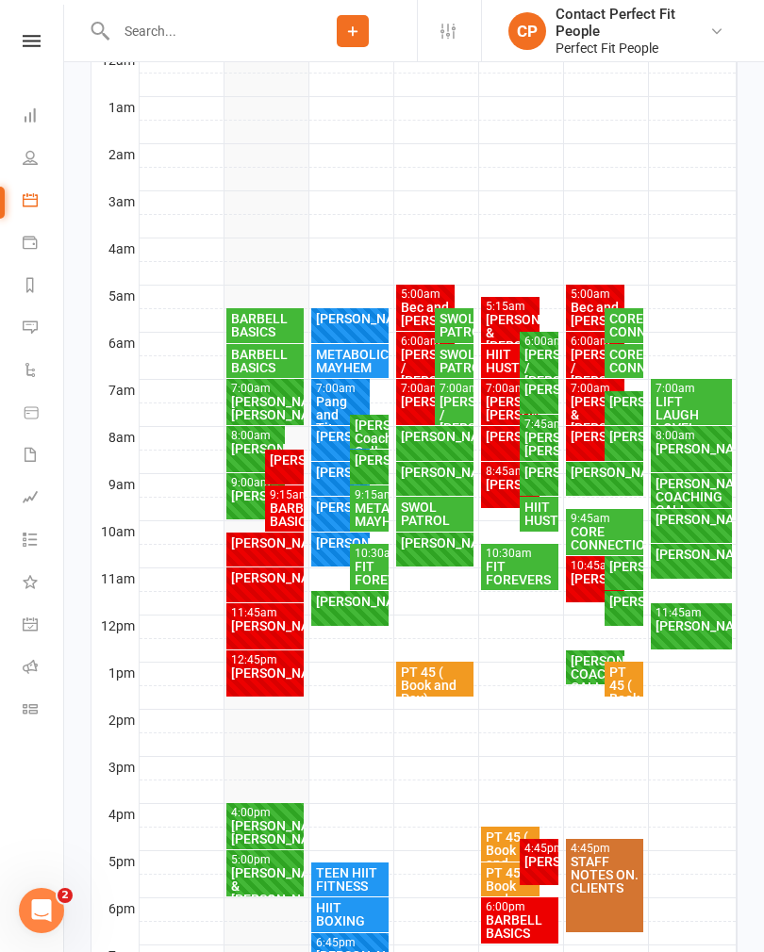
scroll to position [416, 0]
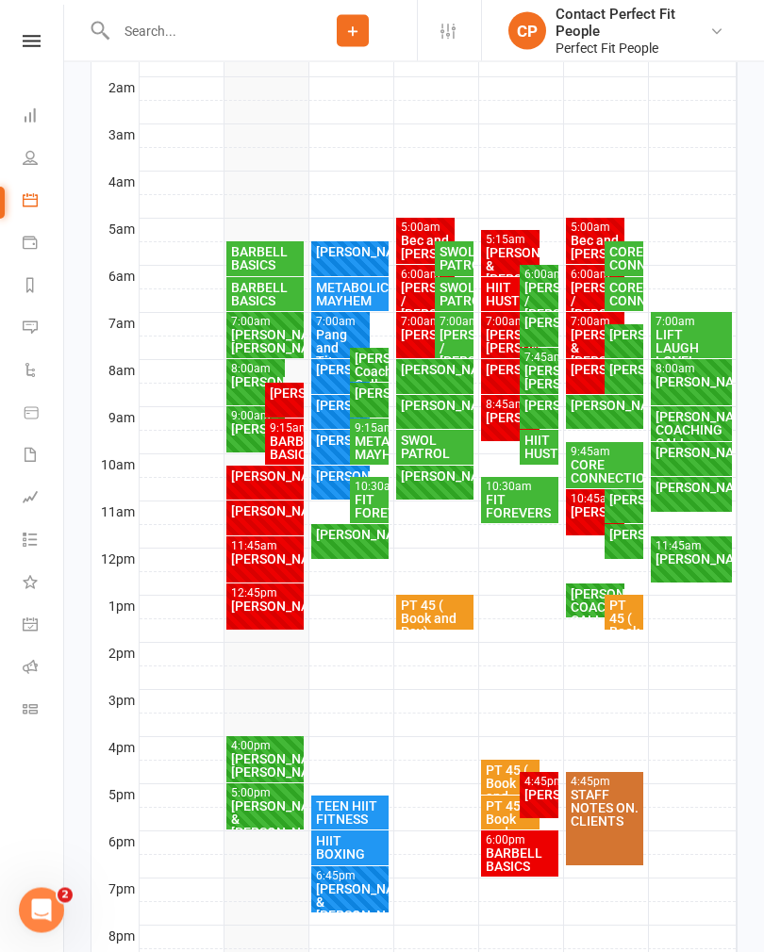
click at [583, 377] on div "[PERSON_NAME]" at bounding box center [595, 370] width 52 height 13
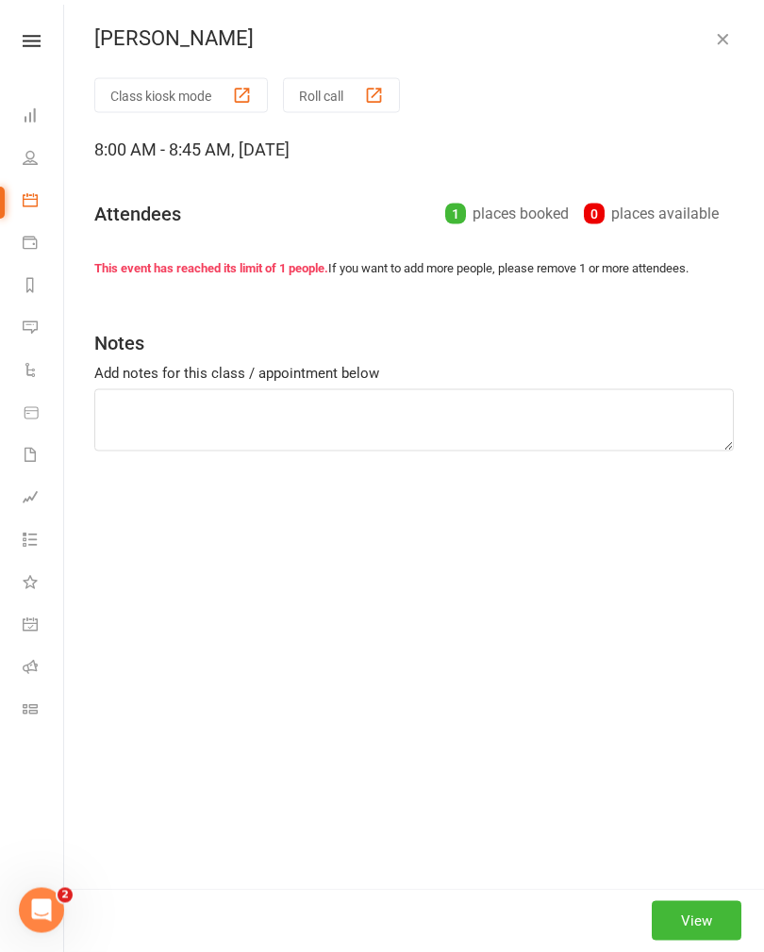
scroll to position [417, 0]
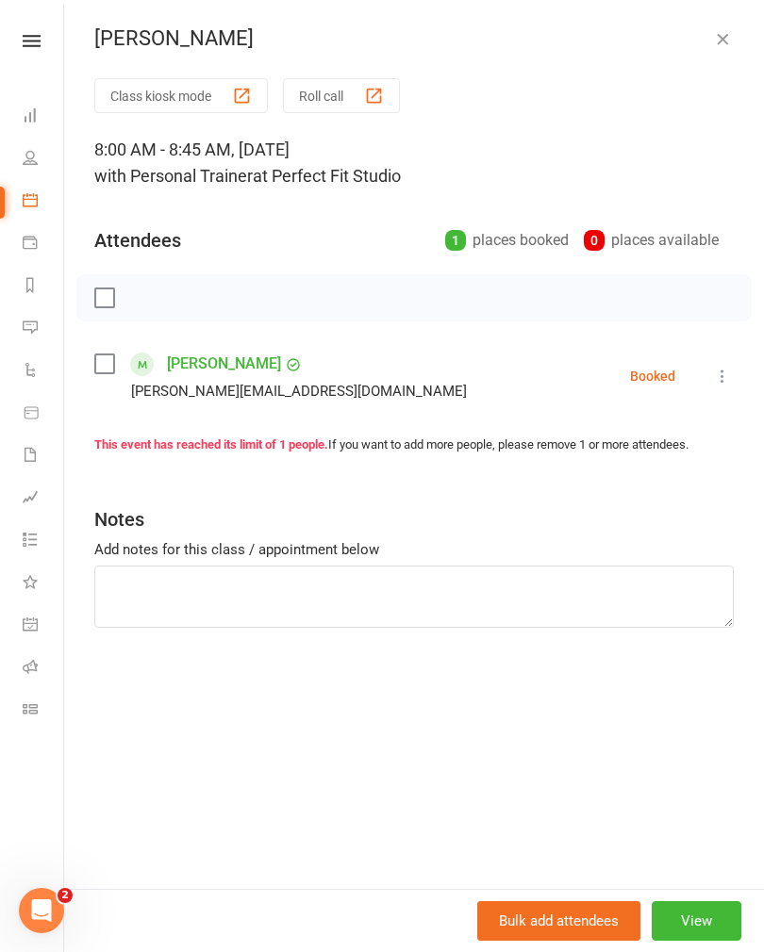
click at [721, 33] on icon "button" at bounding box center [722, 38] width 19 height 19
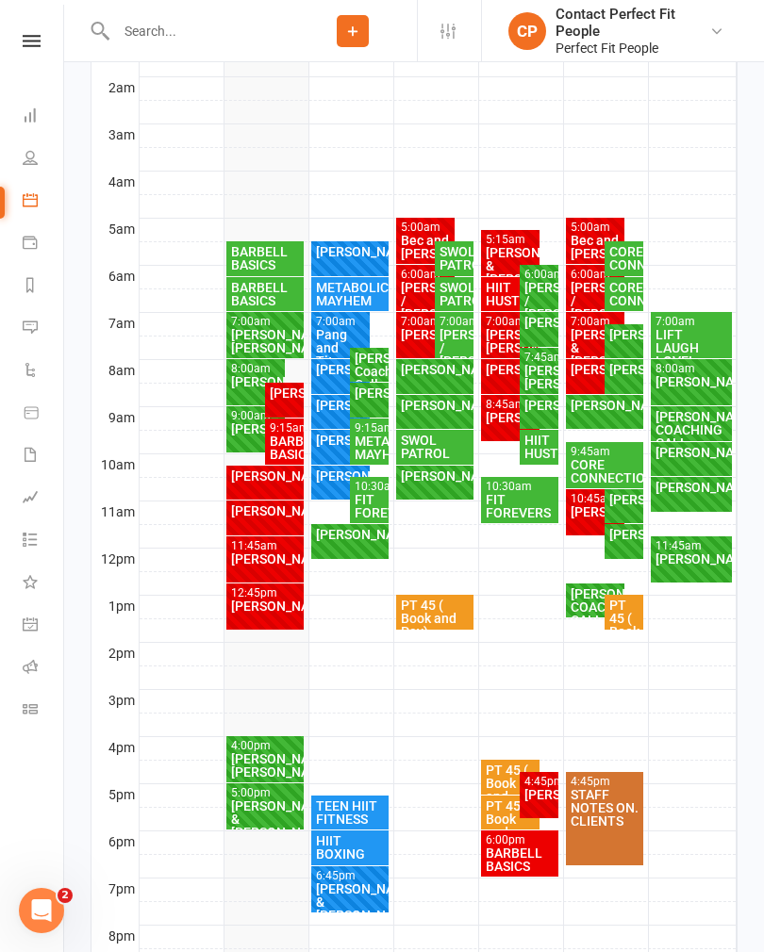
scroll to position [0, 0]
click at [369, 369] on div "[PERSON_NAME] Coaching Call" at bounding box center [368, 372] width 31 height 40
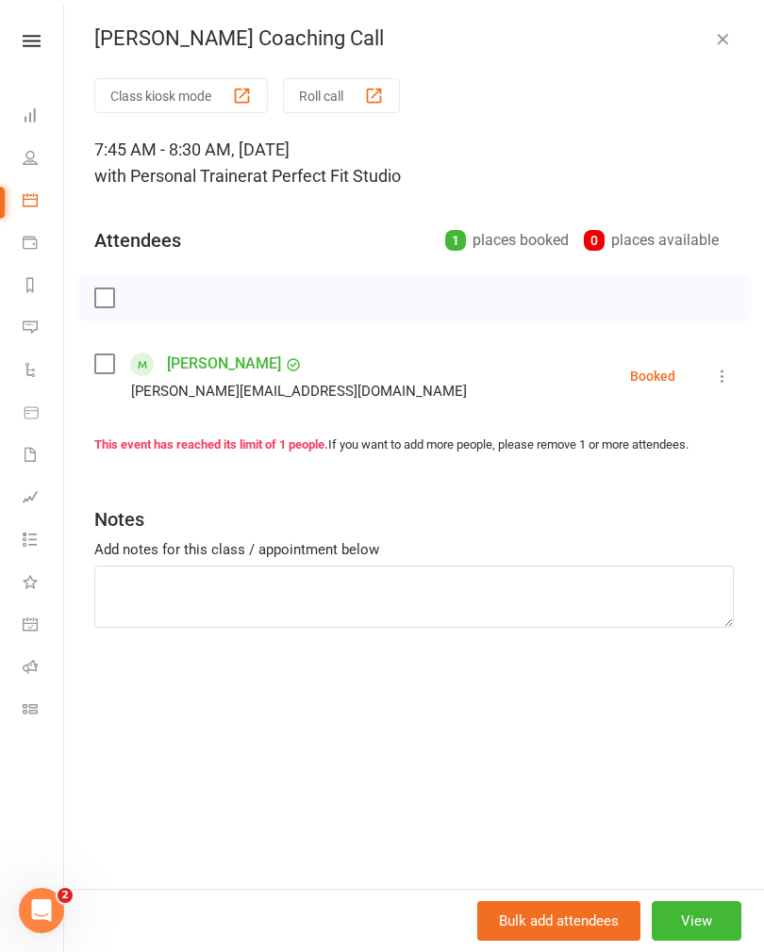
click at [731, 43] on button "button" at bounding box center [722, 38] width 23 height 23
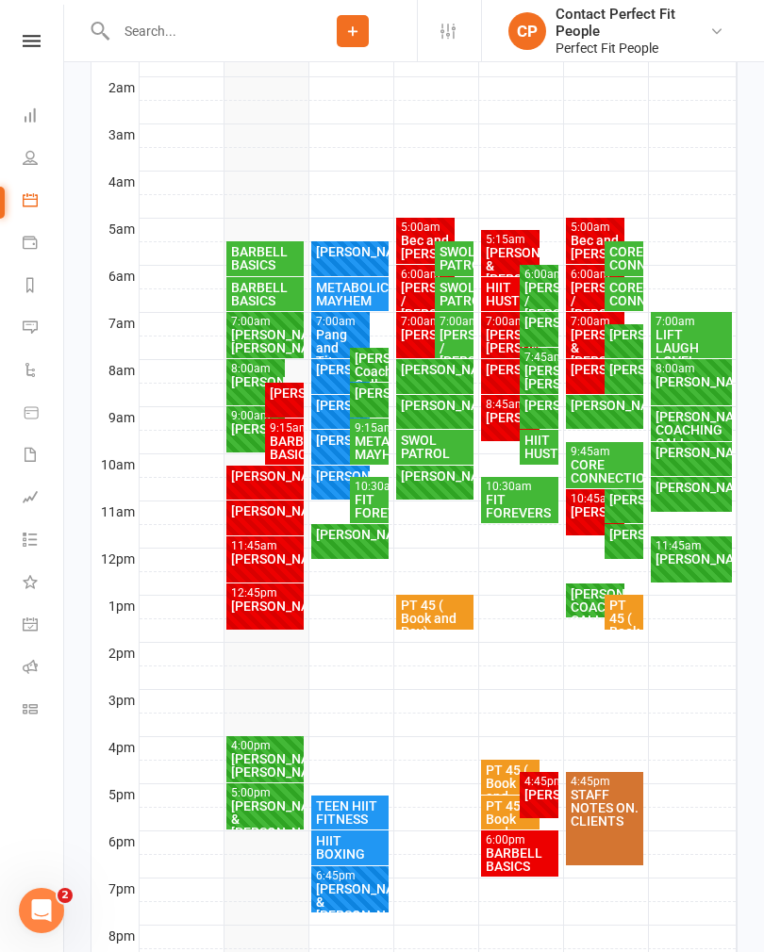
click at [371, 371] on div "[PERSON_NAME] Coaching Call" at bounding box center [368, 372] width 31 height 40
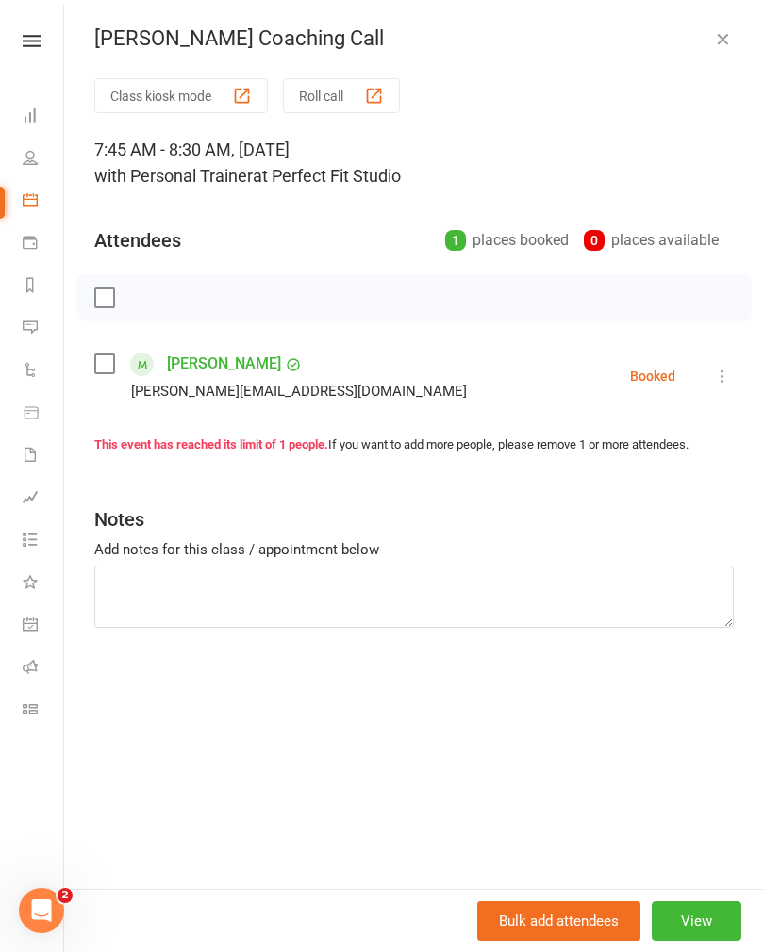
click at [749, 42] on div "[PERSON_NAME] Coaching Call" at bounding box center [413, 38] width 699 height 25
click at [724, 47] on icon "button" at bounding box center [722, 38] width 19 height 19
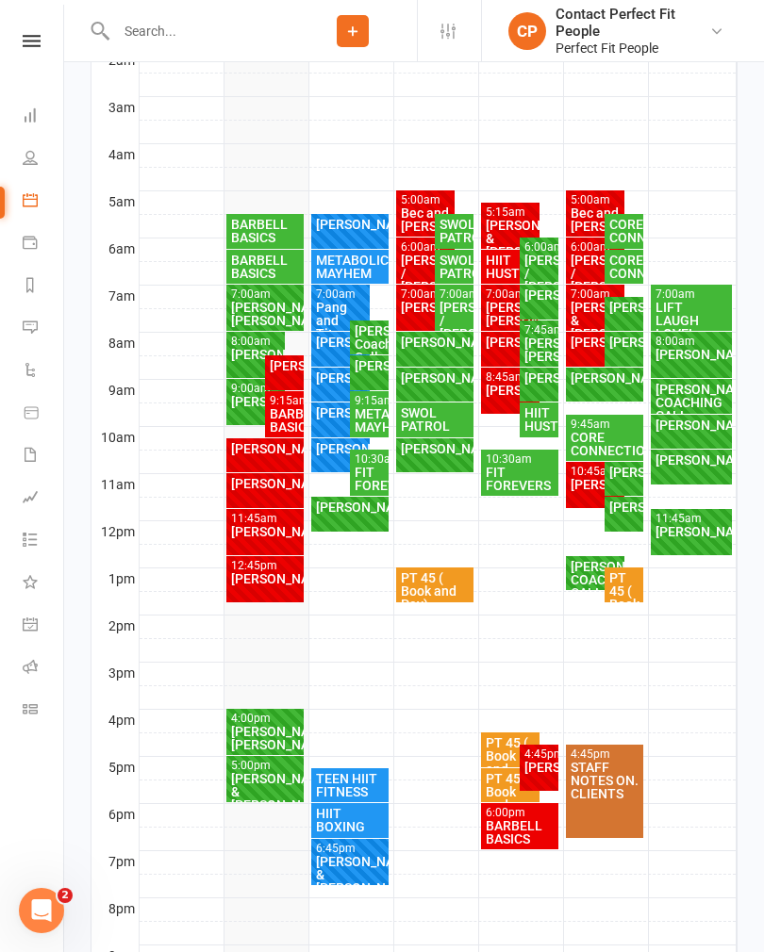
scroll to position [446, 0]
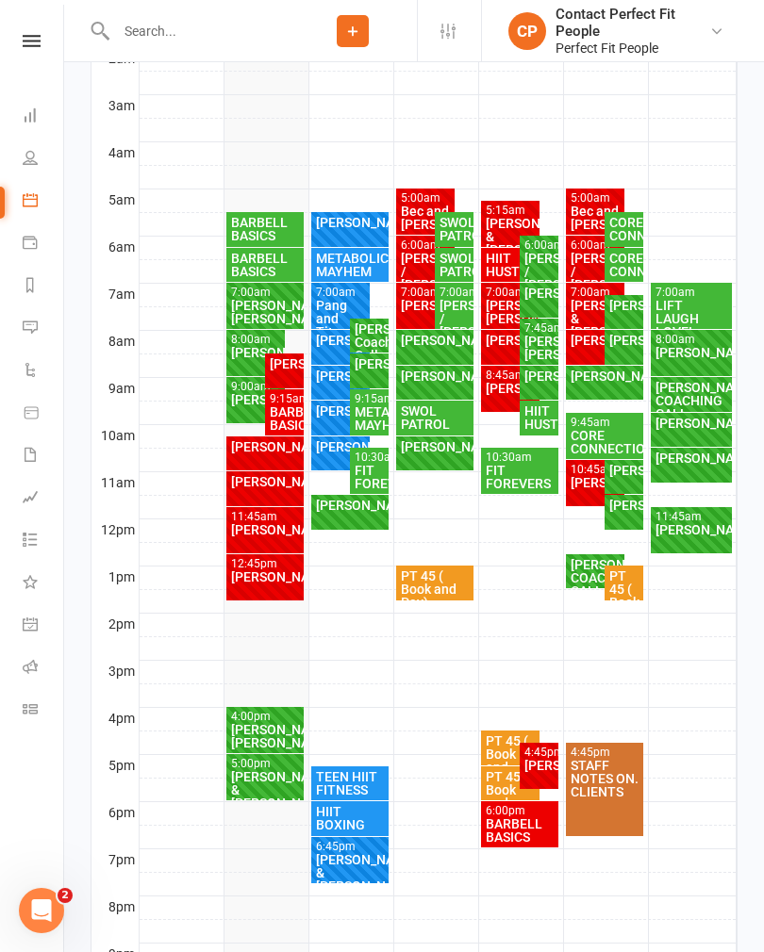
click at [260, 305] on div "[PERSON_NAME]/ [PERSON_NAME]" at bounding box center [265, 312] width 71 height 26
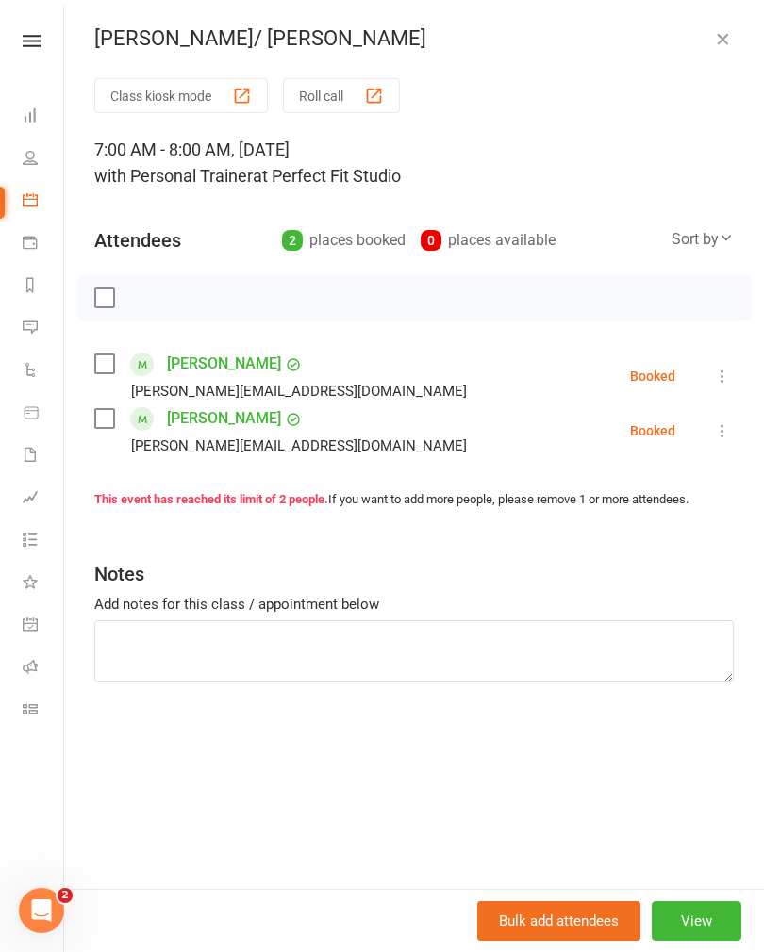
click at [735, 364] on div "Class kiosk mode Roll call 7:00 AM - 8:00 AM, [DATE] with Personal Trainer at P…" at bounding box center [413, 483] width 699 height 811
click at [724, 386] on icon at bounding box center [722, 376] width 19 height 19
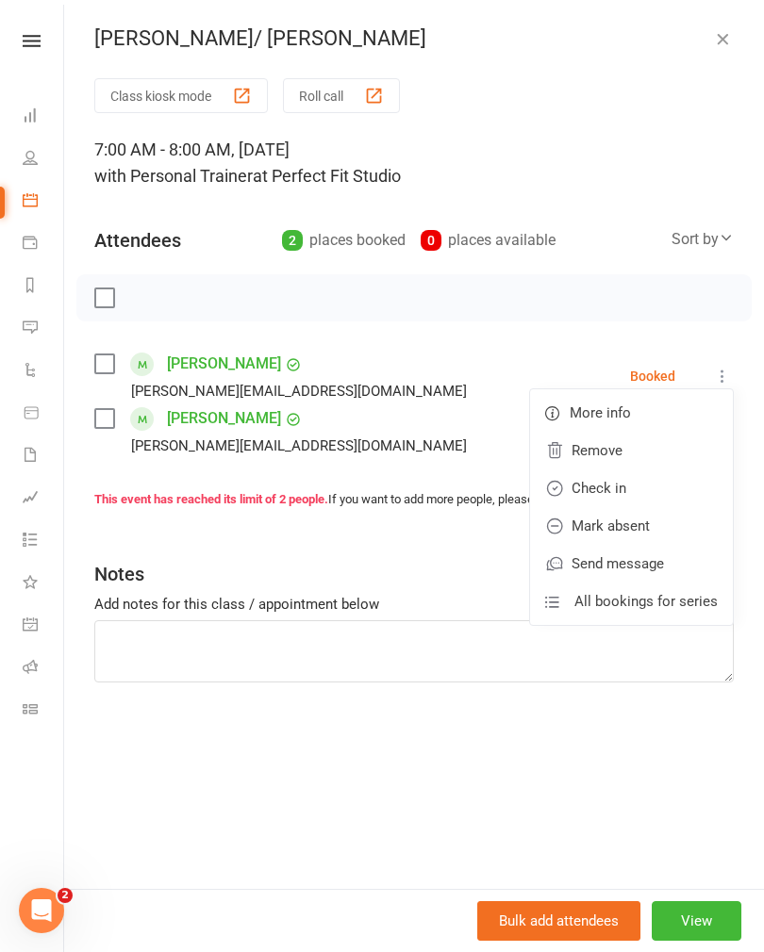
click at [584, 488] on link "Check in" at bounding box center [631, 488] width 203 height 38
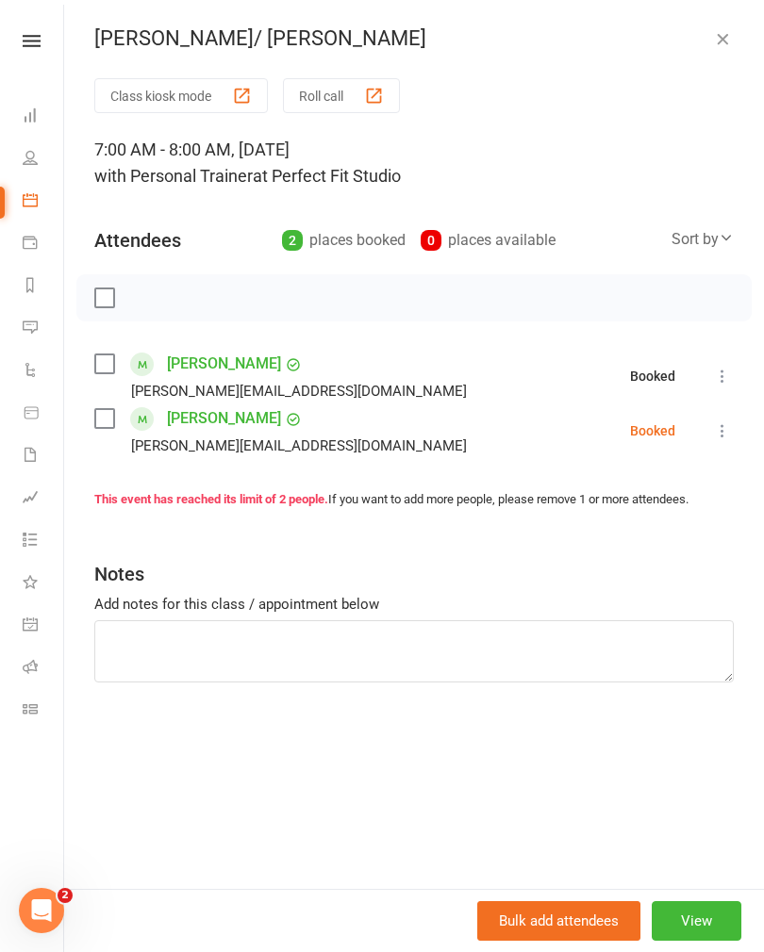
click at [723, 430] on icon at bounding box center [722, 430] width 19 height 19
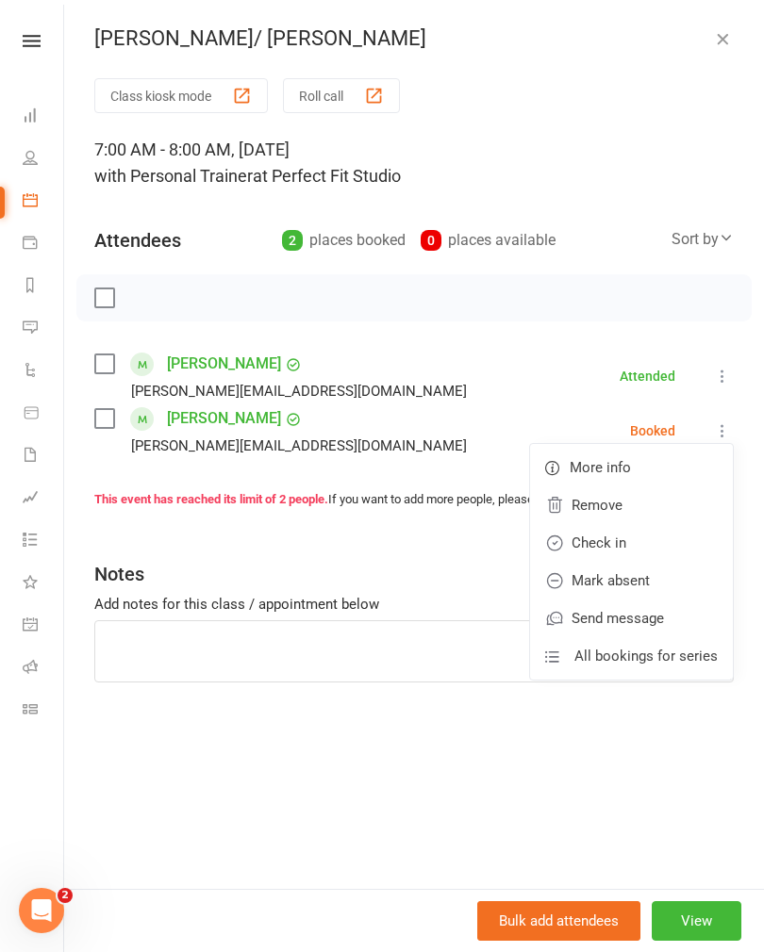
click at [588, 540] on link "Check in" at bounding box center [631, 543] width 203 height 38
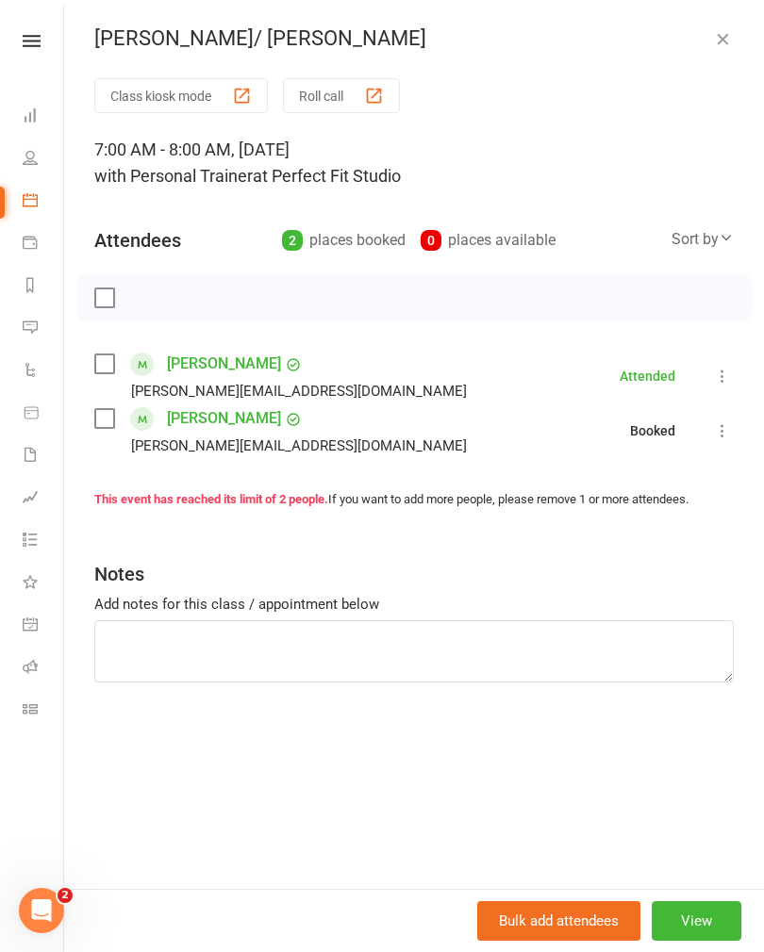
click at [732, 38] on button "button" at bounding box center [722, 38] width 23 height 23
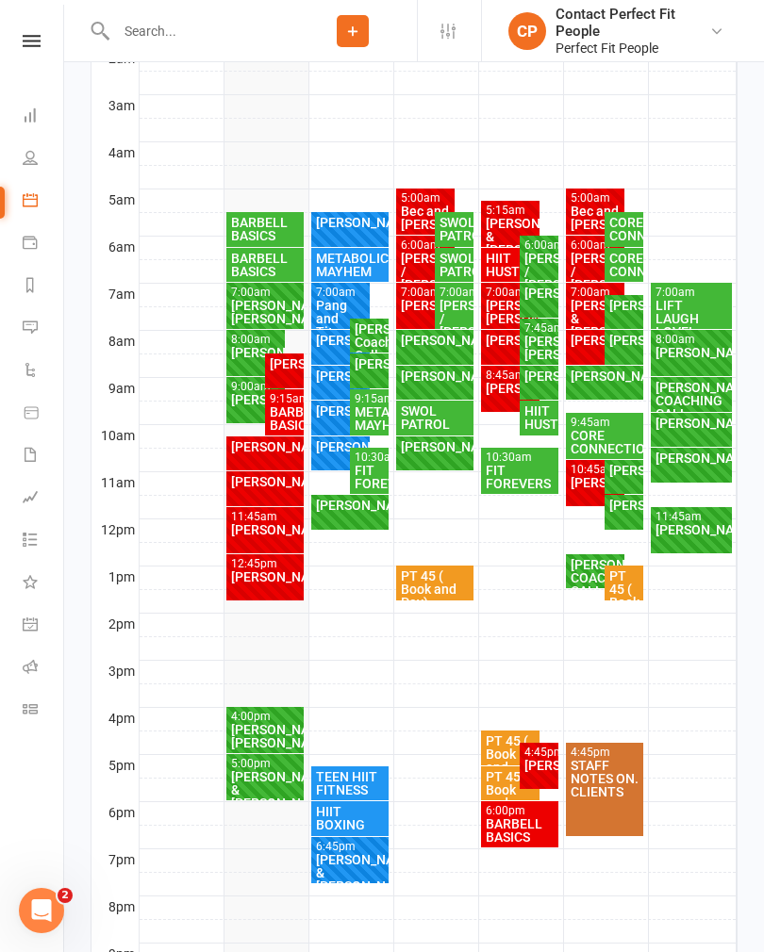
click at [263, 263] on div "BARBELL BASICS" at bounding box center [265, 265] width 71 height 26
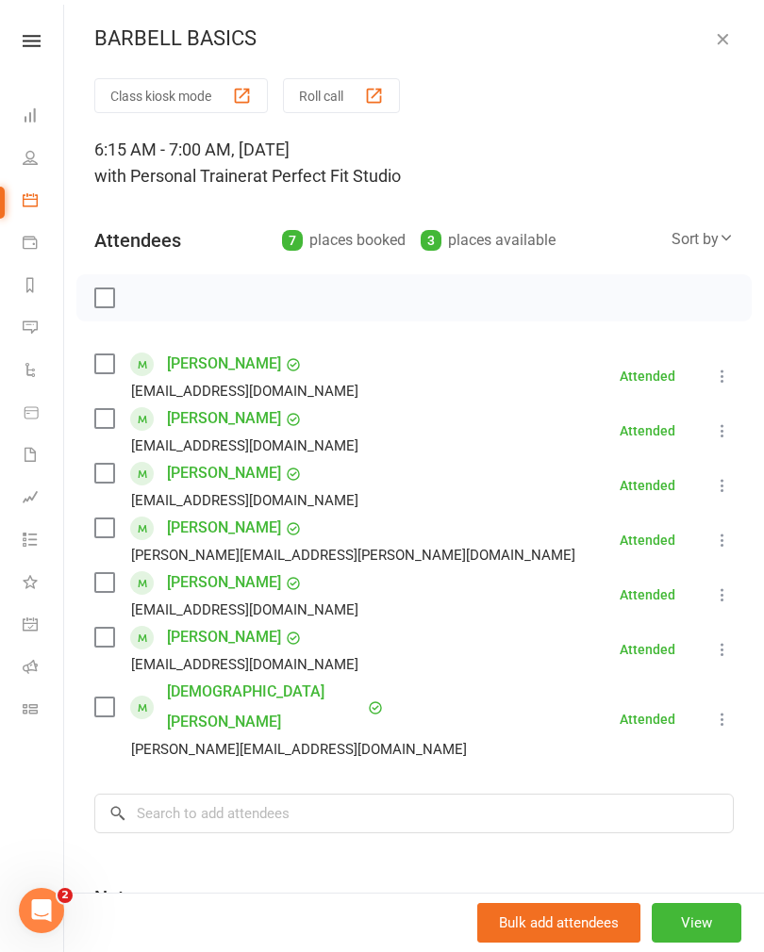
click at [715, 23] on div "BARBELL BASICS Class kiosk mode Roll call 6:15 AM - 7:00 AM, [DATE] with Person…" at bounding box center [413, 476] width 699 height 952
click at [730, 33] on icon "button" at bounding box center [722, 38] width 19 height 19
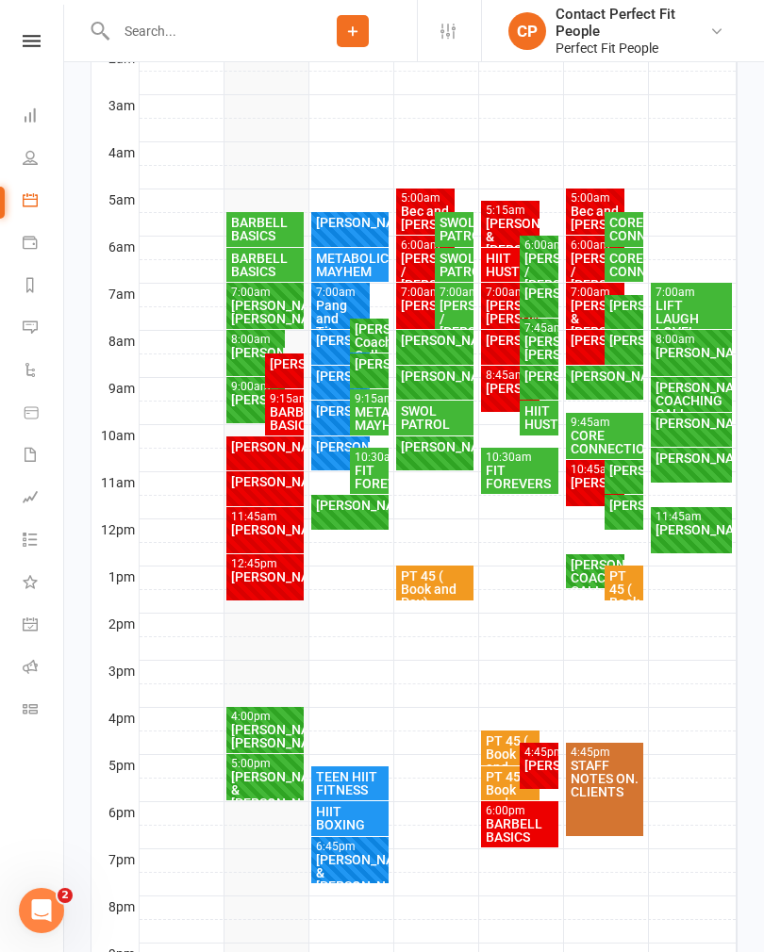
click at [255, 225] on div "BARBELL BASICS" at bounding box center [265, 229] width 71 height 26
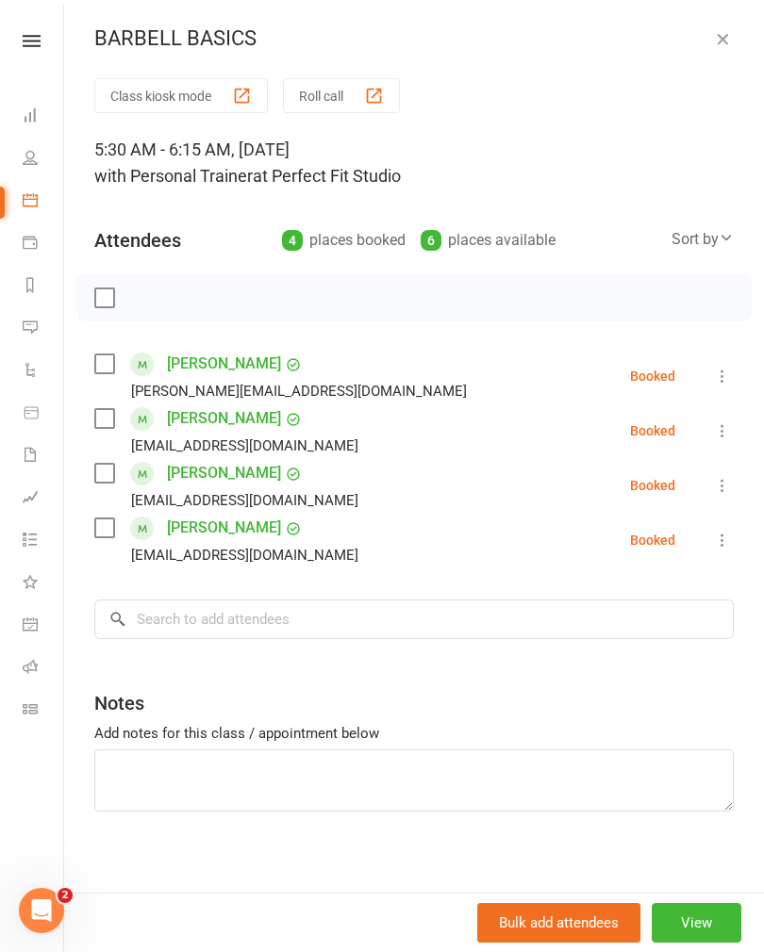
click at [101, 294] on label at bounding box center [103, 297] width 19 height 19
click at [146, 299] on icon "button" at bounding box center [147, 297] width 3 height 3
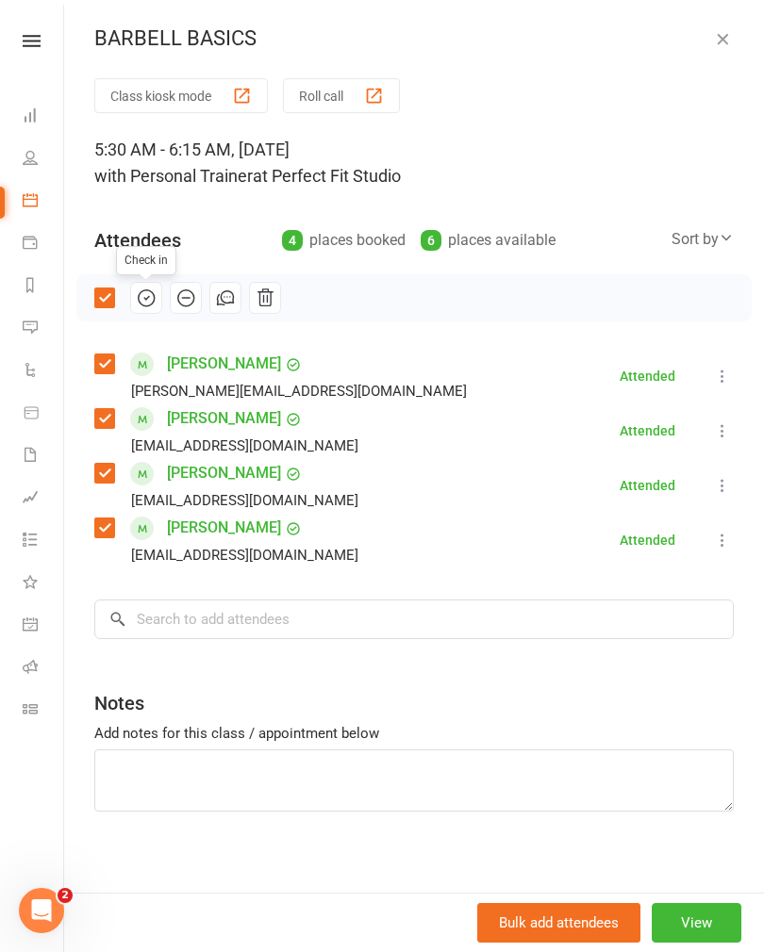
click at [151, 296] on icon "button" at bounding box center [146, 298] width 21 height 21
click at [726, 41] on icon "button" at bounding box center [722, 38] width 19 height 19
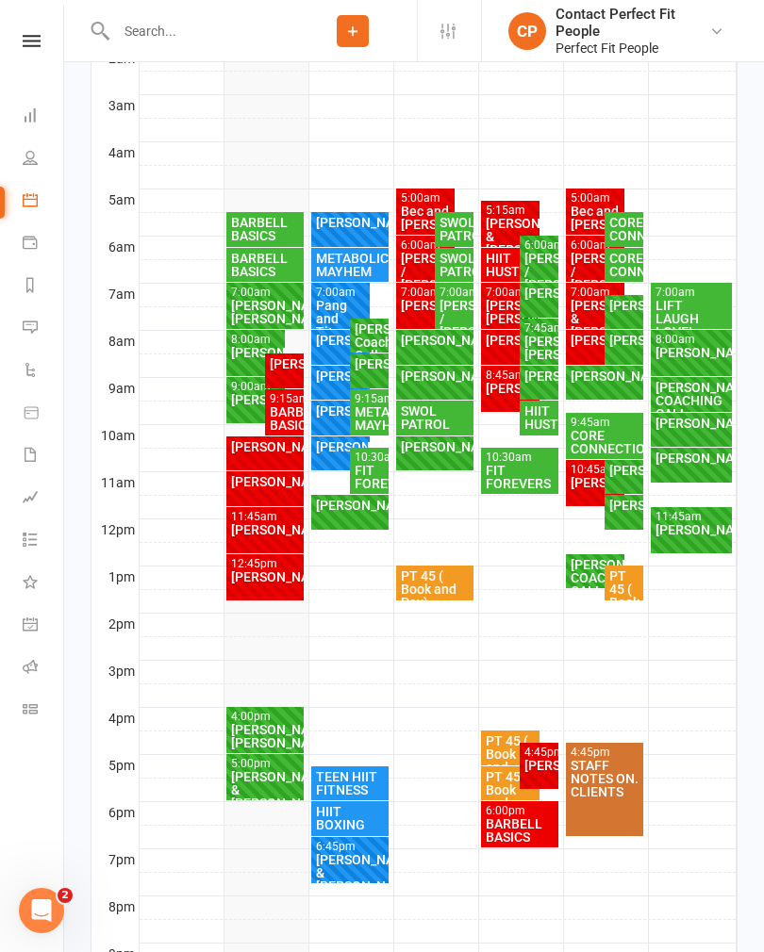
click at [244, 356] on div "[PERSON_NAME]" at bounding box center [256, 352] width 52 height 13
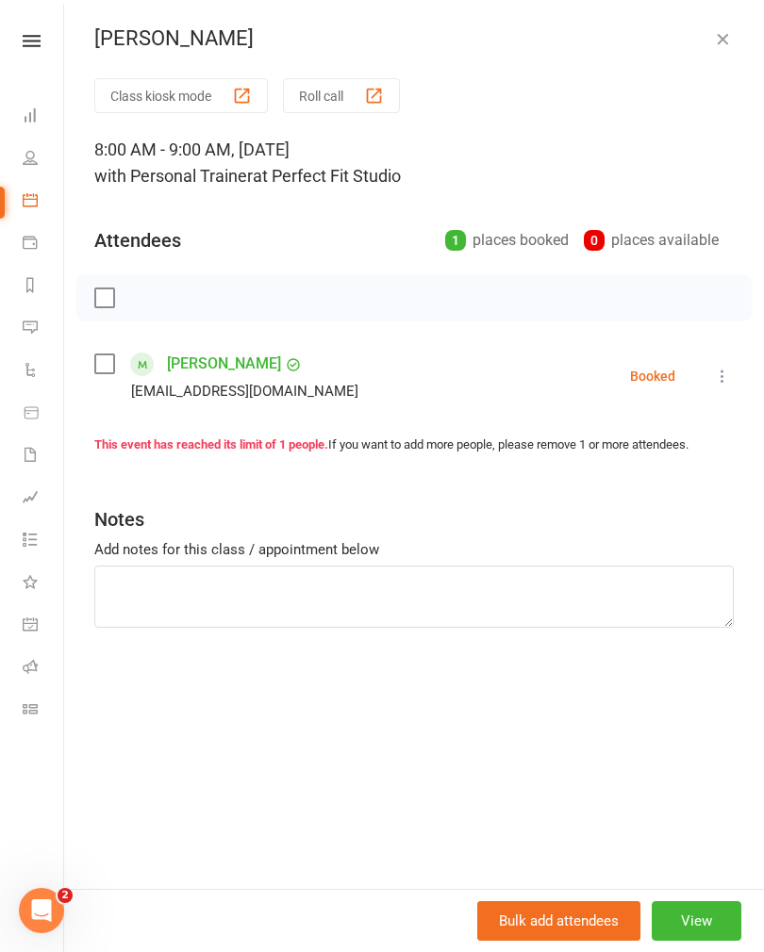
click at [728, 46] on icon "button" at bounding box center [722, 38] width 19 height 19
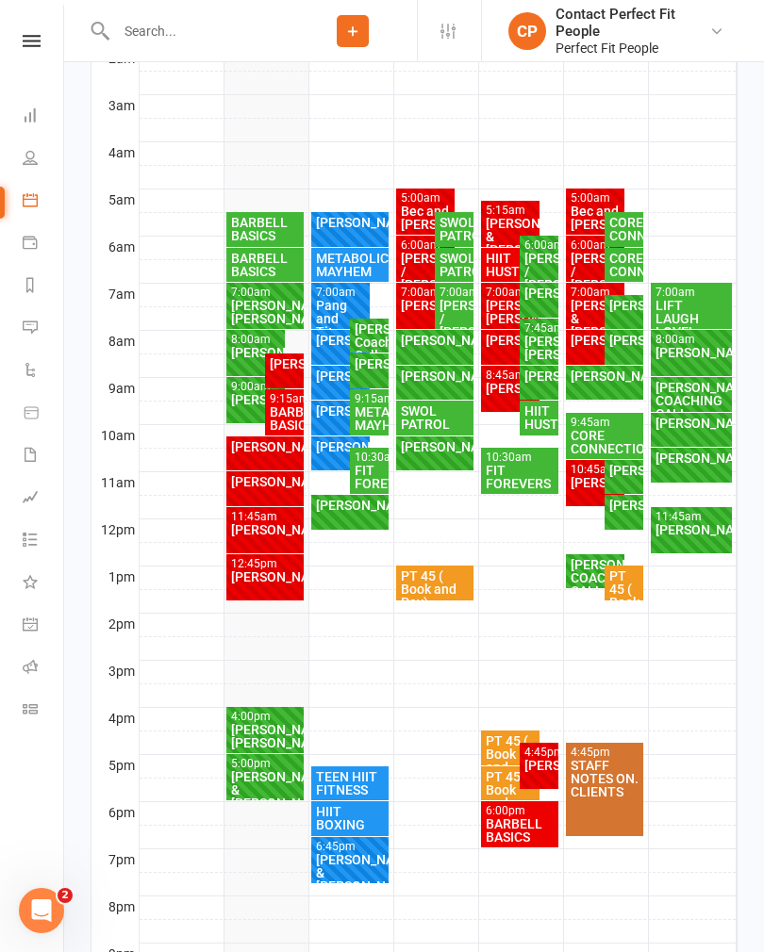
click at [243, 310] on div "[PERSON_NAME]/ [PERSON_NAME]" at bounding box center [265, 312] width 71 height 26
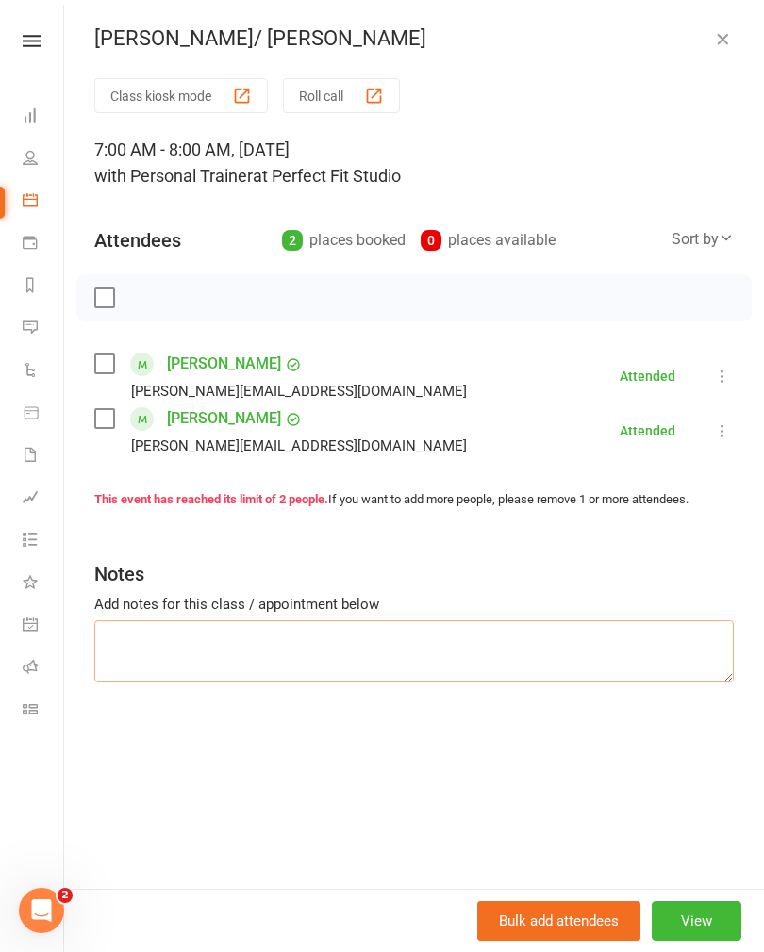
click at [158, 633] on textarea at bounding box center [413, 651] width 639 height 62
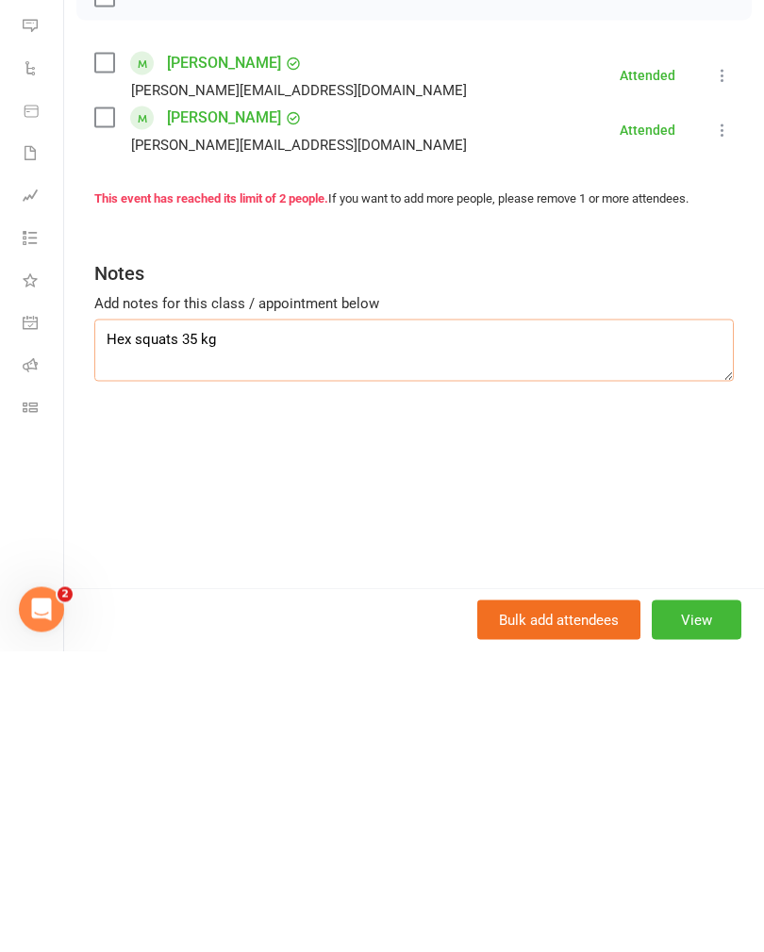
click at [181, 620] on textarea "Hex squats 35 kg" at bounding box center [413, 651] width 639 height 62
click at [291, 620] on textarea "Hex squats to box 35 kg" at bounding box center [413, 651] width 639 height 62
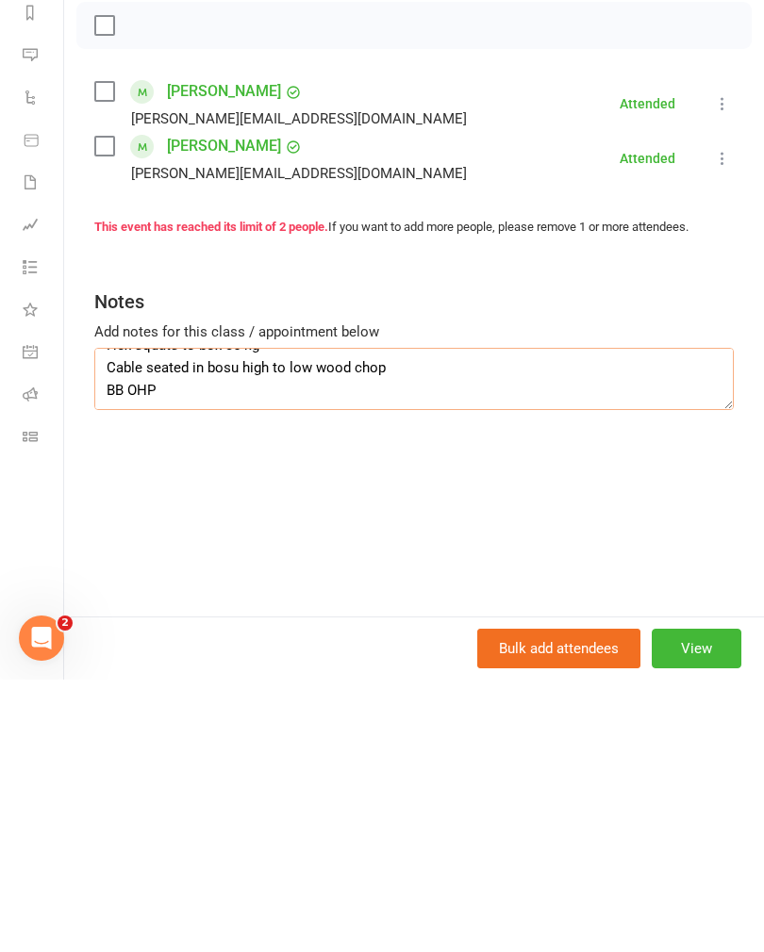
scroll to position [23, 0]
click at [178, 620] on textarea "Hex squats to box 35 kg Cable seated in bosu high to low wood chop BB OHP" at bounding box center [413, 651] width 639 height 62
click at [427, 593] on div "Add notes for this class / appointment below" at bounding box center [413, 604] width 639 height 23
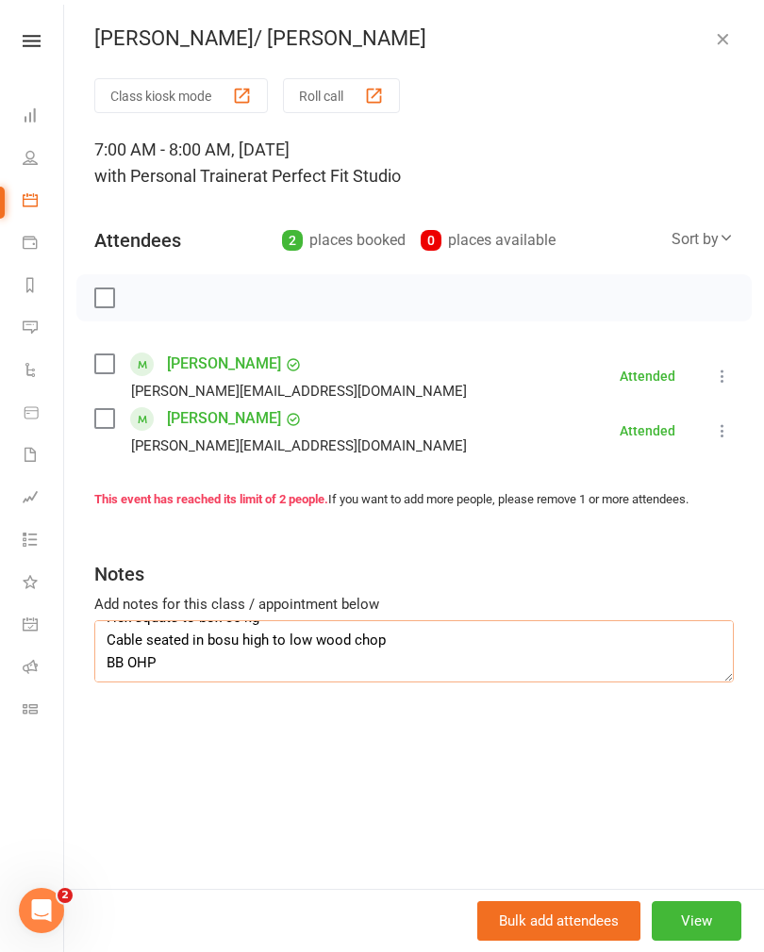
click at [195, 666] on textarea "Hex squats to box 35 kg Cable seated in bosu high to low wood chop BB OHP" at bounding box center [413, 651] width 639 height 62
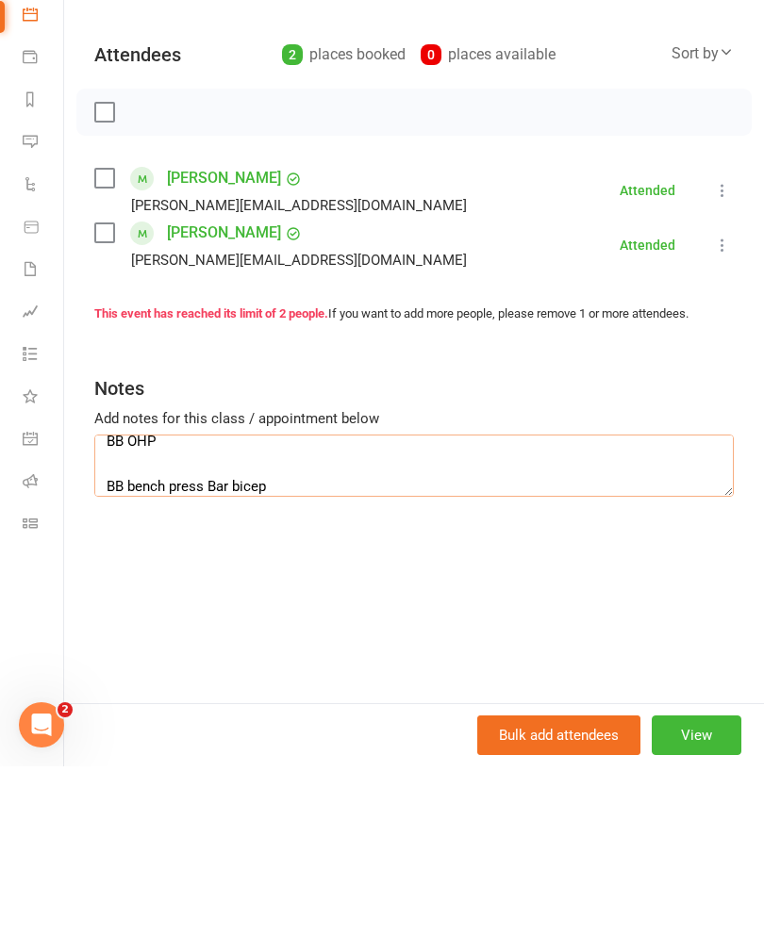
scroll to position [81, 0]
click at [275, 620] on textarea "Hex squats to box 35 kg Cable seated in bosu high to low wood chop BB OHP BB be…" at bounding box center [413, 651] width 639 height 62
click at [184, 620] on textarea "Hex squats to box 35 kg Cable seated in bosu high to low wood chop BB OHP BB be…" at bounding box center [413, 651] width 639 height 62
click at [294, 620] on textarea "Hex squats to box 35 kg Cable seated in bosu high to low wood chop BB OHP BB be…" at bounding box center [413, 651] width 639 height 62
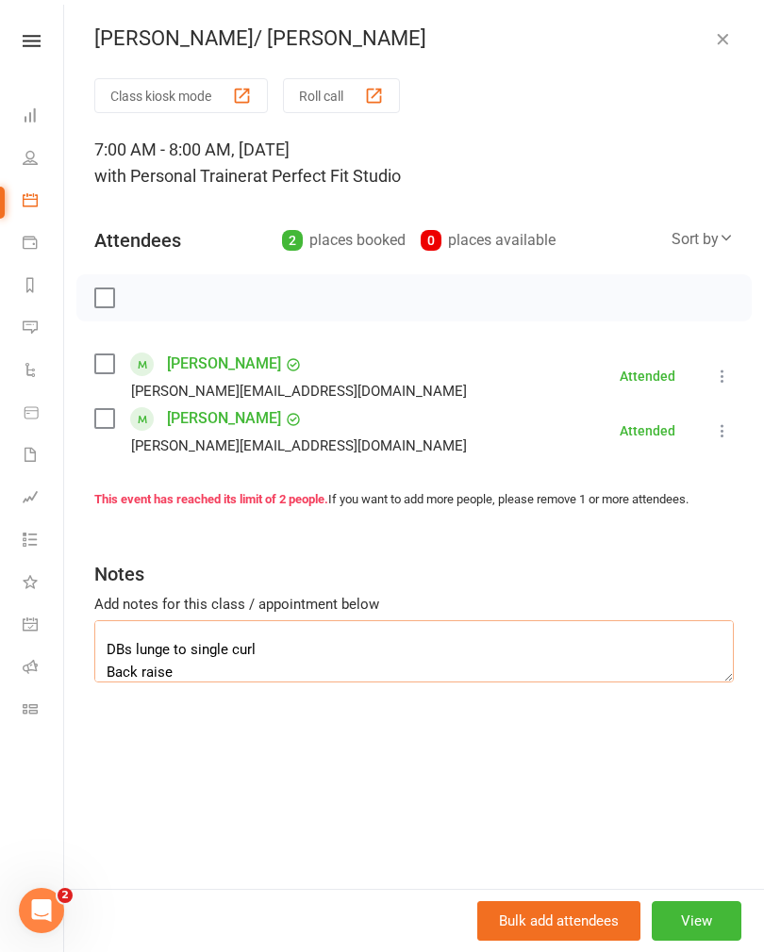
scroll to position [0, 0]
type textarea "Hex squats to box 35 kg Cable seated in bosu high to low wood chop BB OHP BB be…"
click at [722, 37] on icon "button" at bounding box center [722, 38] width 19 height 19
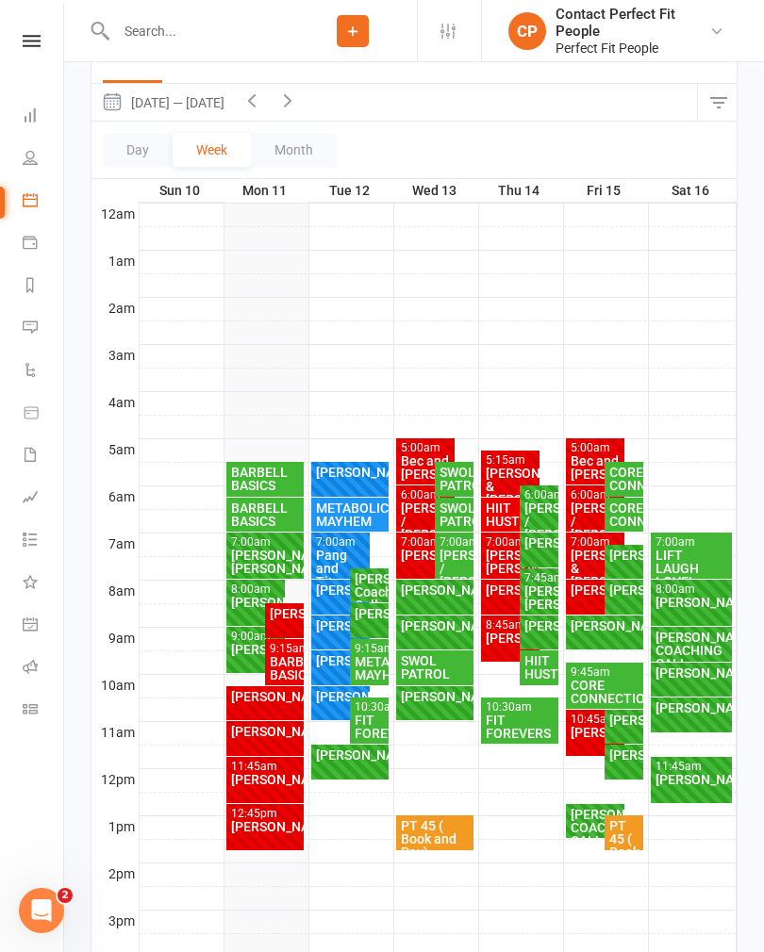
scroll to position [198, 0]
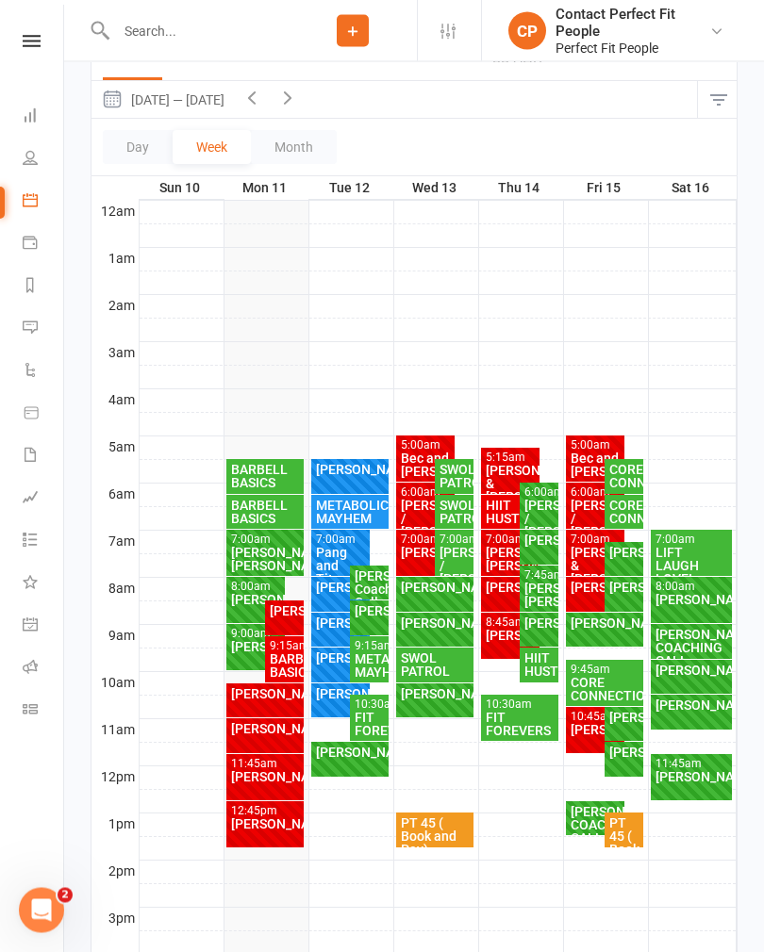
click at [245, 645] on div "[PERSON_NAME]." at bounding box center [256, 647] width 52 height 13
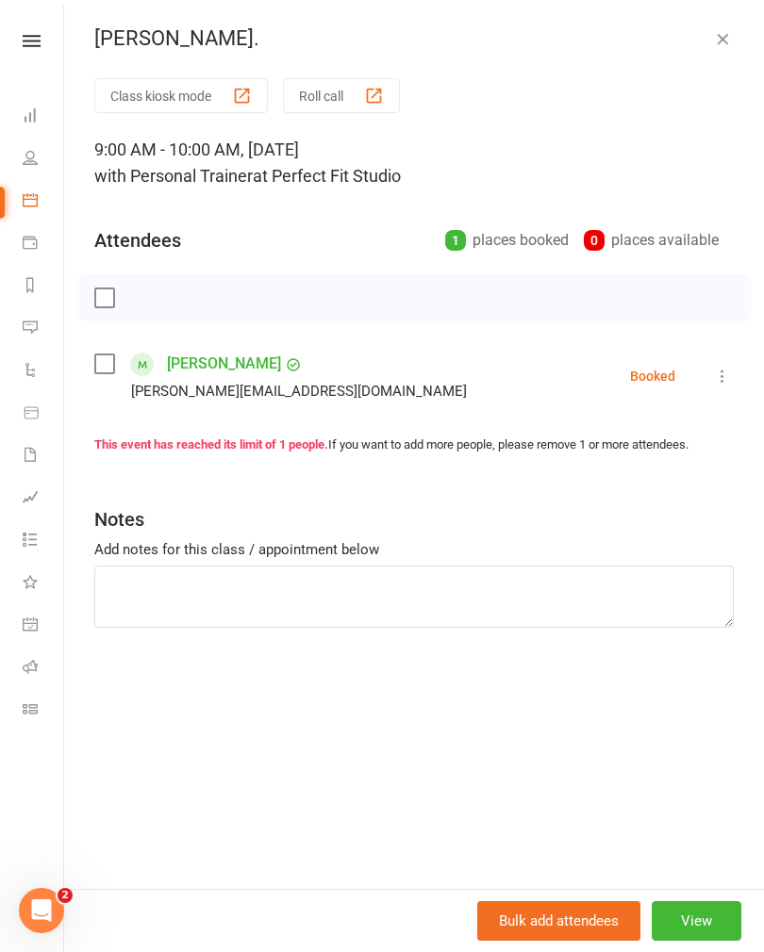
click at [744, 36] on div "[PERSON_NAME]." at bounding box center [413, 38] width 699 height 25
click at [725, 40] on icon "button" at bounding box center [722, 38] width 19 height 19
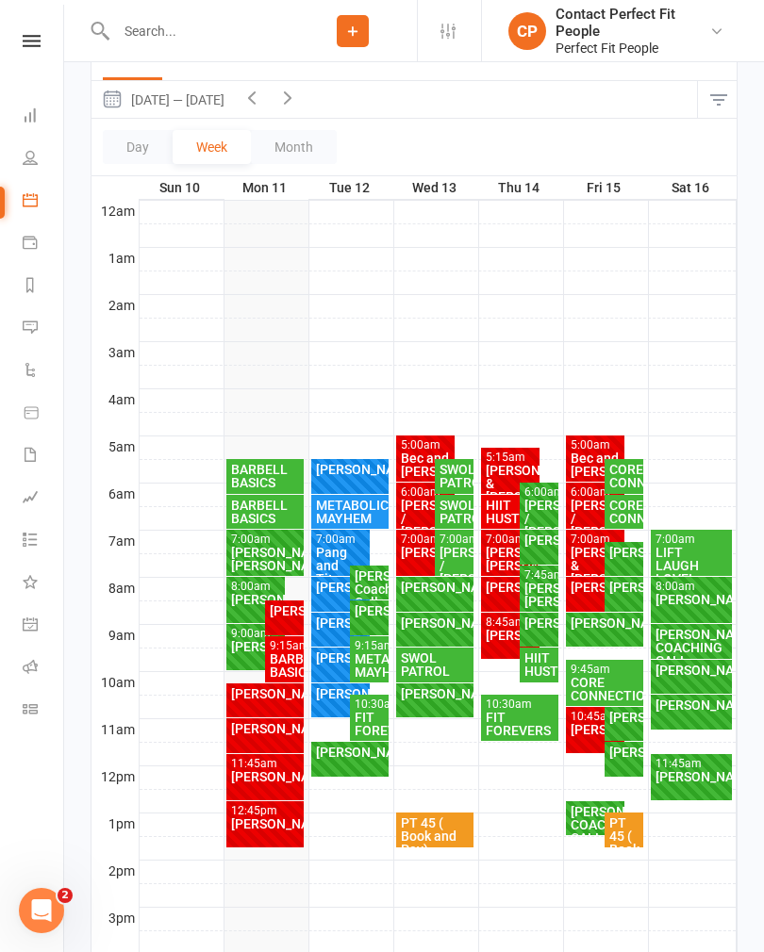
click at [280, 657] on div "BARBELL BASICS" at bounding box center [284, 665] width 31 height 26
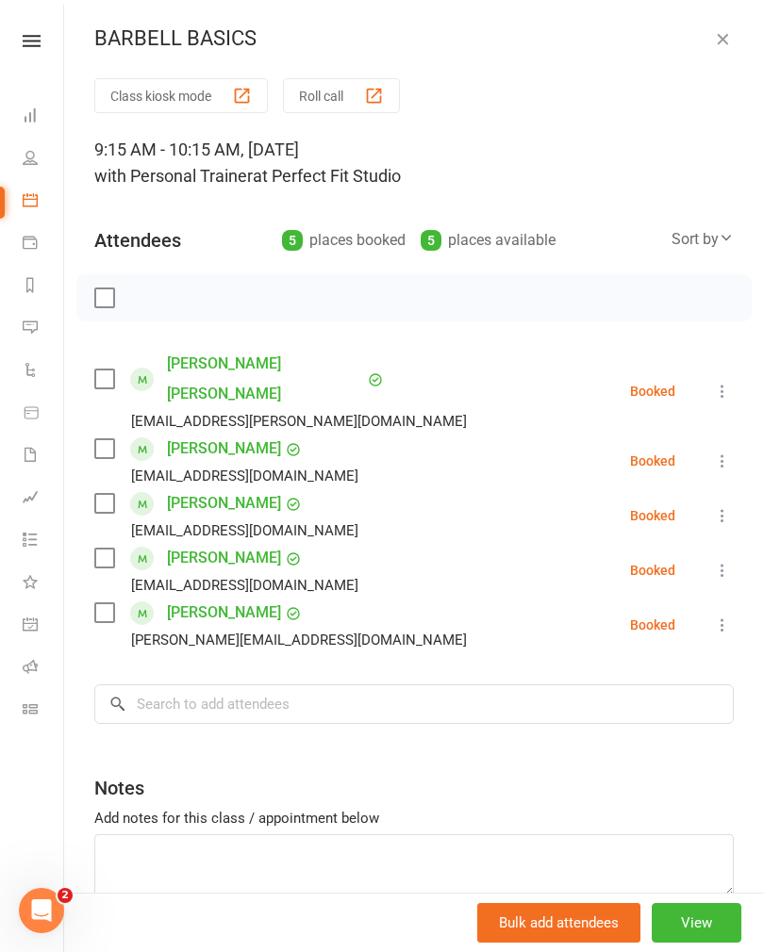
click at [724, 382] on icon at bounding box center [722, 391] width 19 height 19
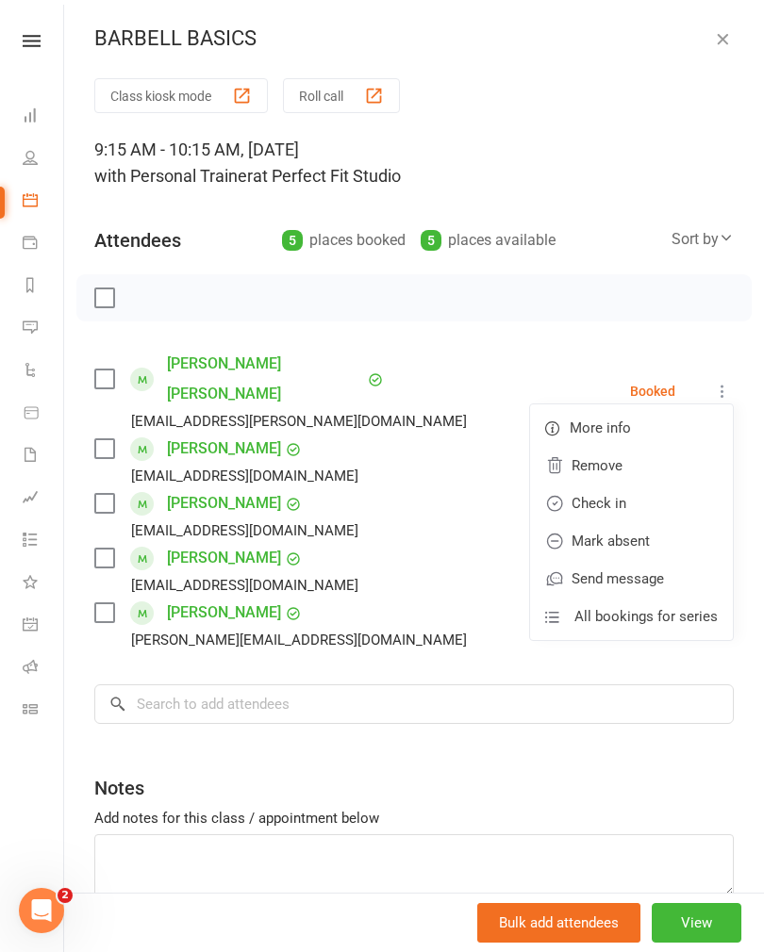
click at [602, 524] on link "Mark absent" at bounding box center [631, 541] width 203 height 38
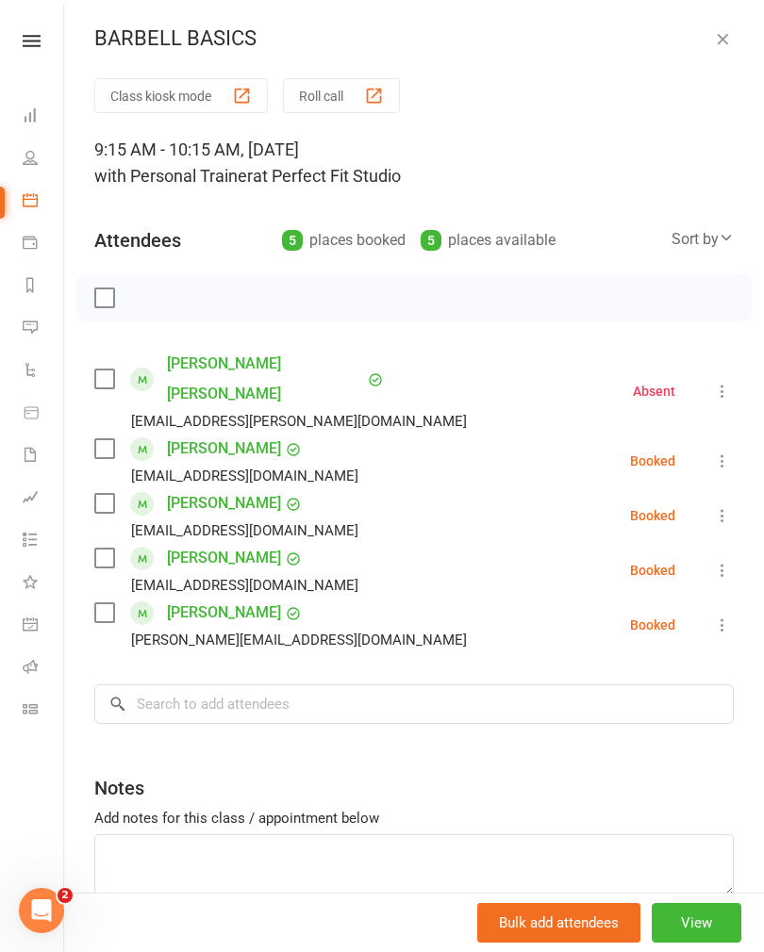
click at [727, 43] on icon "button" at bounding box center [722, 38] width 19 height 19
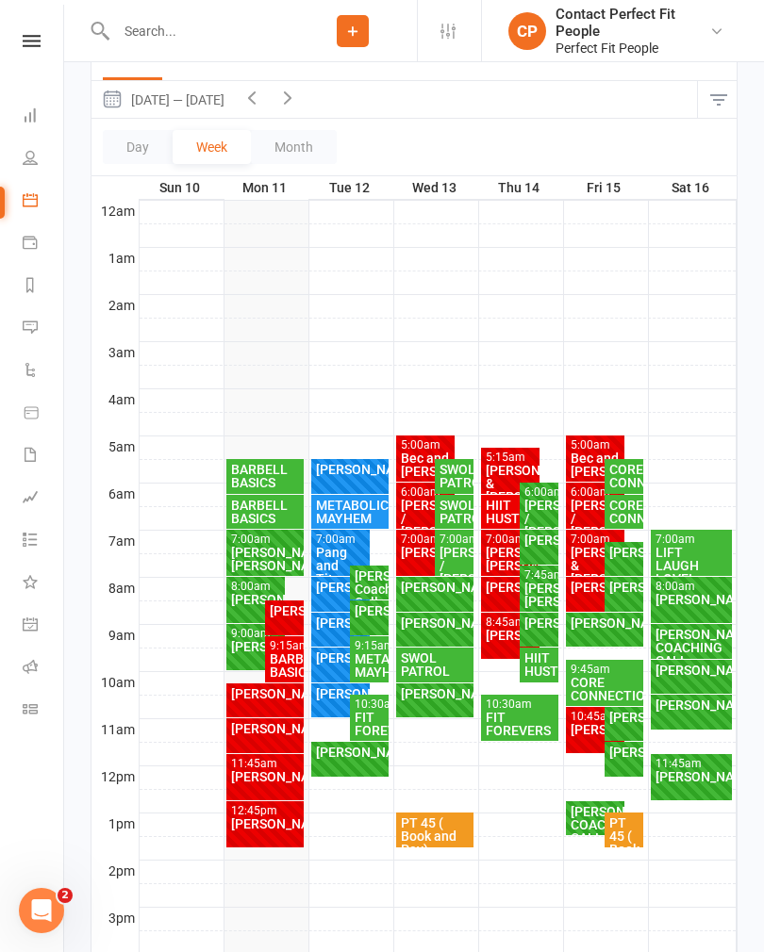
click at [263, 511] on div "BARBELL BASICS" at bounding box center [265, 512] width 71 height 26
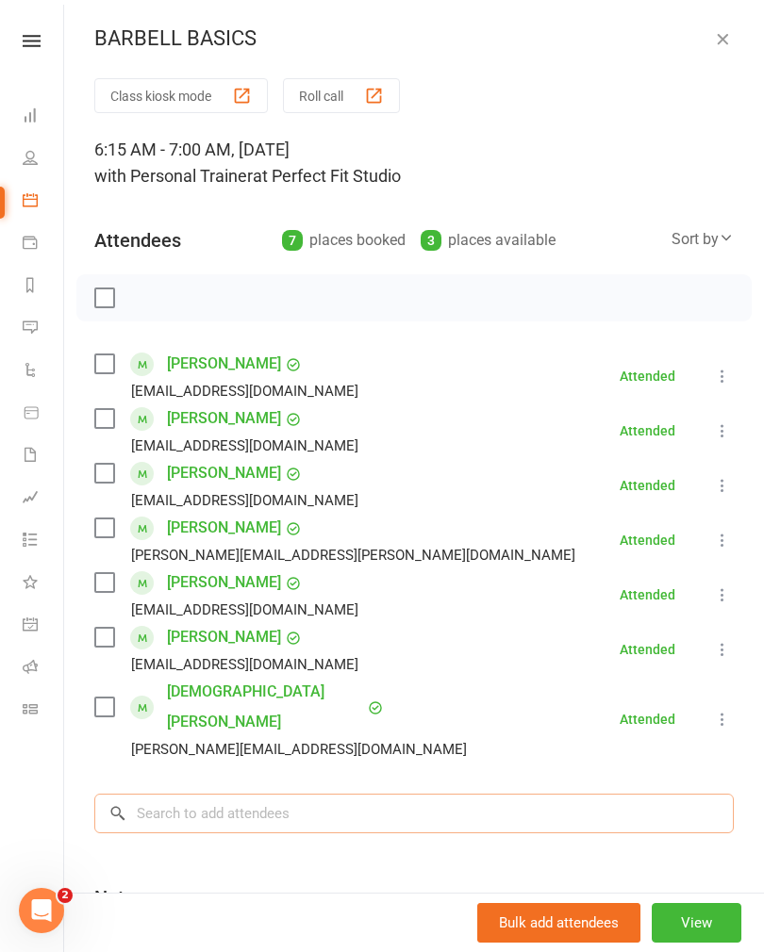
click at [160, 794] on input "search" at bounding box center [413, 814] width 639 height 40
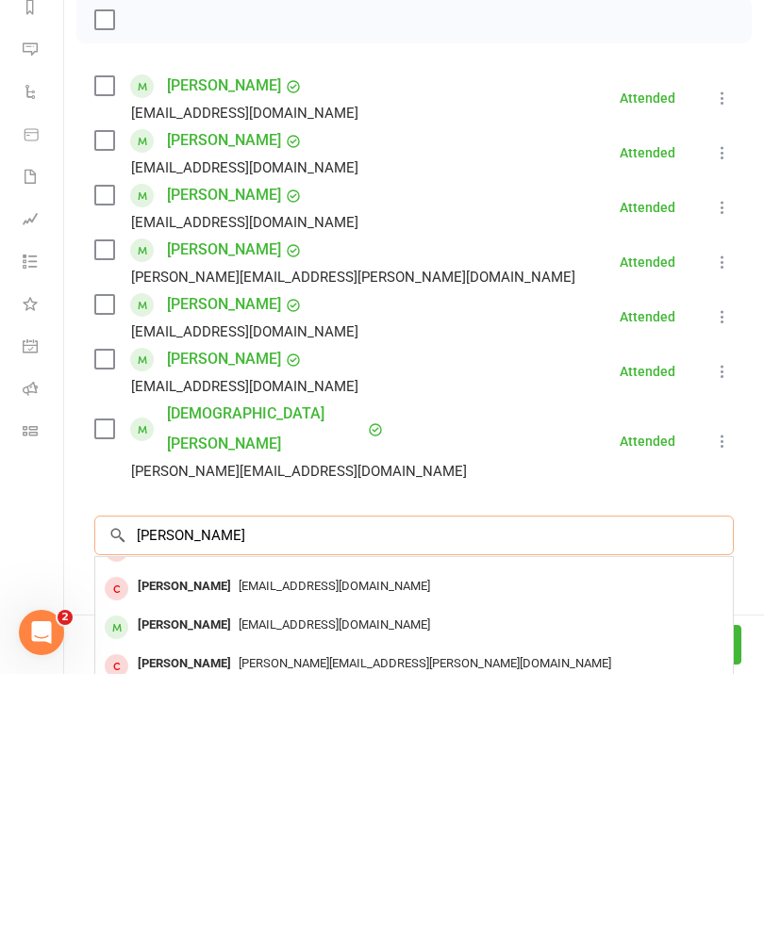
type input "[PERSON_NAME]"
click at [102, 473] on div "Class kiosk mode Roll call 6:15 AM - 7:00 AM, [DATE] with Personal Trainer at P…" at bounding box center [413, 589] width 699 height 1022
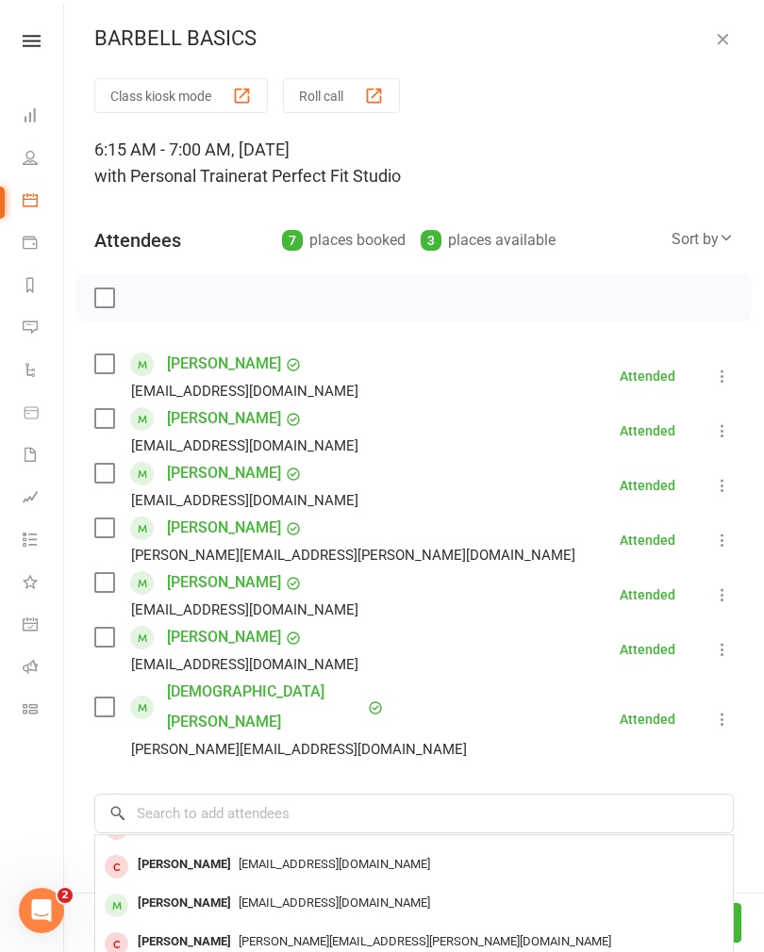
scroll to position [0, 0]
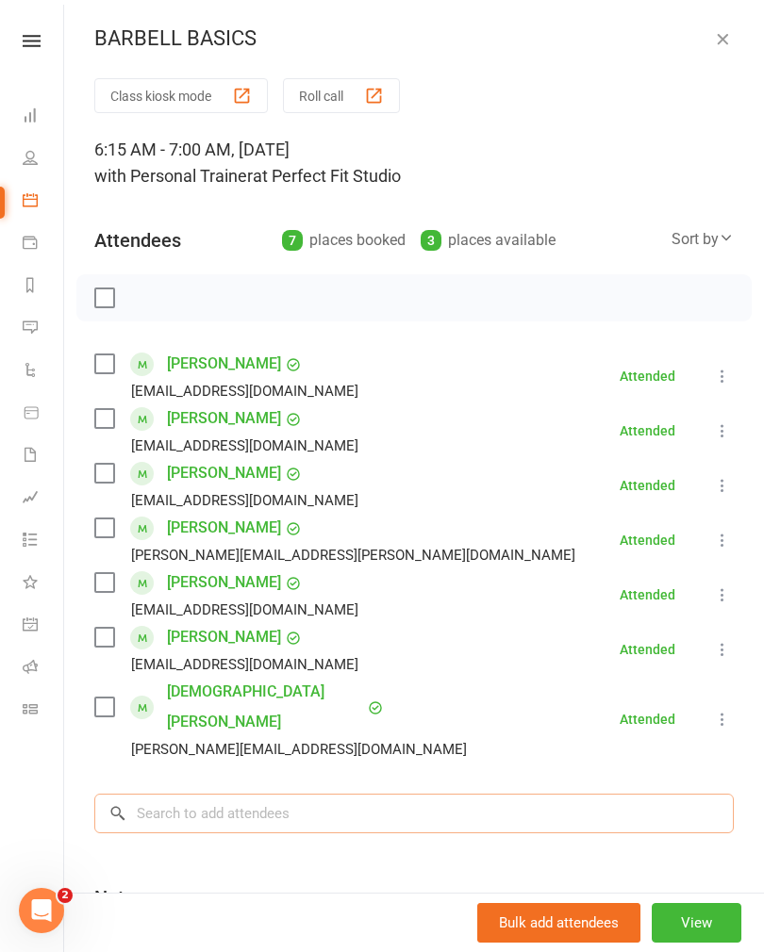
click at [162, 794] on input "search" at bounding box center [413, 814] width 639 height 40
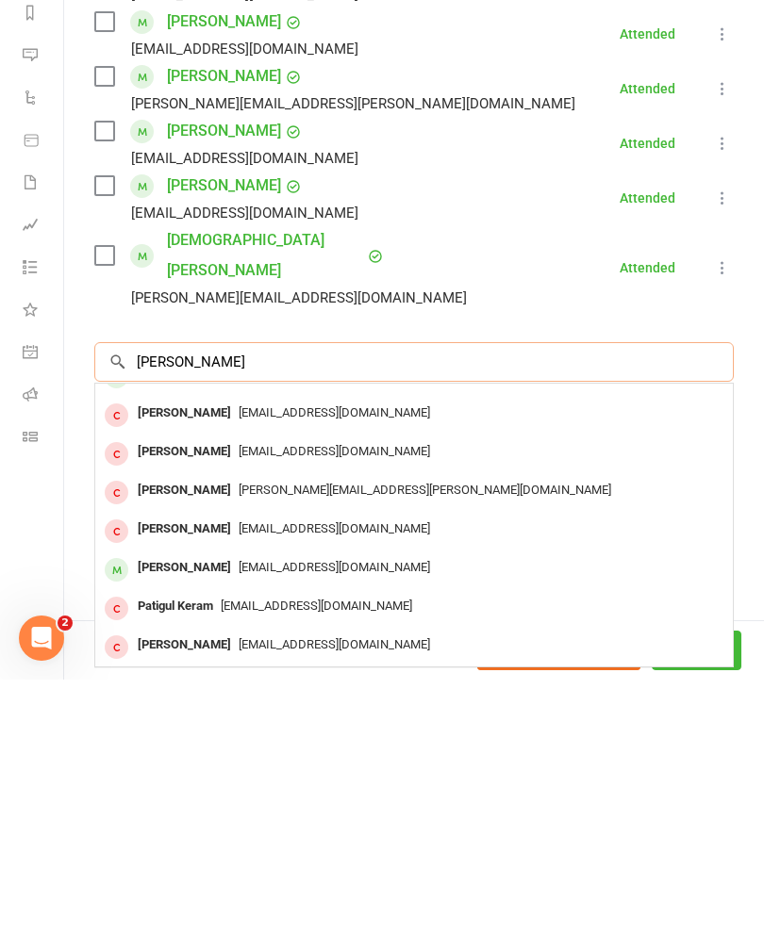
scroll to position [177, 0]
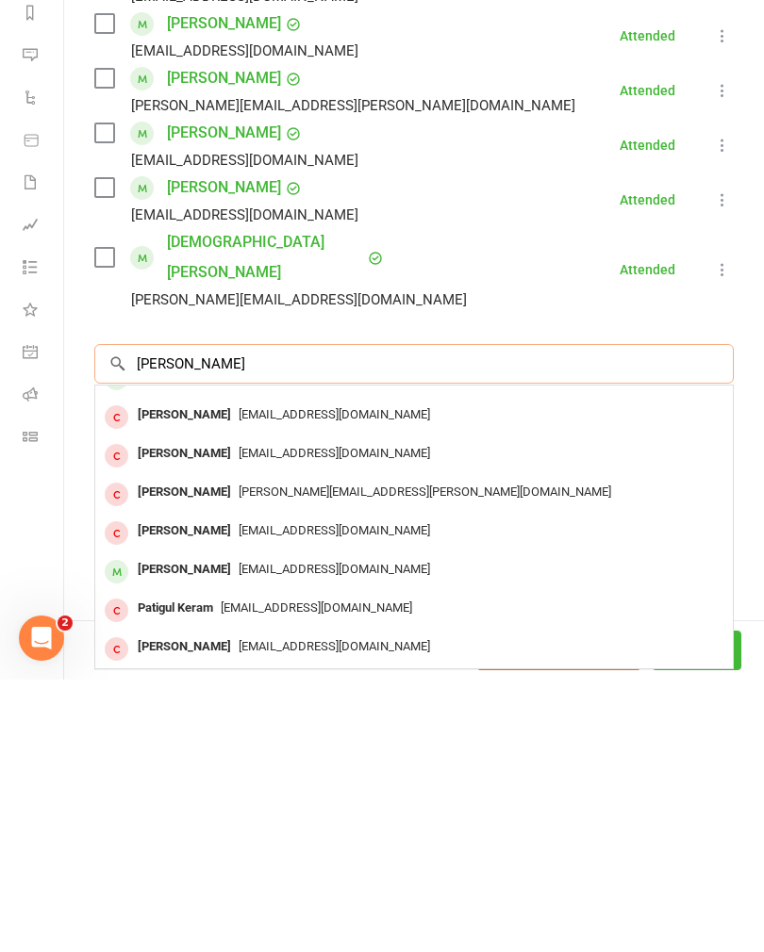
type input "[PERSON_NAME]"
click at [163, 829] on div "[PERSON_NAME]" at bounding box center [184, 842] width 108 height 27
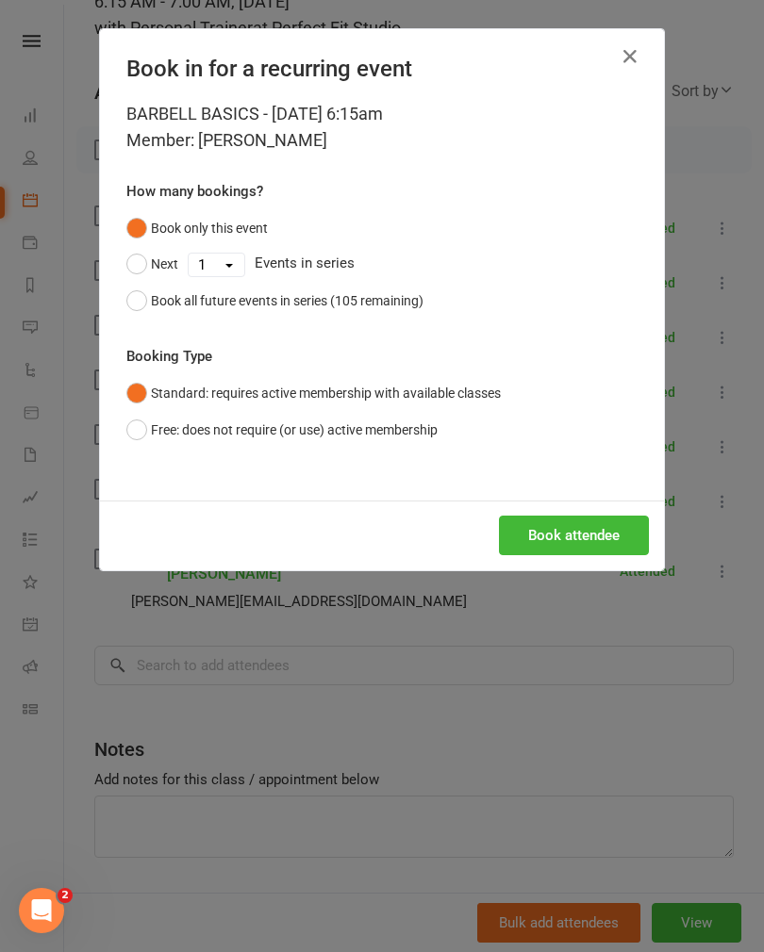
click at [540, 533] on button "Book attendee" at bounding box center [574, 536] width 150 height 40
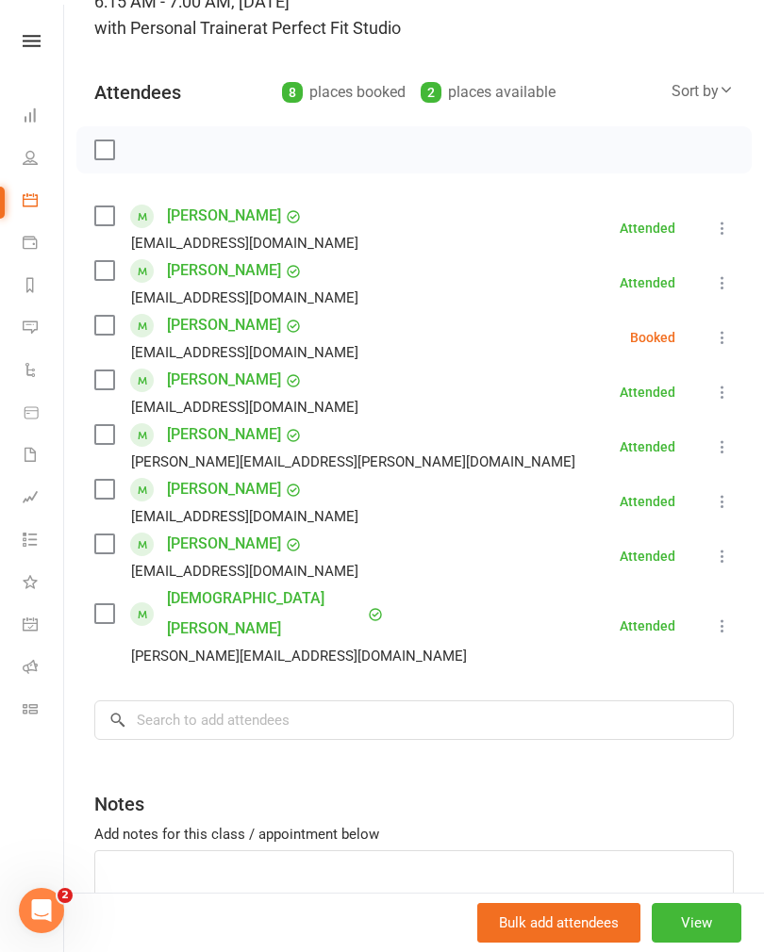
click at [724, 335] on icon at bounding box center [722, 337] width 19 height 19
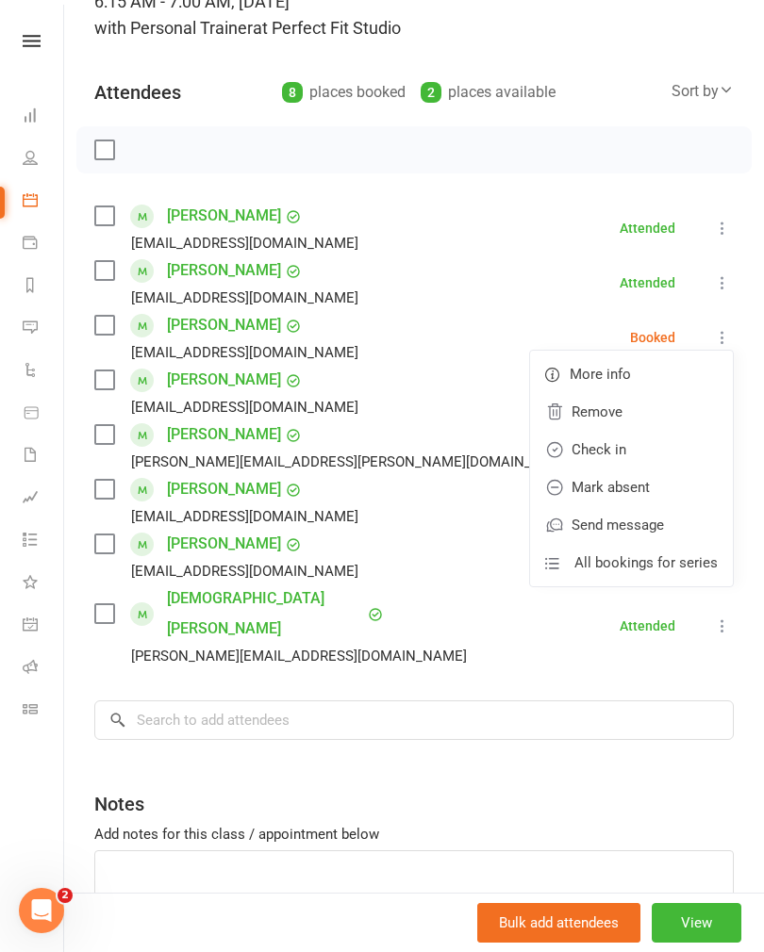
click at [590, 449] on link "Check in" at bounding box center [631, 450] width 203 height 38
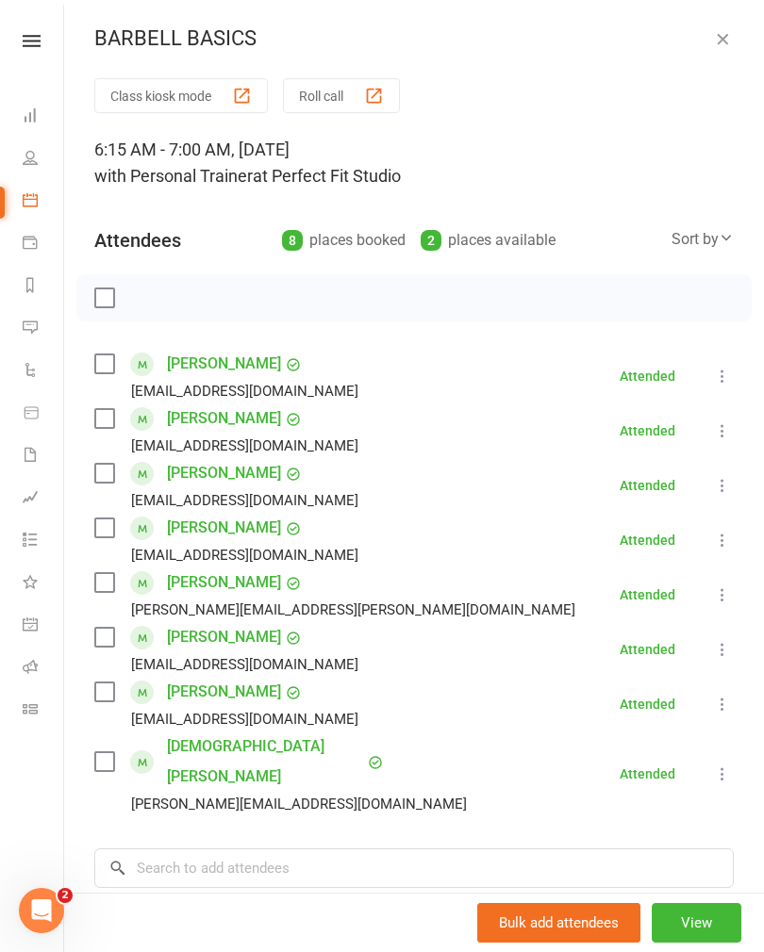
scroll to position [0, 0]
click at [732, 29] on button "button" at bounding box center [722, 38] width 23 height 23
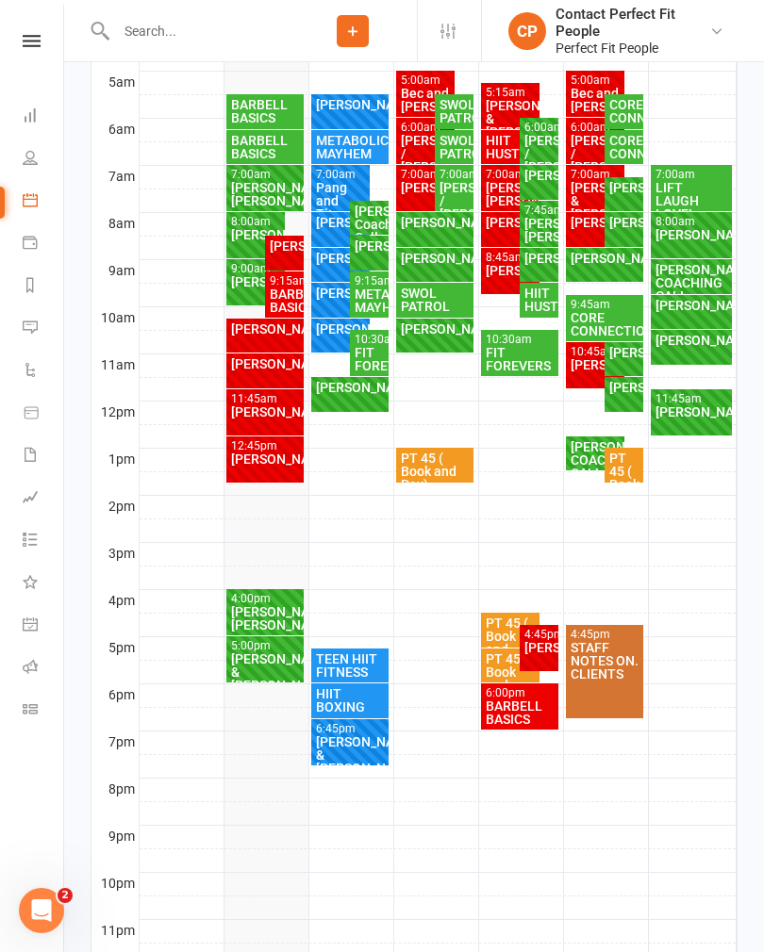
scroll to position [451, 0]
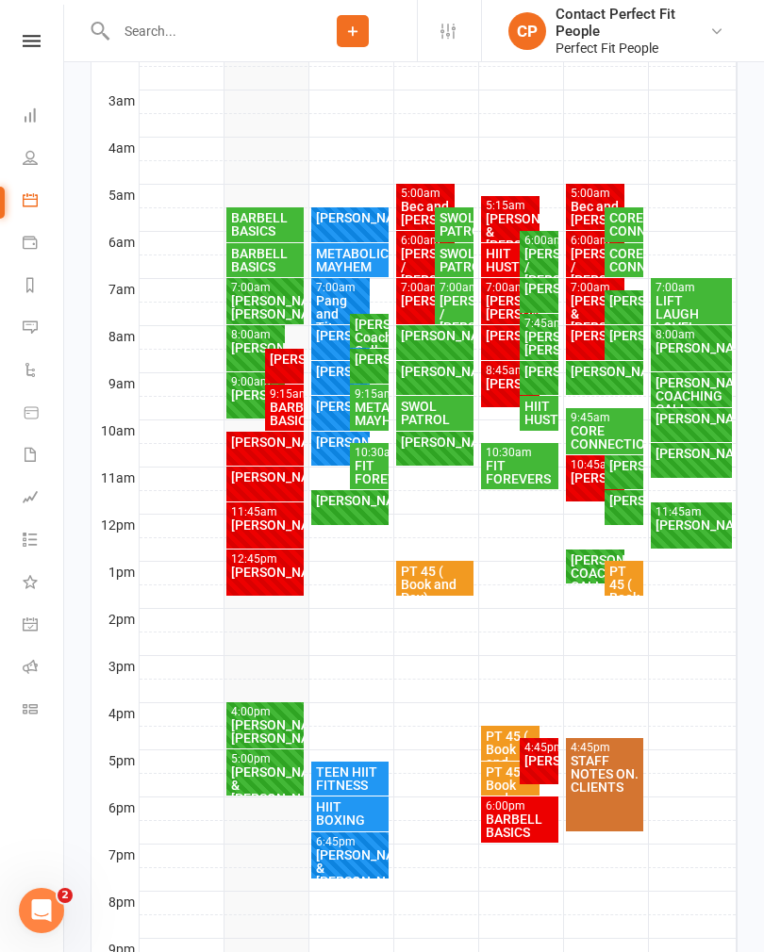
click at [285, 404] on div "BARBELL BASICS" at bounding box center [284, 414] width 31 height 26
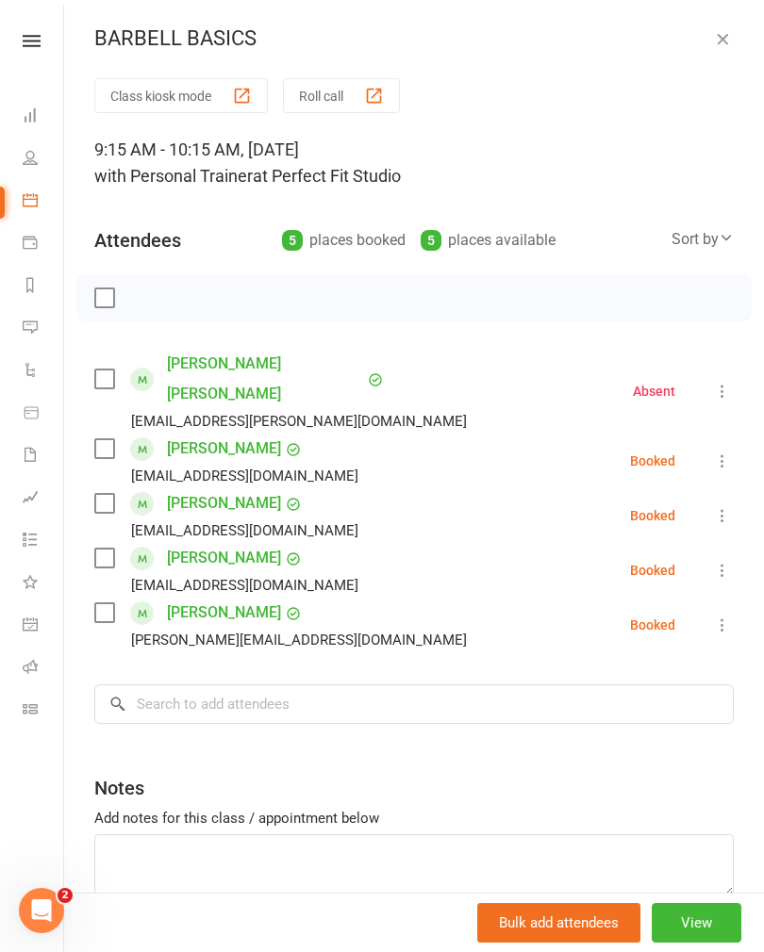
click at [731, 450] on button at bounding box center [722, 461] width 23 height 23
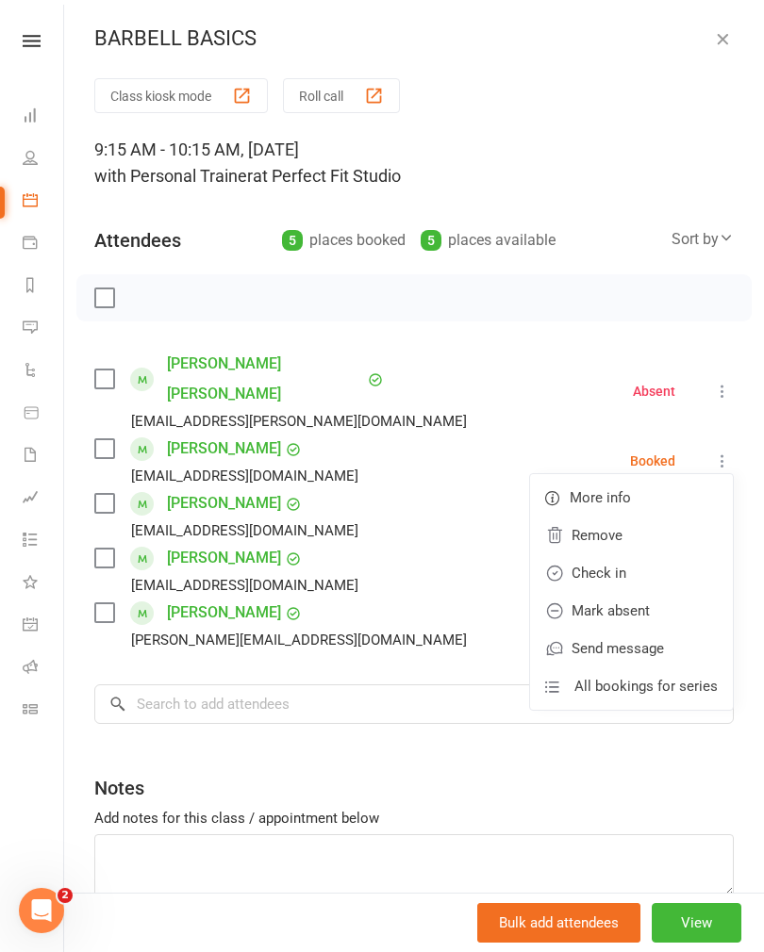
click at [582, 517] on link "Remove" at bounding box center [631, 536] width 203 height 38
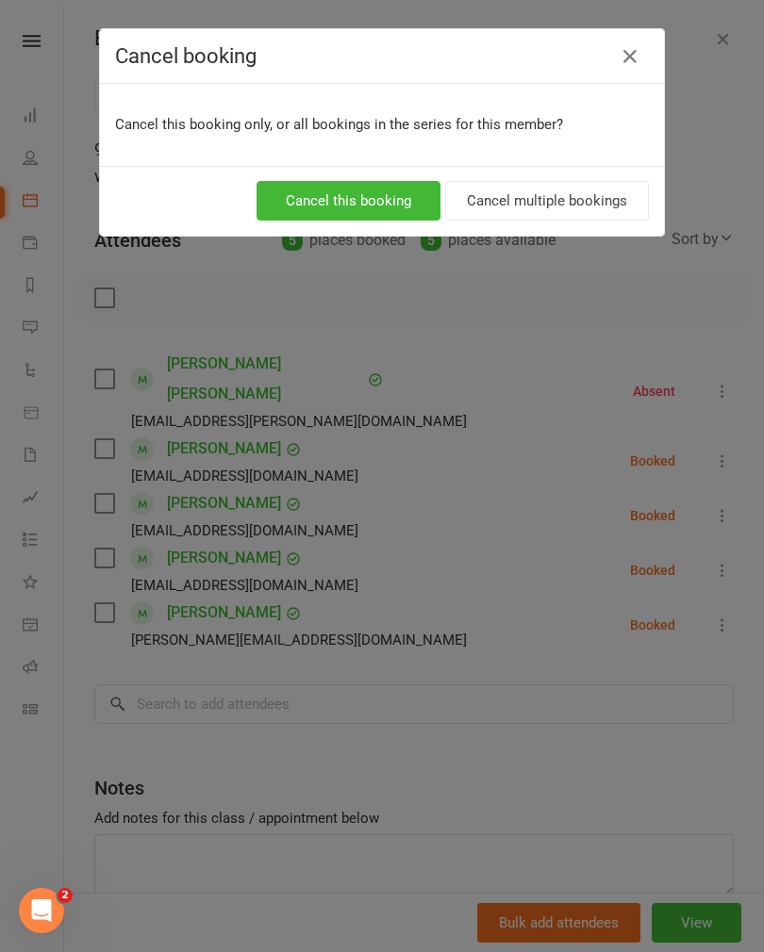
click at [289, 208] on button "Cancel this booking" at bounding box center [348, 201] width 184 height 40
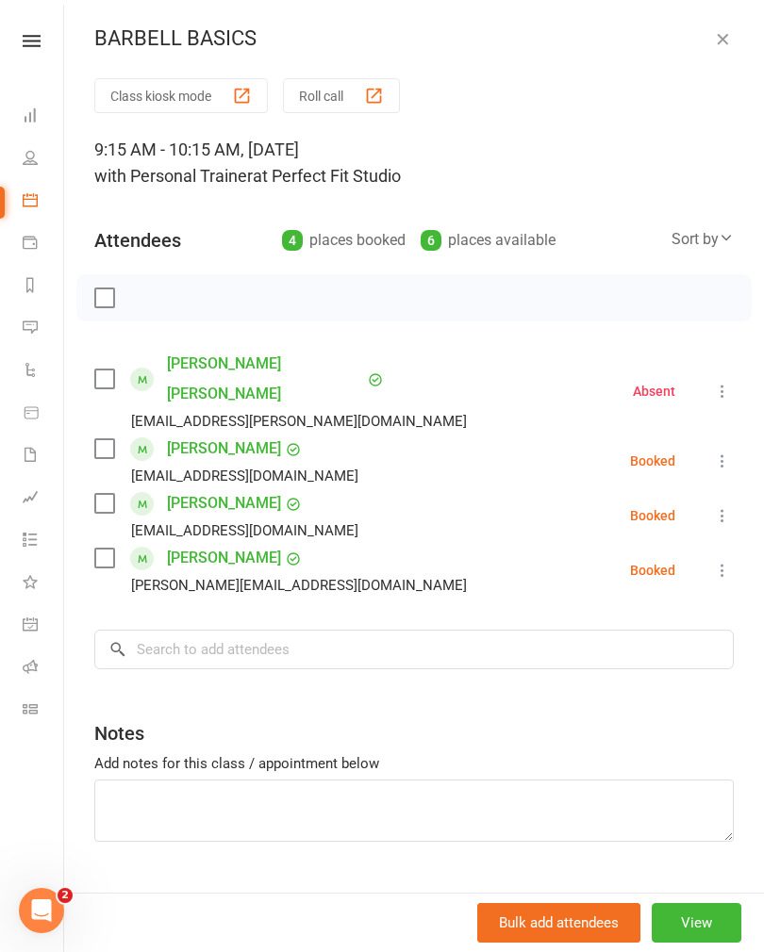
click at [713, 27] on button "button" at bounding box center [722, 38] width 23 height 23
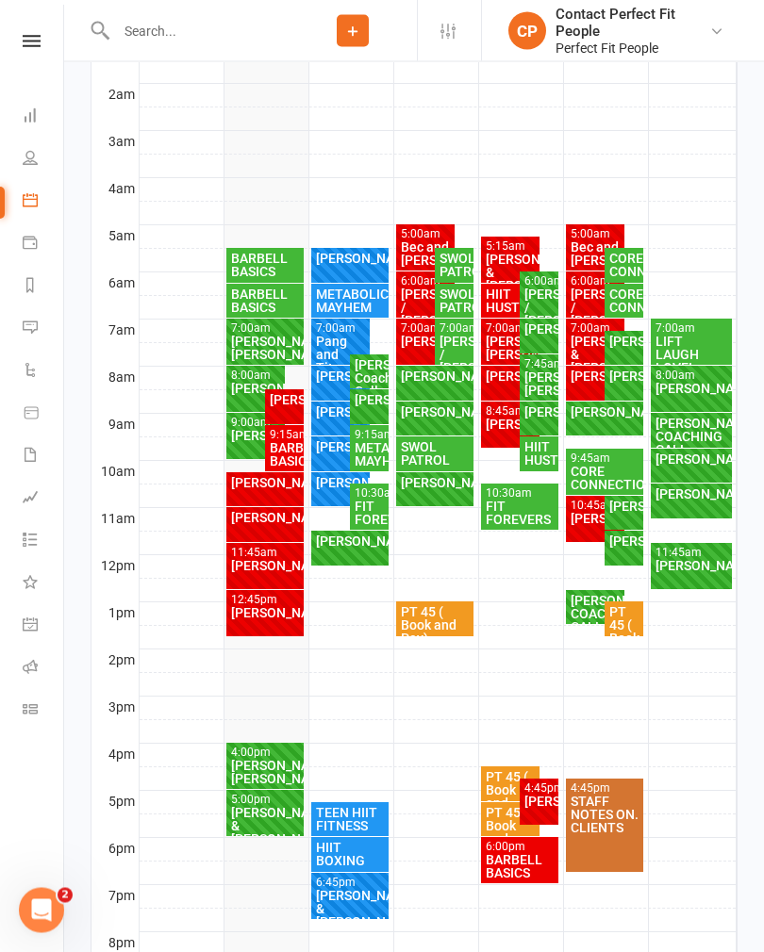
scroll to position [330, 0]
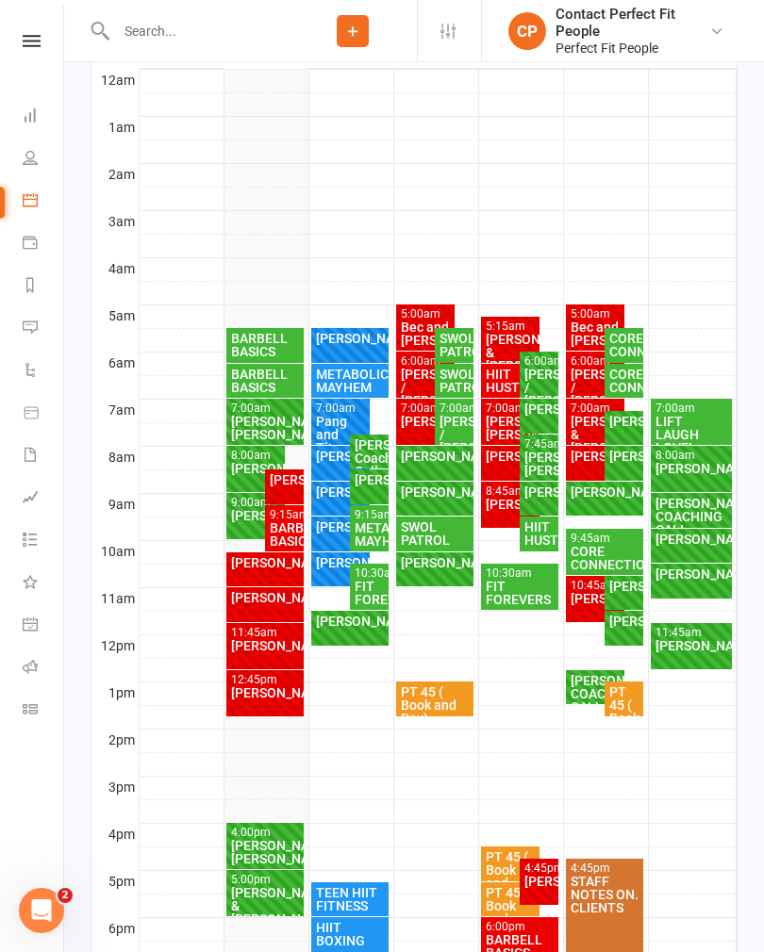
click at [289, 485] on div "[PERSON_NAME]" at bounding box center [284, 479] width 31 height 13
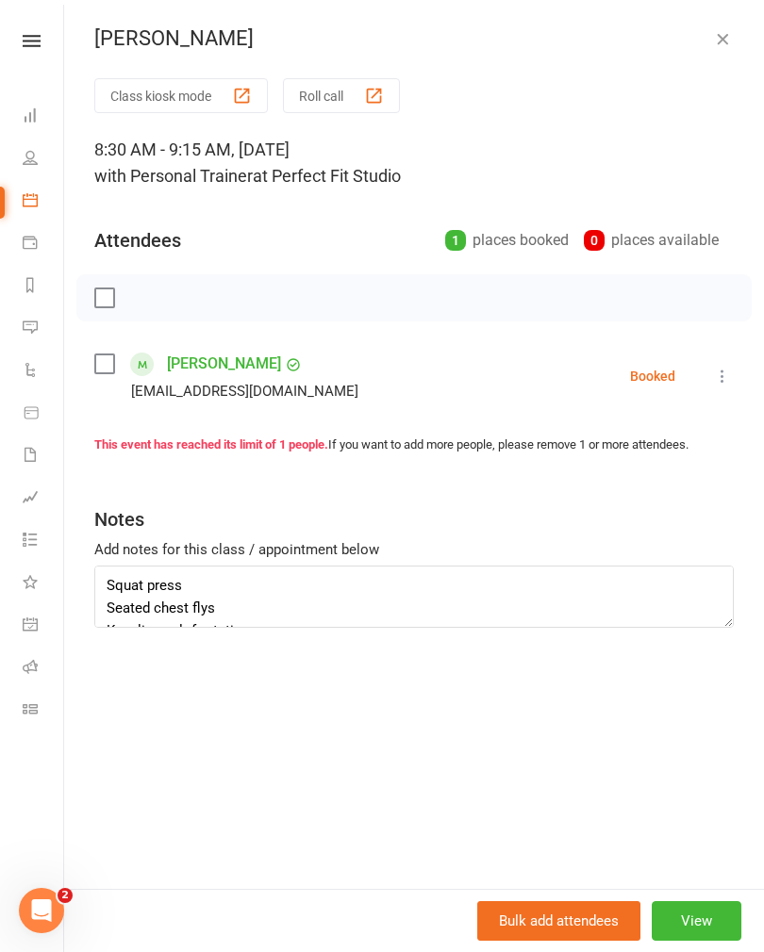
click at [729, 48] on button "button" at bounding box center [722, 38] width 23 height 23
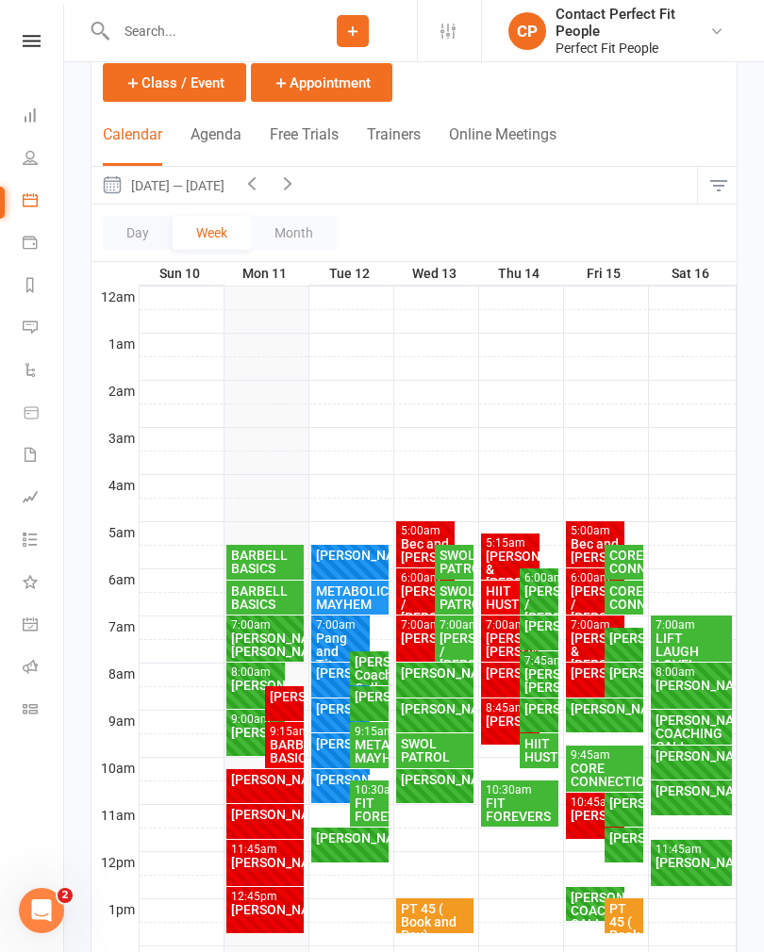
scroll to position [102, 0]
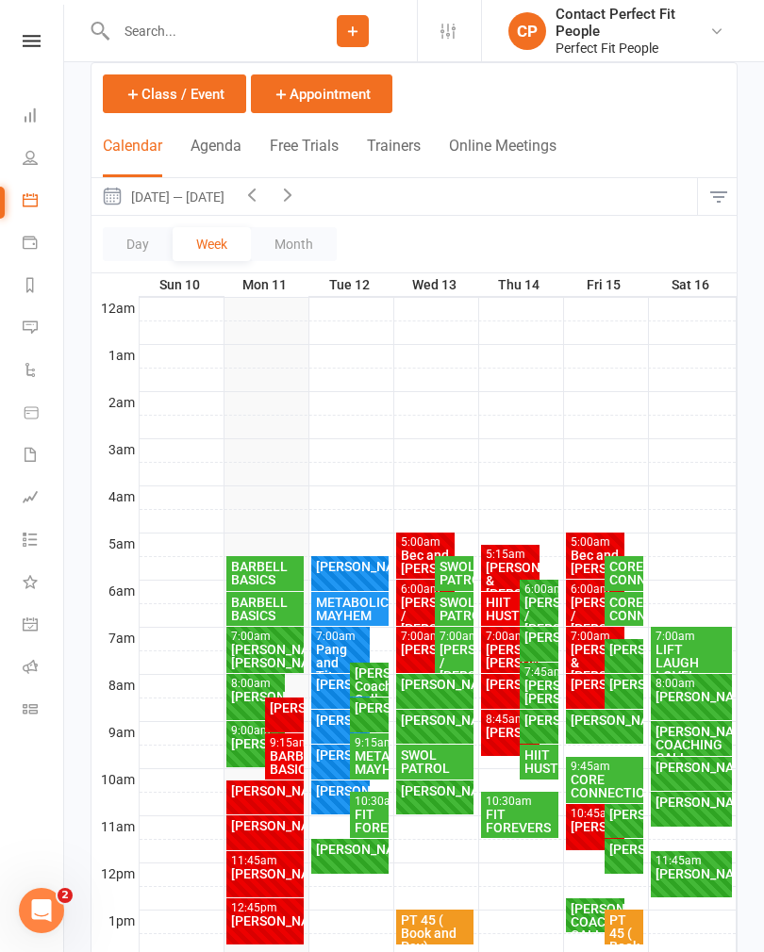
click at [292, 198] on icon "button" at bounding box center [287, 194] width 21 height 21
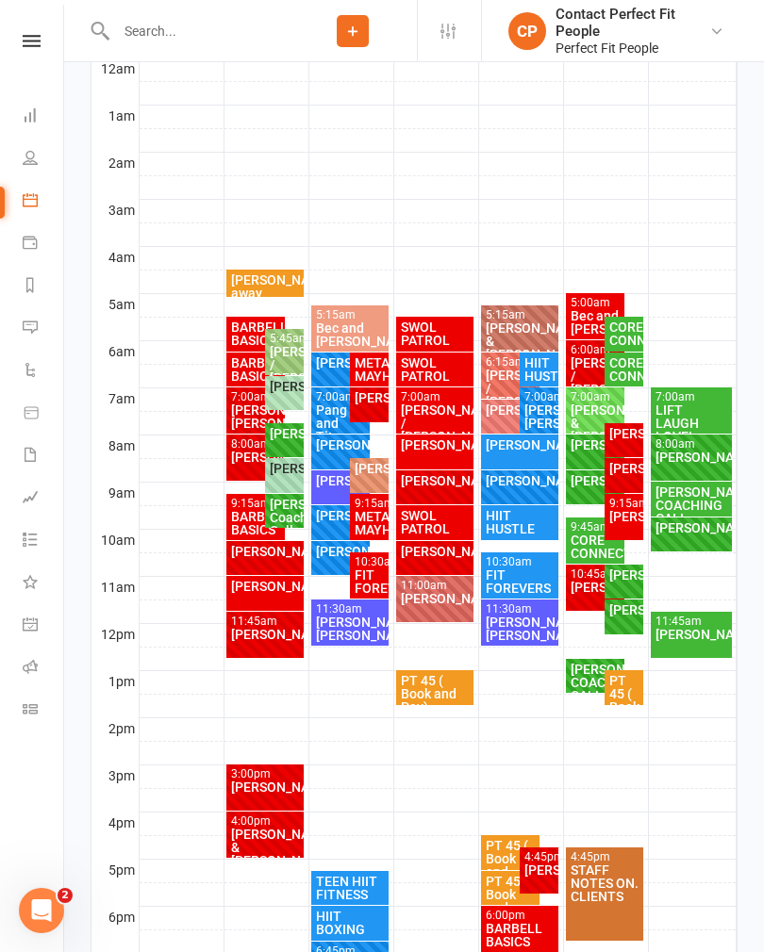
scroll to position [340, 0]
click at [282, 507] on div "[PERSON_NAME] Coaching Call" at bounding box center [284, 519] width 31 height 40
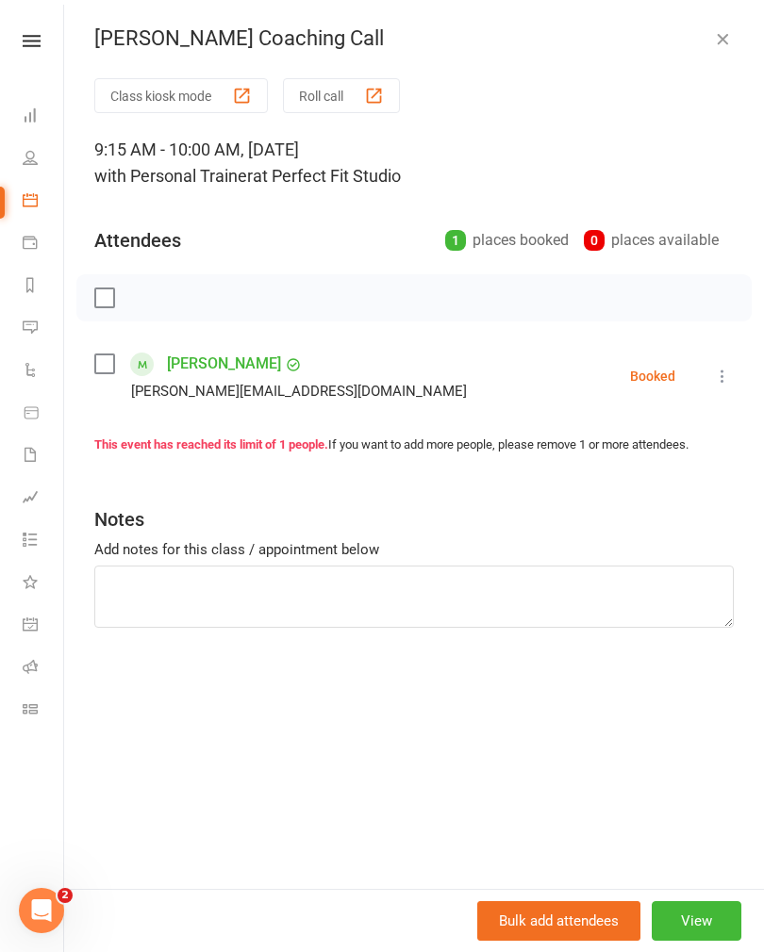
click at [728, 42] on icon "button" at bounding box center [722, 38] width 19 height 19
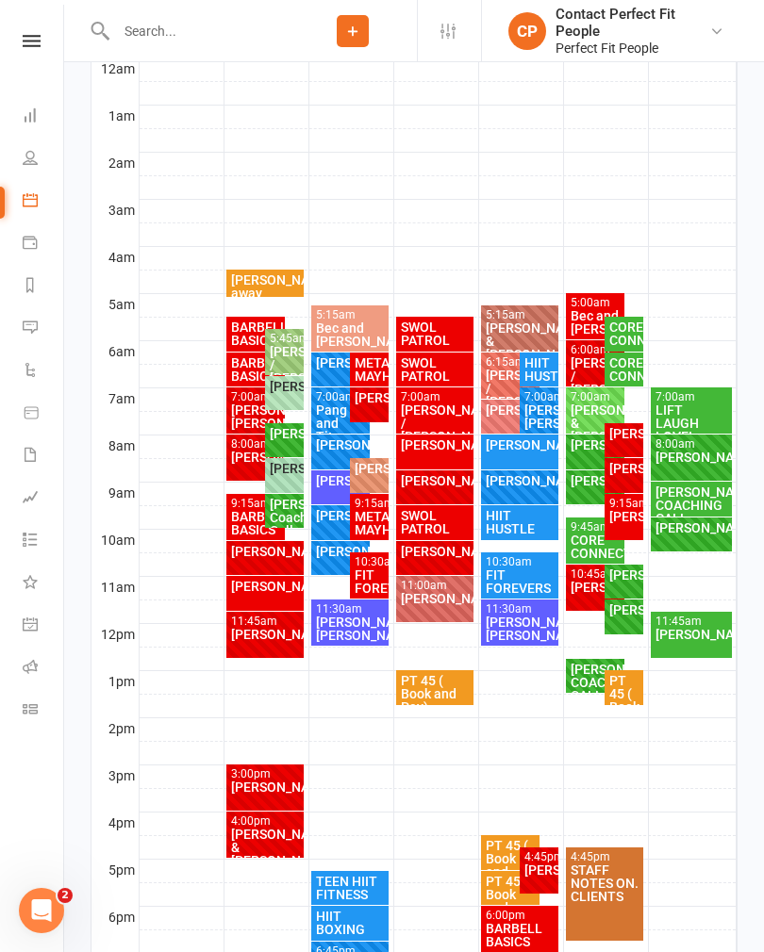
click at [289, 501] on div "[PERSON_NAME] Coaching Call" at bounding box center [284, 518] width 31 height 40
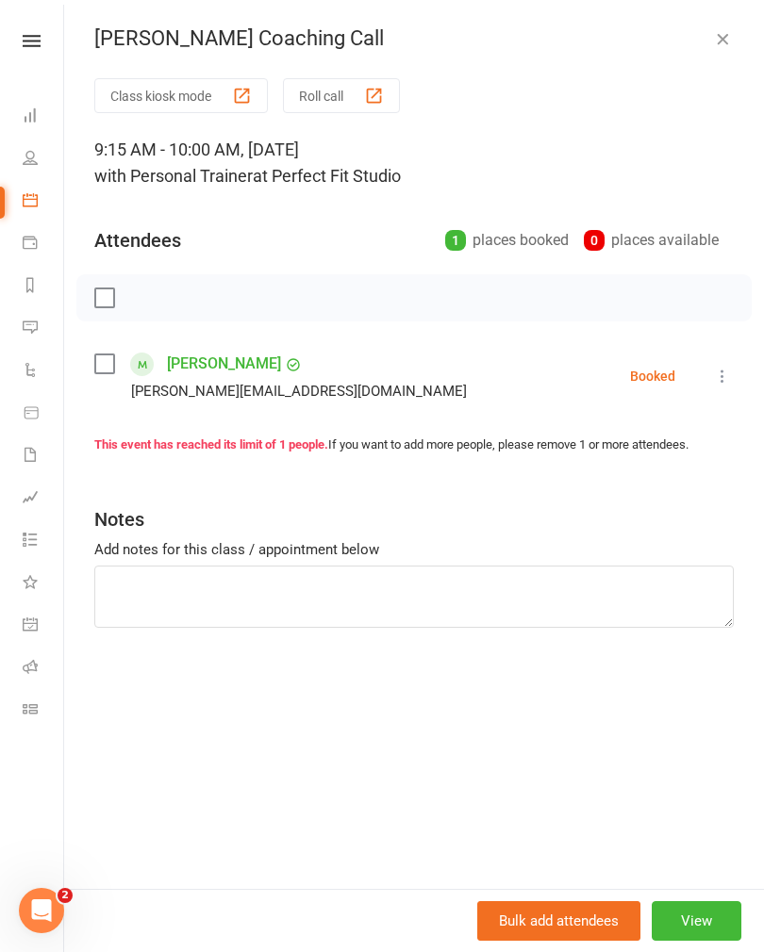
click at [730, 34] on icon "button" at bounding box center [722, 38] width 19 height 19
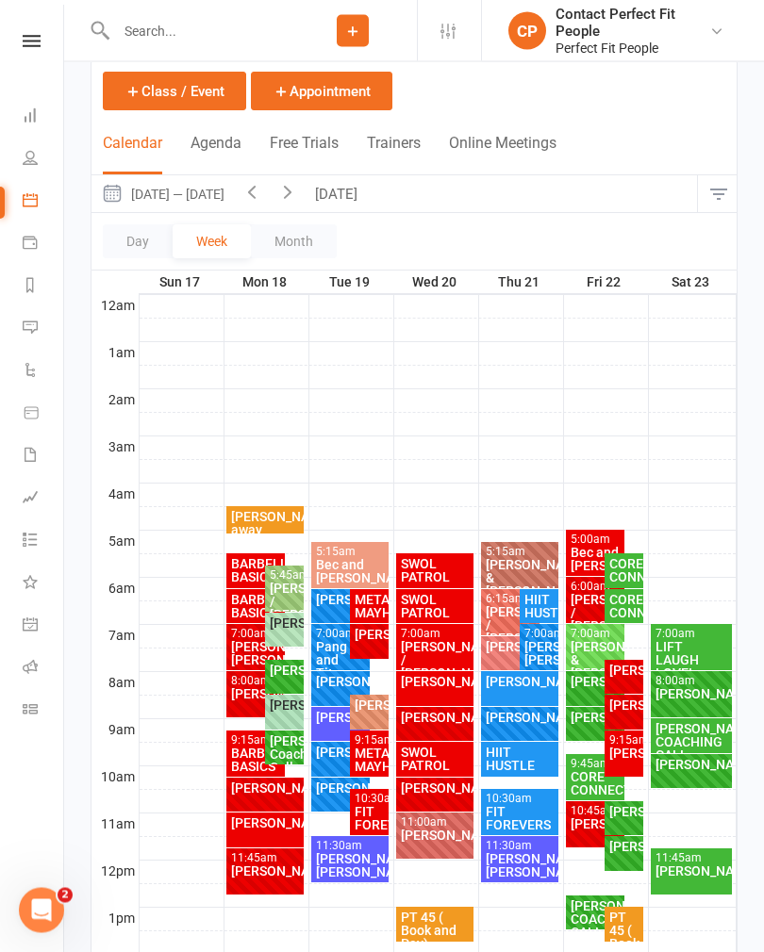
click at [361, 201] on button "[DATE]" at bounding box center [338, 194] width 66 height 37
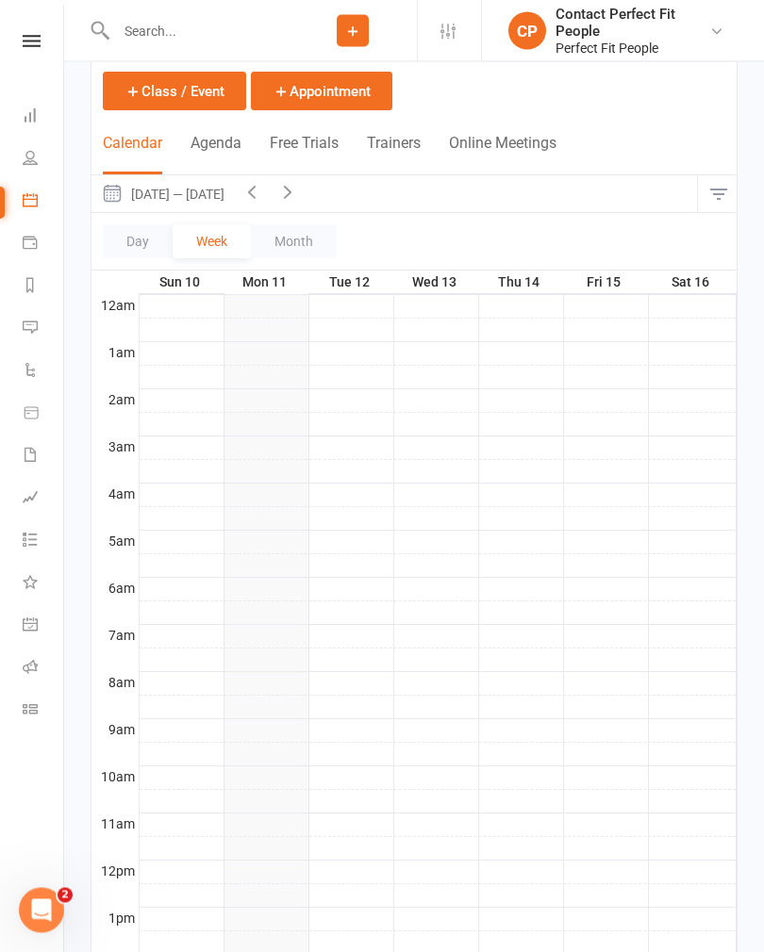
scroll to position [105, 0]
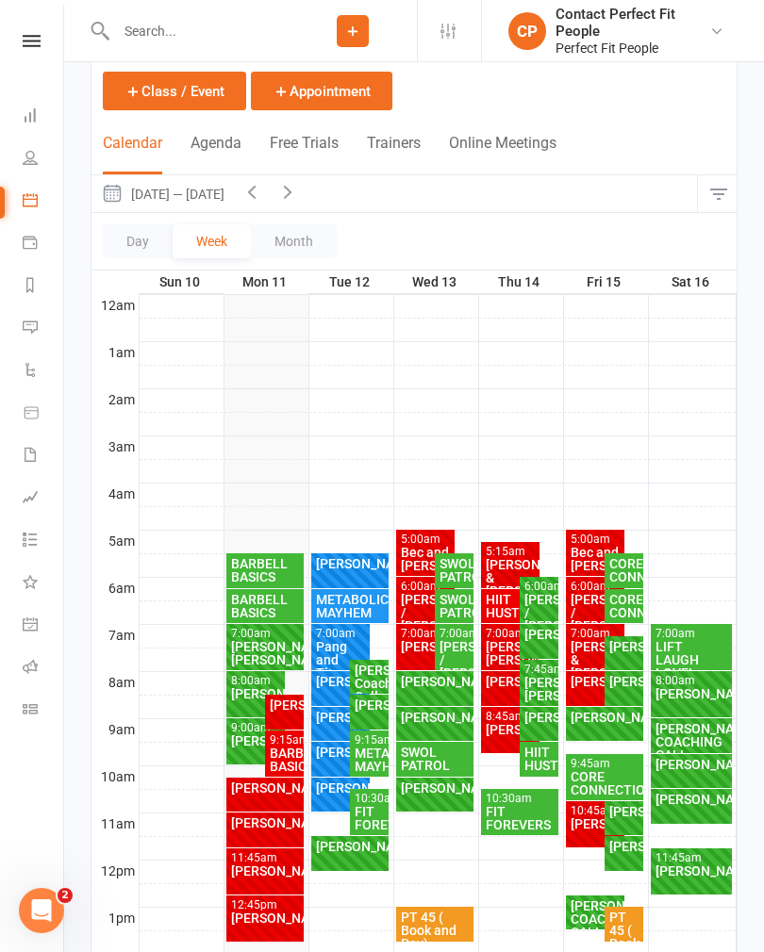
click at [251, 649] on div "[PERSON_NAME]/ [PERSON_NAME]" at bounding box center [265, 653] width 71 height 26
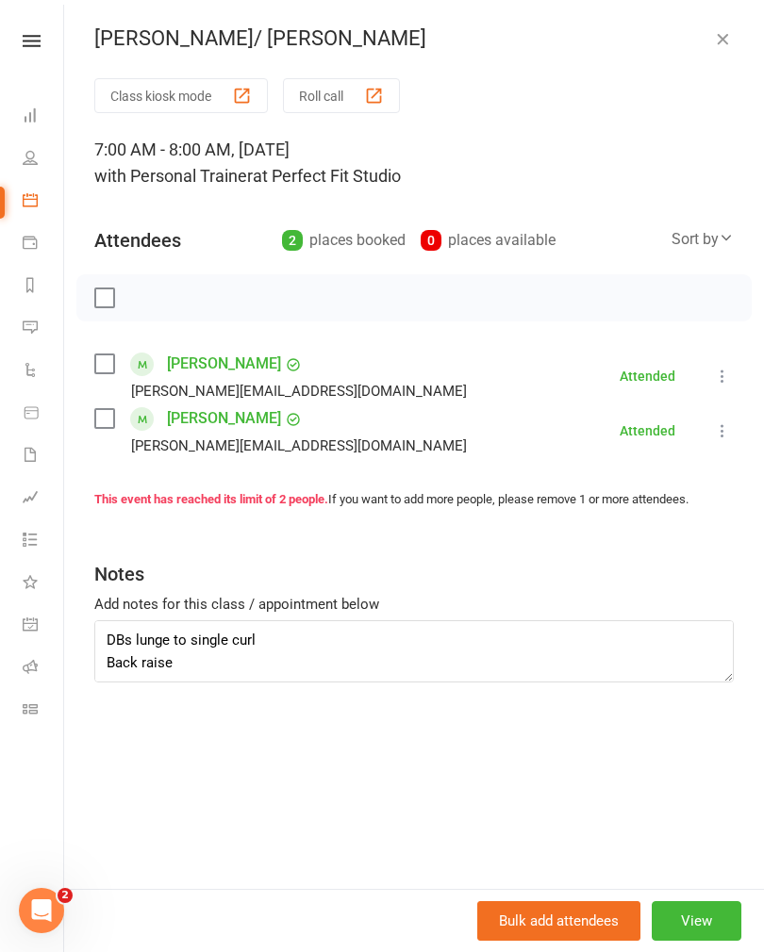
scroll to position [158, 0]
click at [191, 666] on textarea "Hex squats to box 35 kg Cable seated in bosu high to low wood chop BB OHP BB be…" at bounding box center [413, 651] width 639 height 62
type textarea "Hex squats to box 35 kg Cable seated in bosu high to low wood chop BB OHP BB be…"
click at [731, 36] on icon "button" at bounding box center [722, 38] width 19 height 19
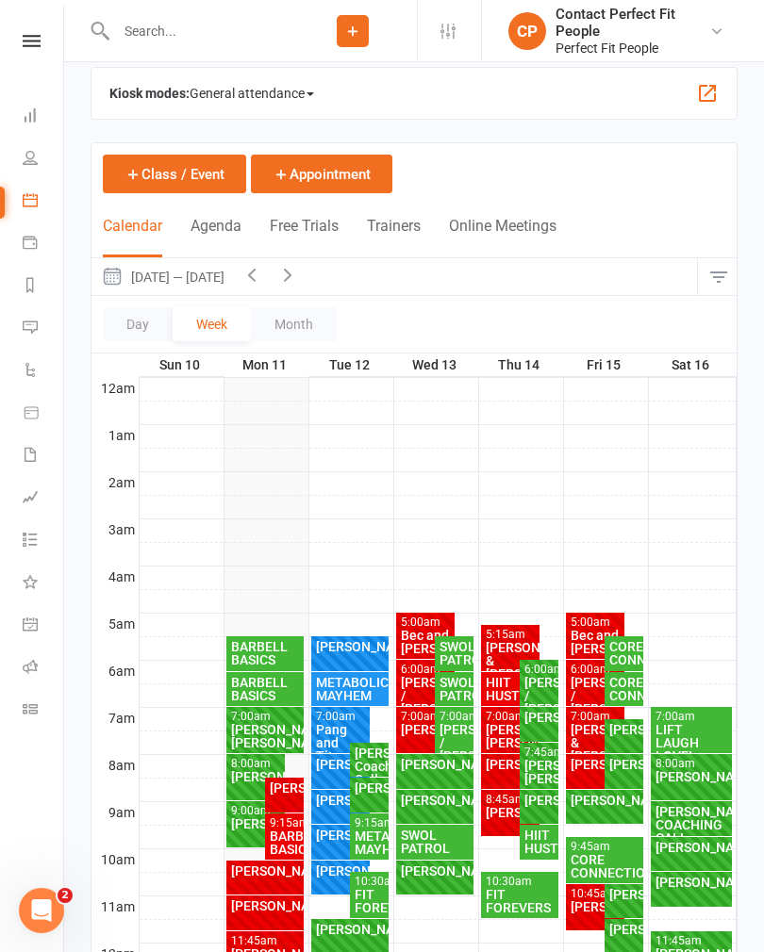
click at [242, 765] on div "8:00am - 9:00am" at bounding box center [256, 764] width 52 height 12
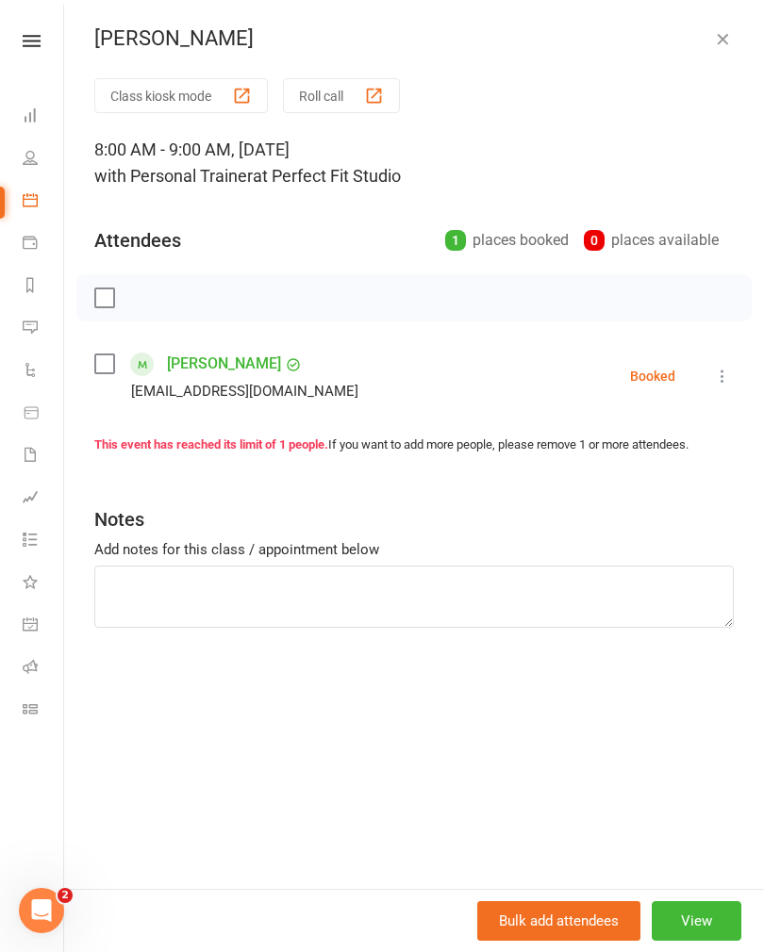
click at [731, 366] on button at bounding box center [722, 376] width 23 height 23
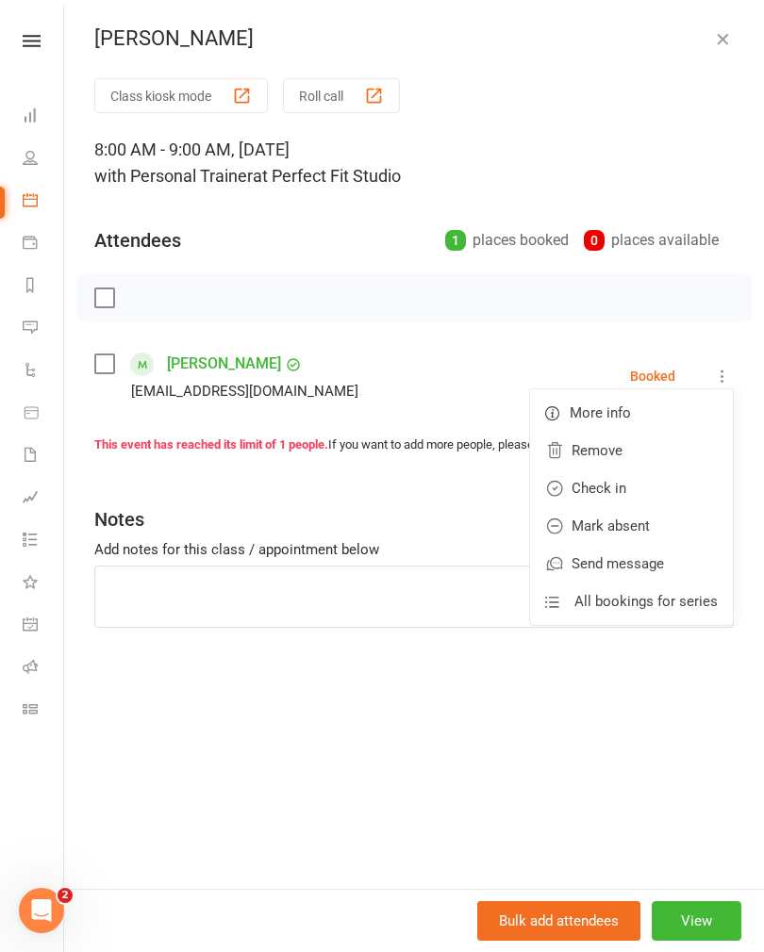
click at [592, 482] on link "Check in" at bounding box center [631, 488] width 203 height 38
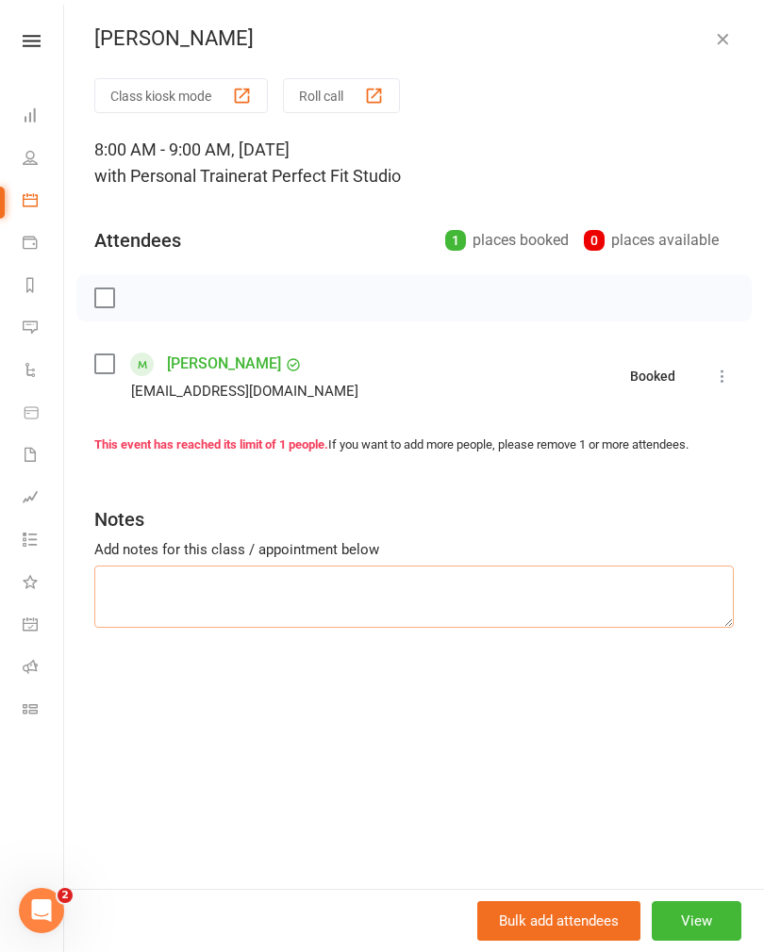
click at [140, 597] on textarea at bounding box center [413, 597] width 639 height 62
type textarea "KB swing Ski erg Plank"
click at [715, 41] on icon "button" at bounding box center [722, 38] width 19 height 19
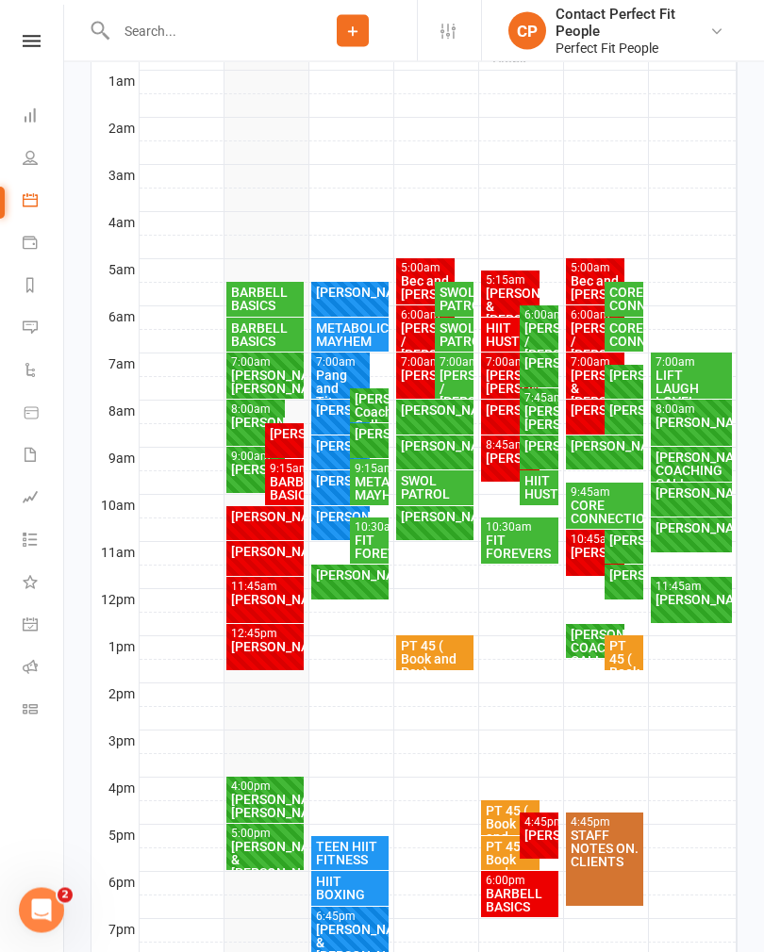
scroll to position [393, 0]
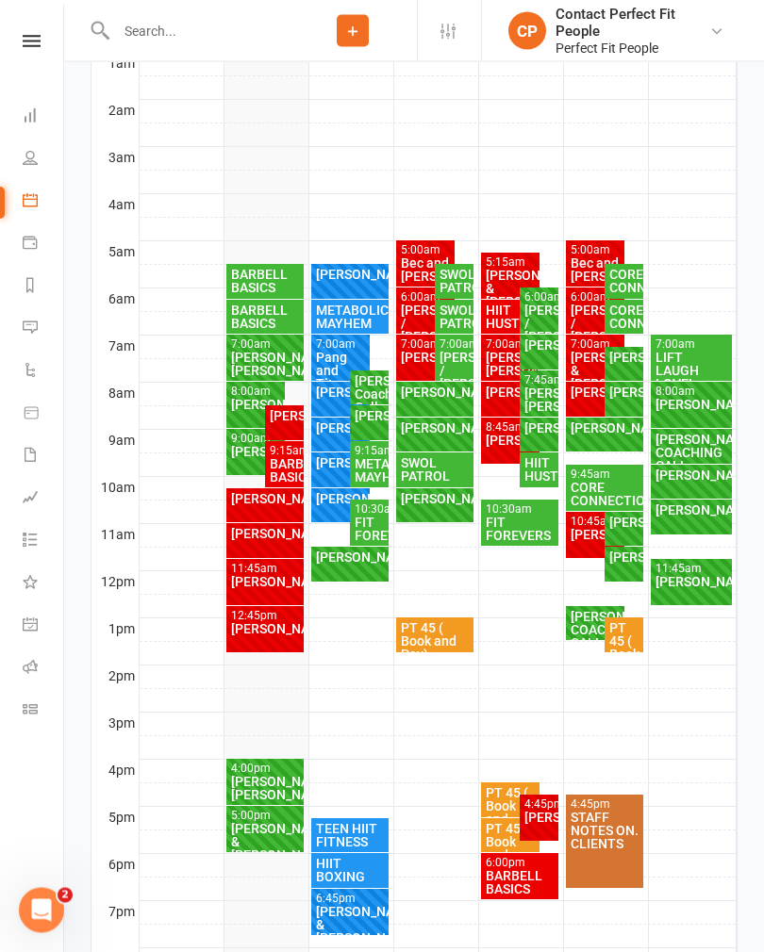
click at [288, 473] on div "BARBELL BASICS" at bounding box center [284, 471] width 31 height 26
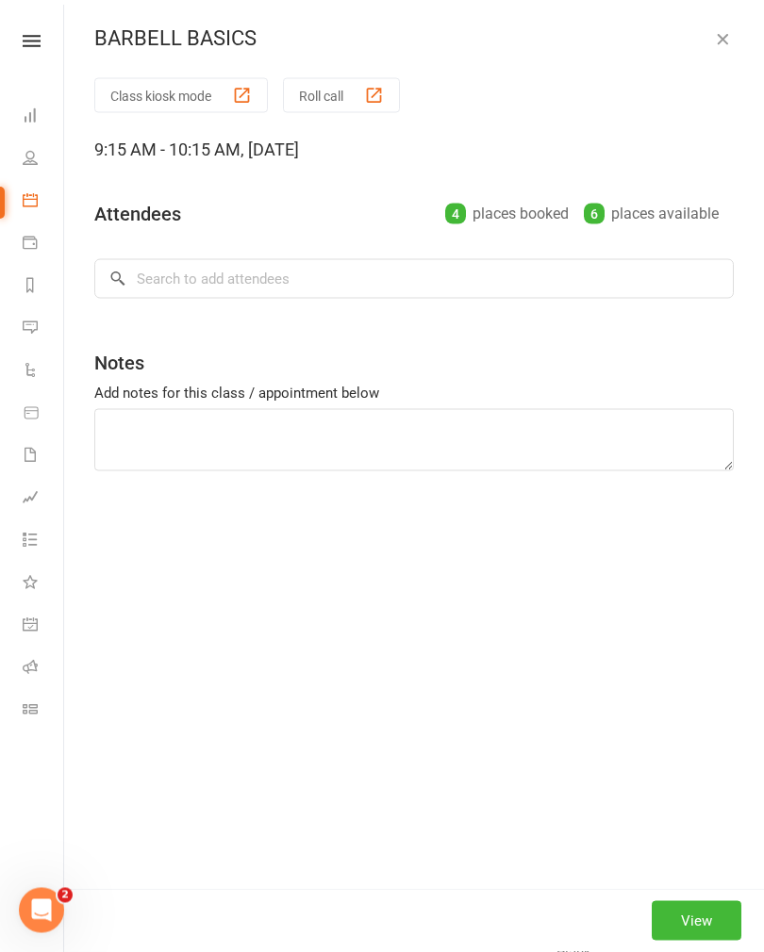
scroll to position [394, 0]
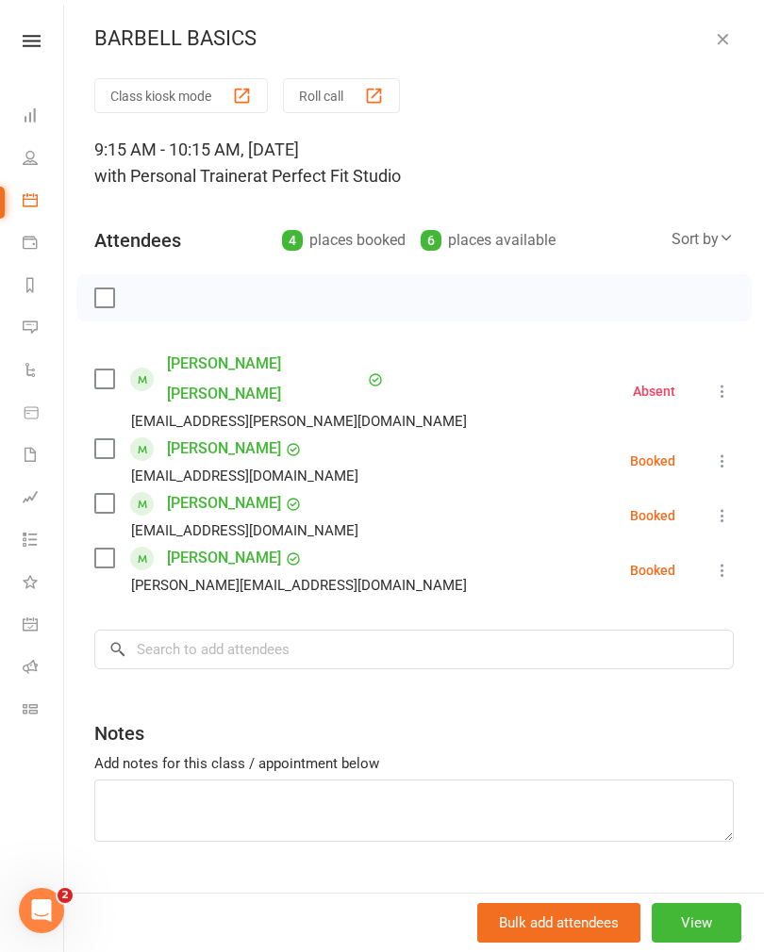
click at [712, 42] on button "button" at bounding box center [722, 38] width 23 height 23
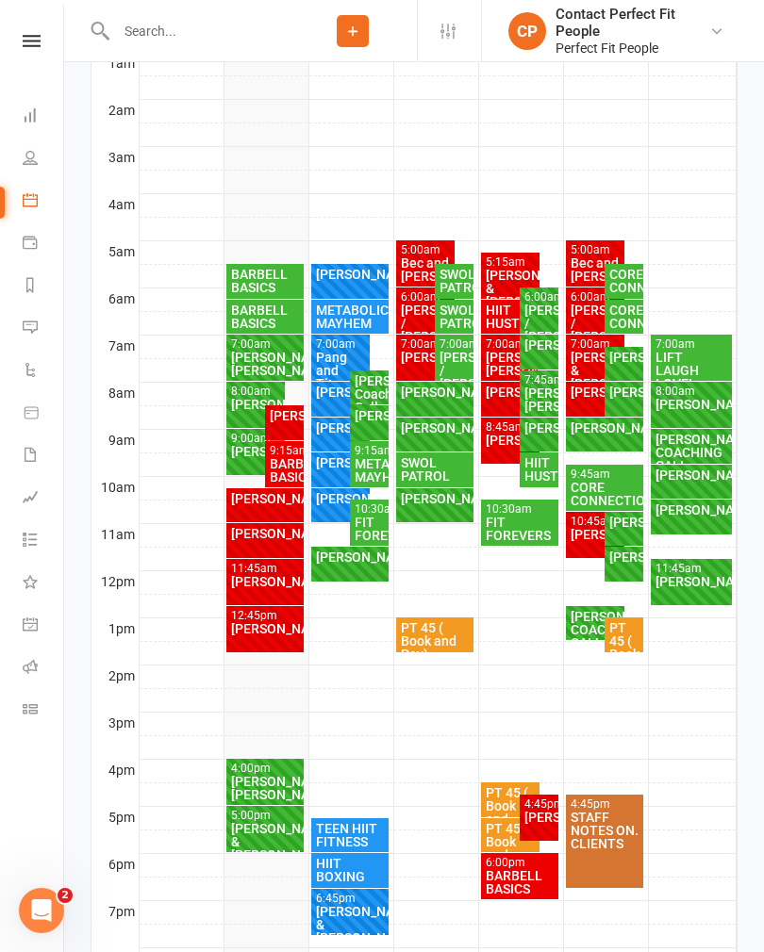
click at [263, 411] on div "[PERSON_NAME]" at bounding box center [256, 404] width 52 height 13
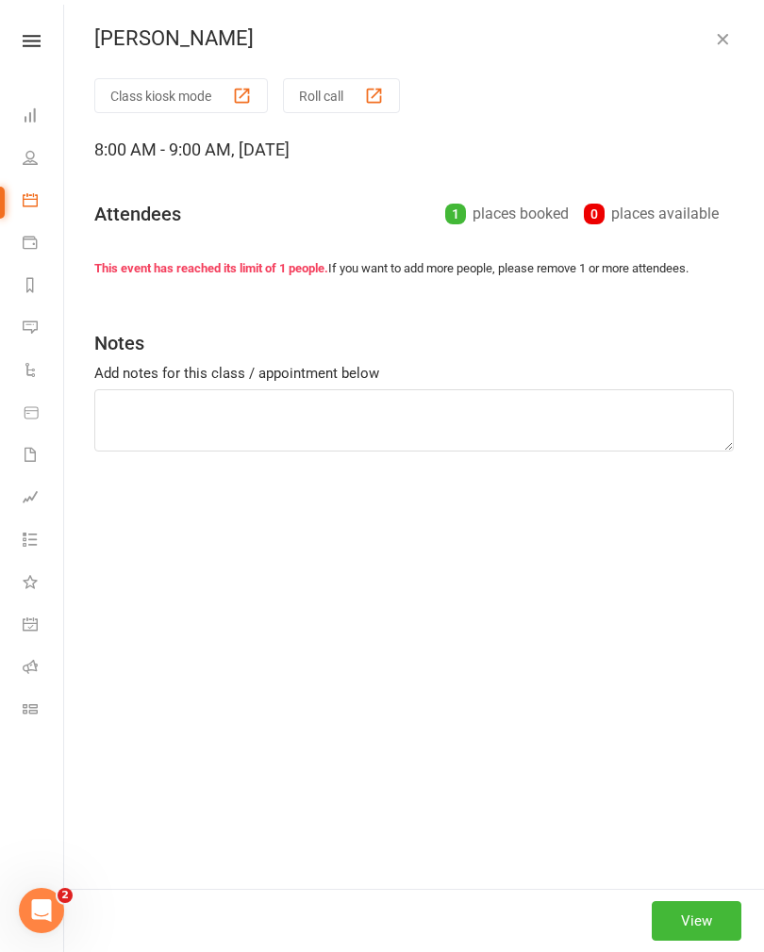
type textarea "KB swing Ski erg Plank"
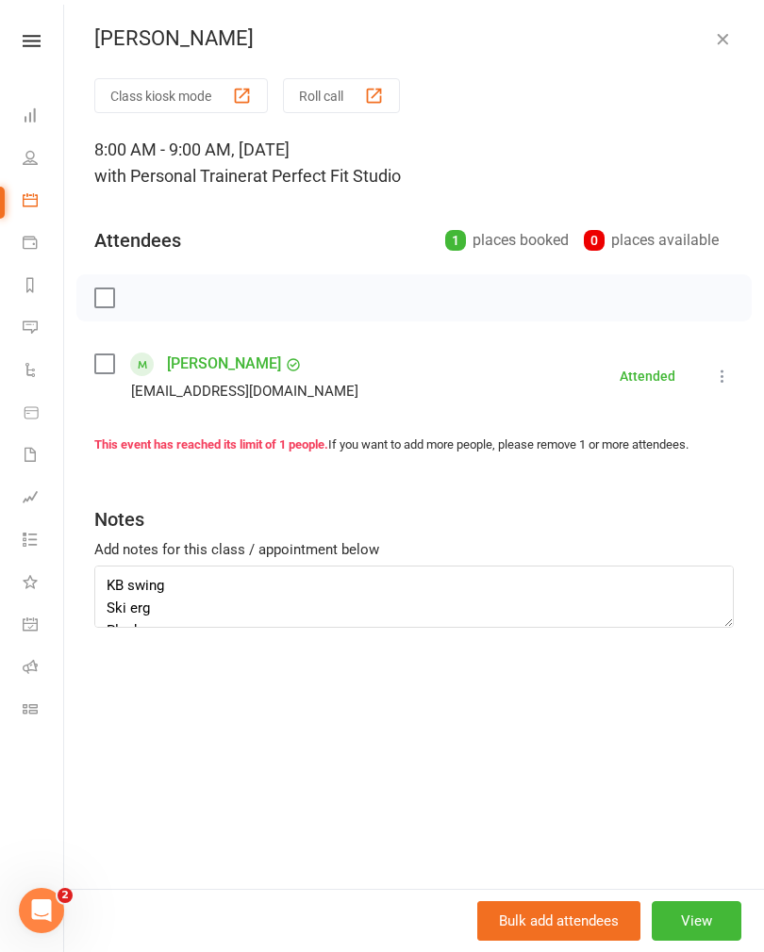
click at [712, 43] on button "button" at bounding box center [722, 38] width 23 height 23
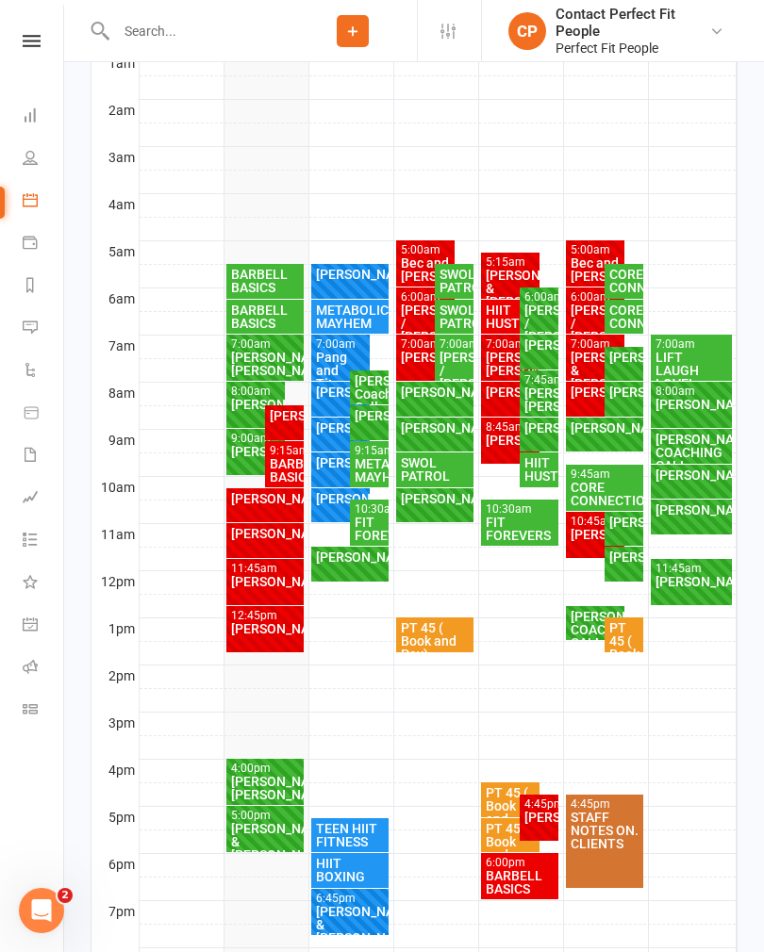
click at [298, 422] on div "[PERSON_NAME]" at bounding box center [284, 415] width 31 height 13
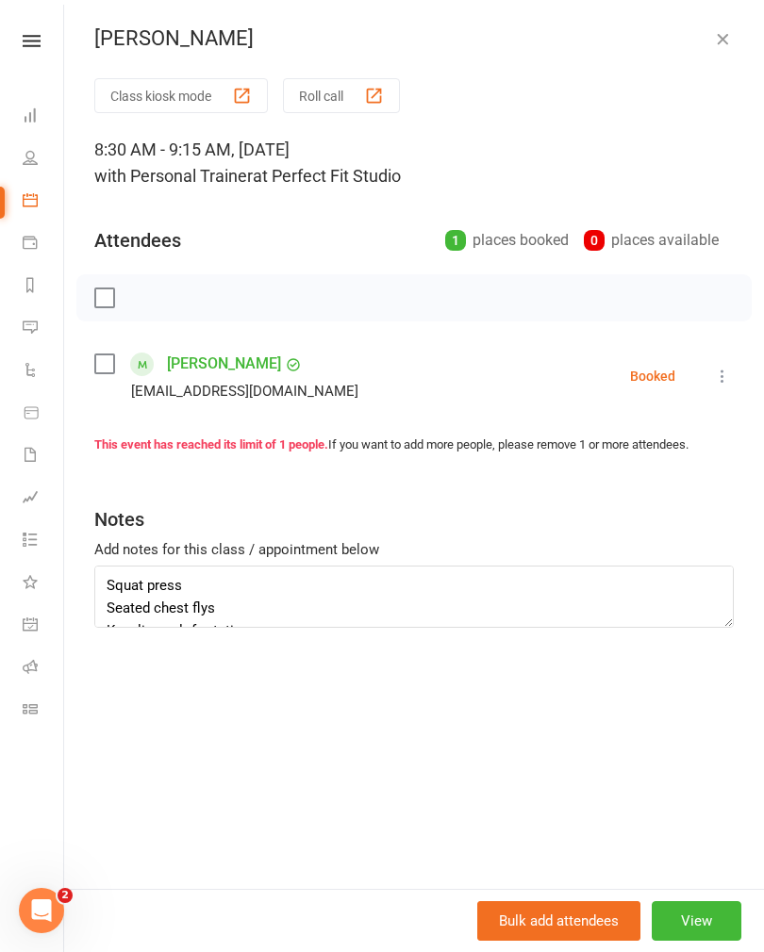
click at [101, 302] on label at bounding box center [103, 297] width 19 height 19
click at [143, 302] on icon "button" at bounding box center [146, 298] width 21 height 21
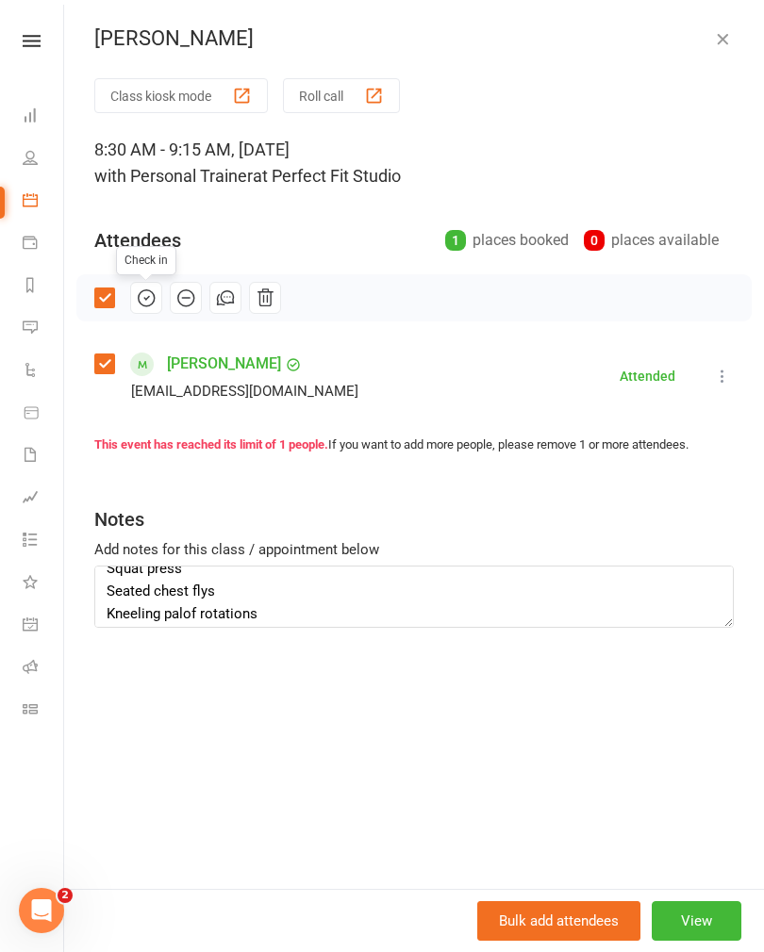
scroll to position [19, 0]
click at [753, 56] on div "[PERSON_NAME] Class kiosk mode Roll call 8:30 AM - 9:15 AM, [DATE] with Persona…" at bounding box center [413, 476] width 699 height 952
click at [712, 31] on button "button" at bounding box center [722, 38] width 23 height 23
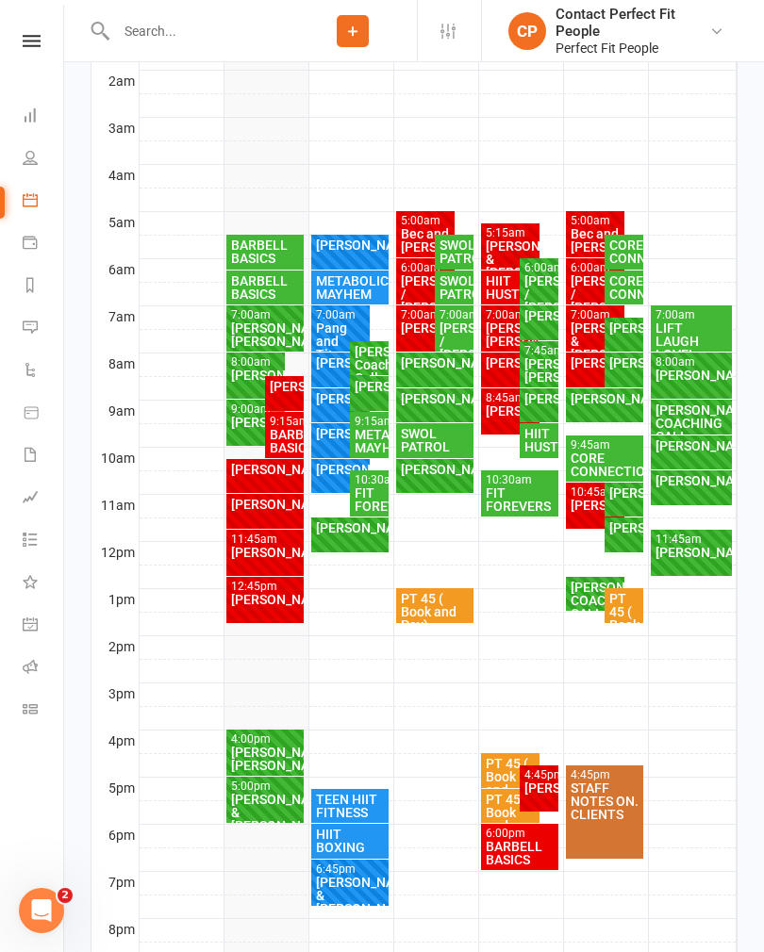
click at [242, 372] on div "[PERSON_NAME]" at bounding box center [256, 375] width 52 height 13
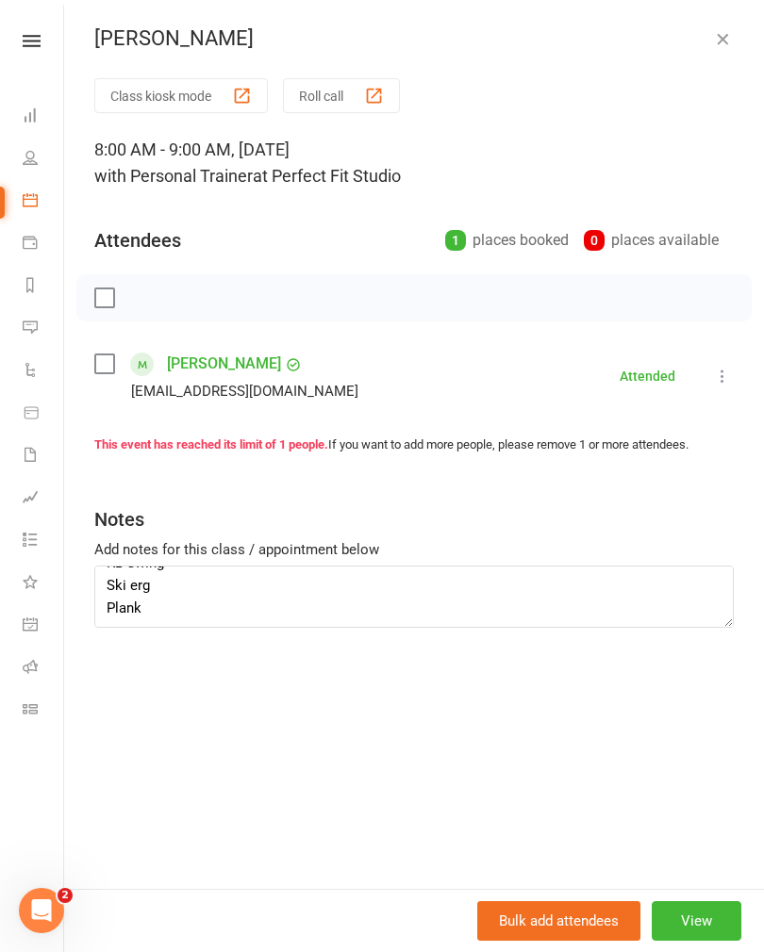
scroll to position [23, 0]
click at [160, 609] on textarea "KB swing Ski erg Plank" at bounding box center [413, 597] width 639 height 62
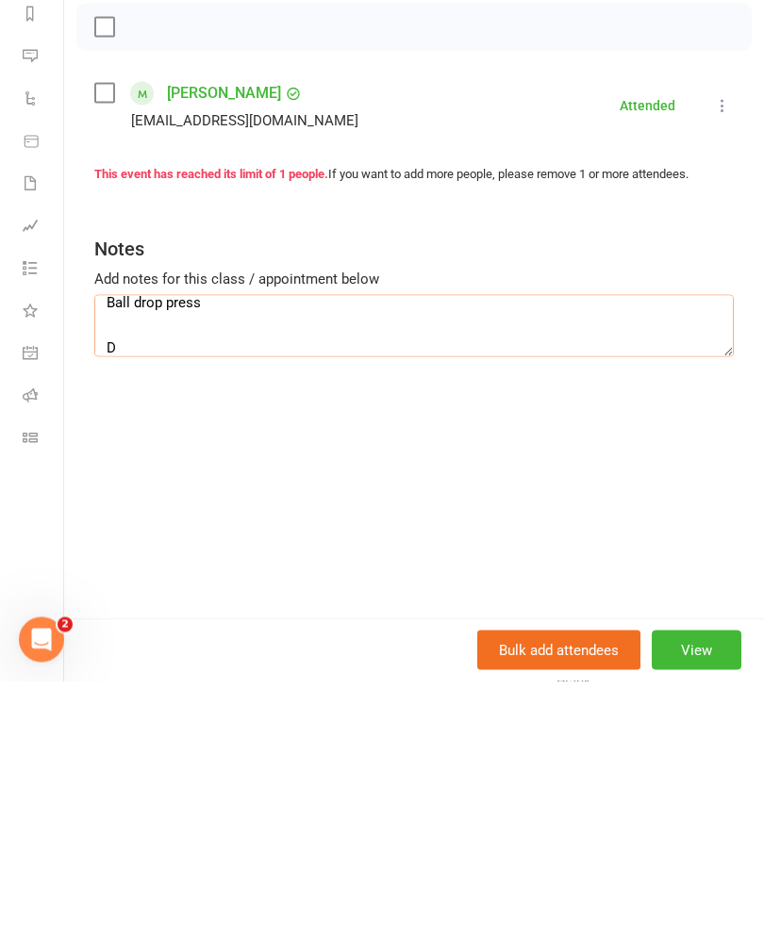
scroll to position [58, 0]
click at [189, 566] on textarea "KB swing Ski erg Ball drop press DBs incline press" at bounding box center [413, 597] width 639 height 62
click at [275, 566] on textarea "KB swing Ski erg Ball drop press DBs incline OHP press" at bounding box center [413, 597] width 639 height 62
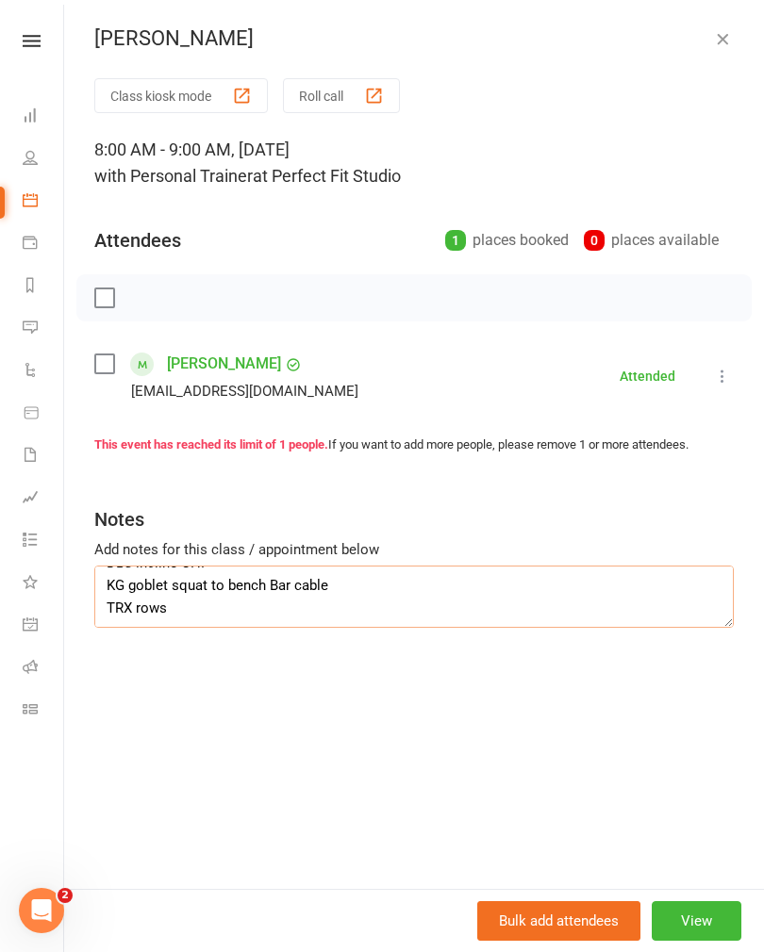
scroll to position [0, 0]
type textarea "KB swing Ski erg Ball drop press DBs incline OHP KG goblet squat to bench Bar c…"
click at [731, 47] on button "button" at bounding box center [722, 38] width 23 height 23
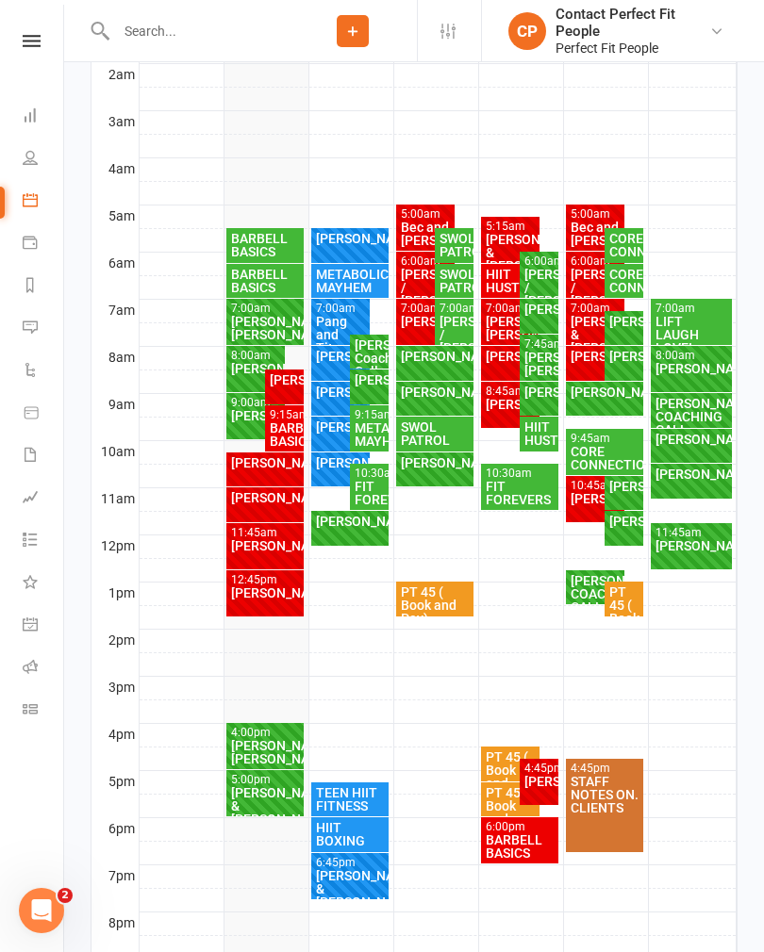
scroll to position [461, 0]
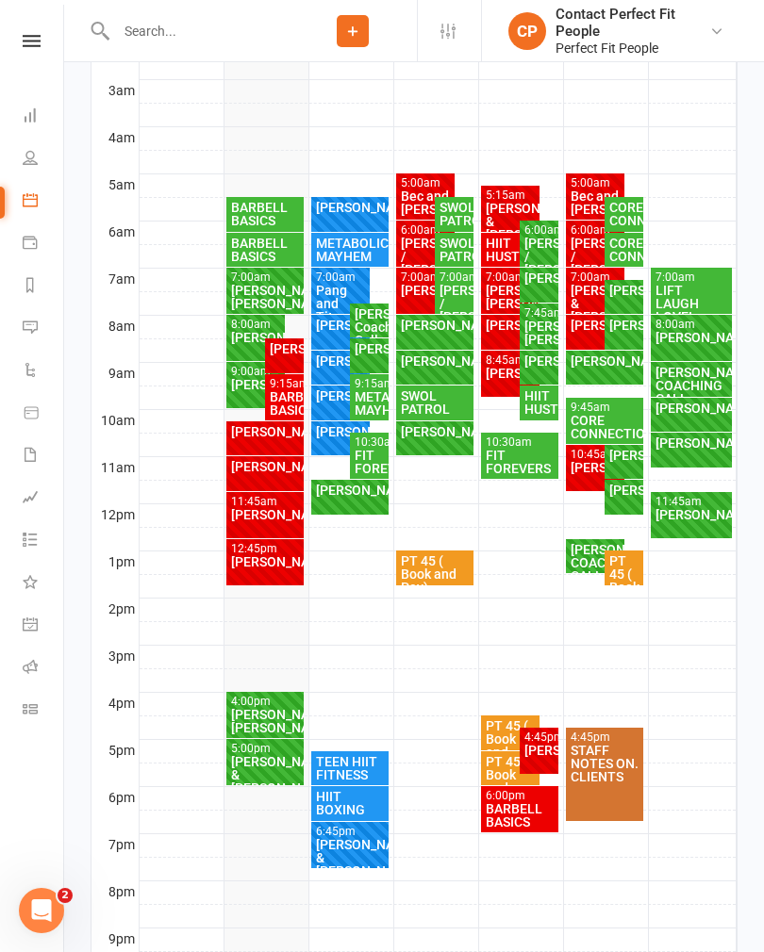
click at [239, 331] on div "[PERSON_NAME]" at bounding box center [256, 337] width 52 height 13
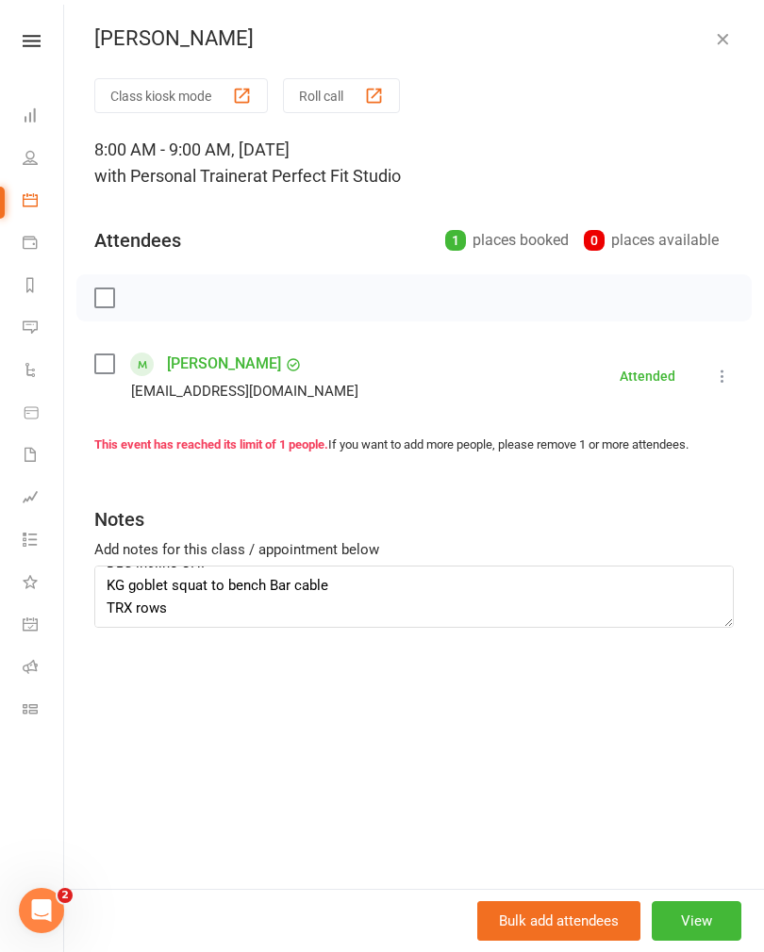
scroll to position [113, 0]
click at [186, 608] on textarea "KB swing Ski erg Ball drop press DBs incline OHP KG goblet squat to bench Bar c…" at bounding box center [413, 597] width 639 height 62
type textarea "KB swing Ski erg Ball drop press DBs incline OHP KG goblet squat to bench Bar c…"
click at [727, 34] on icon "button" at bounding box center [722, 38] width 19 height 19
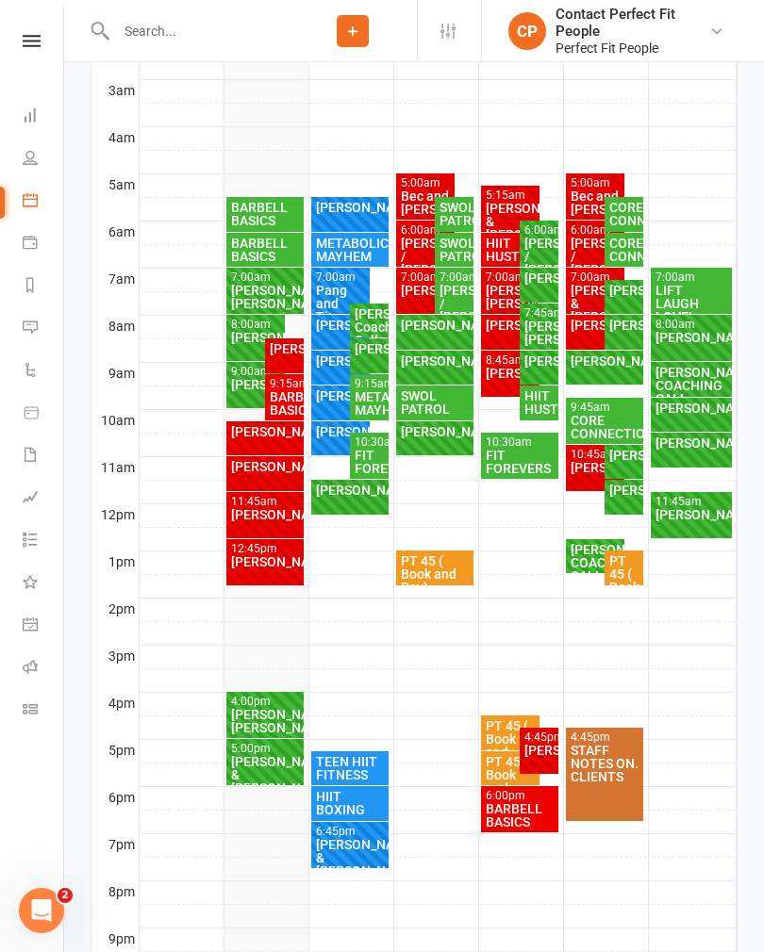
click at [248, 335] on div "[PERSON_NAME]" at bounding box center [256, 337] width 52 height 13
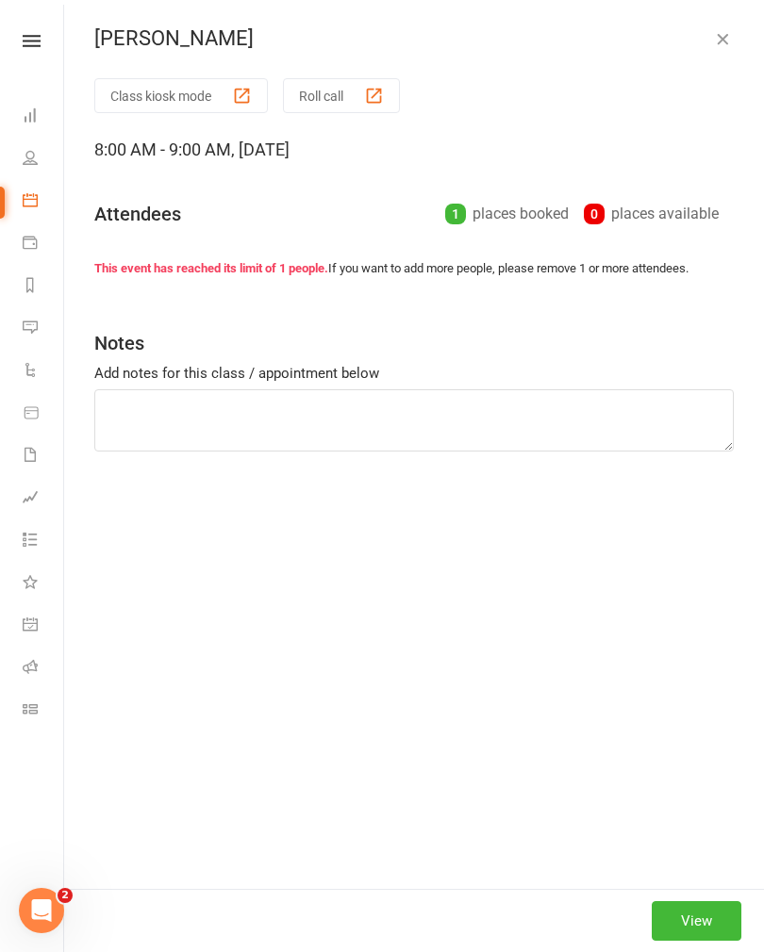
type textarea "KB swing Ski erg Ball drop press DBs incline OHP KG goblet squat to bench Bar c…"
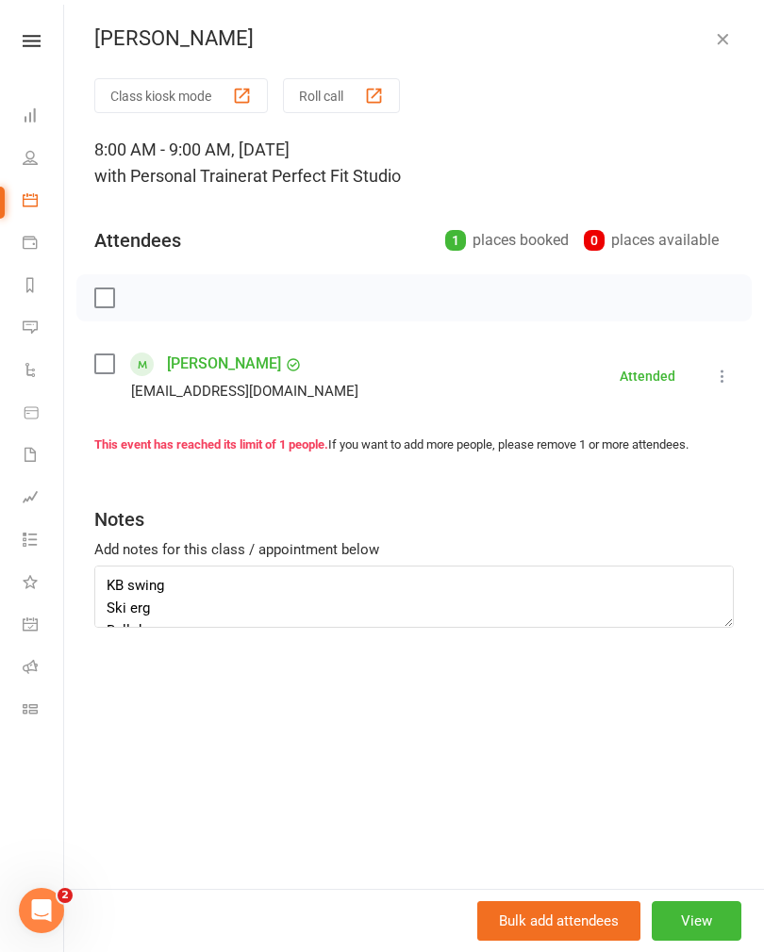
click at [731, 43] on icon "button" at bounding box center [722, 38] width 19 height 19
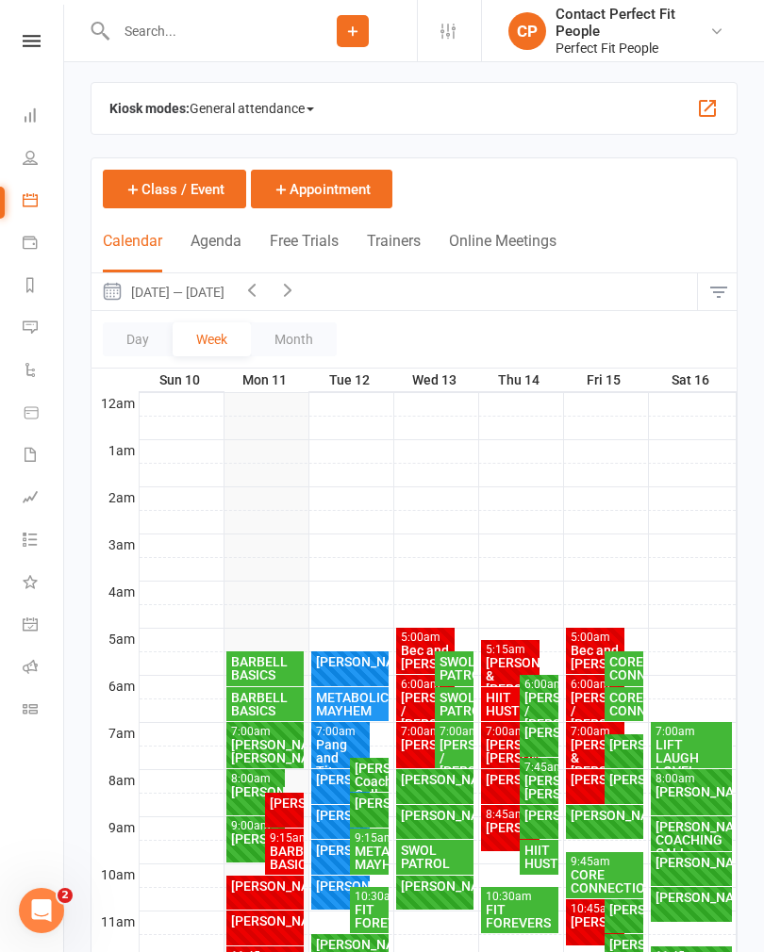
scroll to position [0, 0]
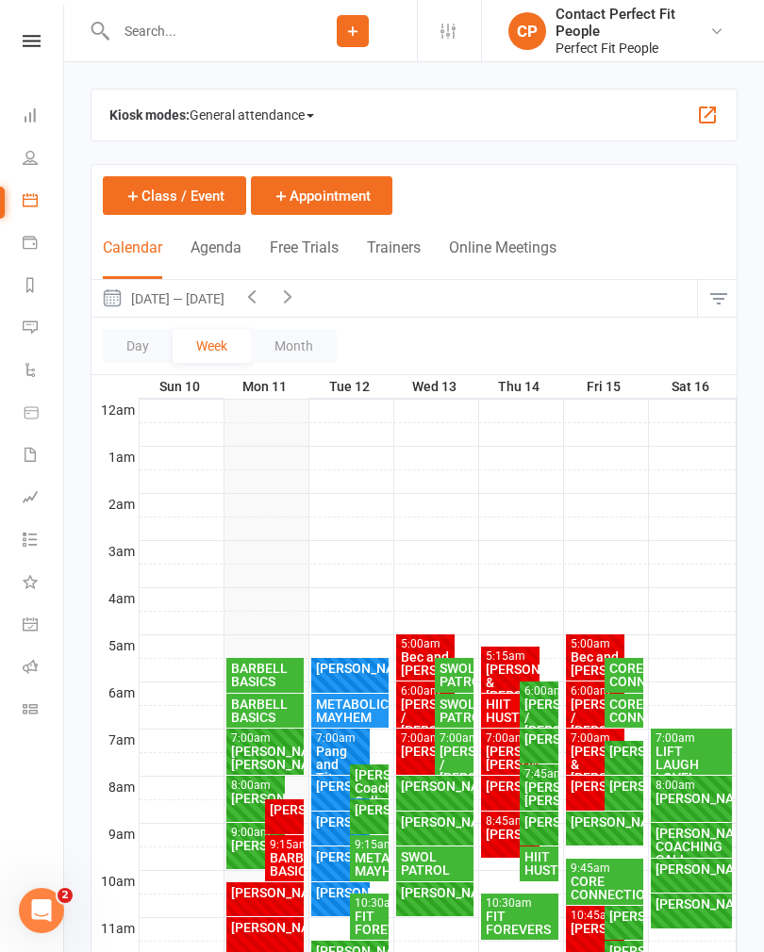
click at [135, 25] on input "text" at bounding box center [199, 31] width 178 height 26
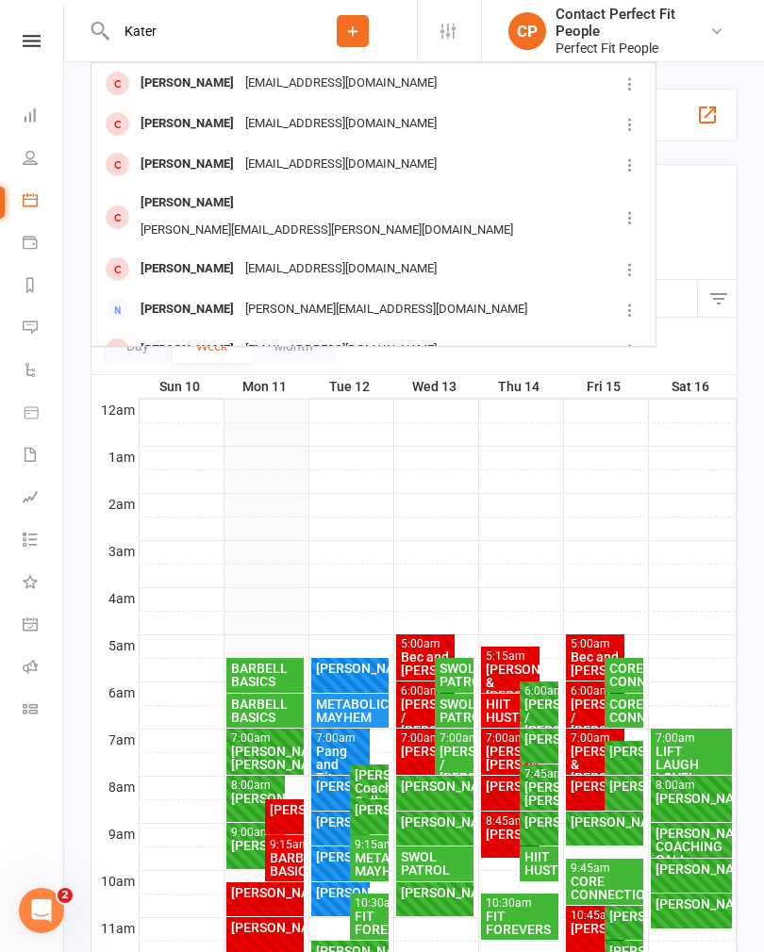
type input "Kater"
click at [184, 132] on div "[PERSON_NAME]" at bounding box center [187, 123] width 105 height 27
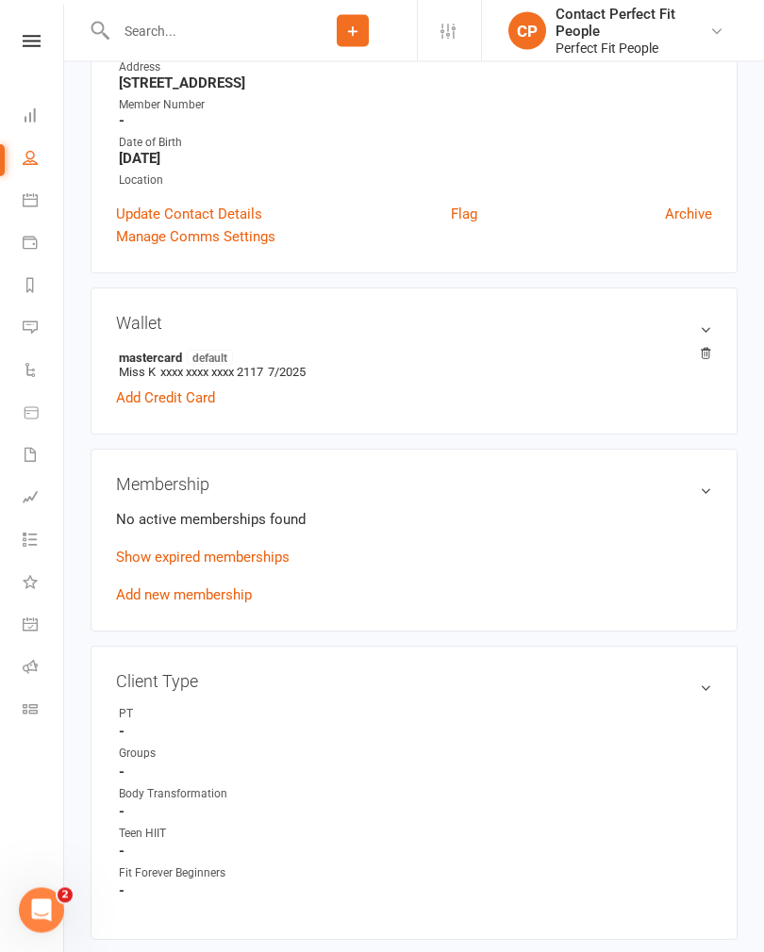
scroll to position [367, 0]
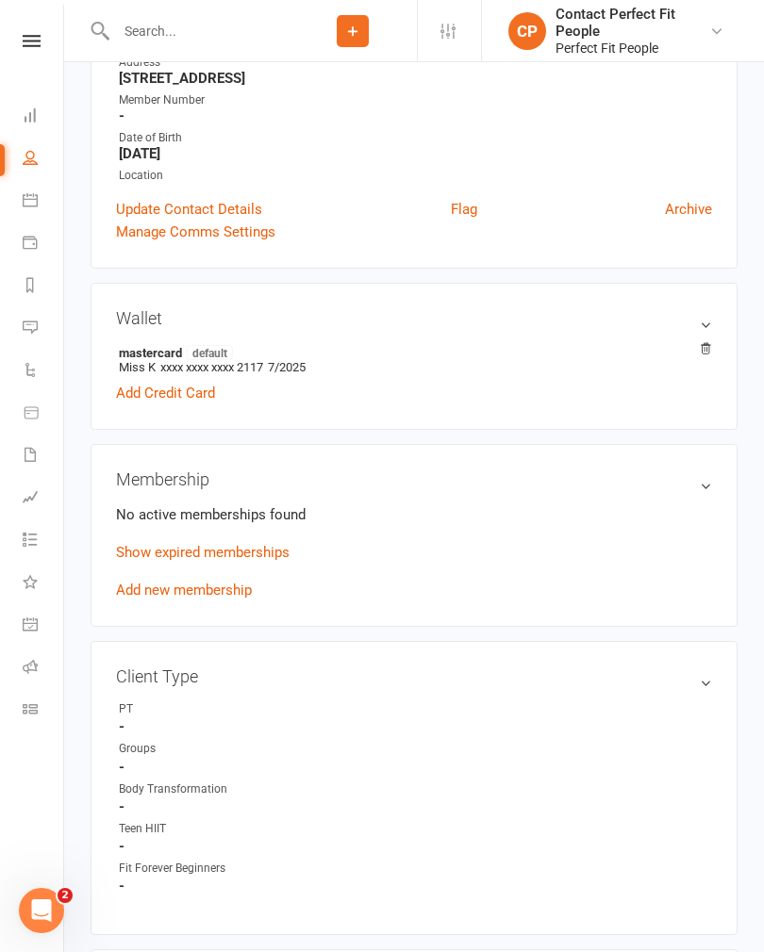
click at [146, 547] on link "Show expired memberships" at bounding box center [202, 552] width 173 height 17
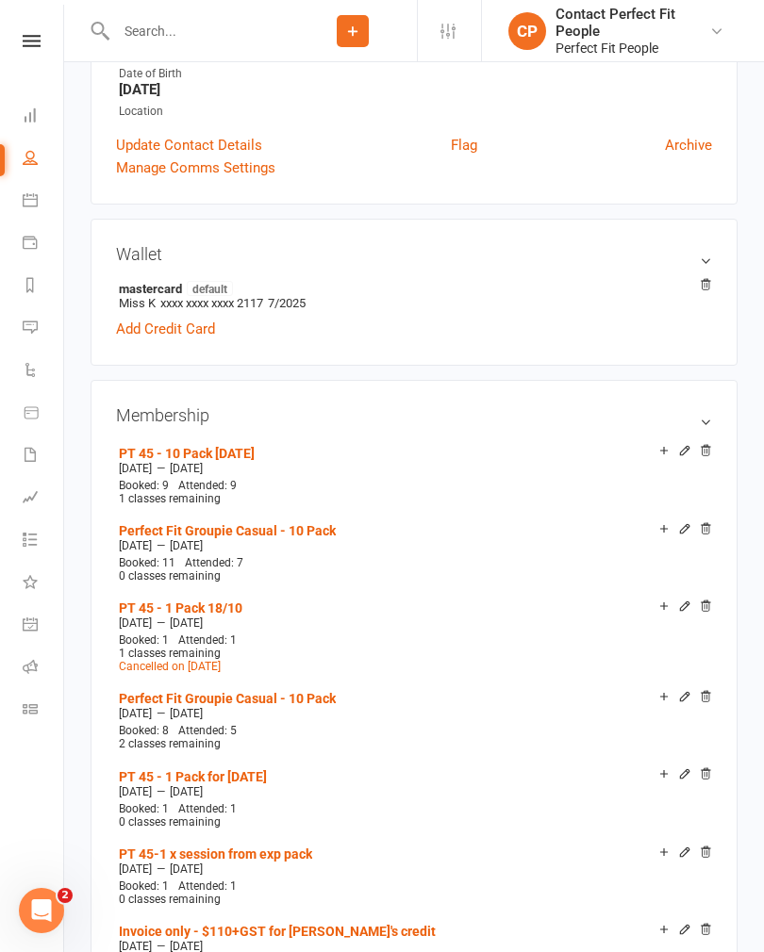
scroll to position [442, 0]
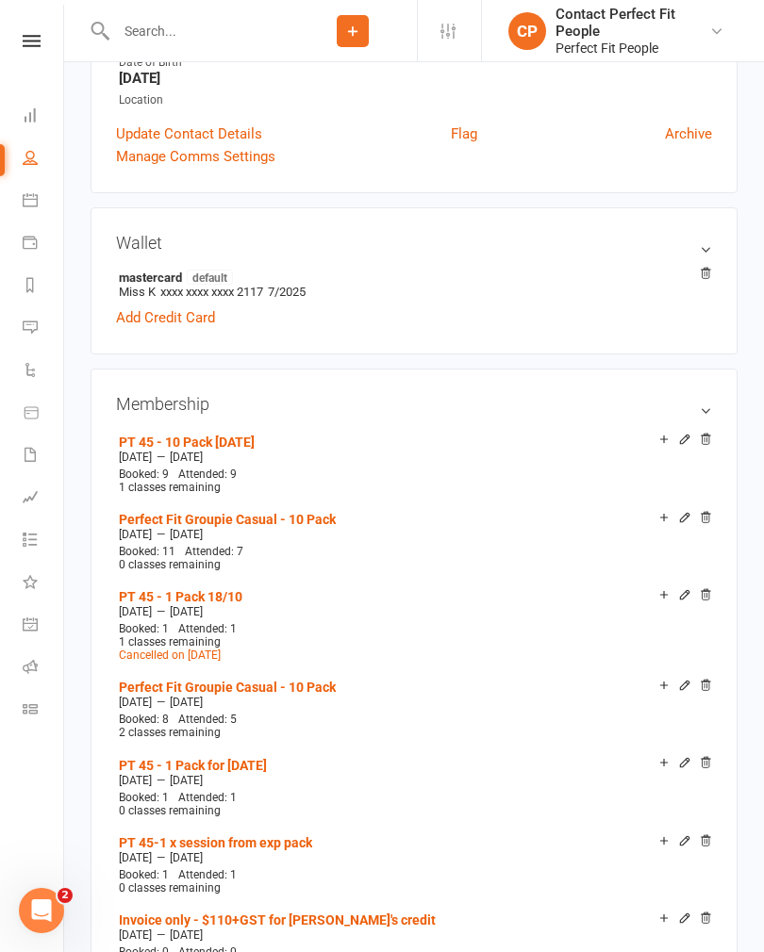
click at [40, 41] on icon at bounding box center [32, 41] width 18 height 12
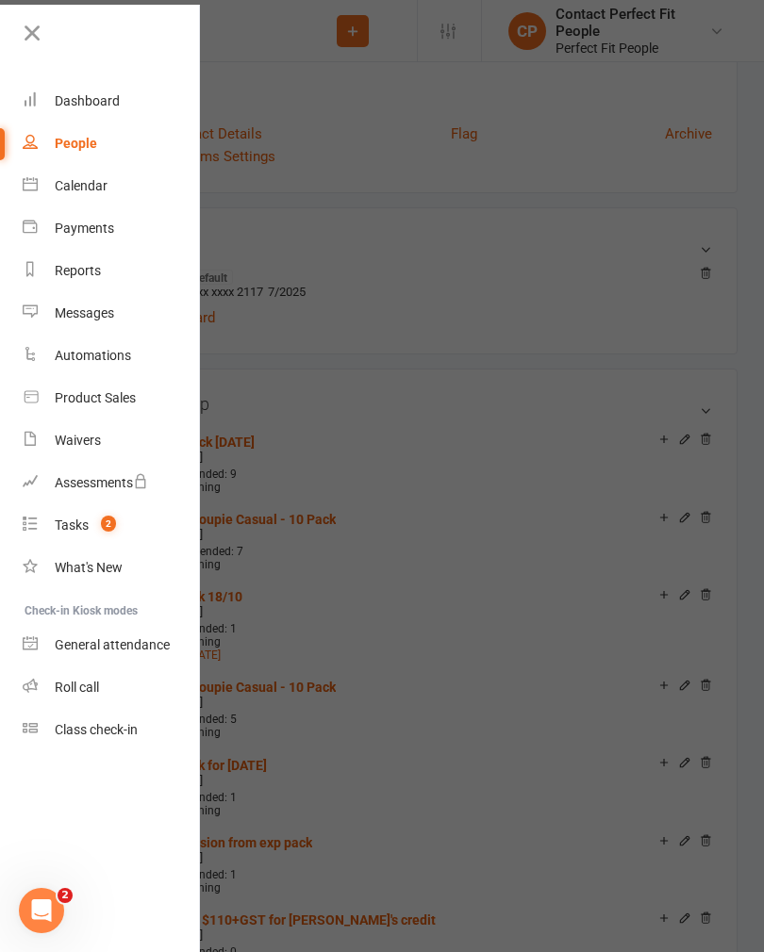
click at [57, 185] on div "Calendar" at bounding box center [81, 185] width 53 height 15
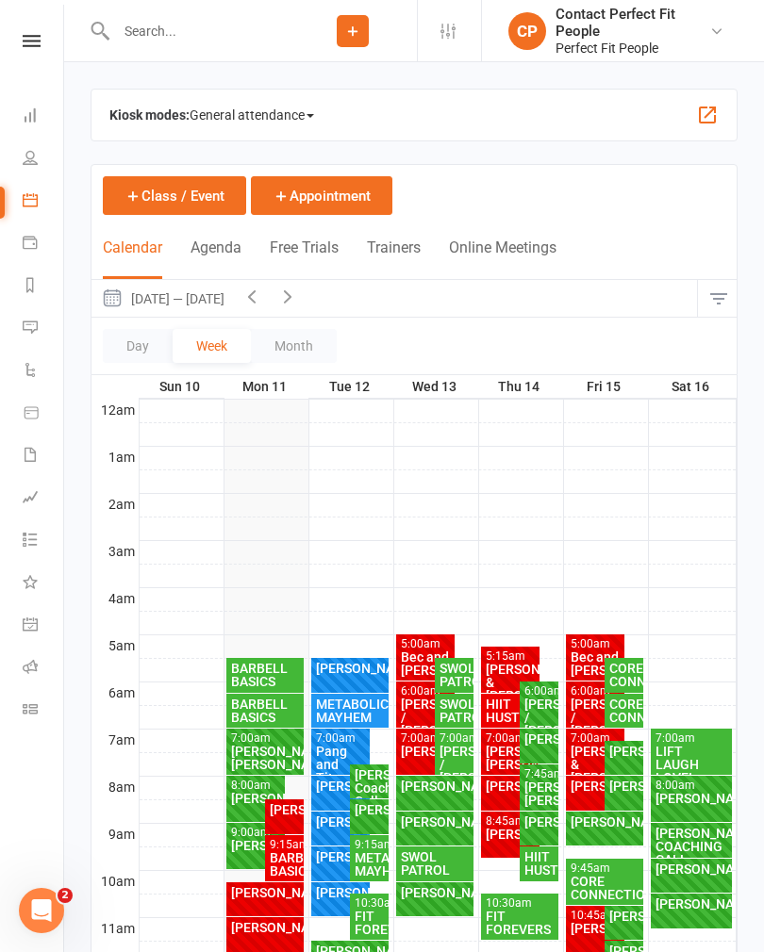
click at [298, 302] on icon "button" at bounding box center [287, 296] width 21 height 21
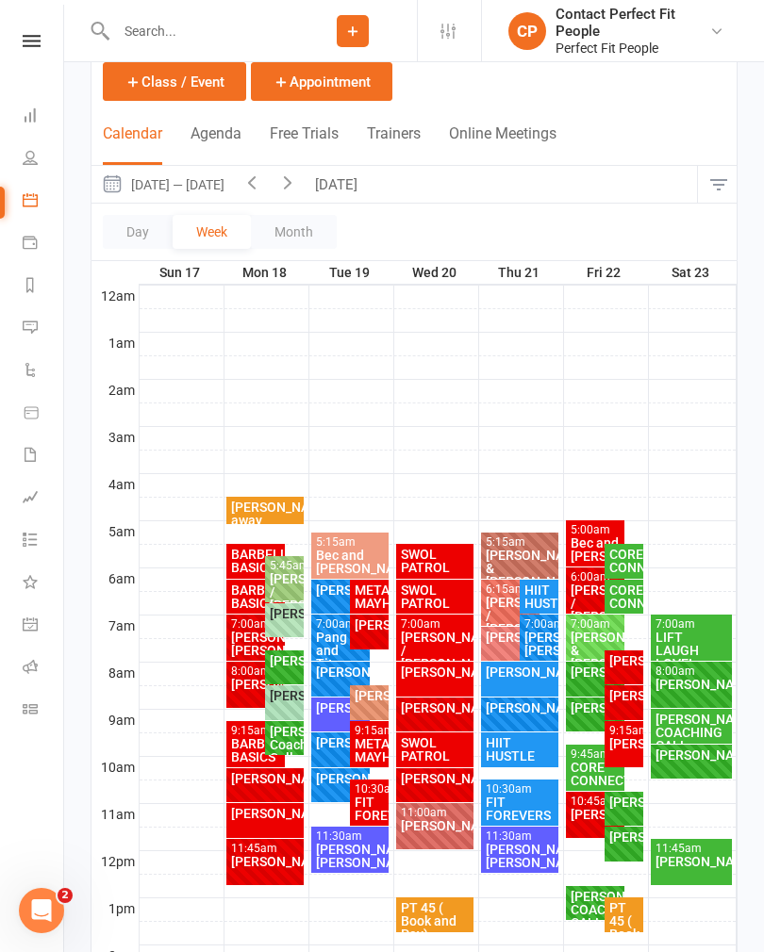
scroll to position [93, 0]
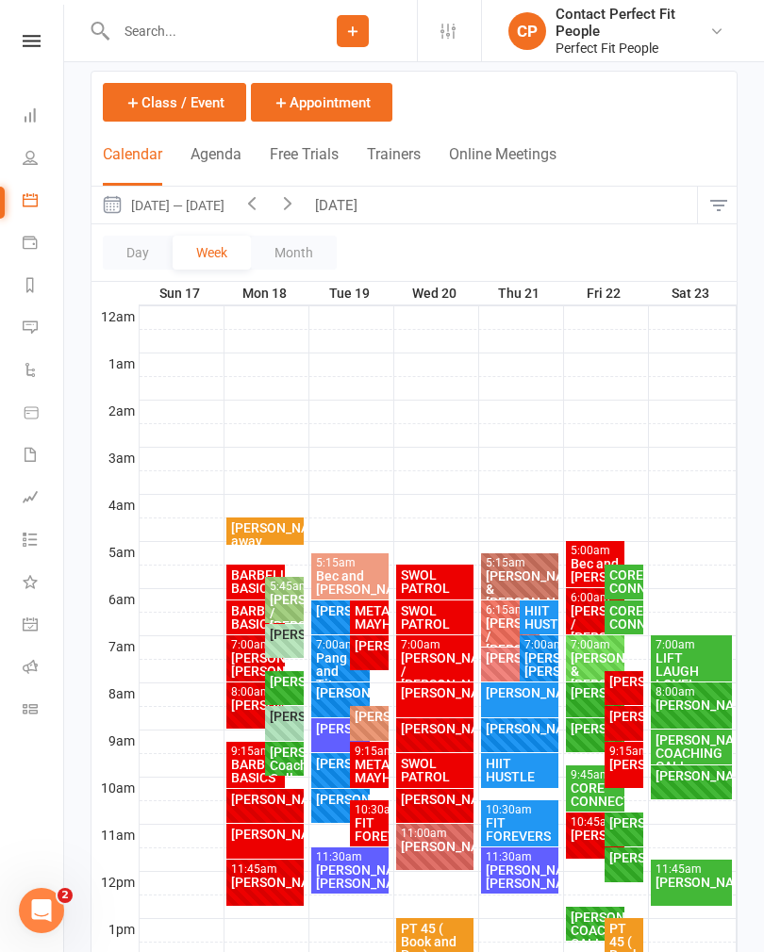
click at [298, 207] on icon "button" at bounding box center [287, 202] width 21 height 21
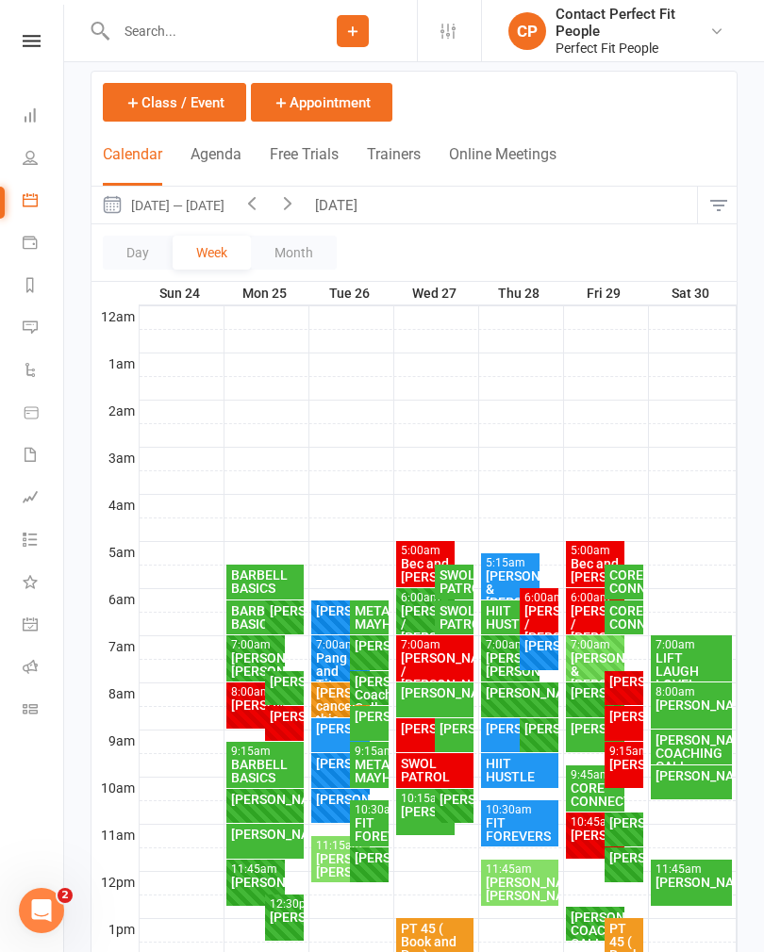
click at [260, 207] on icon "button" at bounding box center [251, 202] width 21 height 21
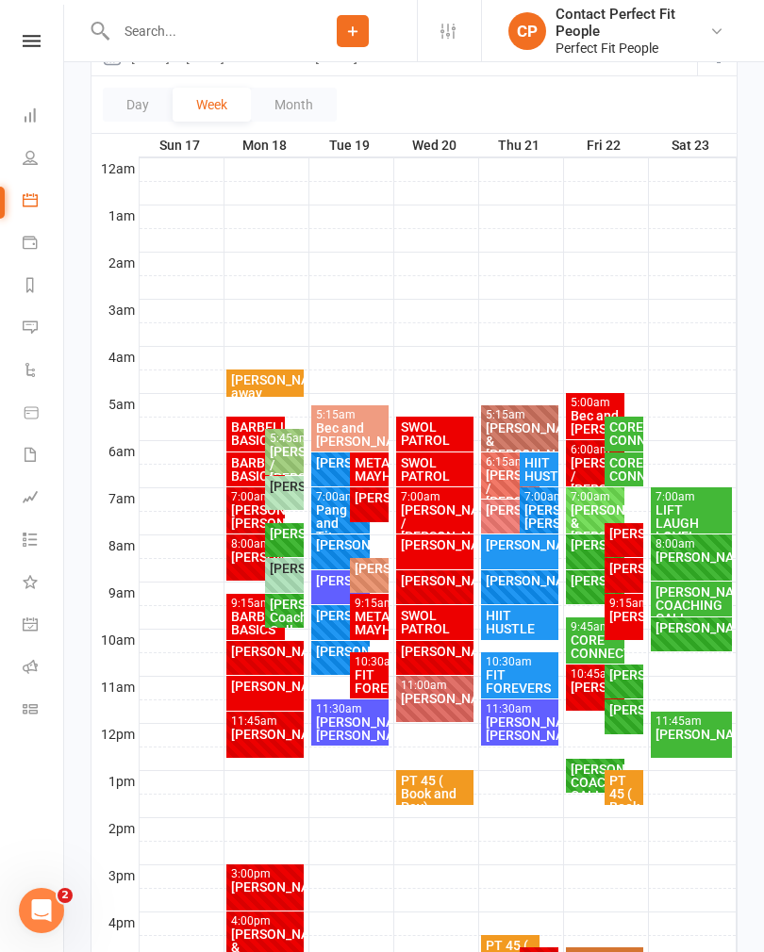
scroll to position [249, 0]
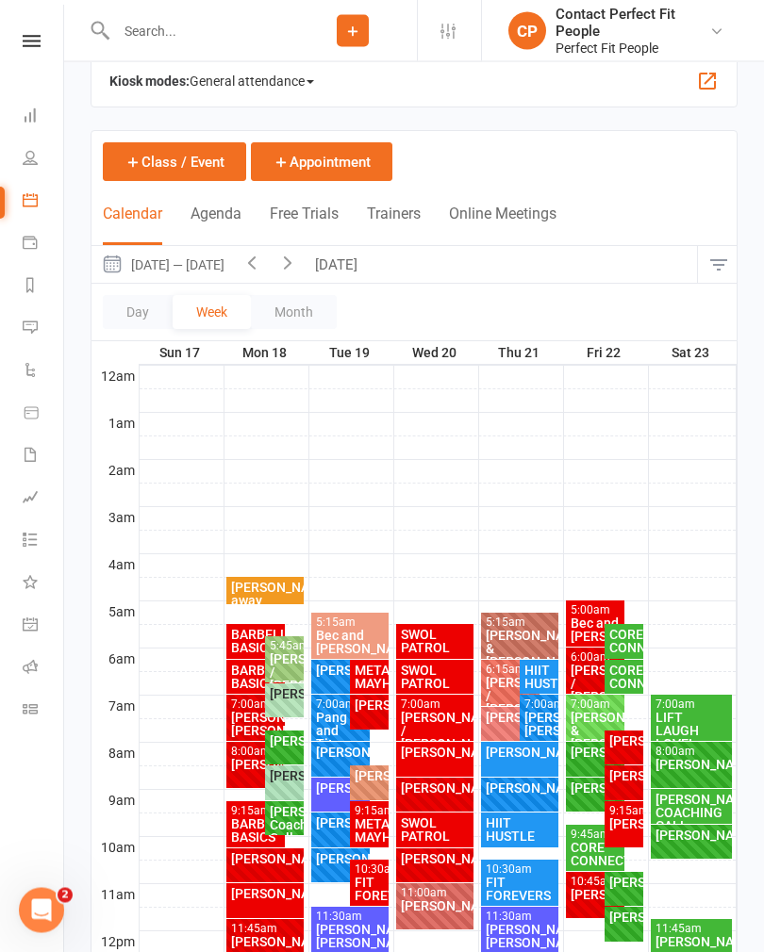
click at [152, 23] on input "text" at bounding box center [199, 31] width 178 height 26
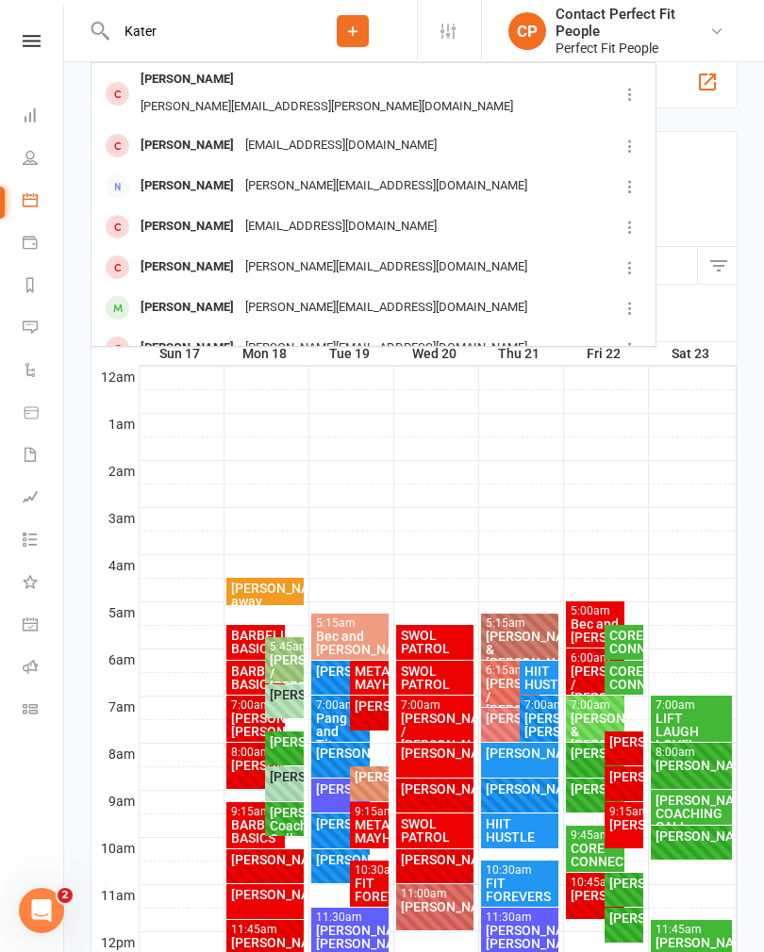
scroll to position [123, 0]
type input "Kater"
click at [151, 294] on div "[PERSON_NAME]" at bounding box center [187, 307] width 105 height 27
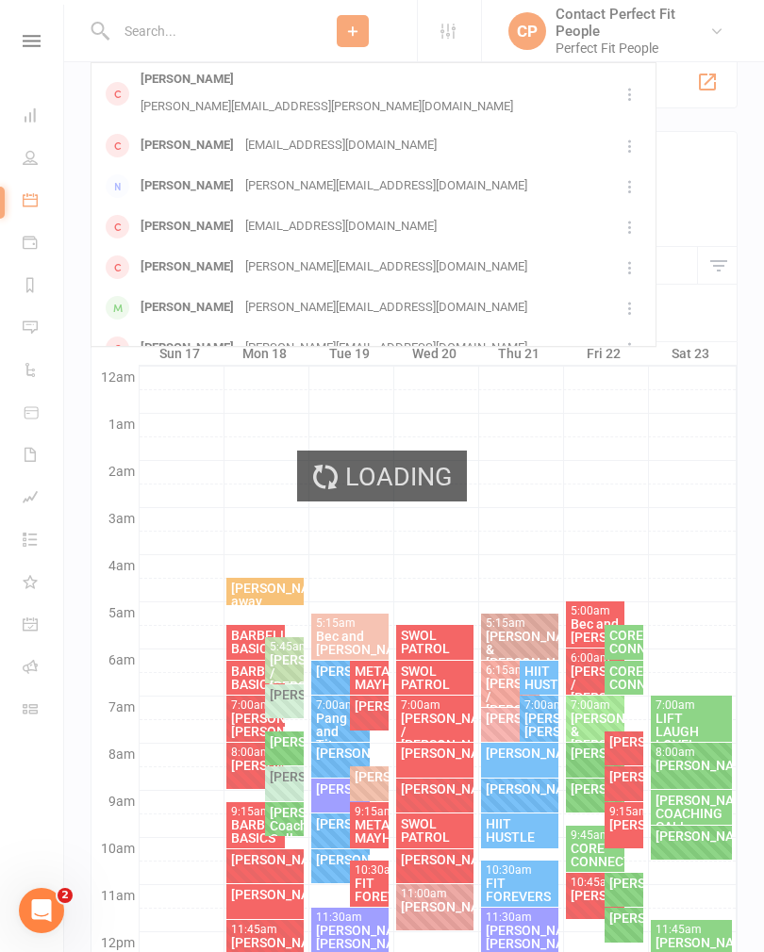
scroll to position [34, 0]
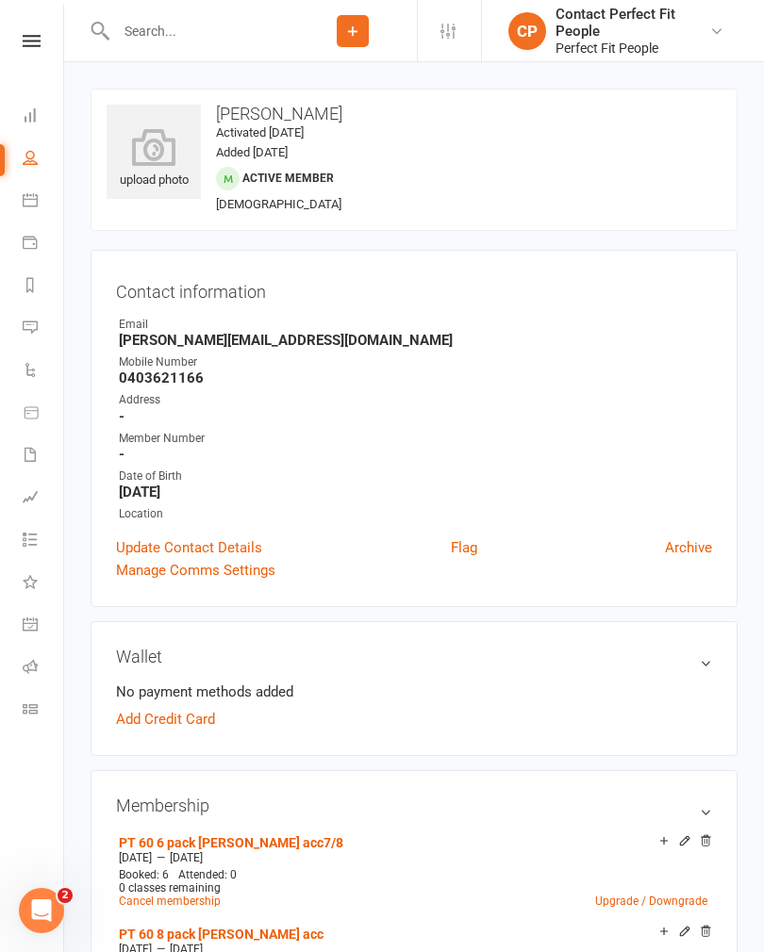
click at [153, 34] on input "text" at bounding box center [199, 31] width 178 height 26
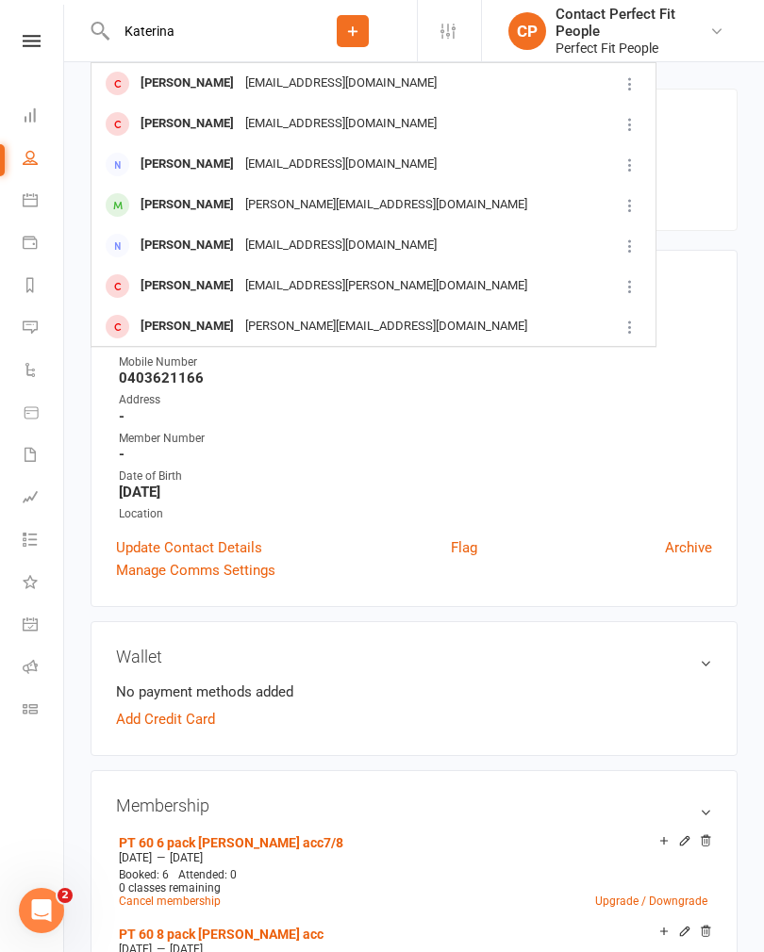
type input "Katerina"
click at [156, 86] on div "[PERSON_NAME]" at bounding box center [187, 83] width 105 height 27
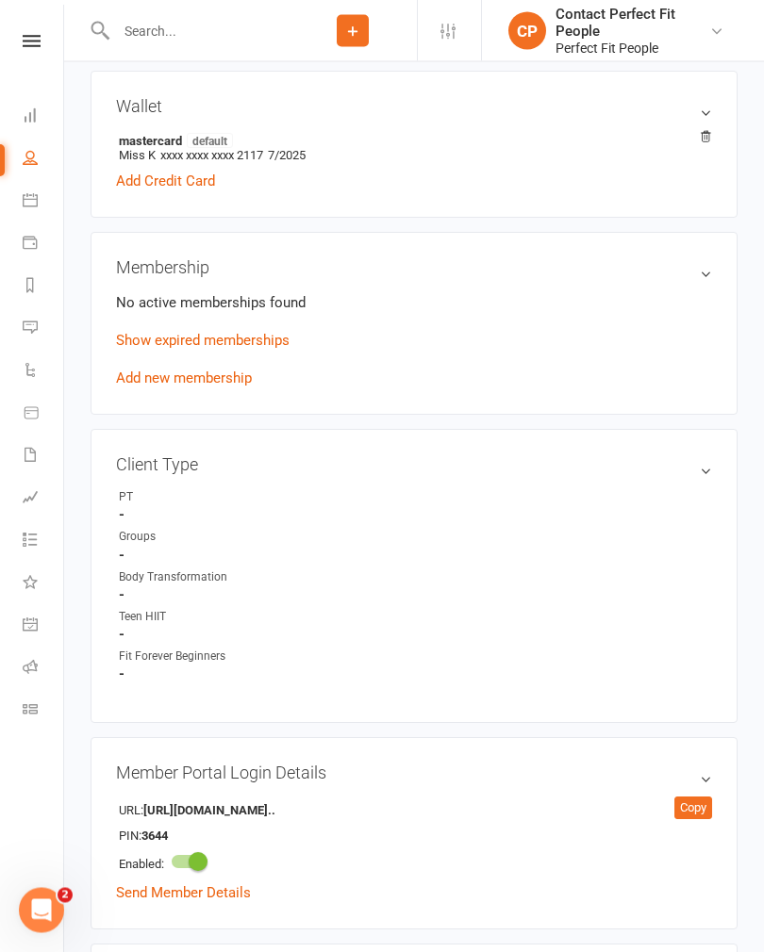
click at [138, 339] on link "Show expired memberships" at bounding box center [202, 341] width 173 height 17
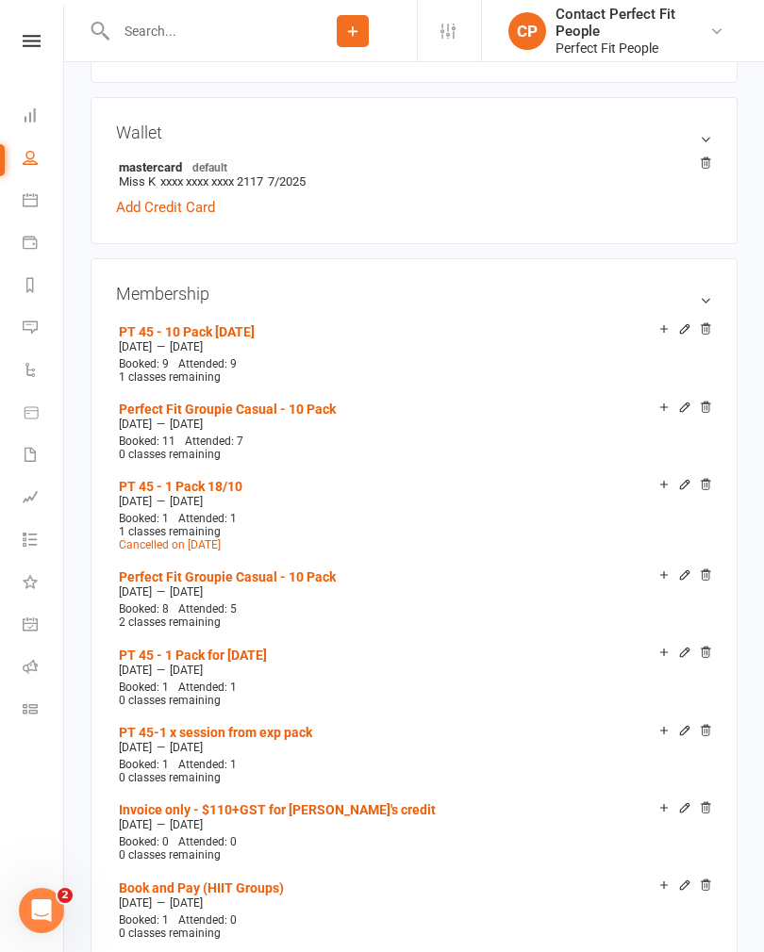
scroll to position [551, 0]
click at [686, 404] on icon at bounding box center [684, 407] width 8 height 8
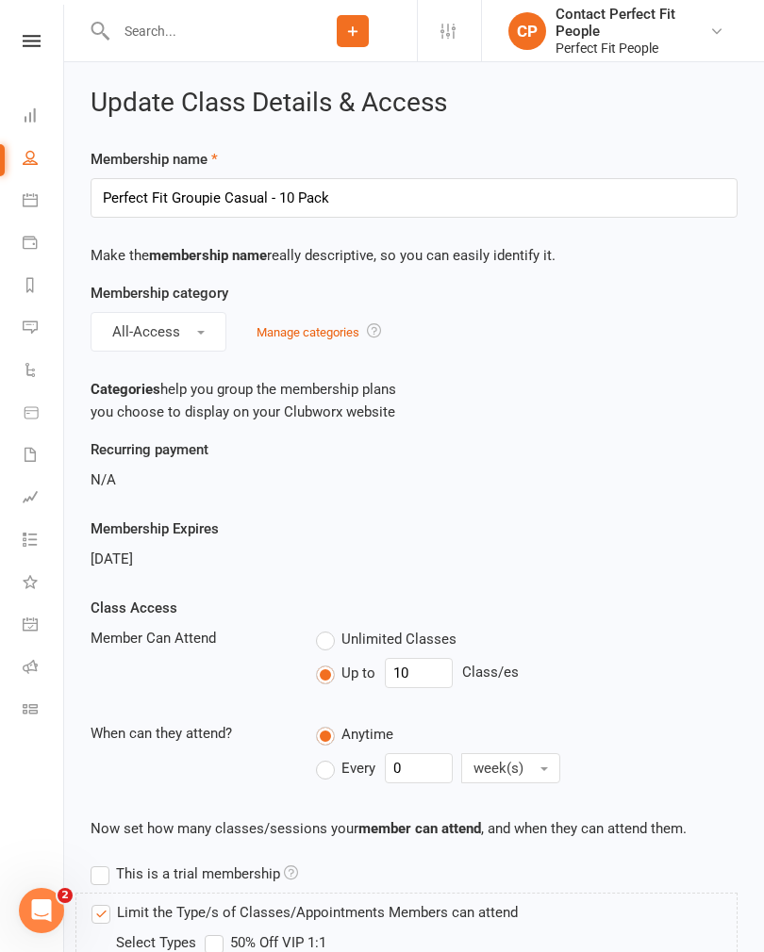
click at [31, 45] on icon at bounding box center [32, 41] width 18 height 12
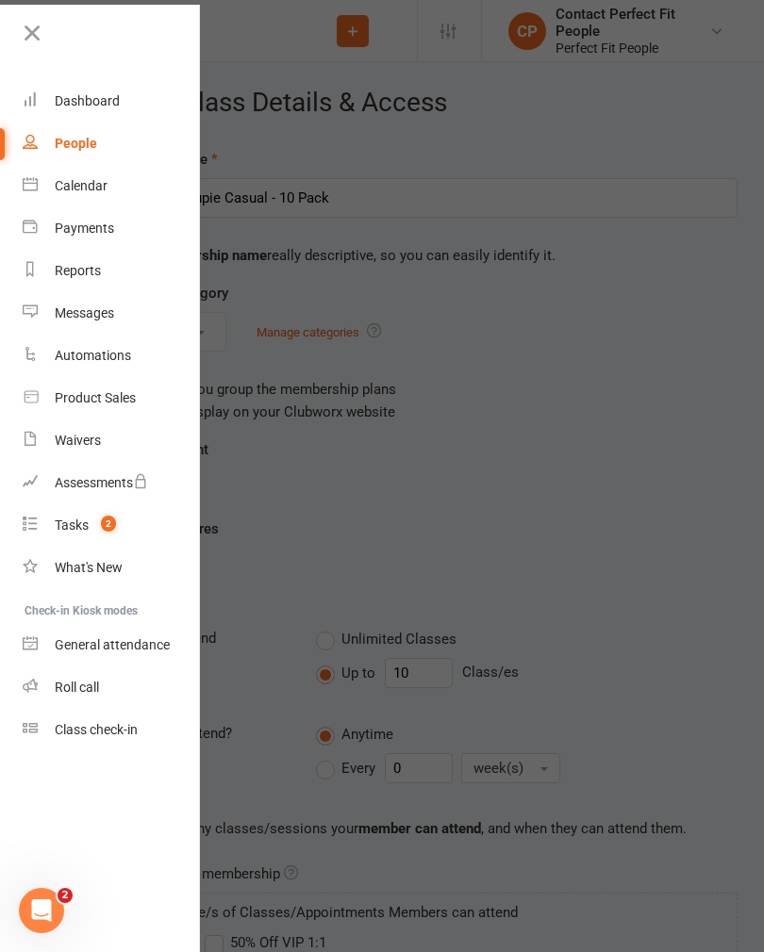
click at [60, 173] on link "Calendar" at bounding box center [112, 186] width 178 height 42
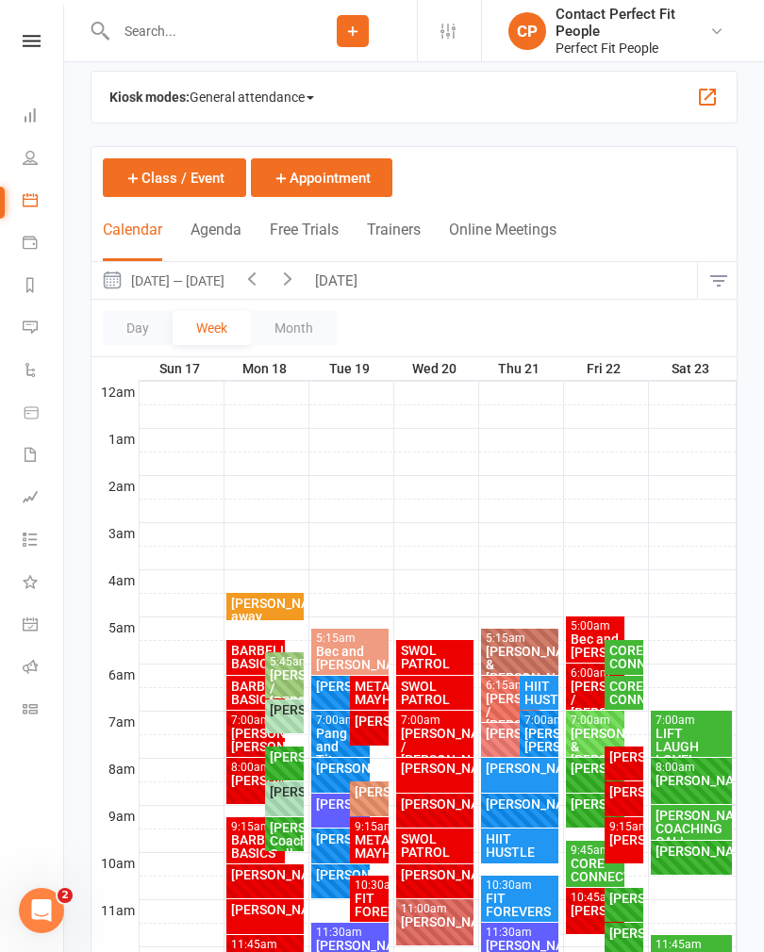
scroll to position [22, 0]
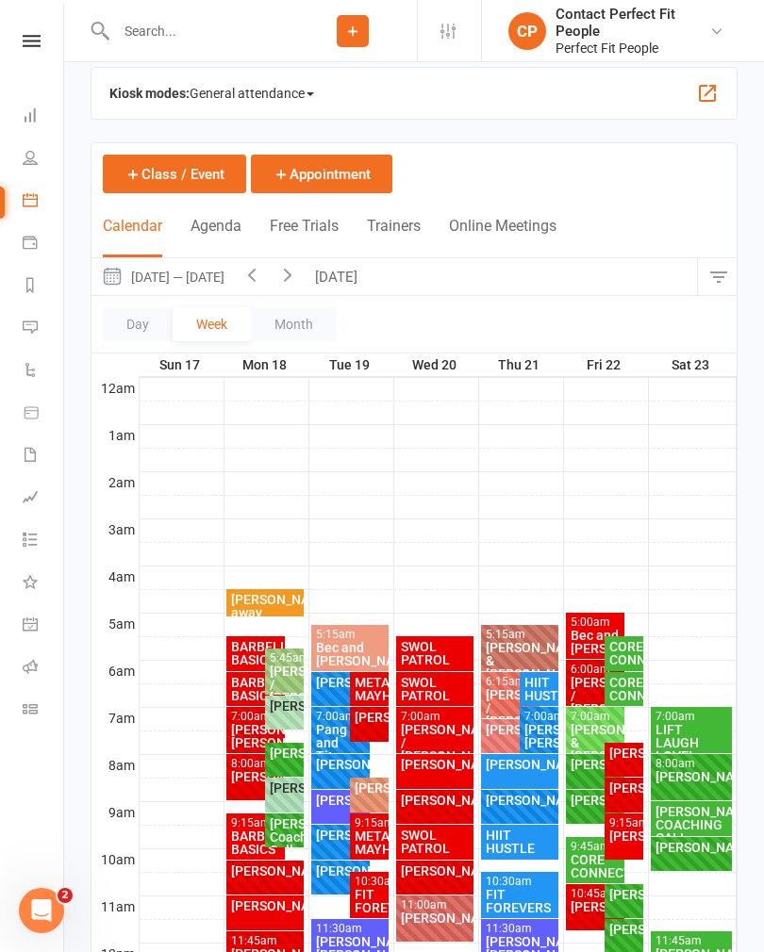
click at [342, 270] on button "[DATE]" at bounding box center [338, 276] width 66 height 37
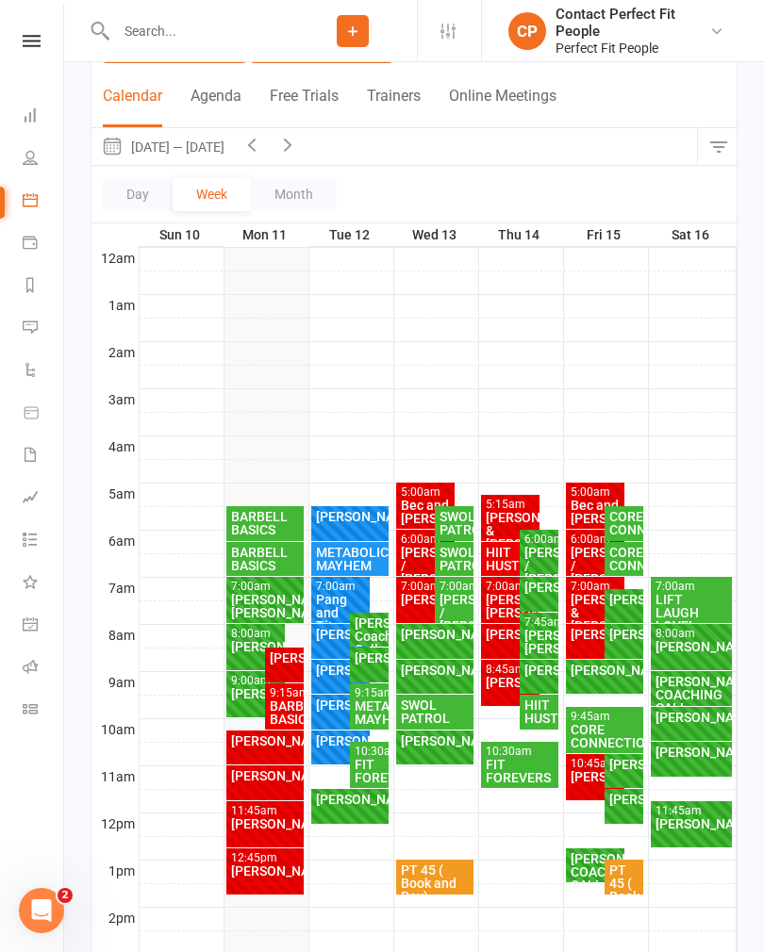
scroll to position [153, 0]
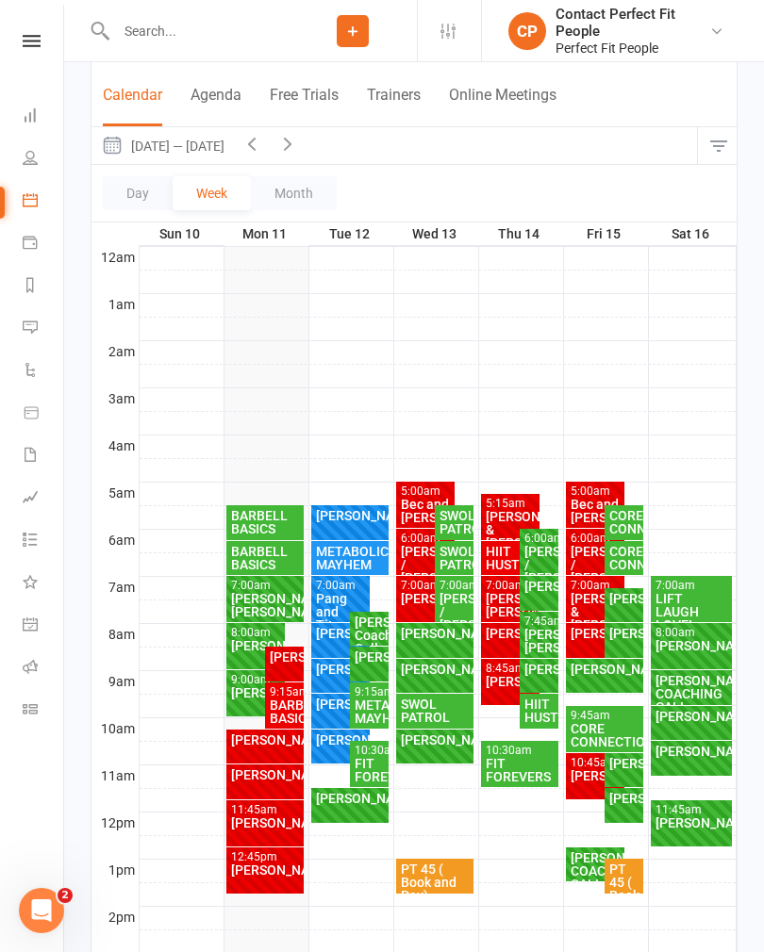
click at [32, 35] on icon at bounding box center [32, 41] width 18 height 12
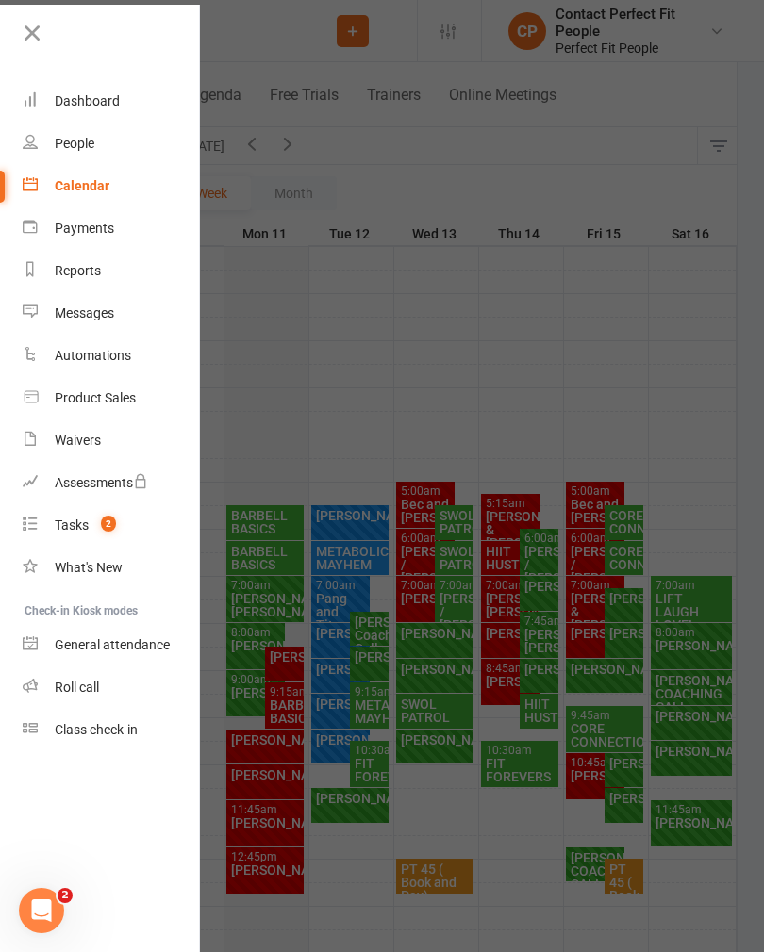
click at [66, 190] on div "Calendar" at bounding box center [82, 185] width 55 height 15
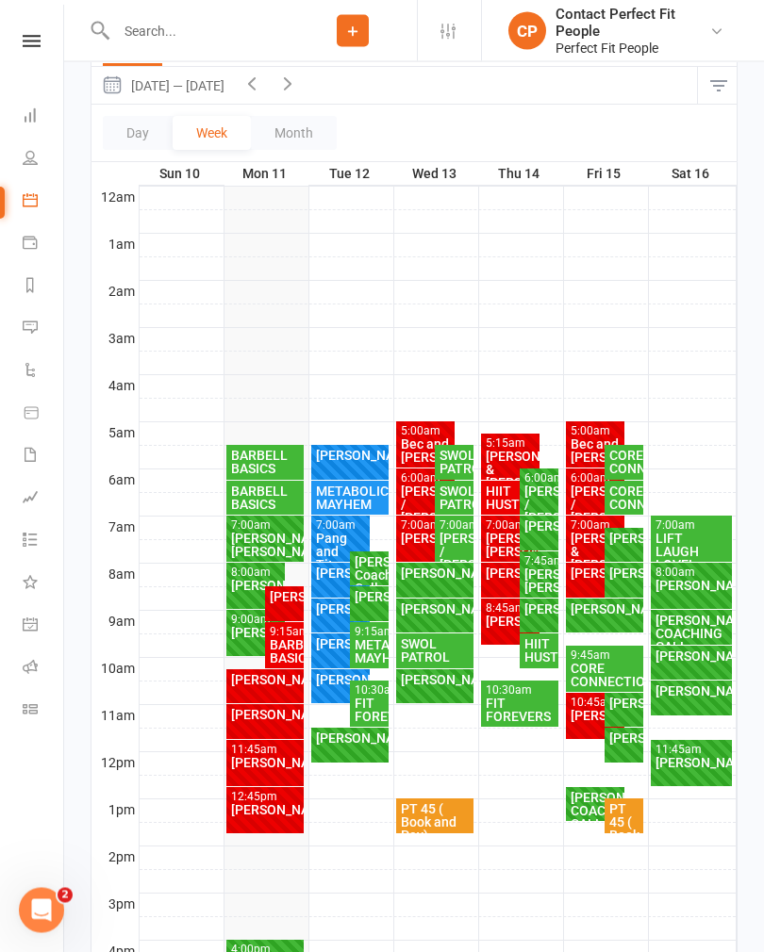
click at [286, 645] on div "BARBELL BASICS" at bounding box center [284, 652] width 31 height 26
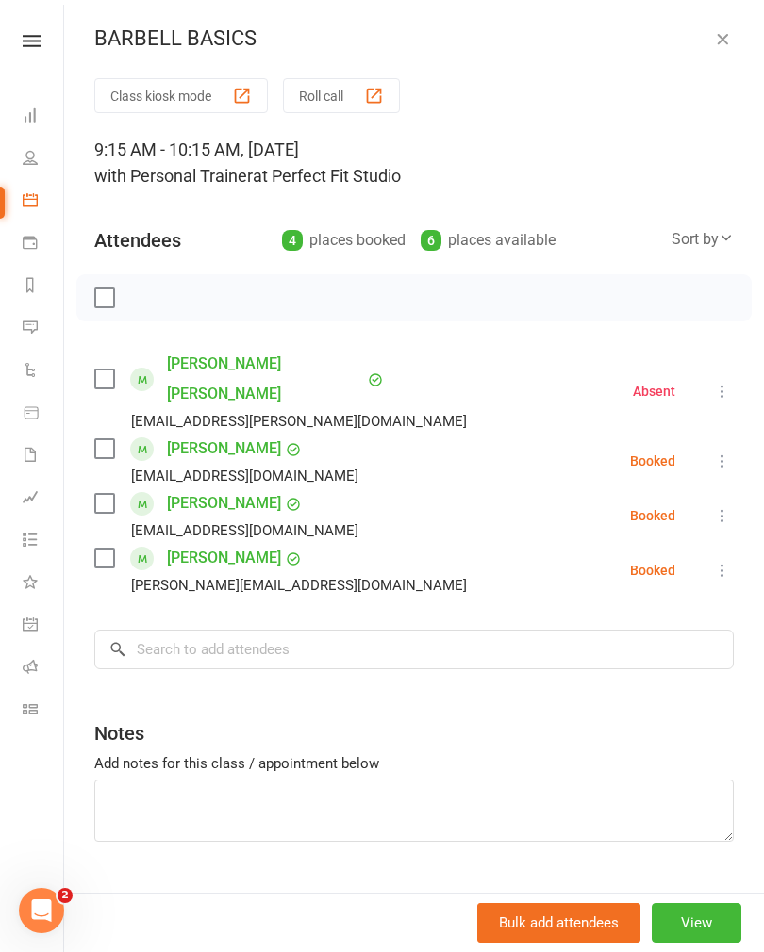
click at [713, 41] on icon "button" at bounding box center [722, 38] width 19 height 19
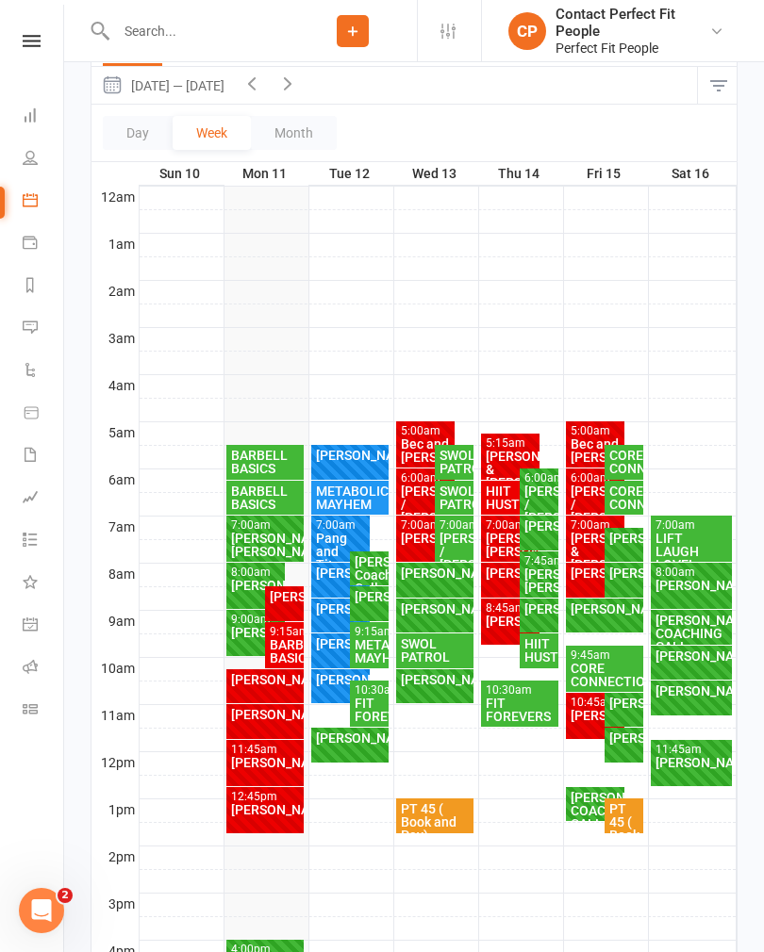
click at [241, 638] on div "[PERSON_NAME]." at bounding box center [256, 632] width 52 height 13
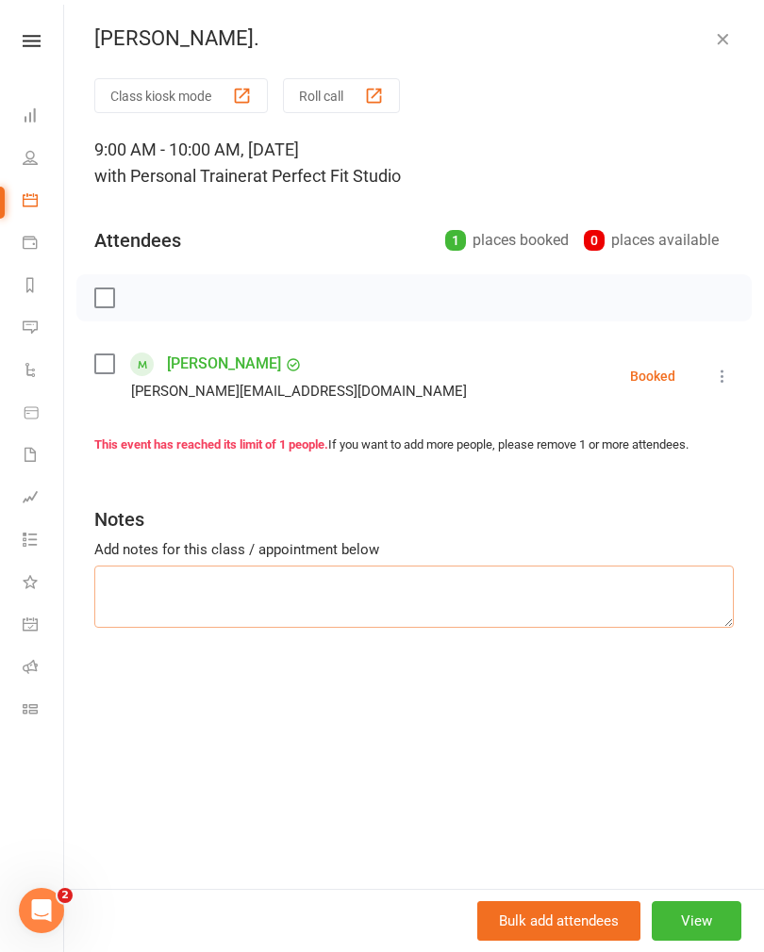
click at [140, 567] on textarea at bounding box center [413, 597] width 639 height 62
click at [724, 368] on icon at bounding box center [722, 376] width 19 height 19
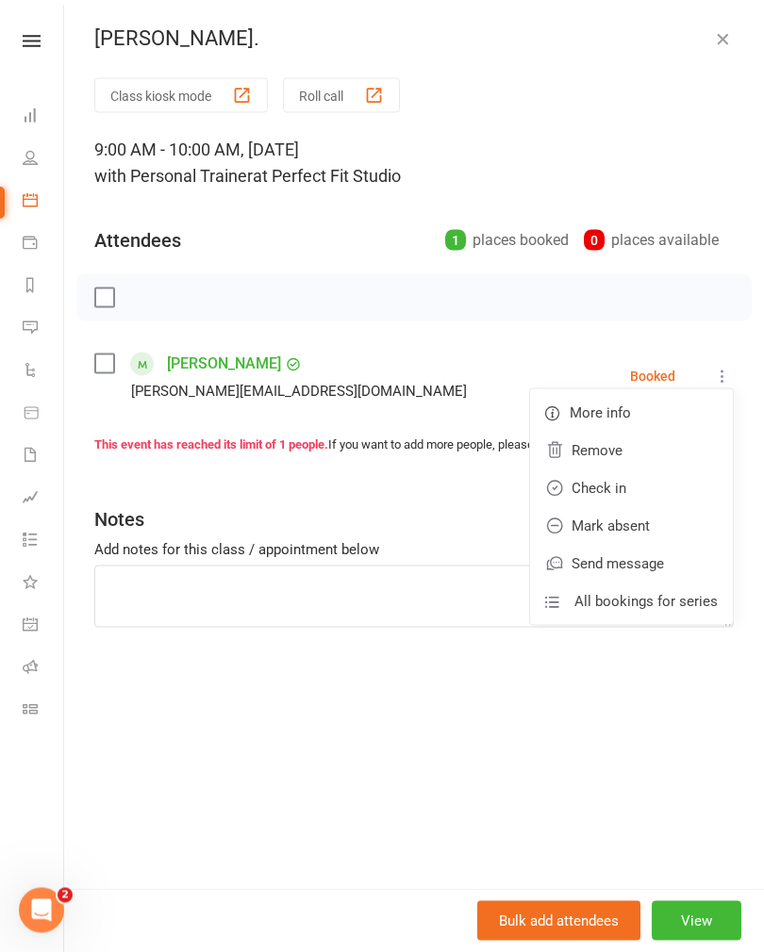
click at [589, 490] on link "Check in" at bounding box center [631, 488] width 203 height 38
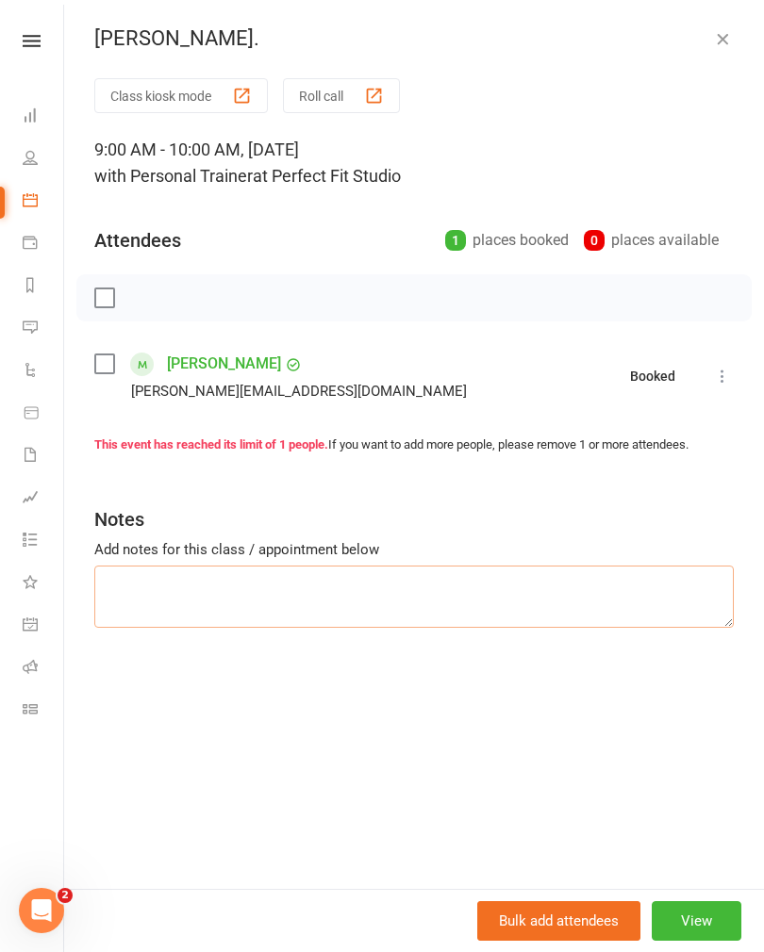
click at [117, 586] on textarea at bounding box center [413, 597] width 639 height 62
click at [231, 610] on textarea "TRX rows SA KB squat press 0/10" at bounding box center [413, 597] width 639 height 62
click at [221, 616] on textarea "TRX rows SA KB squat press 0/10" at bounding box center [413, 597] width 639 height 62
click at [283, 626] on textarea "TRX rows SA KB squat press 10/10" at bounding box center [413, 597] width 639 height 62
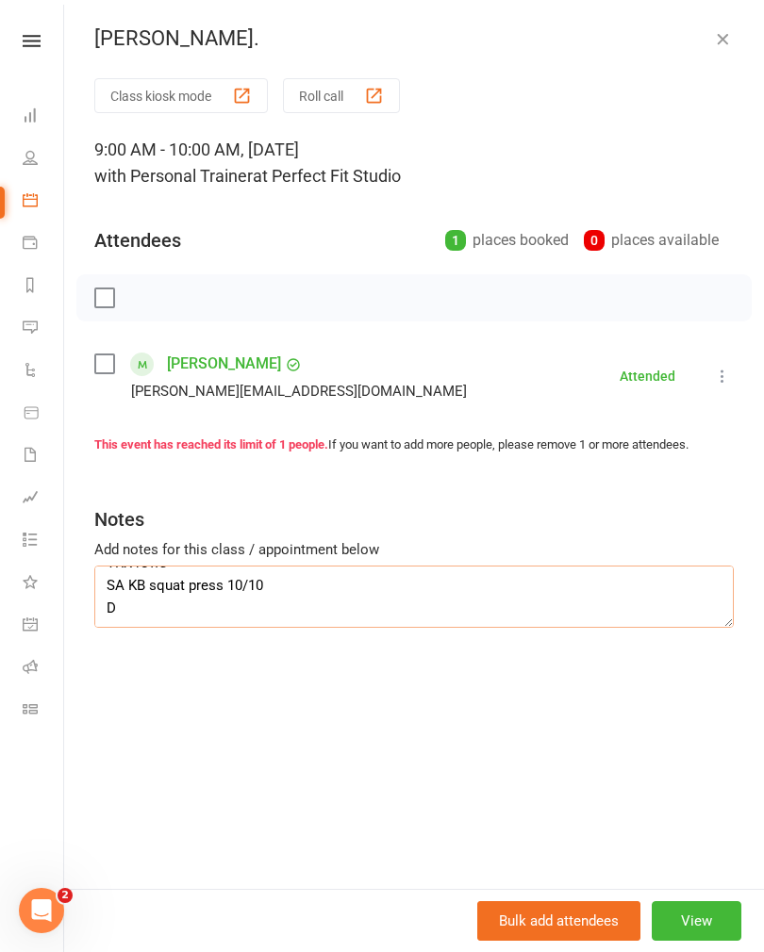
scroll to position [80, 0]
click at [168, 616] on textarea "TRX rows SA KB squat press 10/10 DBs burpe alt step up" at bounding box center [413, 597] width 639 height 62
click at [287, 606] on textarea "TRX rows SA KB squat press 10/10 DBs burpee alt step up" at bounding box center [413, 597] width 639 height 62
click at [322, 582] on textarea "TRX rows SA KB squat press 10/10 DBs burpee alt step up 6 kg" at bounding box center [413, 597] width 639 height 62
click at [206, 568] on textarea "TRX rows SA KB squat press 10/10 8 kg DBs burpee alt step up 6 kg" at bounding box center [413, 597] width 639 height 62
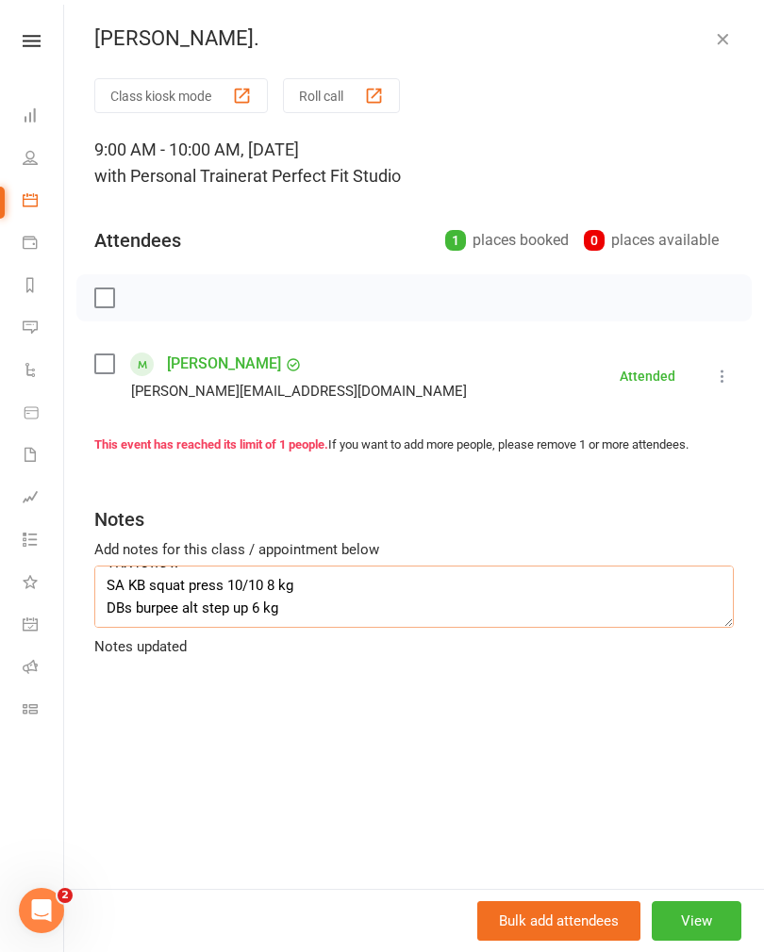
scroll to position [72, 0]
click at [310, 608] on textarea "TRX rows x 12 SA KB squat press 10/10 8 kg DBs burpee alt step up 6 kg" at bounding box center [413, 597] width 639 height 62
click at [131, 622] on textarea "TRX rows x 12 SA KB squat press 10/10 8 kg DBs burpee alt step up 6 kg Run 1 mi…" at bounding box center [413, 597] width 639 height 62
click at [223, 618] on textarea "TRX rows x 12 SA KB squat press 10/10 8 kg DBs burpee alt step up 6 kg Run 1 mi…" at bounding box center [413, 597] width 639 height 62
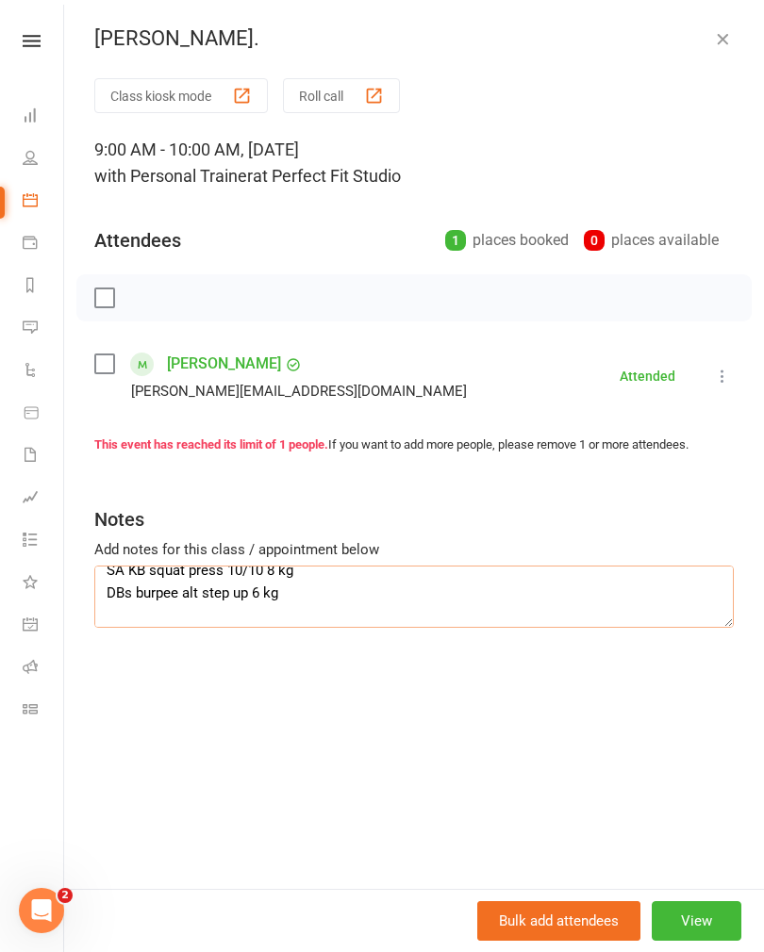
scroll to position [0, 0]
type textarea "TRX rows x 12 SA KB squat press 10/10 8 kg DBs burpee alt step up 6 kg Run 1 mi…"
click at [187, 357] on link "[PERSON_NAME]" at bounding box center [224, 364] width 114 height 30
click at [201, 369] on link "[PERSON_NAME]" at bounding box center [224, 364] width 114 height 30
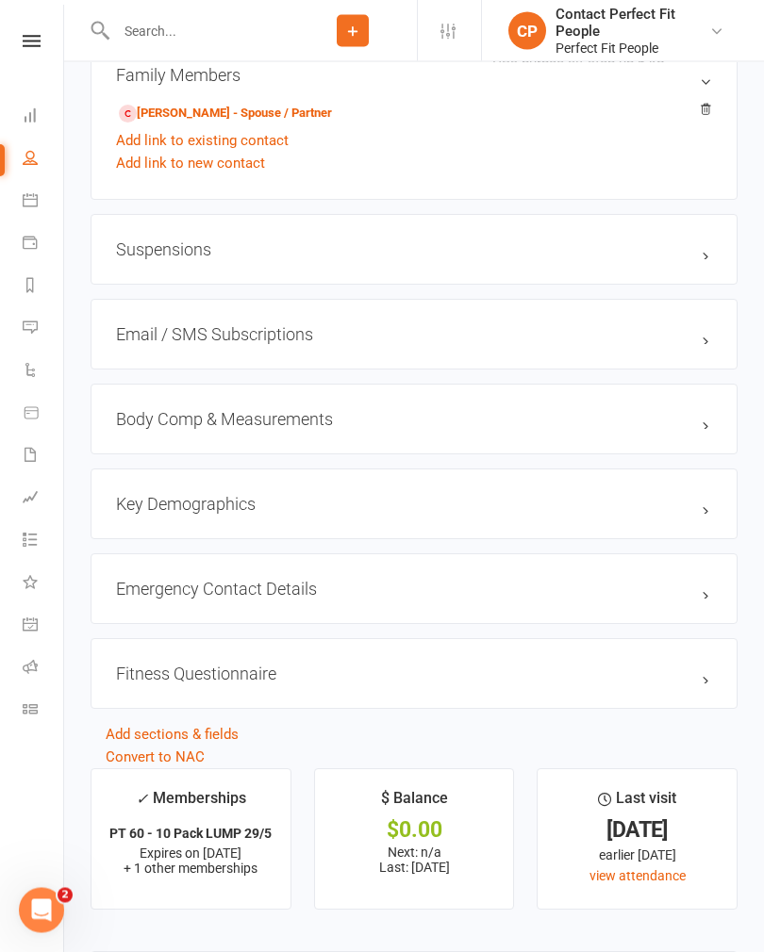
scroll to position [1643, 0]
click at [171, 418] on h3 "Body Comp & Measurements edit" at bounding box center [414, 419] width 596 height 20
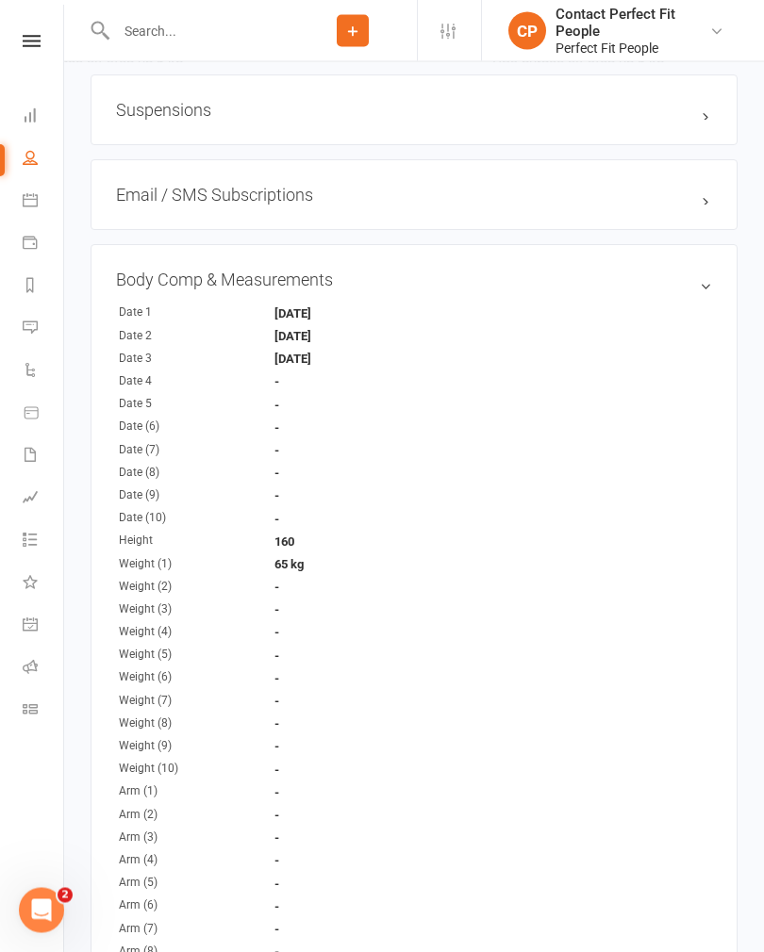
scroll to position [1788, 0]
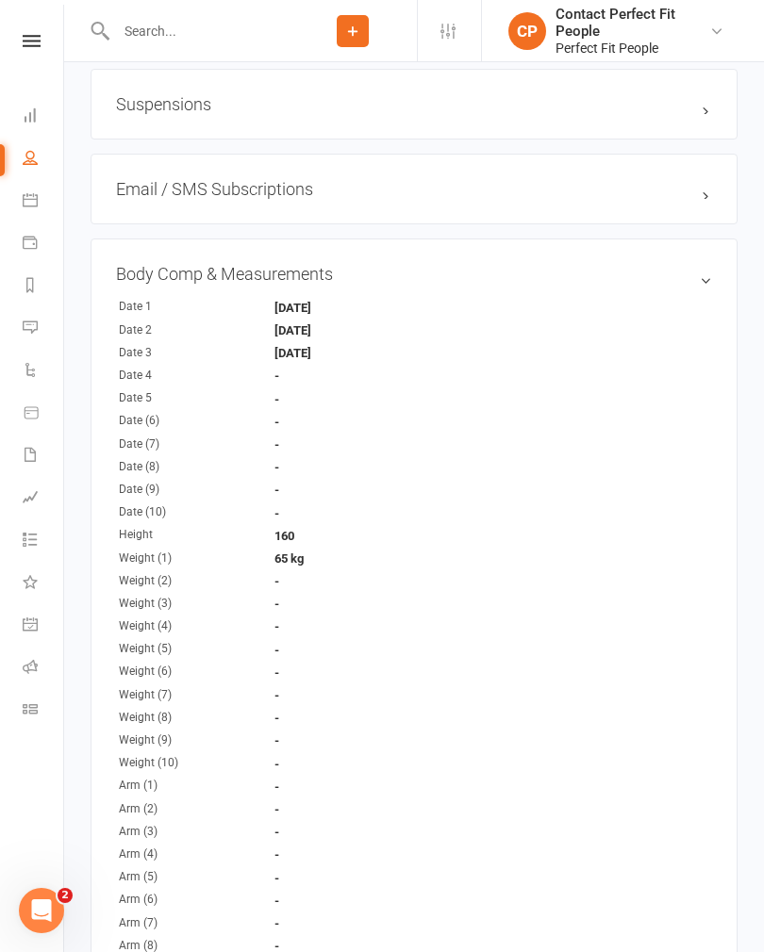
click at [131, 21] on input "text" at bounding box center [199, 31] width 178 height 26
click at [134, 31] on input "text" at bounding box center [199, 31] width 178 height 26
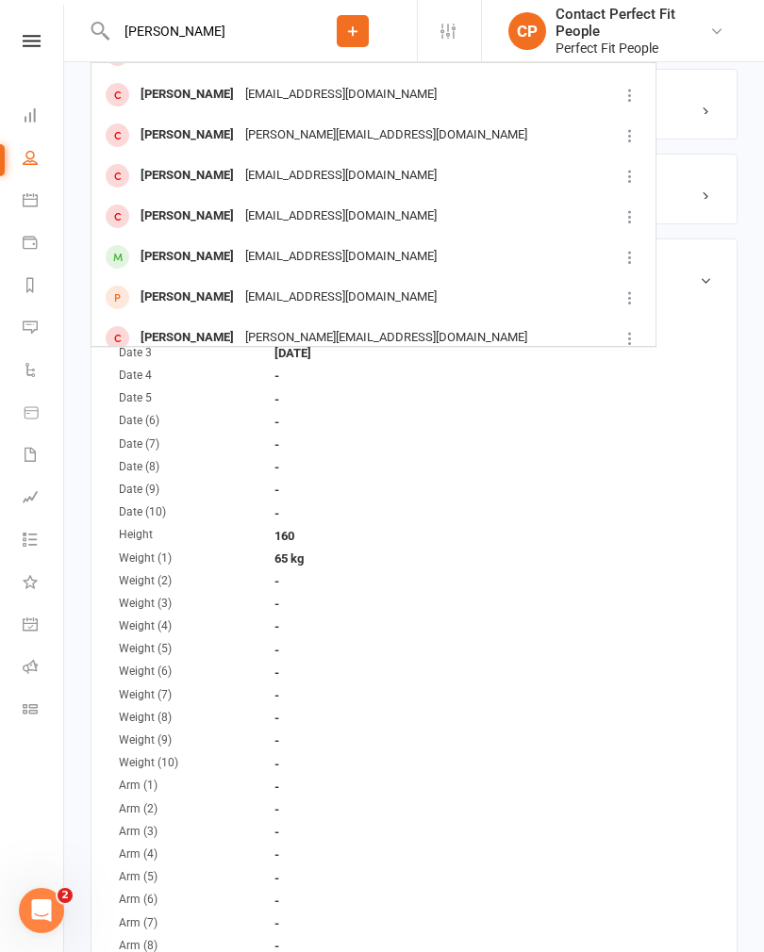
scroll to position [153, 0]
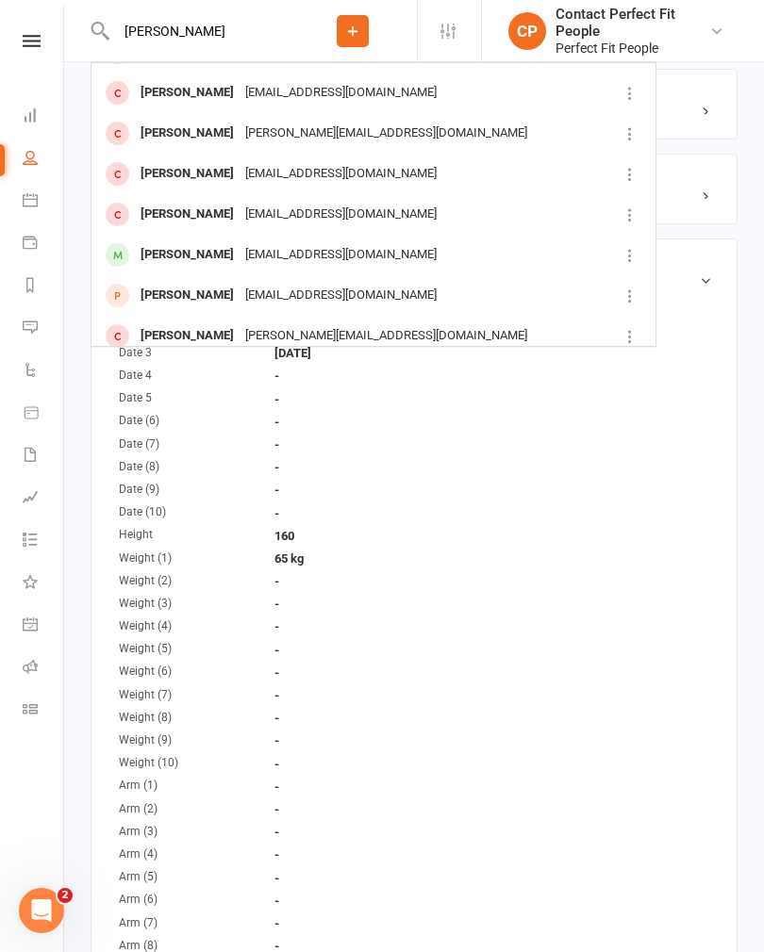
type input "[PERSON_NAME]"
click at [156, 254] on div "[PERSON_NAME]" at bounding box center [187, 254] width 105 height 27
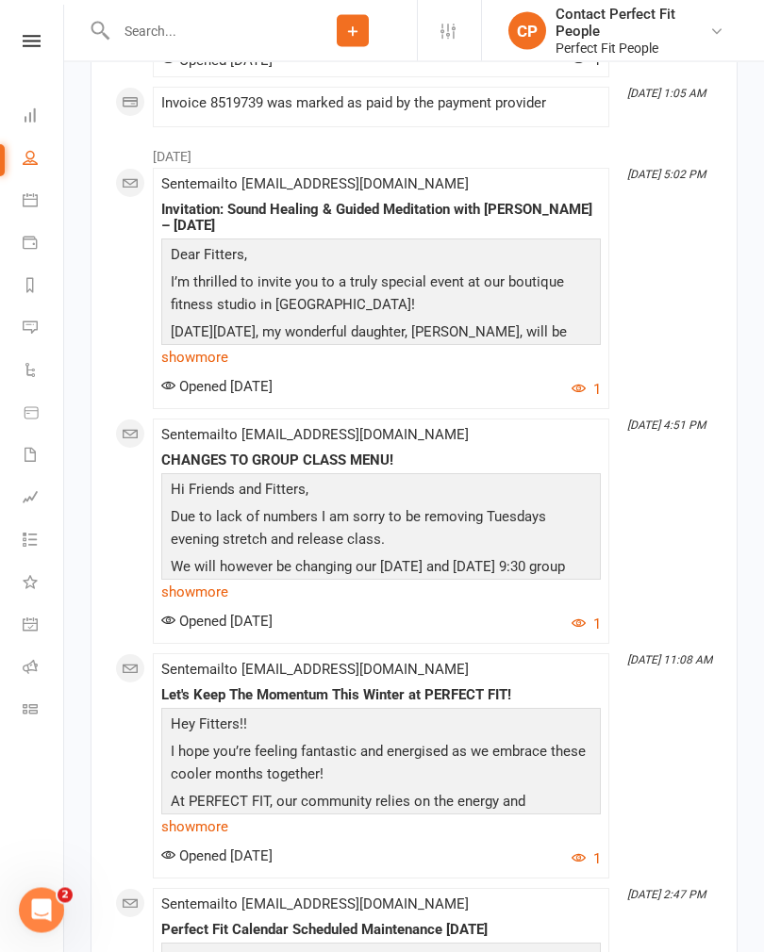
scroll to position [3075, 0]
click at [187, 584] on link "show more" at bounding box center [380, 592] width 439 height 26
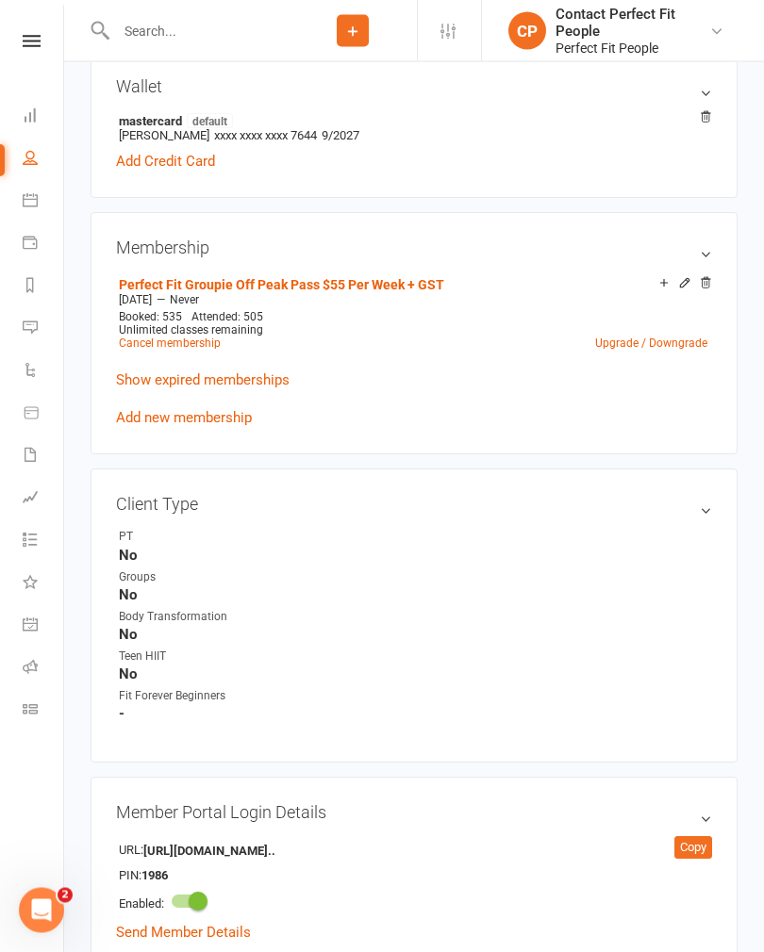
scroll to position [570, 0]
click at [29, 38] on icon at bounding box center [32, 41] width 18 height 12
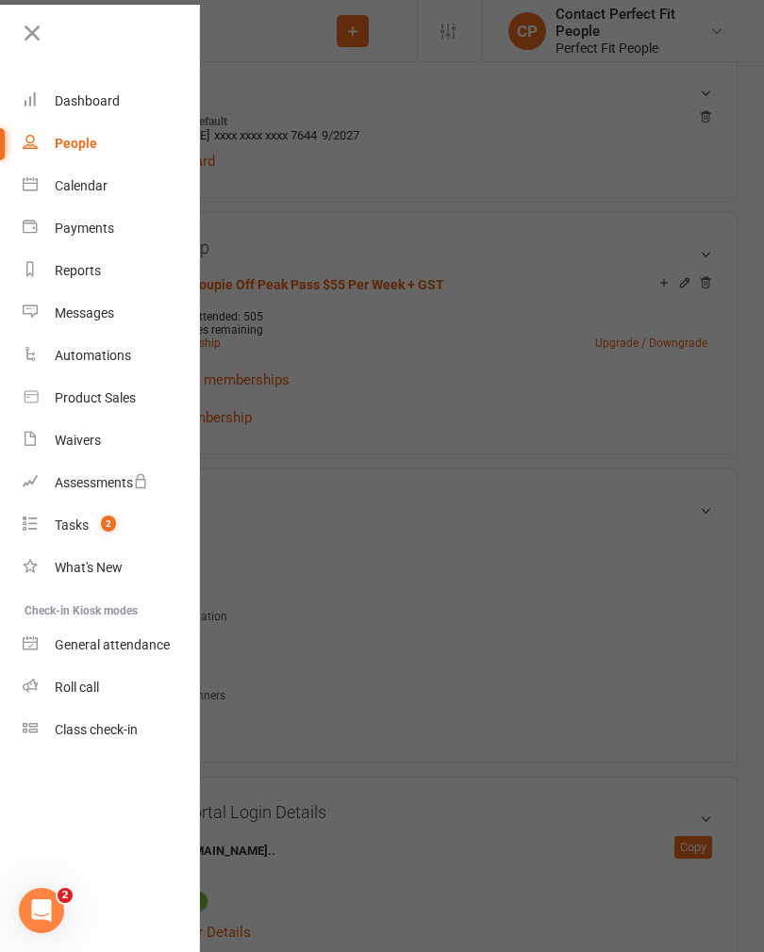
click at [57, 521] on div "Tasks" at bounding box center [72, 525] width 34 height 15
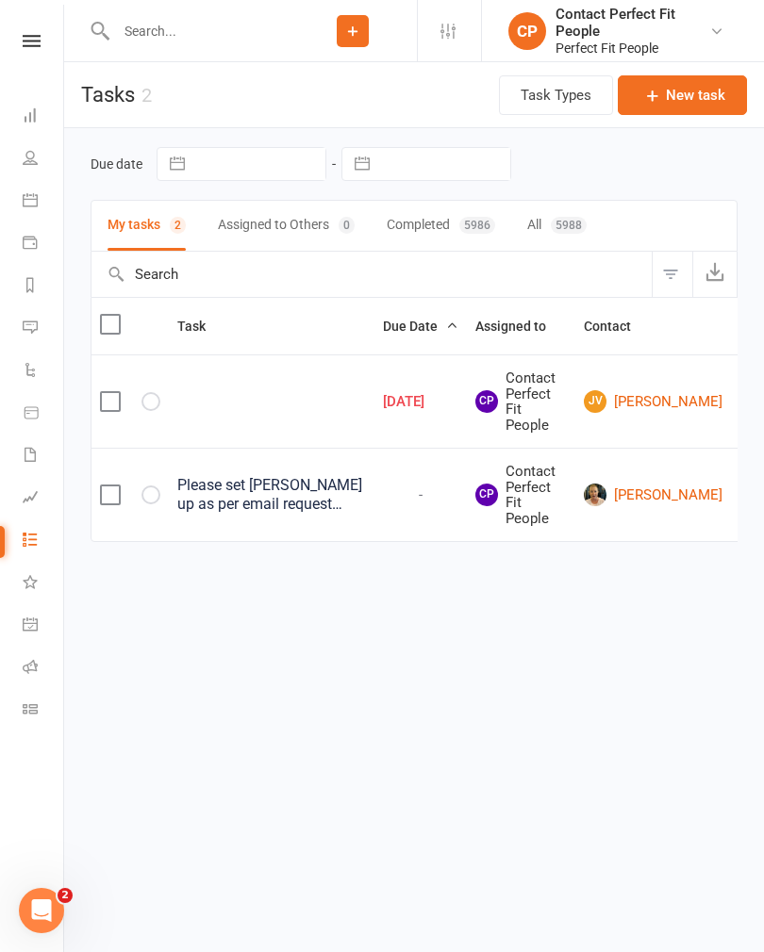
click at [33, 214] on link "Calendar" at bounding box center [44, 202] width 42 height 42
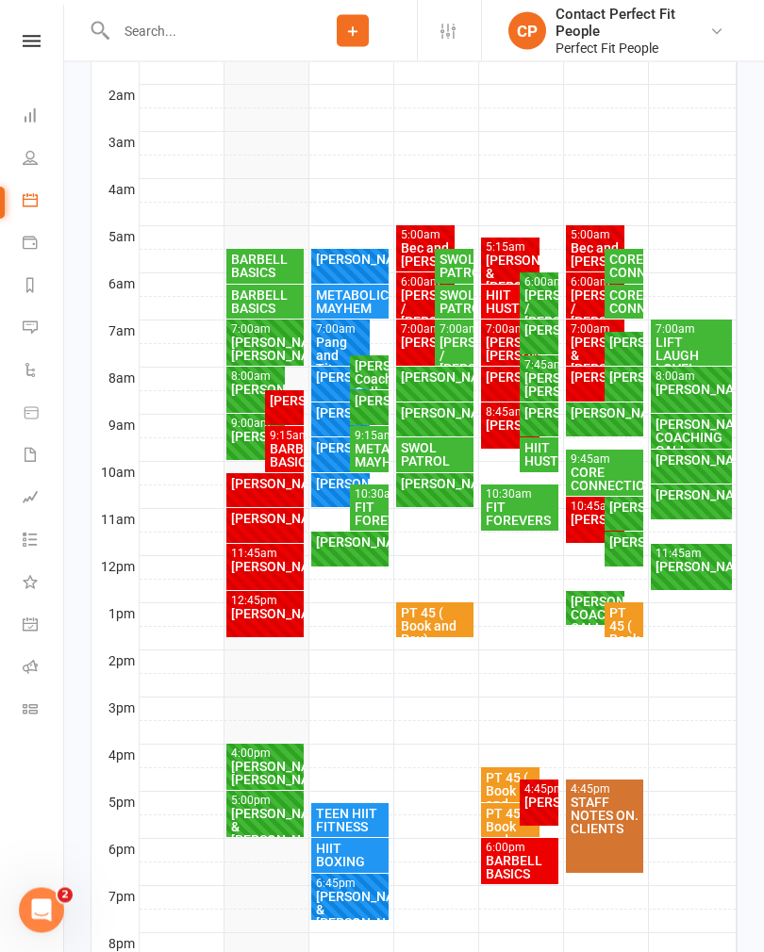
scroll to position [409, 0]
click at [277, 461] on div "BARBELL BASICS" at bounding box center [284, 455] width 31 height 26
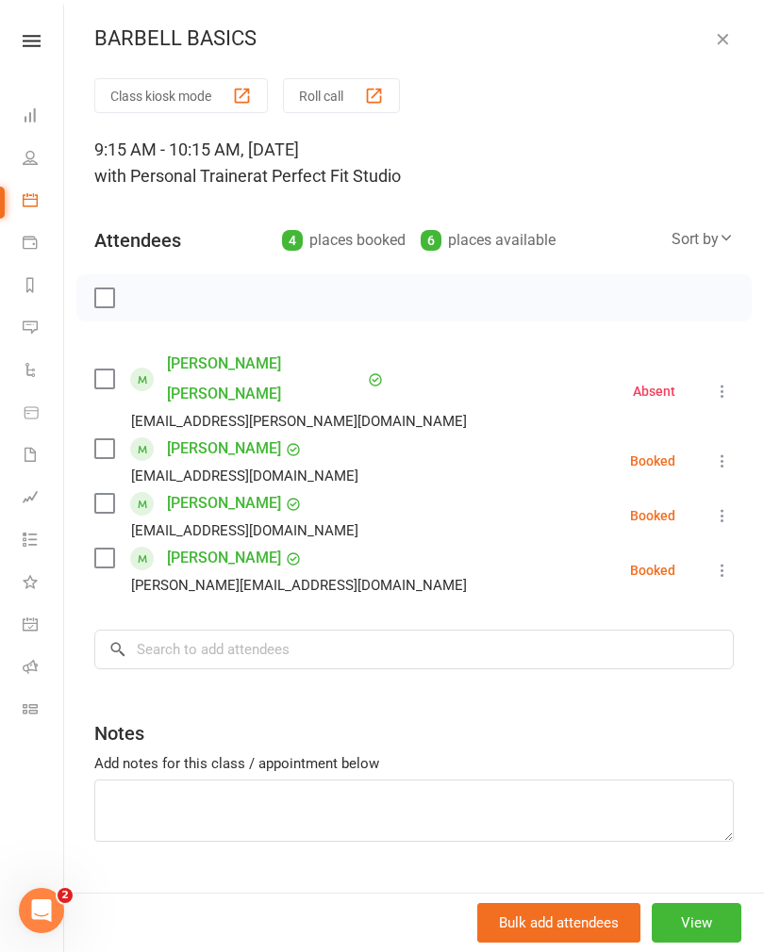
click at [726, 39] on icon "button" at bounding box center [722, 38] width 19 height 19
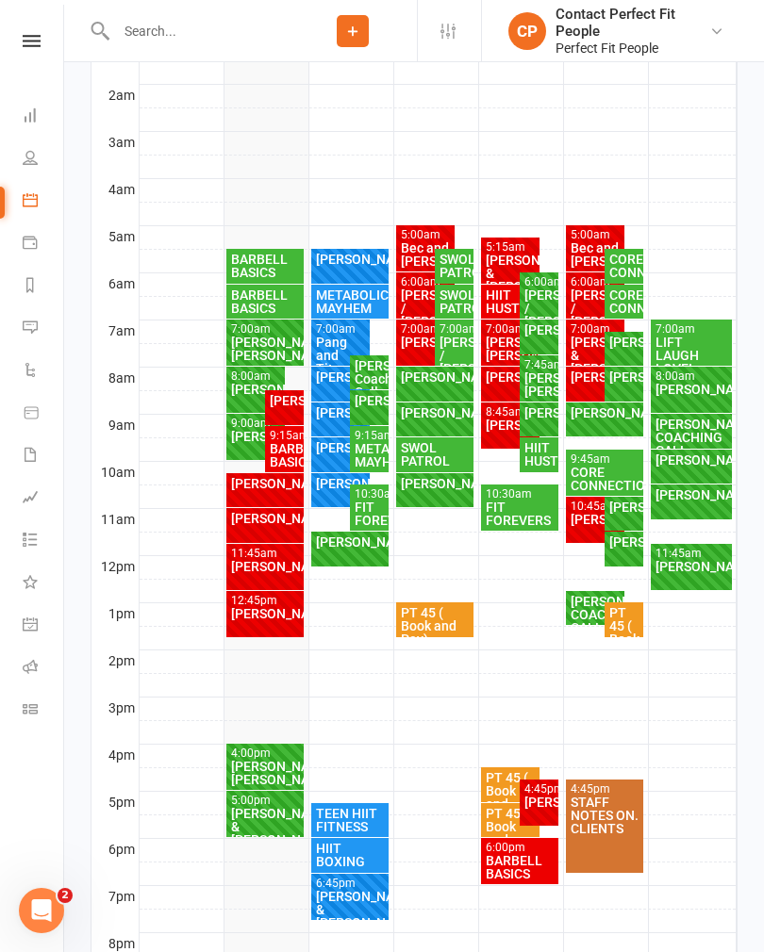
click at [522, 951] on div at bounding box center [438, 968] width 597 height 23
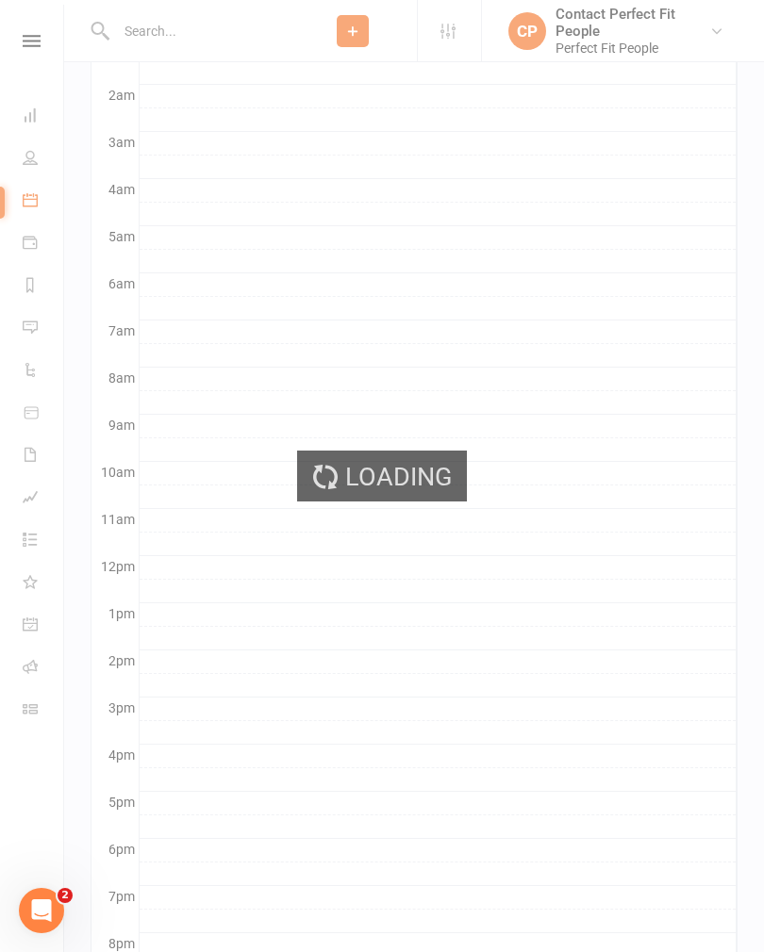
click at [522, 951] on div "Loading" at bounding box center [382, 476] width 764 height 952
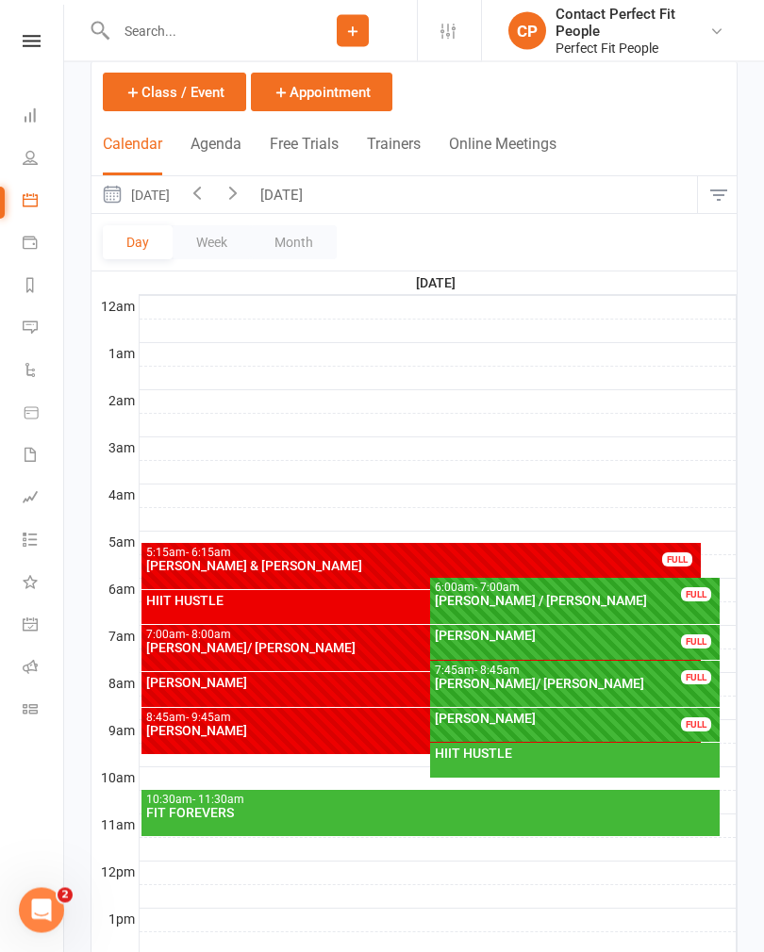
scroll to position [108, 0]
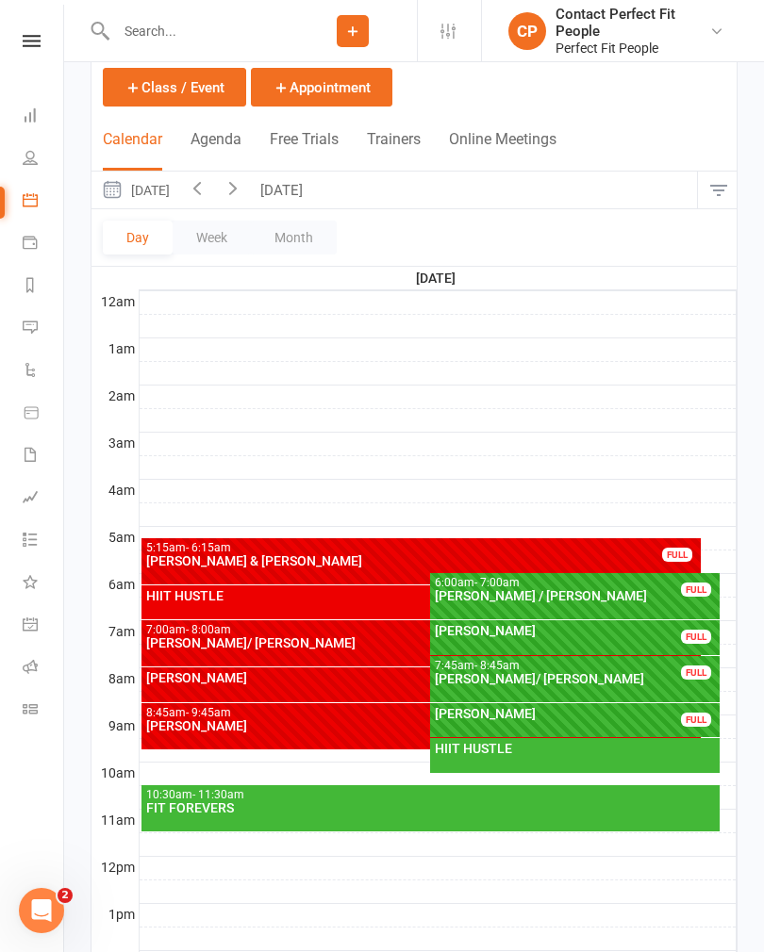
click at [220, 241] on button "Week" at bounding box center [212, 238] width 78 height 34
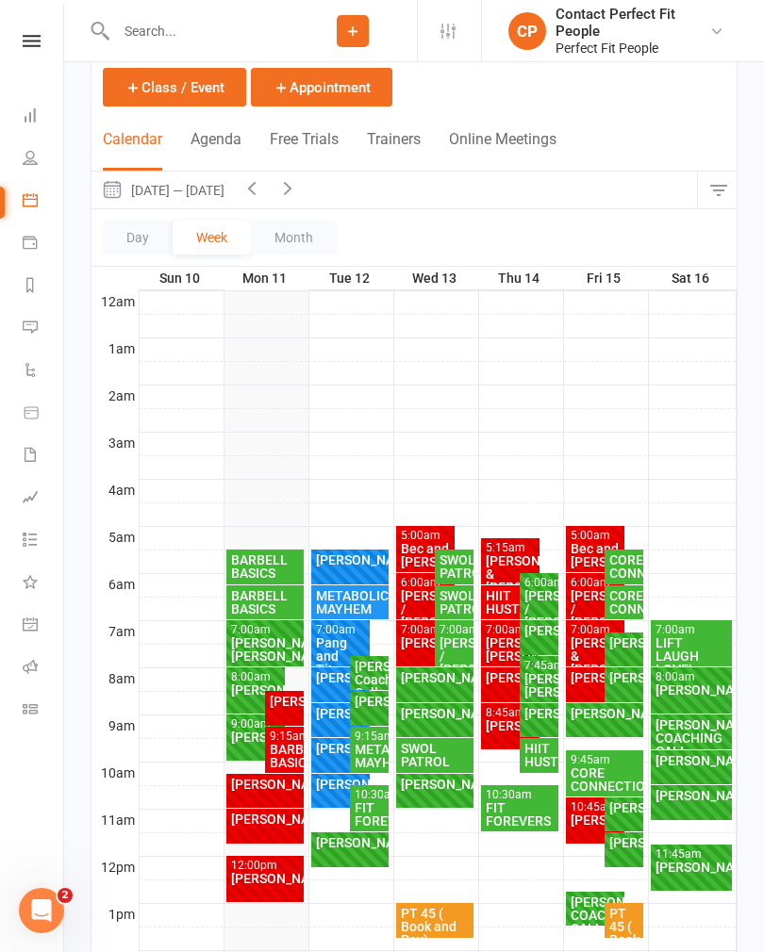
click at [253, 877] on div "[PERSON_NAME]" at bounding box center [265, 878] width 71 height 13
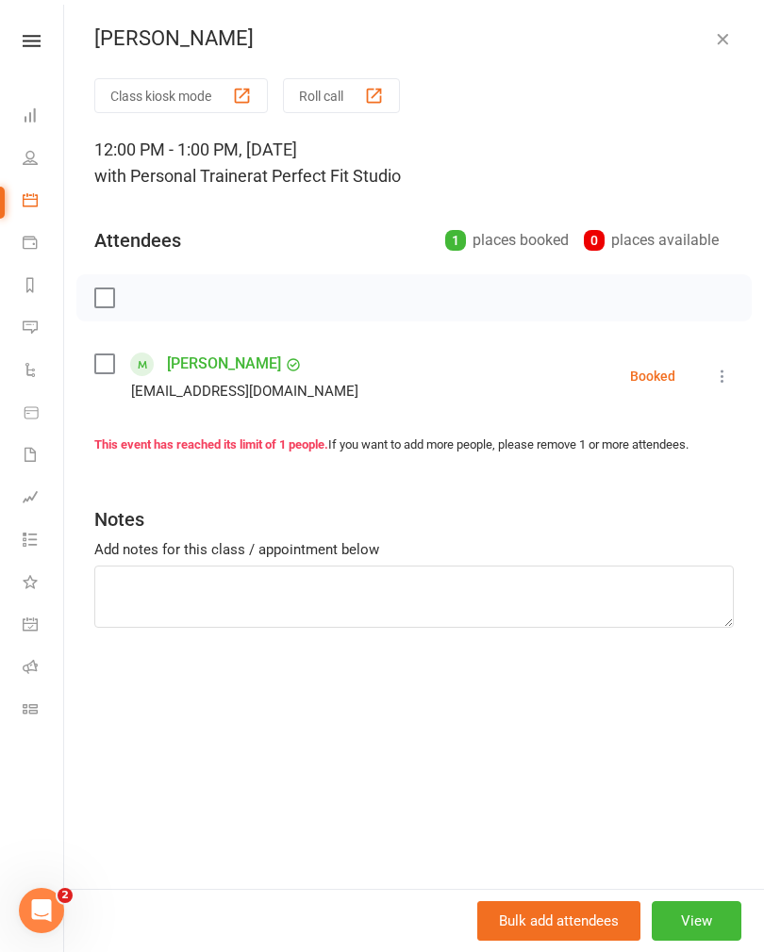
click at [733, 26] on div "[PERSON_NAME]" at bounding box center [413, 38] width 699 height 25
click at [712, 39] on button "button" at bounding box center [722, 38] width 23 height 23
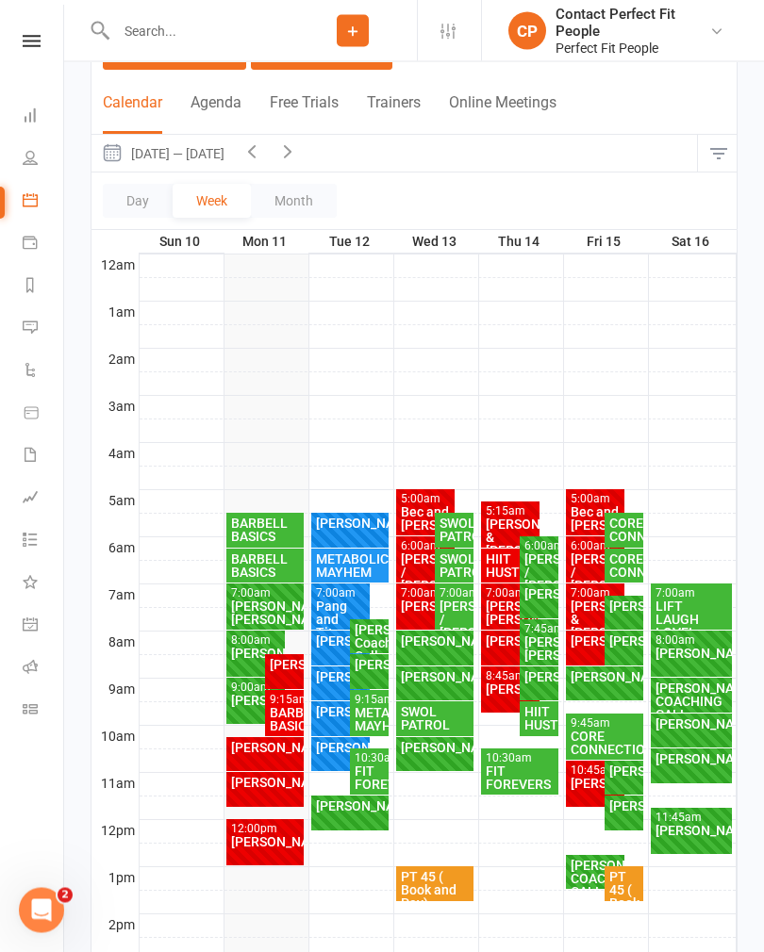
scroll to position [0, 0]
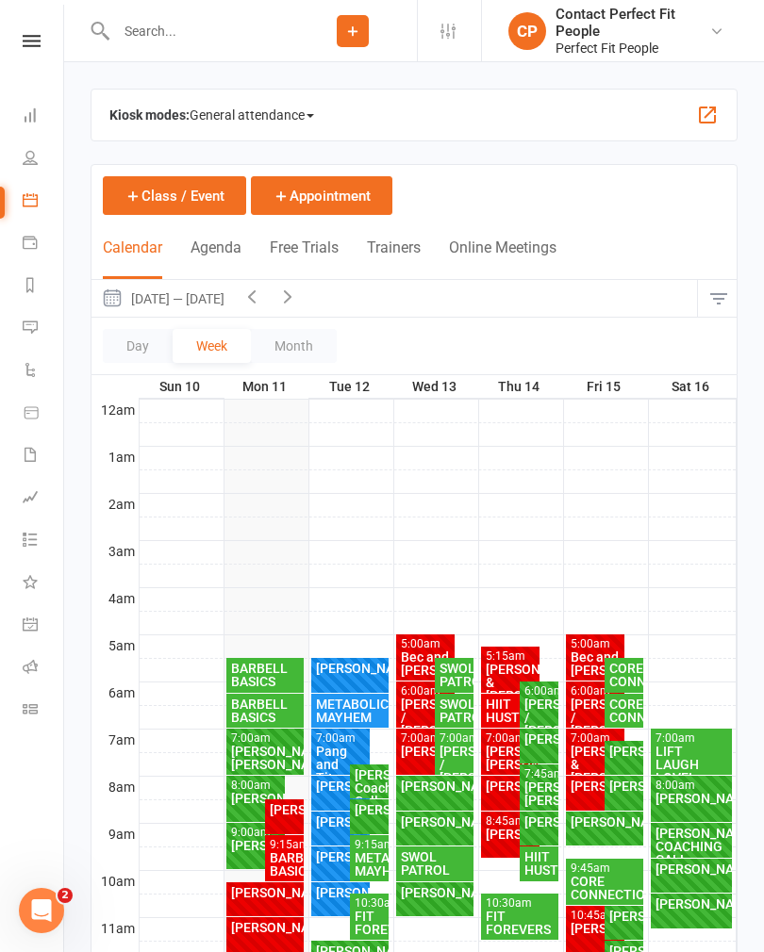
click at [262, 291] on icon "button" at bounding box center [251, 296] width 21 height 21
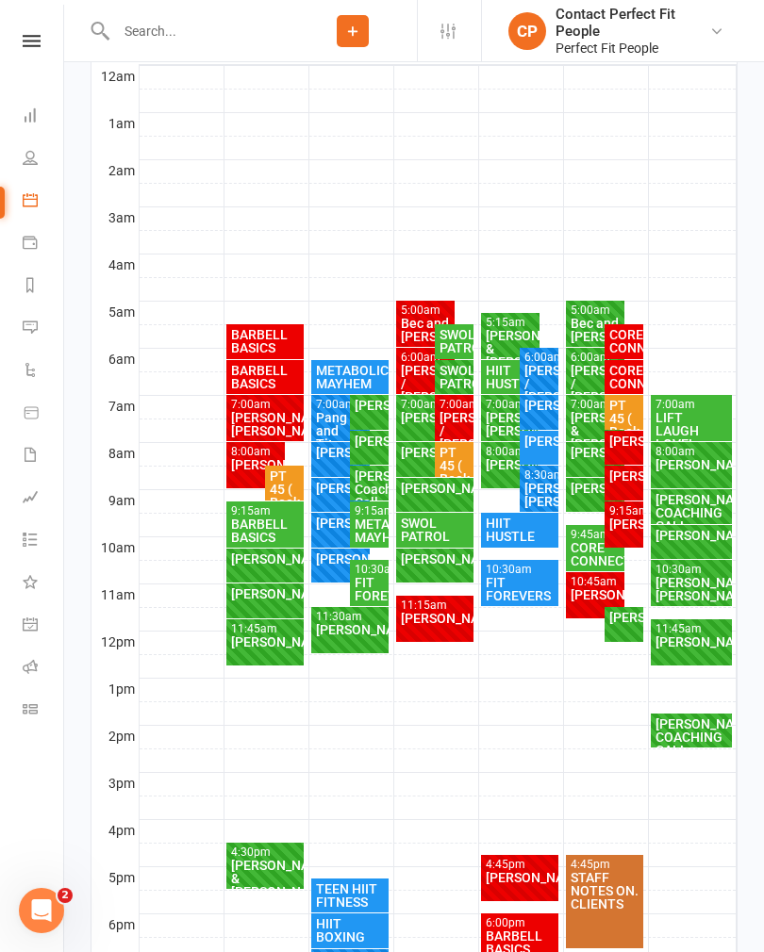
scroll to position [393, 0]
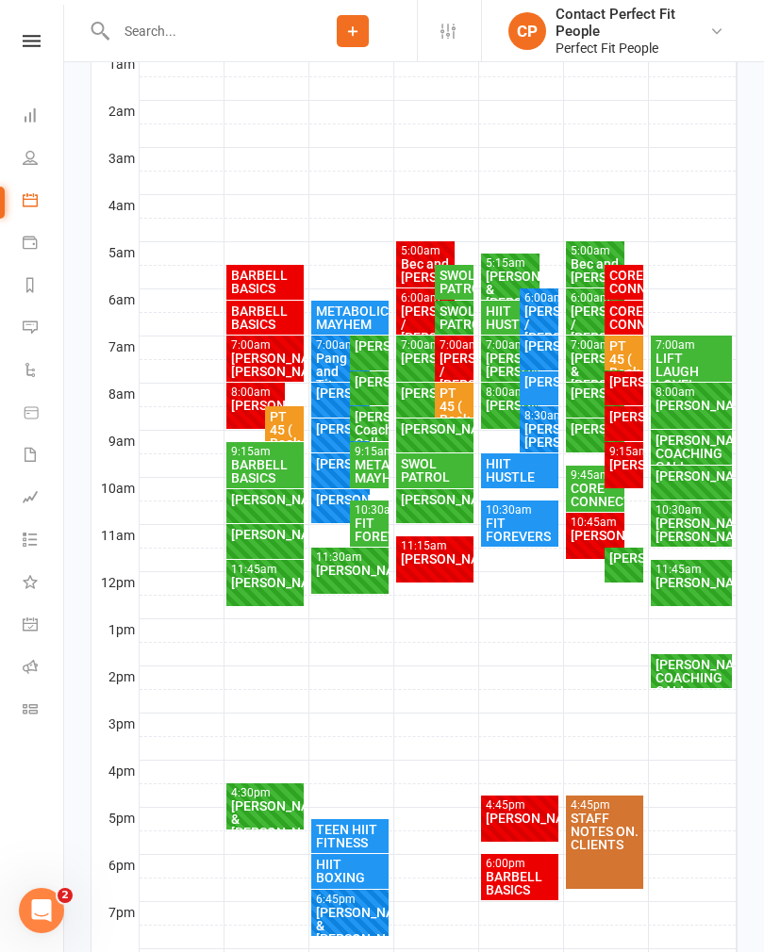
click at [258, 274] on div "BARBELL BASICS" at bounding box center [265, 282] width 71 height 26
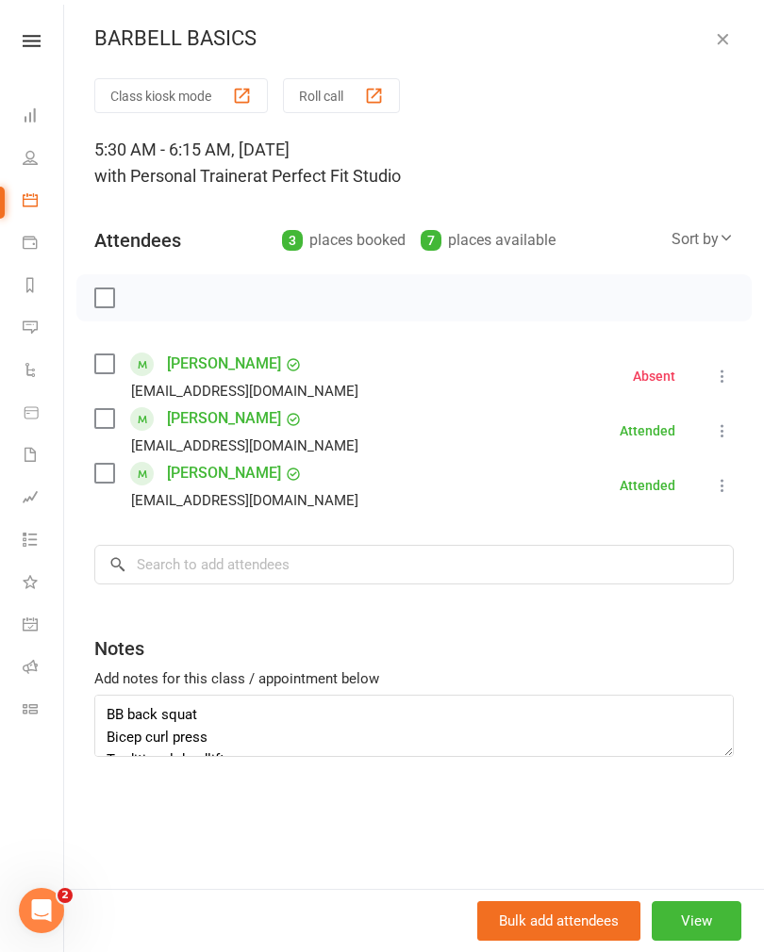
click at [724, 43] on icon "button" at bounding box center [722, 38] width 19 height 19
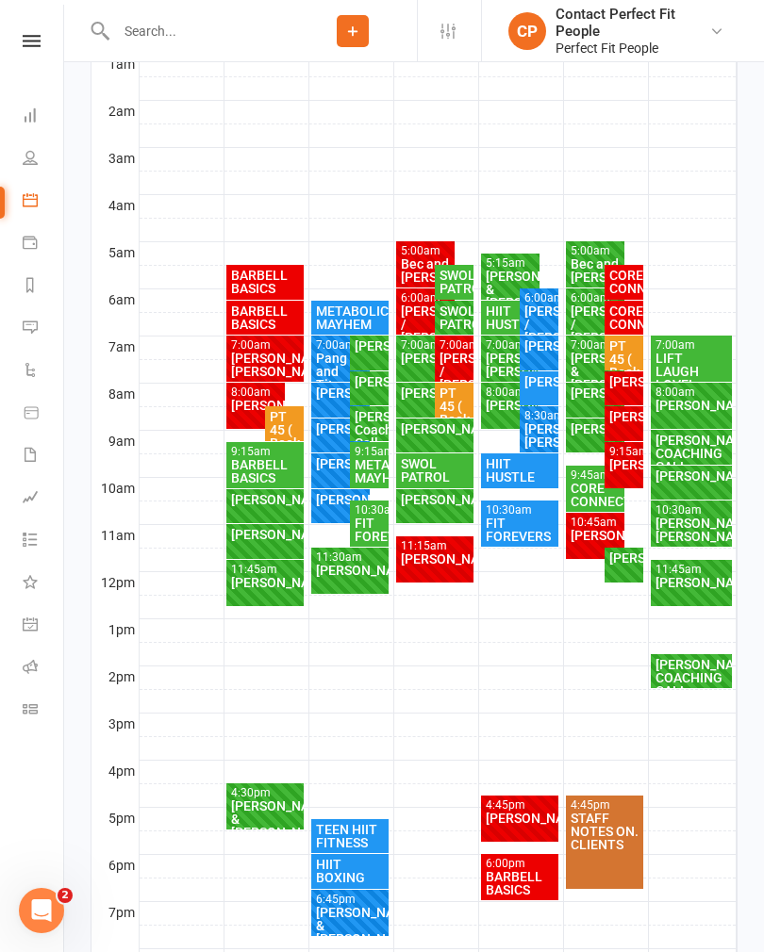
click at [262, 314] on div "BARBELL BASICS" at bounding box center [265, 317] width 71 height 26
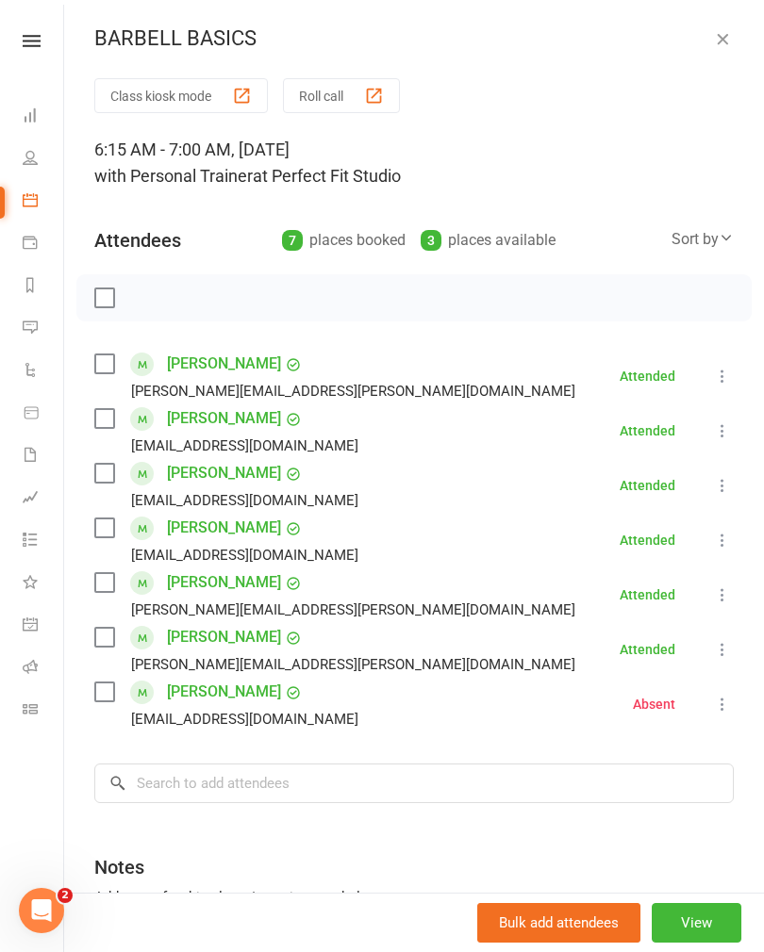
click at [730, 48] on button "button" at bounding box center [722, 38] width 23 height 23
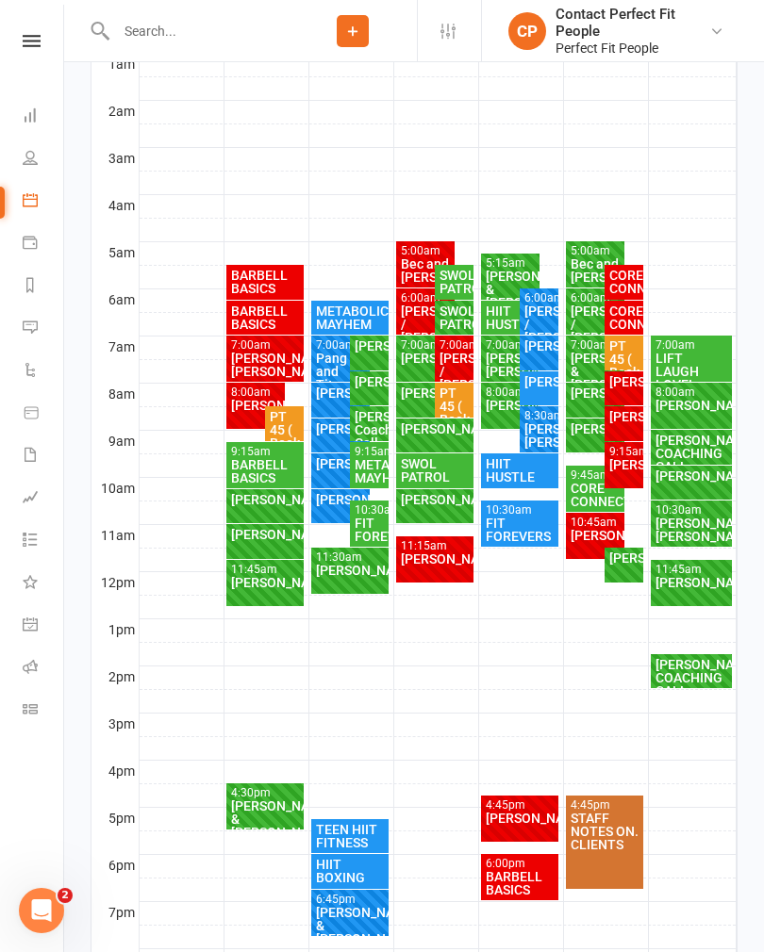
click at [250, 402] on div "[PERSON_NAME]" at bounding box center [256, 405] width 52 height 13
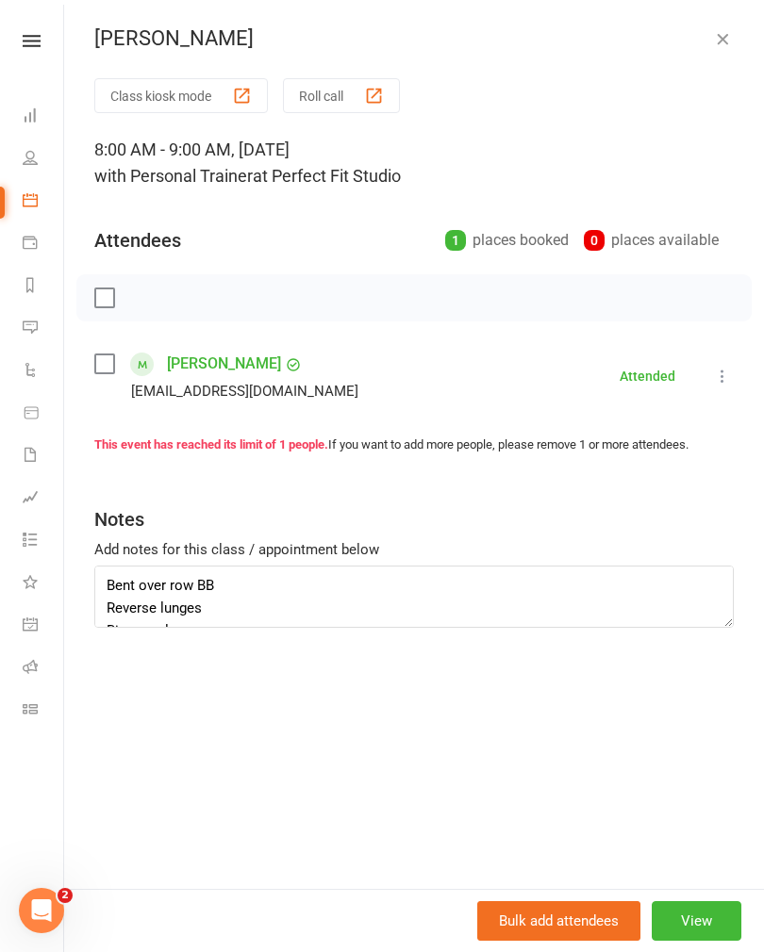
click at [712, 39] on button "button" at bounding box center [722, 38] width 23 height 23
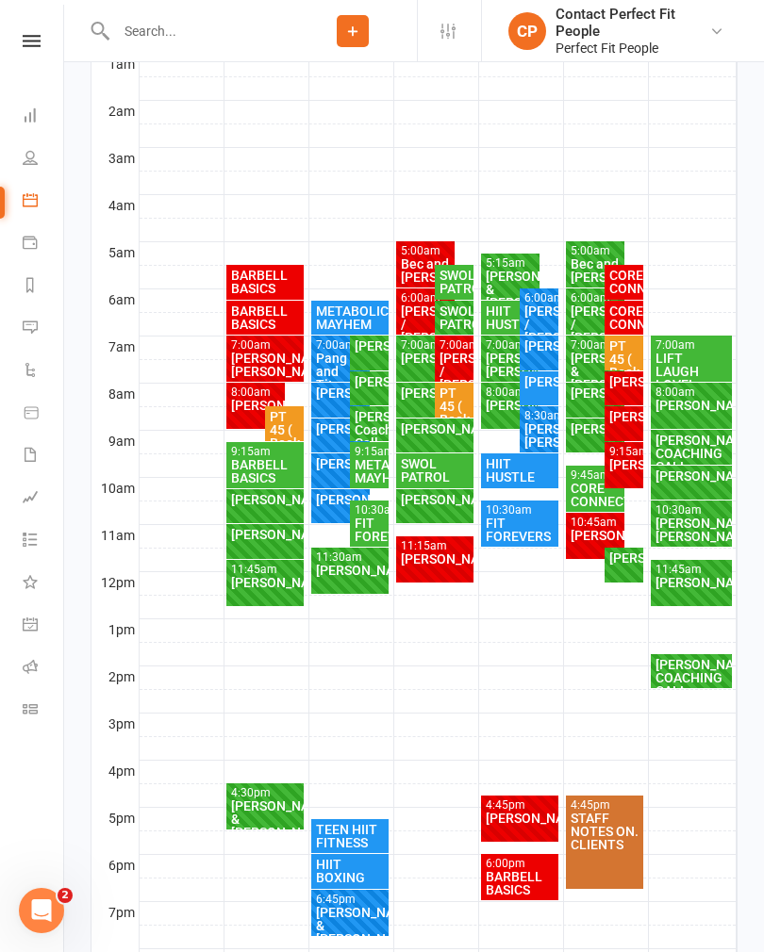
click at [262, 364] on div "[PERSON_NAME]/ [PERSON_NAME]" at bounding box center [265, 365] width 71 height 26
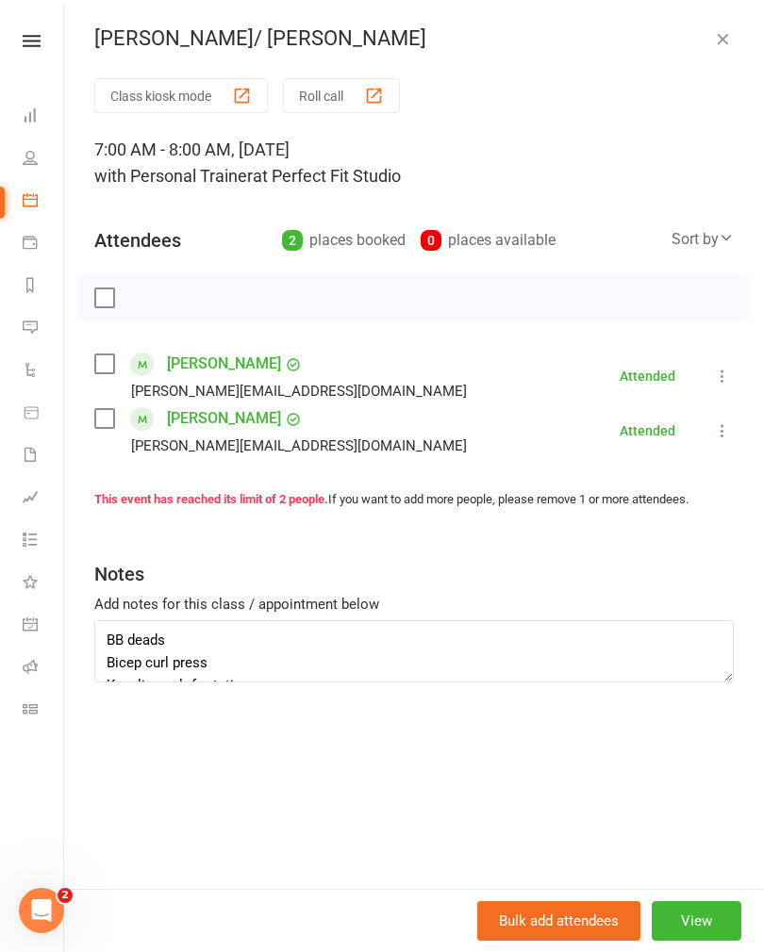
click at [731, 30] on icon "button" at bounding box center [722, 38] width 19 height 19
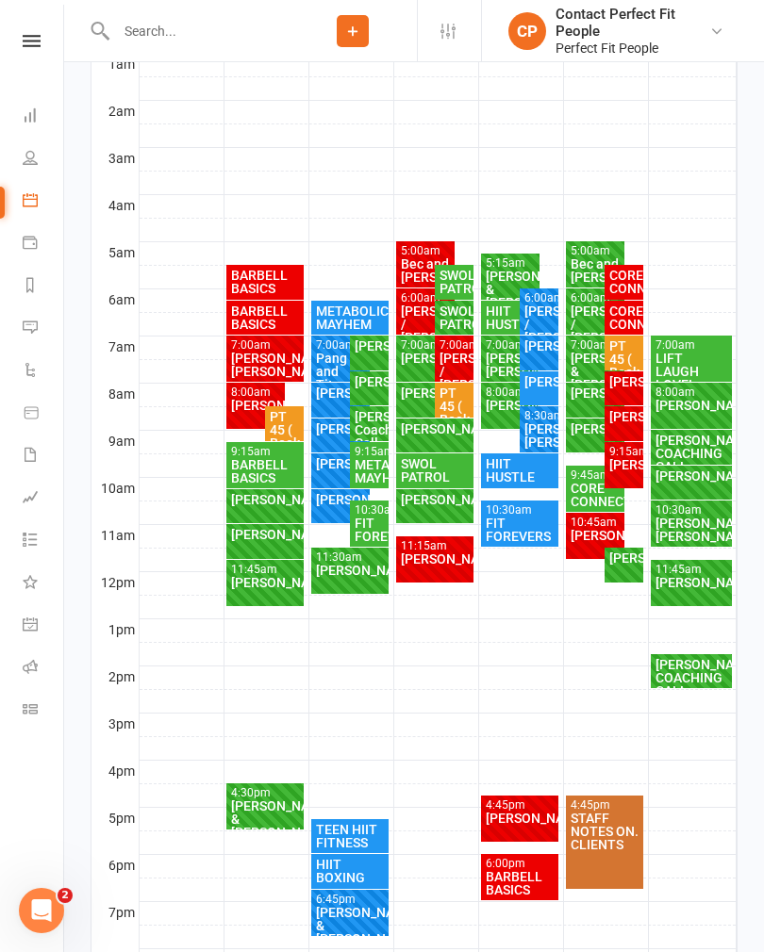
click at [253, 463] on div "BARBELL BASICS" at bounding box center [265, 471] width 71 height 26
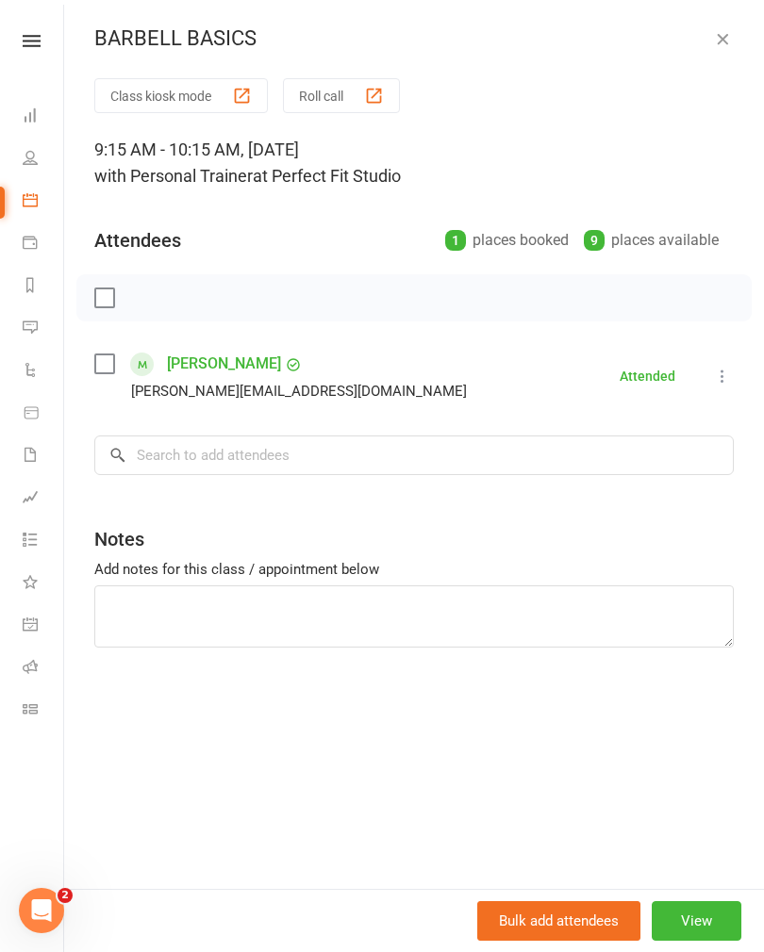
click at [722, 49] on button "button" at bounding box center [722, 38] width 23 height 23
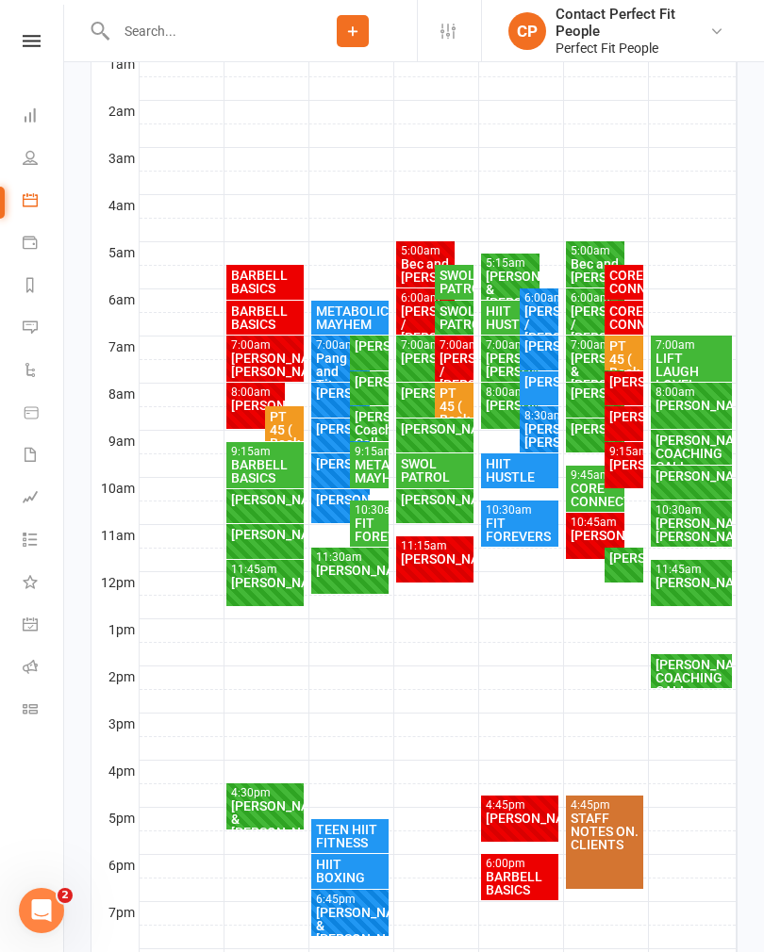
click at [252, 506] on div "[PERSON_NAME]" at bounding box center [265, 499] width 71 height 13
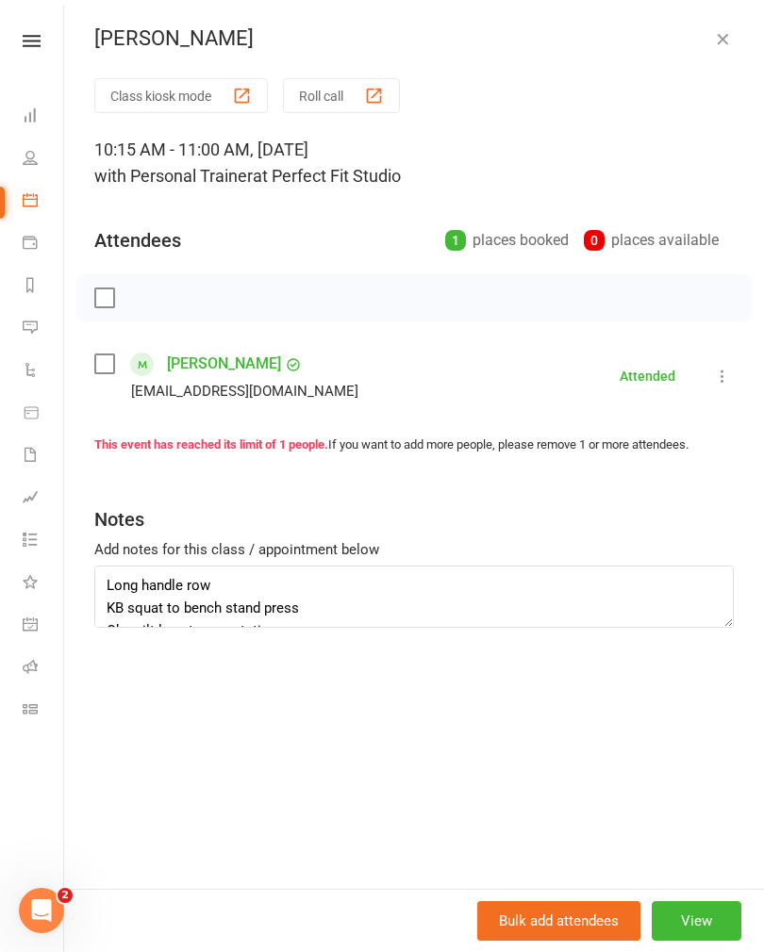
click at [748, 42] on div "[PERSON_NAME]" at bounding box center [413, 38] width 699 height 25
click at [713, 40] on icon "button" at bounding box center [722, 38] width 19 height 19
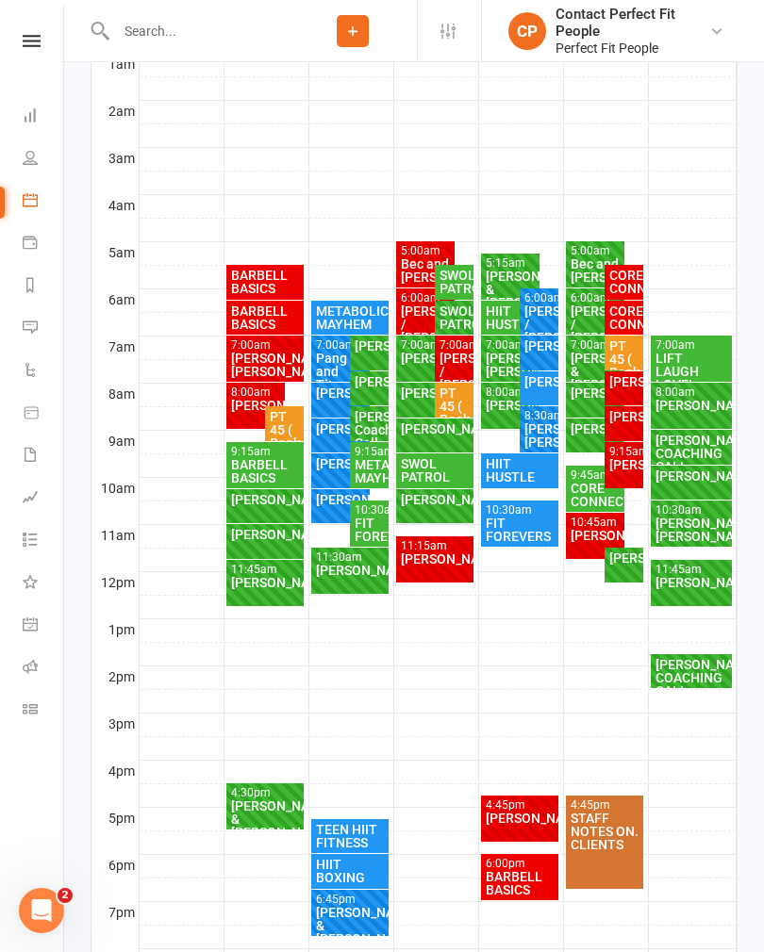
click at [254, 541] on div "[PERSON_NAME]" at bounding box center [265, 534] width 71 height 13
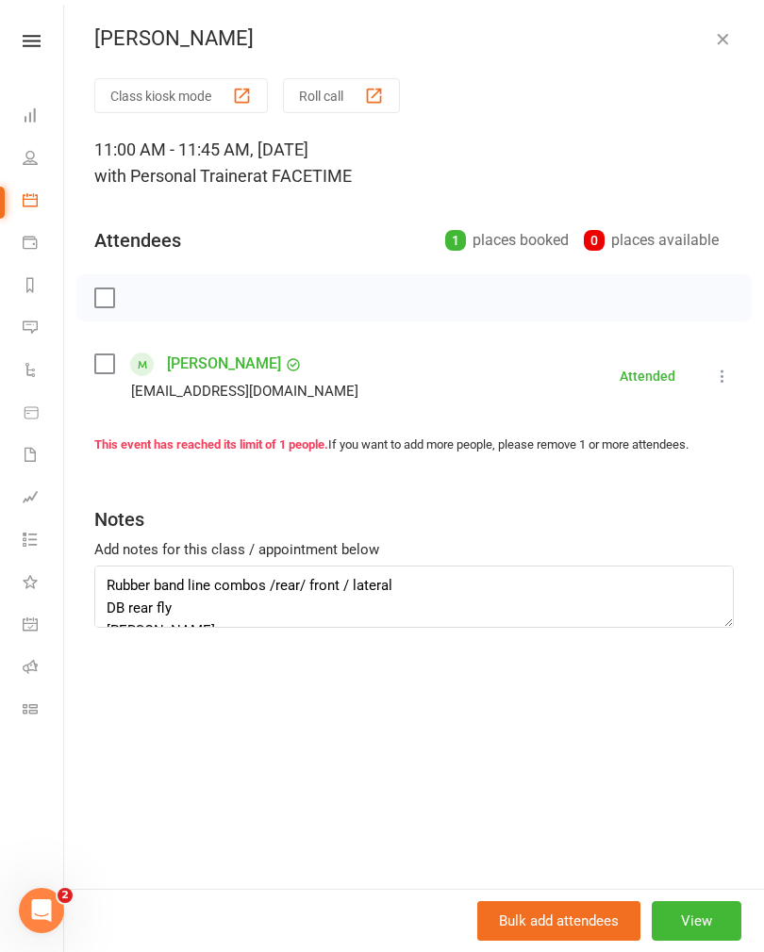
click at [732, 39] on button "button" at bounding box center [722, 38] width 23 height 23
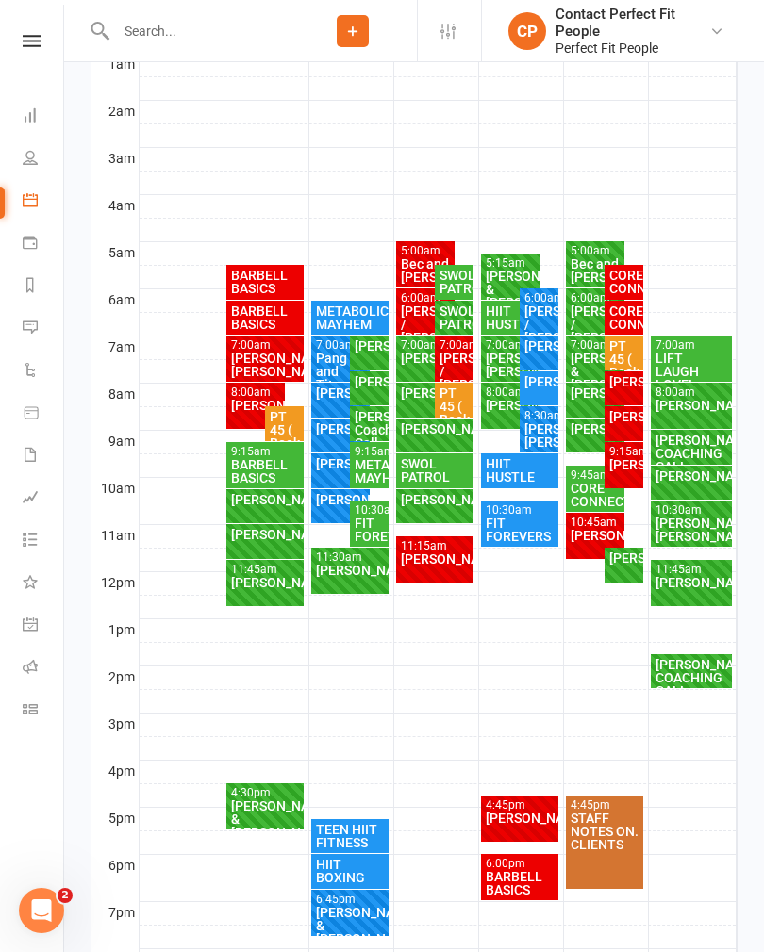
click at [258, 579] on div "[PERSON_NAME]" at bounding box center [265, 582] width 71 height 13
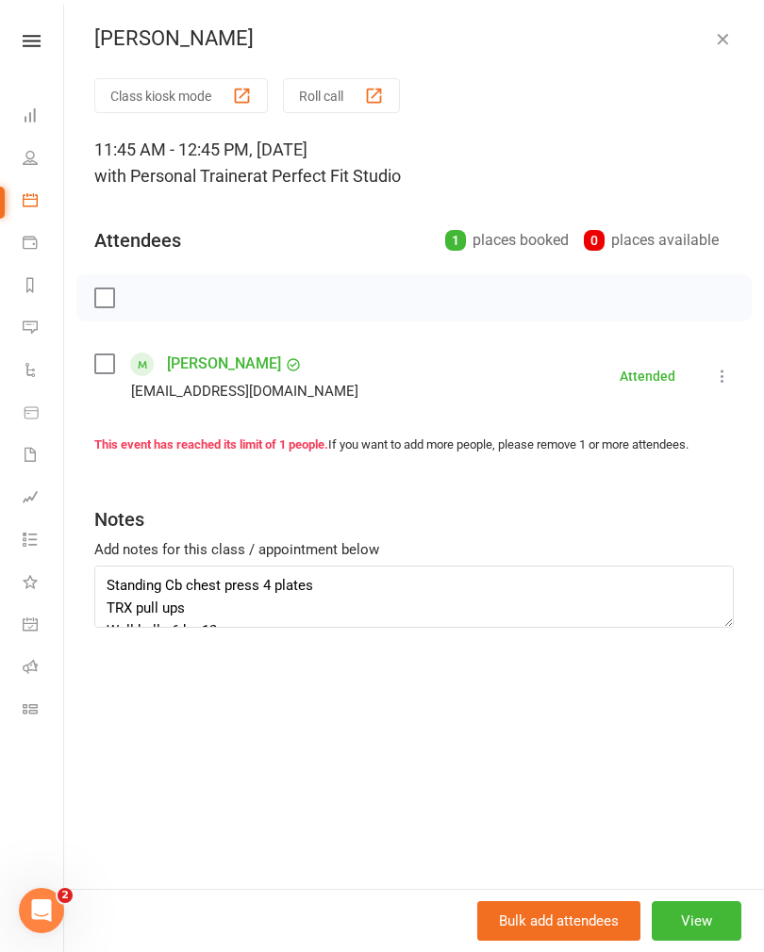
click at [731, 49] on button "button" at bounding box center [722, 38] width 23 height 23
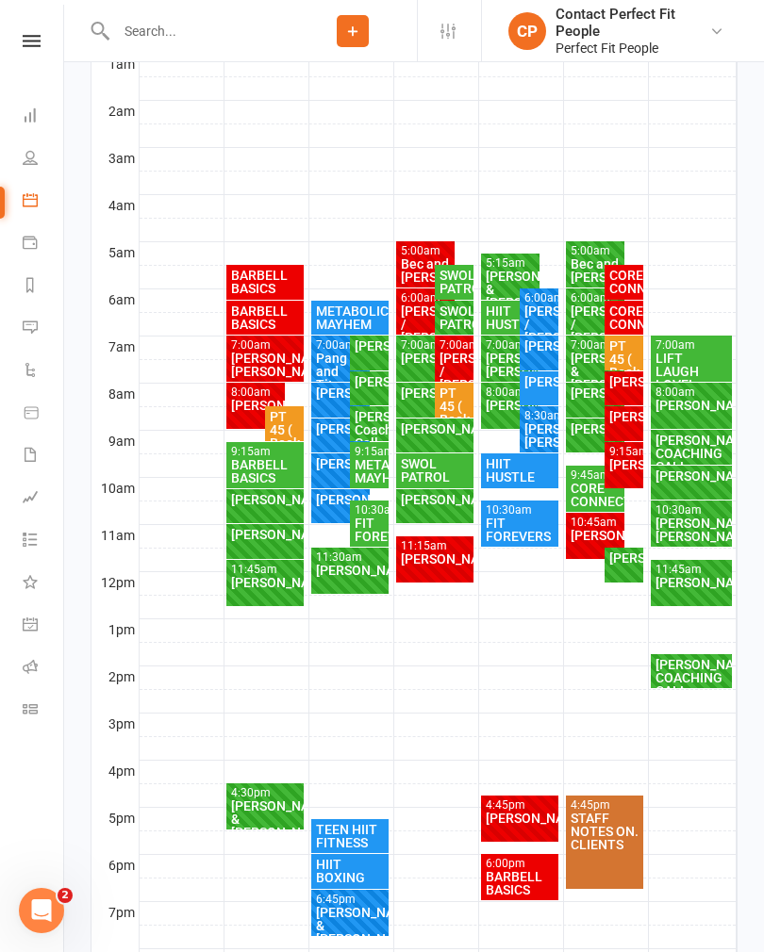
click at [244, 802] on div "[PERSON_NAME] & [PERSON_NAME]" at bounding box center [265, 819] width 71 height 40
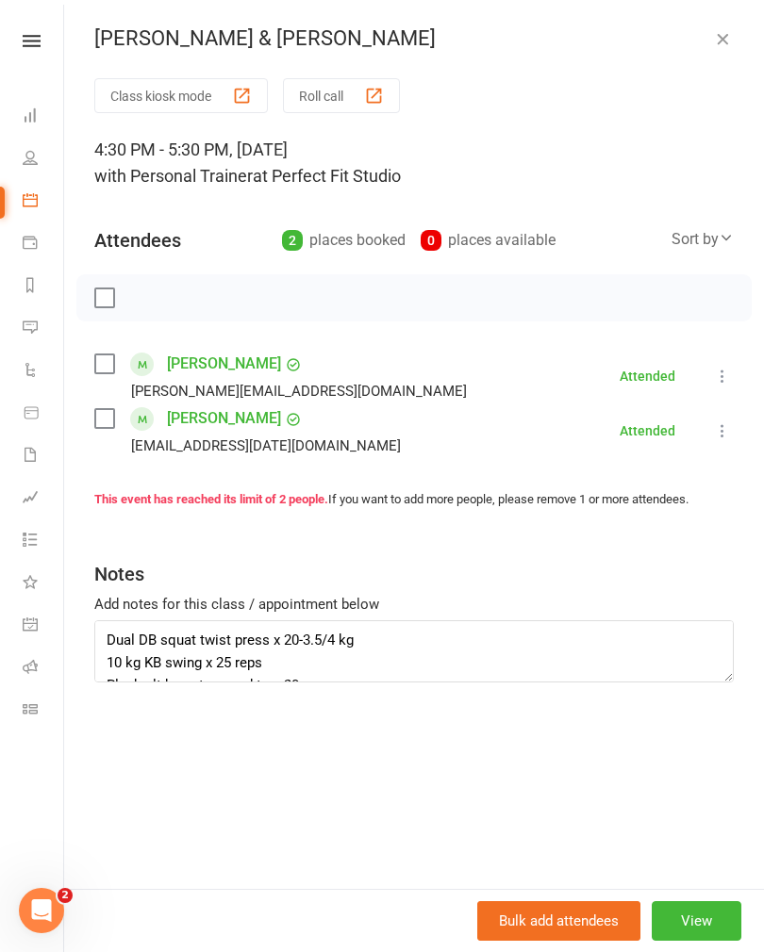
click at [725, 46] on icon "button" at bounding box center [722, 38] width 19 height 19
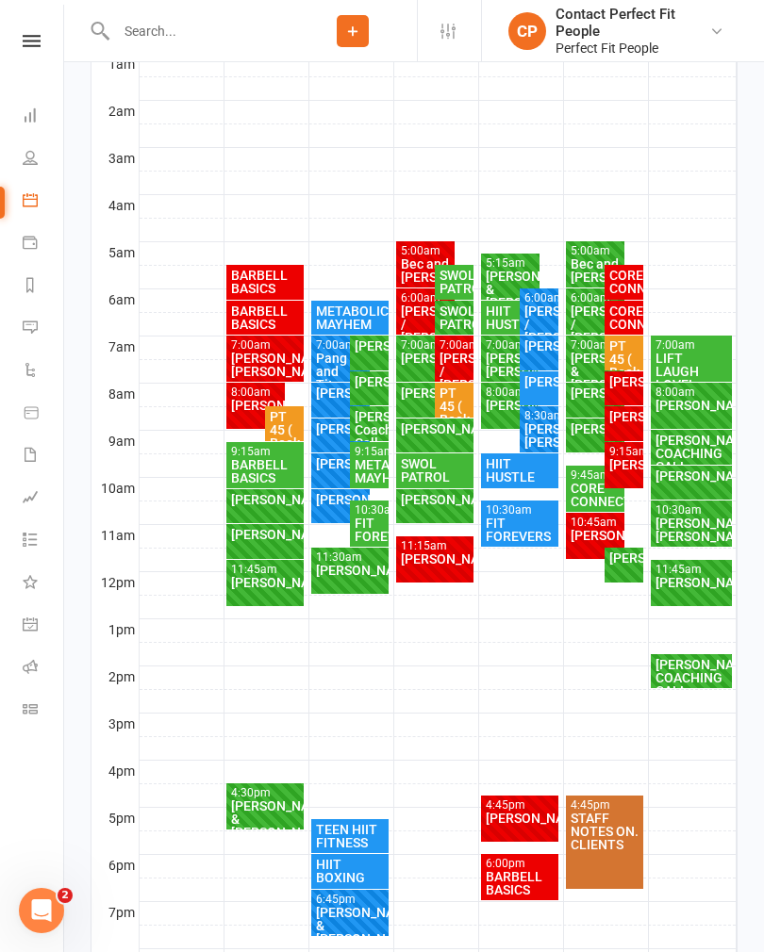
click at [350, 304] on div "METABOLIC MAYHEM" at bounding box center [350, 317] width 71 height 26
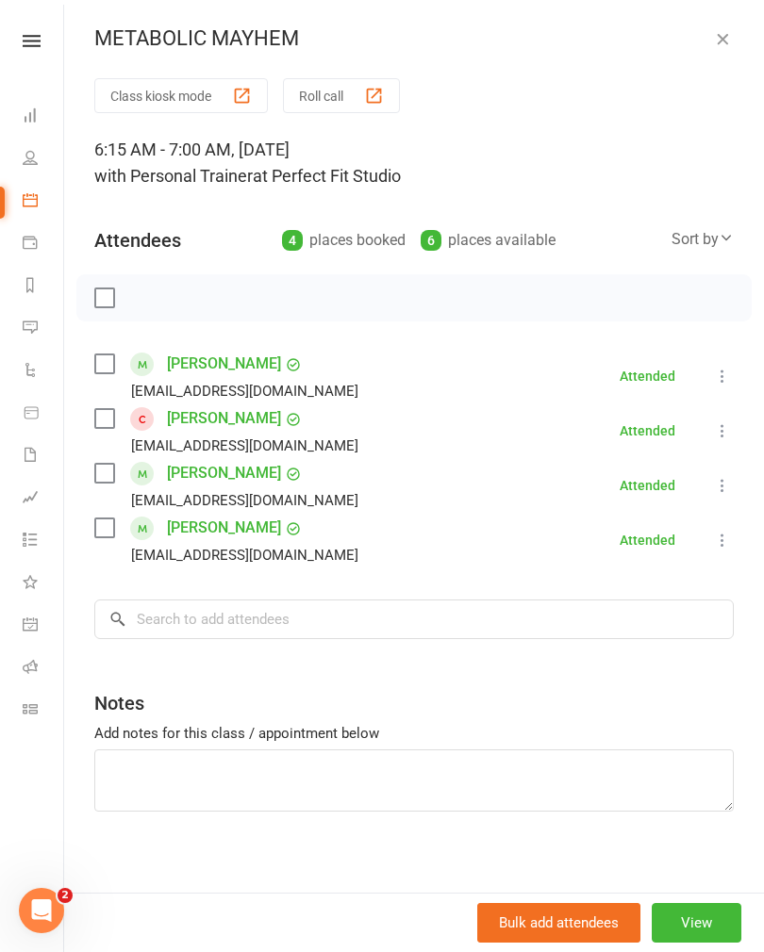
click at [715, 39] on icon "button" at bounding box center [722, 38] width 19 height 19
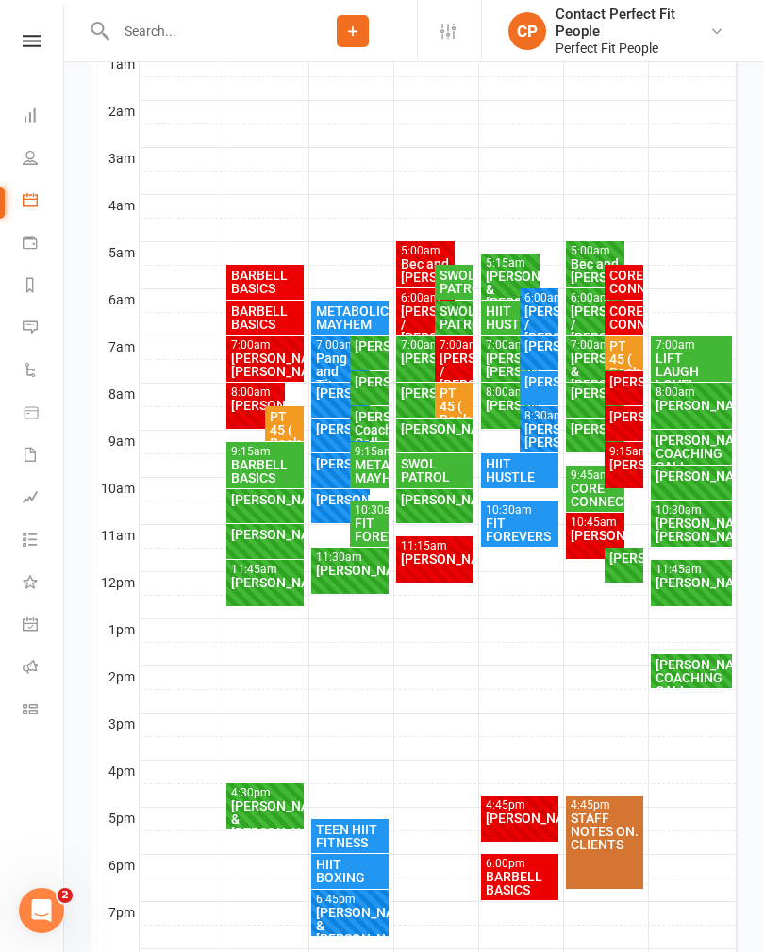
click at [328, 361] on div "Pang and Tita" at bounding box center [341, 372] width 52 height 40
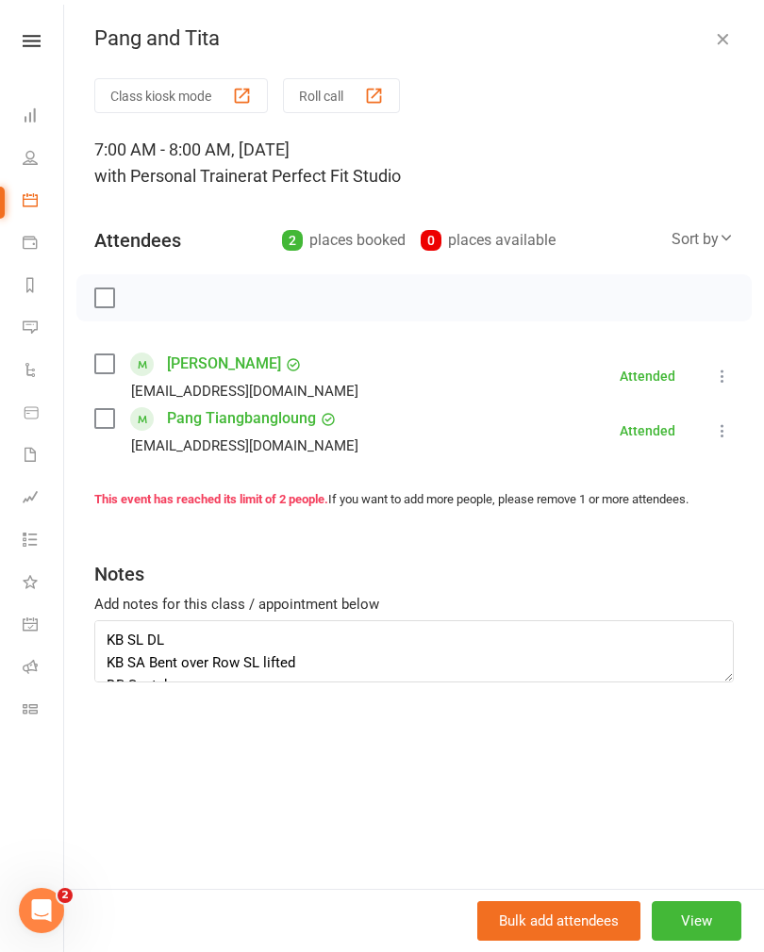
click at [715, 31] on icon "button" at bounding box center [722, 38] width 19 height 19
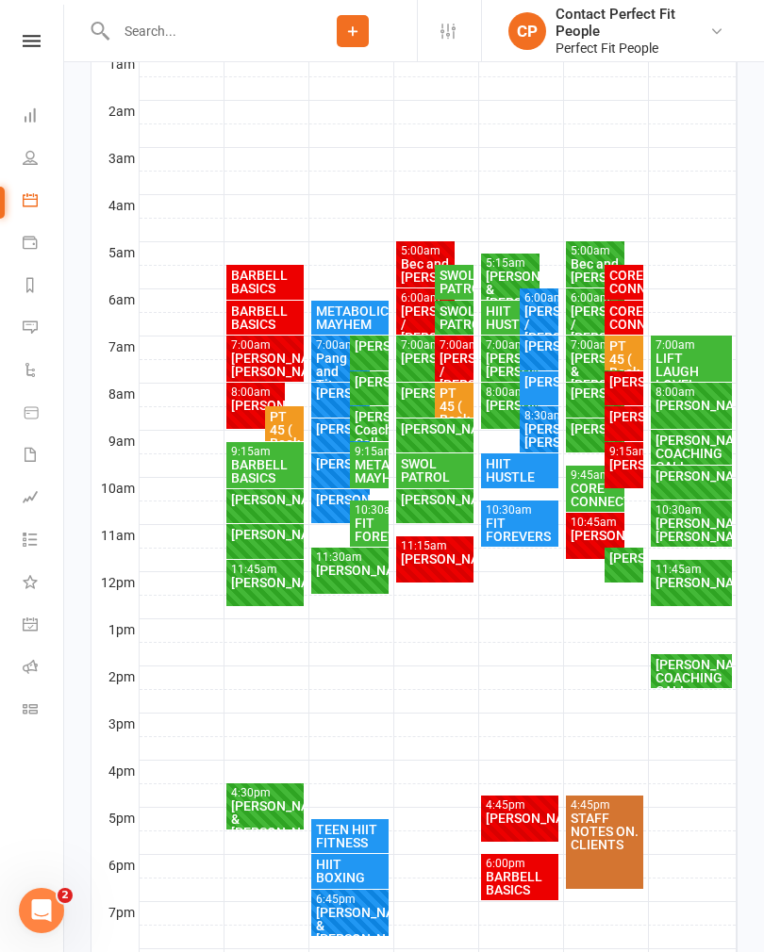
click at [336, 400] on div "[PERSON_NAME]" at bounding box center [341, 392] width 52 height 13
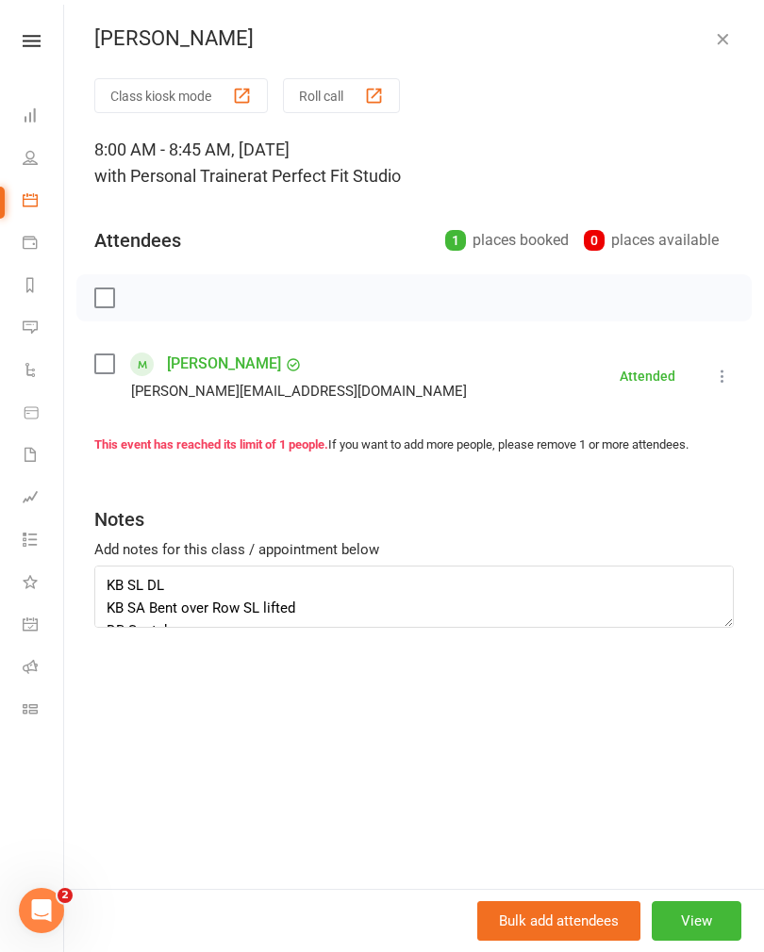
click at [731, 40] on icon "button" at bounding box center [722, 38] width 19 height 19
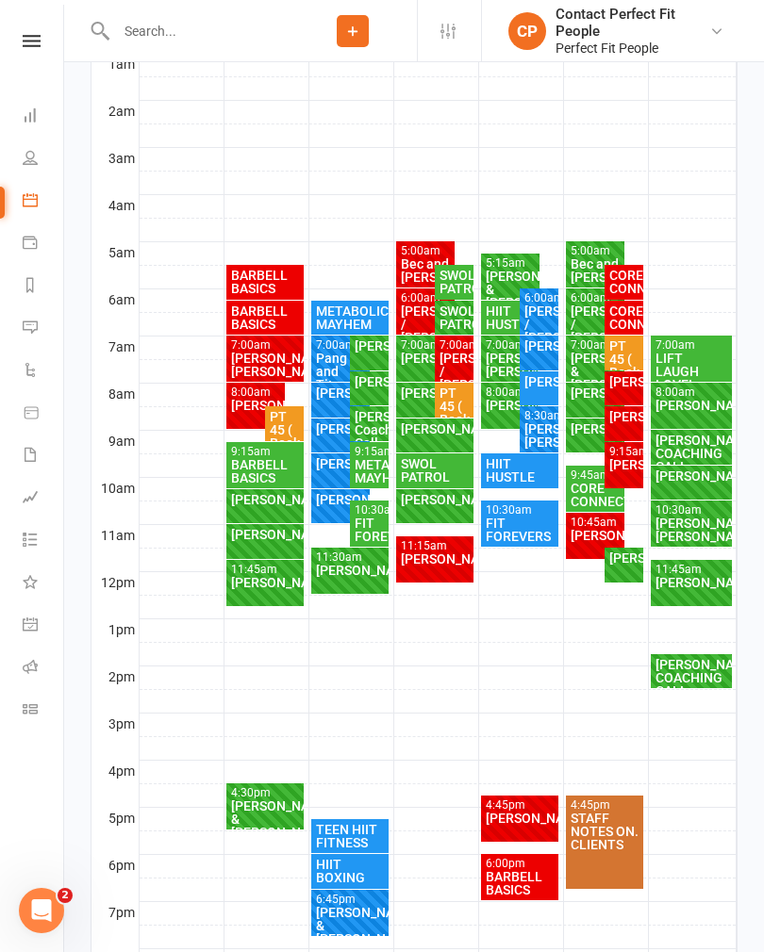
click at [323, 436] on div "[PERSON_NAME]" at bounding box center [341, 428] width 52 height 13
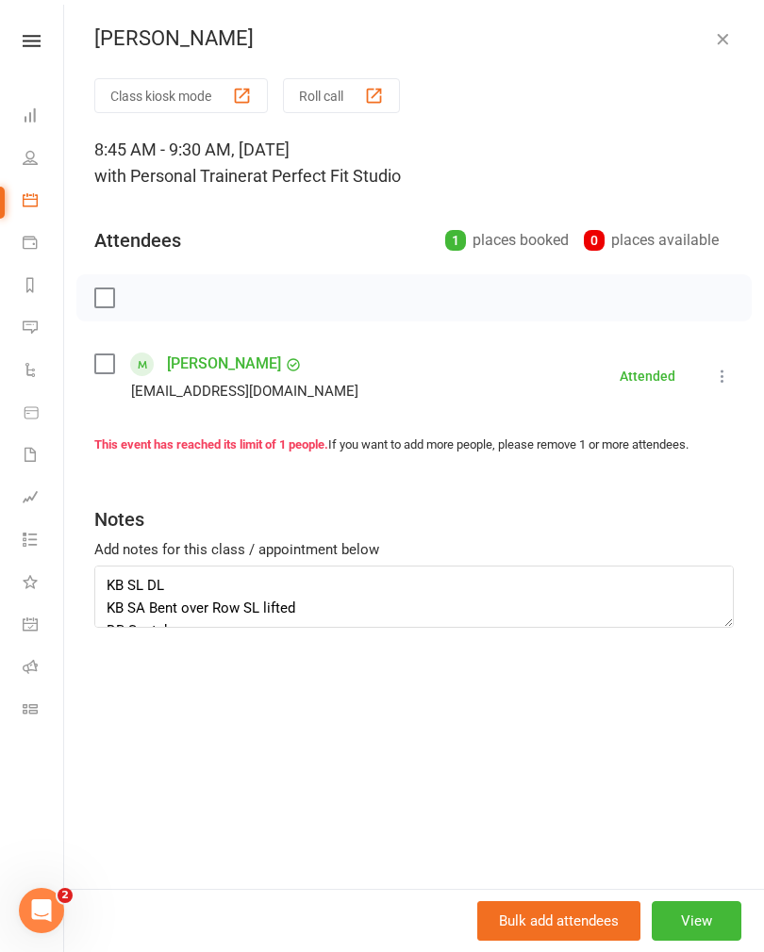
click at [726, 42] on icon "button" at bounding box center [722, 38] width 19 height 19
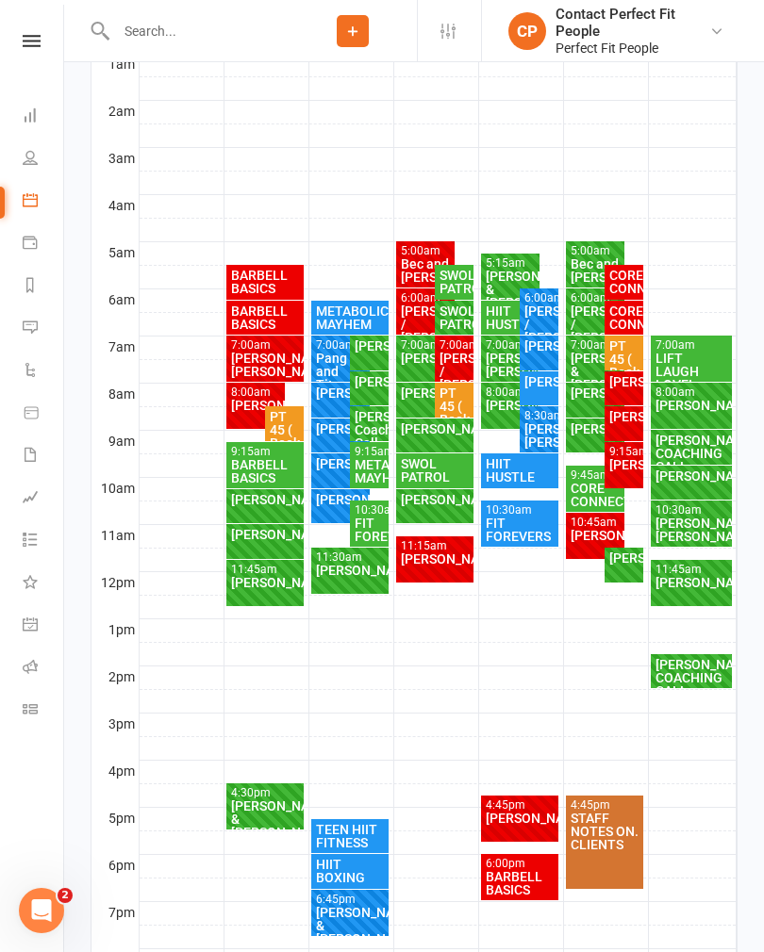
click at [333, 470] on div "[PERSON_NAME]" at bounding box center [341, 463] width 52 height 13
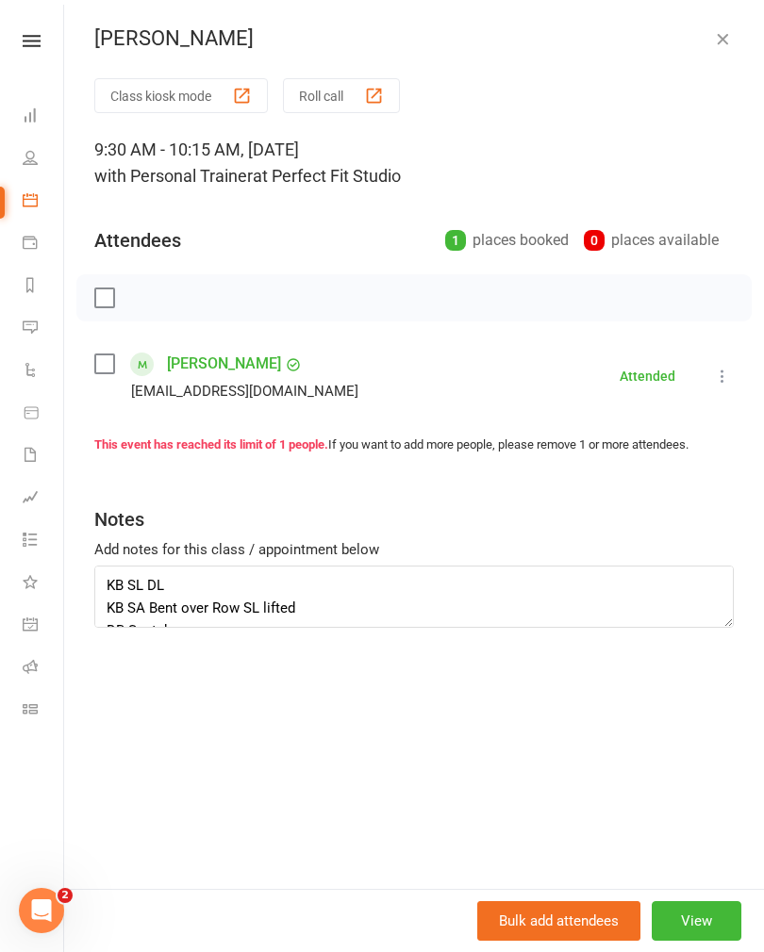
click at [713, 47] on icon "button" at bounding box center [722, 38] width 19 height 19
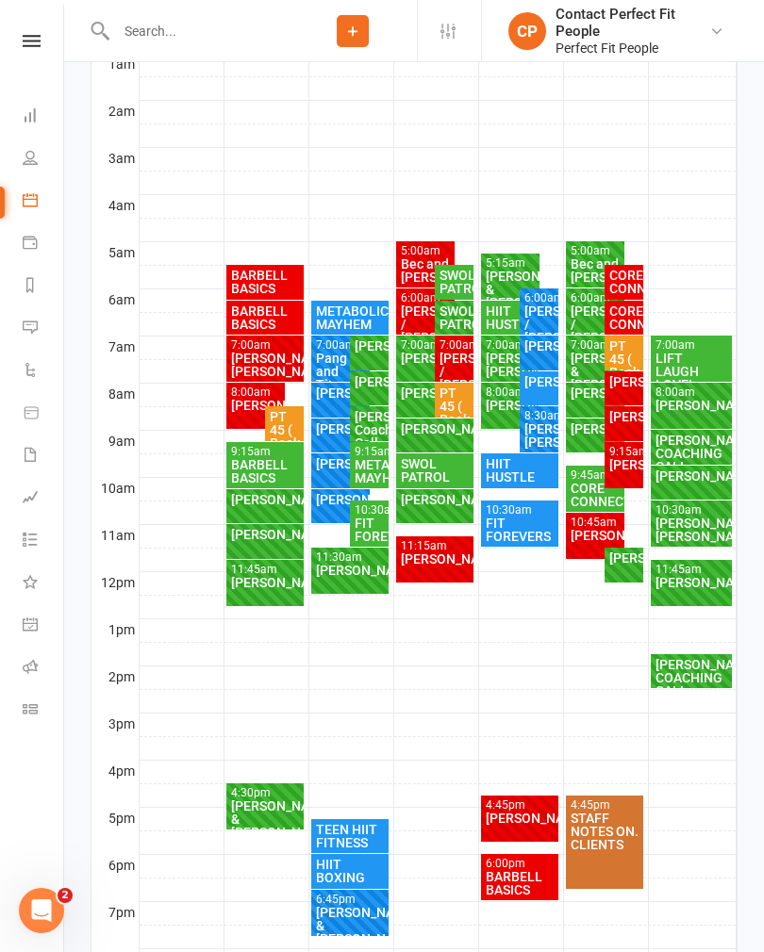
click at [330, 506] on div "[PERSON_NAME]" at bounding box center [341, 499] width 52 height 13
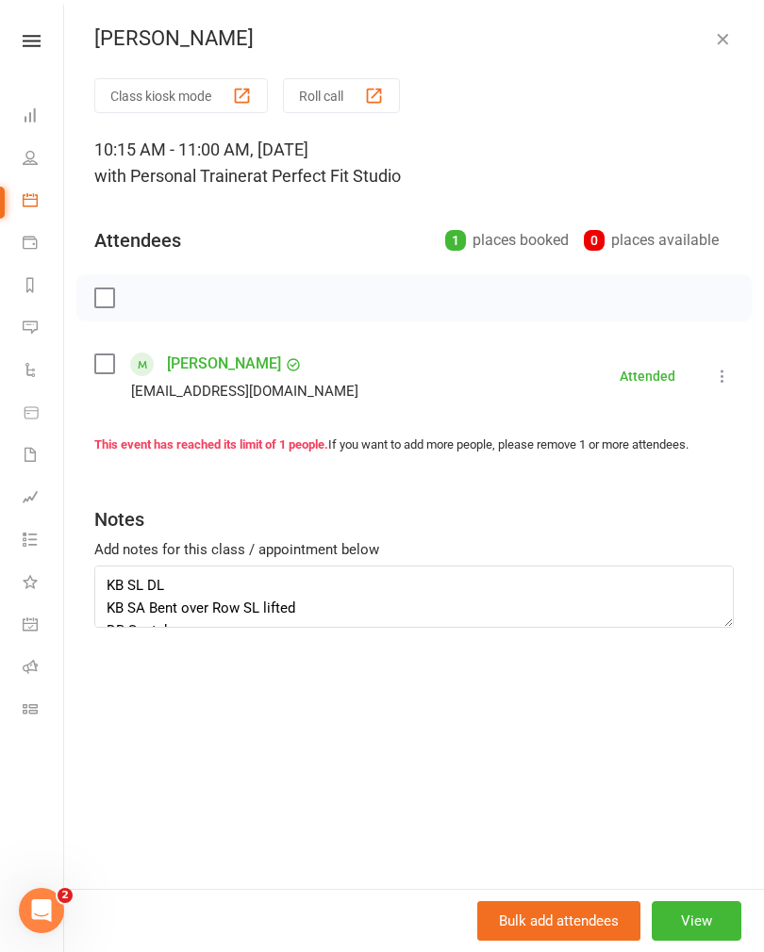
click at [731, 41] on icon "button" at bounding box center [722, 38] width 19 height 19
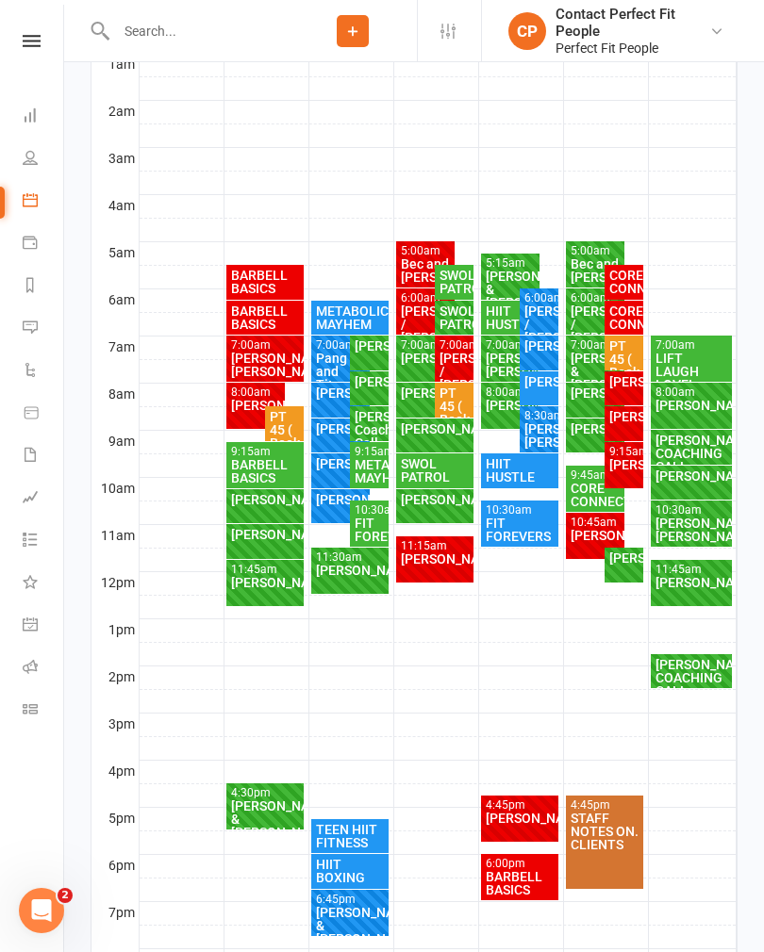
click at [368, 352] on div "[PERSON_NAME]" at bounding box center [368, 345] width 31 height 13
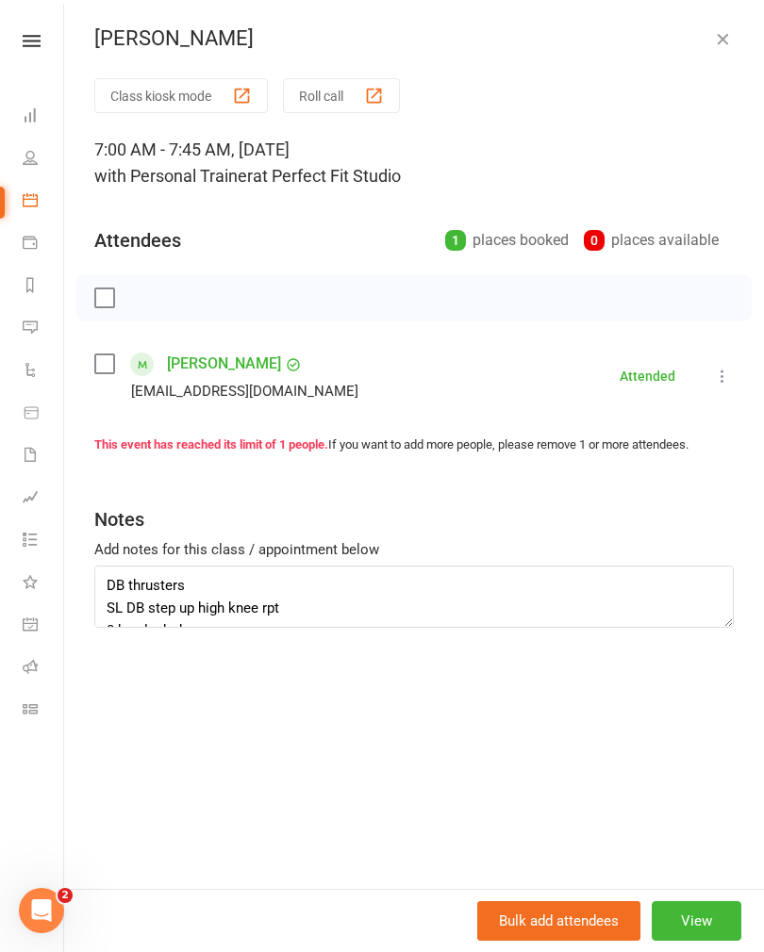
click at [729, 48] on button "button" at bounding box center [722, 38] width 23 height 23
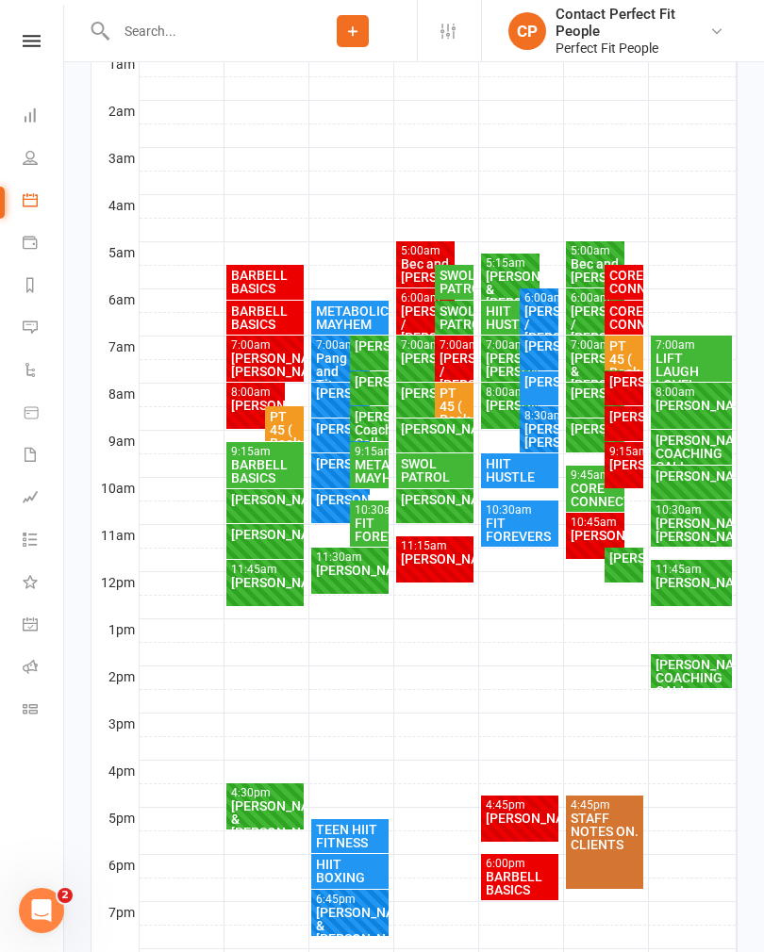
click at [370, 388] on div "[PERSON_NAME]" at bounding box center [368, 381] width 31 height 13
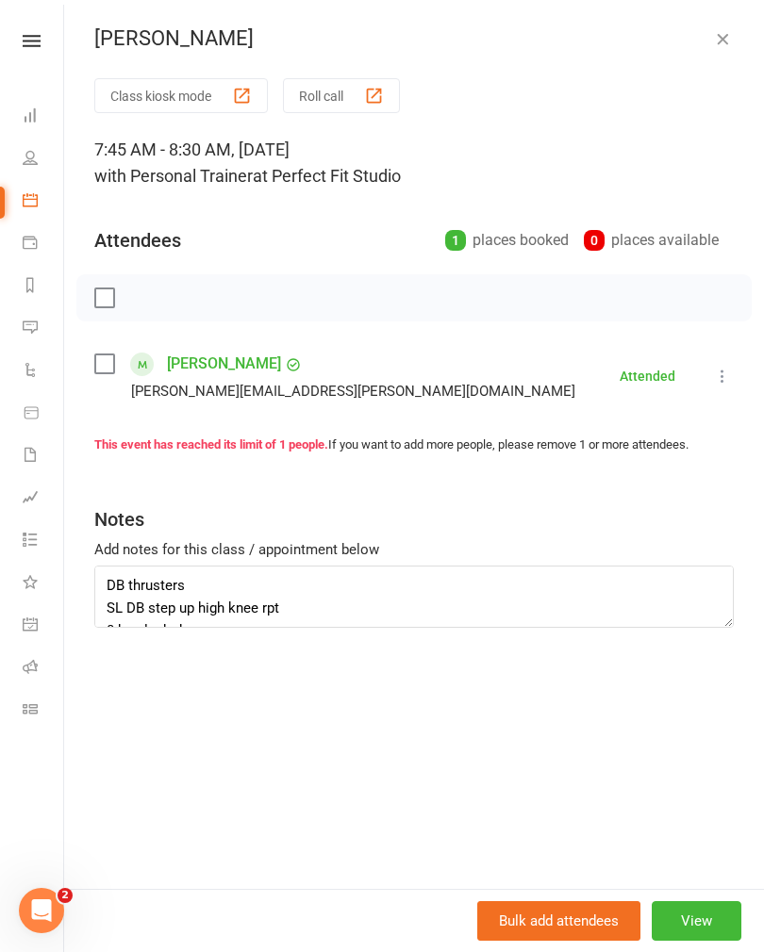
click at [719, 42] on icon "button" at bounding box center [722, 38] width 19 height 19
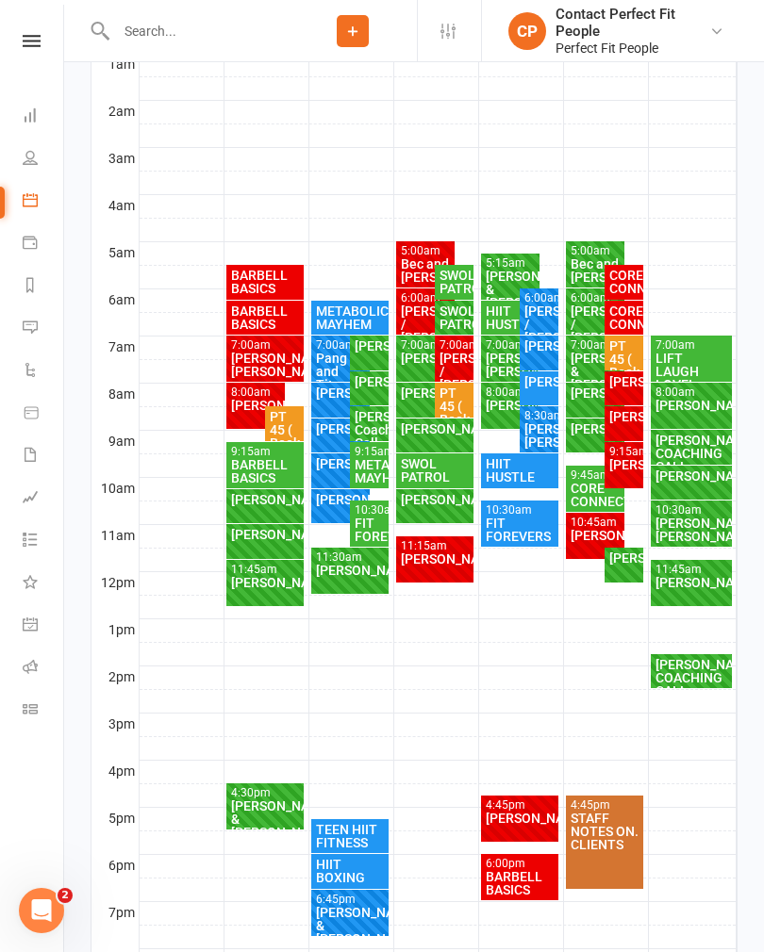
click at [375, 421] on div "[PERSON_NAME] Coaching Call" at bounding box center [368, 430] width 31 height 40
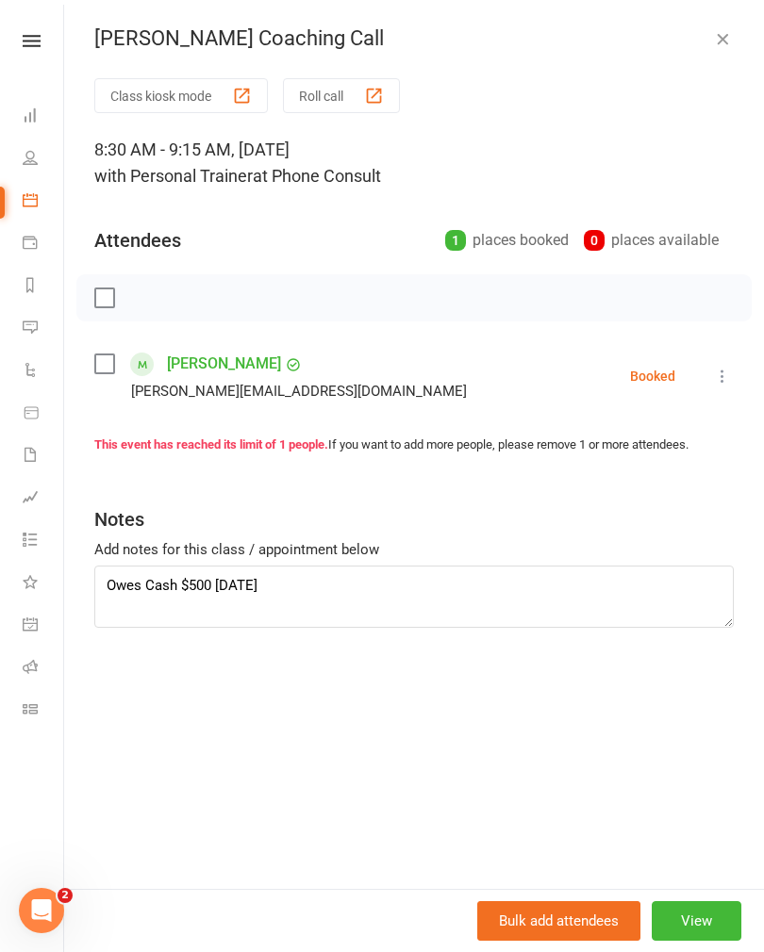
click at [727, 45] on icon "button" at bounding box center [722, 38] width 19 height 19
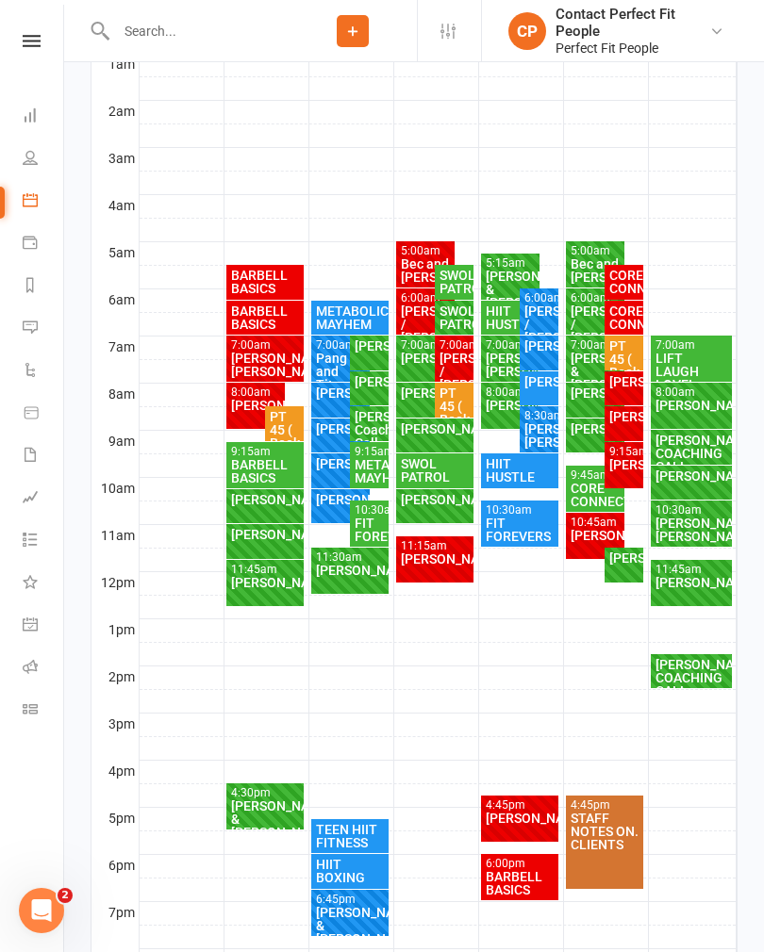
click at [363, 459] on div "METABOLIC MAYHEM" at bounding box center [368, 471] width 31 height 26
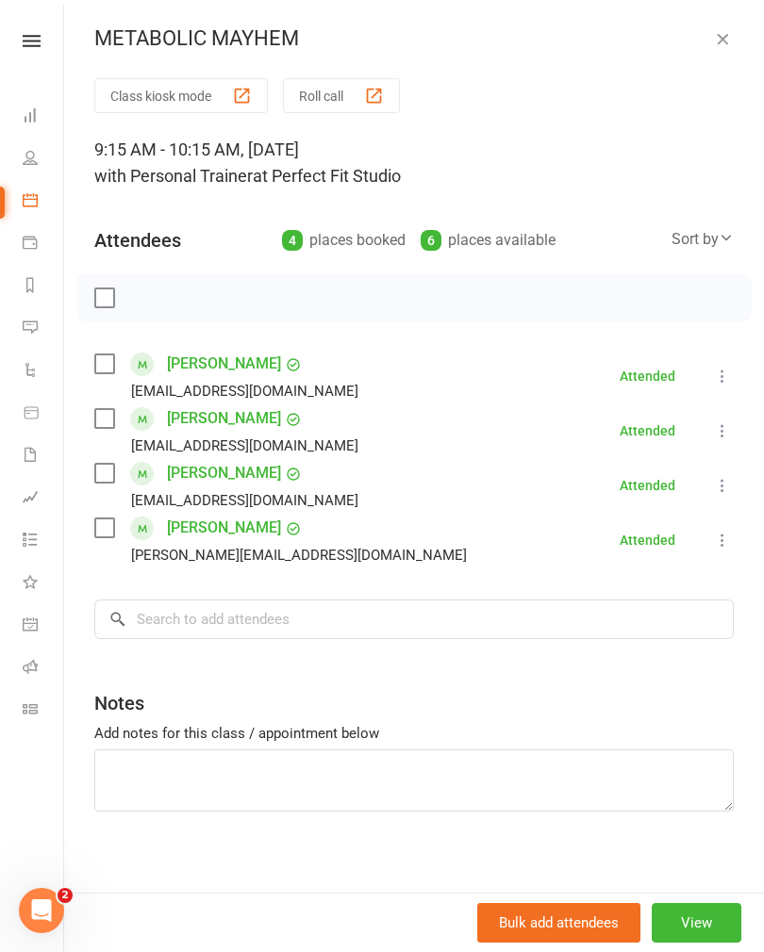
click at [725, 33] on icon "button" at bounding box center [722, 38] width 19 height 19
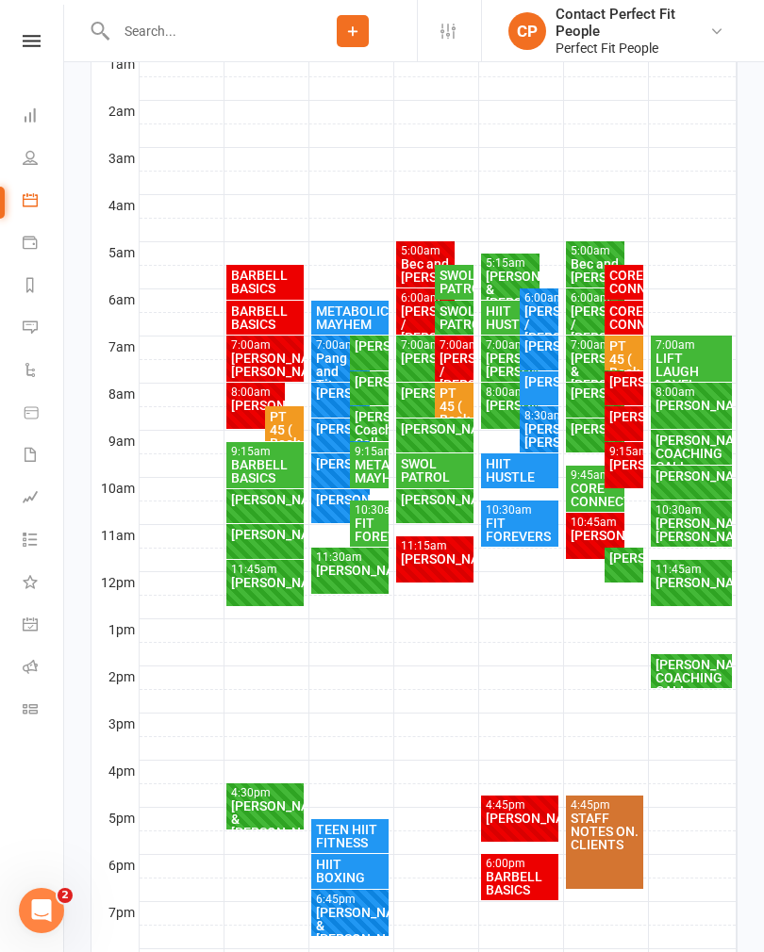
click at [366, 522] on div "FIT FOREVERS" at bounding box center [368, 530] width 31 height 26
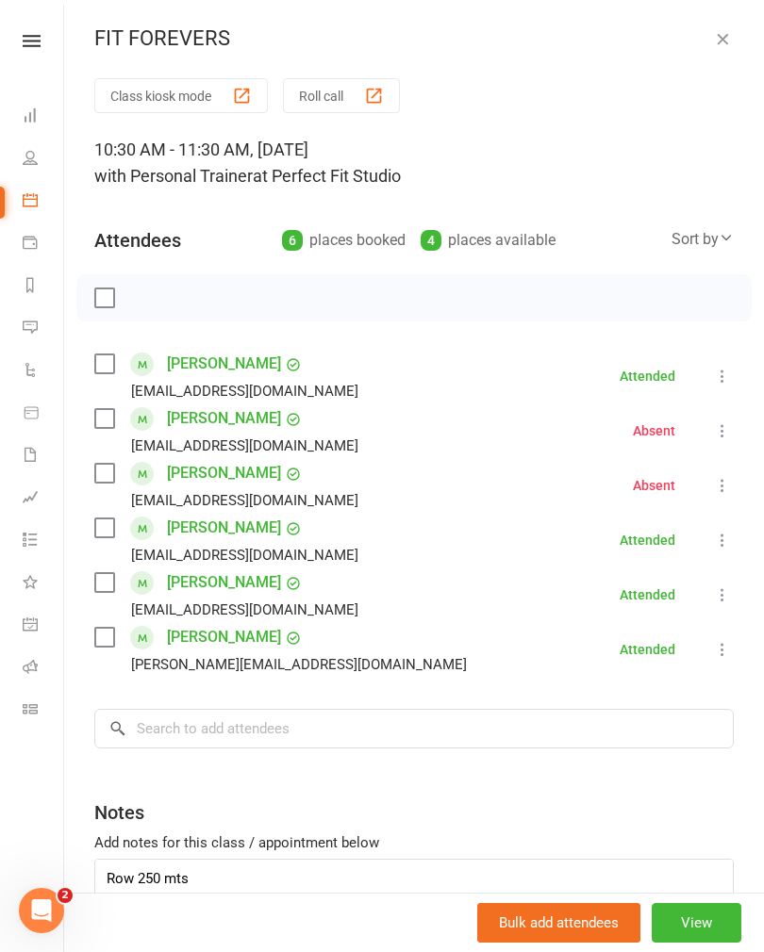
click at [732, 39] on button "button" at bounding box center [722, 38] width 23 height 23
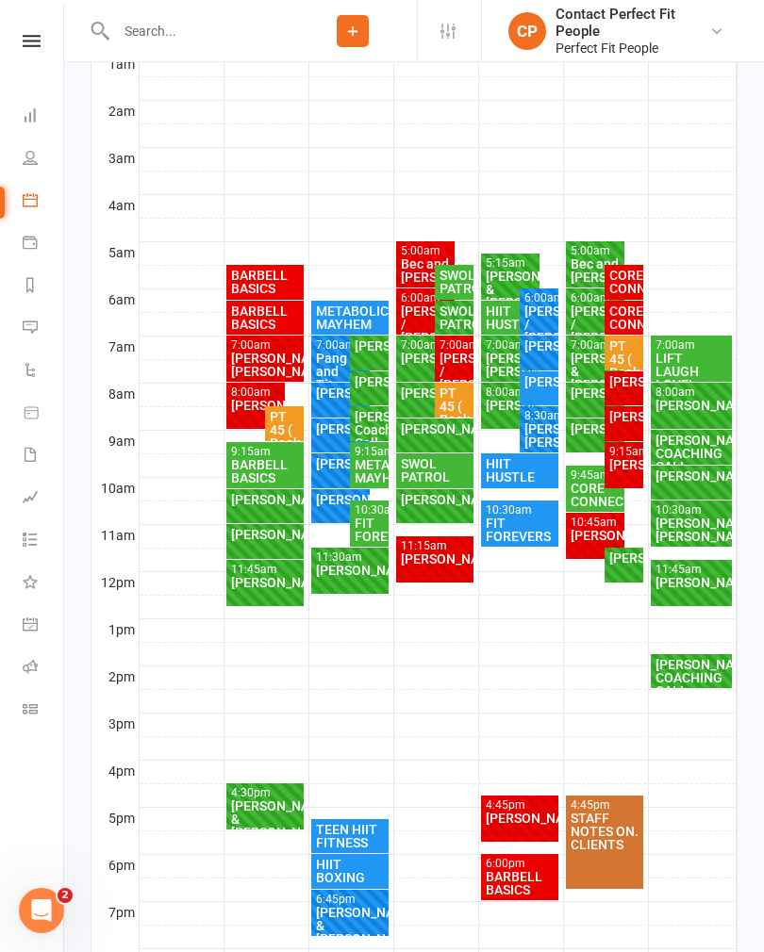
click at [337, 577] on div "[PERSON_NAME]" at bounding box center [350, 570] width 71 height 13
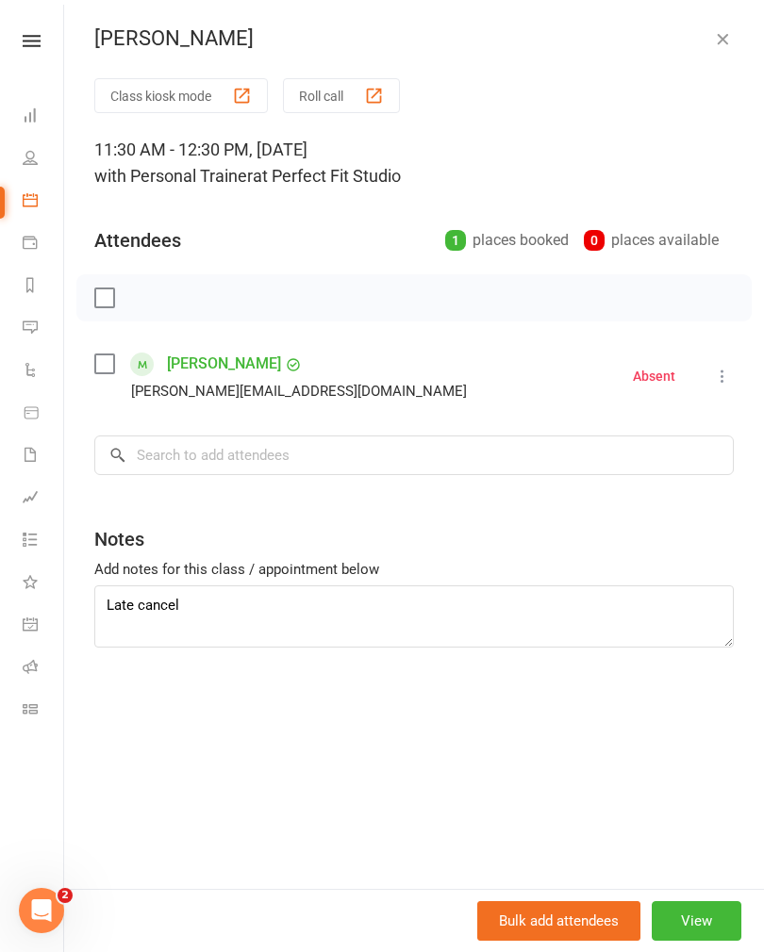
click at [716, 41] on icon "button" at bounding box center [722, 38] width 19 height 19
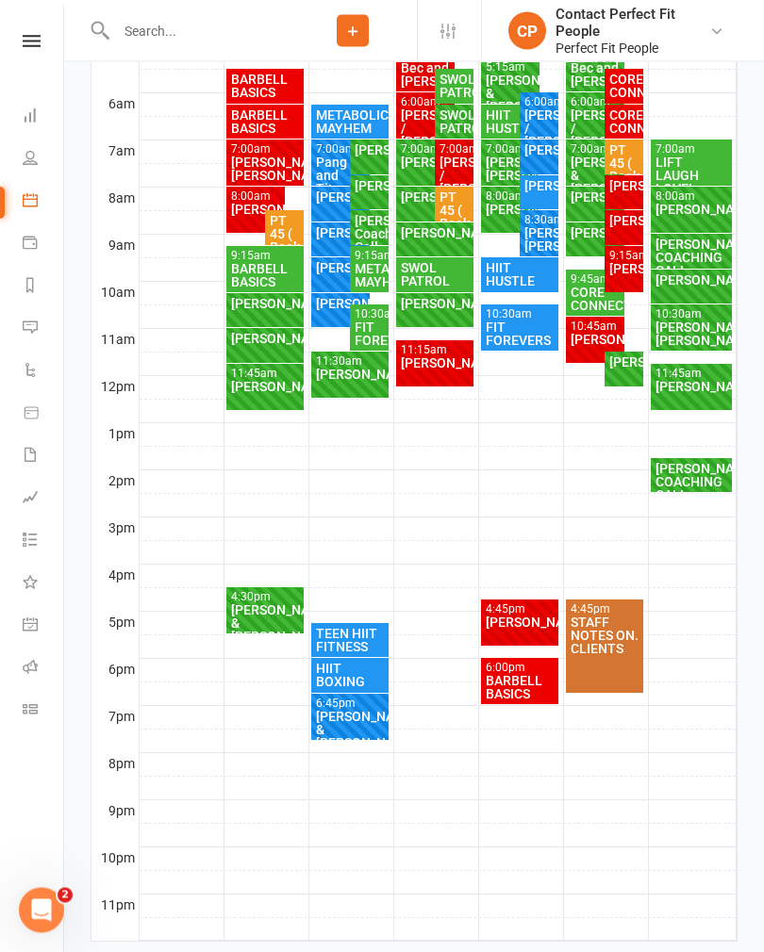
scroll to position [587, 0]
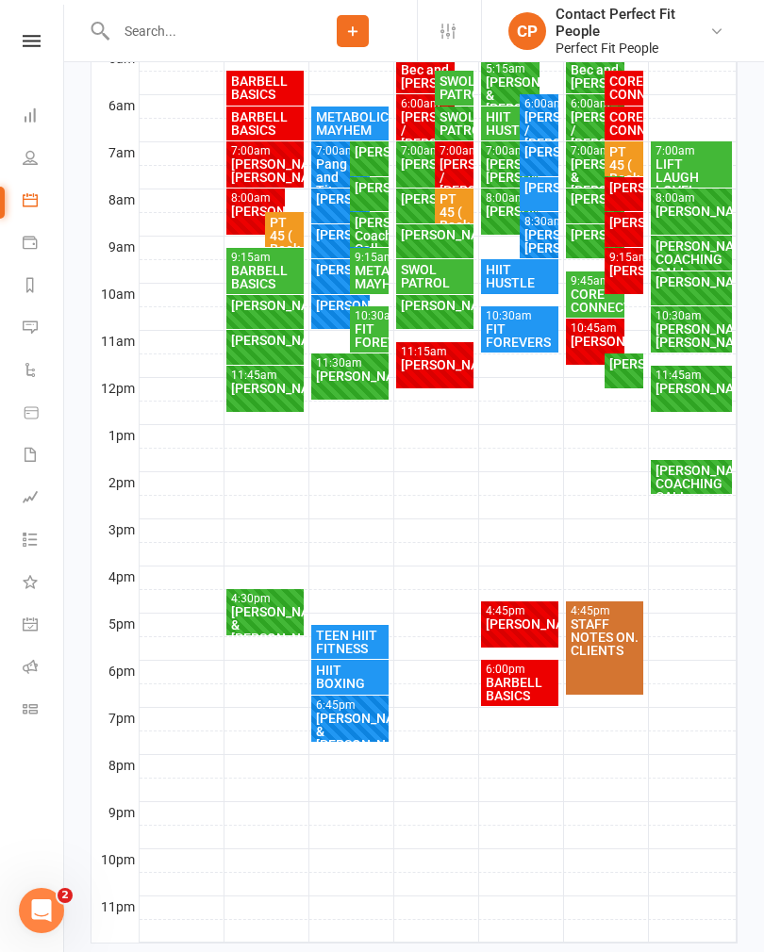
click at [339, 638] on div "TEEN HIIT FITNESS" at bounding box center [350, 642] width 71 height 26
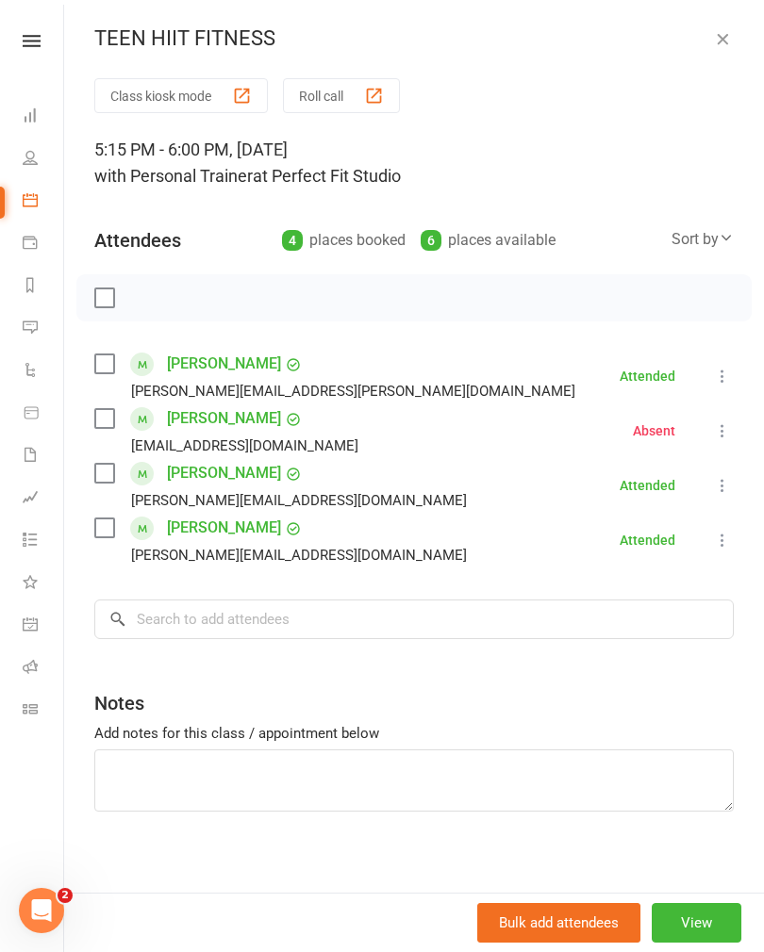
click at [732, 36] on button "button" at bounding box center [722, 38] width 23 height 23
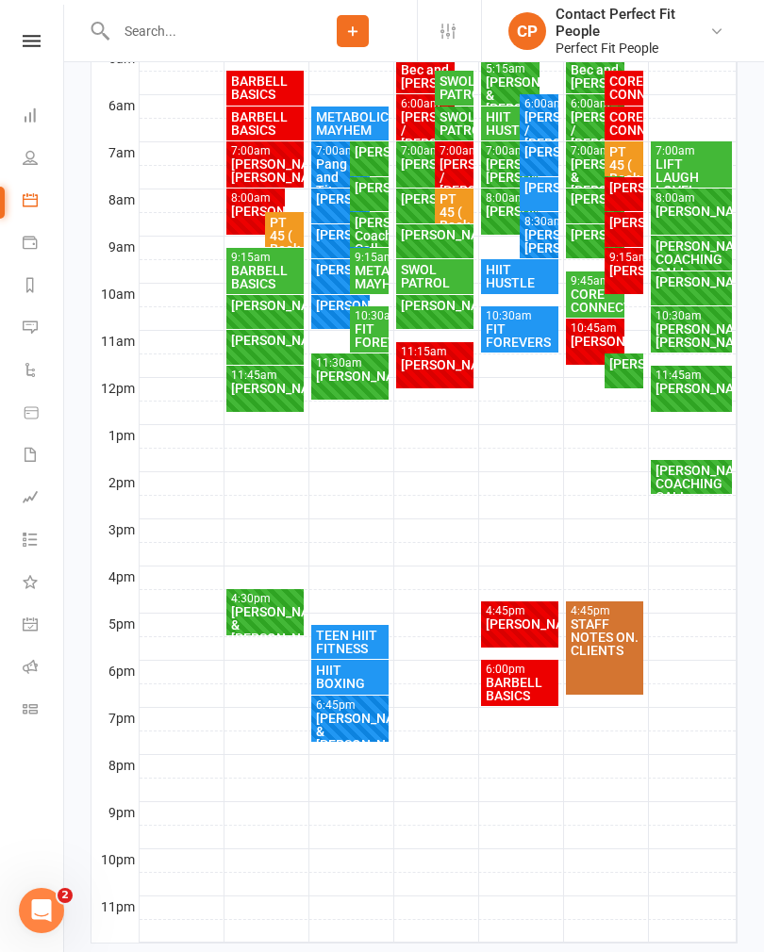
click at [340, 684] on div "HIIT BOXING" at bounding box center [350, 677] width 71 height 26
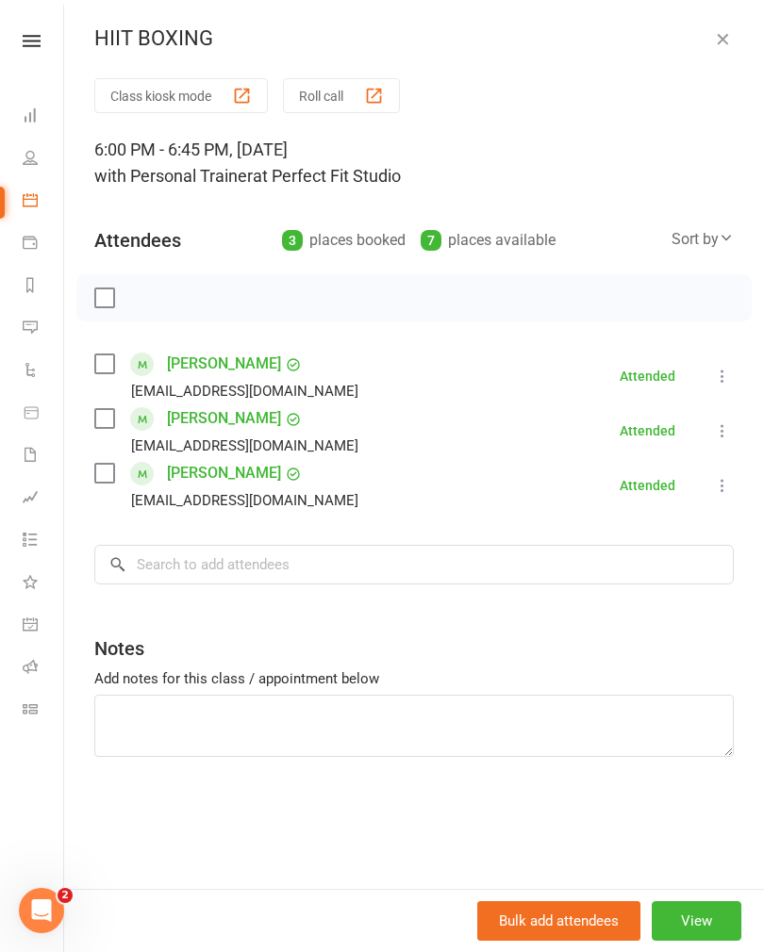
click at [726, 39] on icon "button" at bounding box center [722, 38] width 19 height 19
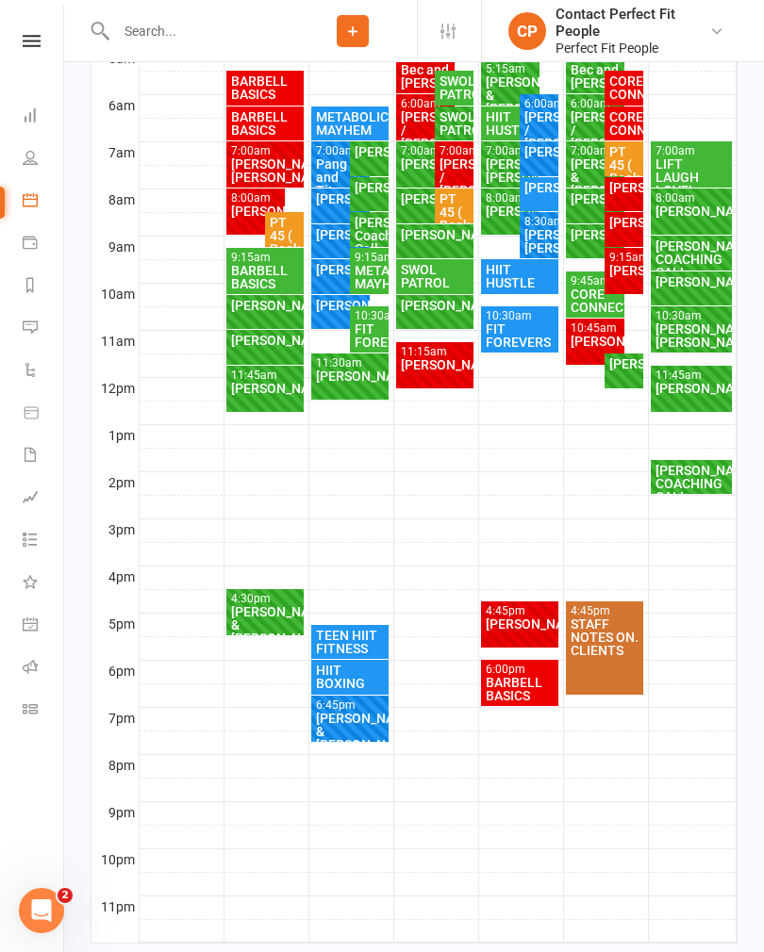
click at [333, 715] on div "[PERSON_NAME] & [PERSON_NAME]" at bounding box center [350, 732] width 71 height 40
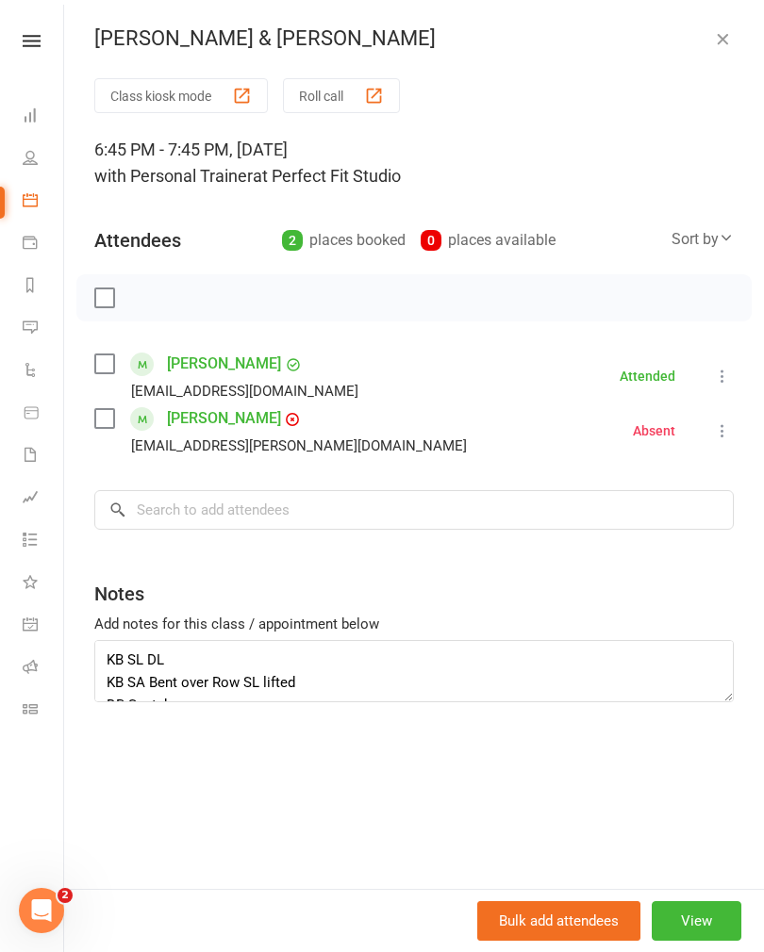
click at [728, 42] on icon "button" at bounding box center [722, 38] width 19 height 19
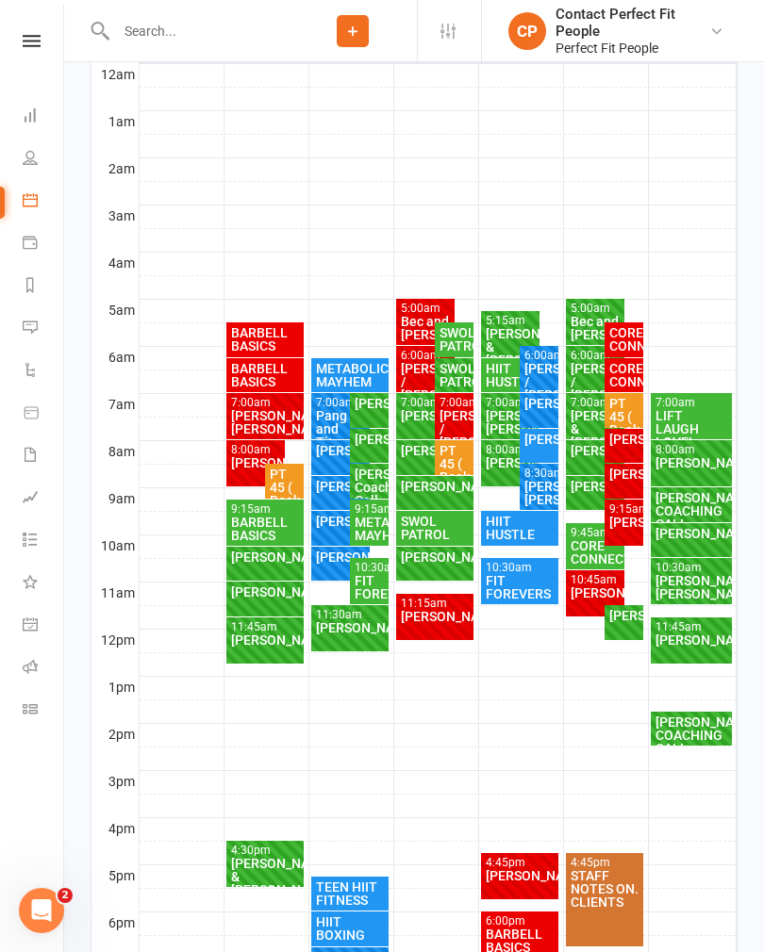
scroll to position [335, 0]
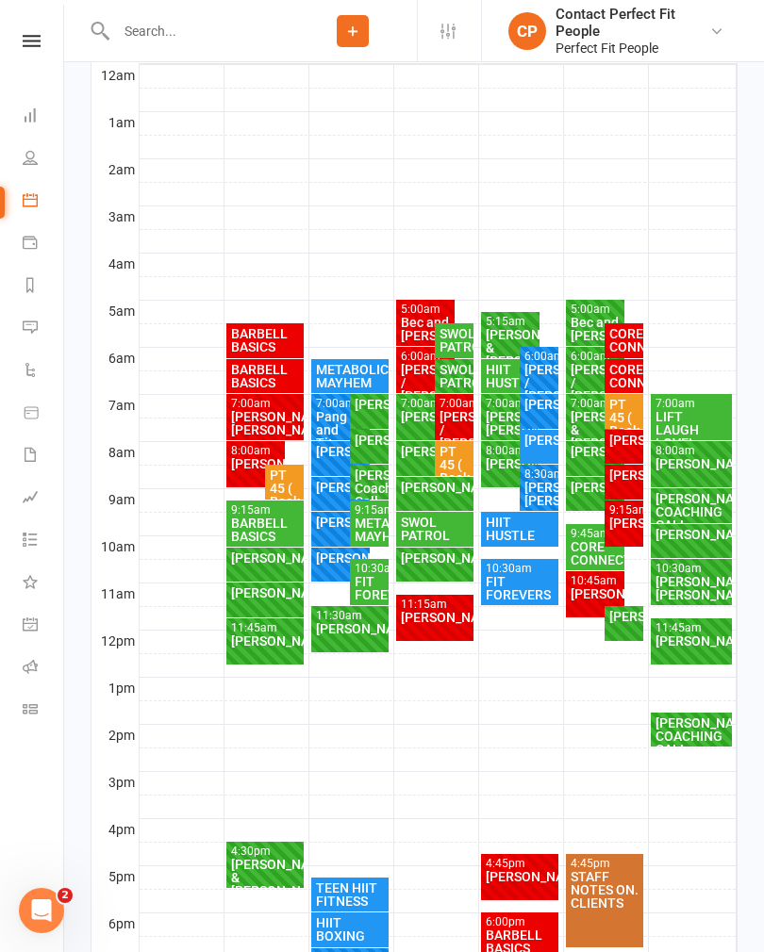
click at [414, 325] on div "Bec and [PERSON_NAME]" at bounding box center [426, 329] width 52 height 26
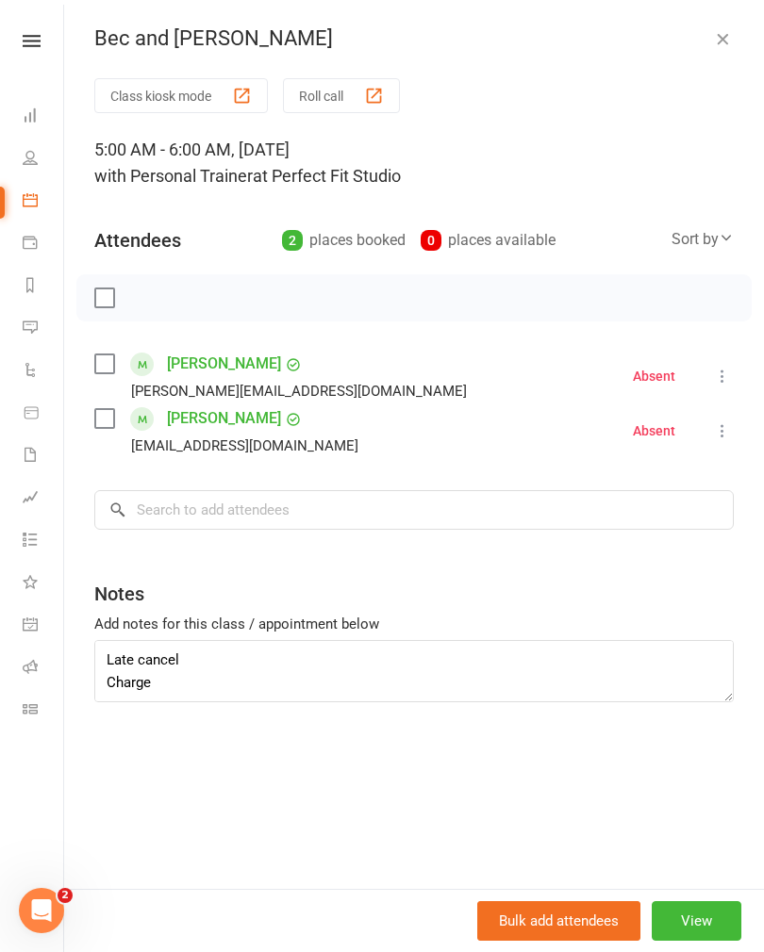
click at [716, 44] on icon "button" at bounding box center [722, 38] width 19 height 19
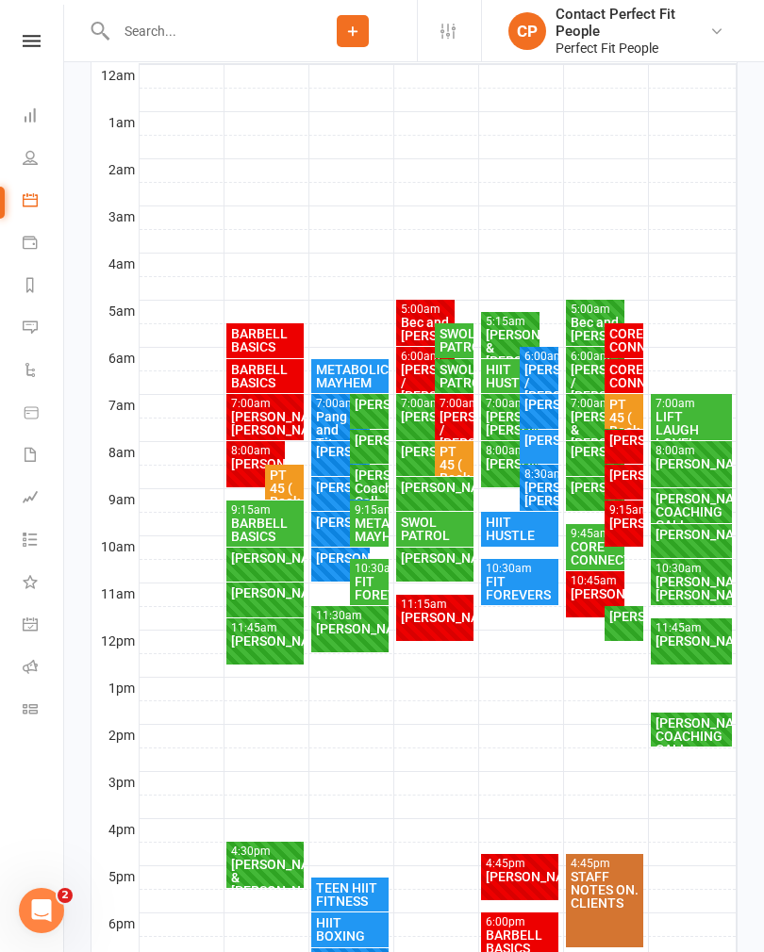
click at [416, 374] on div "[PERSON_NAME] / [PERSON_NAME]" at bounding box center [426, 383] width 52 height 40
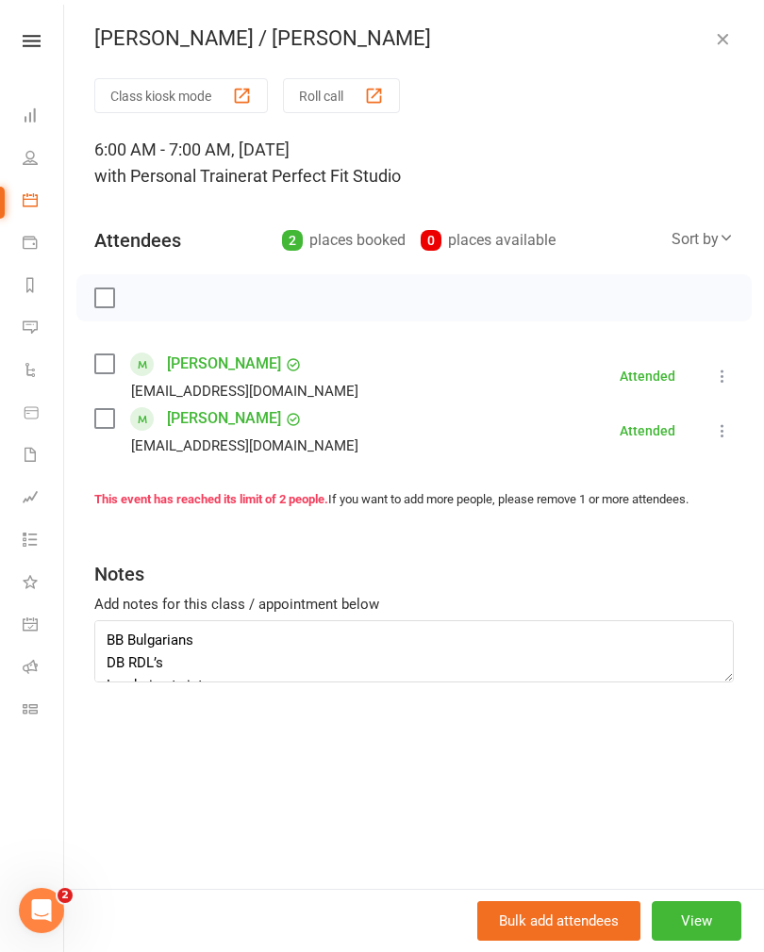
click at [725, 46] on icon "button" at bounding box center [722, 38] width 19 height 19
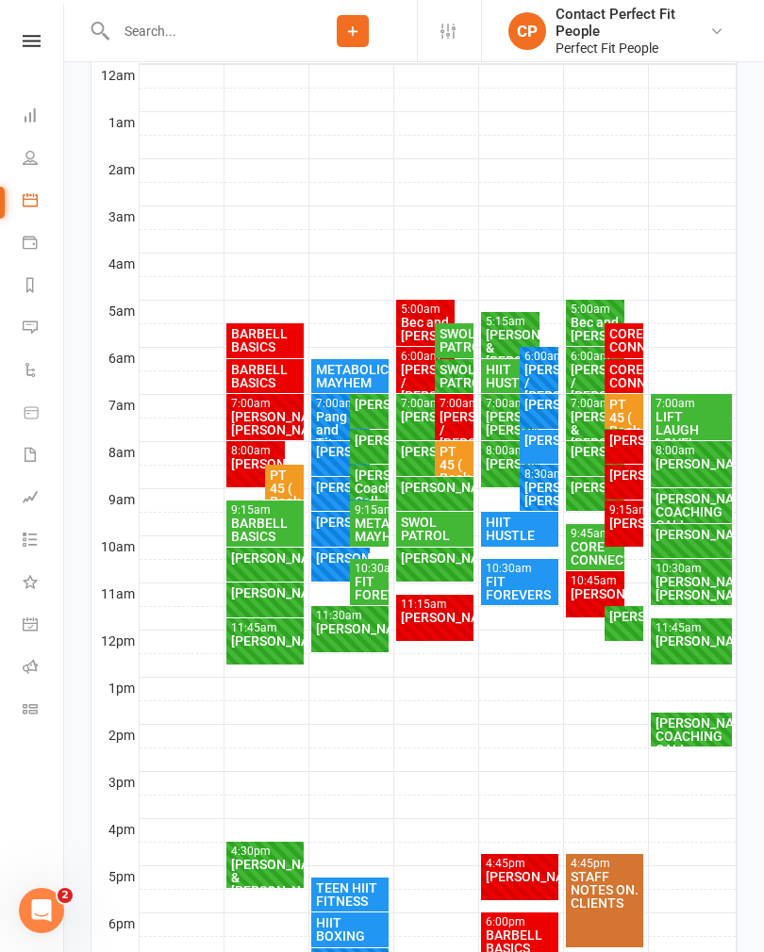
click at [453, 422] on div "[PERSON_NAME] / [PERSON_NAME]" at bounding box center [453, 430] width 31 height 40
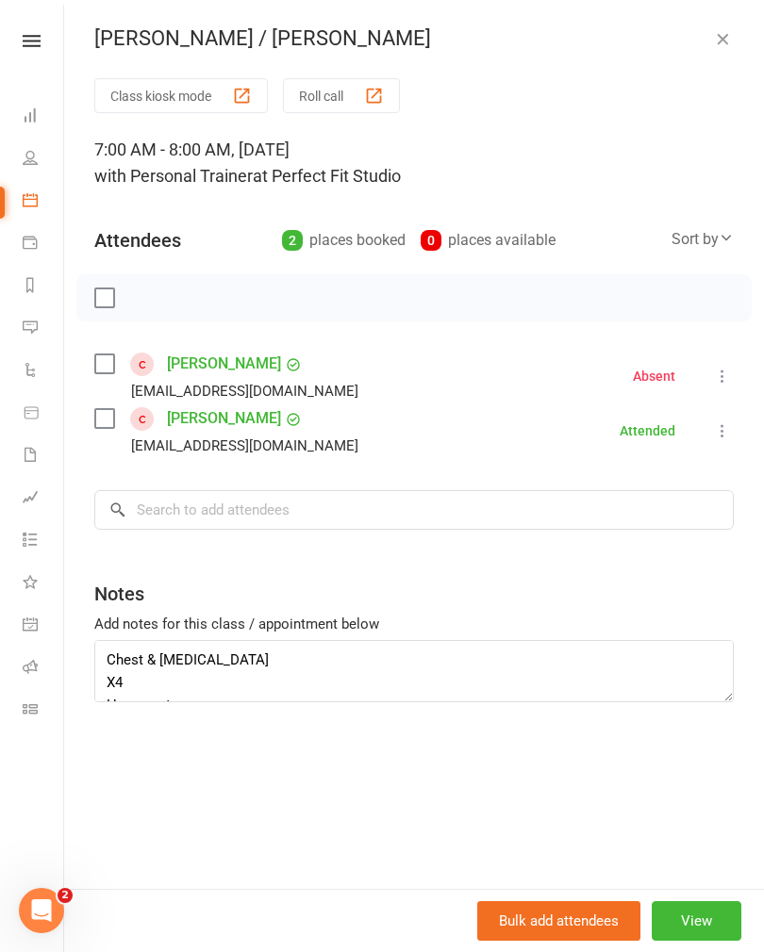
click at [730, 29] on icon "button" at bounding box center [722, 38] width 19 height 19
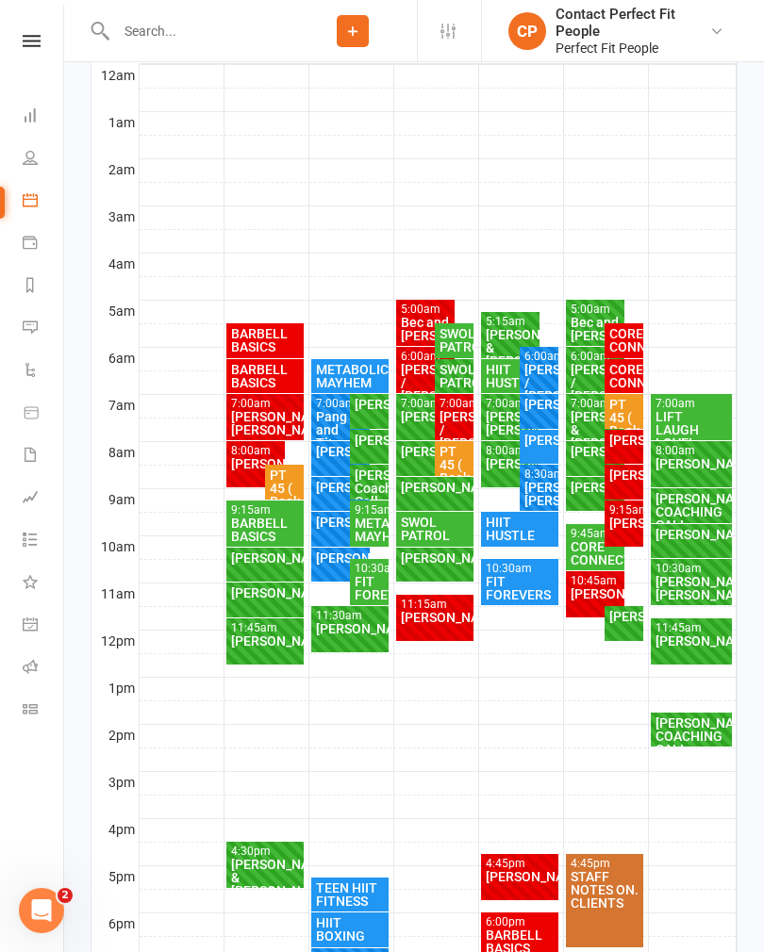
click at [9, 951] on nav "Clubworx Dashboard People Calendar Payments Reports Messages Automations Produc…" at bounding box center [32, 481] width 64 height 952
click at [425, 618] on div "[PERSON_NAME]" at bounding box center [435, 617] width 71 height 13
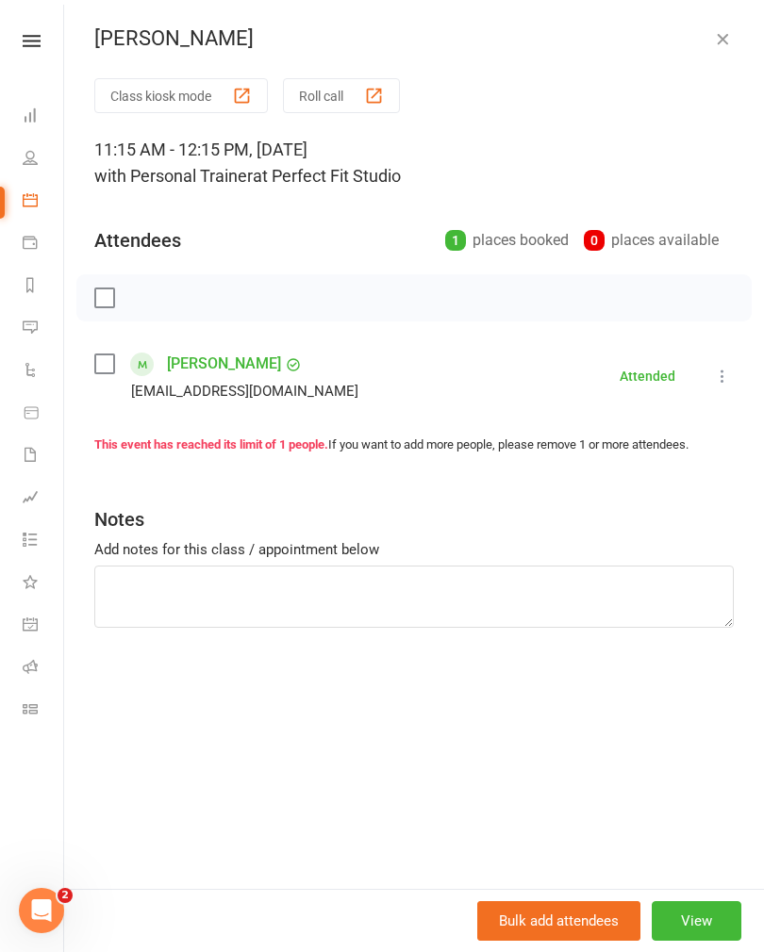
click at [710, 50] on div "[PERSON_NAME]" at bounding box center [413, 38] width 699 height 25
click at [722, 47] on icon "button" at bounding box center [722, 38] width 19 height 19
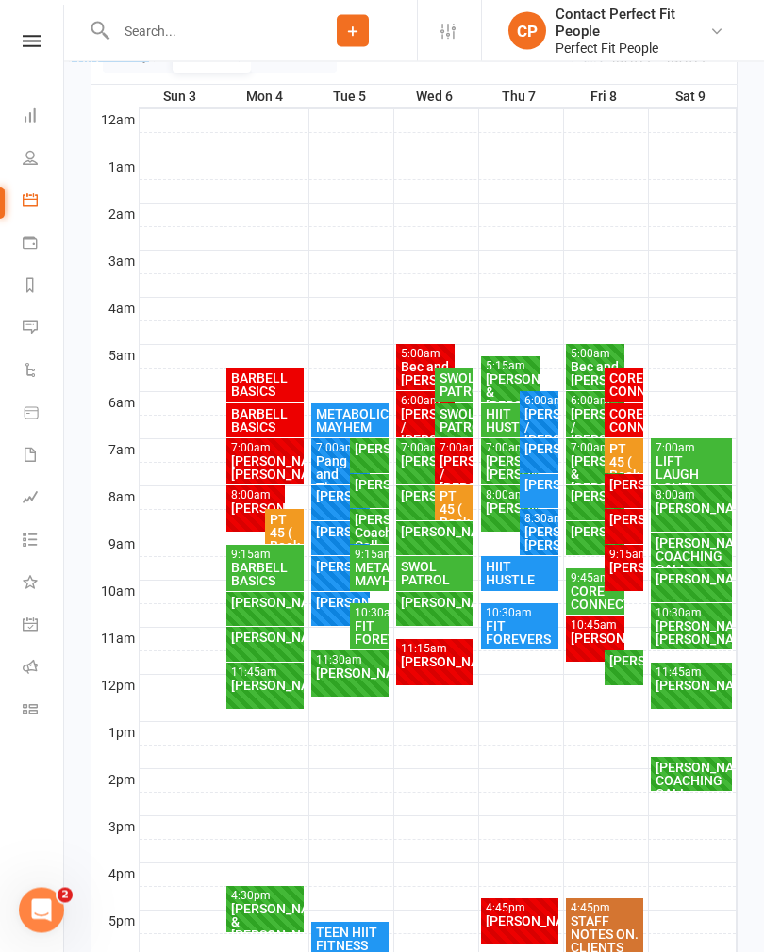
click at [438, 605] on div "[PERSON_NAME]" at bounding box center [435, 603] width 71 height 13
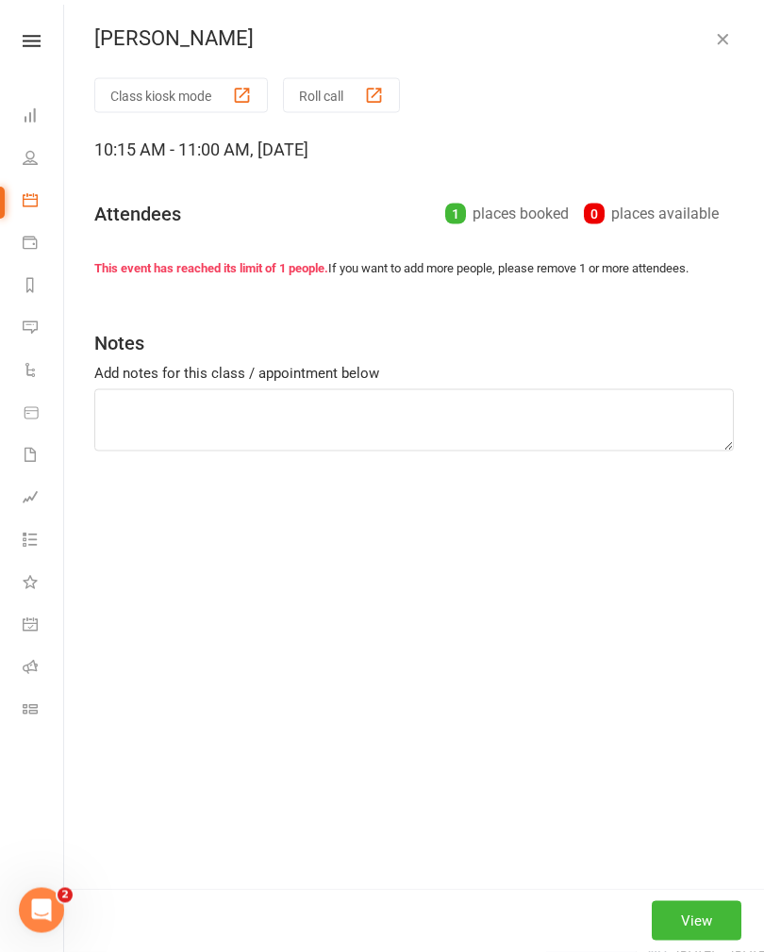
scroll to position [290, 0]
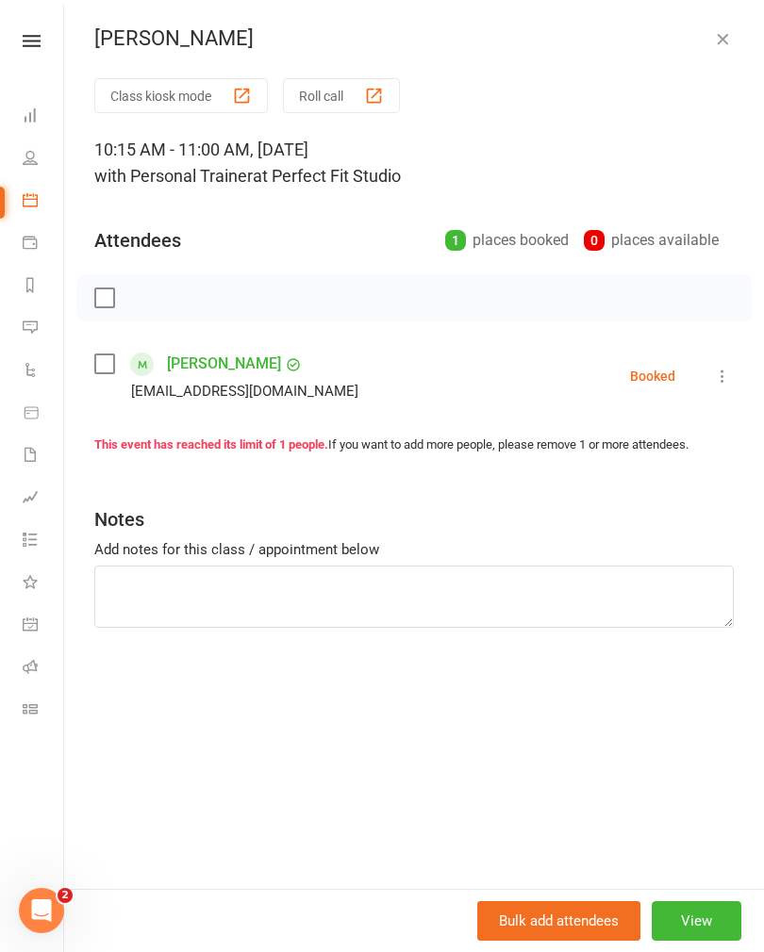
click at [727, 39] on icon "button" at bounding box center [722, 38] width 19 height 19
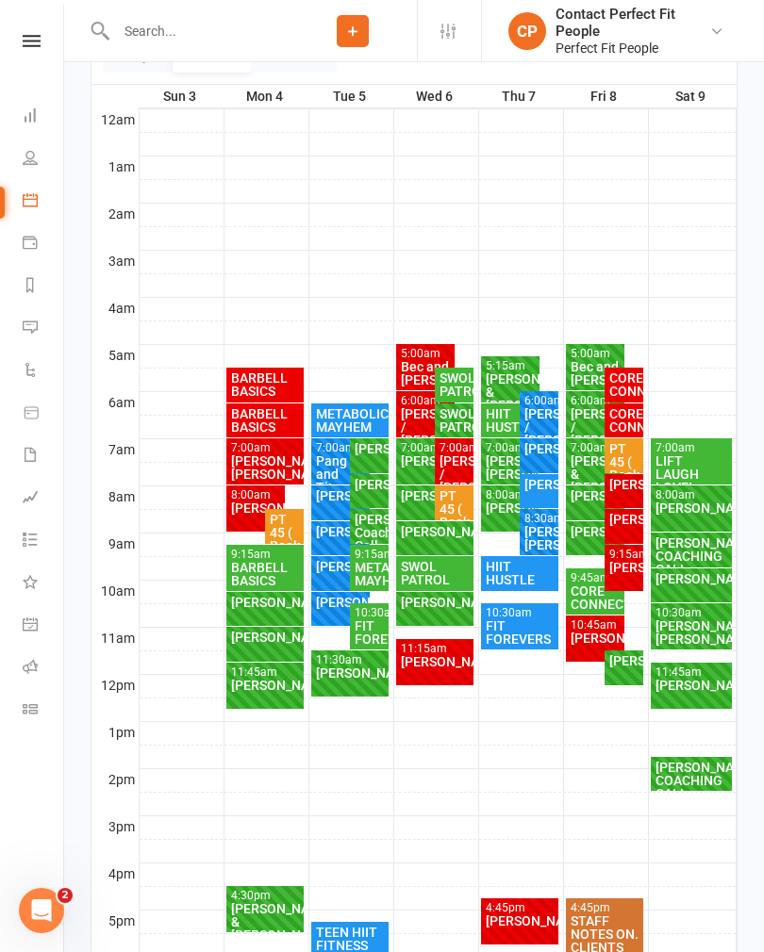
click at [421, 602] on div "[PERSON_NAME]" at bounding box center [435, 602] width 71 height 13
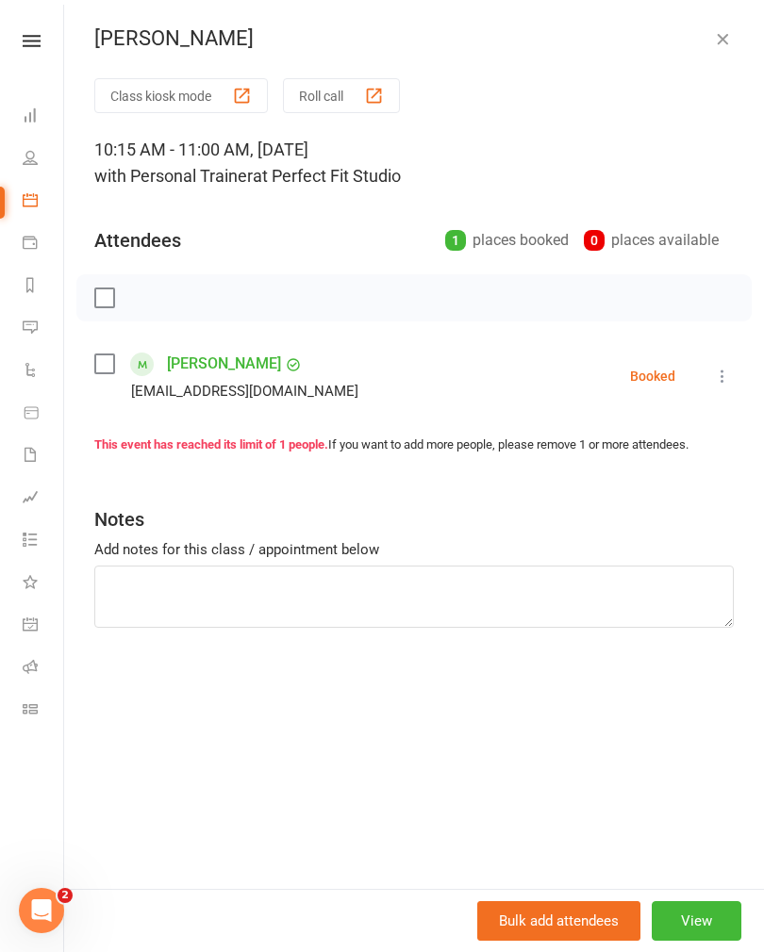
click at [724, 377] on icon at bounding box center [722, 376] width 19 height 19
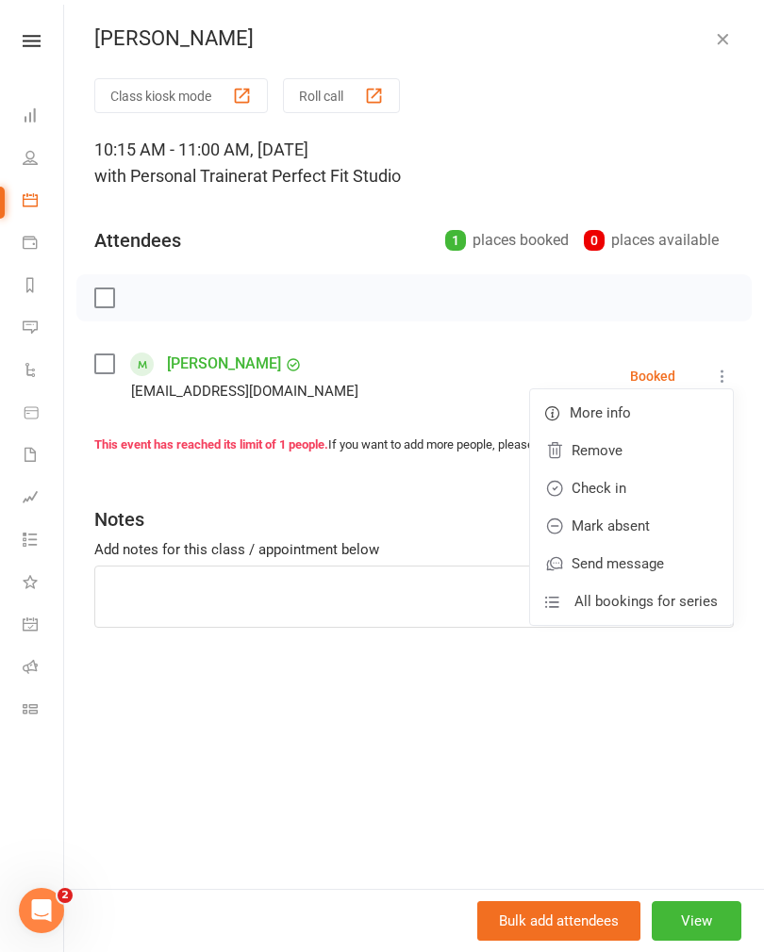
click at [594, 495] on link "Check in" at bounding box center [631, 488] width 203 height 38
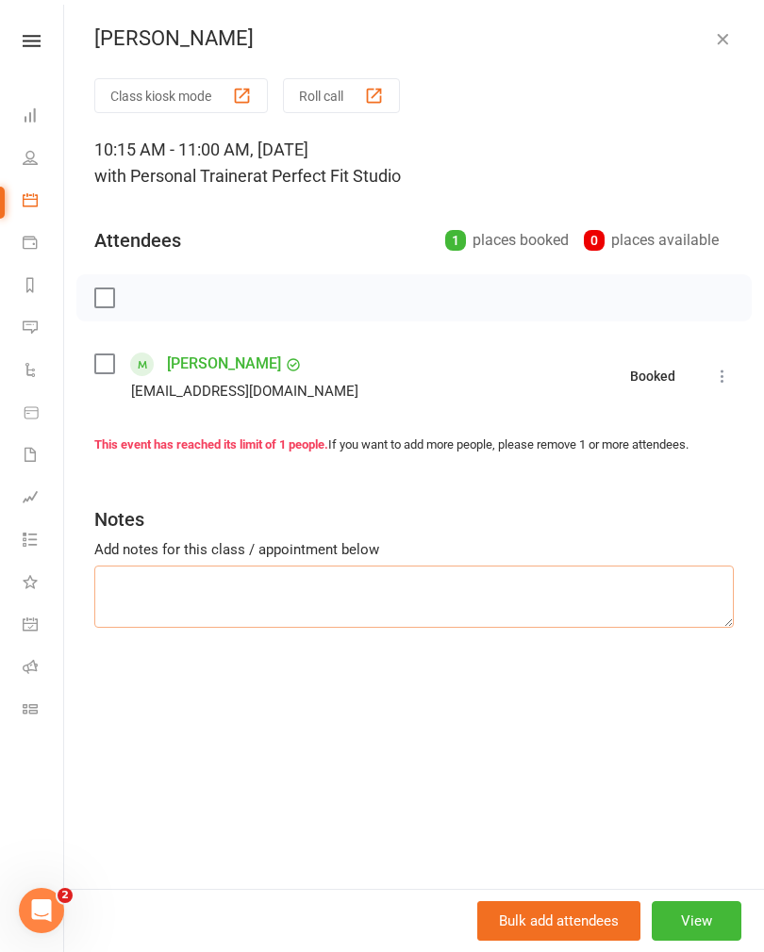
click at [141, 588] on textarea at bounding box center [413, 597] width 639 height 62
click at [720, 48] on button "button" at bounding box center [722, 38] width 23 height 23
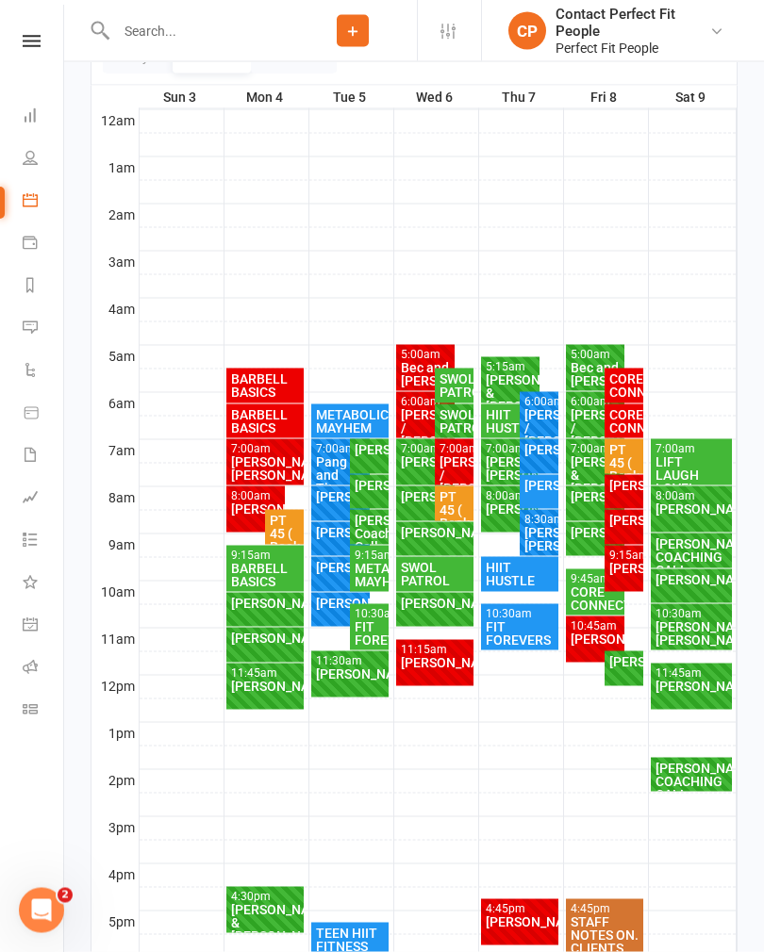
scroll to position [290, 0]
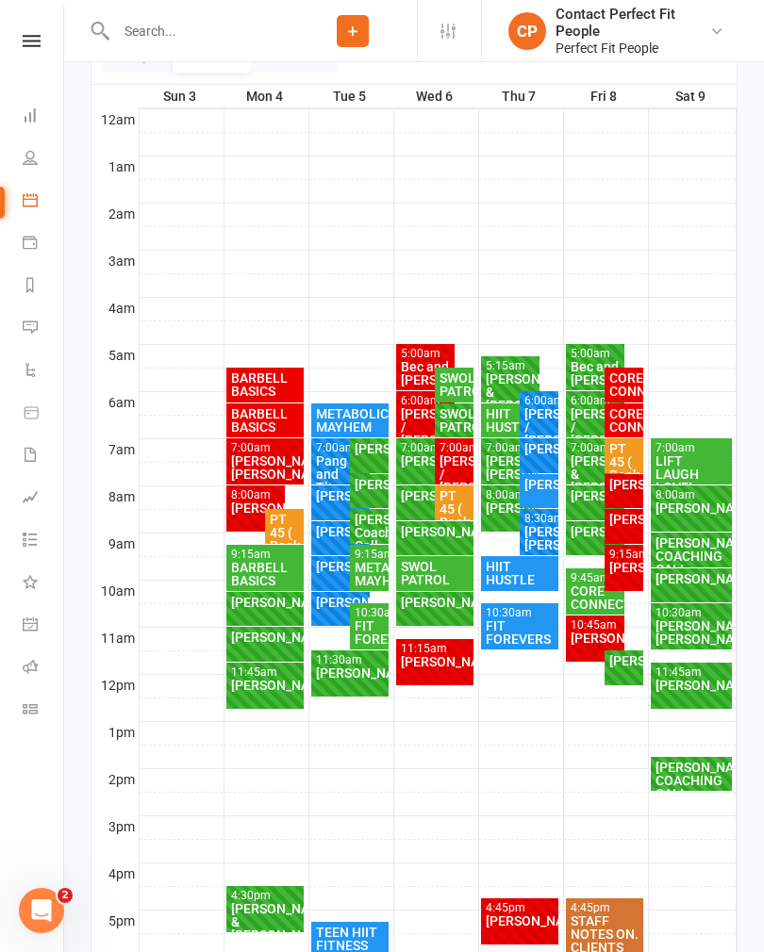
click at [421, 578] on div "SWOL PATROL" at bounding box center [435, 573] width 71 height 26
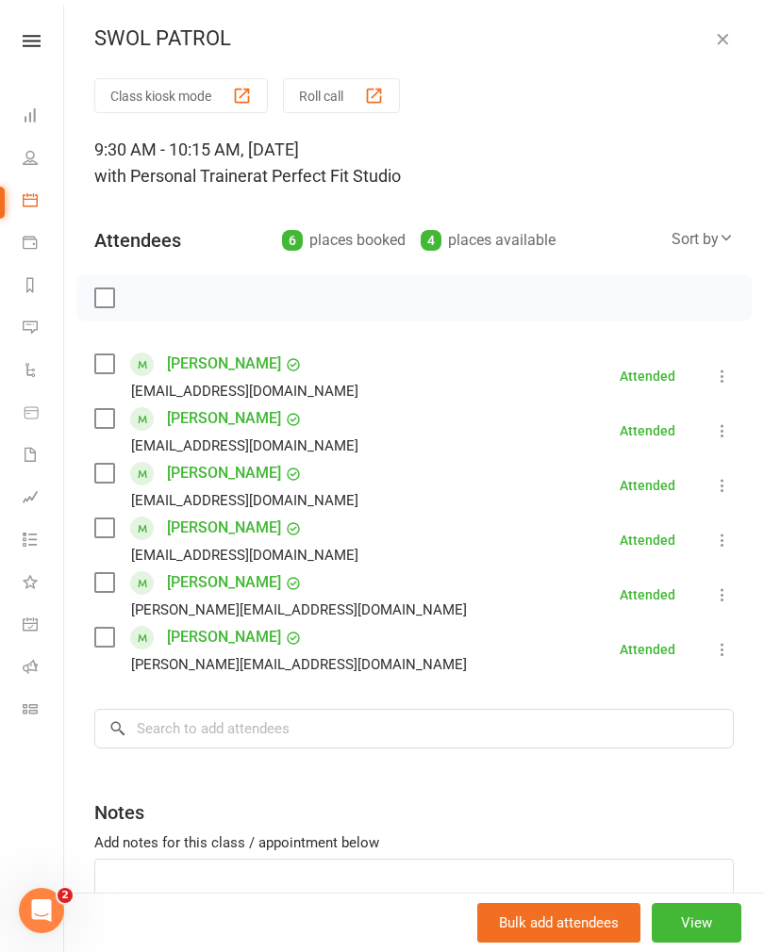
click at [727, 37] on icon "button" at bounding box center [722, 38] width 19 height 19
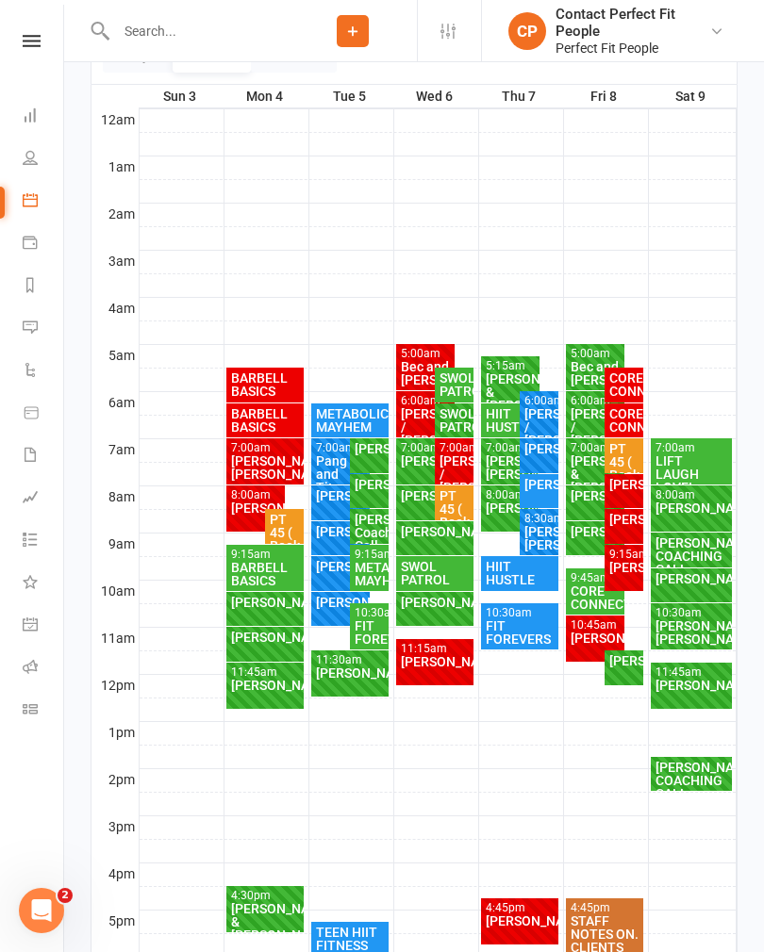
click at [421, 538] on div "[PERSON_NAME]" at bounding box center [435, 531] width 71 height 13
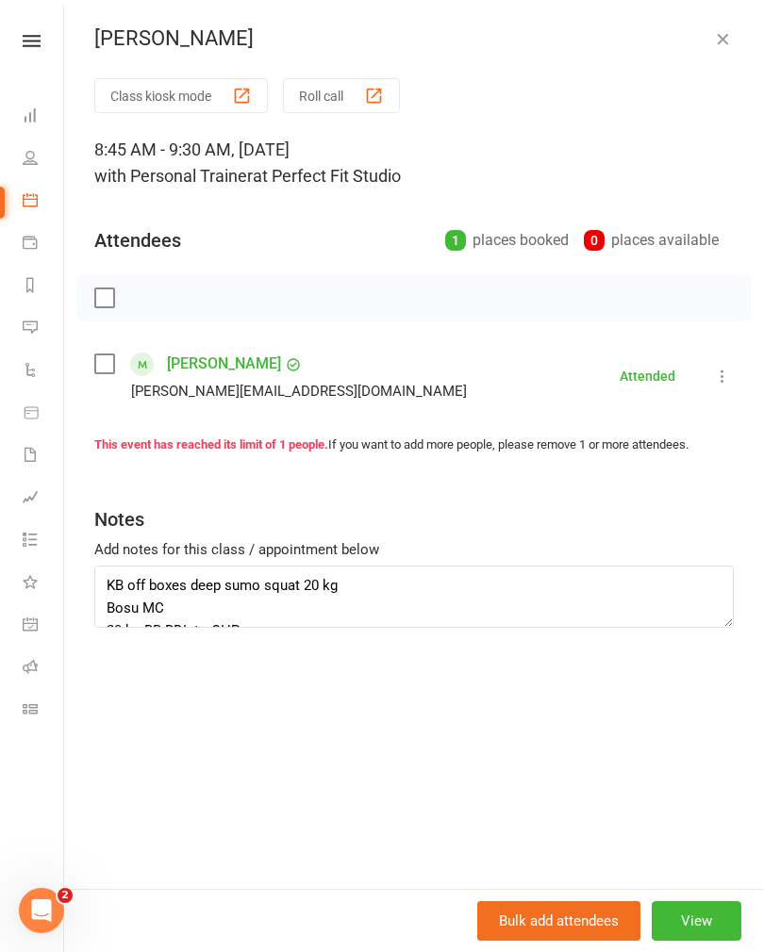
click at [718, 36] on icon "button" at bounding box center [722, 38] width 19 height 19
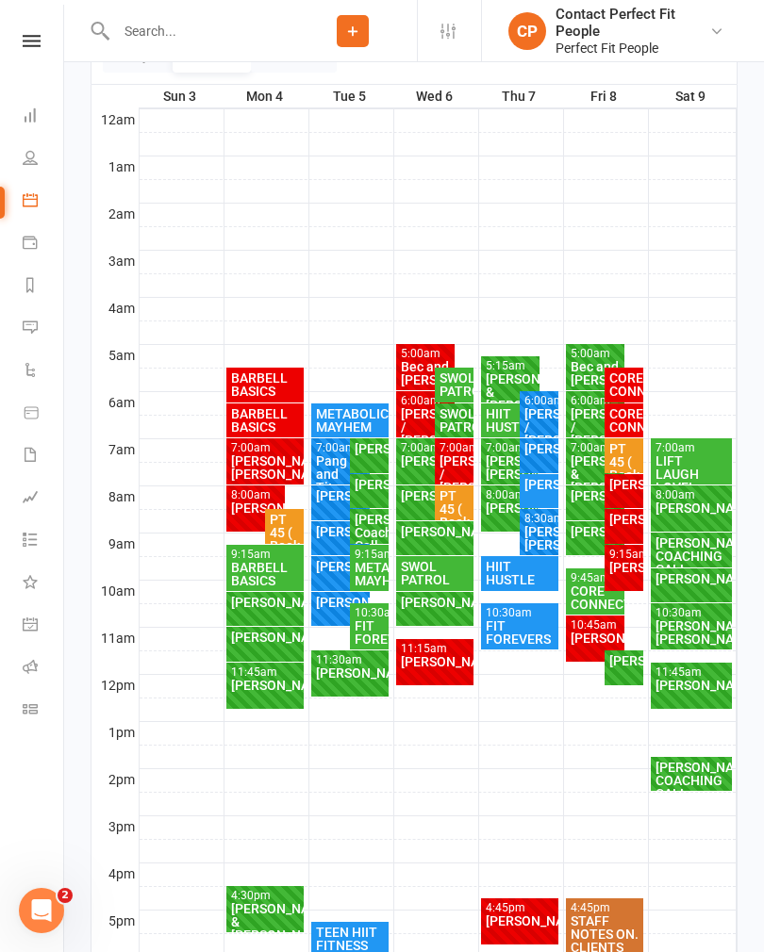
click at [415, 502] on div "[PERSON_NAME]" at bounding box center [426, 495] width 52 height 13
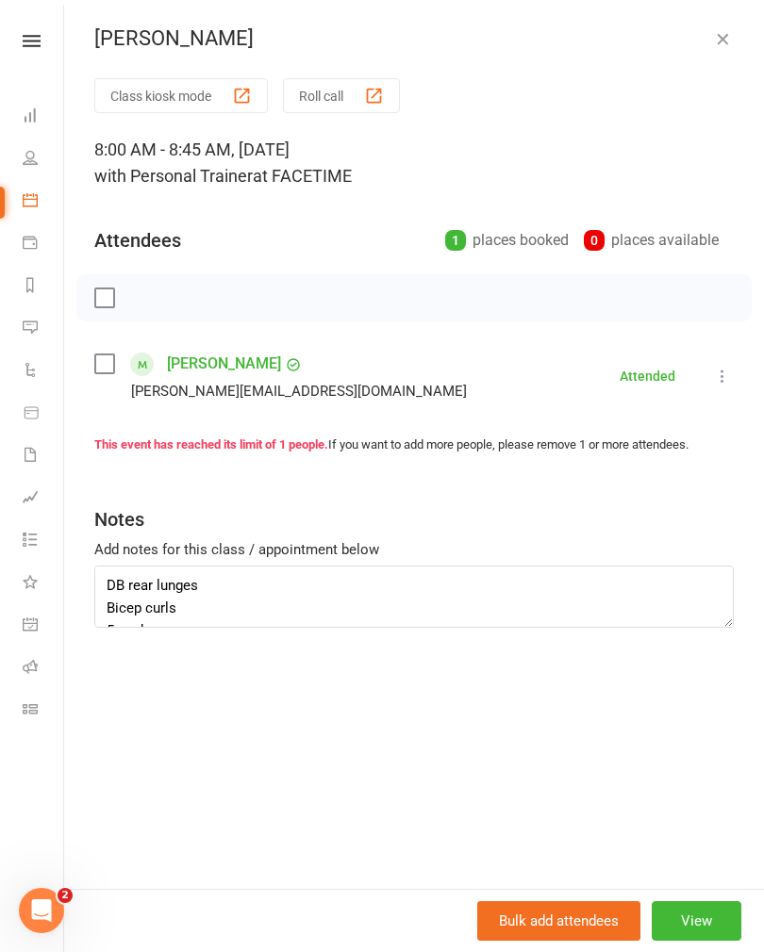
click at [716, 47] on icon "button" at bounding box center [722, 38] width 19 height 19
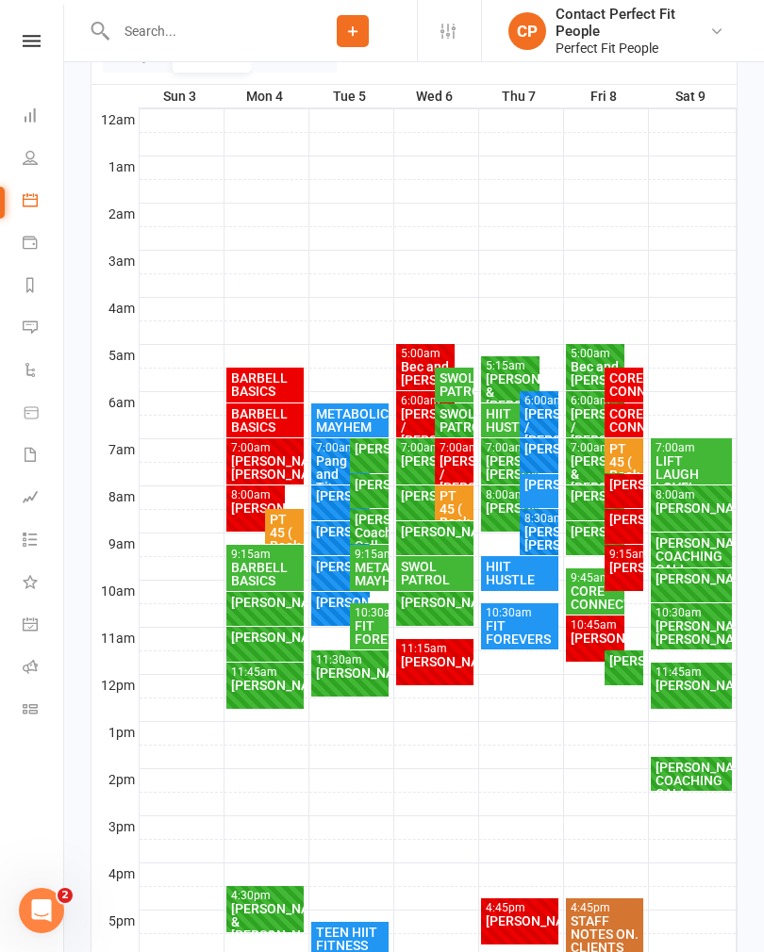
click at [447, 501] on div "PT 45 ( Book and Pay)" at bounding box center [453, 522] width 31 height 66
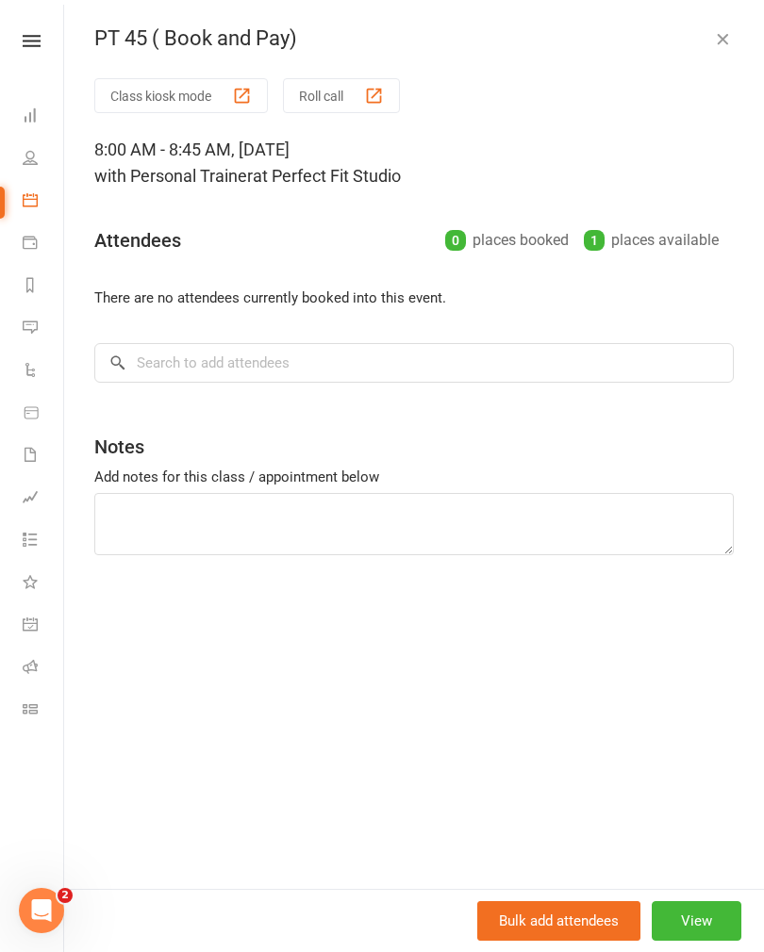
click at [732, 38] on button "button" at bounding box center [722, 38] width 23 height 23
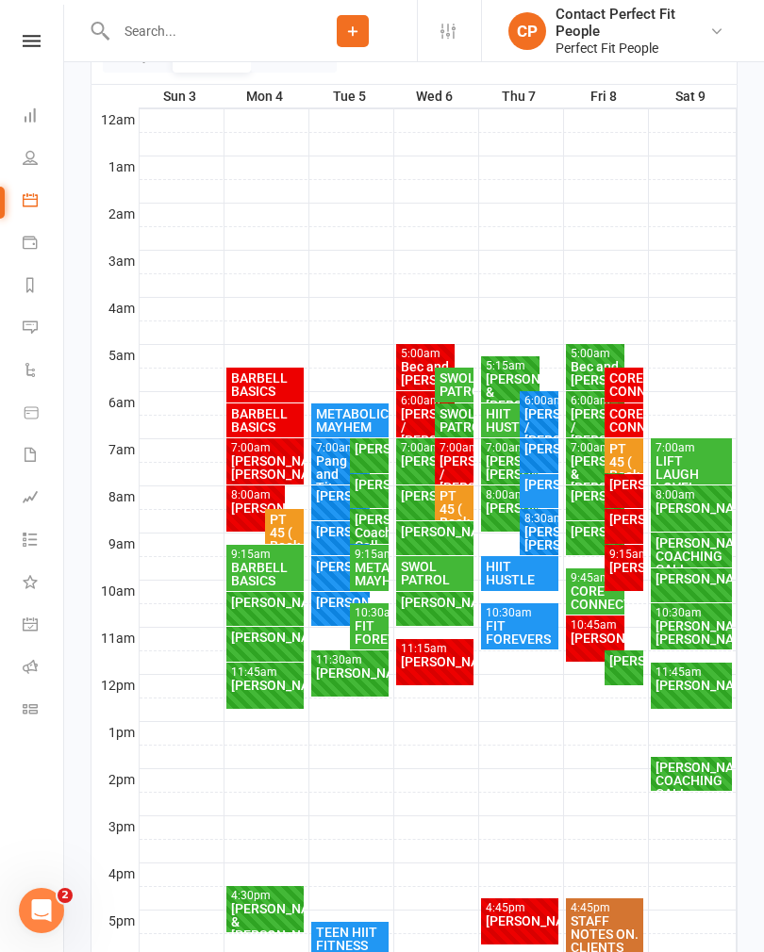
click at [453, 461] on div "[PERSON_NAME] / [PERSON_NAME]" at bounding box center [453, 474] width 31 height 40
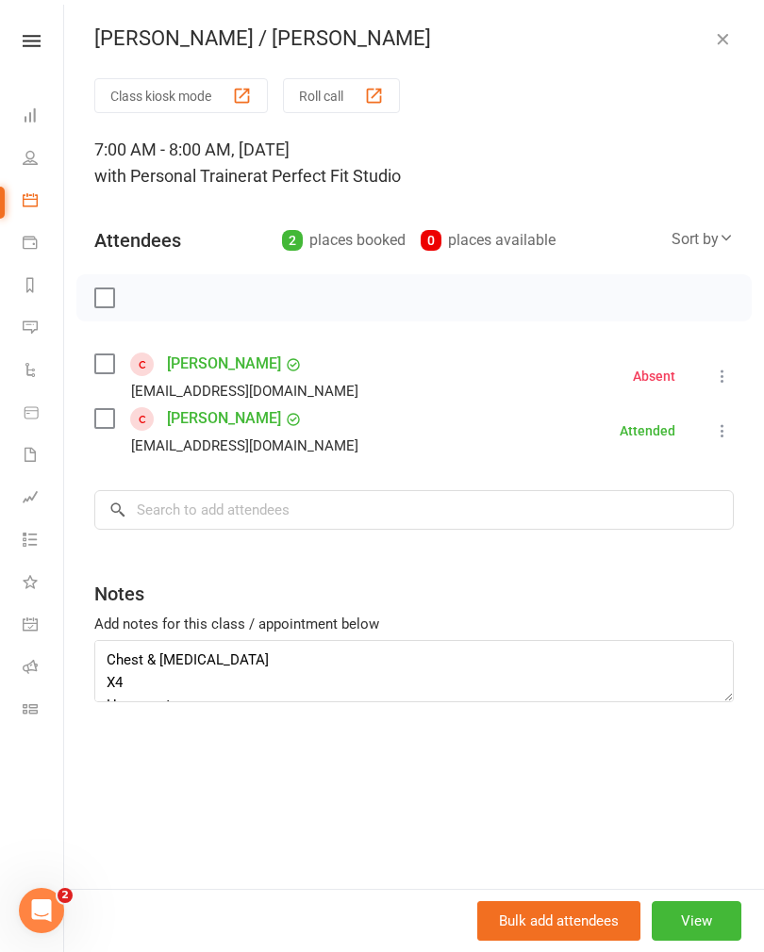
click at [730, 48] on button "button" at bounding box center [722, 38] width 23 height 23
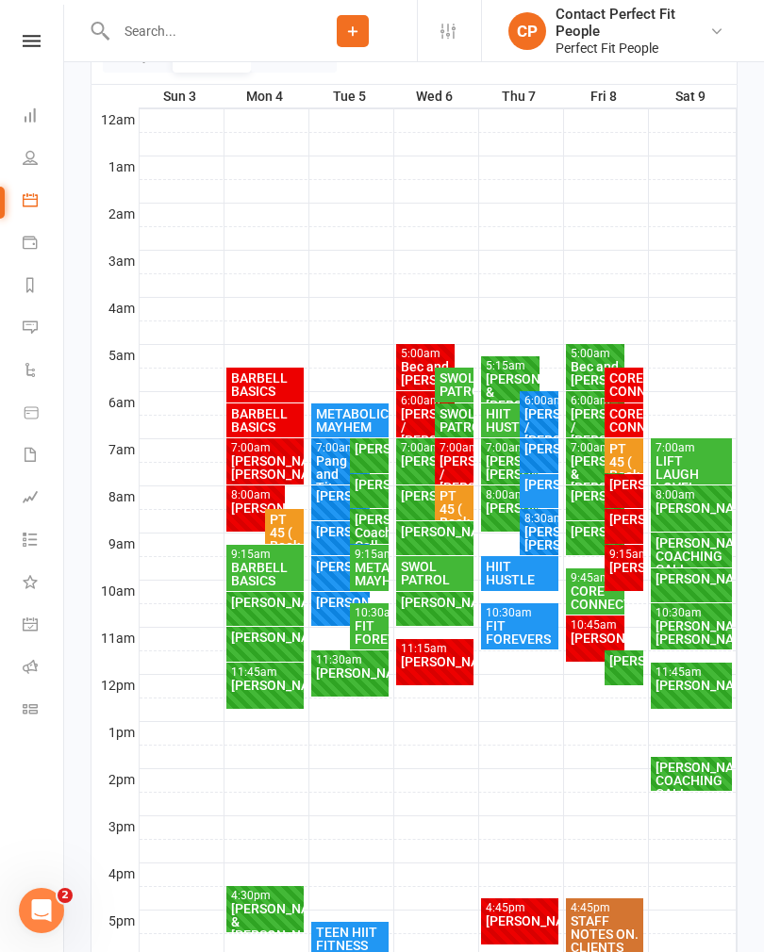
click at [418, 465] on div "[PERSON_NAME]" at bounding box center [426, 460] width 52 height 13
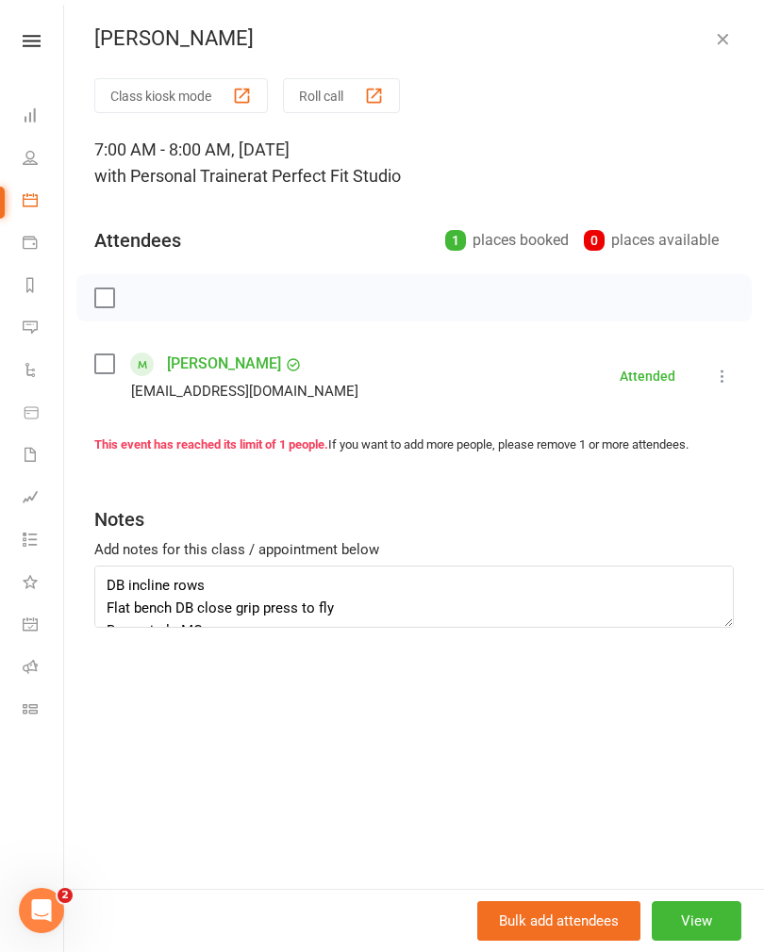
click at [731, 35] on icon "button" at bounding box center [722, 38] width 19 height 19
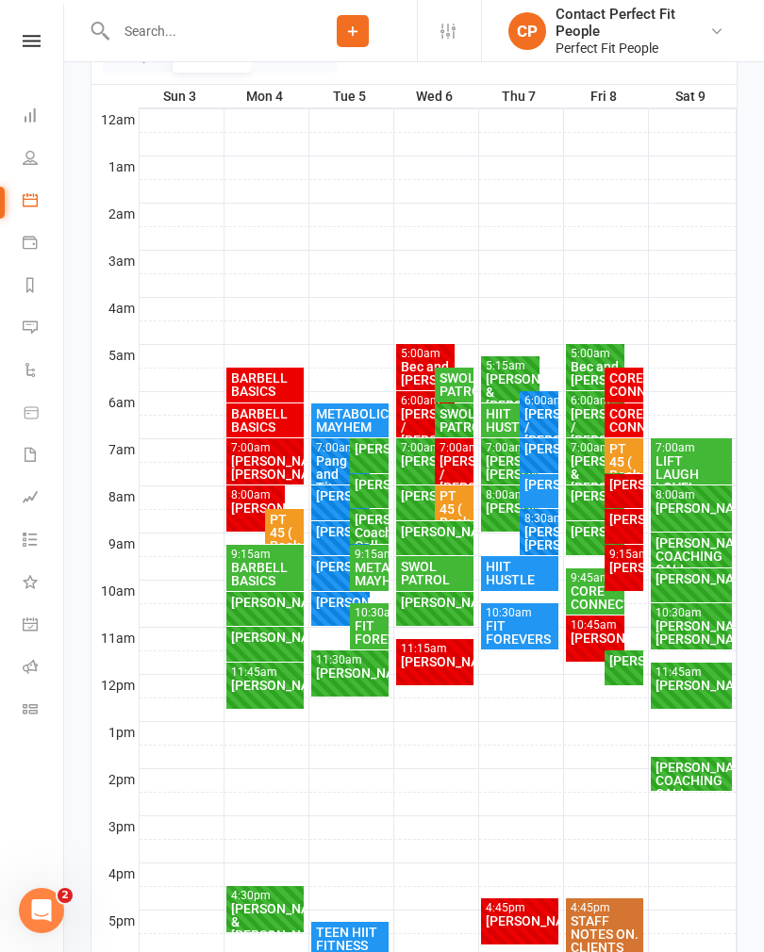
click at [461, 422] on div "SWOL PATROL" at bounding box center [453, 420] width 31 height 26
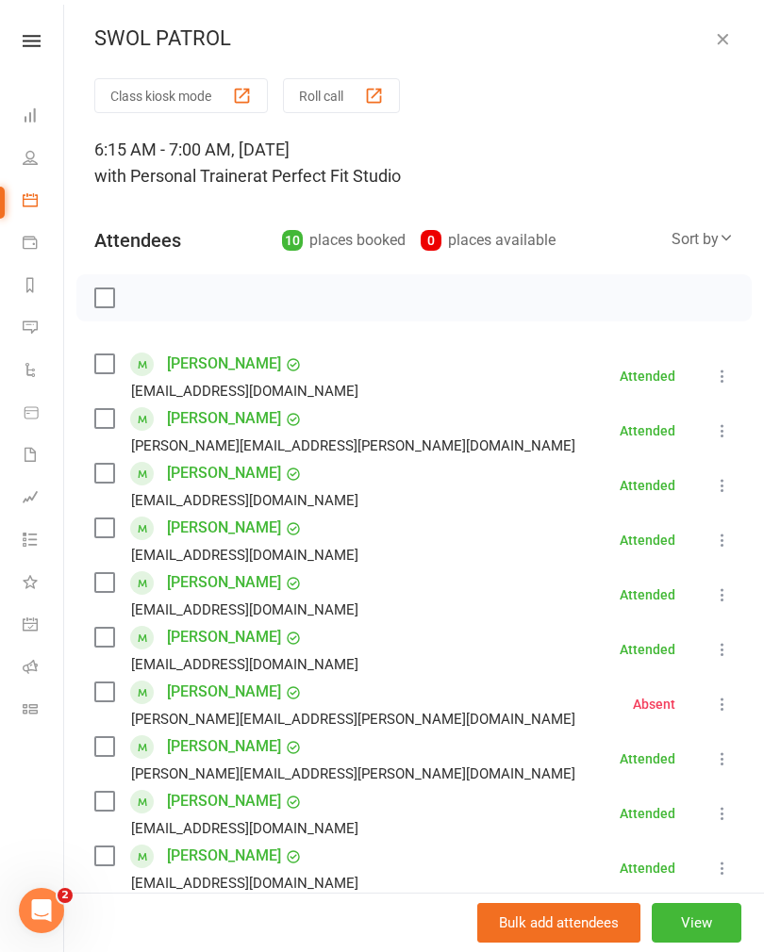
click at [721, 42] on icon "button" at bounding box center [722, 38] width 19 height 19
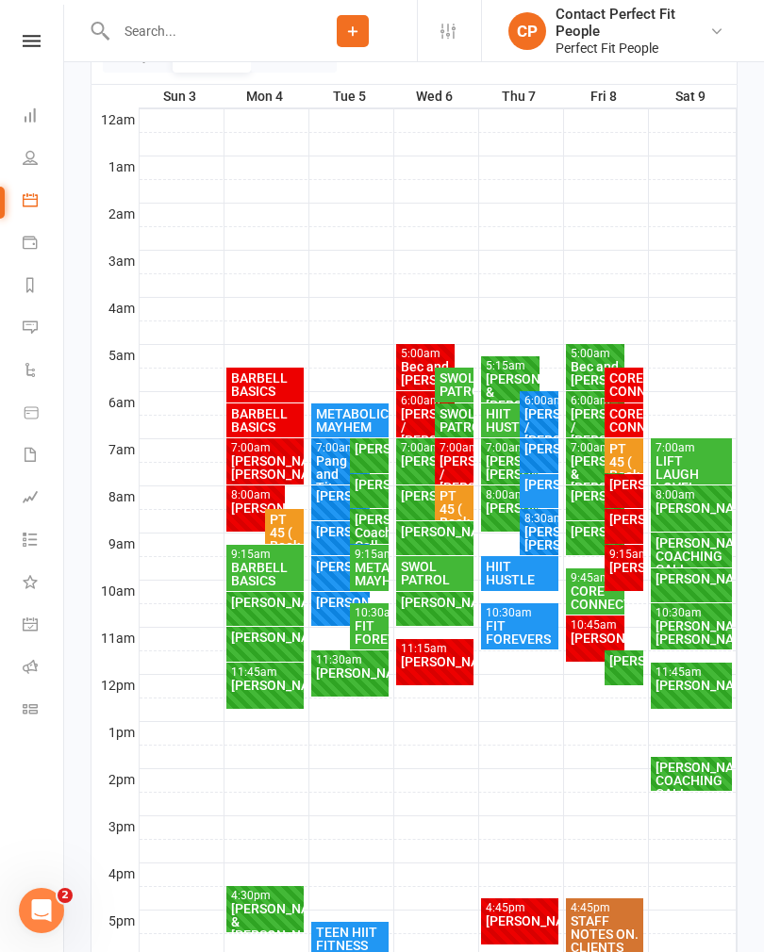
click at [457, 385] on div "SWOL PATROL" at bounding box center [453, 384] width 31 height 26
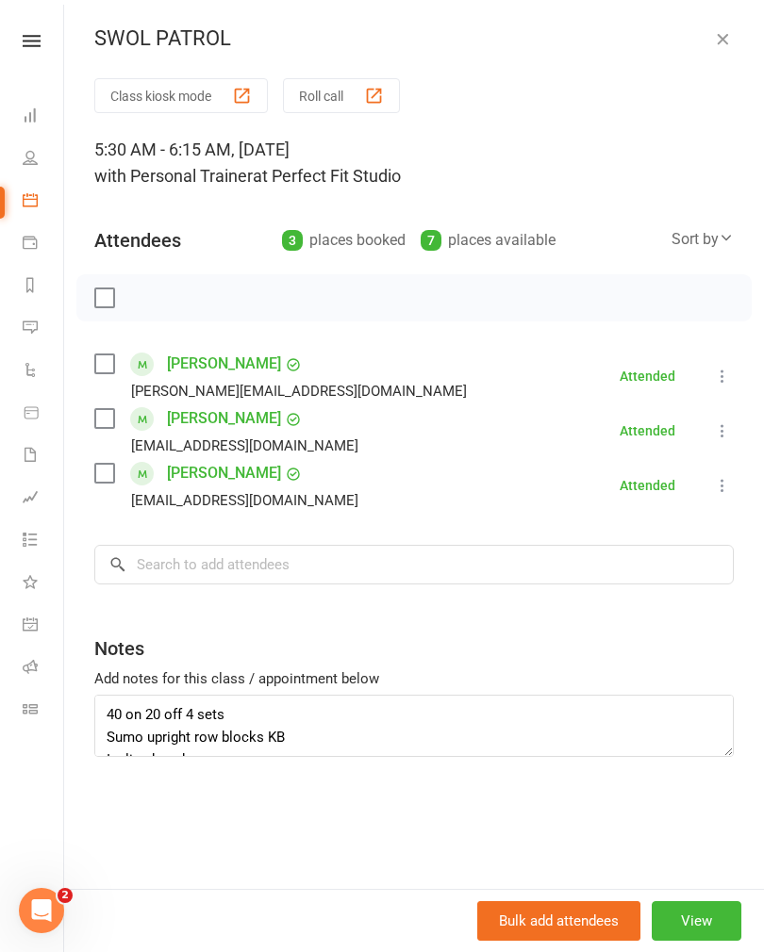
click at [716, 31] on icon "button" at bounding box center [722, 38] width 19 height 19
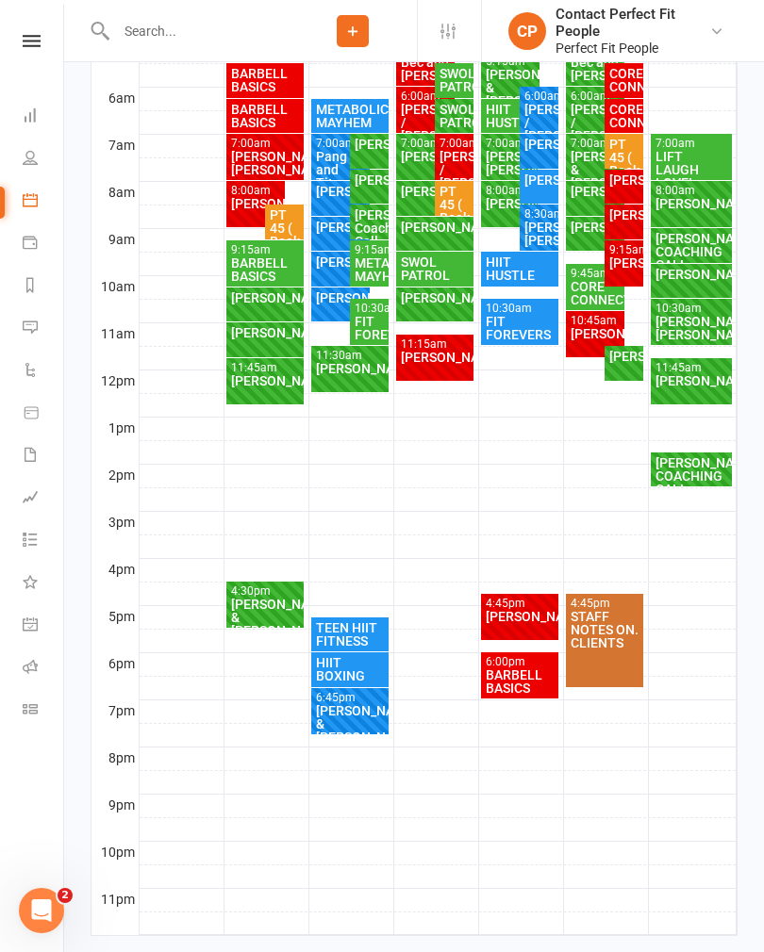
scroll to position [589, 0]
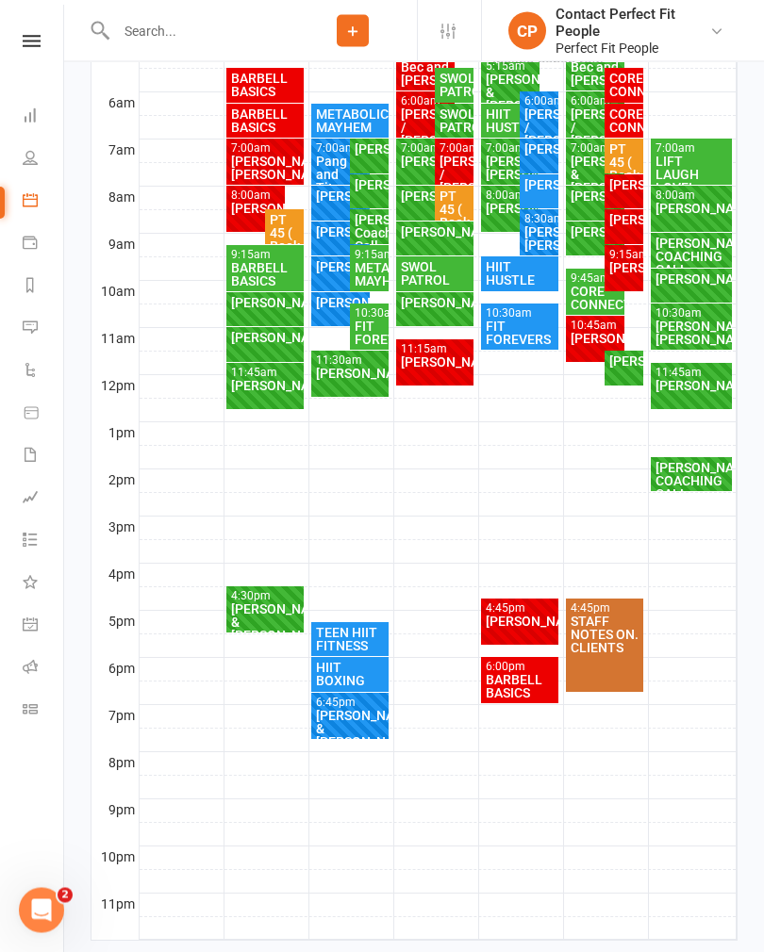
click at [337, 639] on div "TEEN HIIT FITNESS" at bounding box center [350, 640] width 71 height 26
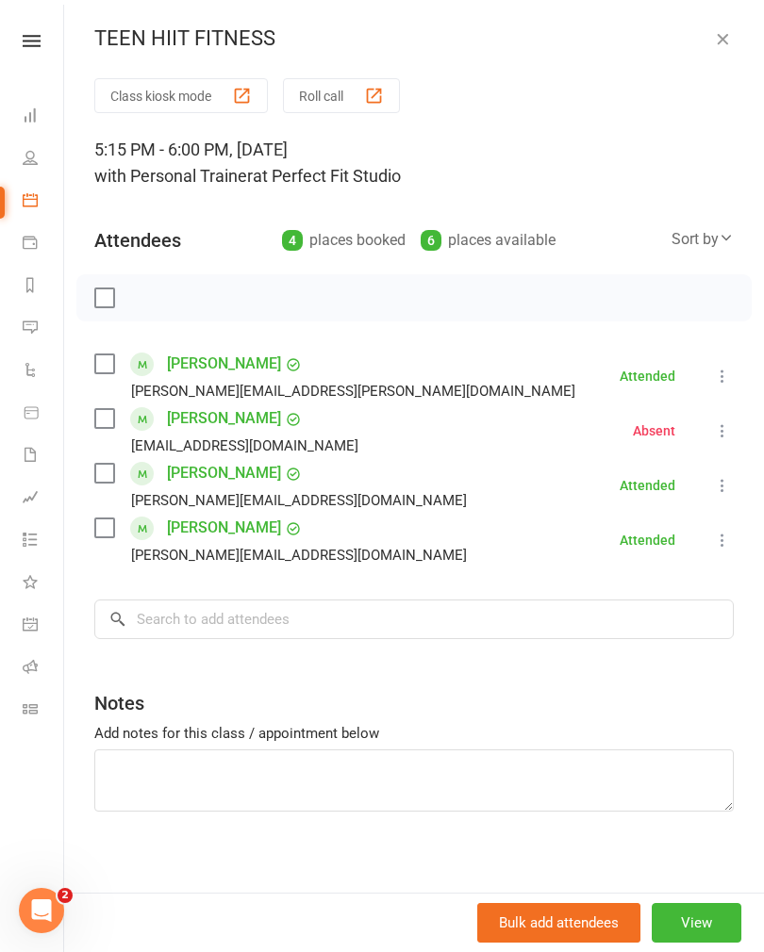
click at [728, 33] on icon "button" at bounding box center [722, 38] width 19 height 19
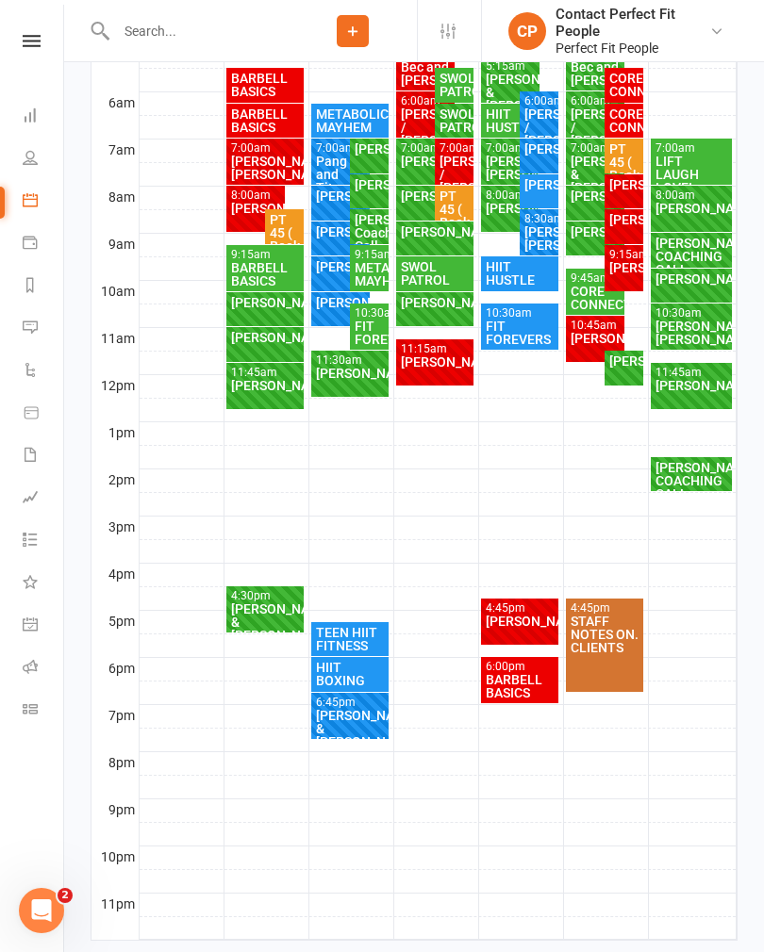
click at [349, 681] on div "HIIT BOXING" at bounding box center [350, 674] width 71 height 26
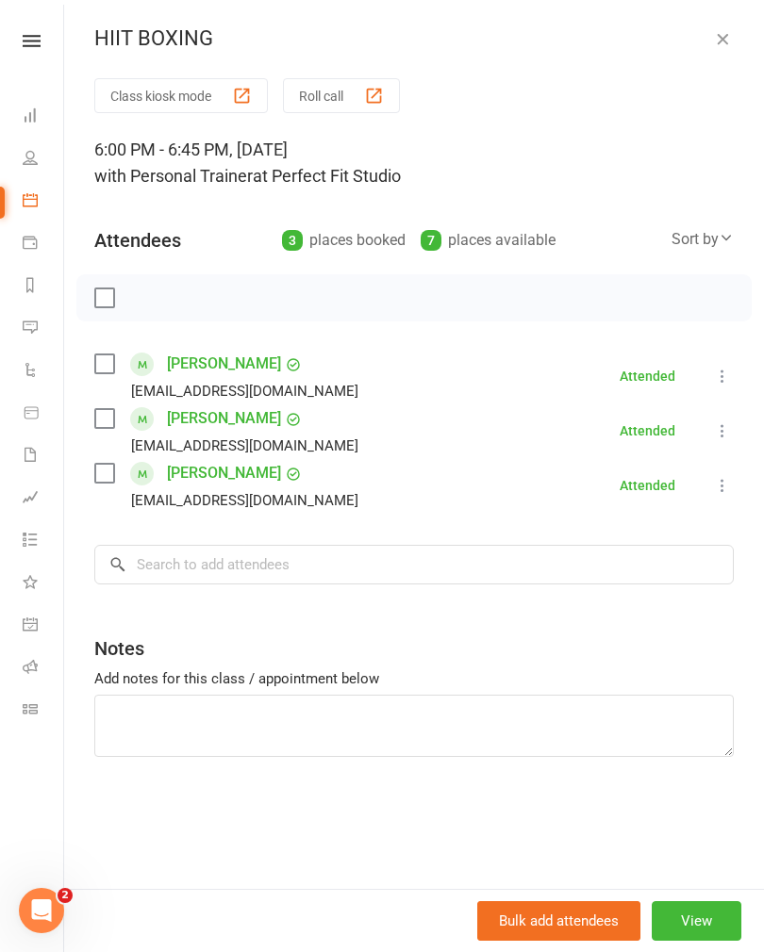
click at [726, 33] on icon "button" at bounding box center [722, 38] width 19 height 19
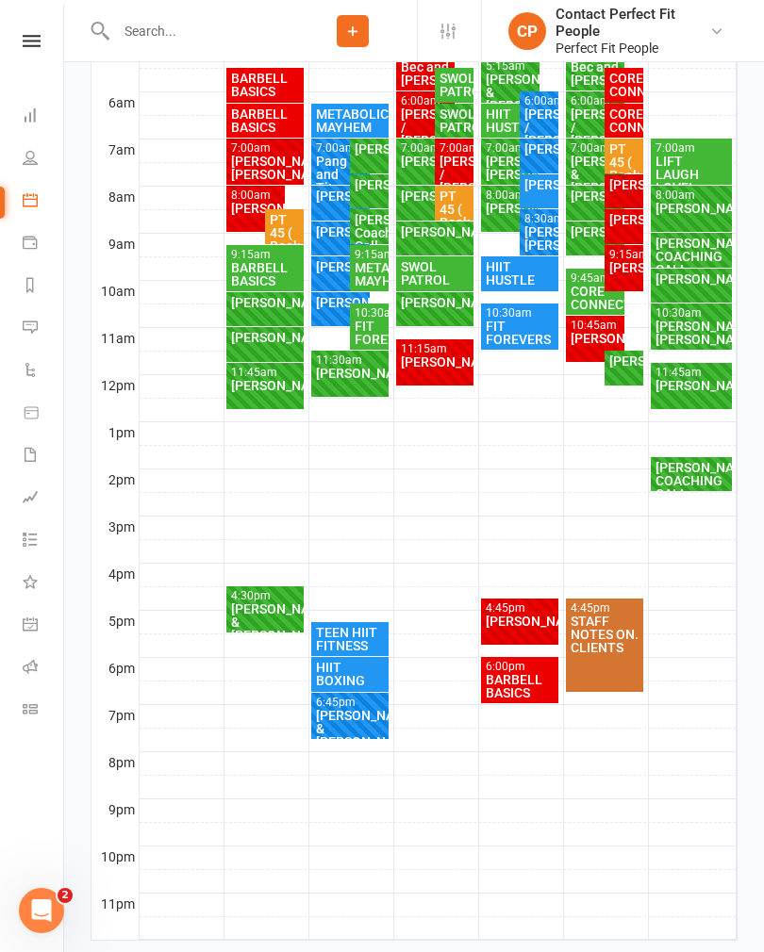
click at [340, 715] on div "[PERSON_NAME] & [PERSON_NAME]" at bounding box center [350, 729] width 71 height 40
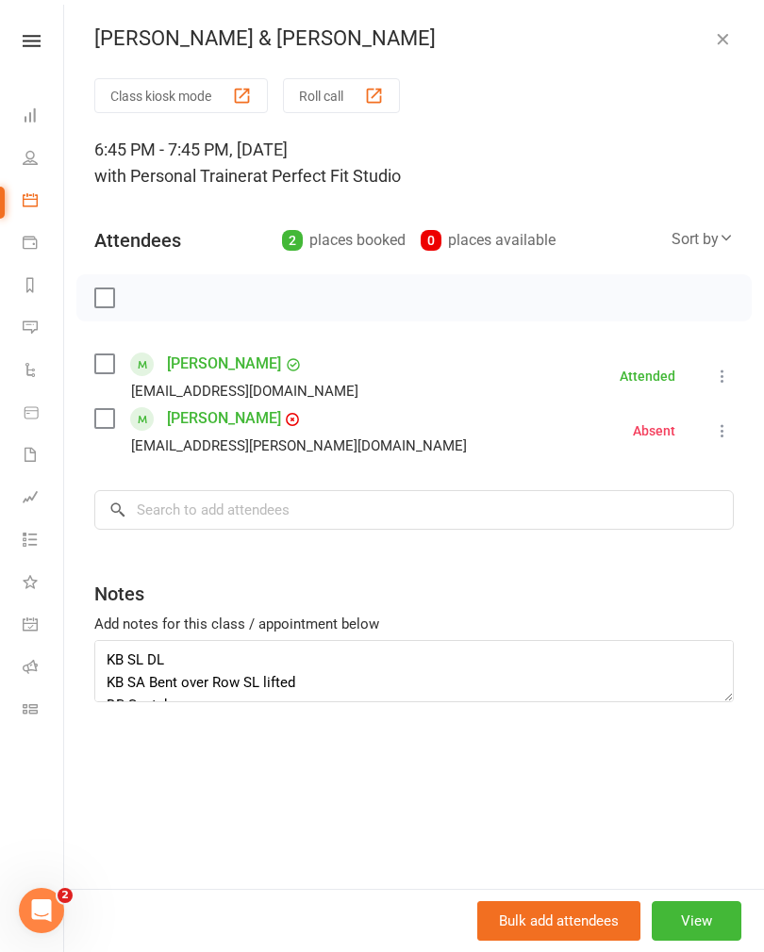
click at [731, 43] on button "button" at bounding box center [722, 38] width 23 height 23
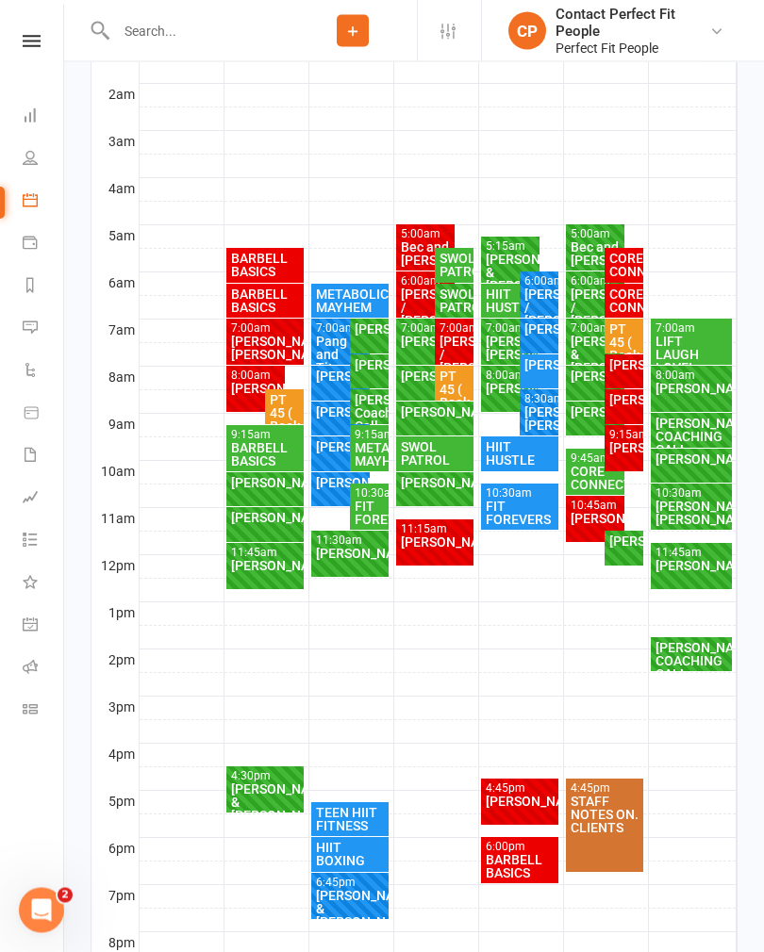
scroll to position [407, 0]
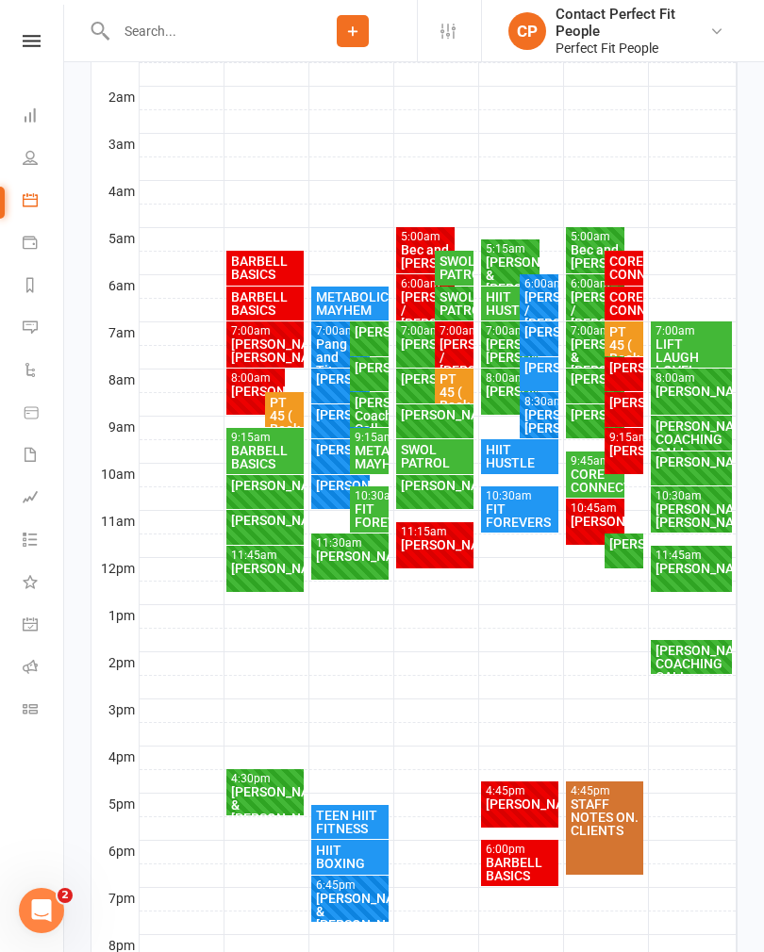
click at [518, 787] on div "4:45pm - 5:45pm" at bounding box center [520, 791] width 71 height 12
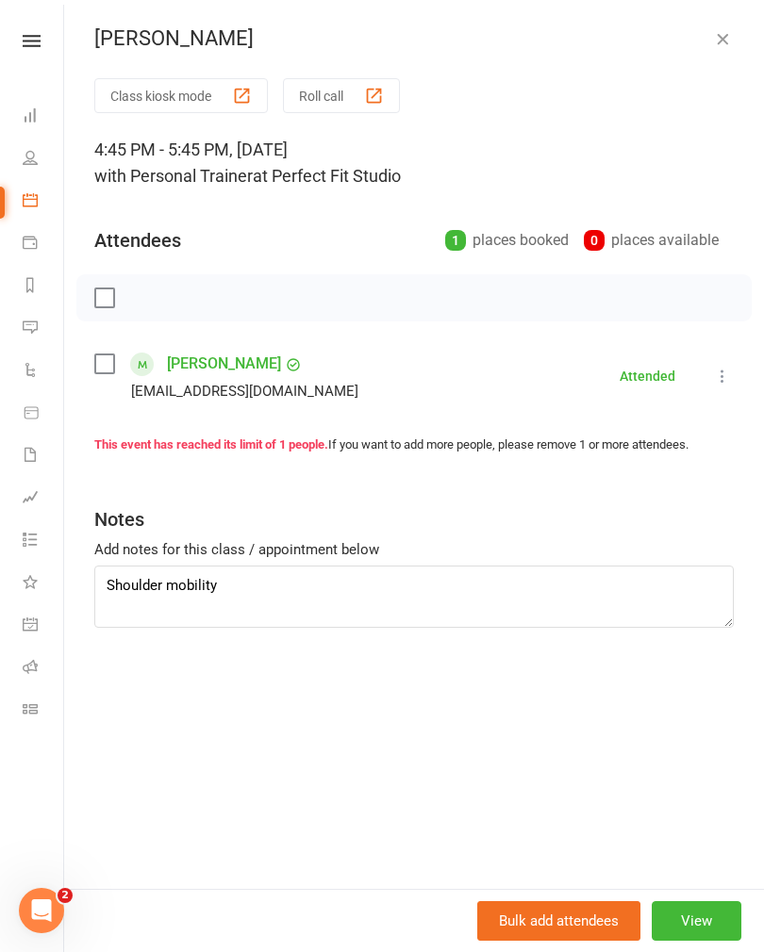
click at [746, 41] on div "[PERSON_NAME]" at bounding box center [413, 38] width 699 height 25
click at [715, 48] on button "button" at bounding box center [722, 38] width 23 height 23
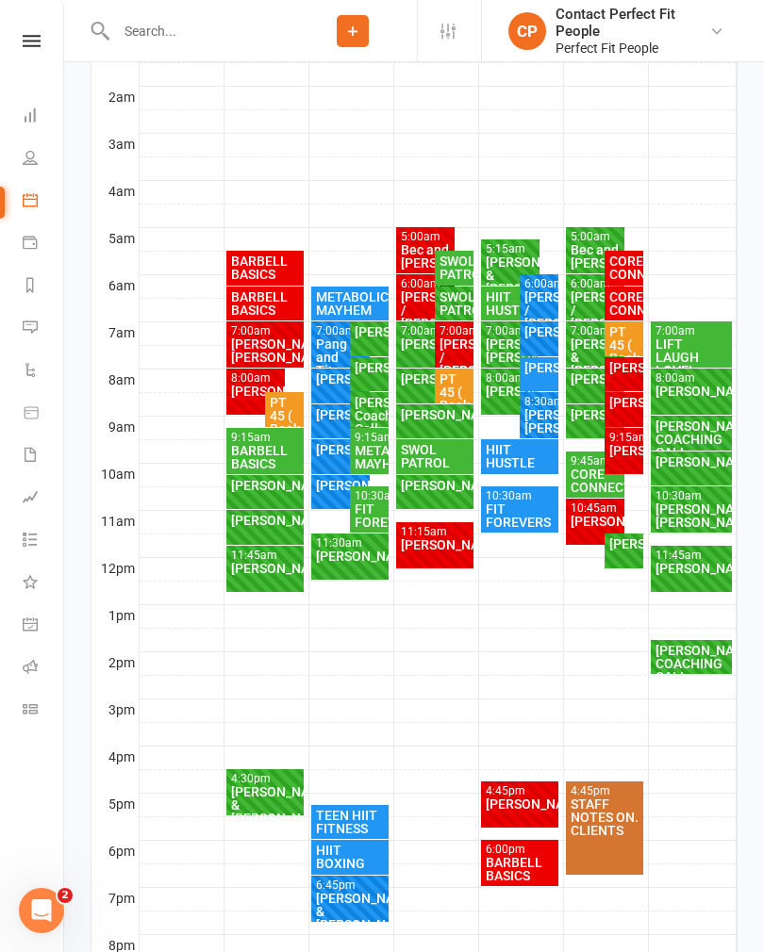
click at [509, 864] on div "BARBELL BASICS" at bounding box center [520, 869] width 71 height 26
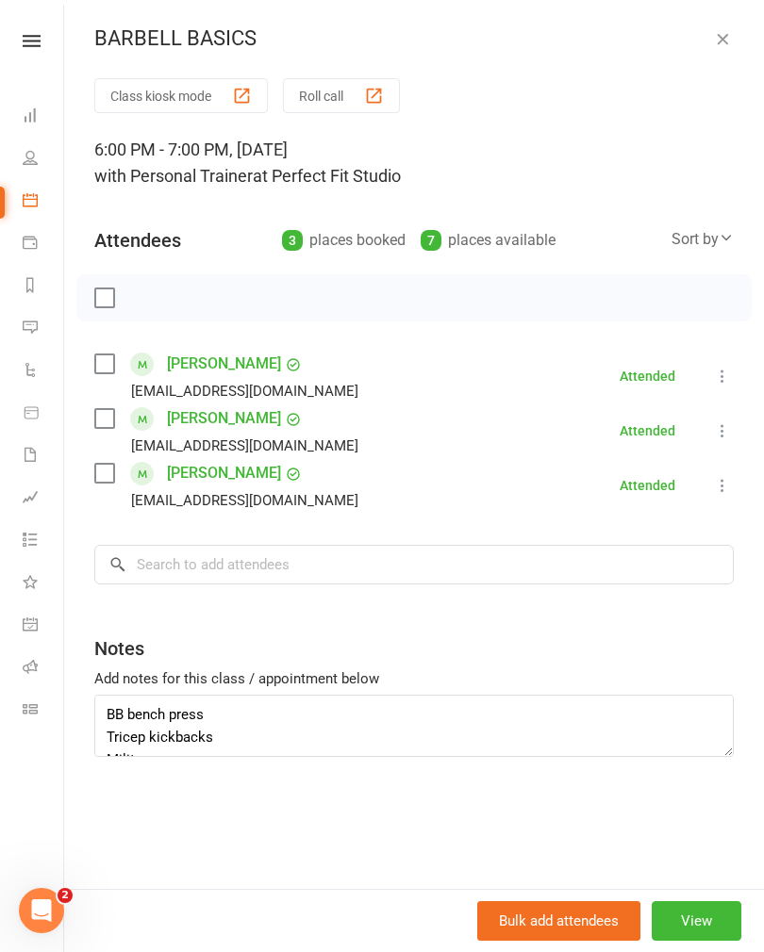
click at [732, 36] on button "button" at bounding box center [722, 38] width 23 height 23
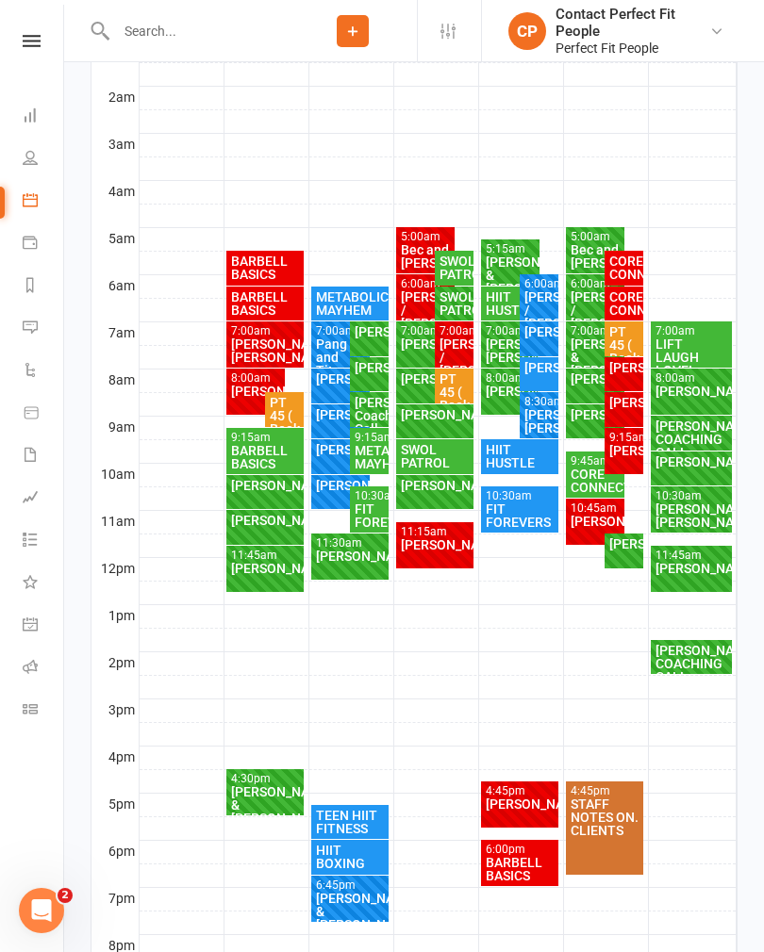
click at [510, 505] on div "FIT FOREVERS" at bounding box center [520, 515] width 71 height 26
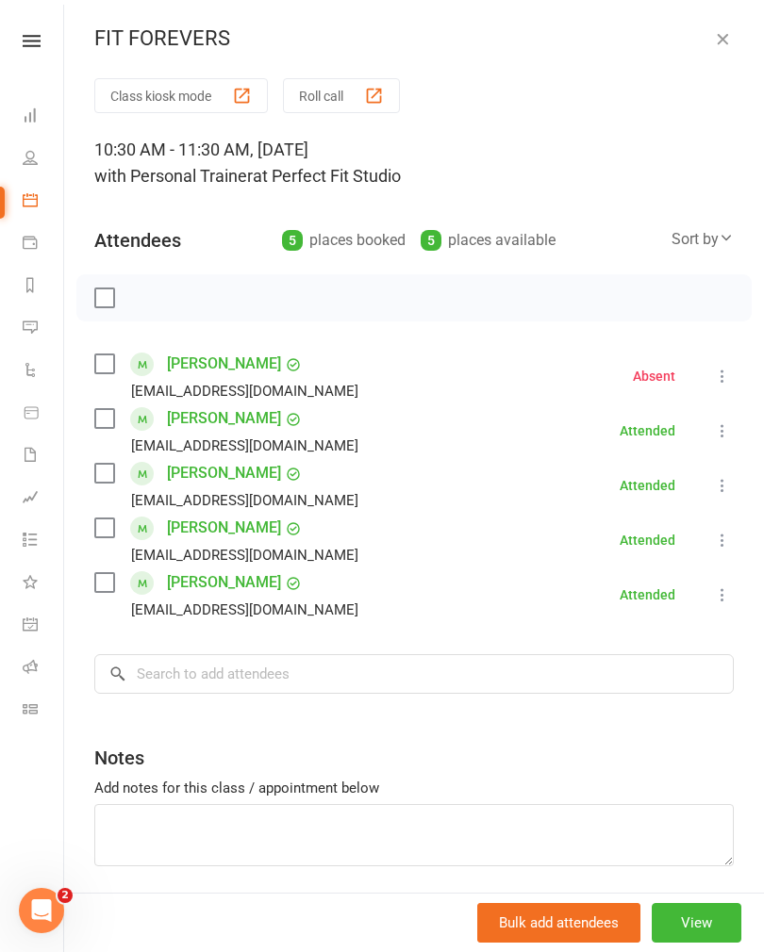
click at [727, 48] on button "button" at bounding box center [722, 38] width 23 height 23
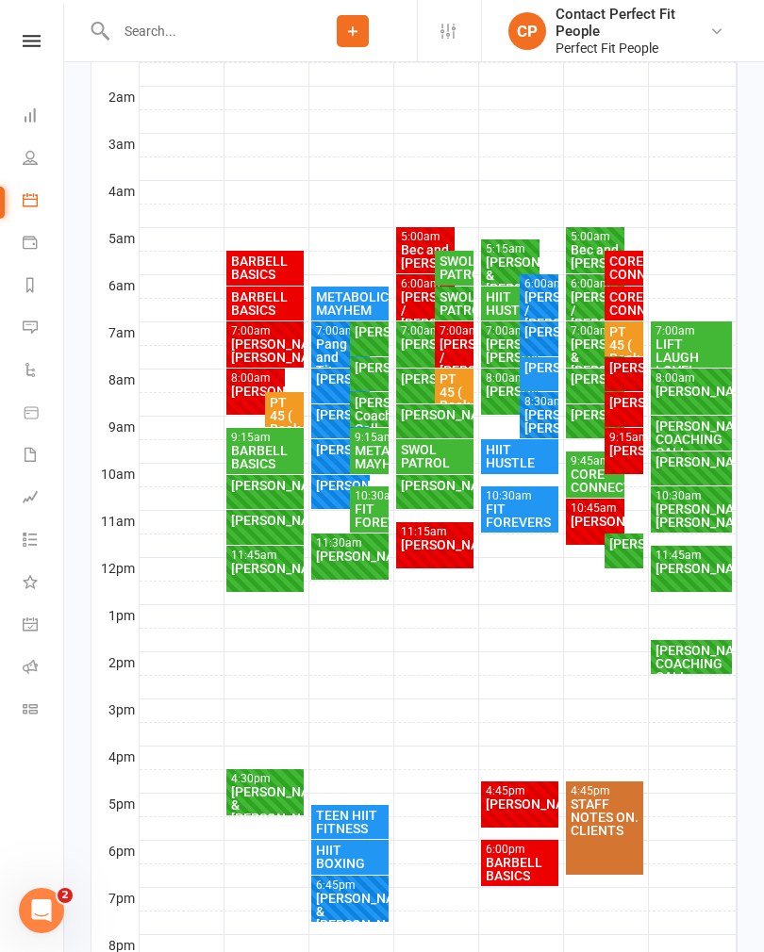
click at [525, 458] on div "HIIT HUSTLE" at bounding box center [520, 456] width 71 height 26
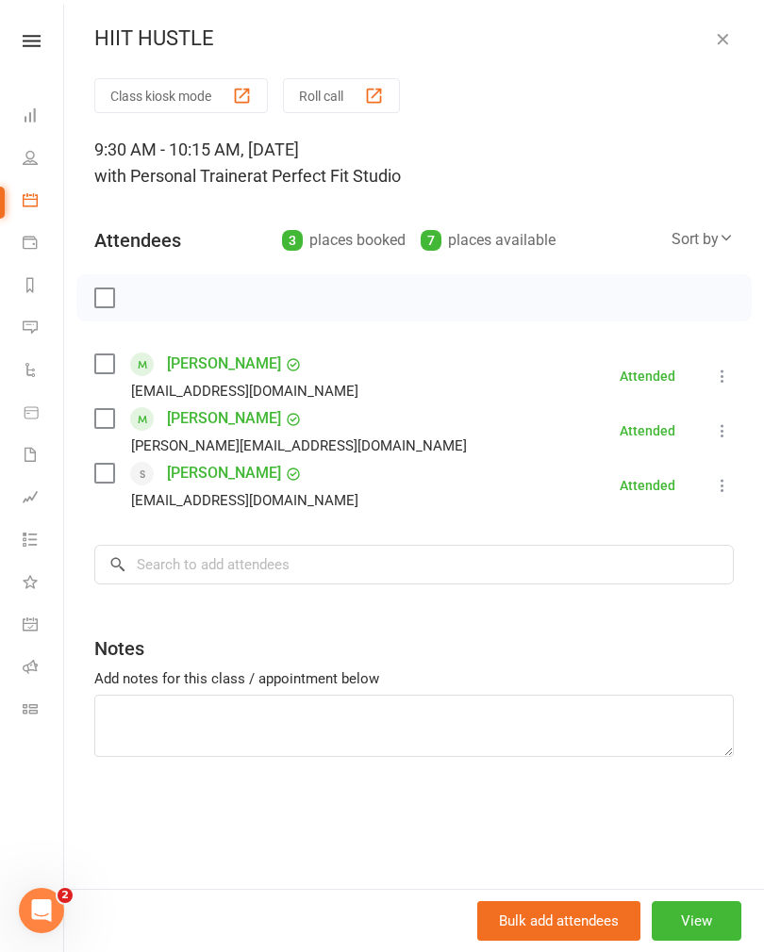
click at [731, 45] on button "button" at bounding box center [722, 38] width 23 height 23
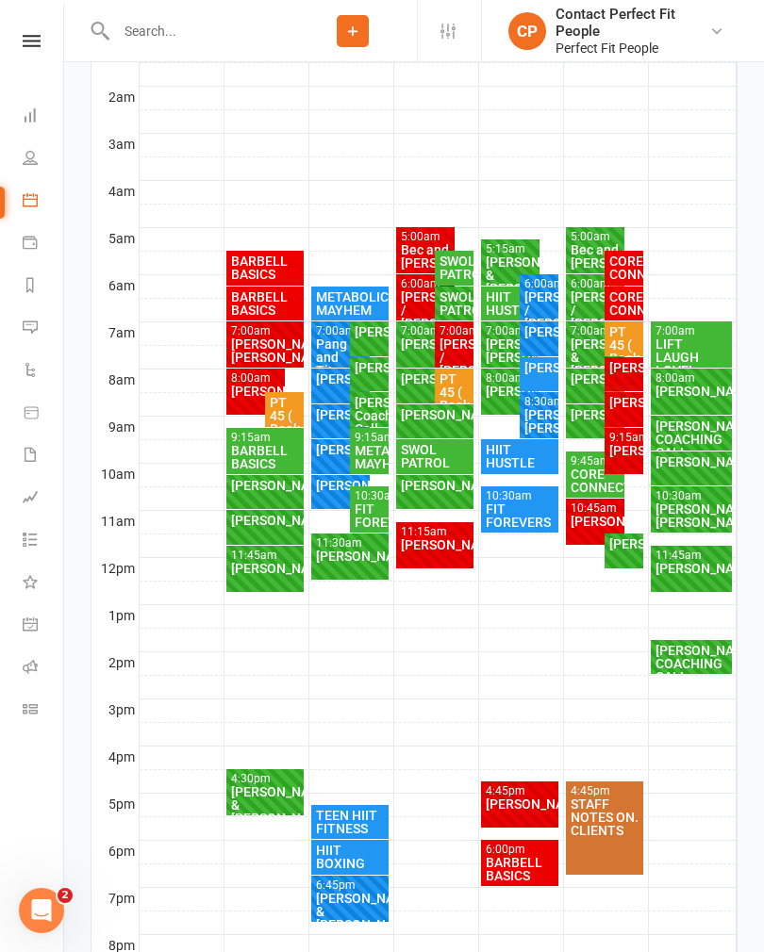
click at [534, 415] on div "[PERSON_NAME]/ [PERSON_NAME]" at bounding box center [538, 421] width 31 height 26
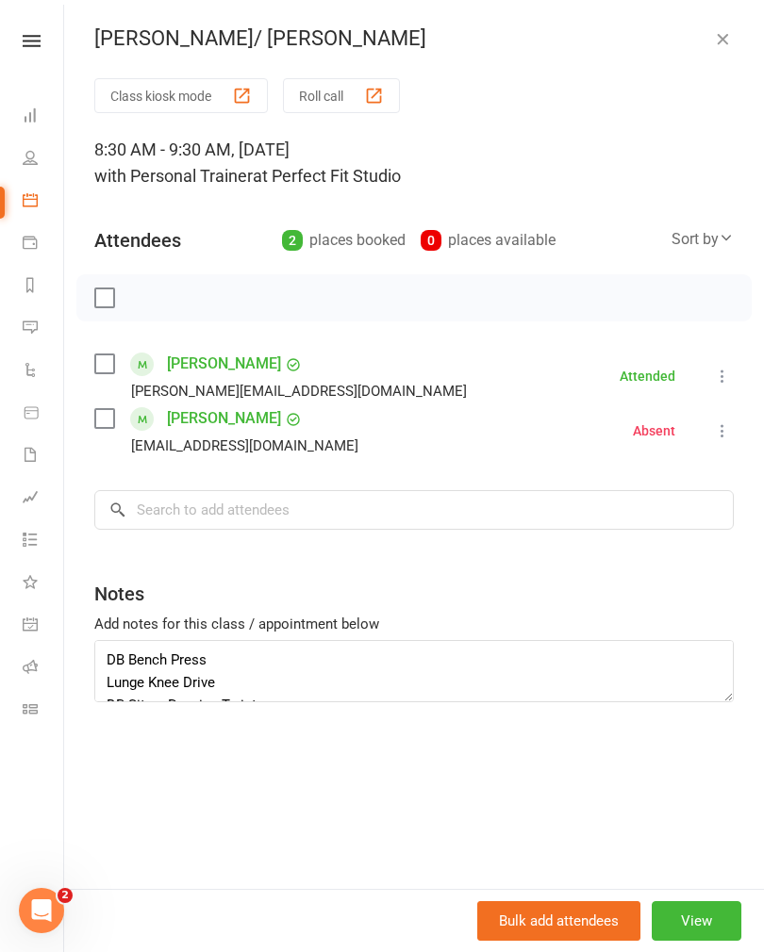
click at [730, 47] on icon "button" at bounding box center [722, 38] width 19 height 19
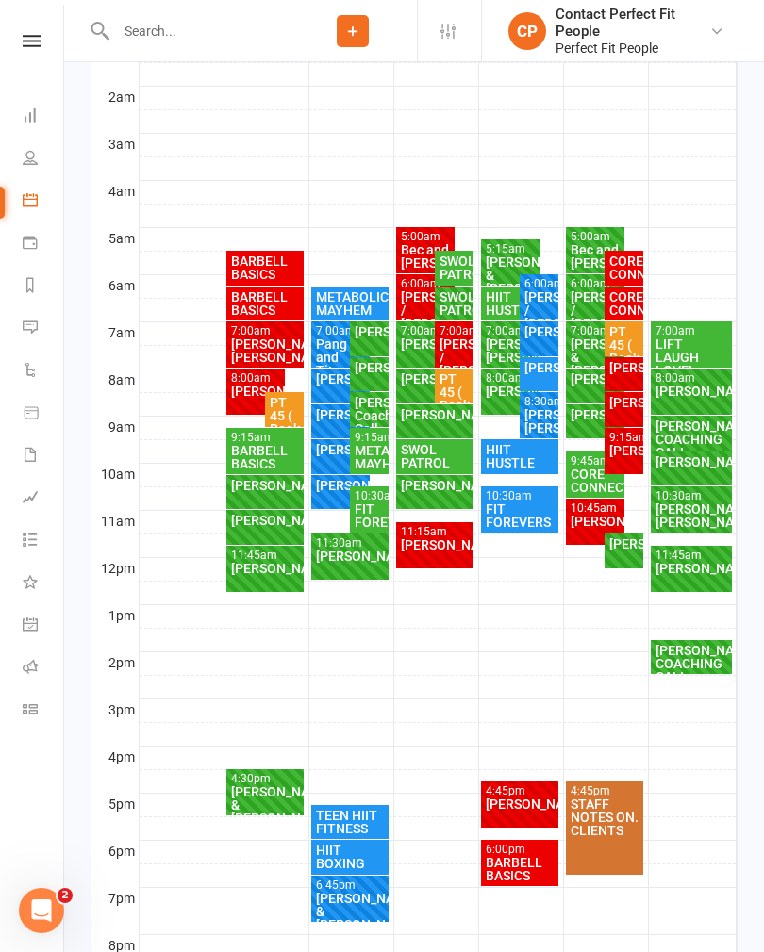
click at [537, 368] on div "[PERSON_NAME]" at bounding box center [538, 367] width 31 height 13
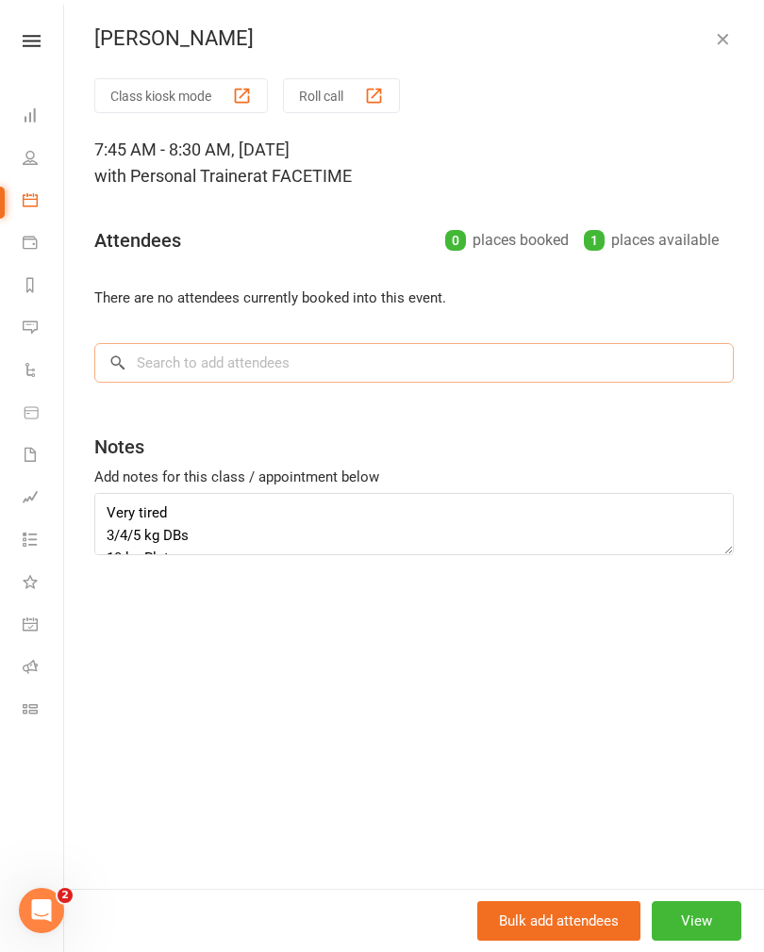
click at [137, 369] on input "search" at bounding box center [413, 363] width 639 height 40
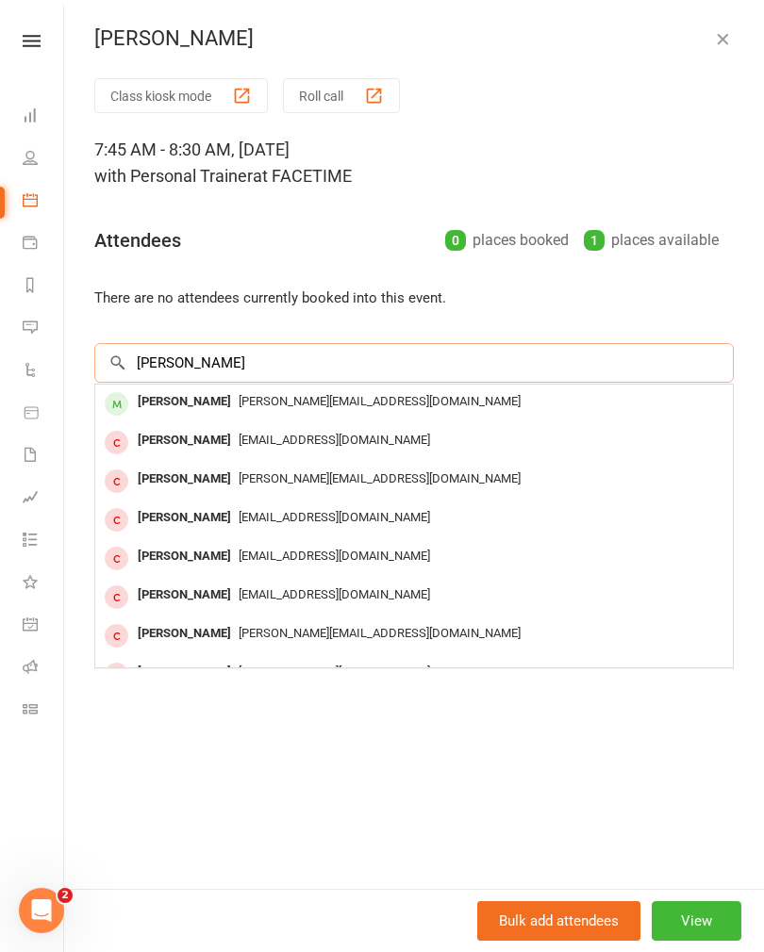
type input "[PERSON_NAME]"
click at [159, 397] on div "[PERSON_NAME]" at bounding box center [184, 401] width 108 height 27
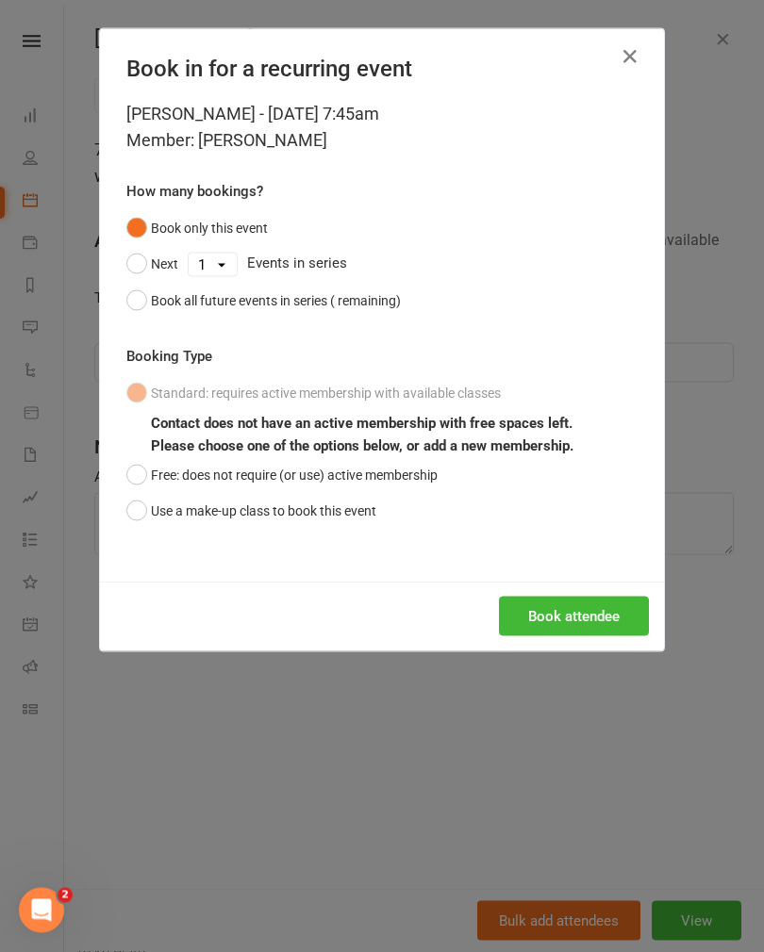
scroll to position [407, 0]
click at [533, 614] on button "Book attendee" at bounding box center [574, 617] width 150 height 40
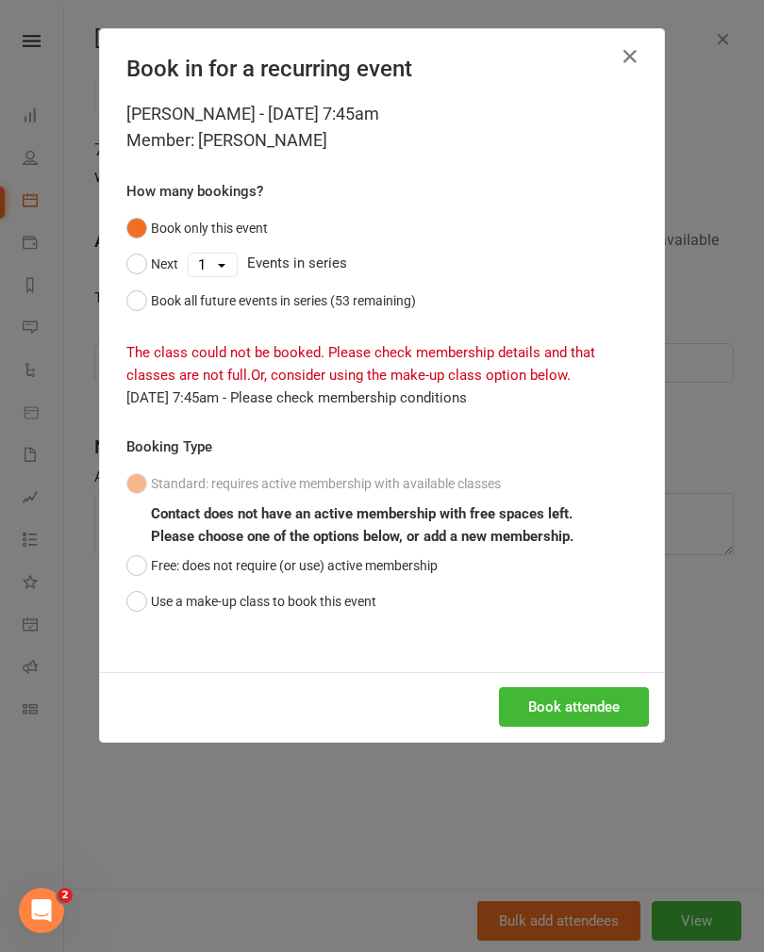
click at [639, 70] on button "button" at bounding box center [630, 56] width 30 height 30
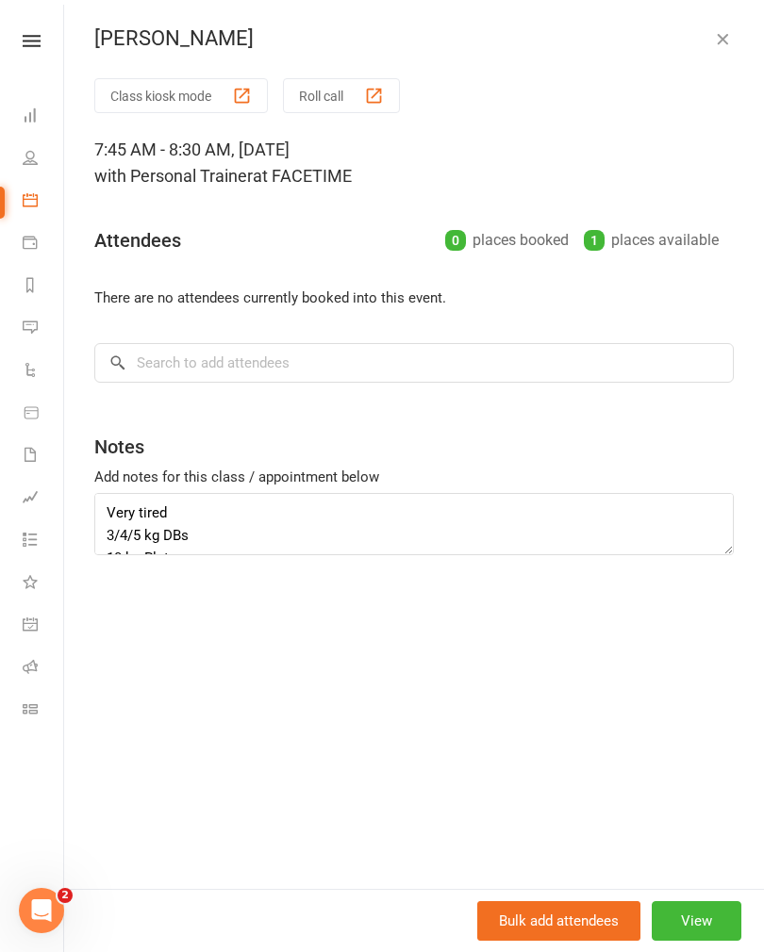
scroll to position [0, 0]
click at [722, 40] on icon "button" at bounding box center [722, 38] width 19 height 19
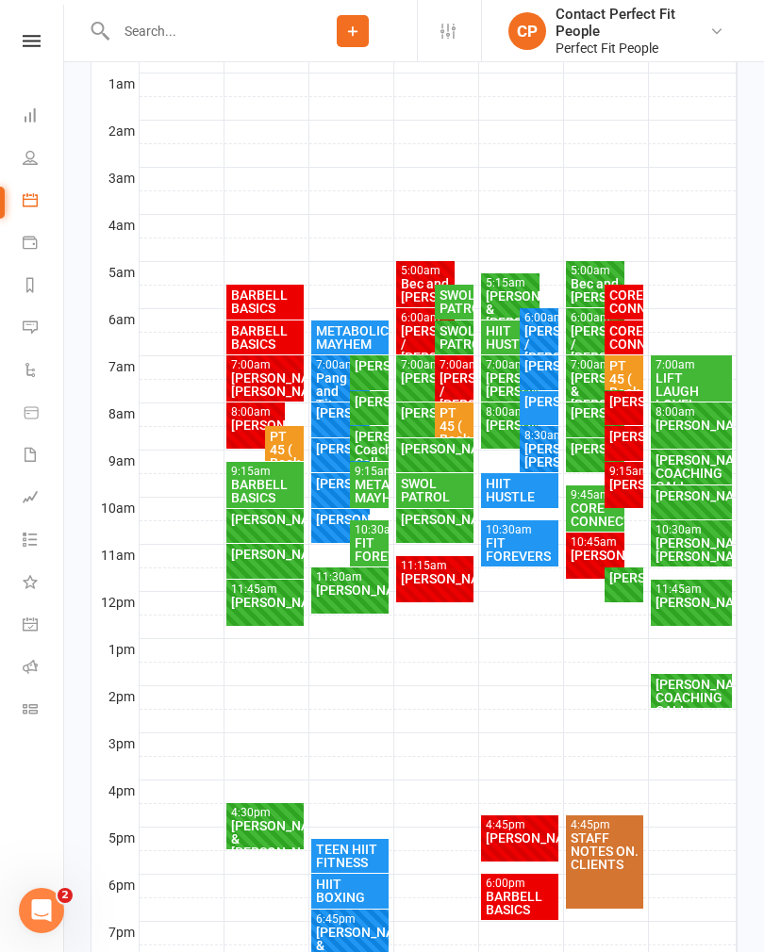
scroll to position [361, 0]
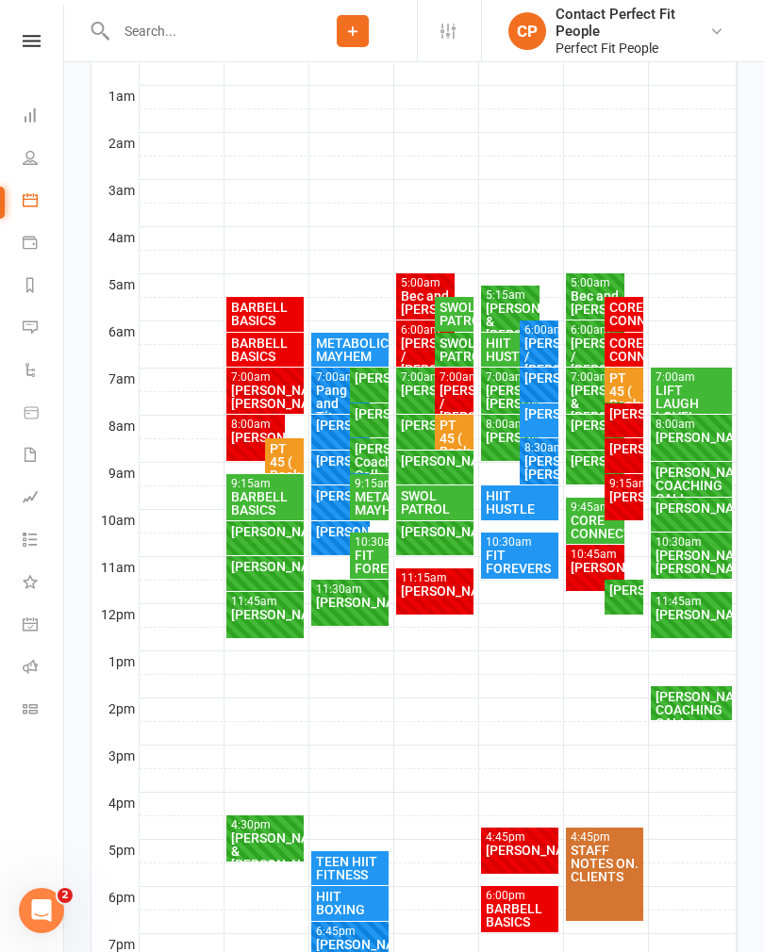
click at [536, 385] on div "[PERSON_NAME]" at bounding box center [538, 377] width 31 height 13
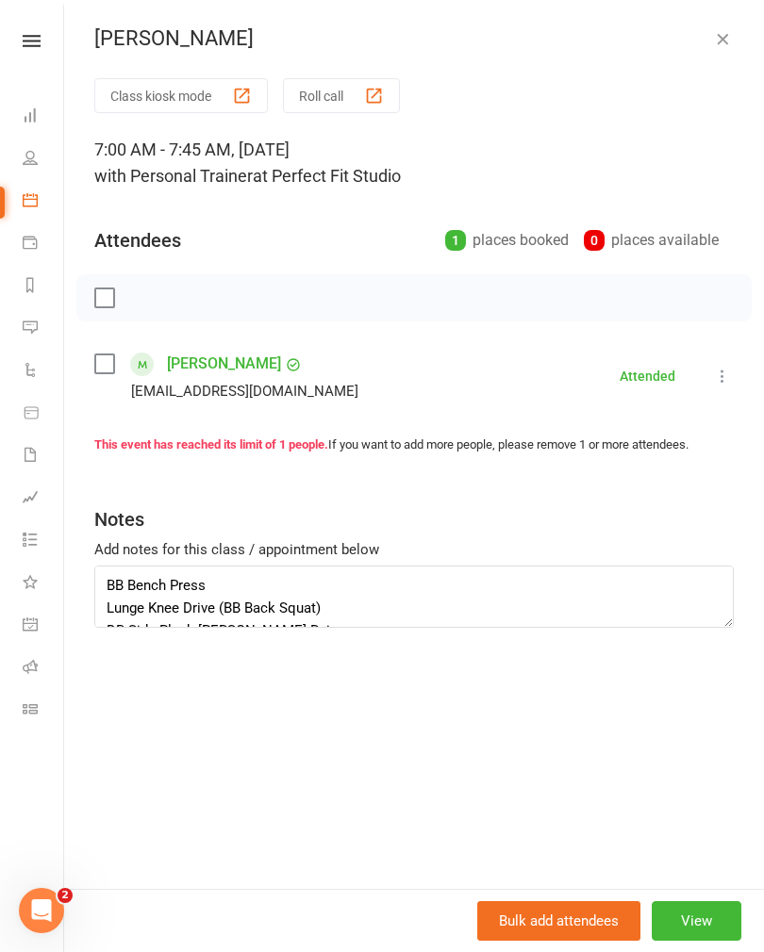
click at [723, 36] on icon "button" at bounding box center [722, 38] width 19 height 19
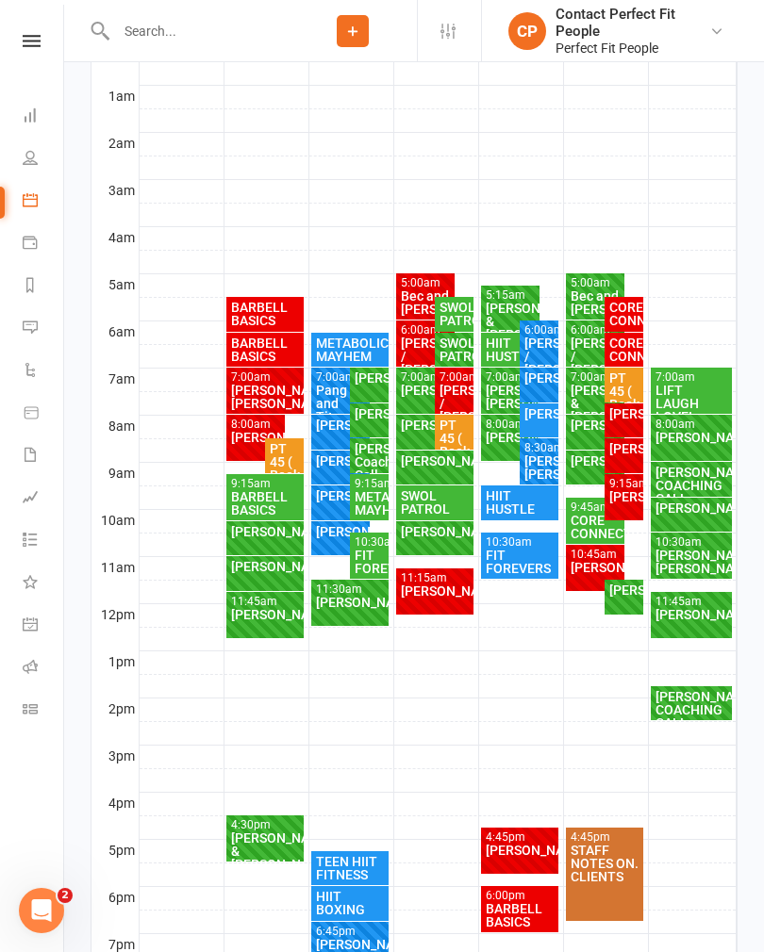
click at [544, 343] on div "[PERSON_NAME] / [PERSON_NAME]" at bounding box center [538, 357] width 31 height 40
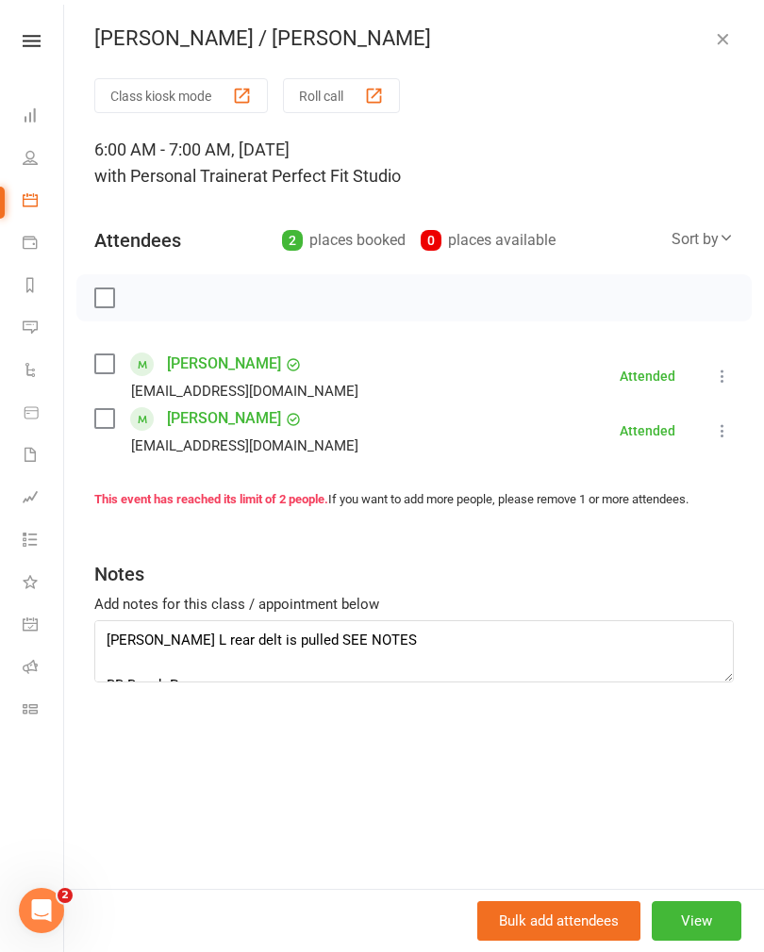
click at [711, 46] on button "button" at bounding box center [722, 38] width 23 height 23
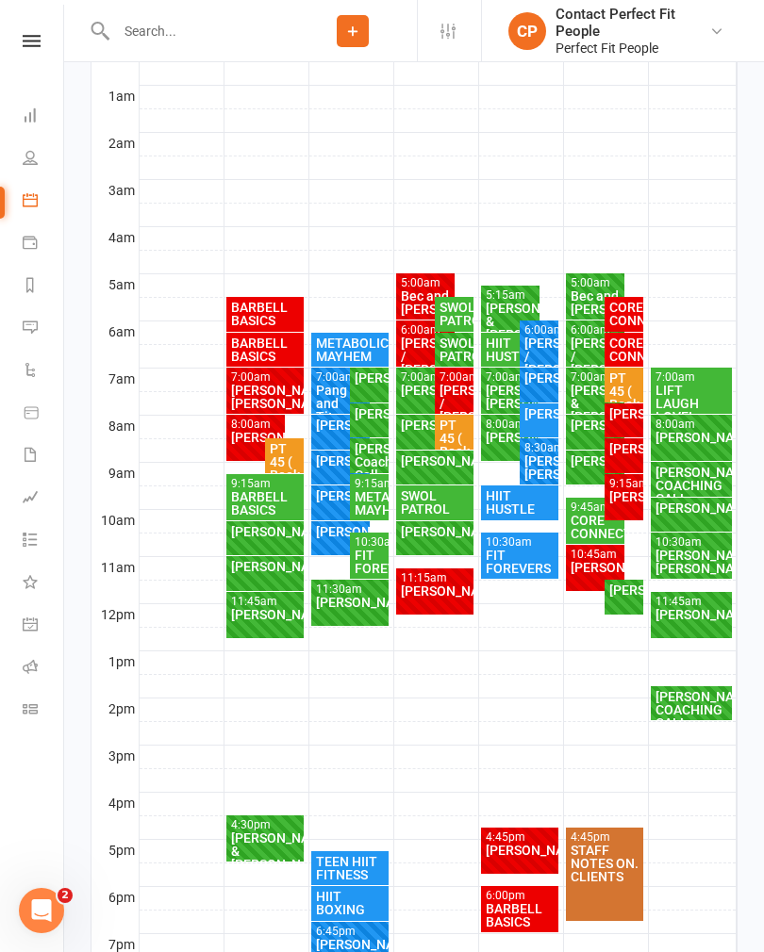
click at [501, 302] on div "[PERSON_NAME] & [PERSON_NAME]" at bounding box center [511, 322] width 52 height 40
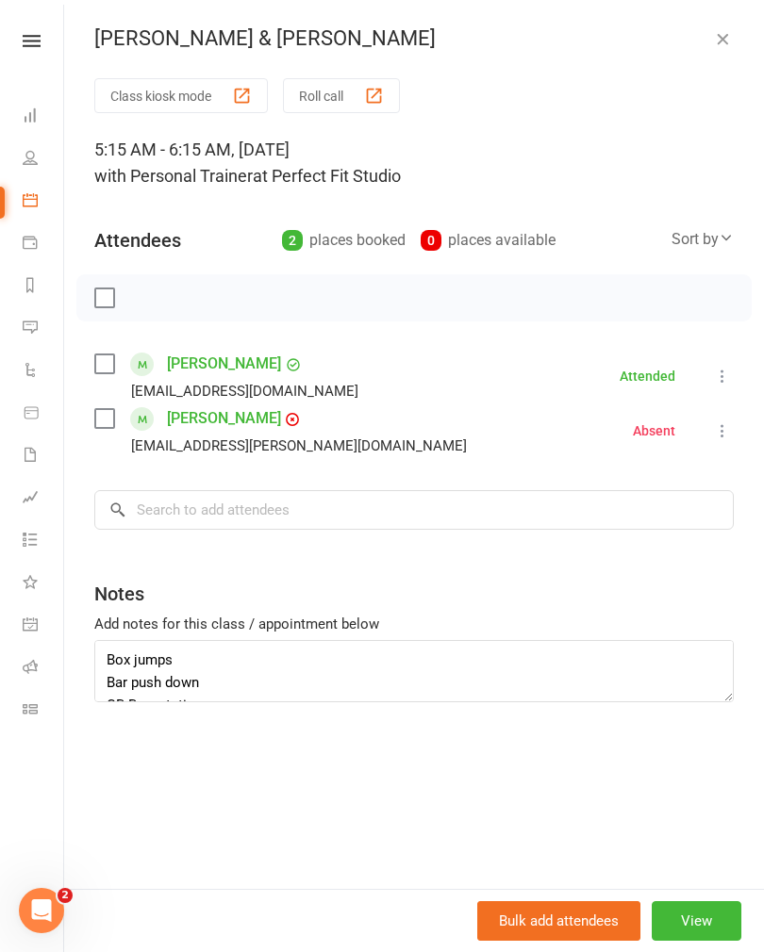
click at [725, 29] on icon "button" at bounding box center [722, 38] width 19 height 19
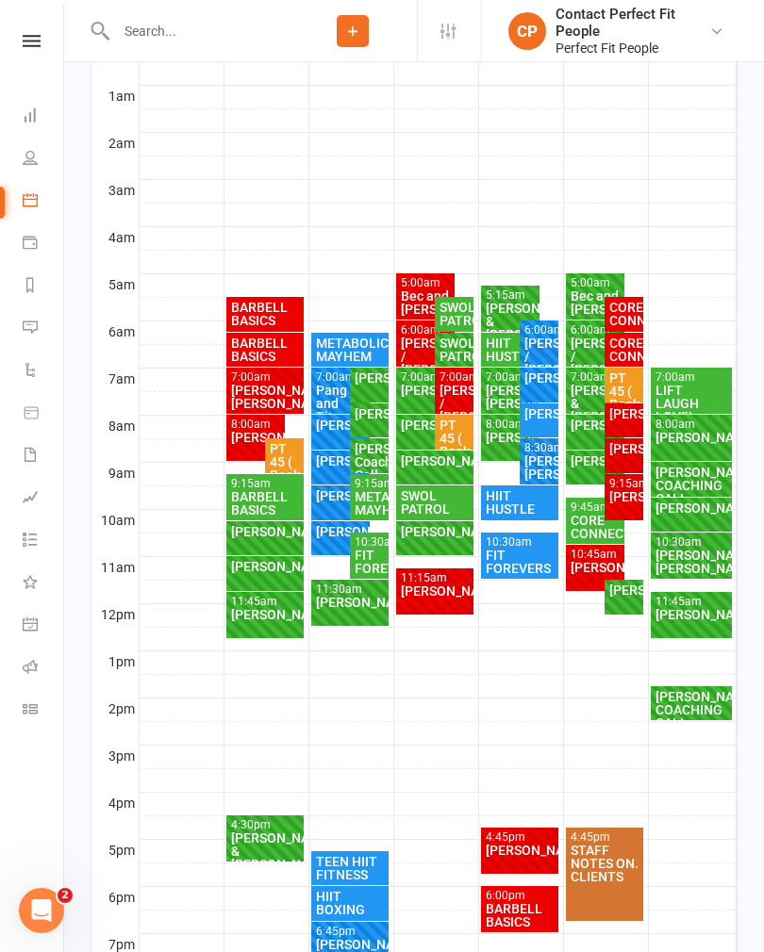
click at [499, 352] on div "HIIT HUSTLE" at bounding box center [511, 350] width 52 height 26
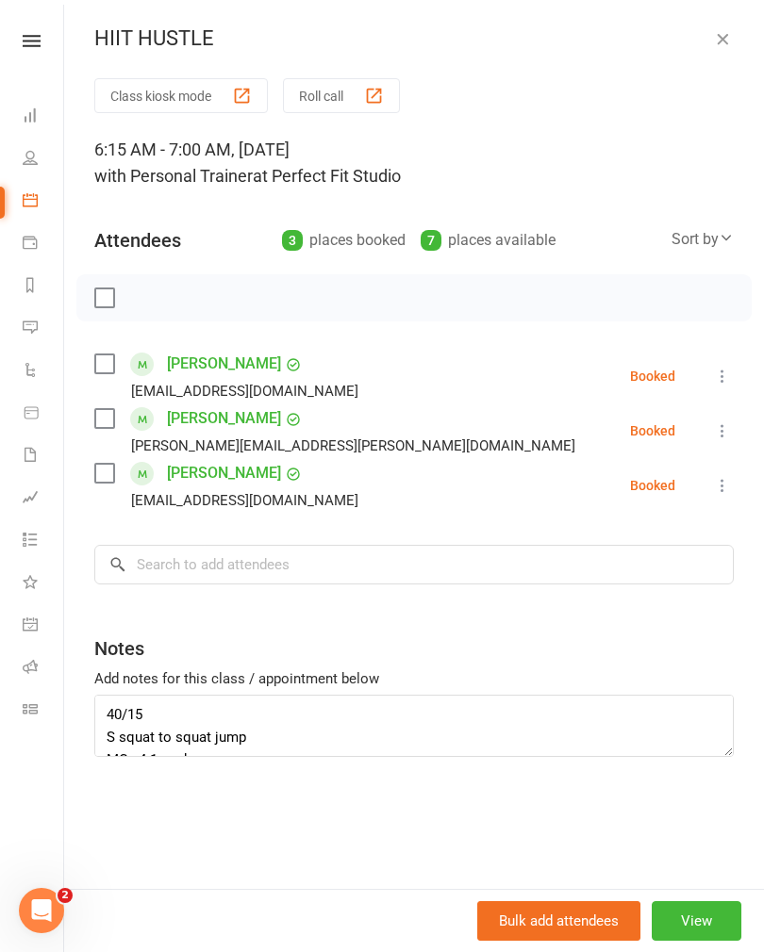
click at [728, 384] on icon at bounding box center [722, 376] width 19 height 19
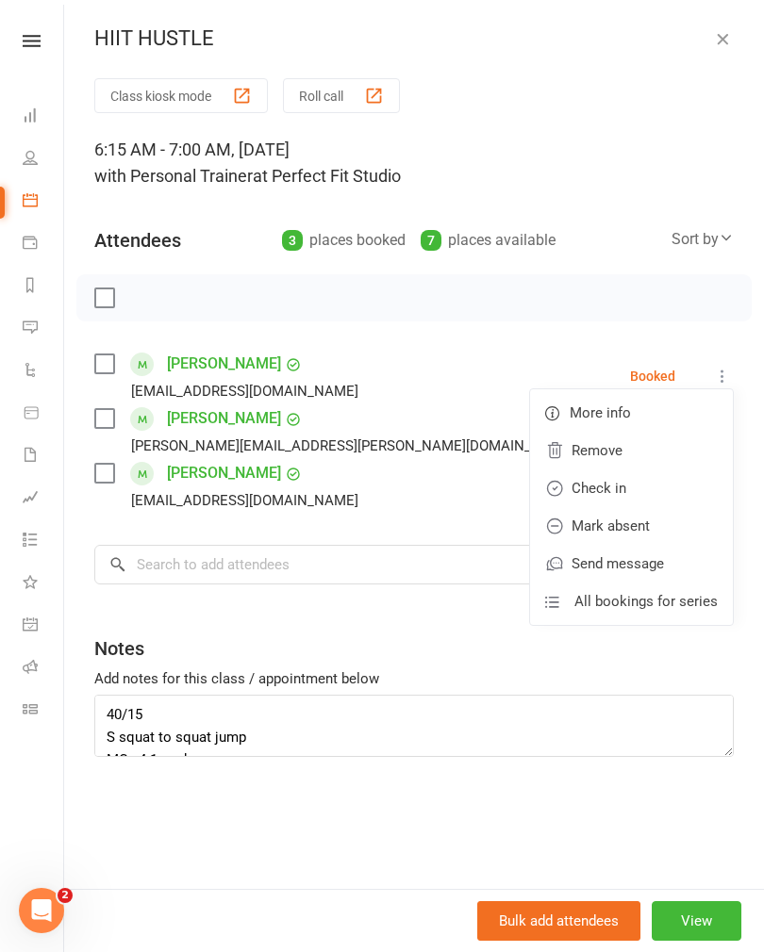
click at [598, 485] on link "Check in" at bounding box center [631, 488] width 203 height 38
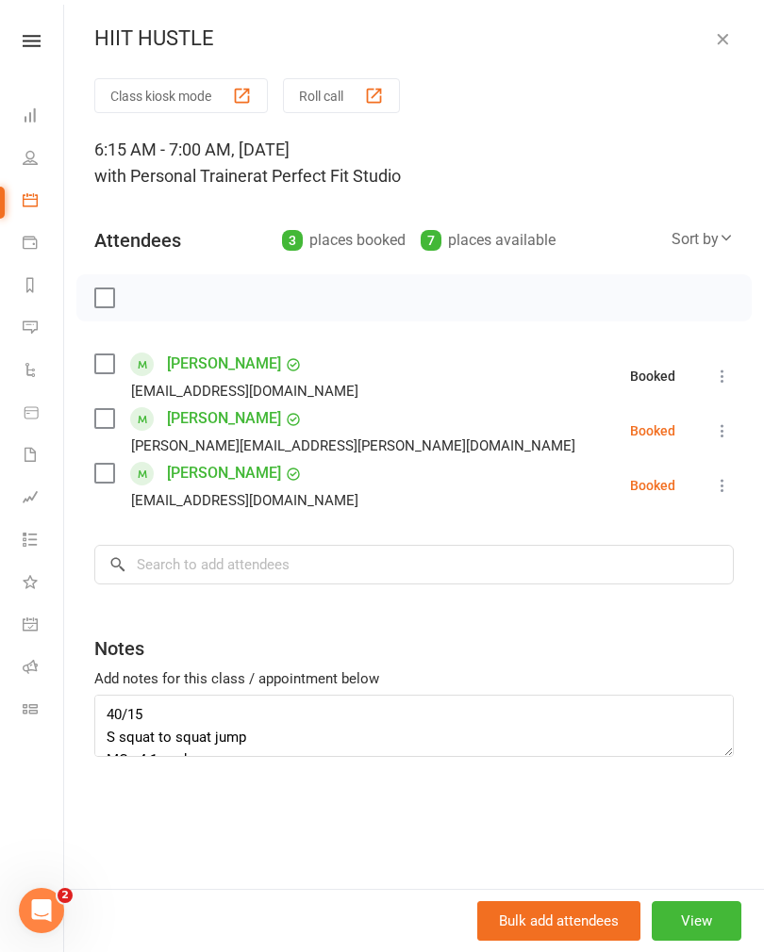
click at [728, 429] on icon at bounding box center [722, 430] width 19 height 19
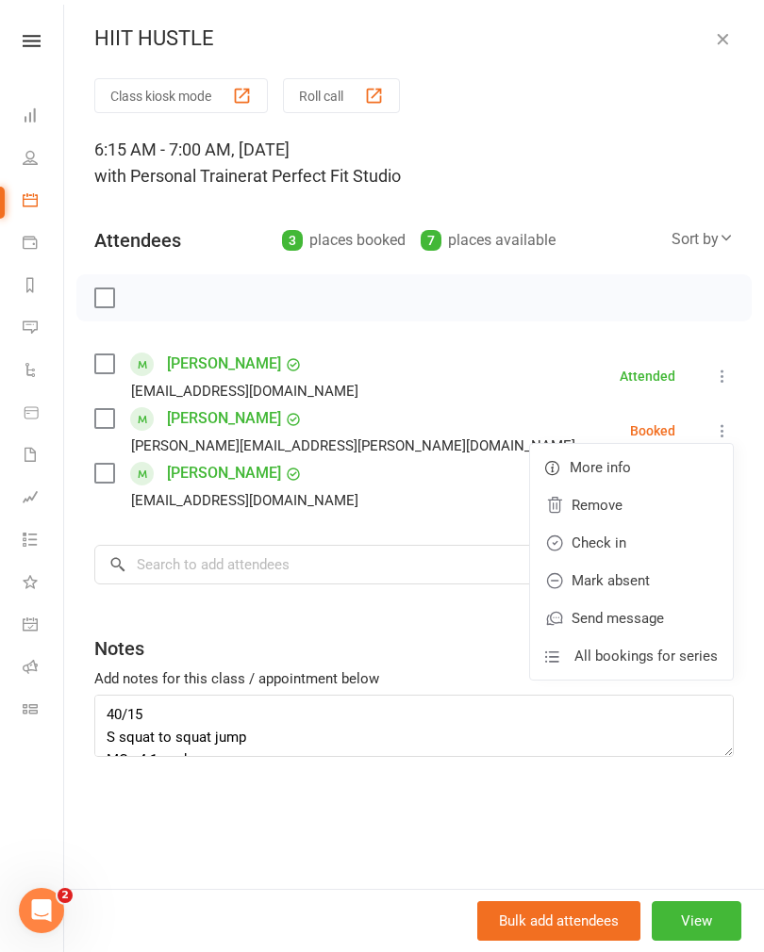
click at [589, 539] on link "Check in" at bounding box center [631, 543] width 203 height 38
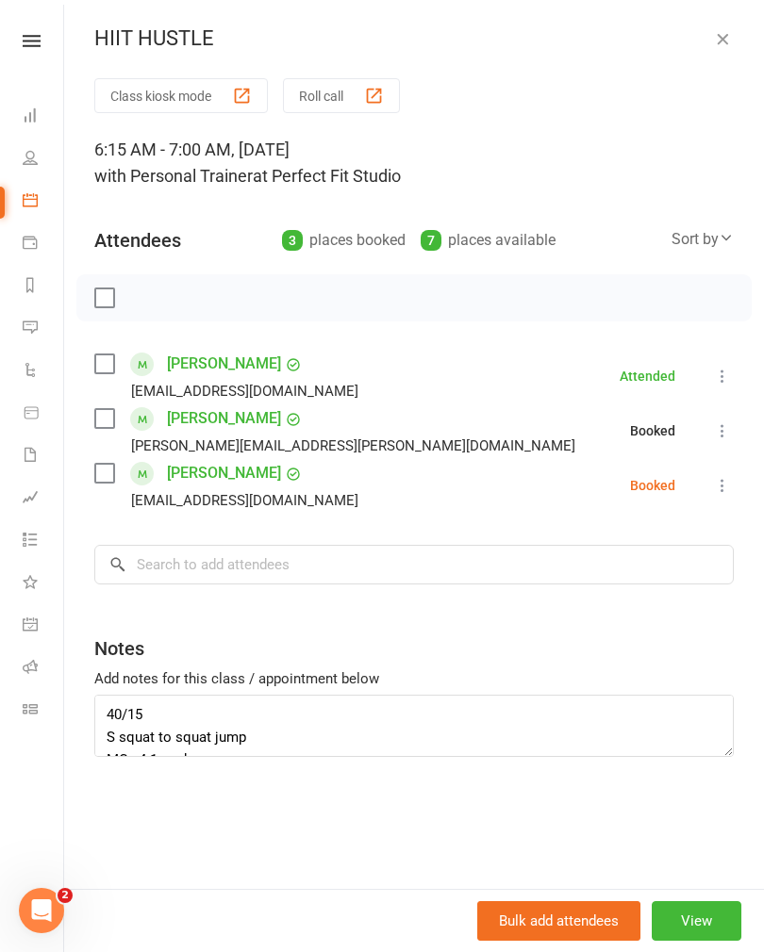
click at [731, 485] on icon at bounding box center [722, 485] width 19 height 19
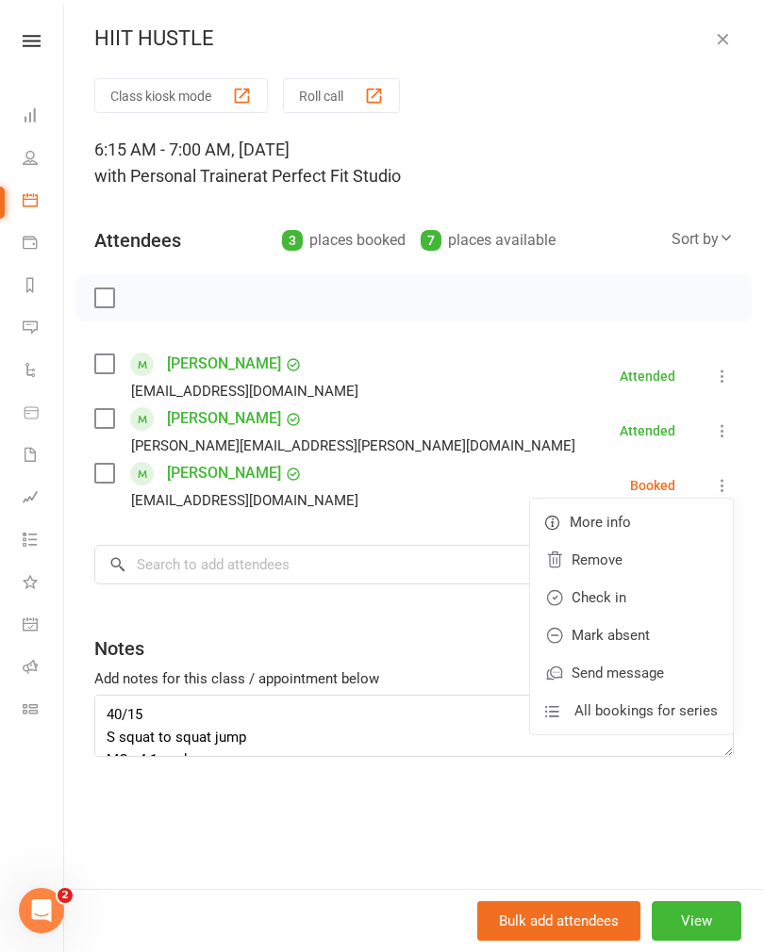
click at [584, 595] on link "Check in" at bounding box center [631, 598] width 203 height 38
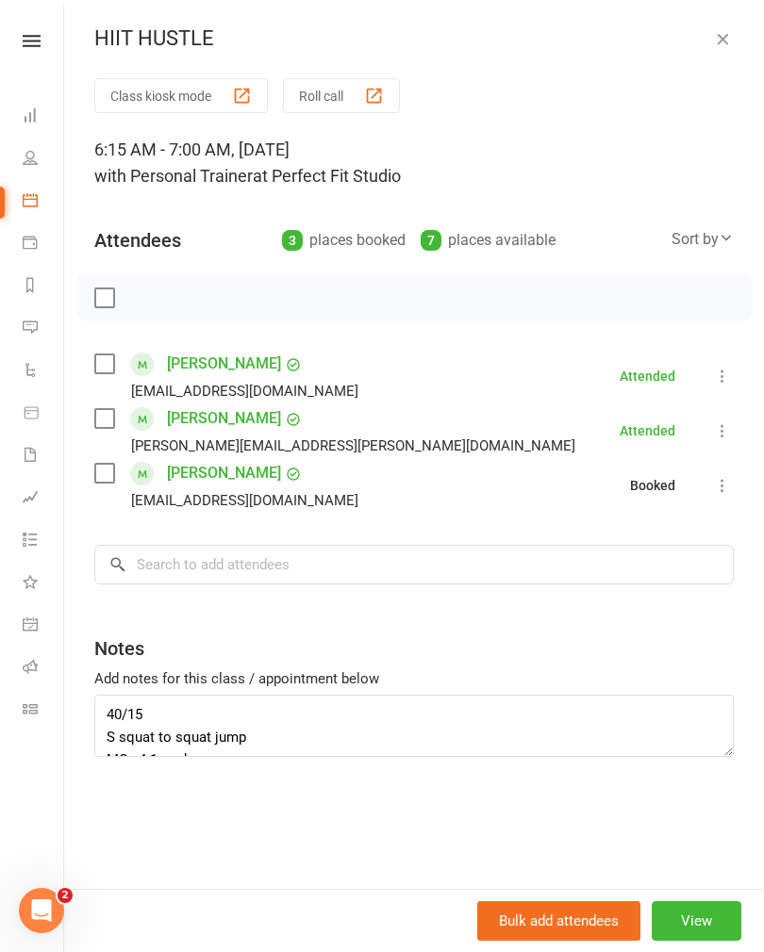
click at [727, 45] on icon "button" at bounding box center [722, 38] width 19 height 19
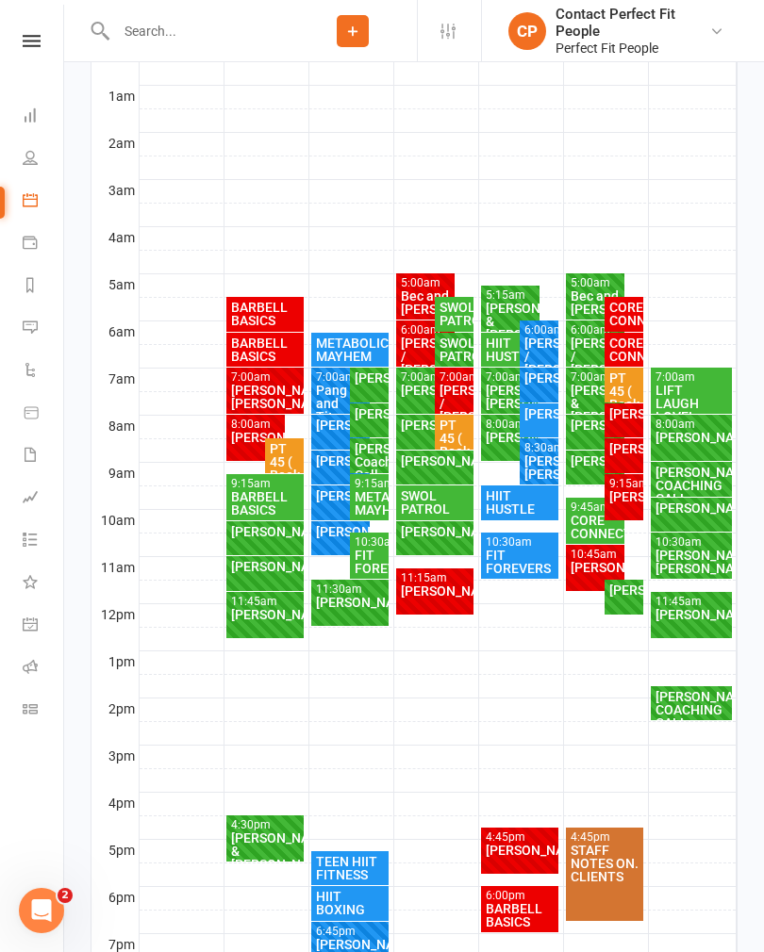
click at [500, 353] on div "HIIT HUSTLE" at bounding box center [511, 350] width 52 height 26
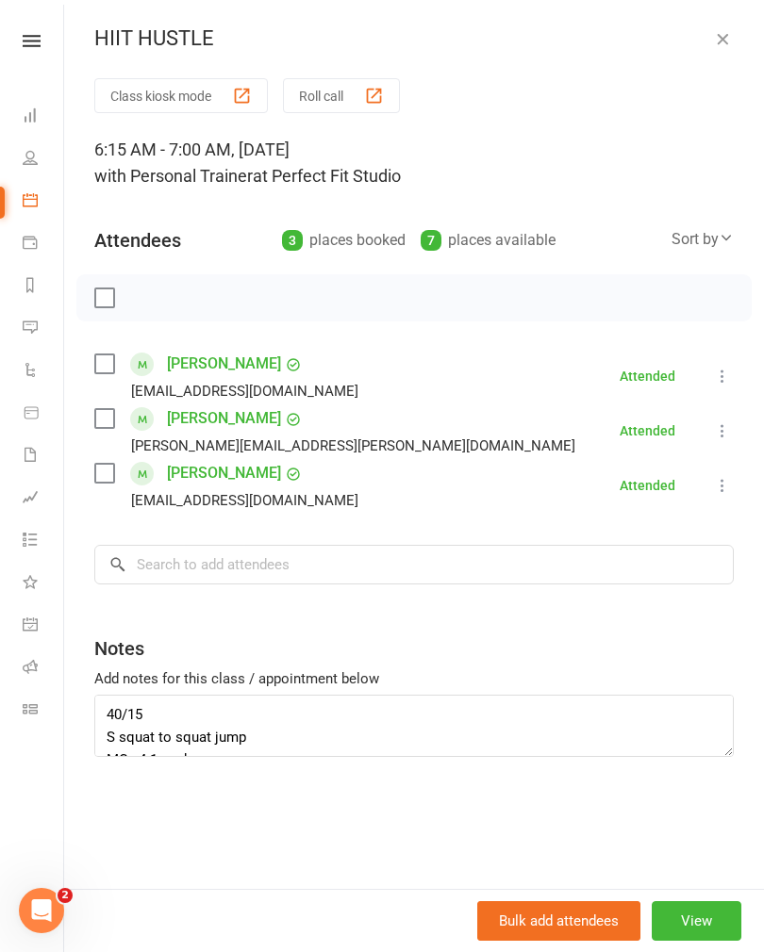
click at [722, 33] on icon "button" at bounding box center [722, 38] width 19 height 19
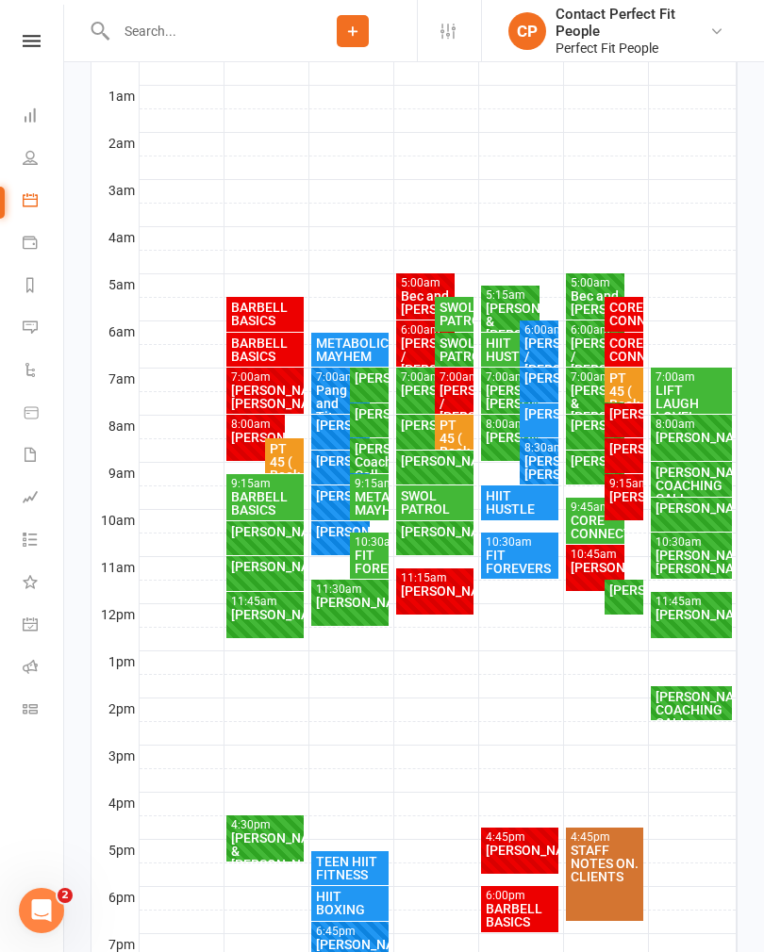
click at [497, 388] on div "[PERSON_NAME]/ [PERSON_NAME]" at bounding box center [511, 397] width 52 height 26
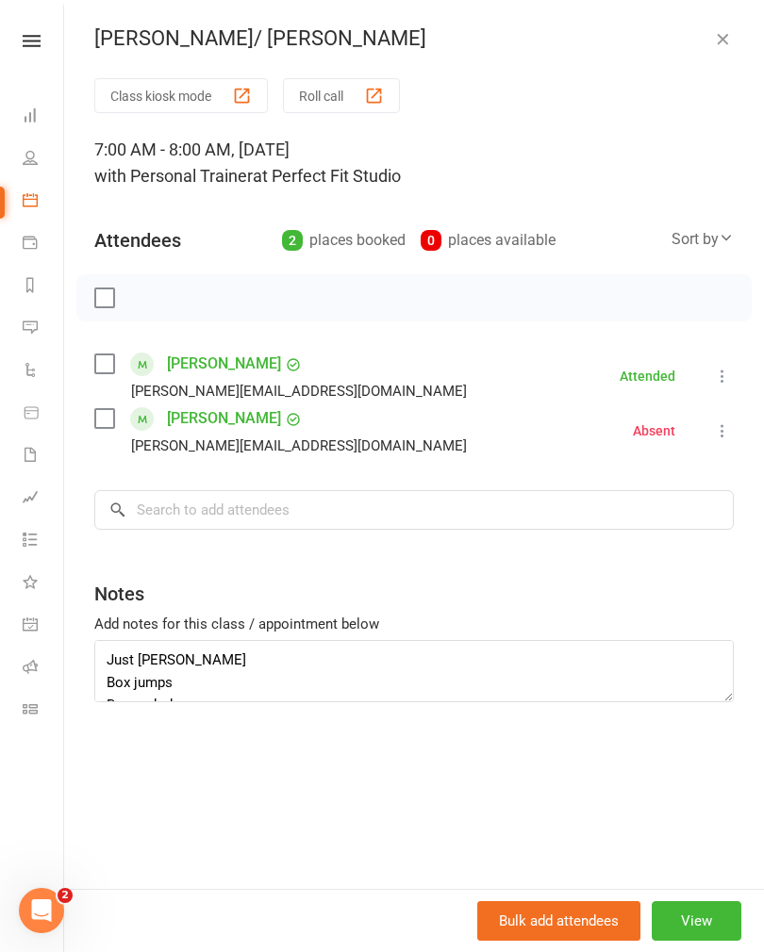
click at [724, 42] on icon "button" at bounding box center [722, 38] width 19 height 19
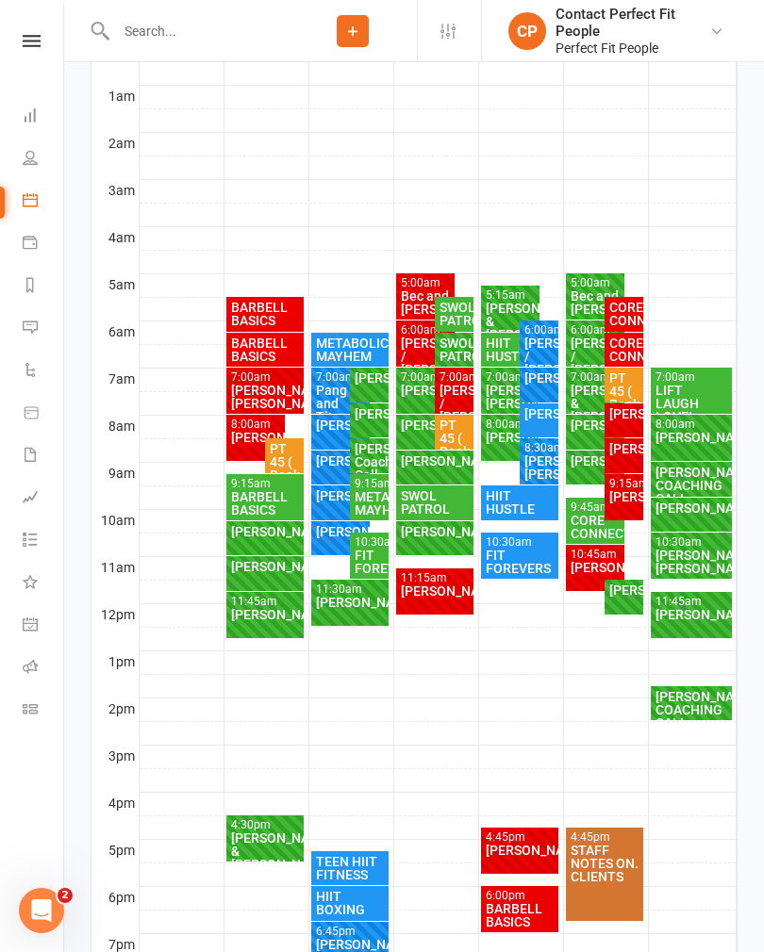
click at [501, 444] on div "[PERSON_NAME]." at bounding box center [511, 437] width 52 height 13
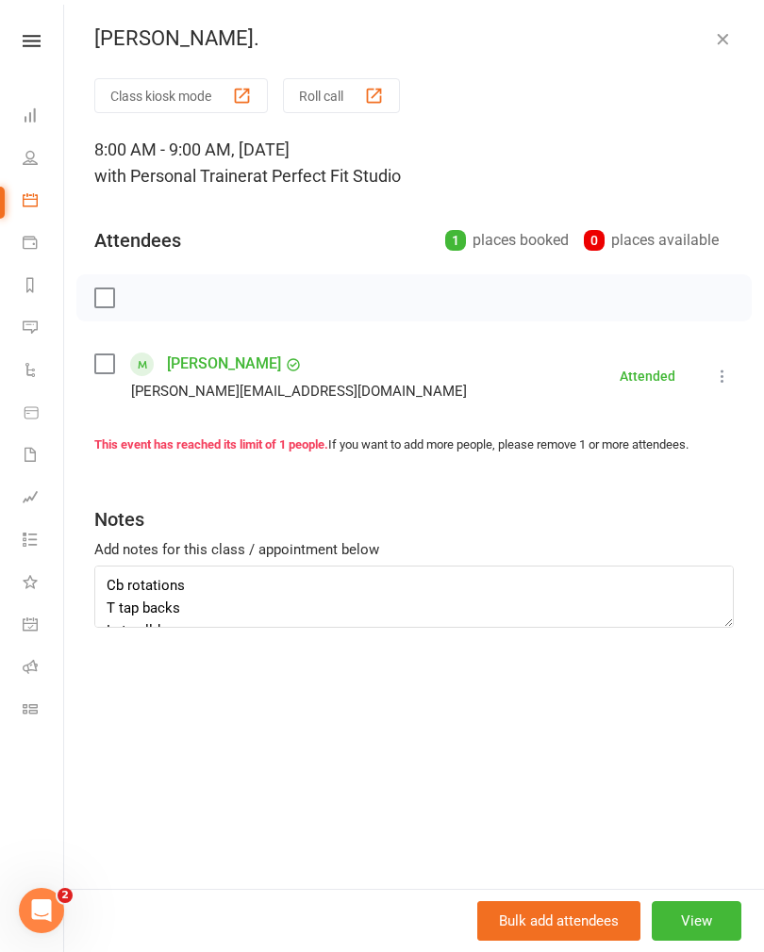
click at [731, 39] on icon "button" at bounding box center [722, 38] width 19 height 19
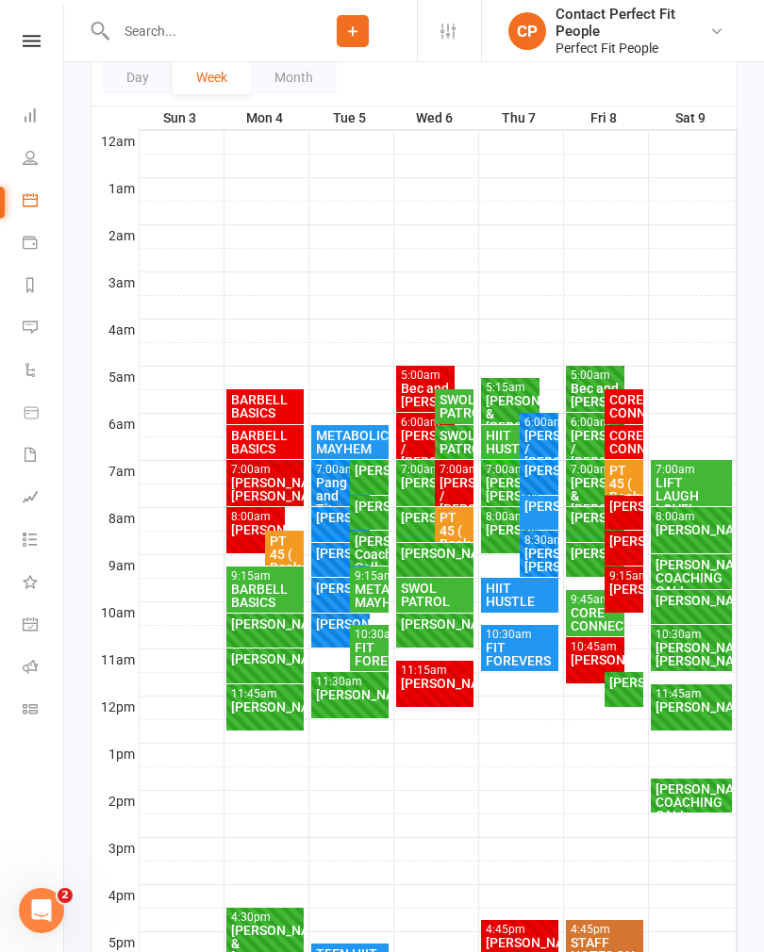
scroll to position [271, 0]
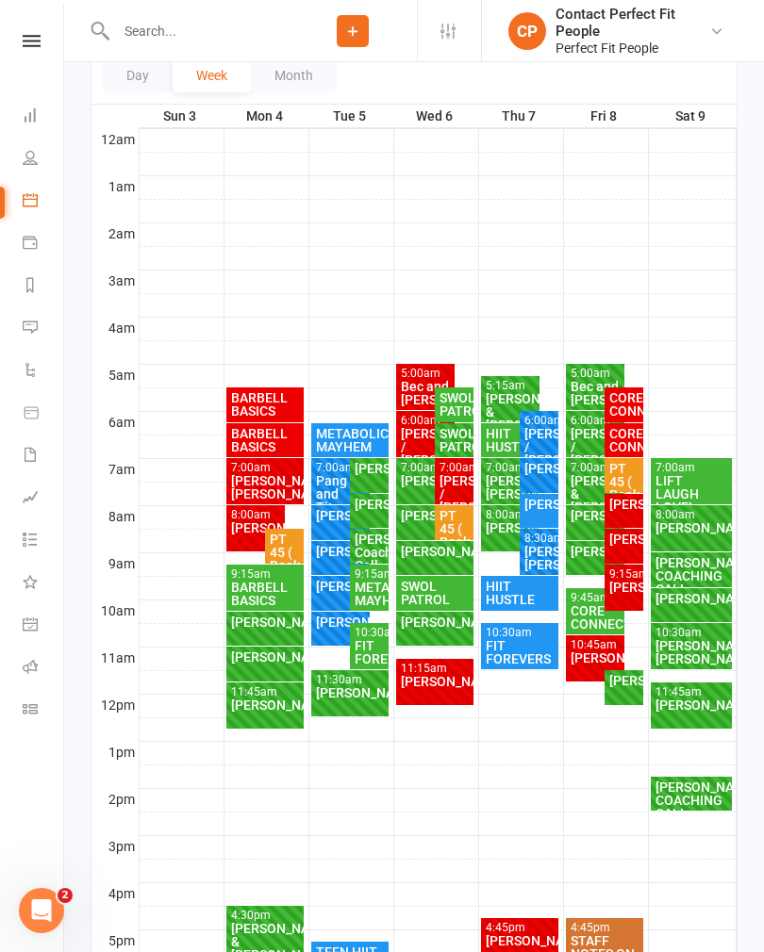
click at [575, 393] on div "Bec and [PERSON_NAME]" at bounding box center [595, 393] width 52 height 26
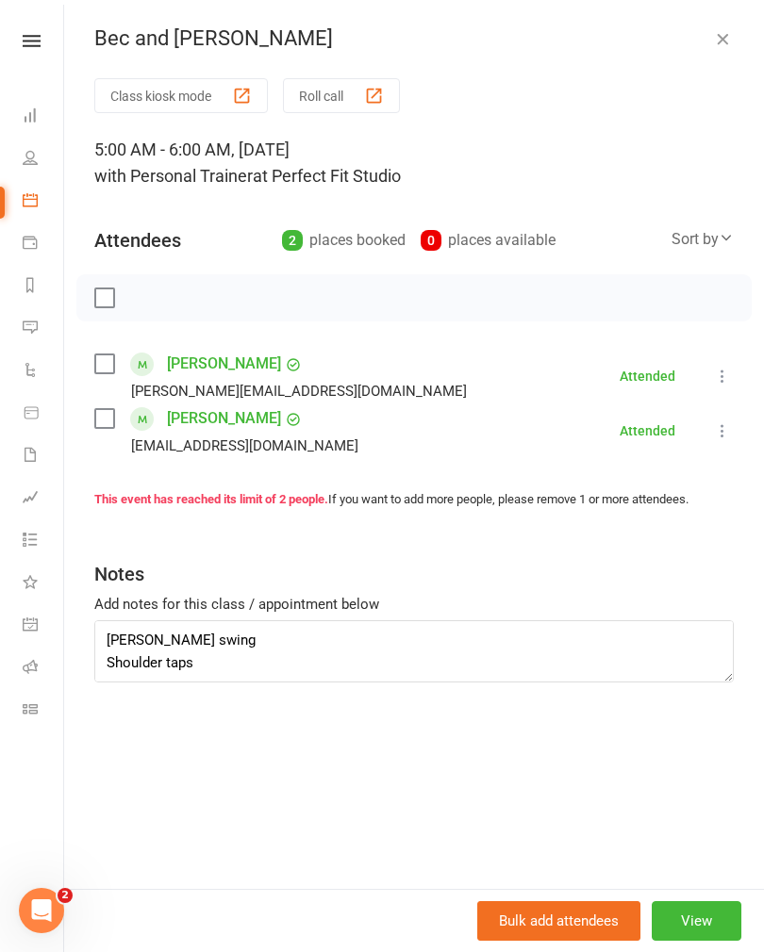
click at [727, 48] on button "button" at bounding box center [722, 38] width 23 height 23
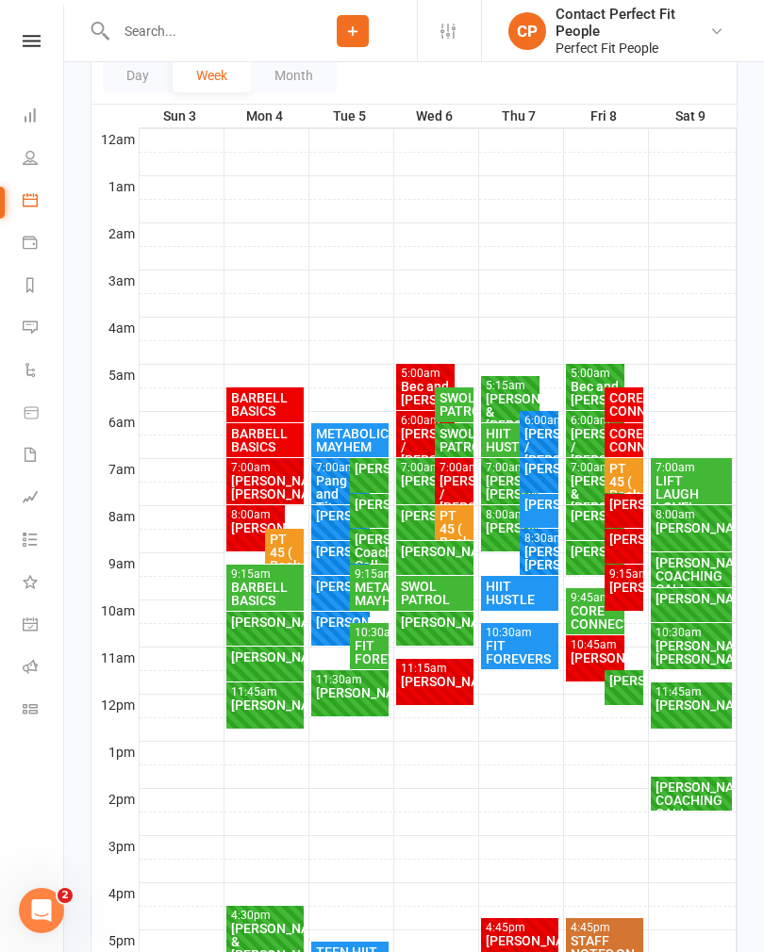
click at [586, 438] on div "[PERSON_NAME] / [PERSON_NAME]" at bounding box center [595, 447] width 52 height 40
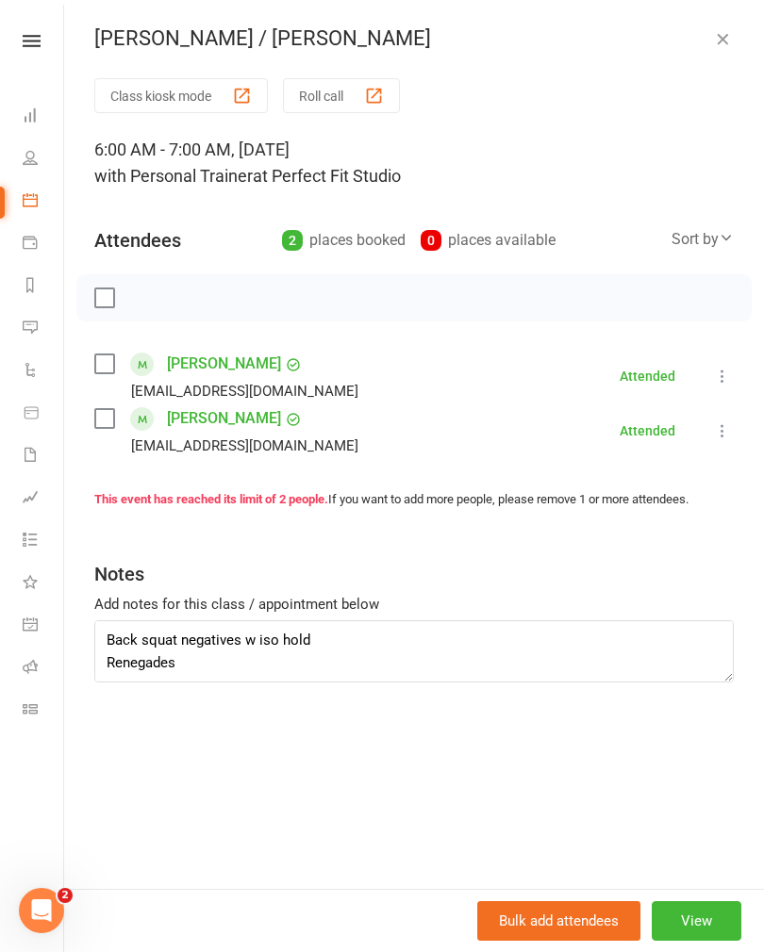
click at [717, 41] on icon "button" at bounding box center [722, 38] width 19 height 19
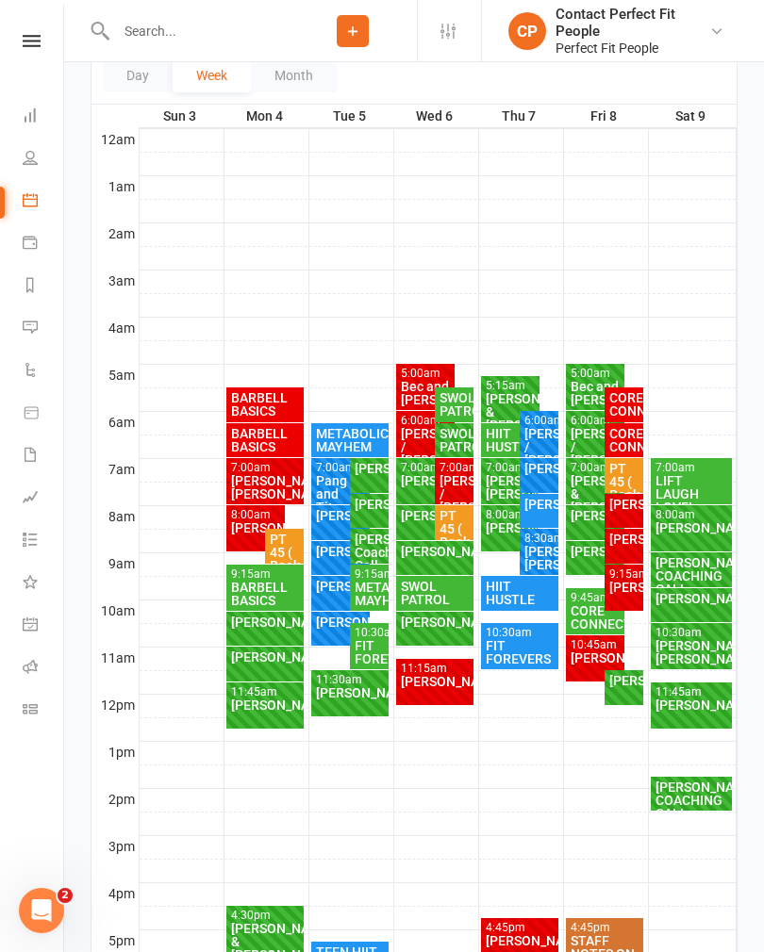
click at [583, 485] on div "[PERSON_NAME] & [PERSON_NAME]" at bounding box center [595, 494] width 52 height 40
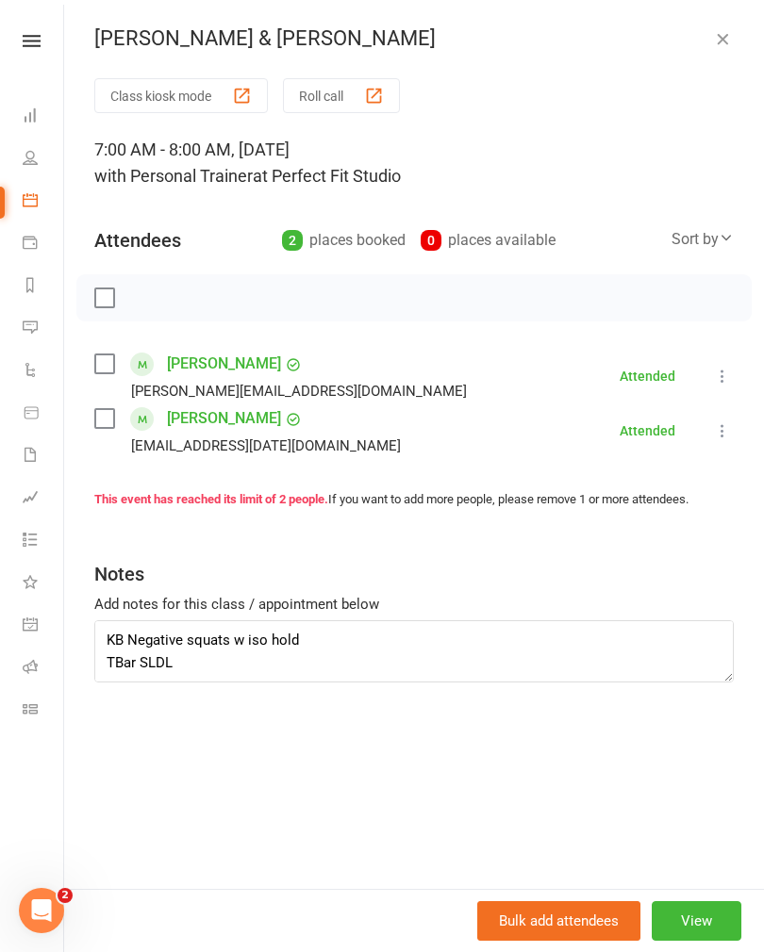
click at [720, 41] on icon "button" at bounding box center [722, 38] width 19 height 19
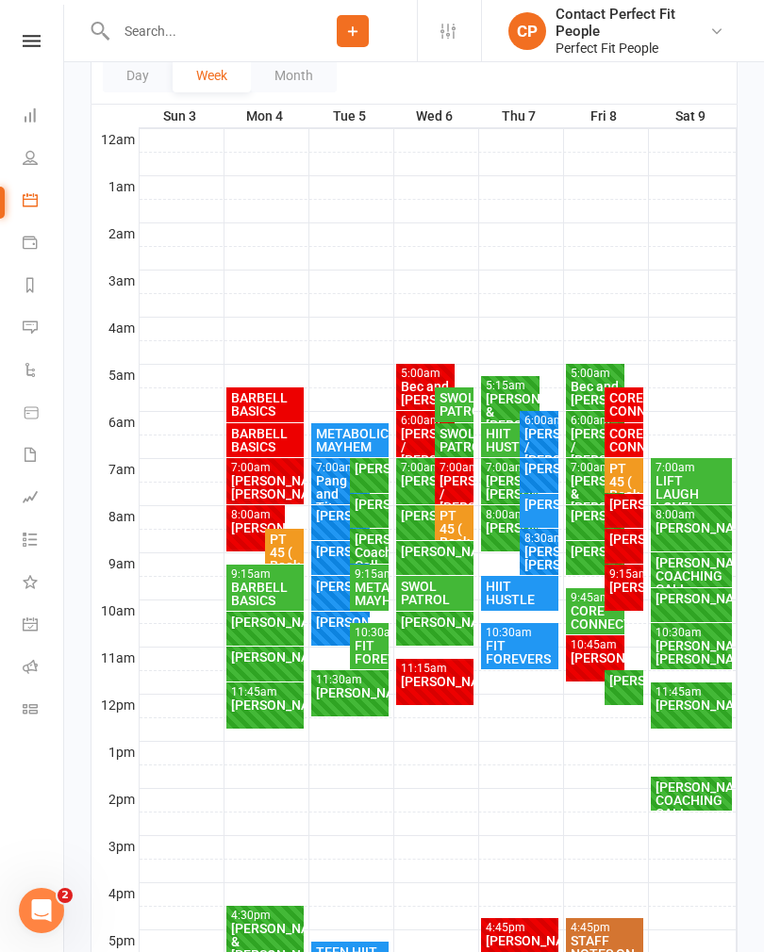
click at [585, 541] on div "[PERSON_NAME] FULL" at bounding box center [595, 558] width 59 height 34
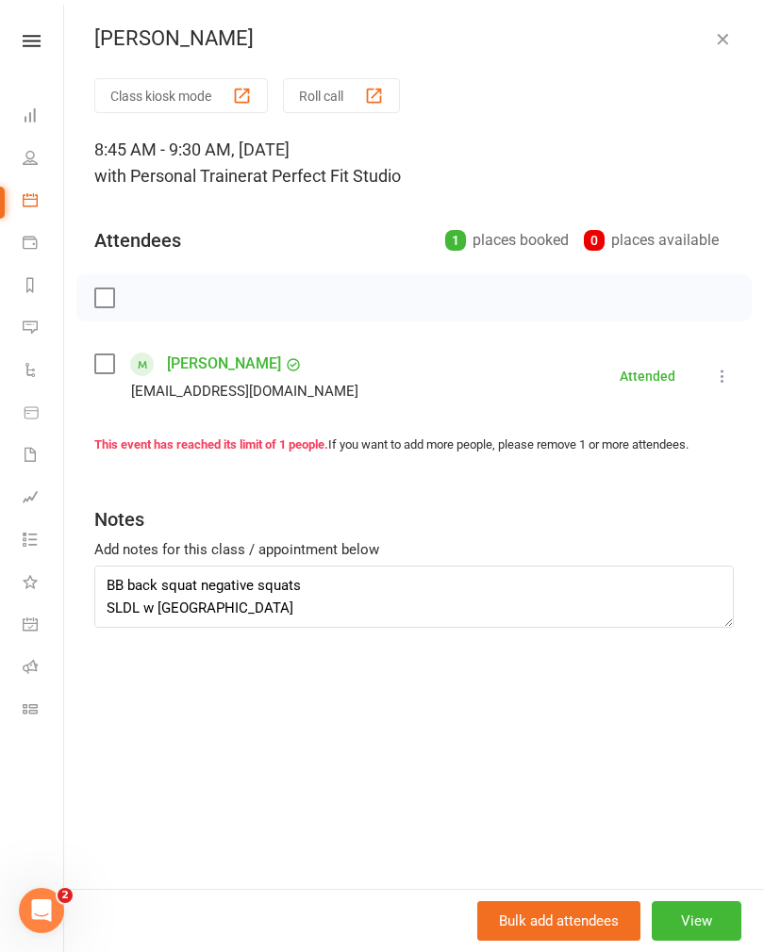
click at [730, 32] on icon "button" at bounding box center [722, 38] width 19 height 19
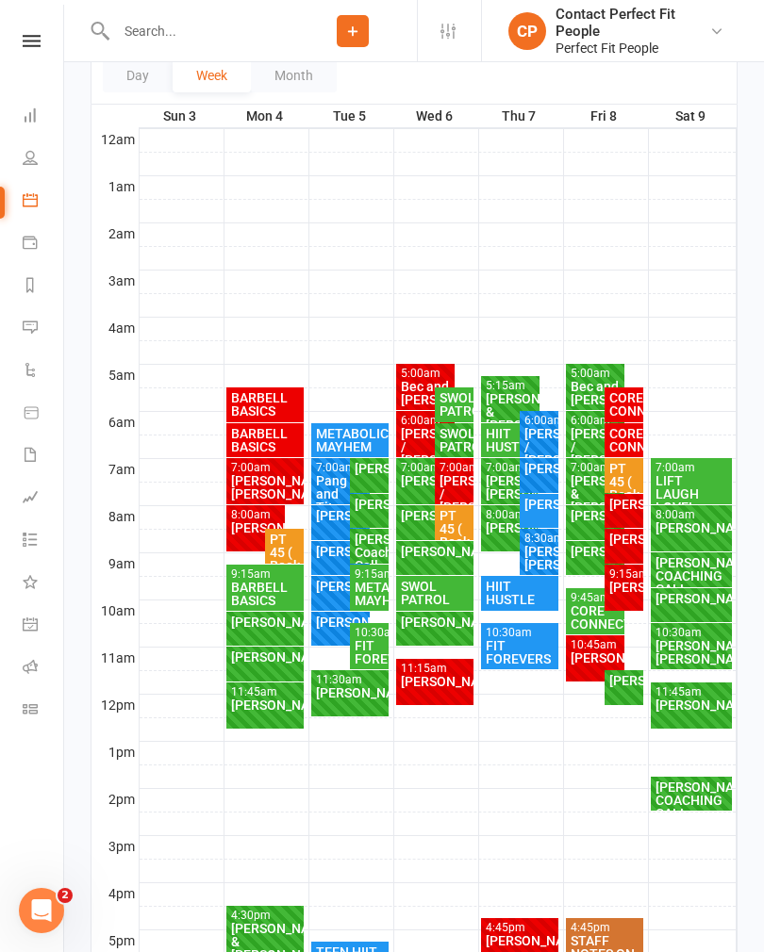
click at [584, 522] on div "[PERSON_NAME]" at bounding box center [595, 515] width 52 height 13
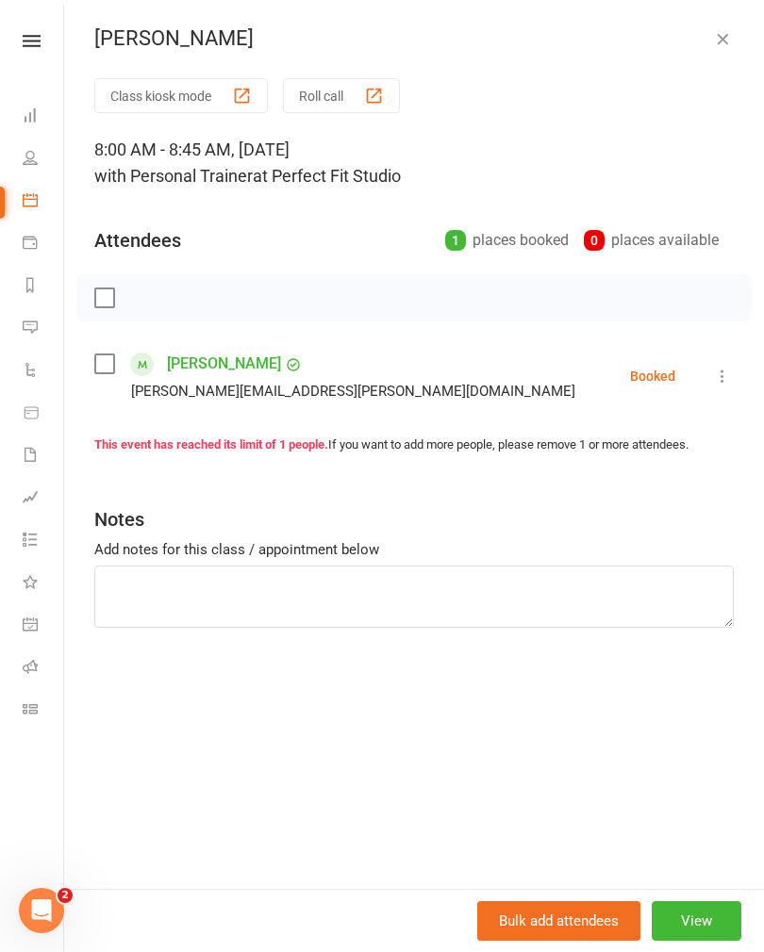
click at [731, 366] on button at bounding box center [722, 376] width 23 height 23
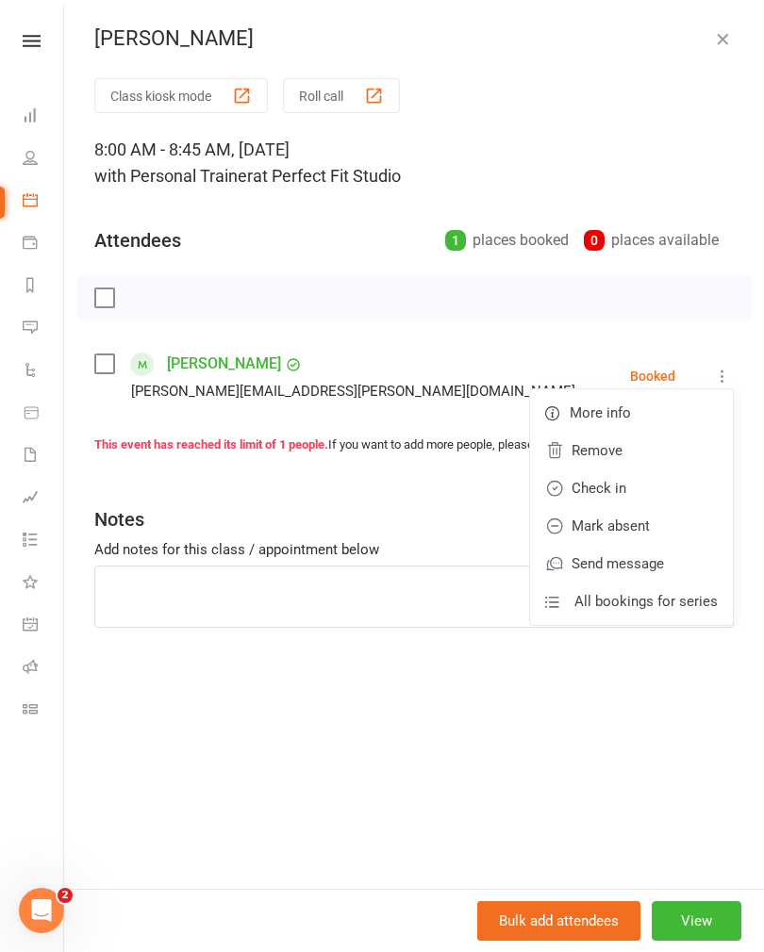
click at [592, 490] on link "Check in" at bounding box center [631, 488] width 203 height 38
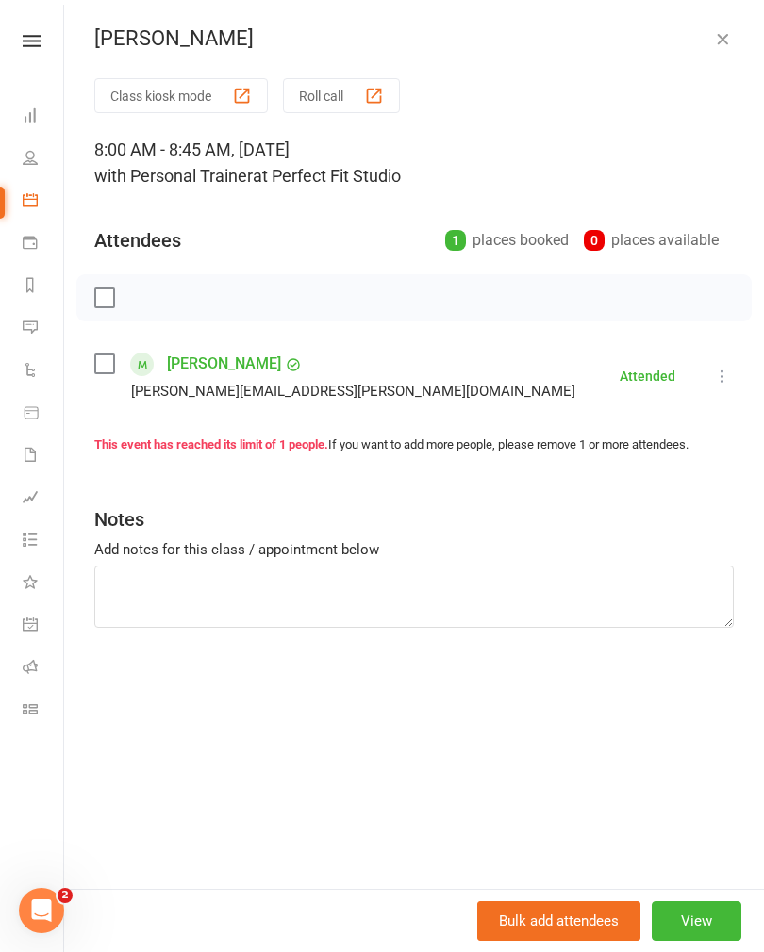
click at [720, 47] on icon "button" at bounding box center [722, 38] width 19 height 19
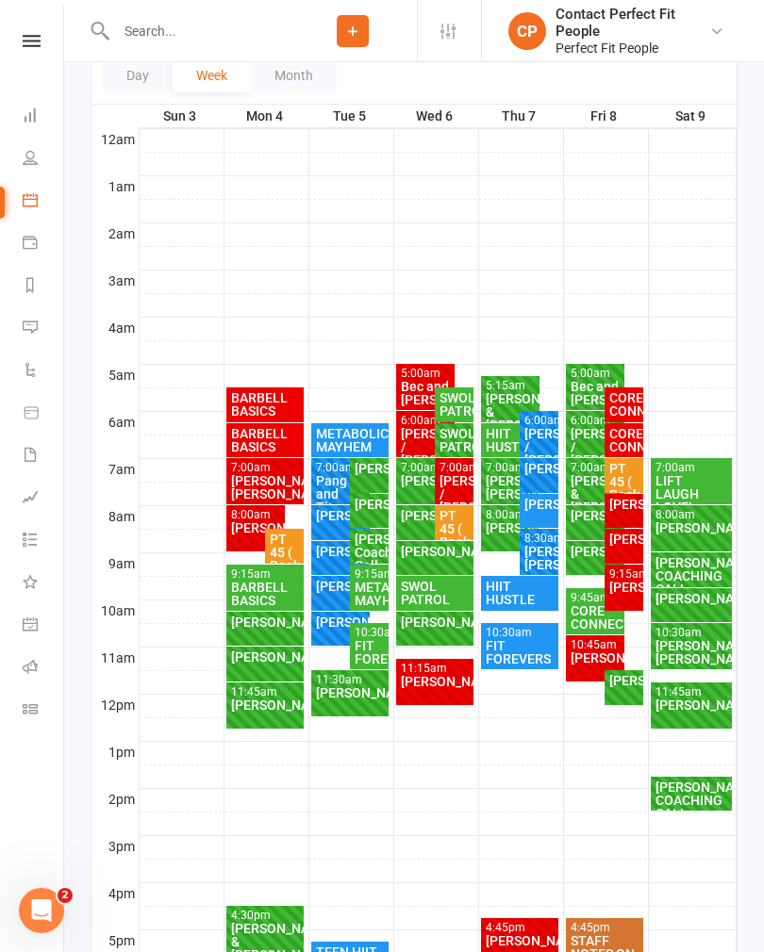
click at [593, 436] on div "[PERSON_NAME] / [PERSON_NAME]" at bounding box center [595, 447] width 52 height 40
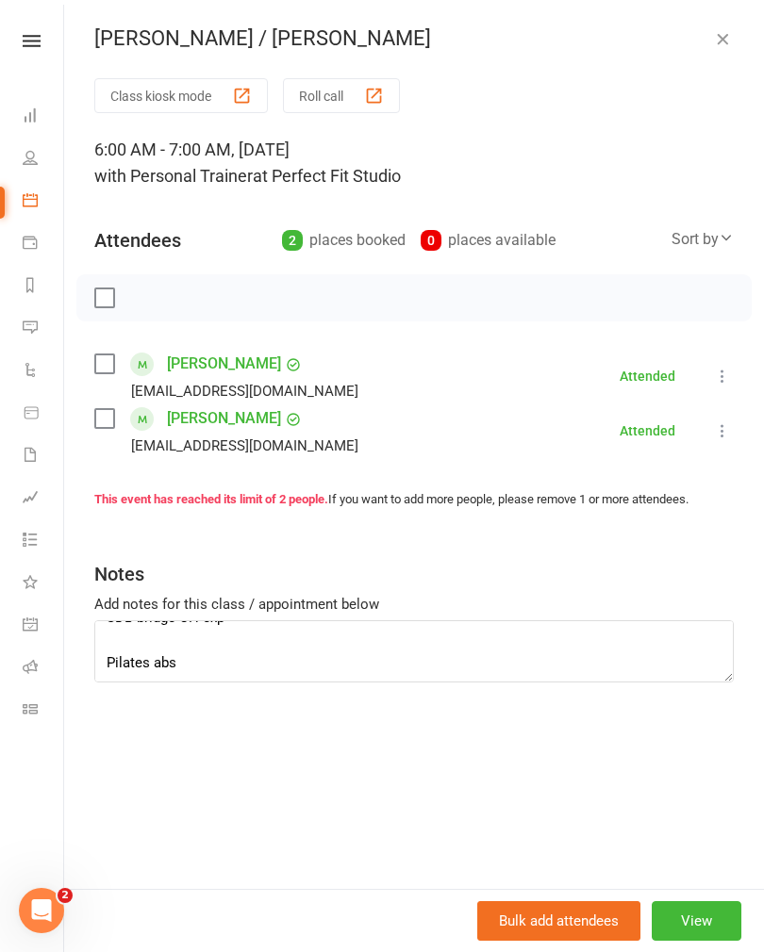
scroll to position [0, 0]
click at [721, 47] on icon "button" at bounding box center [722, 38] width 19 height 19
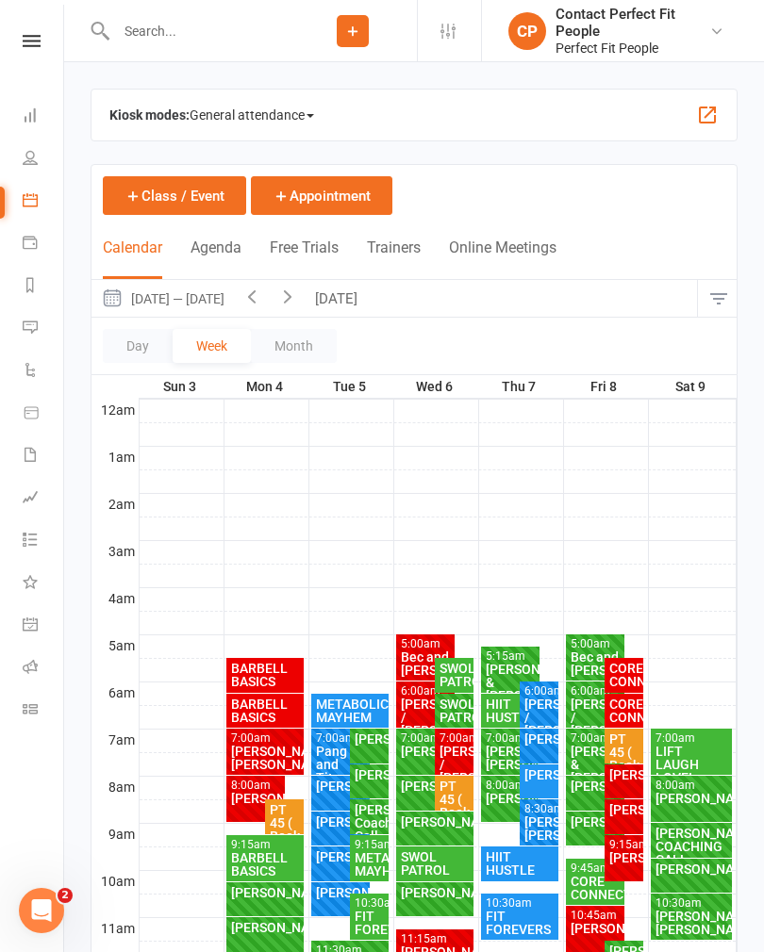
click at [589, 659] on div "Bec and [PERSON_NAME]" at bounding box center [595, 663] width 52 height 26
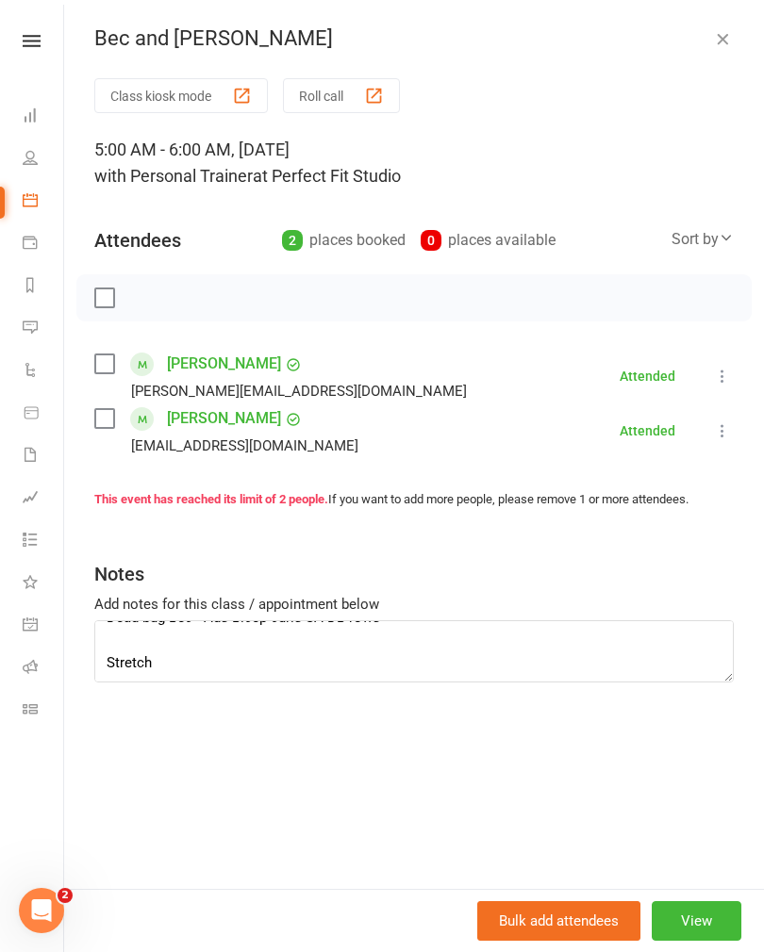
scroll to position [271, 0]
click at [106, 661] on textarea "[PERSON_NAME] swing Shoulder taps Back squat negatives CB High rows TBar SL dea…" at bounding box center [413, 651] width 639 height 62
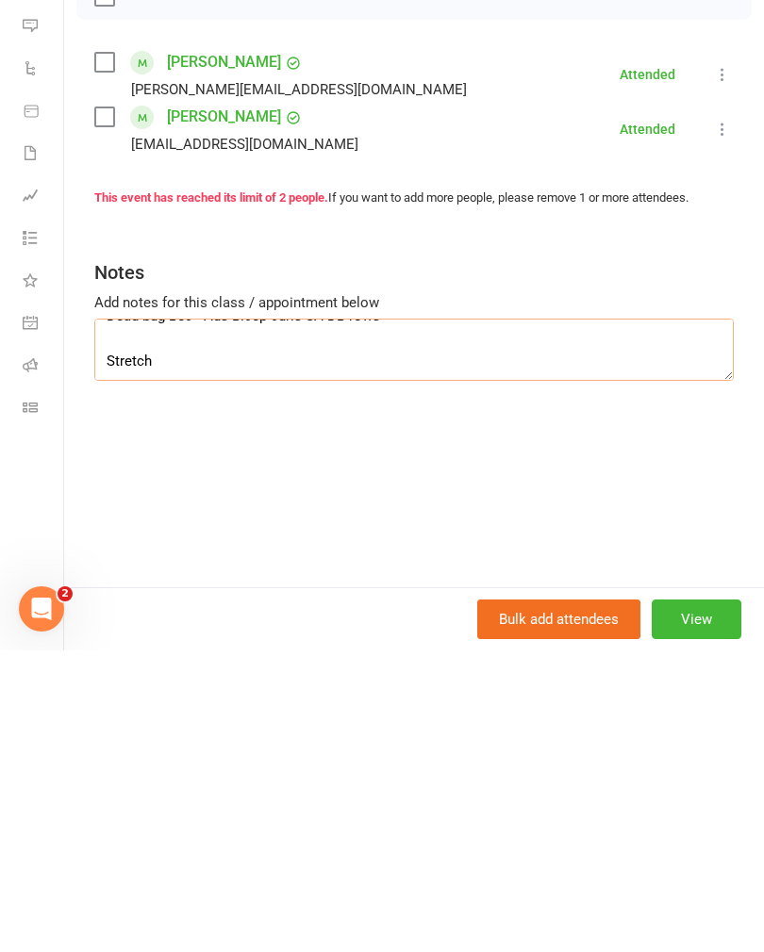
click at [115, 620] on textarea "[PERSON_NAME] swing Shoulder taps Back squat negatives CB High rows TBar SL dea…" at bounding box center [413, 651] width 639 height 62
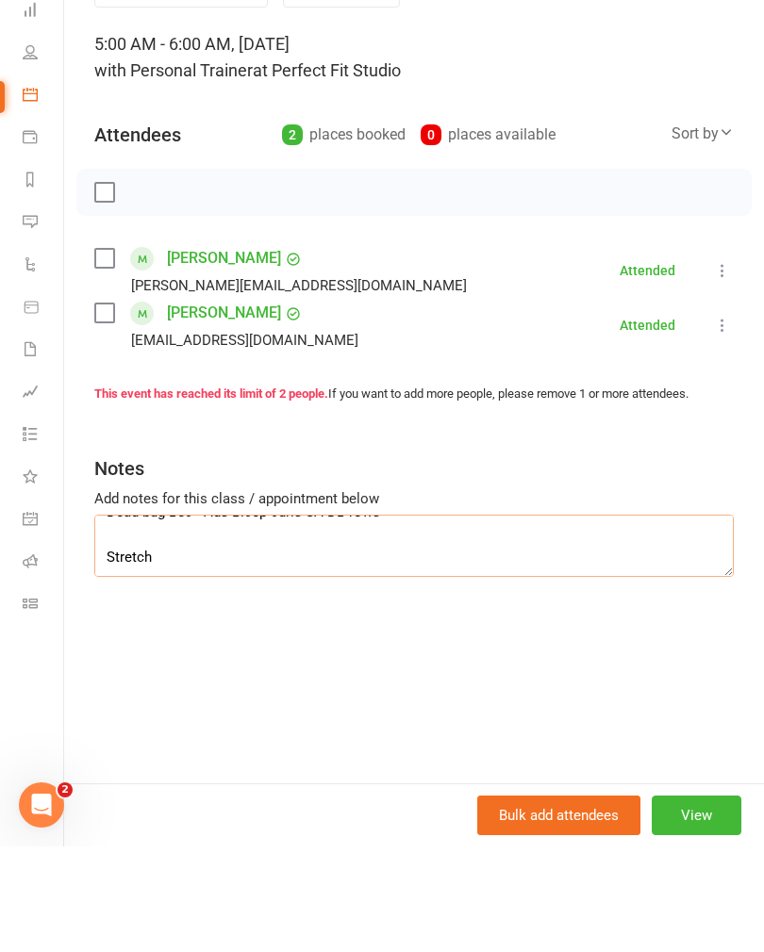
scroll to position [0, 0]
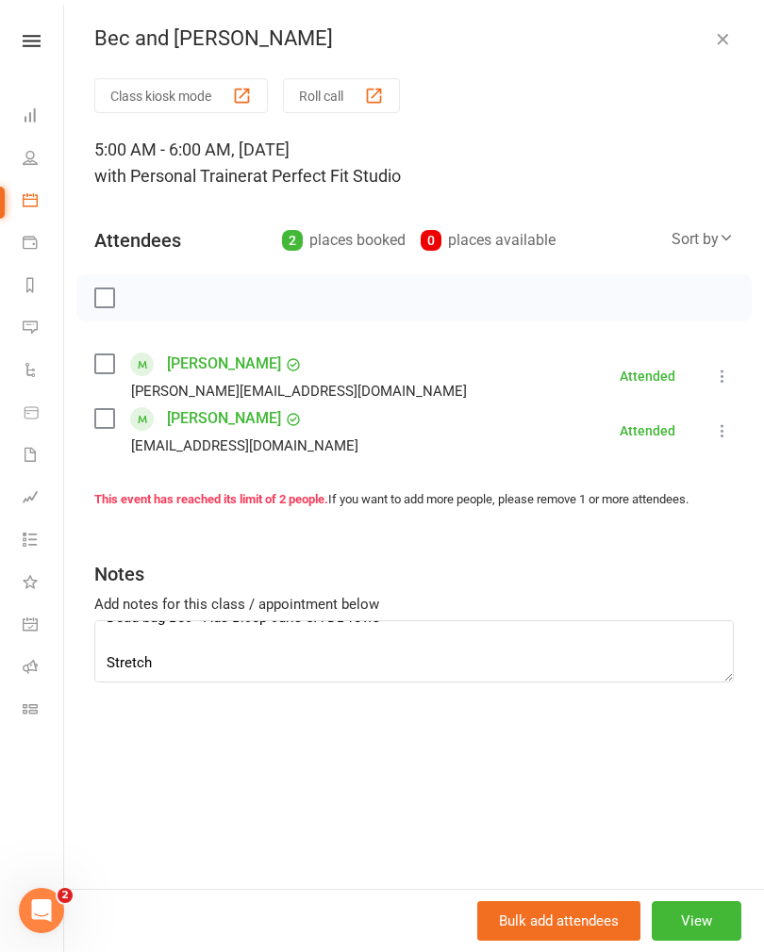
click at [721, 41] on icon "button" at bounding box center [722, 38] width 19 height 19
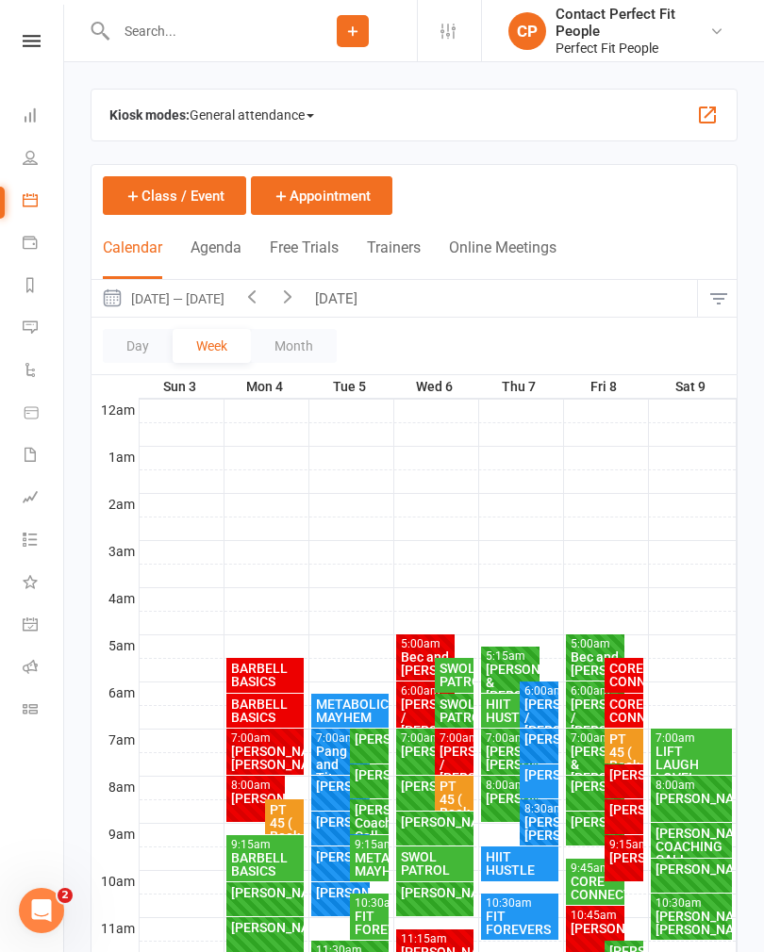
click at [584, 793] on div "[PERSON_NAME]" at bounding box center [595, 786] width 52 height 13
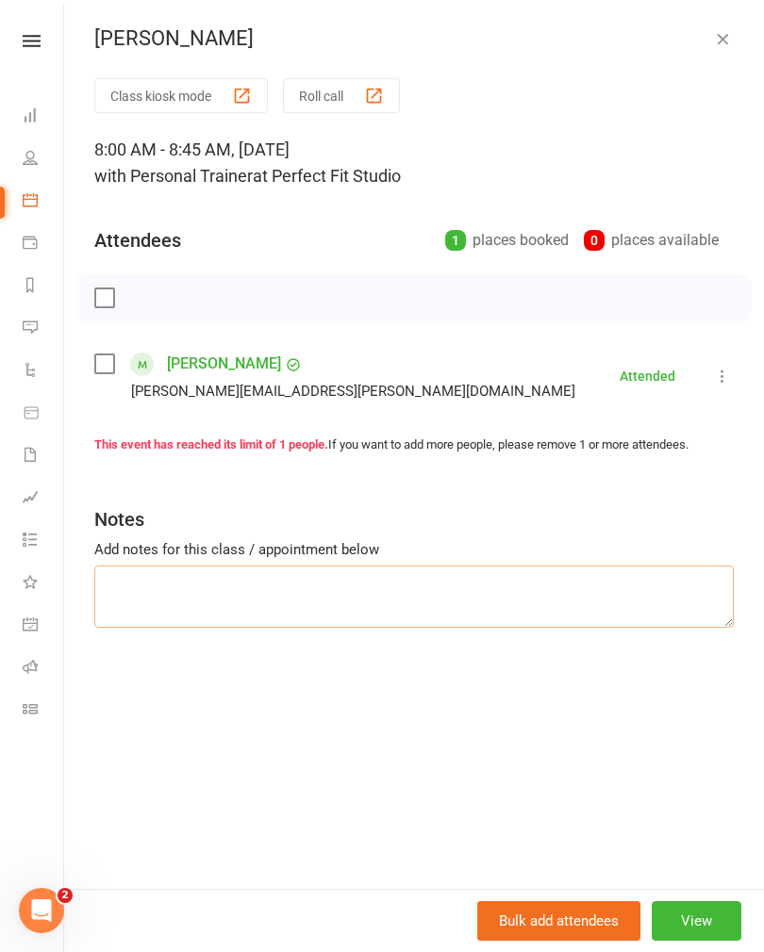
click at [129, 576] on textarea at bounding box center [413, 597] width 639 height 62
click at [124, 589] on textarea at bounding box center [413, 597] width 639 height 62
paste textarea "[PERSON_NAME] swing Shoulder taps Back squat negatives CB High rows TBar SL dea…"
type textarea "[PERSON_NAME] swing Shoulder taps Back squat negatives CB High rows TBar SL dea…"
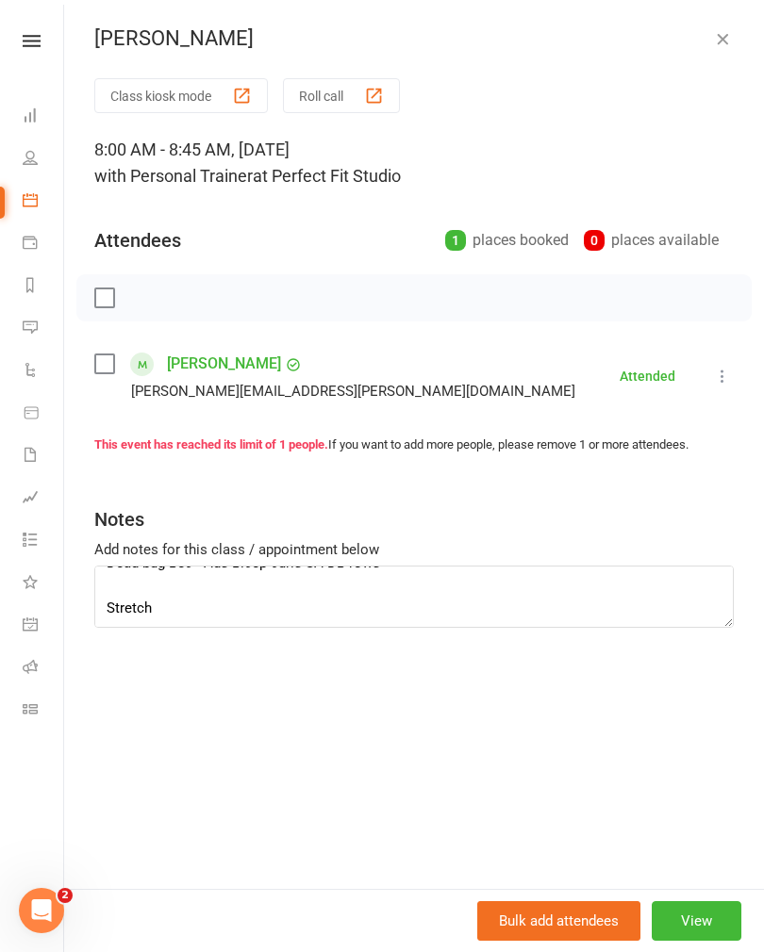
click at [722, 29] on icon "button" at bounding box center [722, 38] width 19 height 19
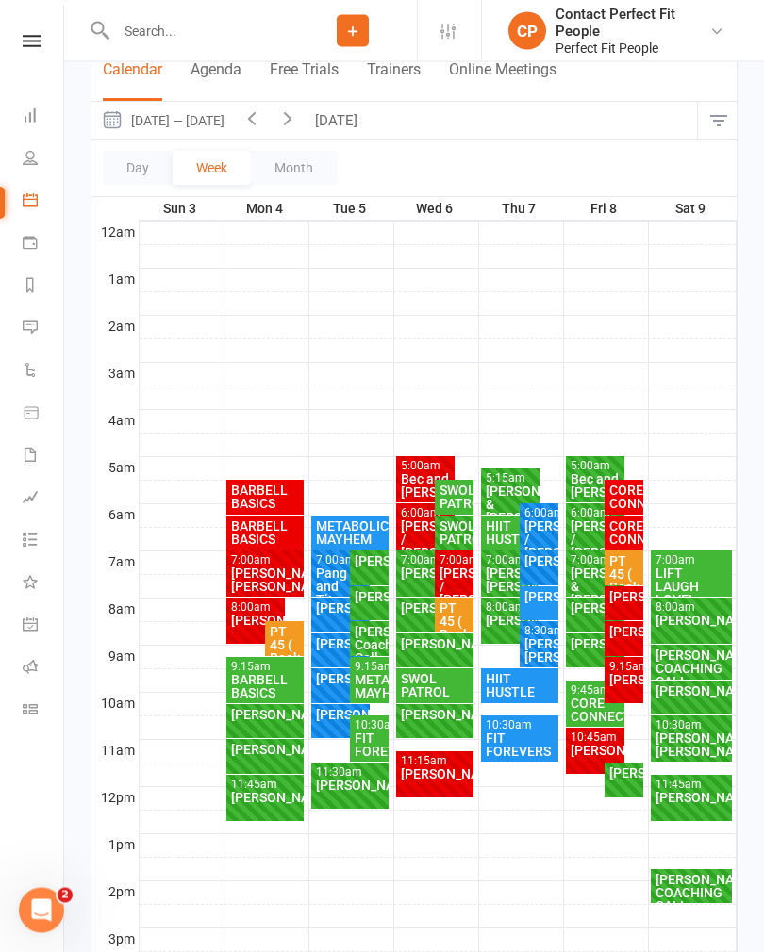
scroll to position [179, 0]
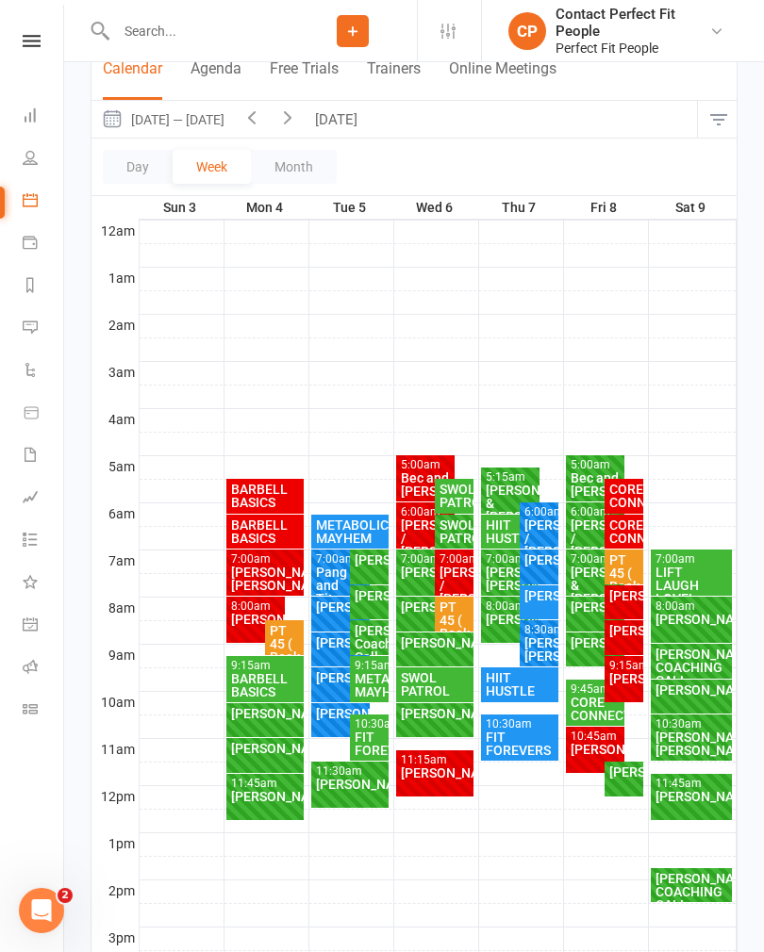
click at [589, 649] on div "[PERSON_NAME]" at bounding box center [595, 642] width 52 height 13
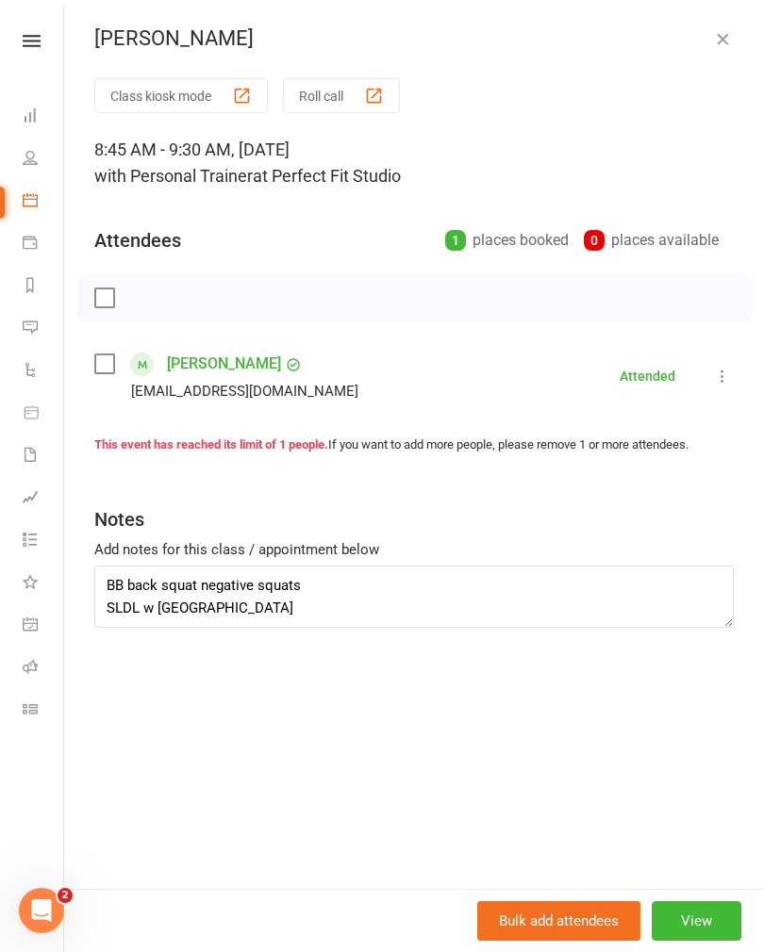
click at [722, 36] on icon "button" at bounding box center [722, 38] width 19 height 19
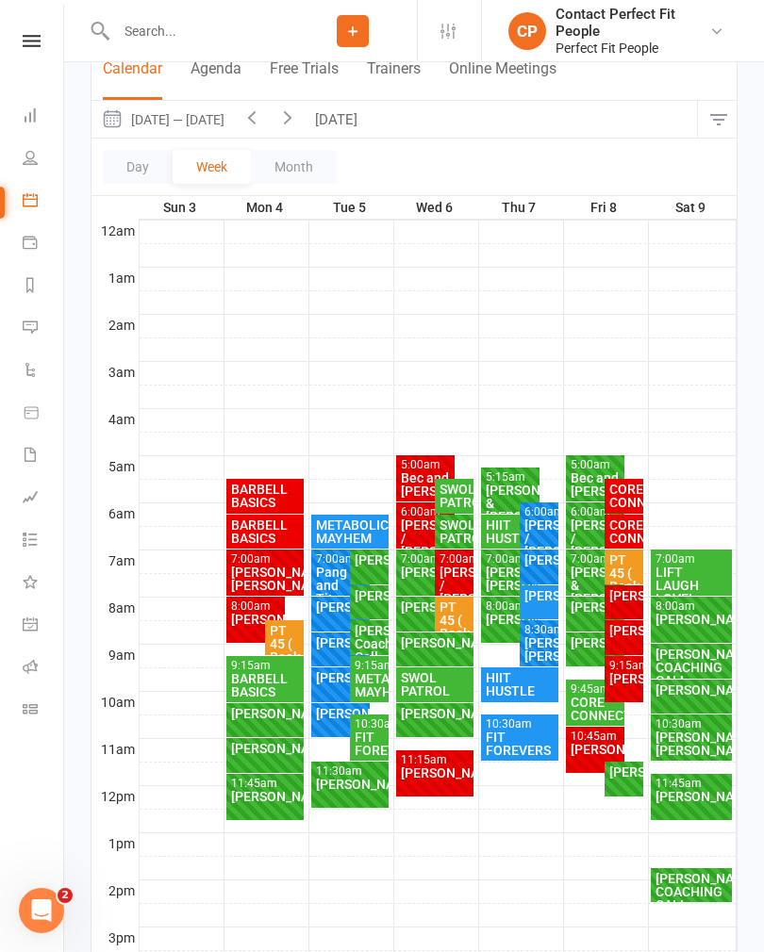
click at [593, 704] on div "CORE CONNECTION" at bounding box center [595, 709] width 52 height 26
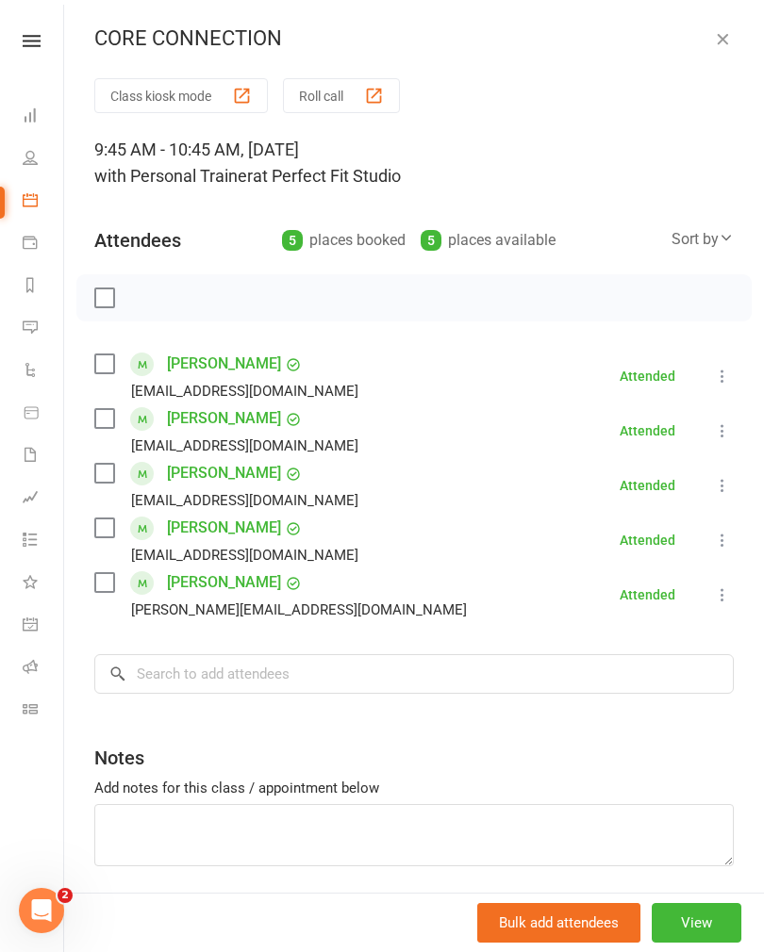
click at [731, 32] on icon "button" at bounding box center [722, 38] width 19 height 19
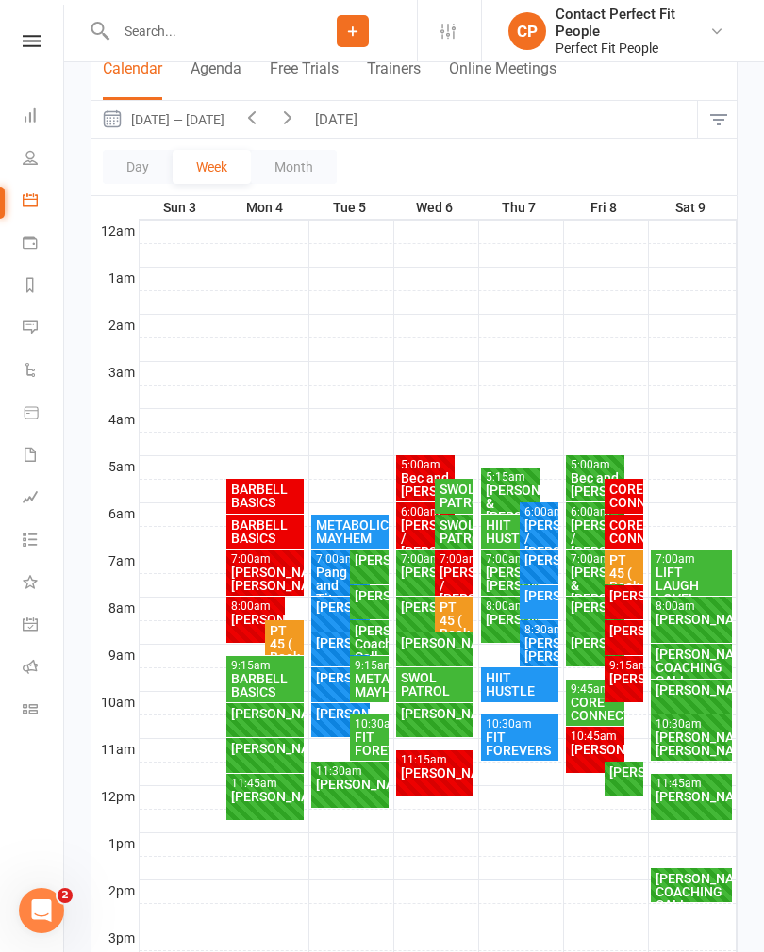
click at [590, 748] on div "[PERSON_NAME]" at bounding box center [595, 749] width 52 height 13
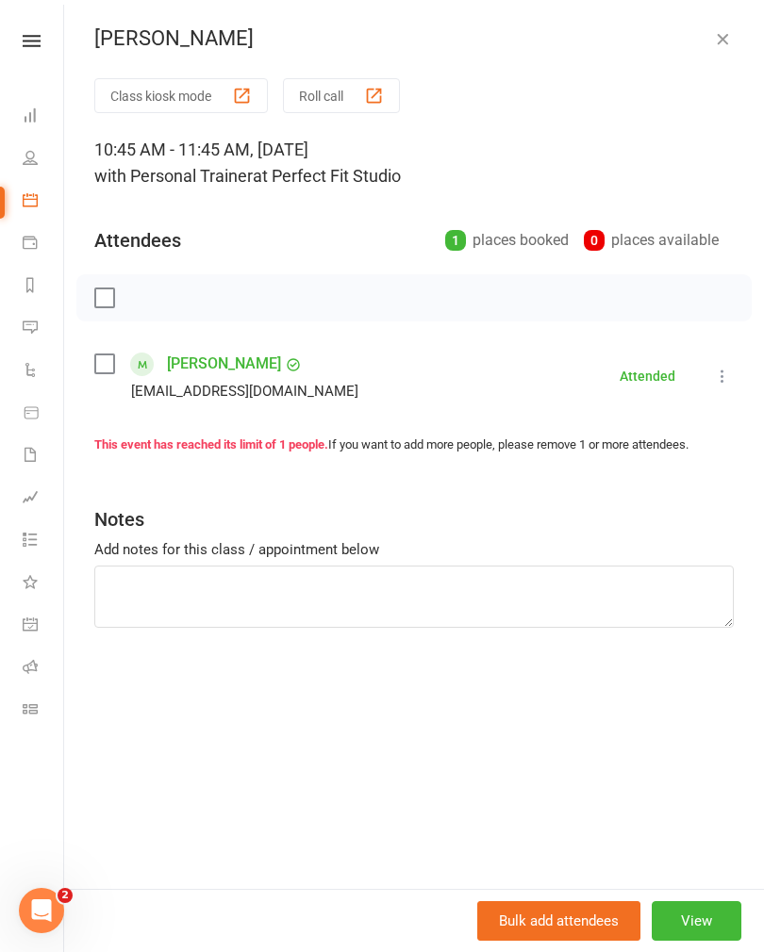
click at [728, 49] on button "button" at bounding box center [722, 38] width 23 height 23
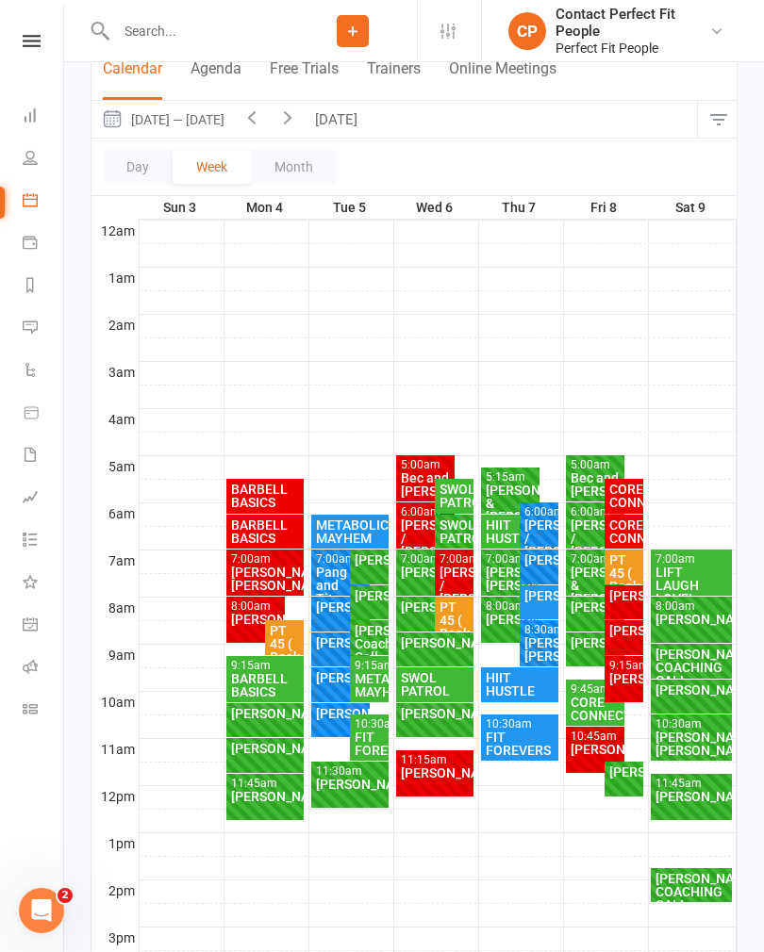
click at [625, 779] on div "[PERSON_NAME]" at bounding box center [623, 771] width 31 height 13
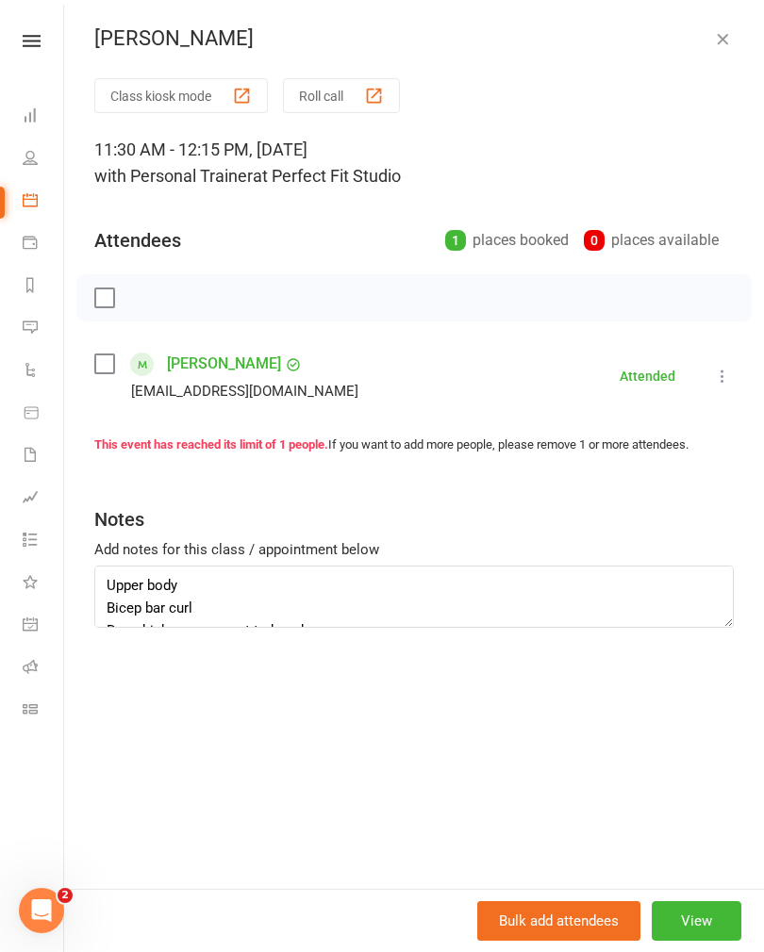
click at [722, 47] on icon "button" at bounding box center [722, 38] width 19 height 19
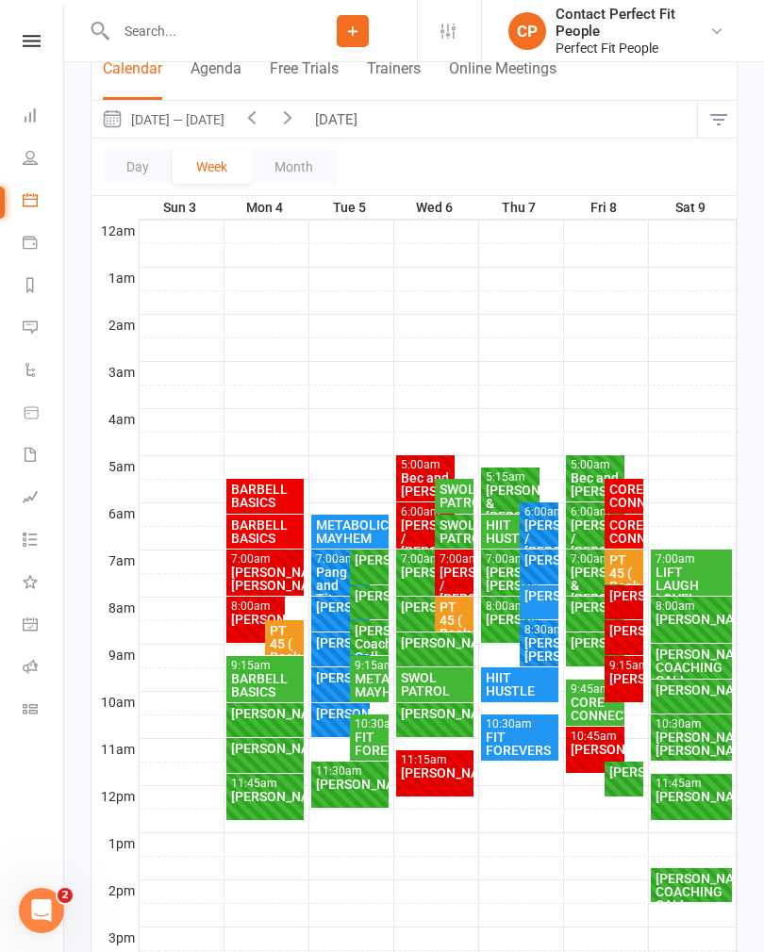
click at [638, 685] on div "[PERSON_NAME]" at bounding box center [623, 678] width 31 height 13
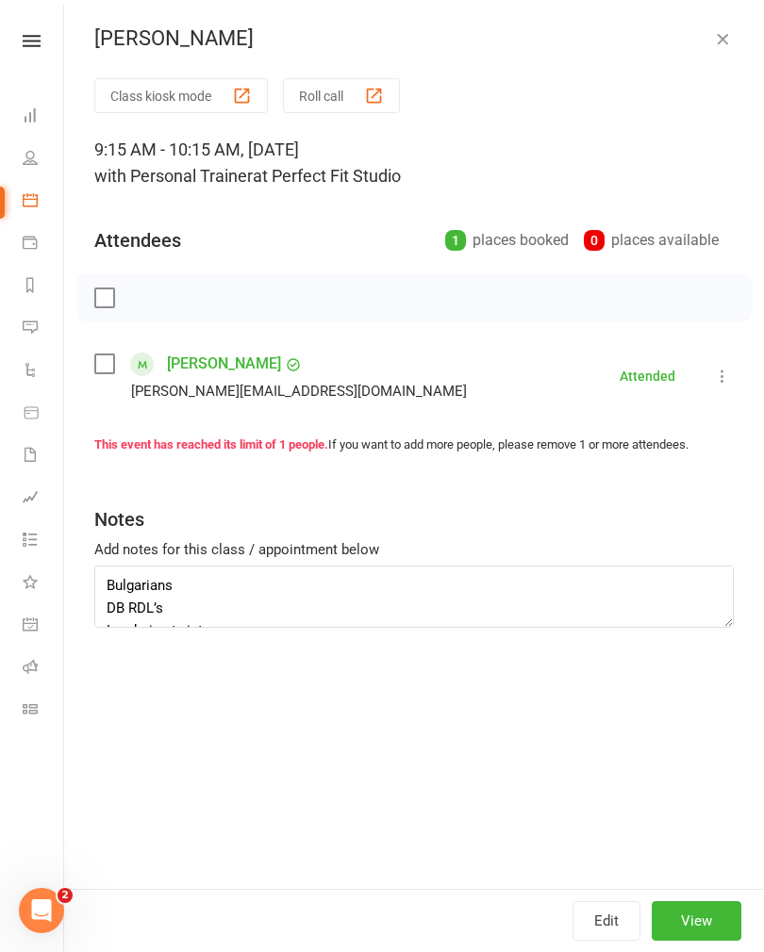
click at [731, 37] on button "button" at bounding box center [722, 38] width 23 height 23
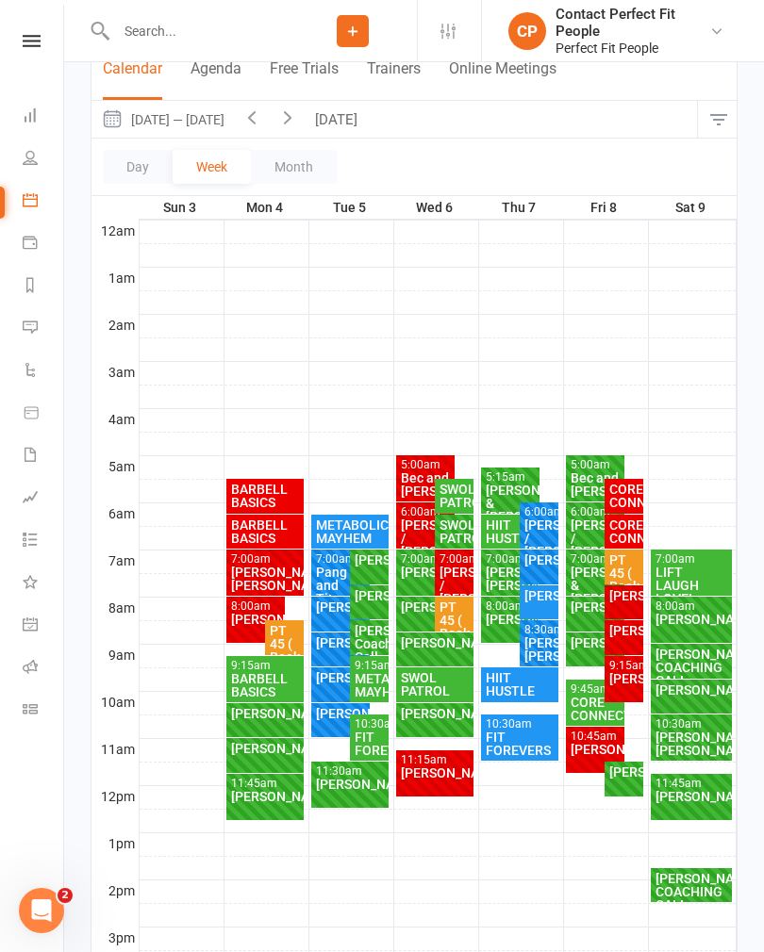
click at [633, 637] on div "[PERSON_NAME]" at bounding box center [623, 630] width 31 height 13
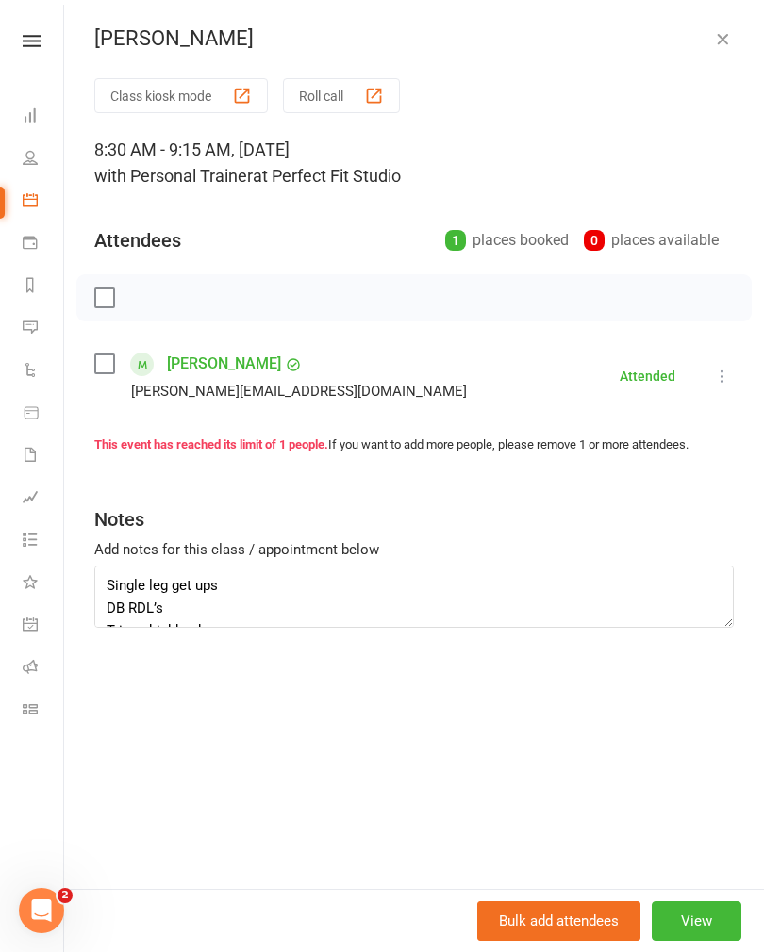
click at [726, 45] on icon "button" at bounding box center [722, 38] width 19 height 19
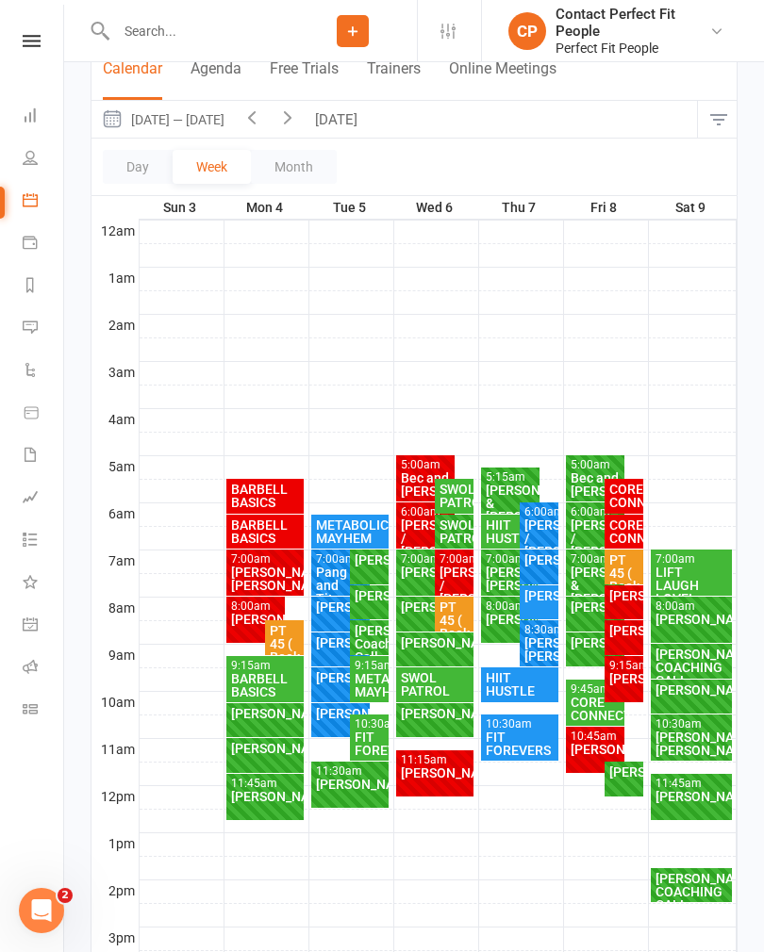
click at [626, 602] on div "[PERSON_NAME]" at bounding box center [623, 595] width 31 height 13
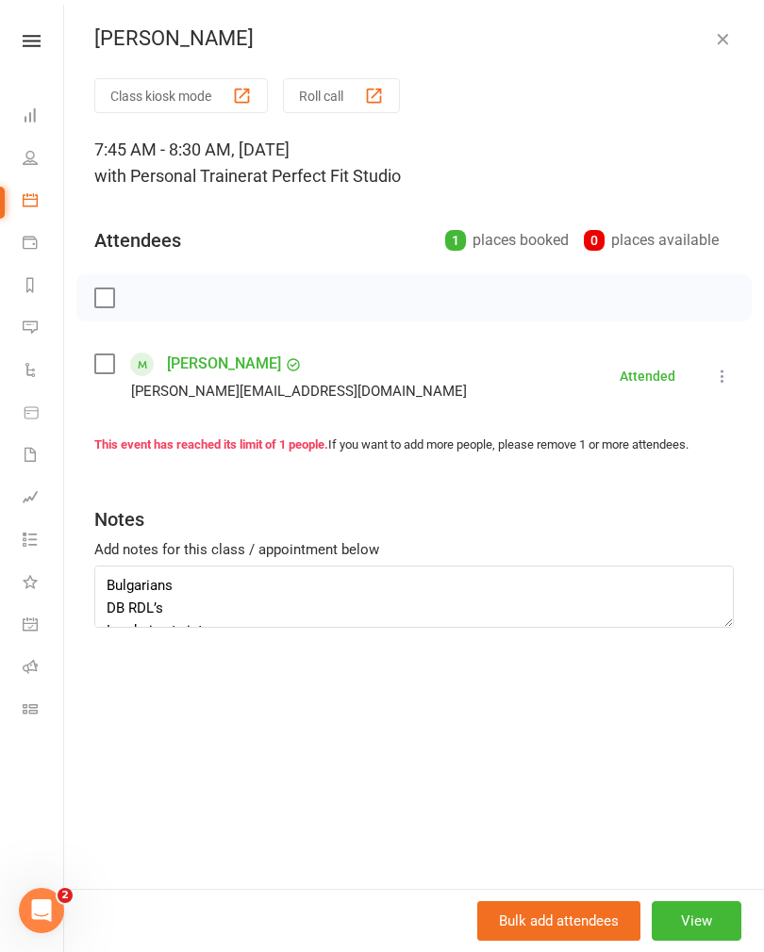
click at [719, 47] on icon "button" at bounding box center [722, 38] width 19 height 19
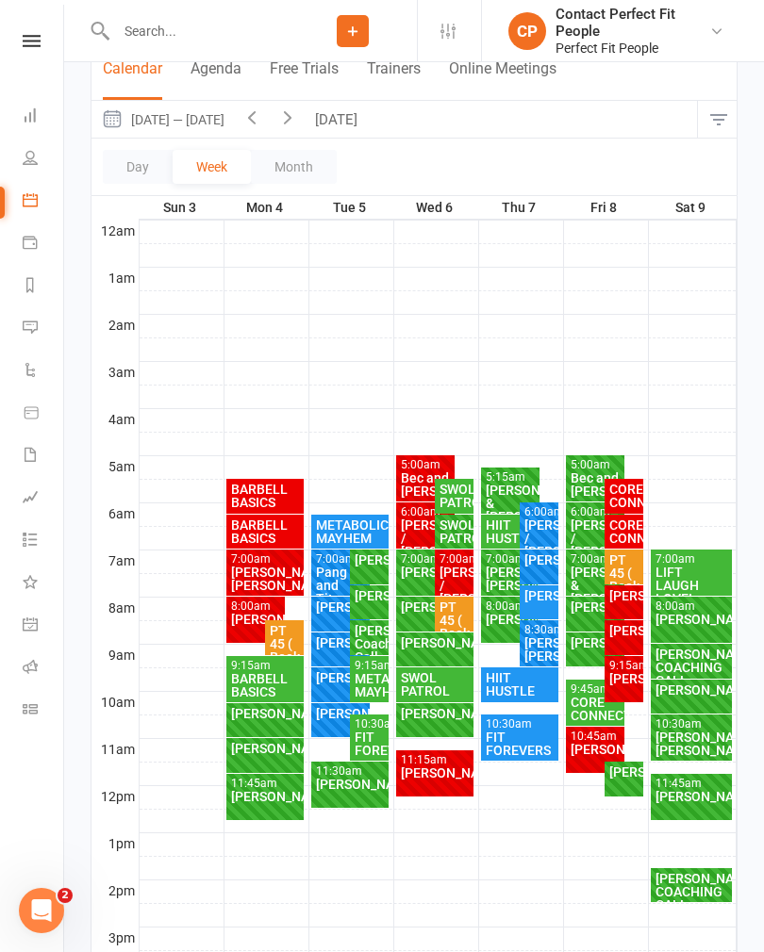
click at [624, 532] on div "CORE CONNECTION" at bounding box center [623, 531] width 31 height 26
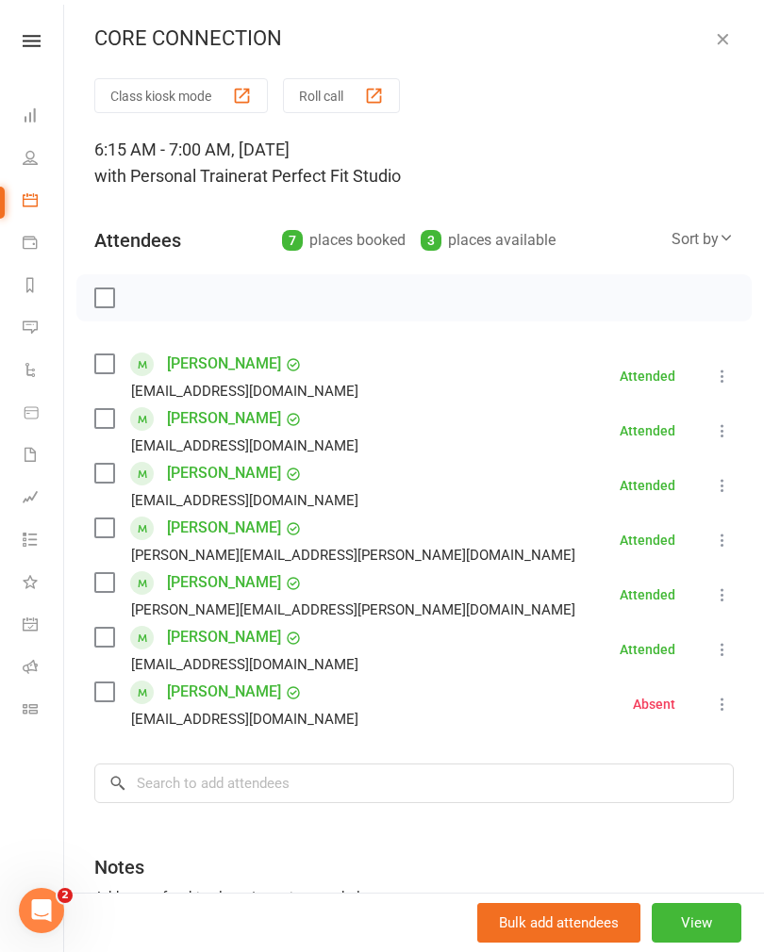
click at [726, 36] on icon "button" at bounding box center [722, 38] width 19 height 19
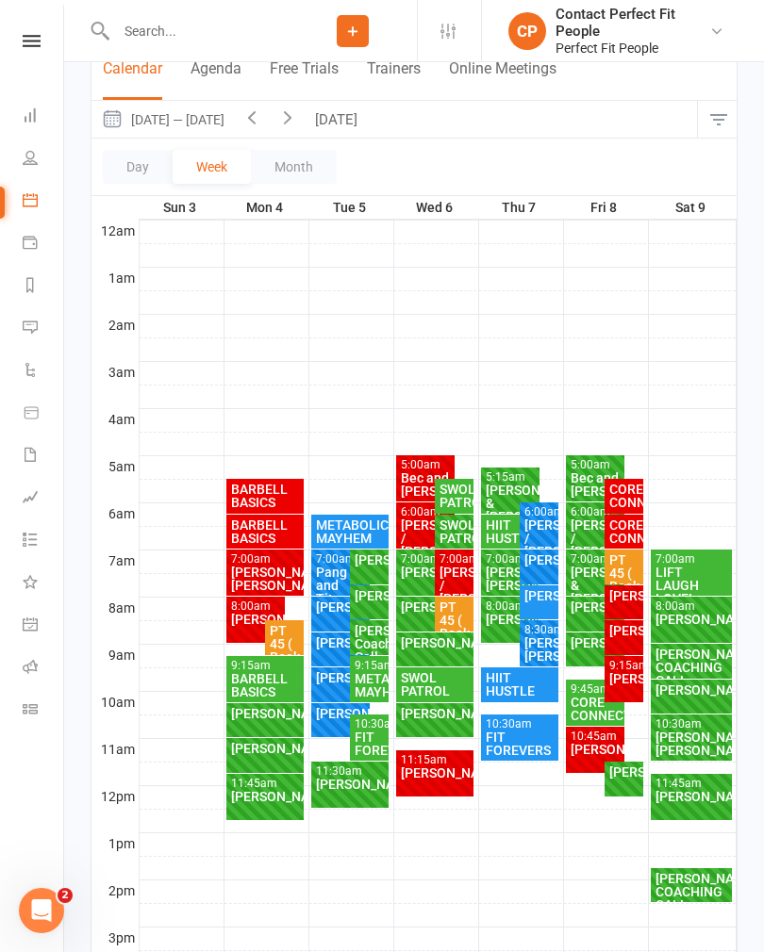
click at [626, 490] on div "CORE CONNECTION" at bounding box center [623, 496] width 31 height 26
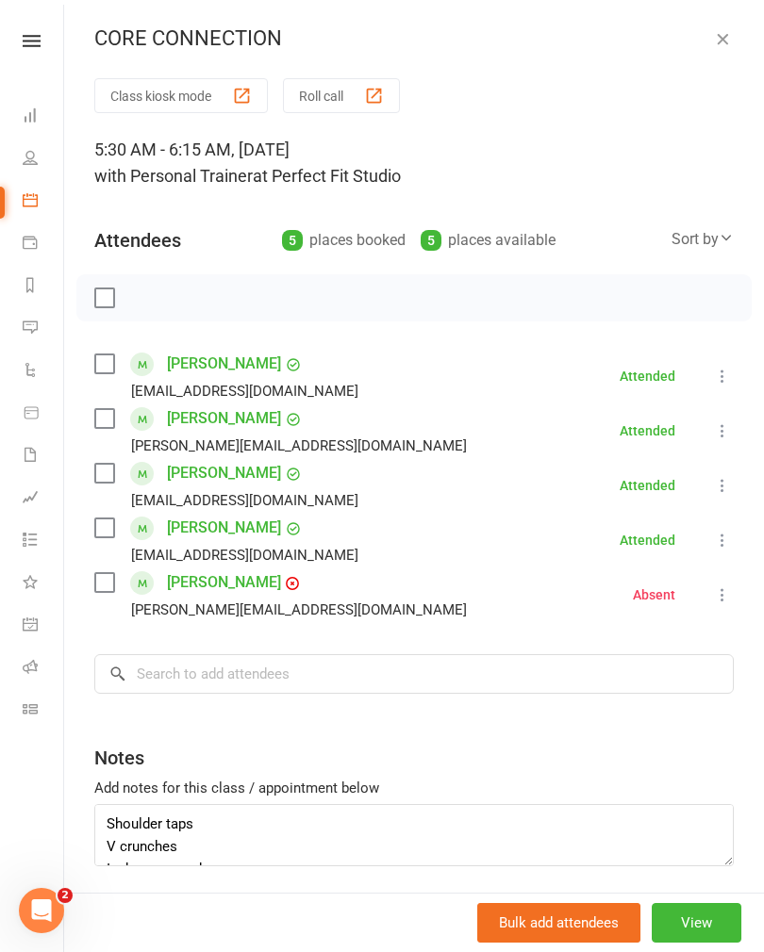
click at [714, 37] on icon "button" at bounding box center [722, 38] width 19 height 19
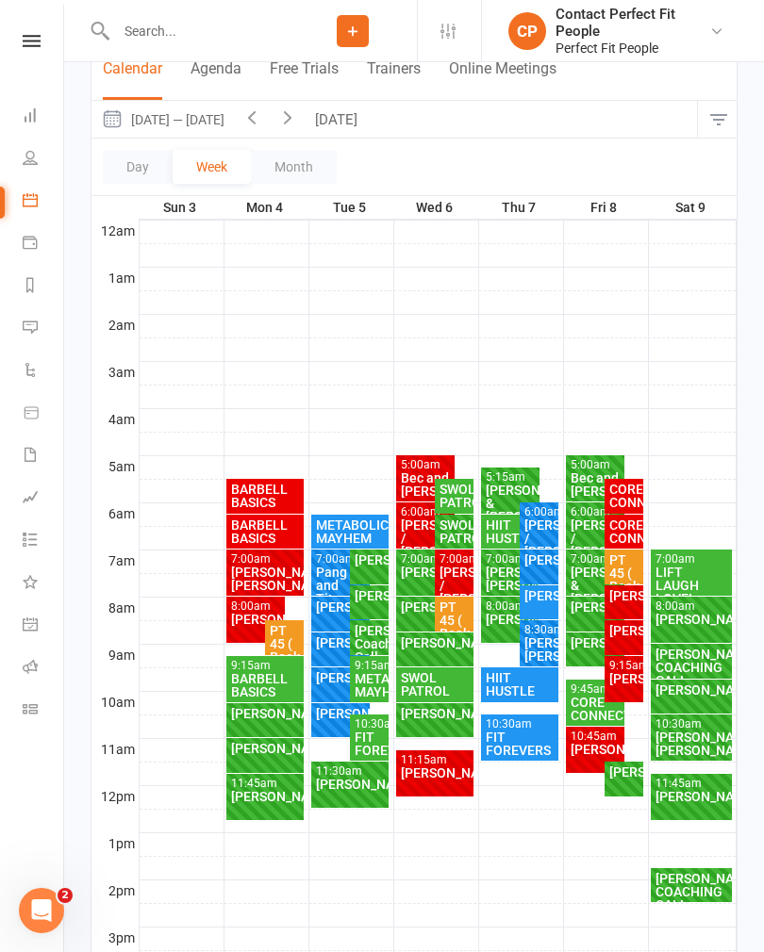
click at [691, 578] on div "LIFT LAUGH LOVE!" at bounding box center [691, 586] width 74 height 40
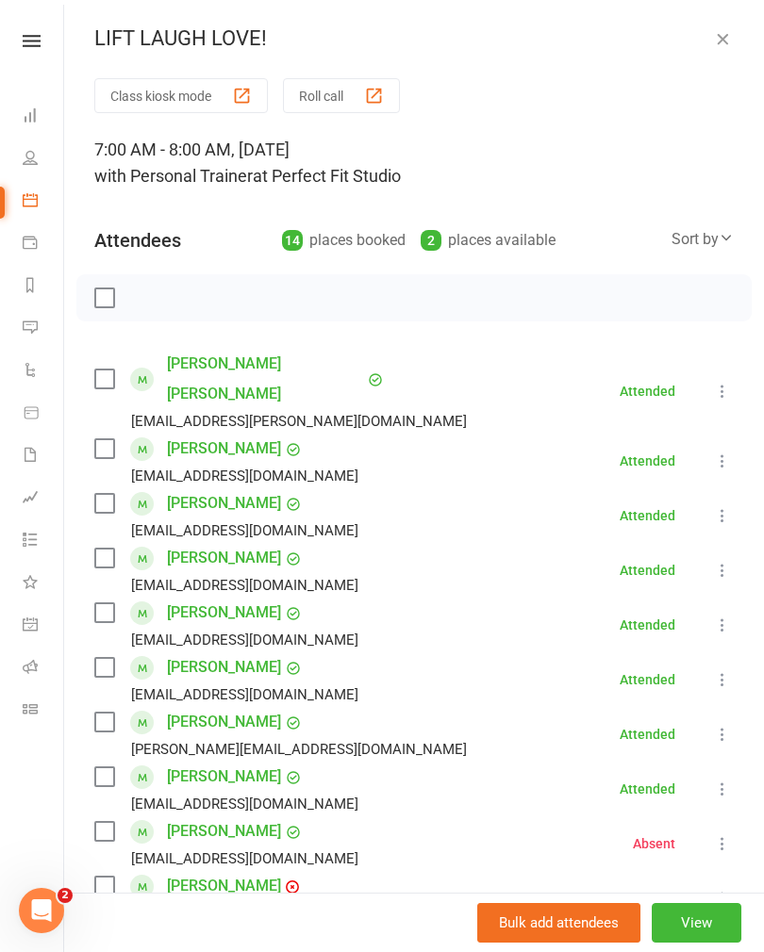
click at [721, 32] on icon "button" at bounding box center [722, 38] width 19 height 19
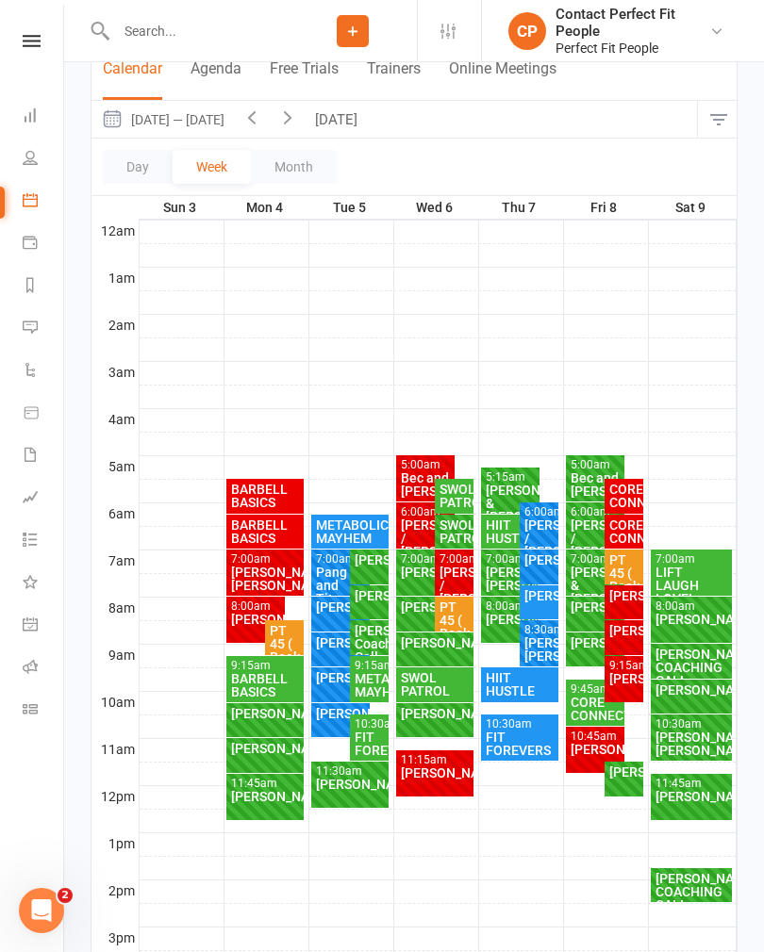
click at [680, 623] on div "[PERSON_NAME]" at bounding box center [691, 619] width 74 height 13
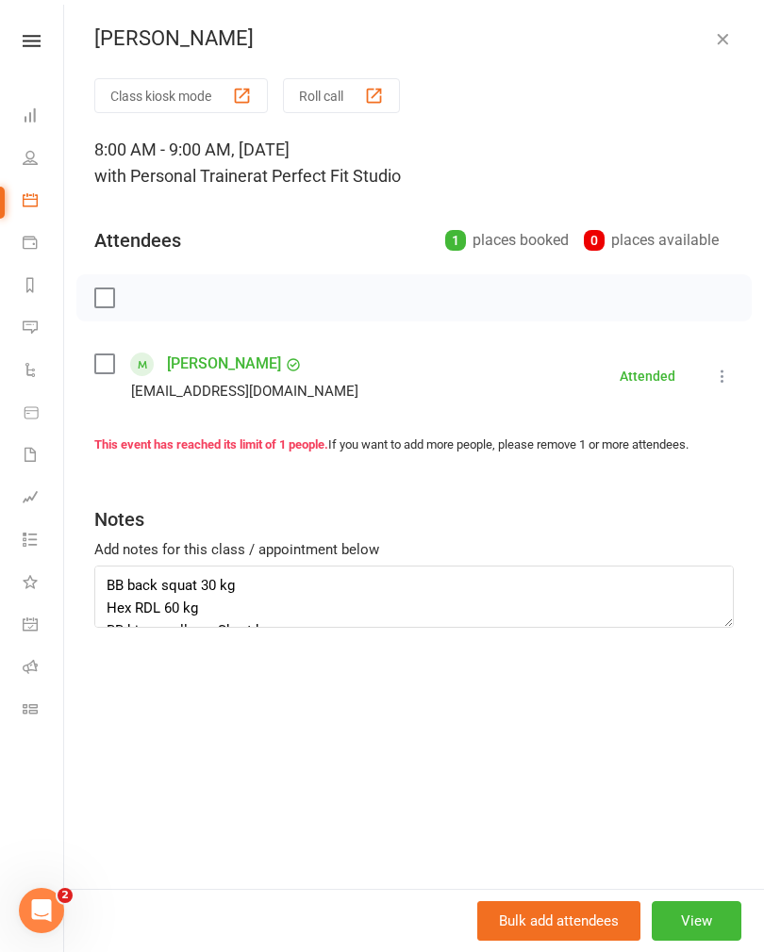
click at [730, 38] on icon "button" at bounding box center [722, 38] width 19 height 19
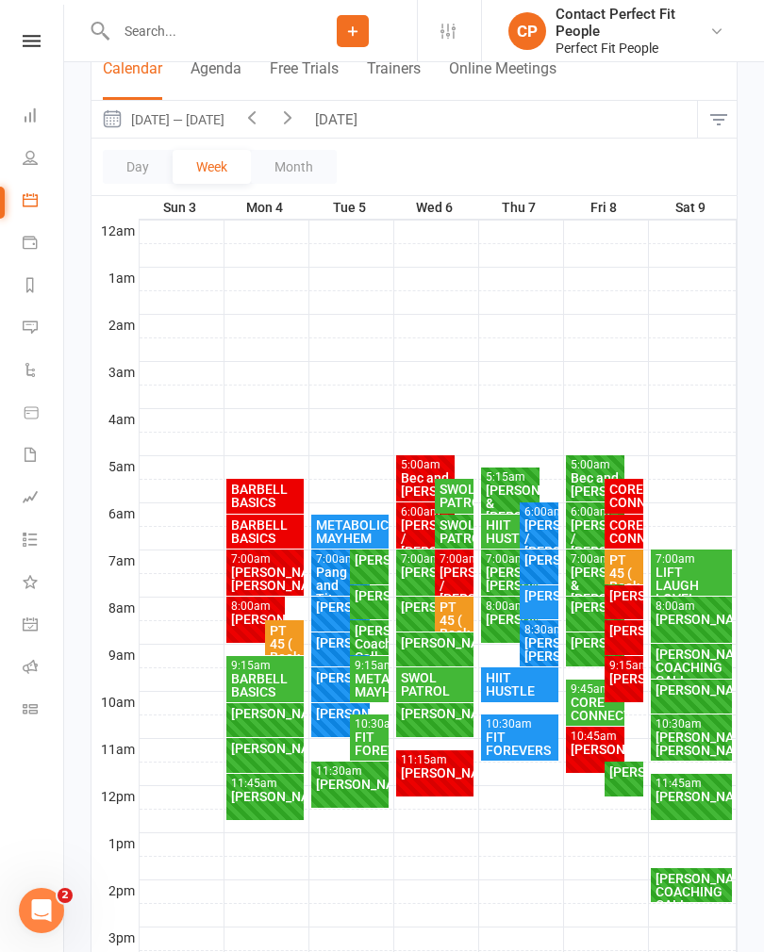
click at [687, 664] on div "[PERSON_NAME] COACHING CALL" at bounding box center [691, 668] width 74 height 40
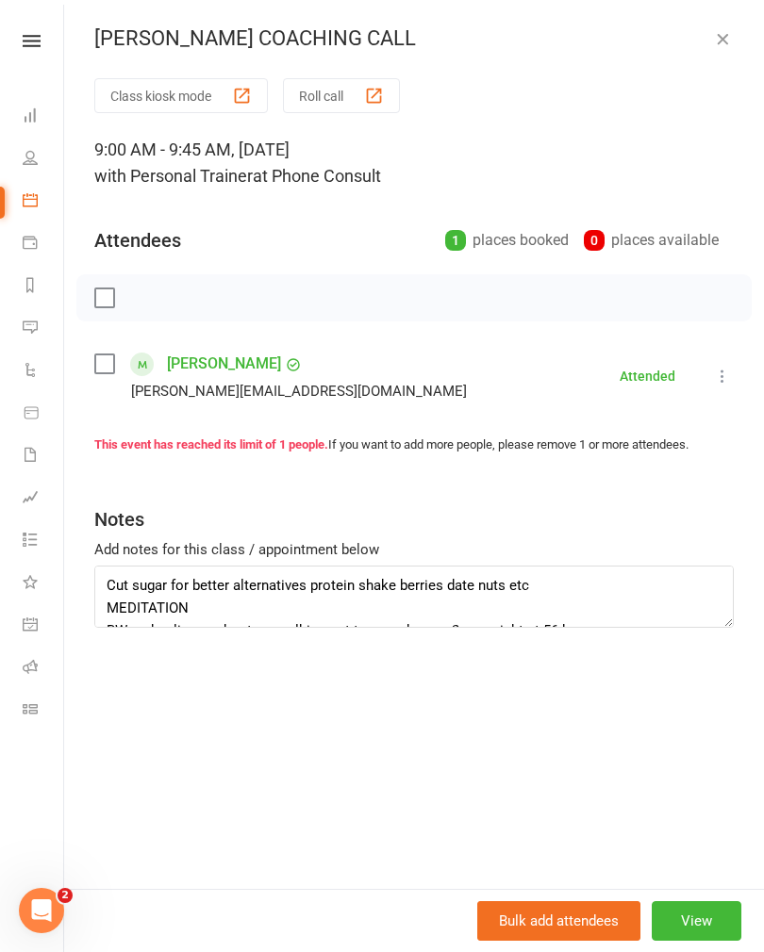
click at [722, 41] on icon "button" at bounding box center [722, 38] width 19 height 19
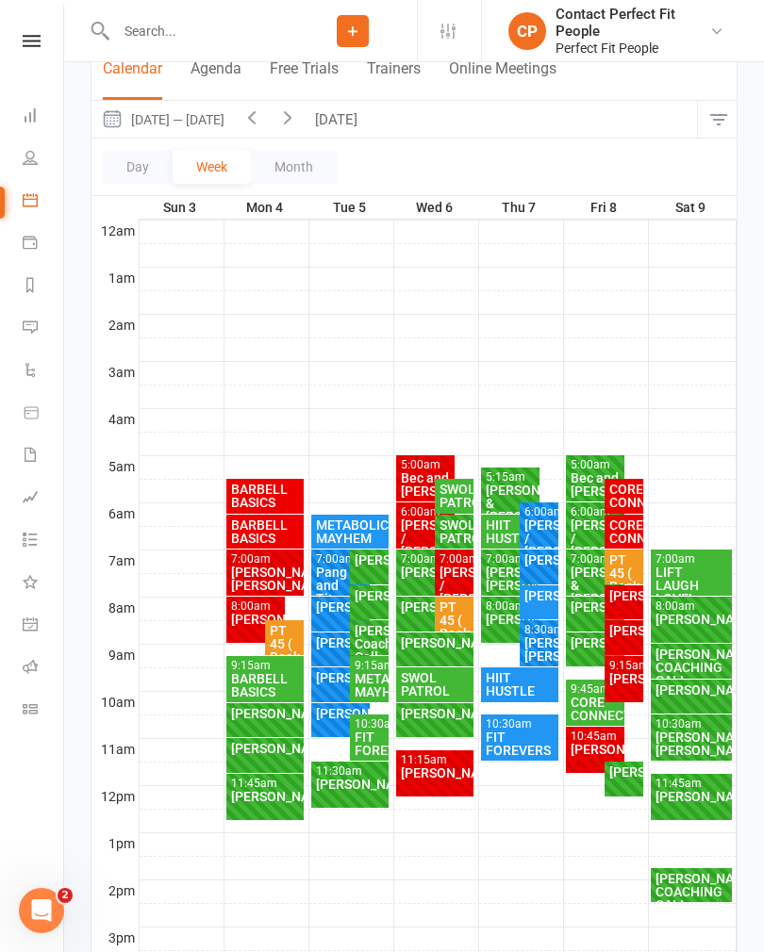
click at [673, 695] on div "[PERSON_NAME]" at bounding box center [691, 689] width 74 height 13
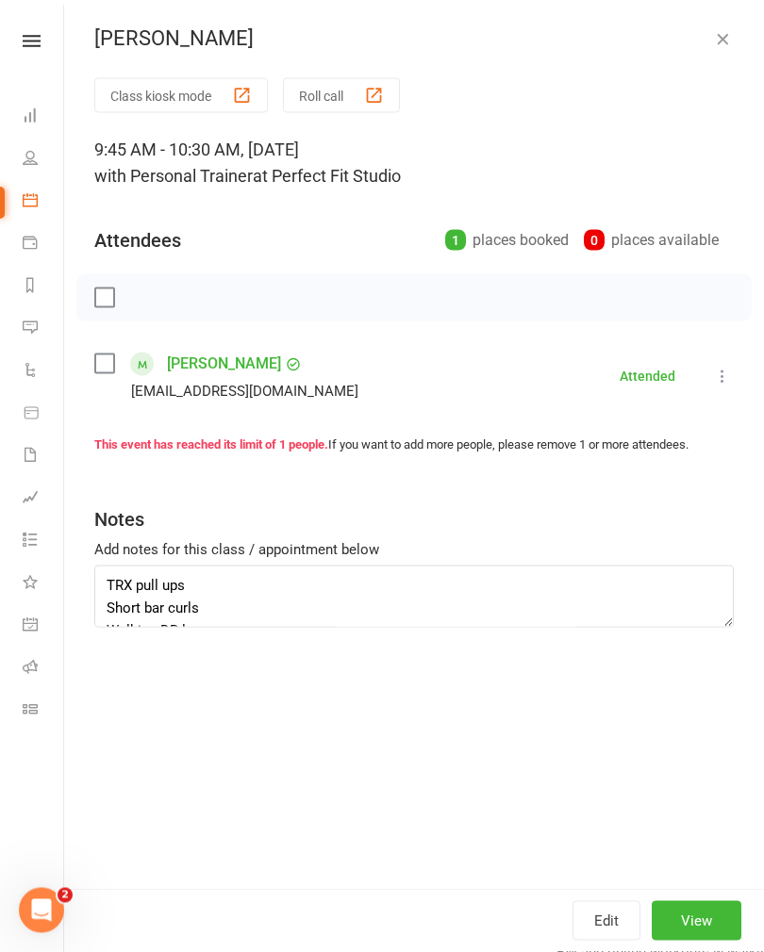
scroll to position [287, 0]
click at [731, 40] on button "button" at bounding box center [722, 38] width 23 height 23
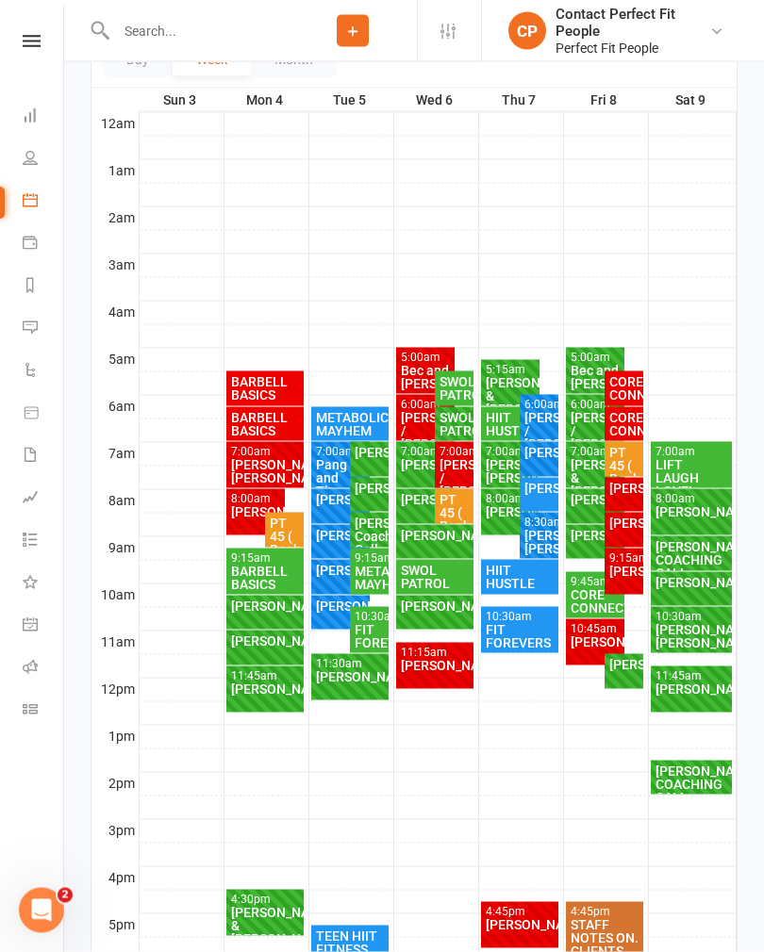
scroll to position [288, 0]
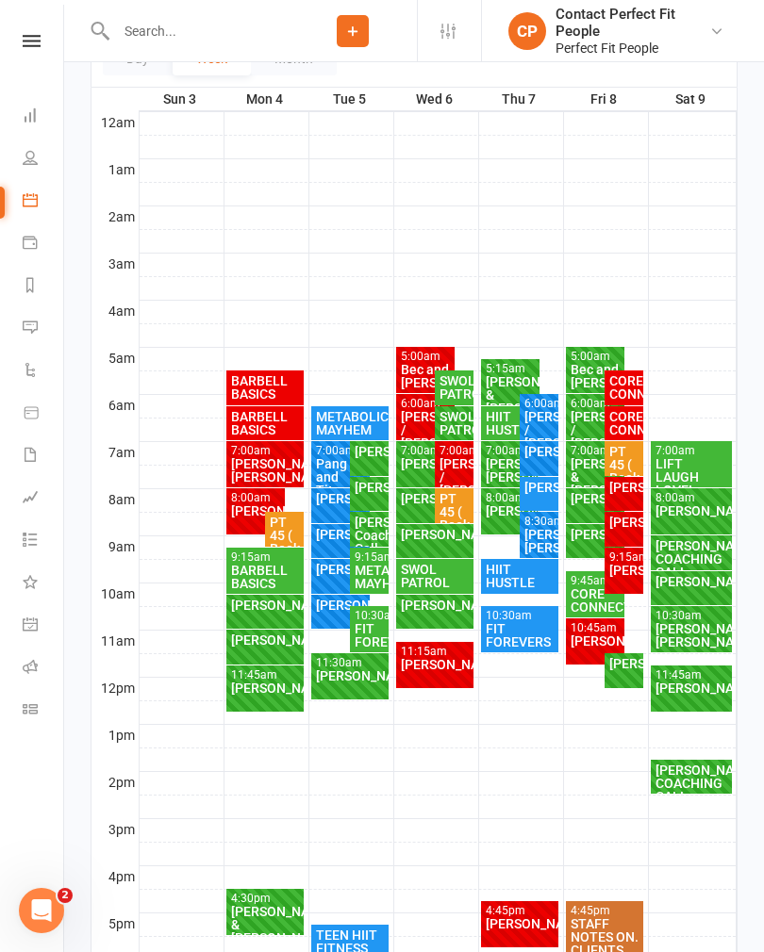
click at [674, 630] on div "[PERSON_NAME]/ [PERSON_NAME]" at bounding box center [691, 635] width 74 height 26
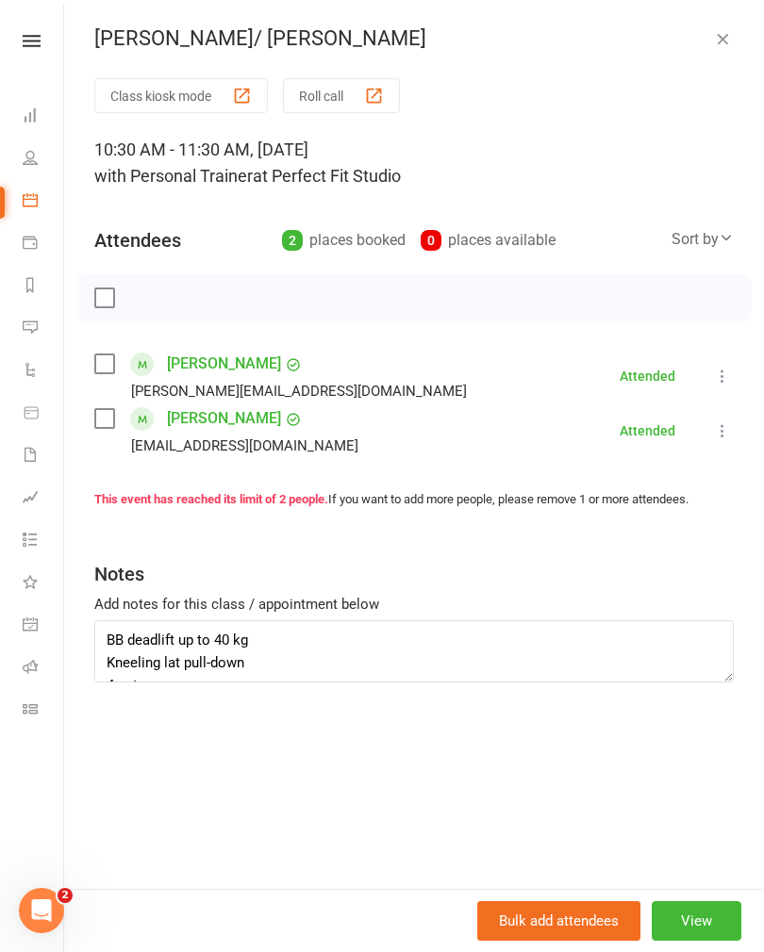
click at [723, 44] on icon "button" at bounding box center [722, 38] width 19 height 19
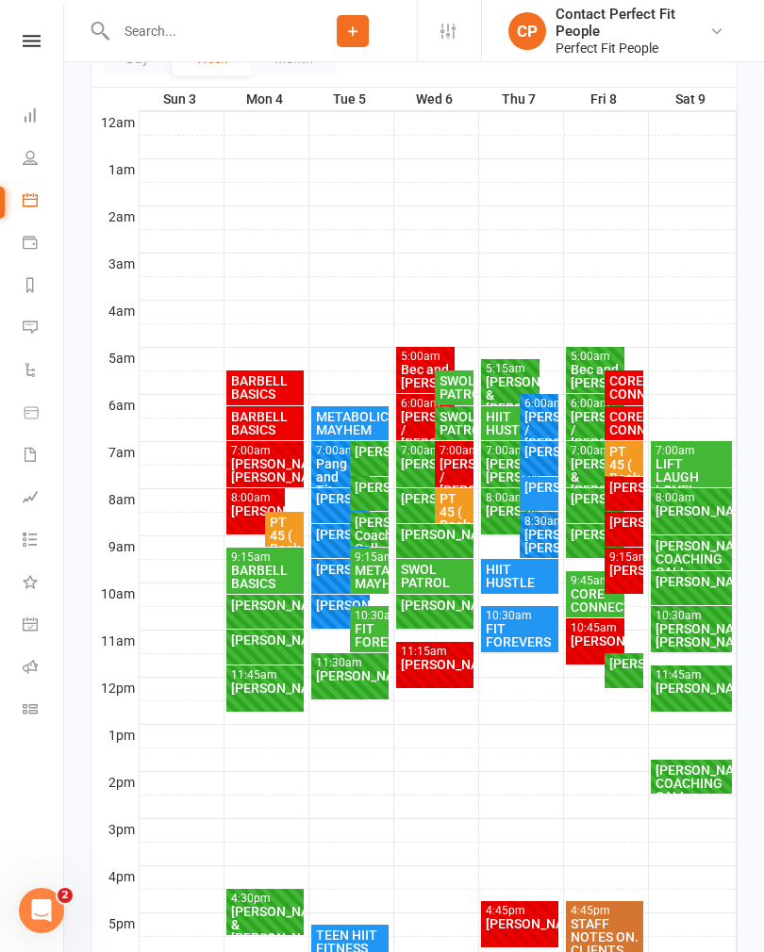
click at [685, 690] on div "[PERSON_NAME]" at bounding box center [691, 688] width 74 height 13
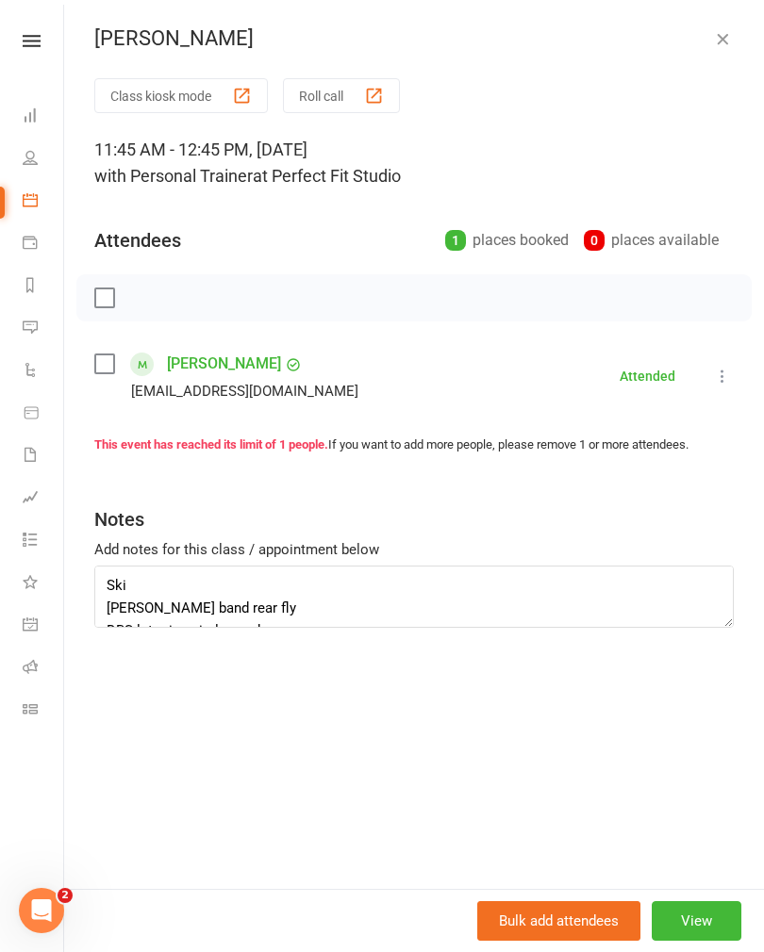
click at [722, 42] on icon "button" at bounding box center [722, 38] width 19 height 19
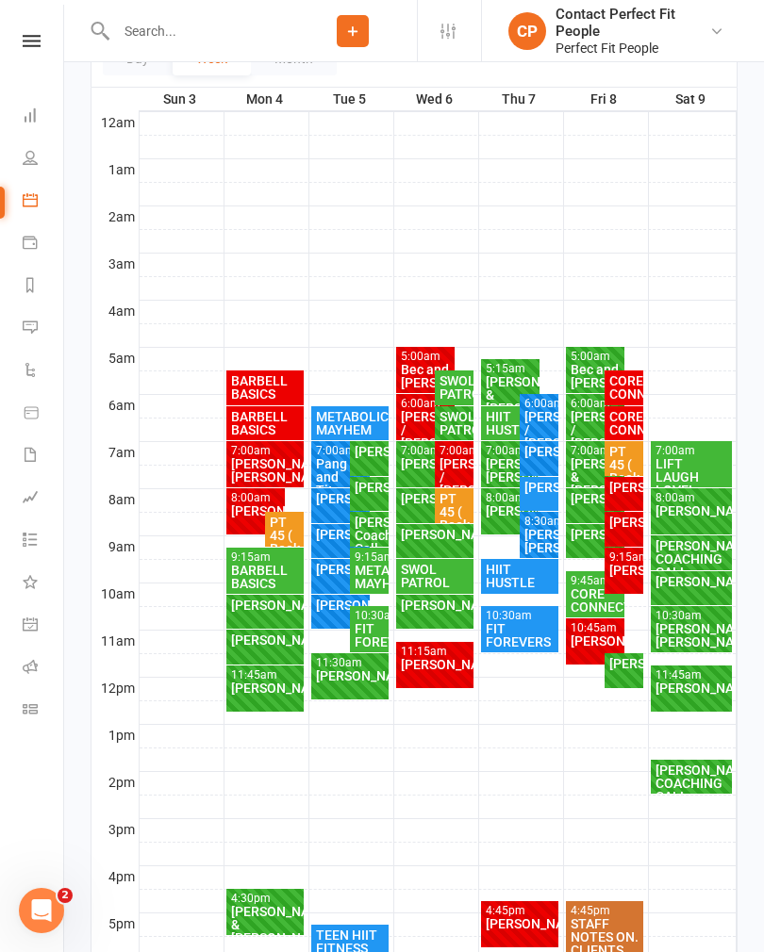
click at [690, 770] on div "[PERSON_NAME] COACHING CALL" at bounding box center [691, 784] width 74 height 40
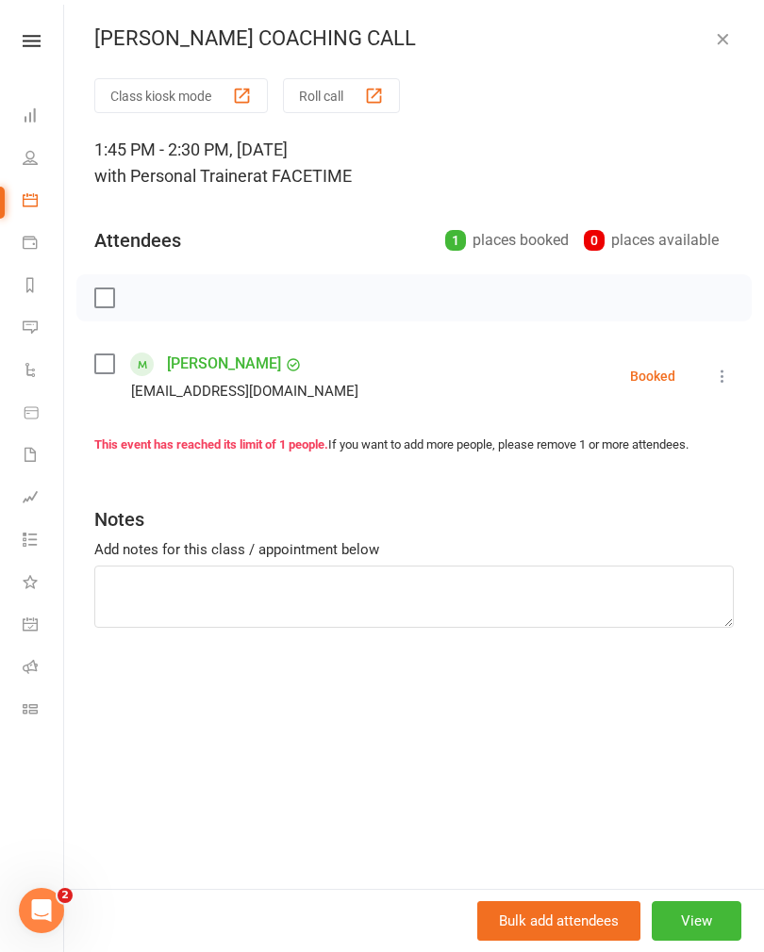
click at [731, 365] on button at bounding box center [722, 376] width 23 height 23
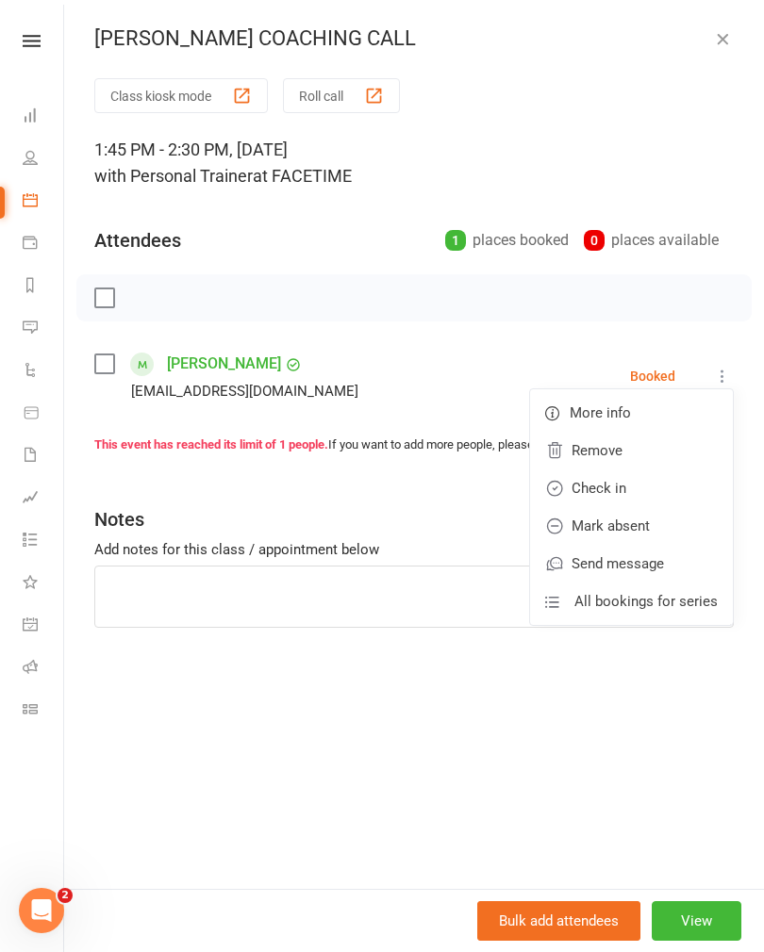
click at [606, 488] on link "Check in" at bounding box center [631, 488] width 203 height 38
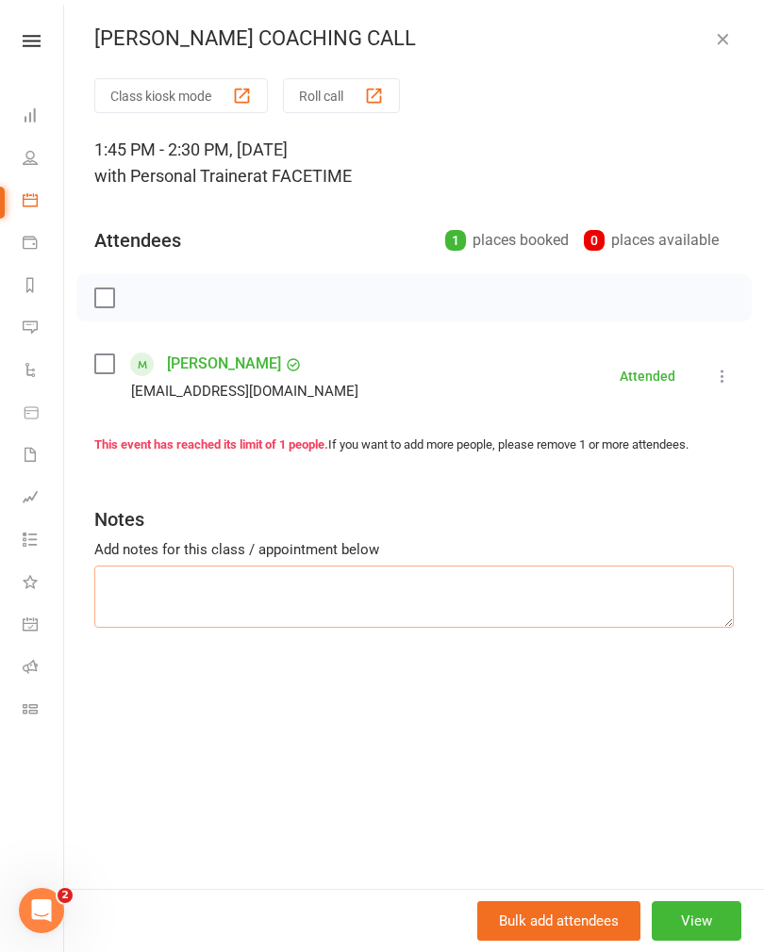
click at [138, 590] on textarea at bounding box center [413, 597] width 639 height 62
type textarea "See notes in book"
click at [727, 33] on icon "button" at bounding box center [722, 38] width 19 height 19
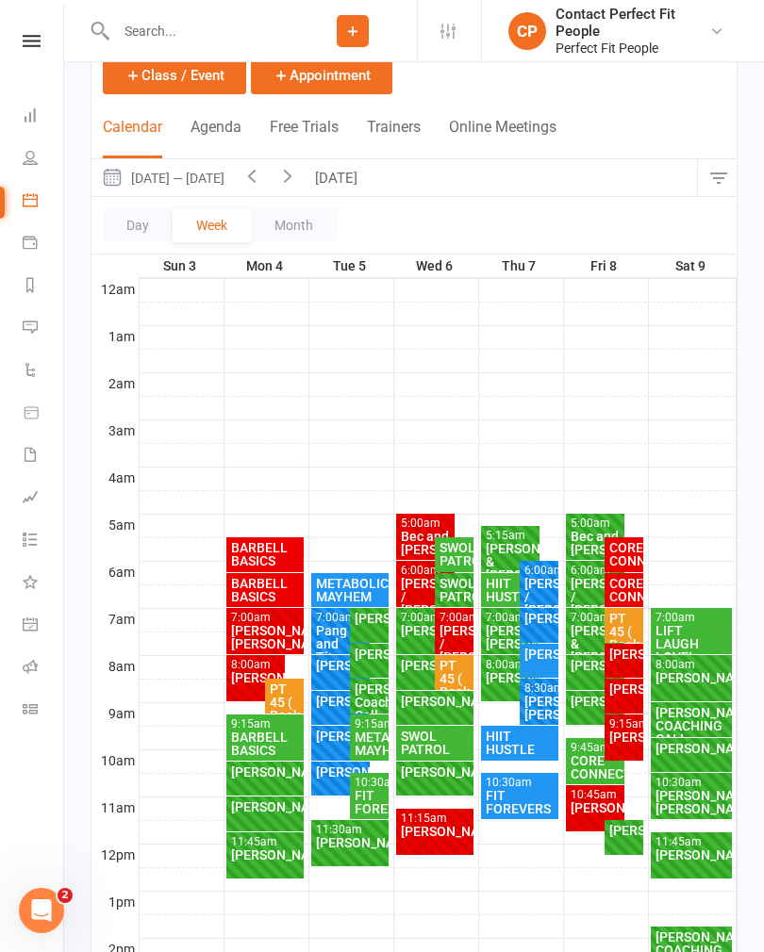
scroll to position [36, 0]
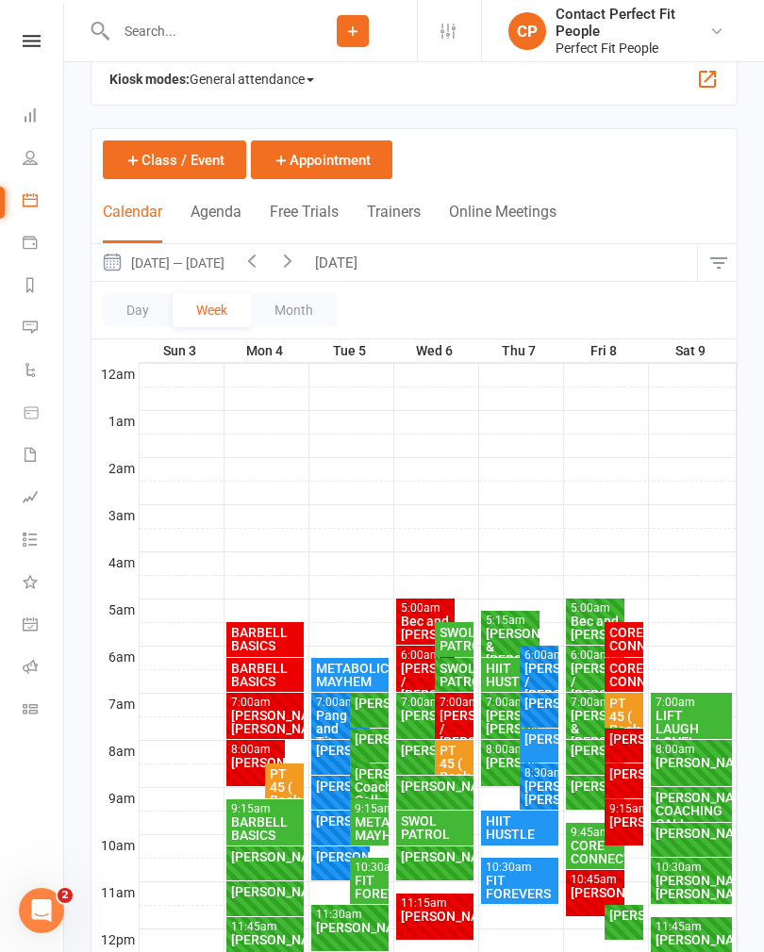
click at [159, 28] on input "text" at bounding box center [199, 31] width 178 height 26
click at [283, 255] on icon "button" at bounding box center [287, 260] width 21 height 21
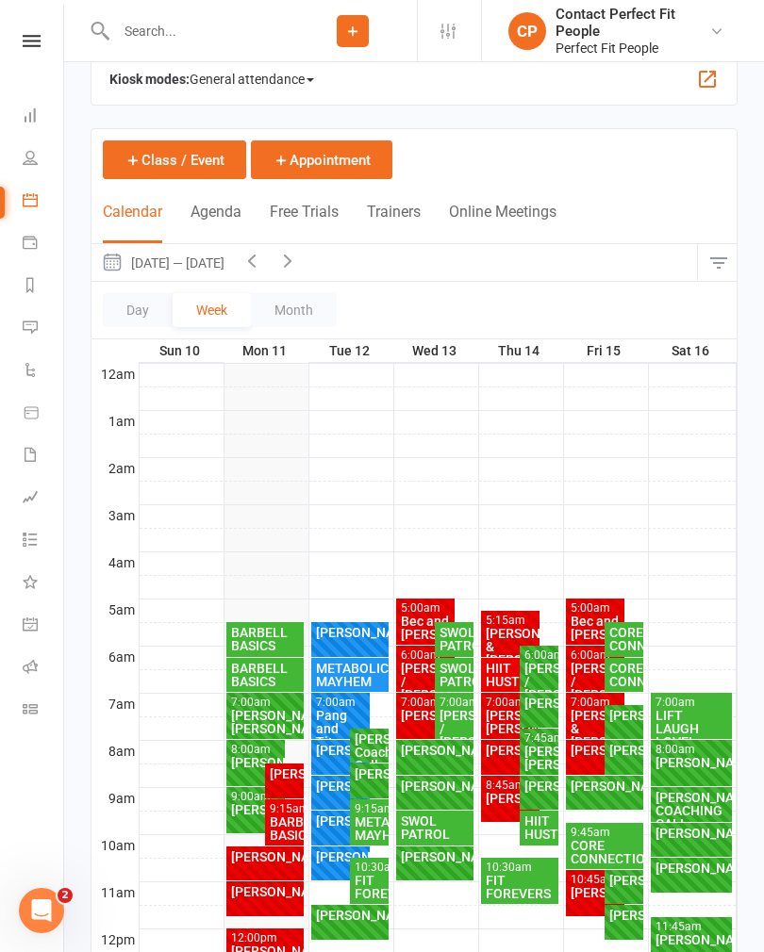
click at [298, 263] on icon "button" at bounding box center [287, 260] width 21 height 21
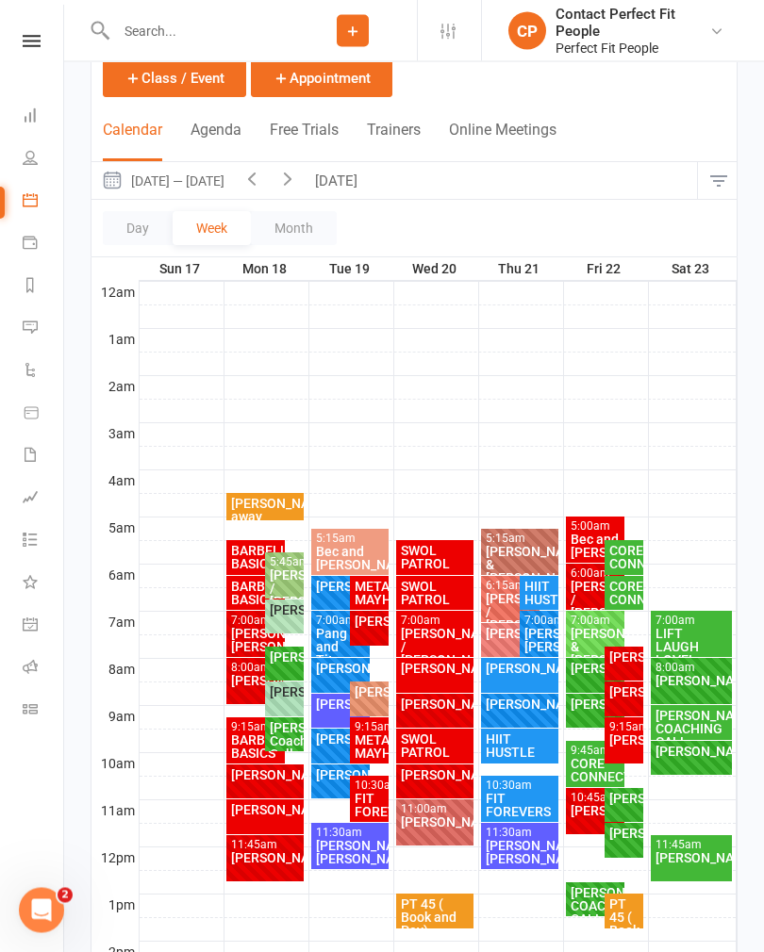
scroll to position [149, 0]
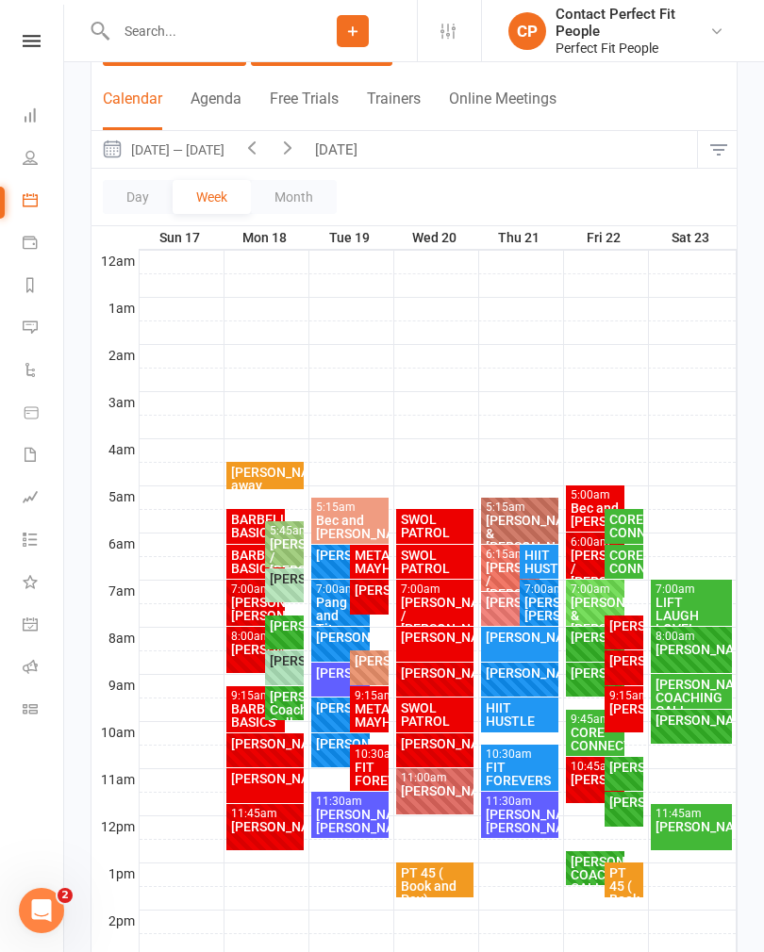
click at [501, 644] on div "[PERSON_NAME]" at bounding box center [520, 637] width 71 height 13
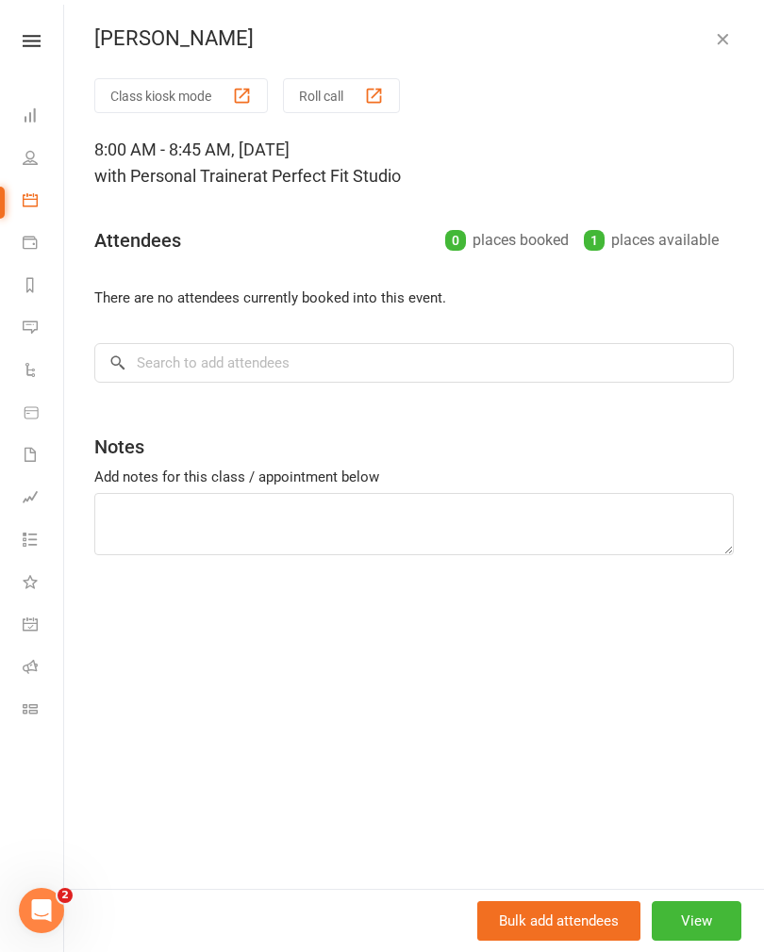
click at [751, 60] on div "[PERSON_NAME] Class kiosk mode Roll call 8:00 AM - 8:45 AM, [DATE] with Persona…" at bounding box center [413, 476] width 699 height 952
click at [715, 49] on button "button" at bounding box center [722, 38] width 23 height 23
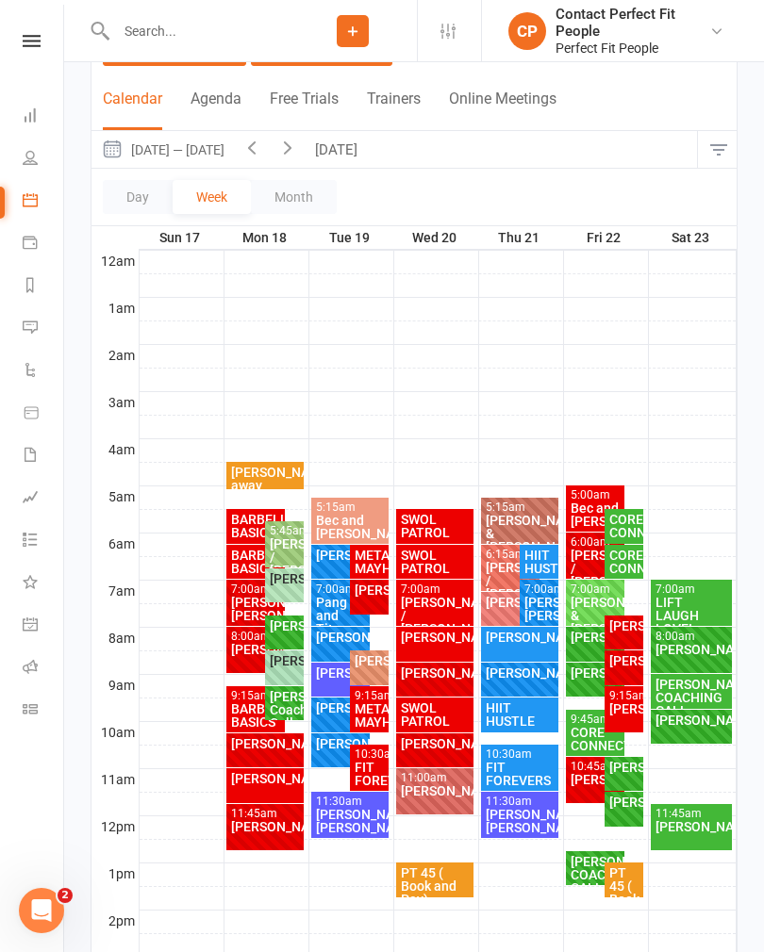
click at [417, 644] on div "[PERSON_NAME]" at bounding box center [435, 637] width 71 height 13
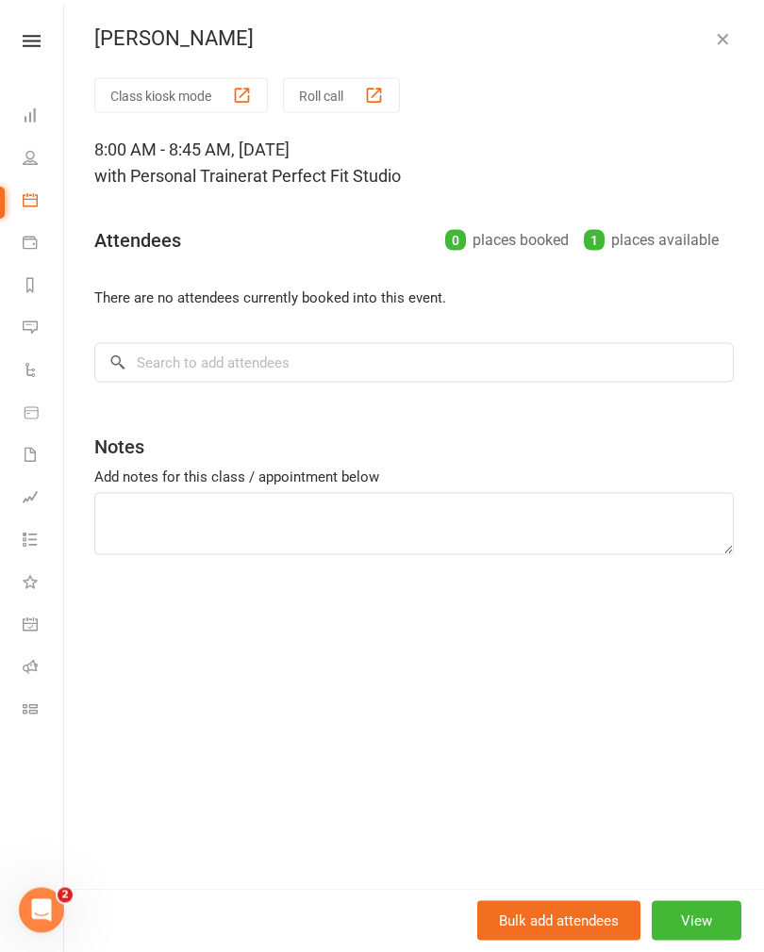
scroll to position [285, 0]
click at [724, 47] on icon "button" at bounding box center [722, 38] width 19 height 19
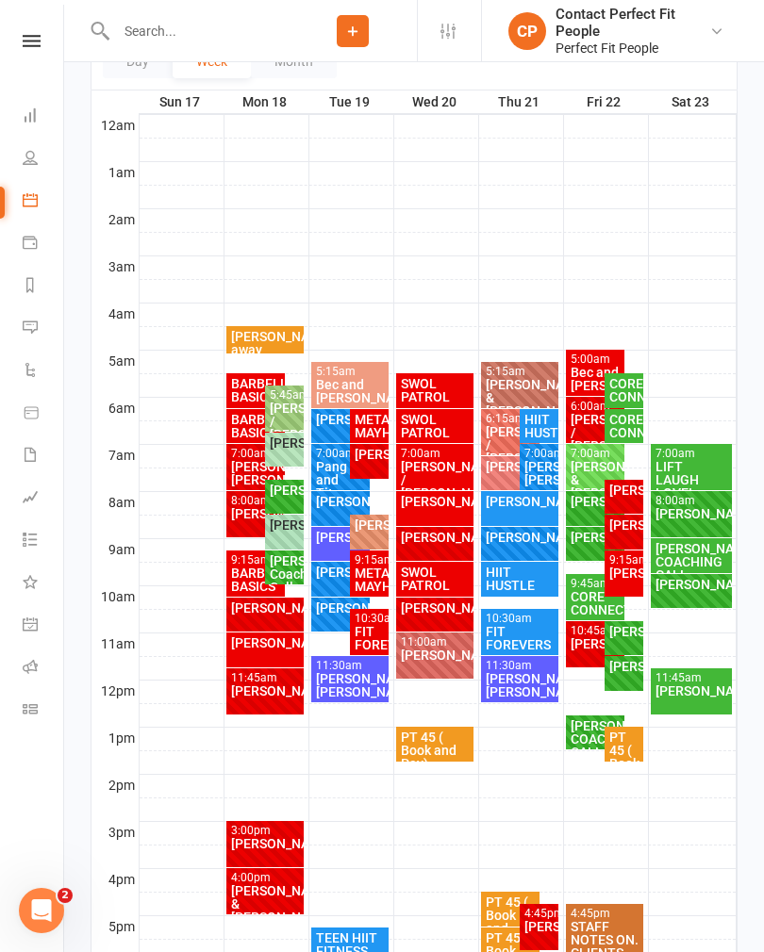
click at [330, 544] on div "[PERSON_NAME]" at bounding box center [341, 537] width 52 height 13
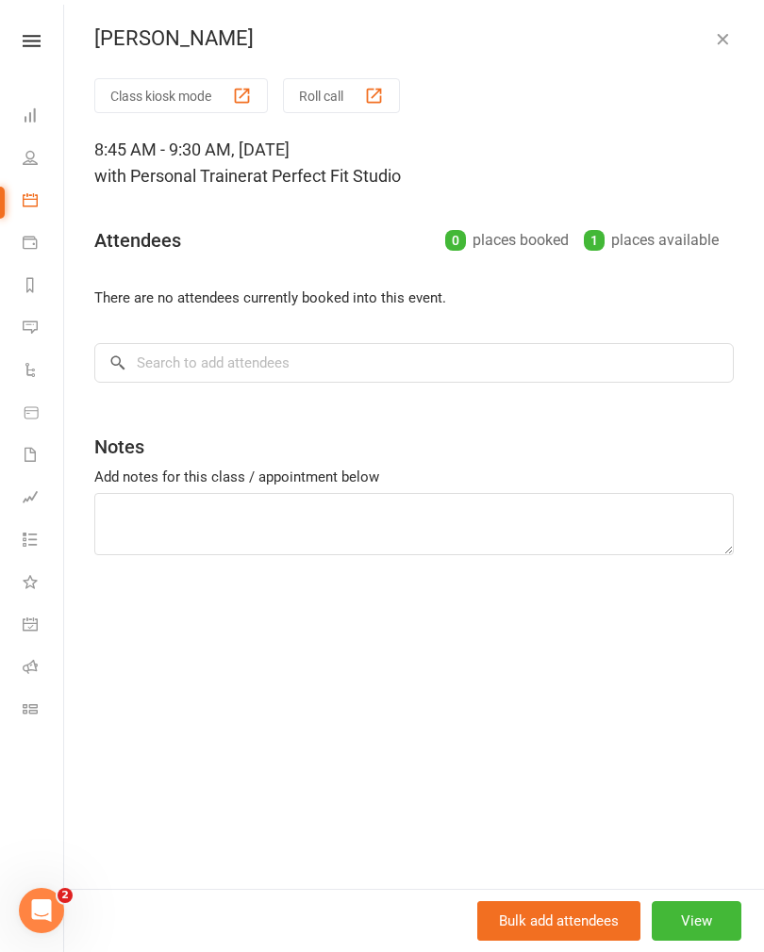
click at [731, 33] on button "button" at bounding box center [722, 38] width 23 height 23
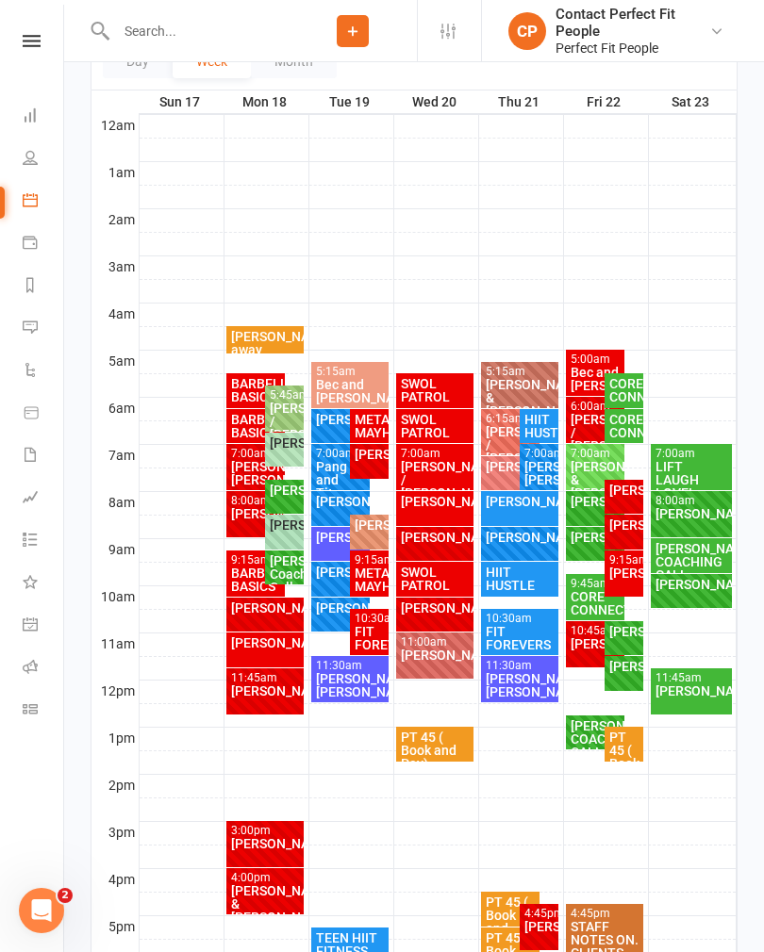
click at [189, 36] on input "text" at bounding box center [199, 31] width 178 height 26
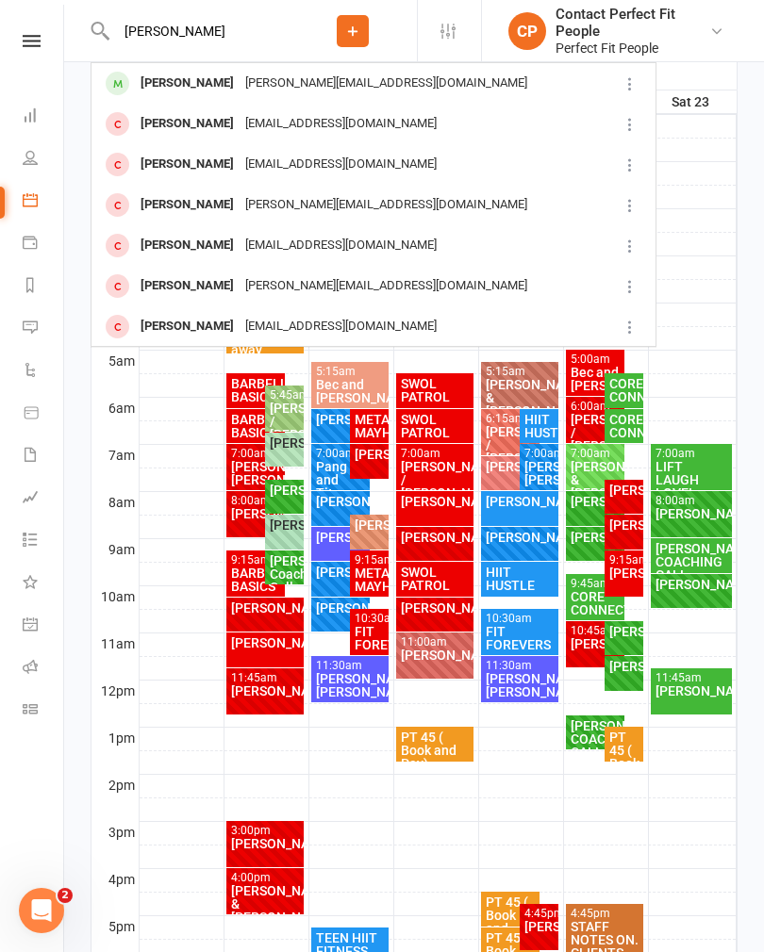
type input "[PERSON_NAME]"
click at [163, 90] on div "[PERSON_NAME]" at bounding box center [187, 83] width 105 height 27
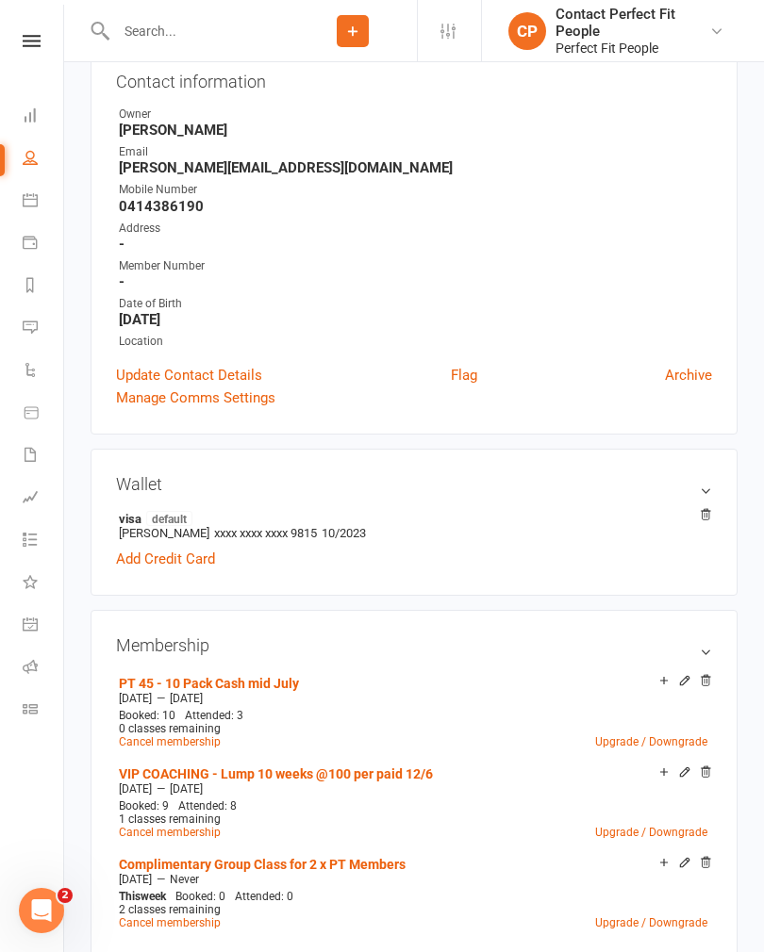
scroll to position [213, 0]
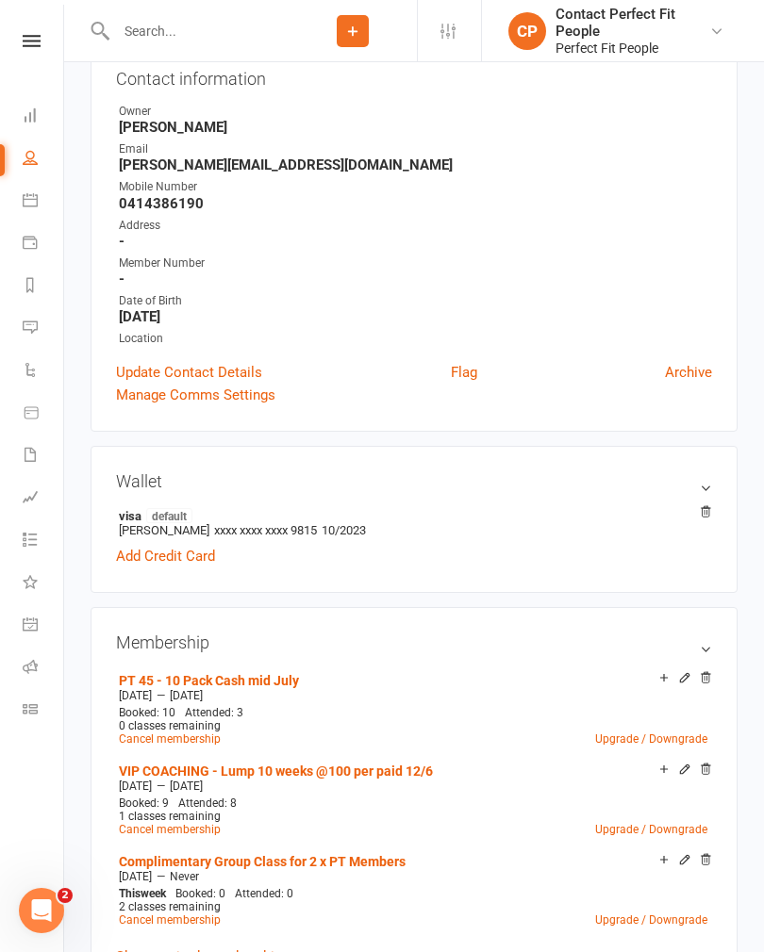
click at [127, 894] on span "This" at bounding box center [130, 893] width 22 height 13
click at [14, 57] on div "Clubworx" at bounding box center [31, 65] width 63 height 61
click at [36, 31] on nav "Clubworx Dashboard People Calendar Payments Reports Messages Automations Produc…" at bounding box center [32, 481] width 64 height 952
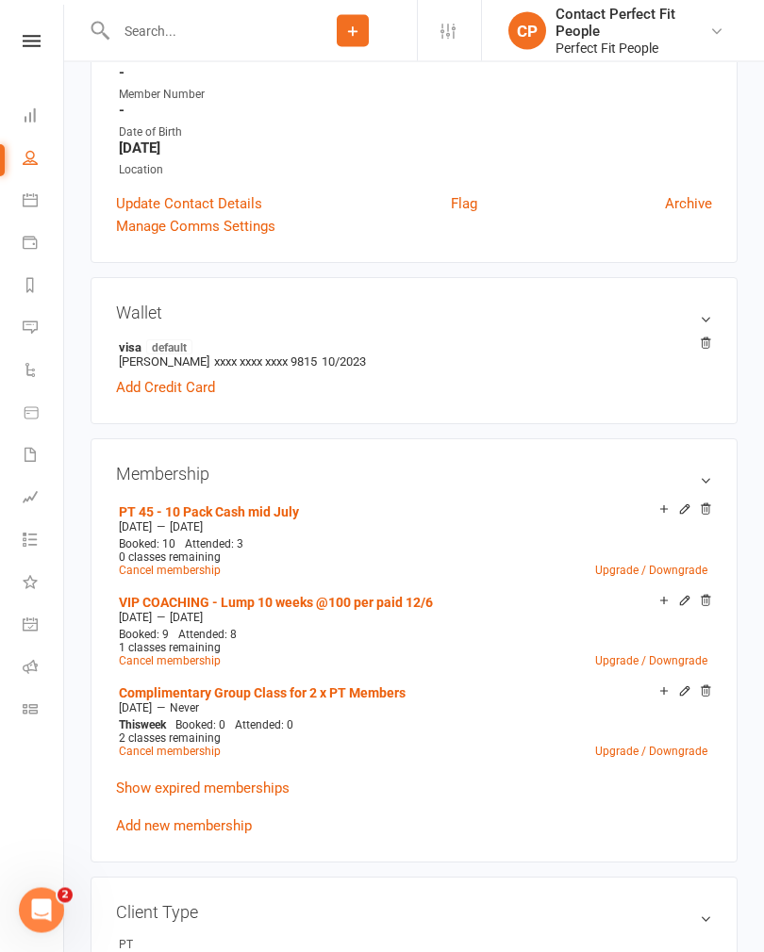
scroll to position [382, 0]
click at [135, 788] on link "Show expired memberships" at bounding box center [202, 788] width 173 height 17
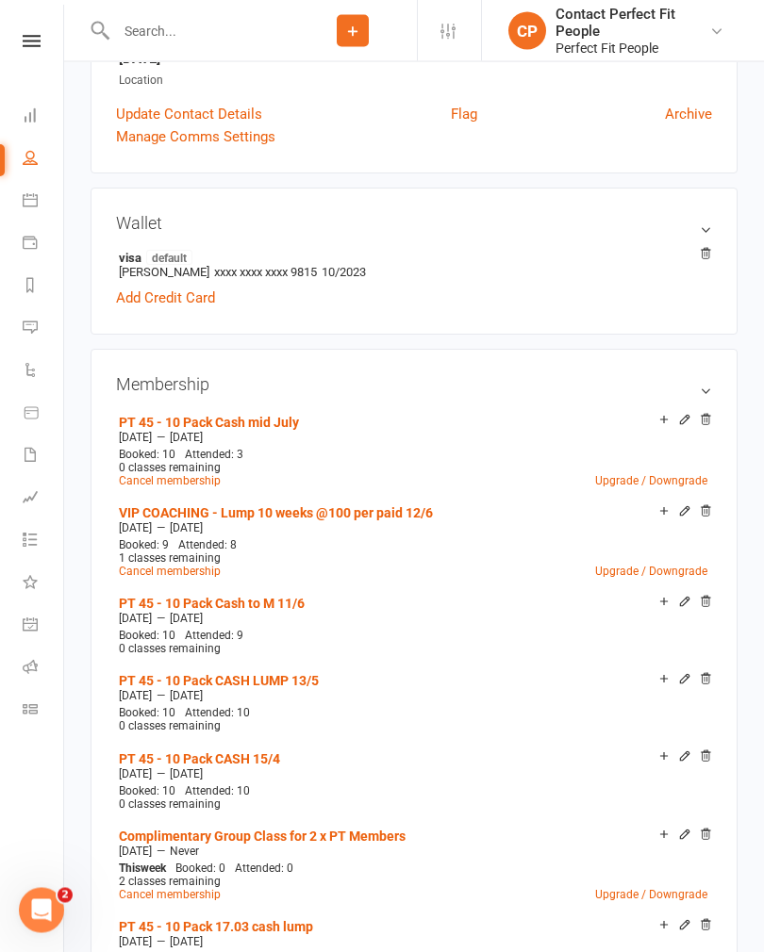
scroll to position [471, 0]
click at [711, 828] on icon at bounding box center [705, 834] width 13 height 13
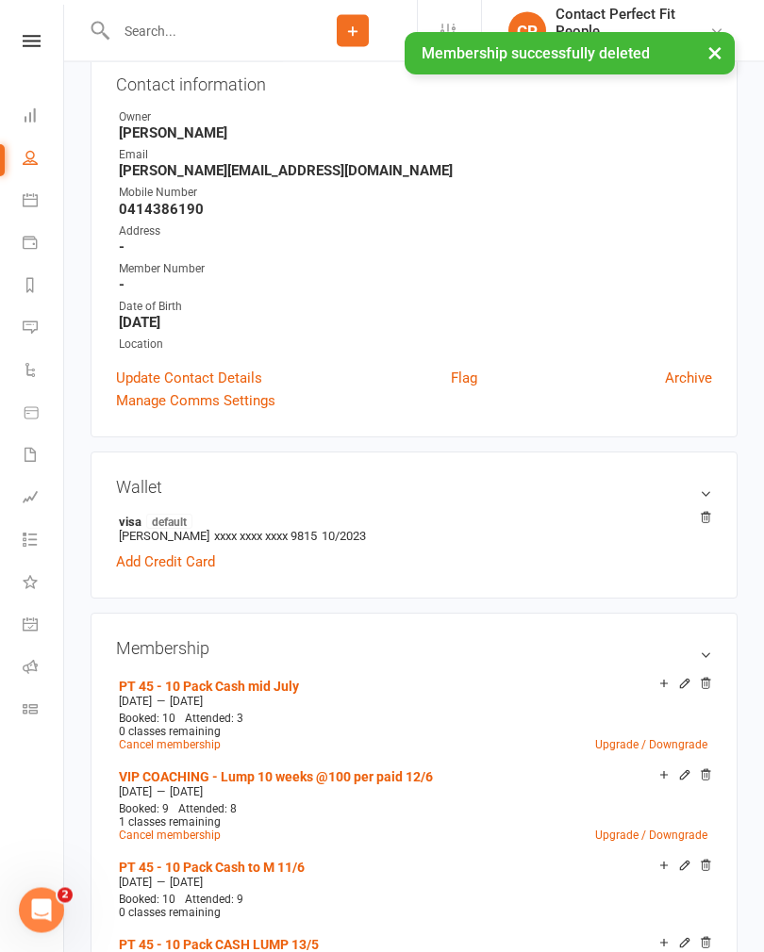
scroll to position [0, 0]
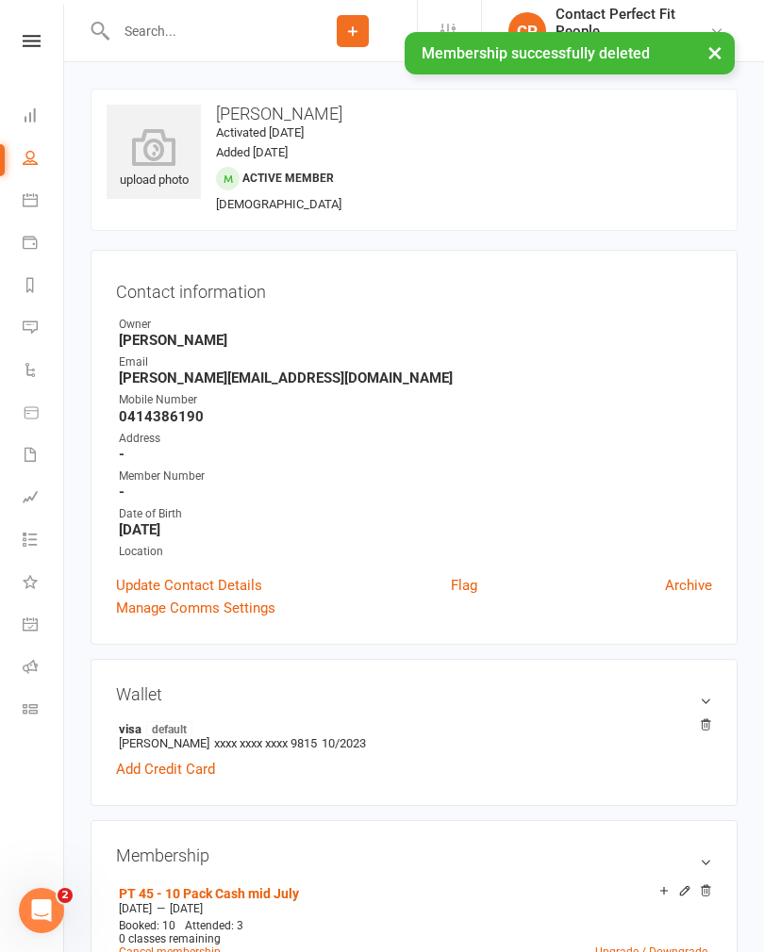
click at [29, 58] on div "Clubworx" at bounding box center [31, 65] width 63 height 61
click at [24, 44] on icon at bounding box center [32, 41] width 18 height 12
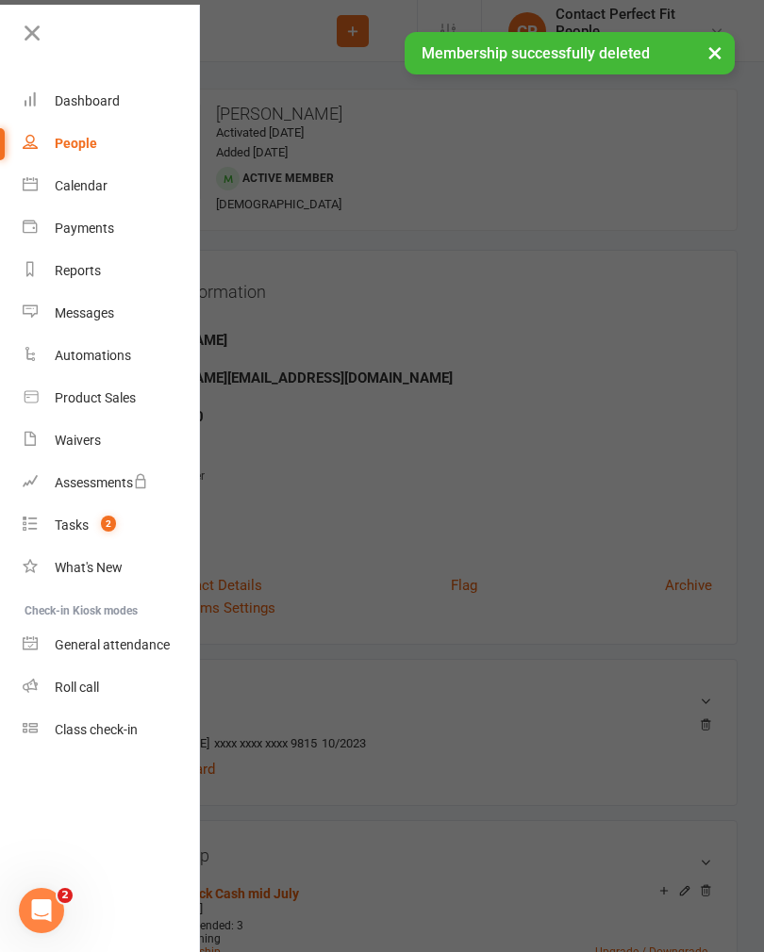
click at [68, 200] on link "Calendar" at bounding box center [112, 186] width 178 height 42
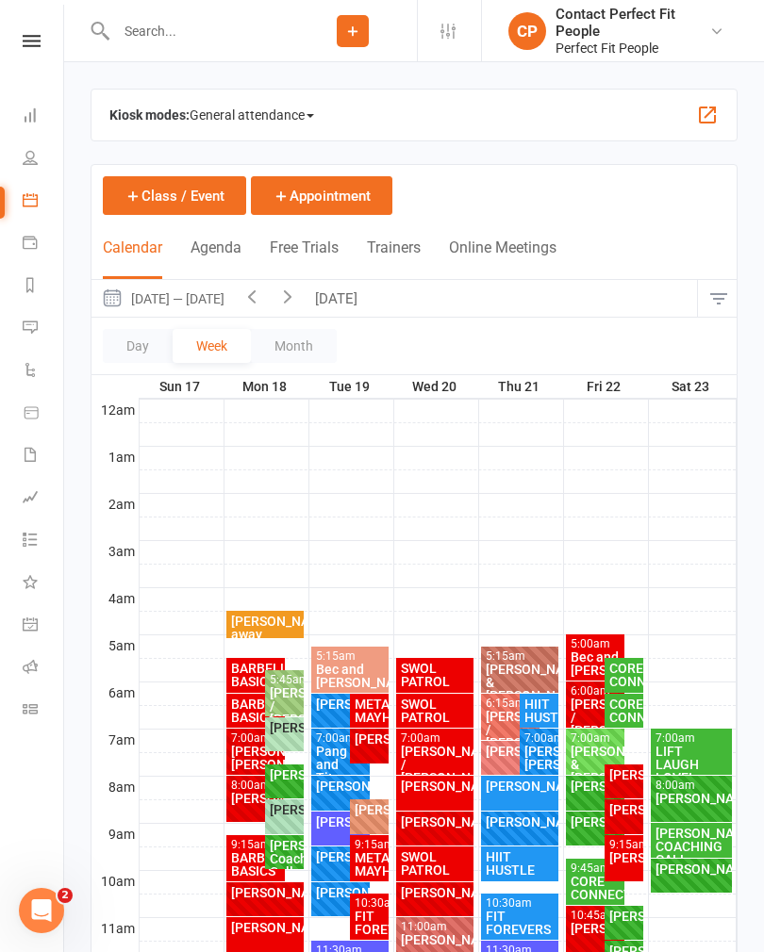
click at [359, 298] on button "[DATE]" at bounding box center [338, 298] width 66 height 37
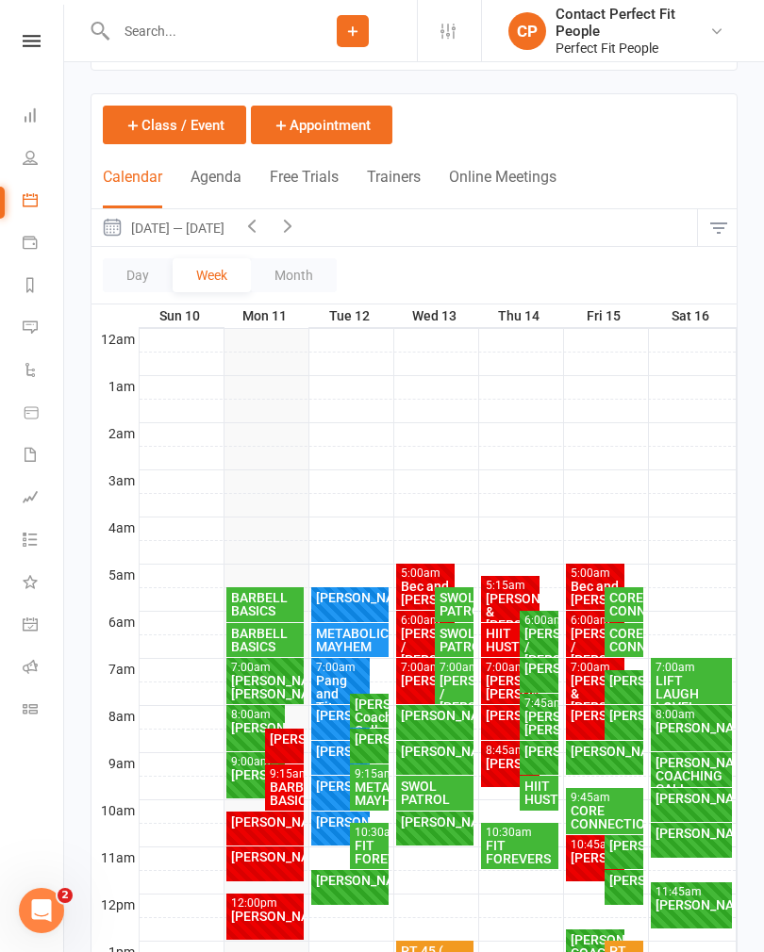
scroll to position [133, 0]
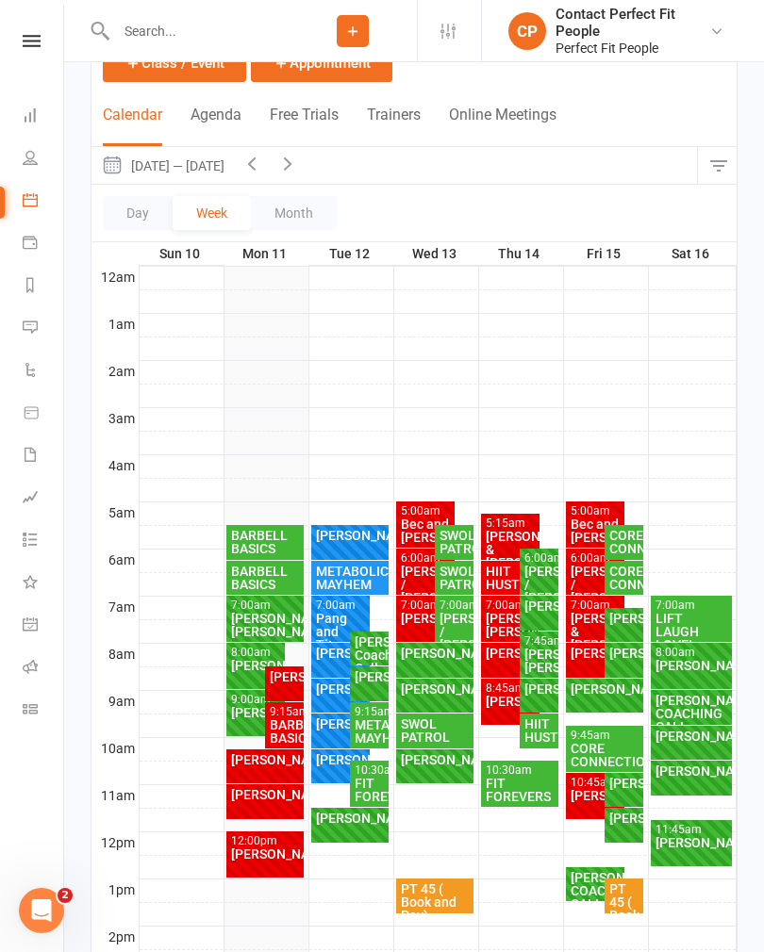
click at [533, 607] on div "[PERSON_NAME]" at bounding box center [538, 606] width 31 height 13
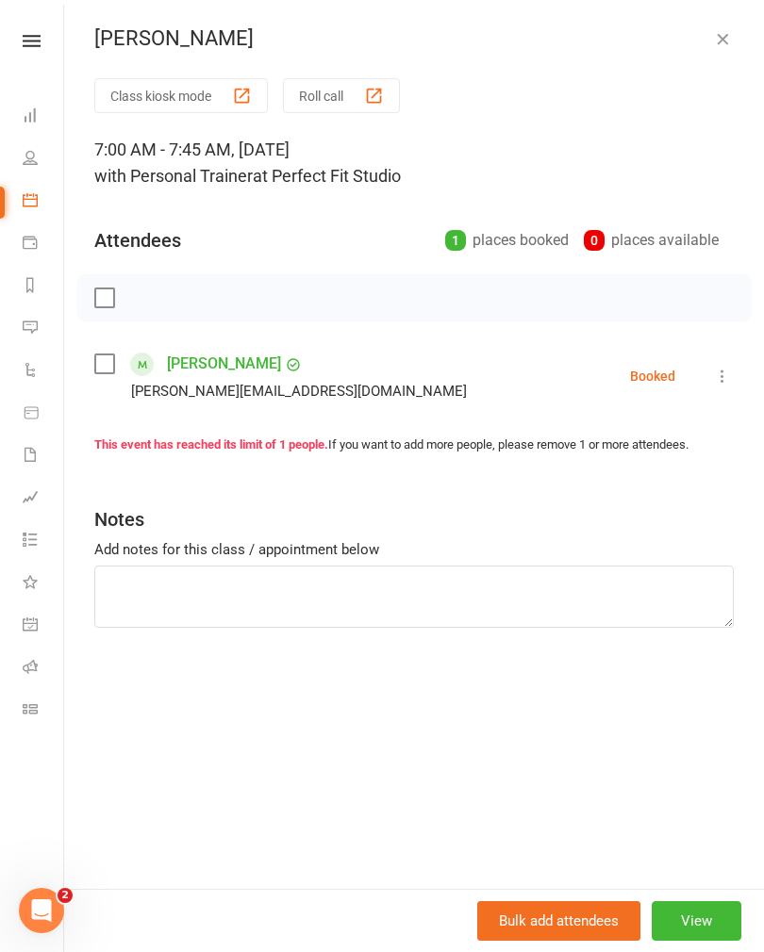
click at [729, 359] on li "[PERSON_NAME] [PERSON_NAME][EMAIL_ADDRESS][DOMAIN_NAME] Booked More info Remove…" at bounding box center [413, 376] width 639 height 55
click at [731, 375] on icon at bounding box center [722, 376] width 19 height 19
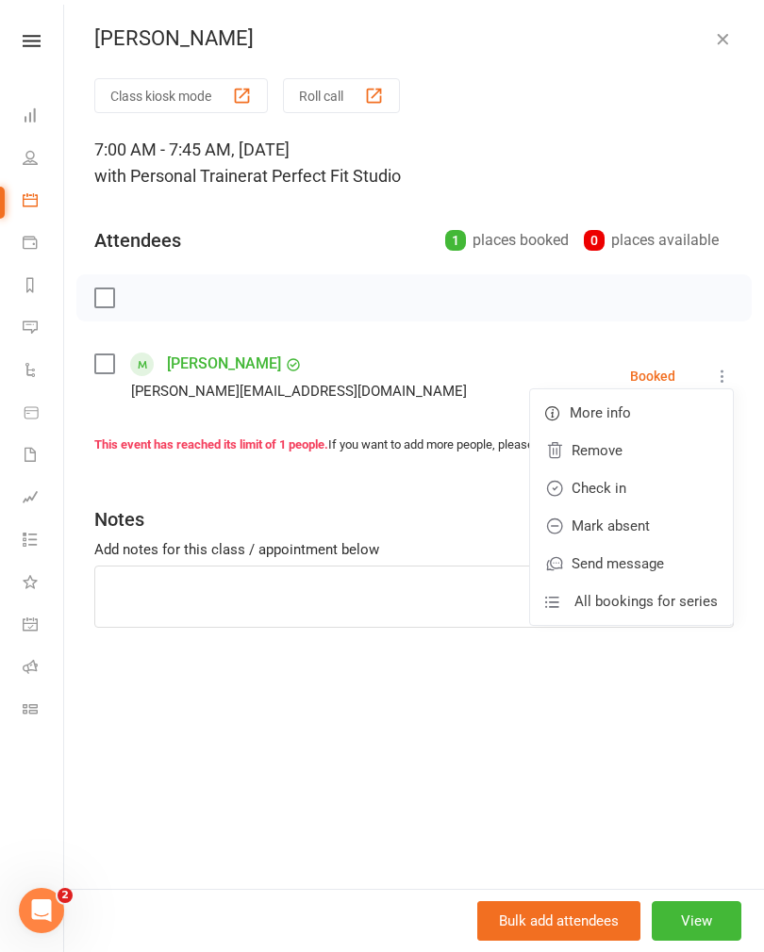
click at [577, 446] on link "Remove" at bounding box center [631, 451] width 203 height 38
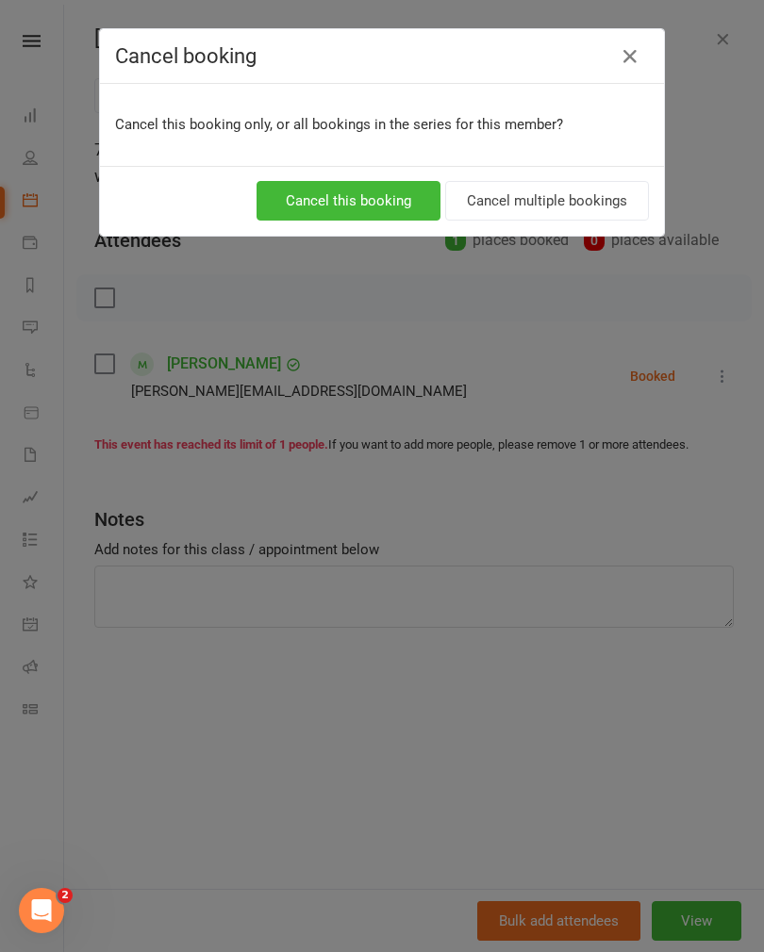
click at [320, 189] on button "Cancel this booking" at bounding box center [348, 201] width 184 height 40
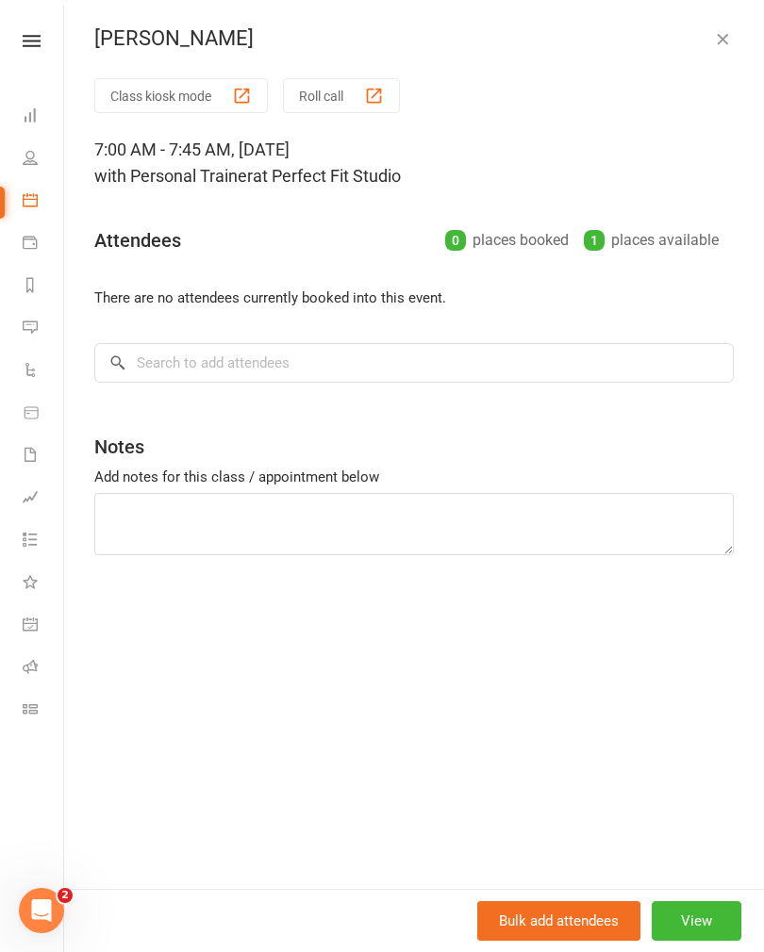
click at [719, 48] on button "button" at bounding box center [722, 38] width 23 height 23
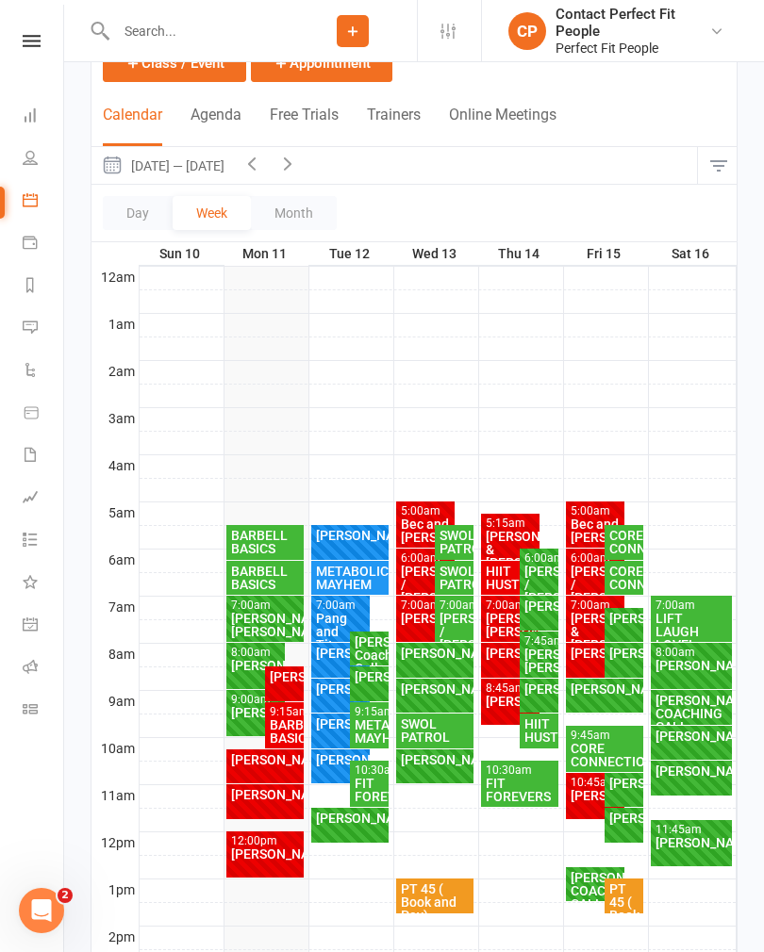
click at [262, 165] on icon "button" at bounding box center [251, 163] width 21 height 21
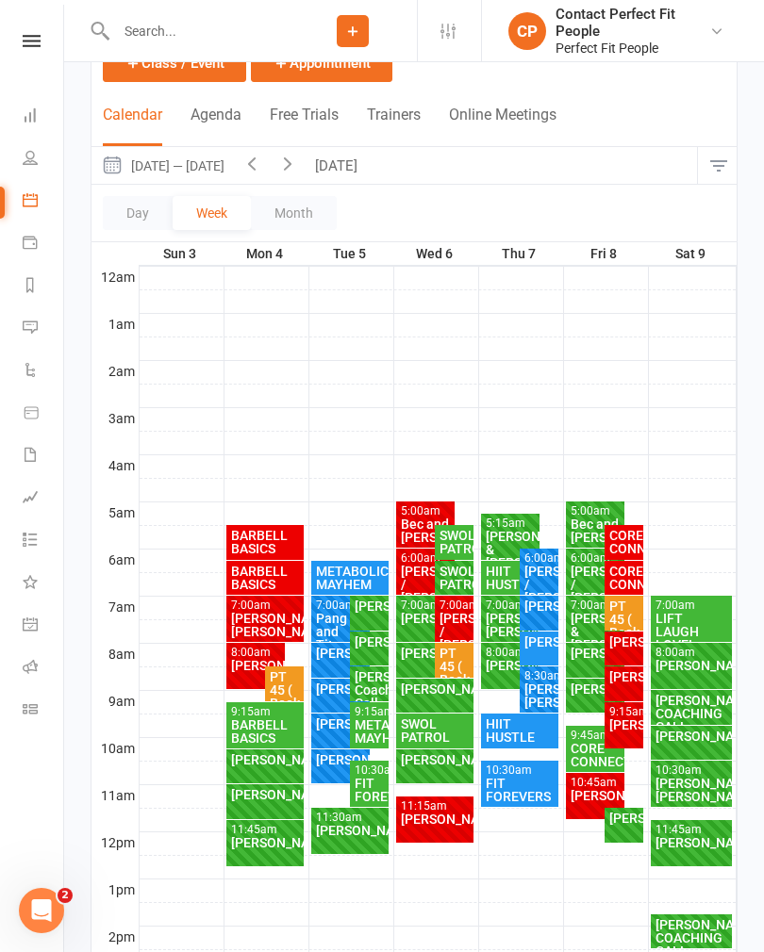
click at [535, 649] on div "[PERSON_NAME]" at bounding box center [538, 641] width 31 height 13
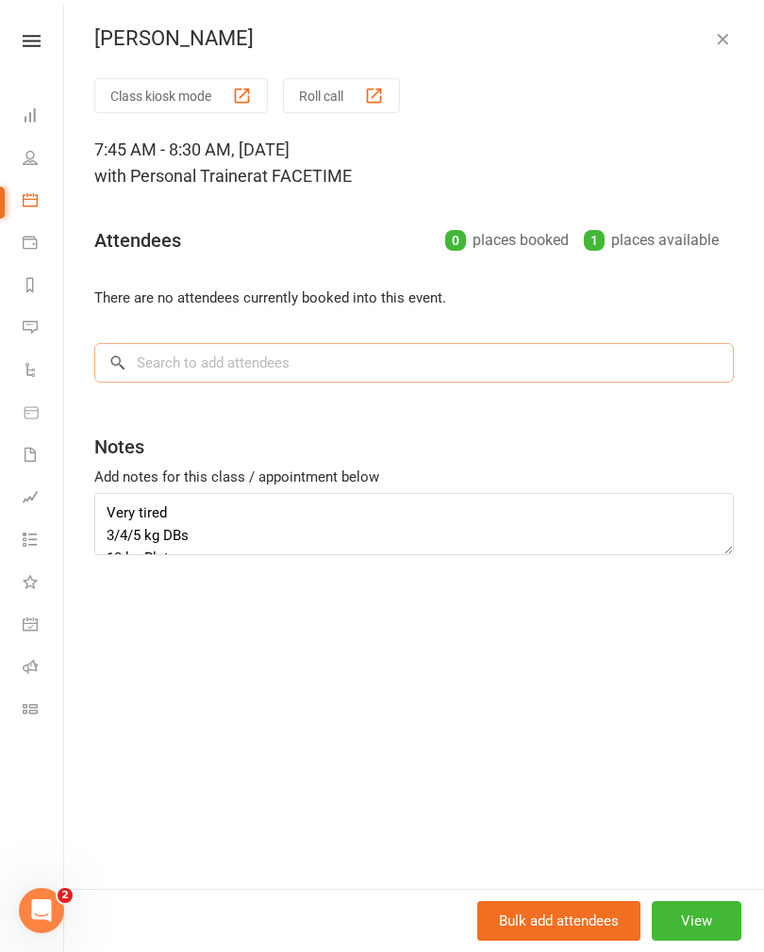
click at [149, 370] on input "search" at bounding box center [413, 363] width 639 height 40
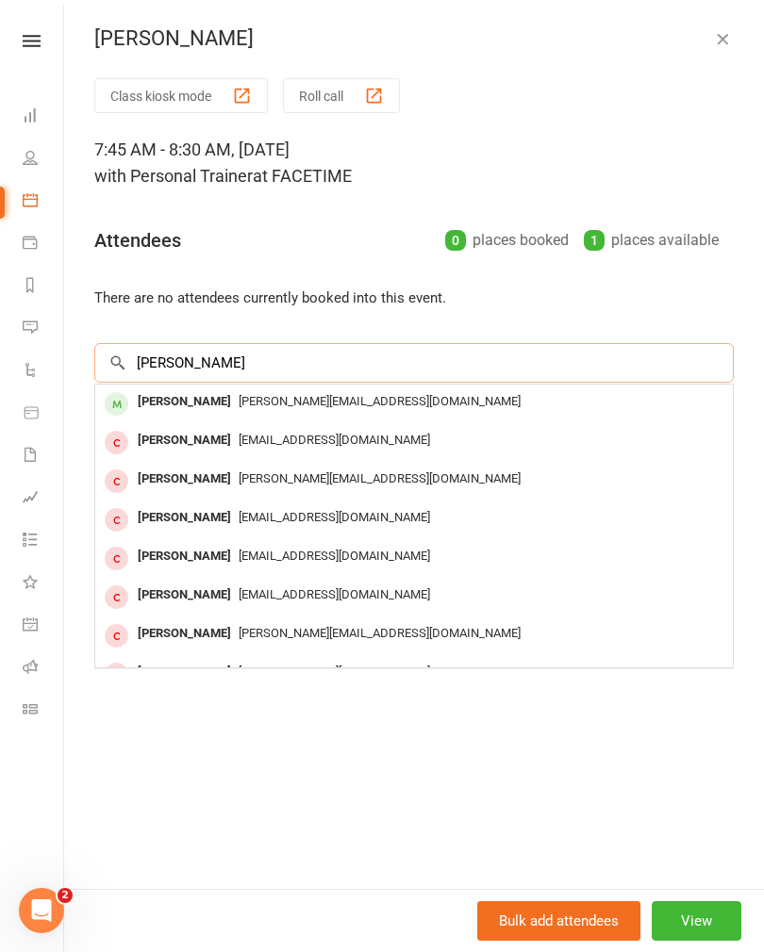
type input "[PERSON_NAME]"
click at [159, 398] on div "[PERSON_NAME]" at bounding box center [184, 401] width 108 height 27
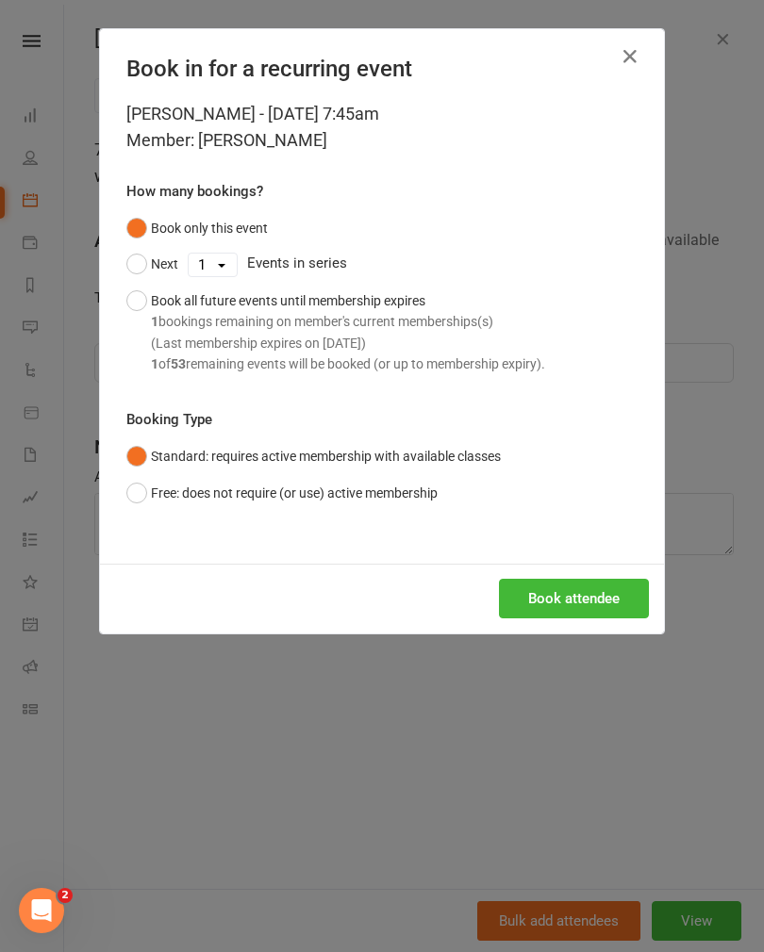
click at [563, 585] on button "Book attendee" at bounding box center [574, 599] width 150 height 40
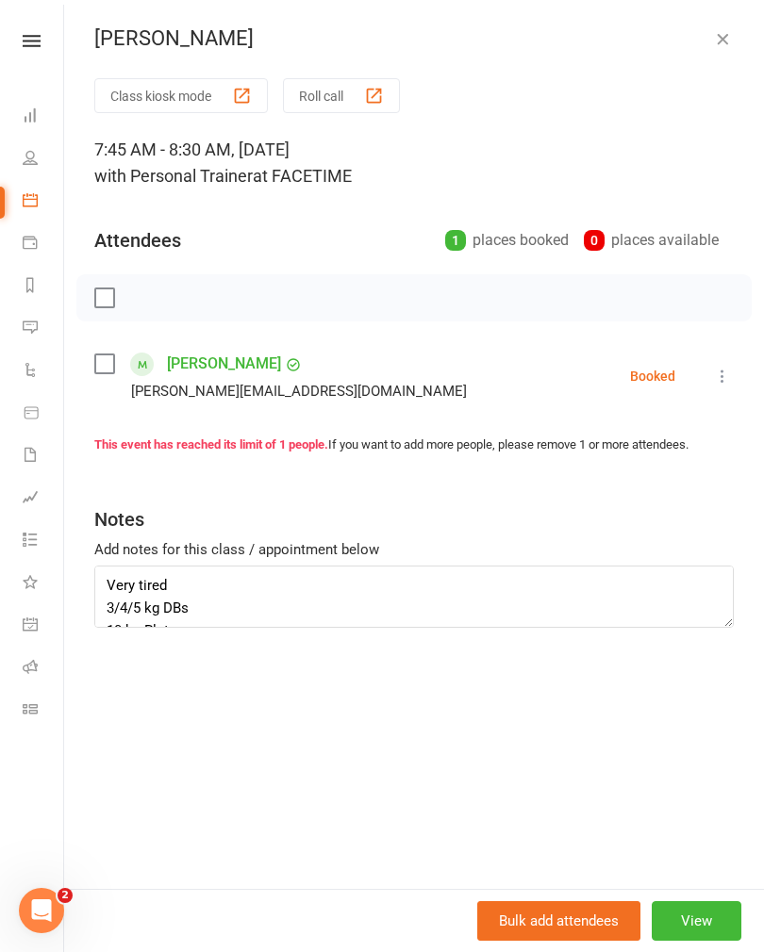
click at [722, 39] on icon "button" at bounding box center [722, 38] width 19 height 19
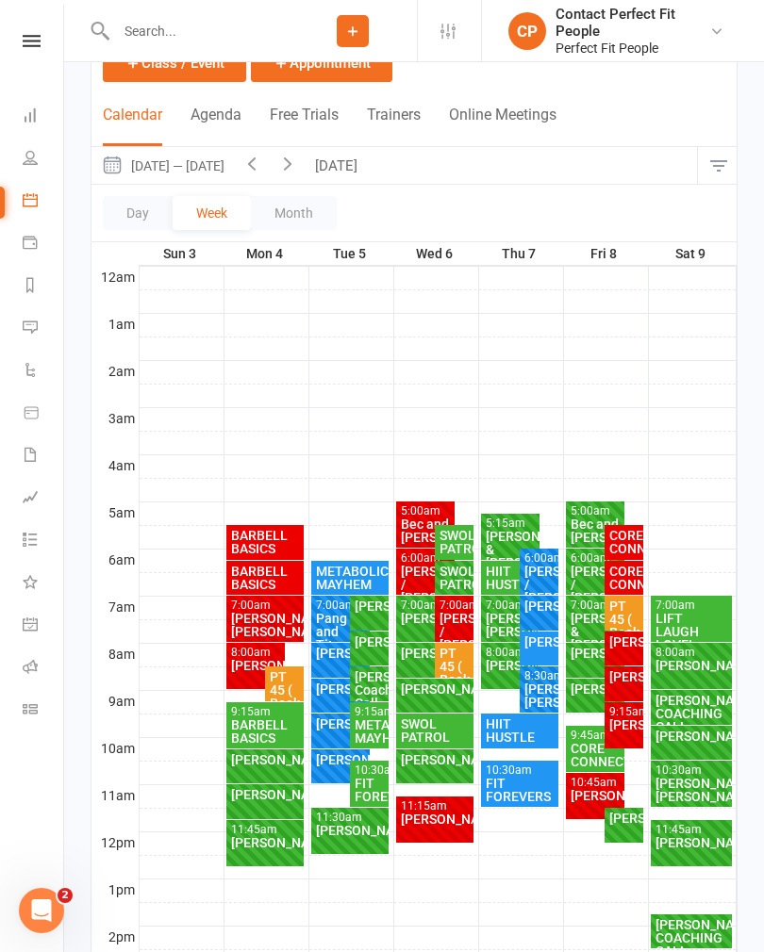
click at [337, 154] on button "[DATE]" at bounding box center [338, 165] width 66 height 37
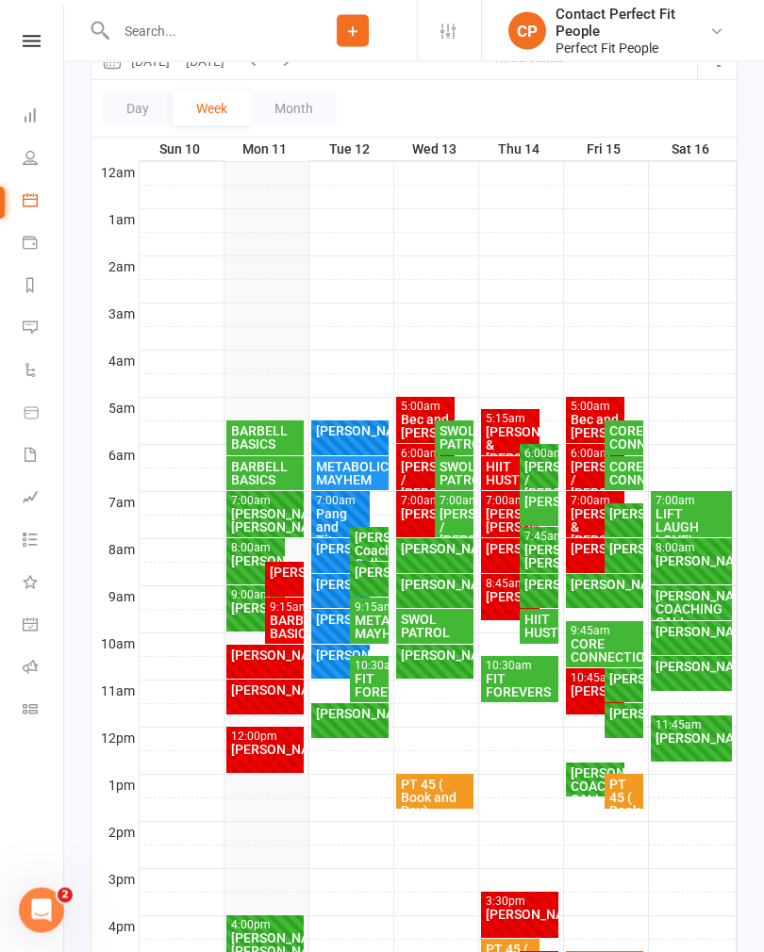
scroll to position [256, 0]
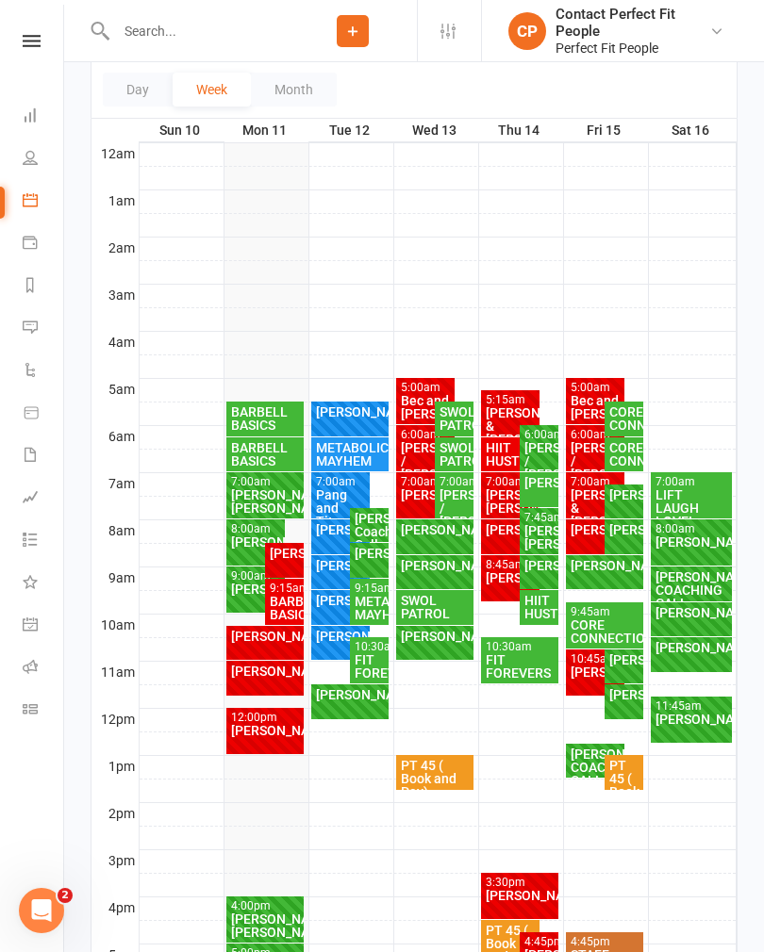
click at [238, 589] on div "[PERSON_NAME]." at bounding box center [256, 589] width 52 height 13
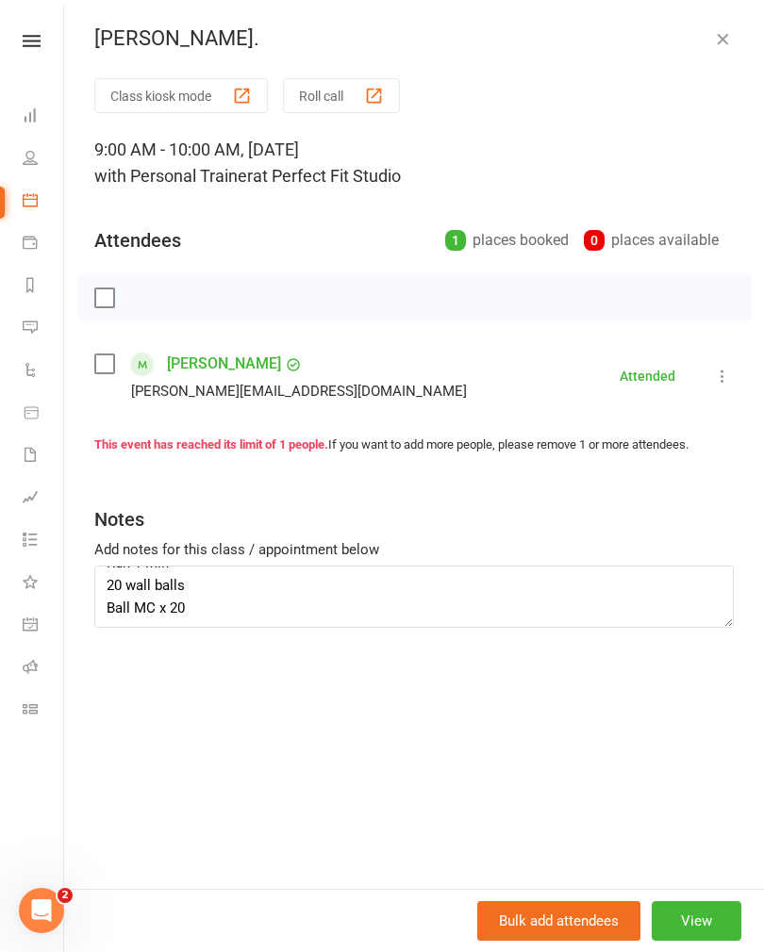
scroll to position [113, 0]
click at [206, 609] on textarea "TRX rows x 12 SA KB squat press 10/10 8 kg DBs burpee alt step up 6 kg Run 1 mi…" at bounding box center [413, 597] width 639 height 62
type textarea "TRX rows x 12 SA KB squat press 10/10 8 kg DBs burpee alt step up 6 kg Run 1 mi…"
click at [732, 36] on button "button" at bounding box center [722, 38] width 23 height 23
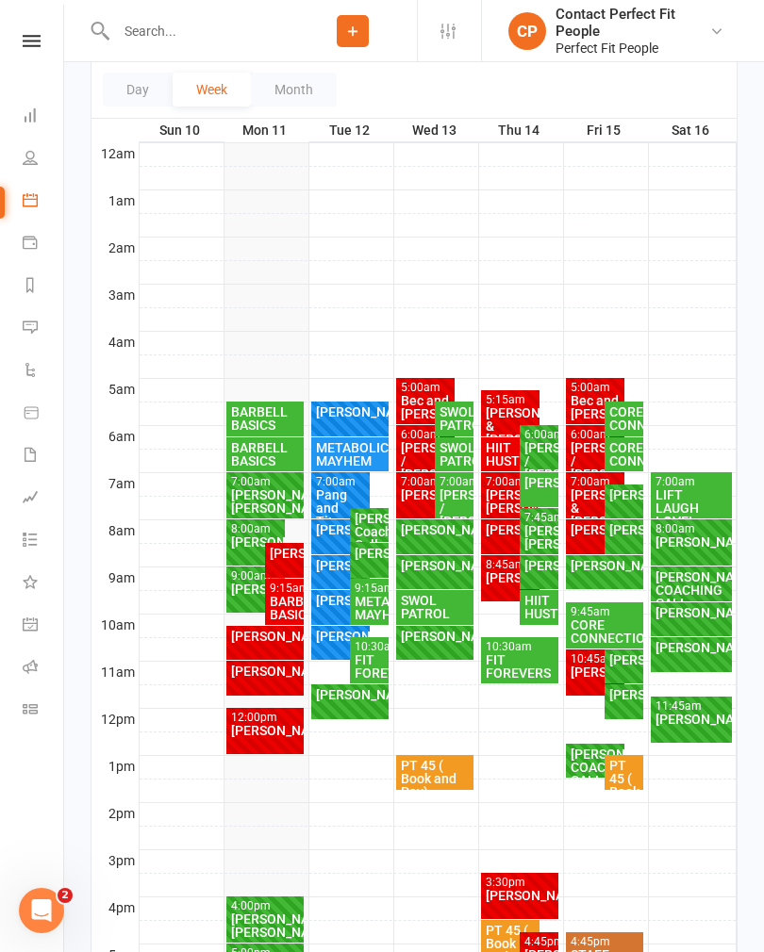
click at [763, 852] on div "Class kiosk mode Member self check-in Roll call kiosk mode Staff check-in for m…" at bounding box center [413, 553] width 699 height 1495
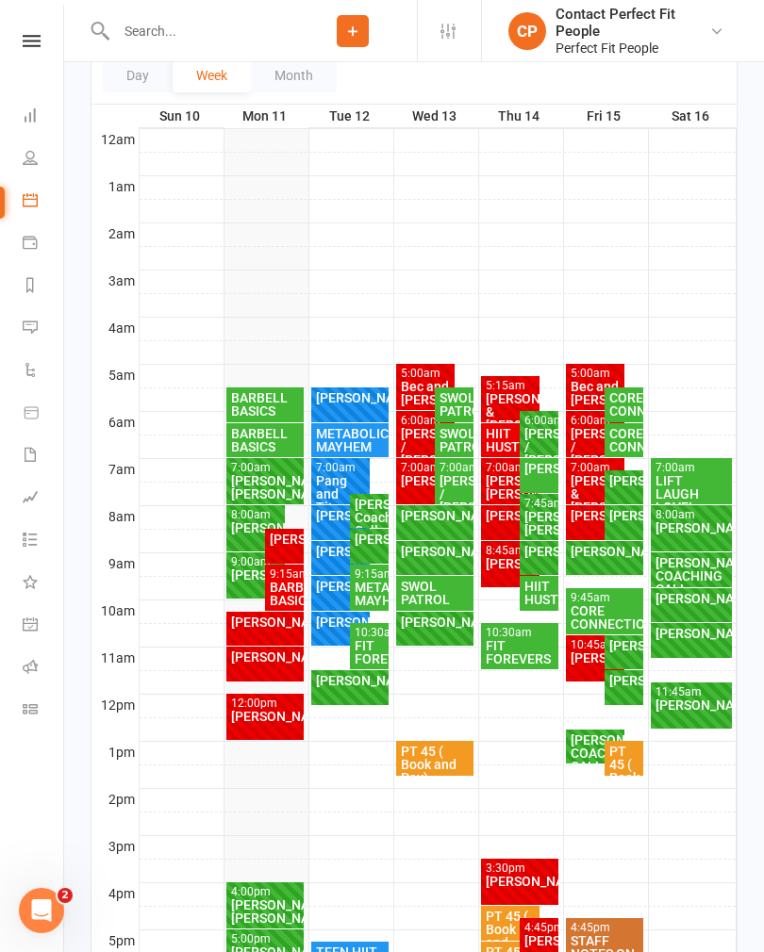
scroll to position [273, 0]
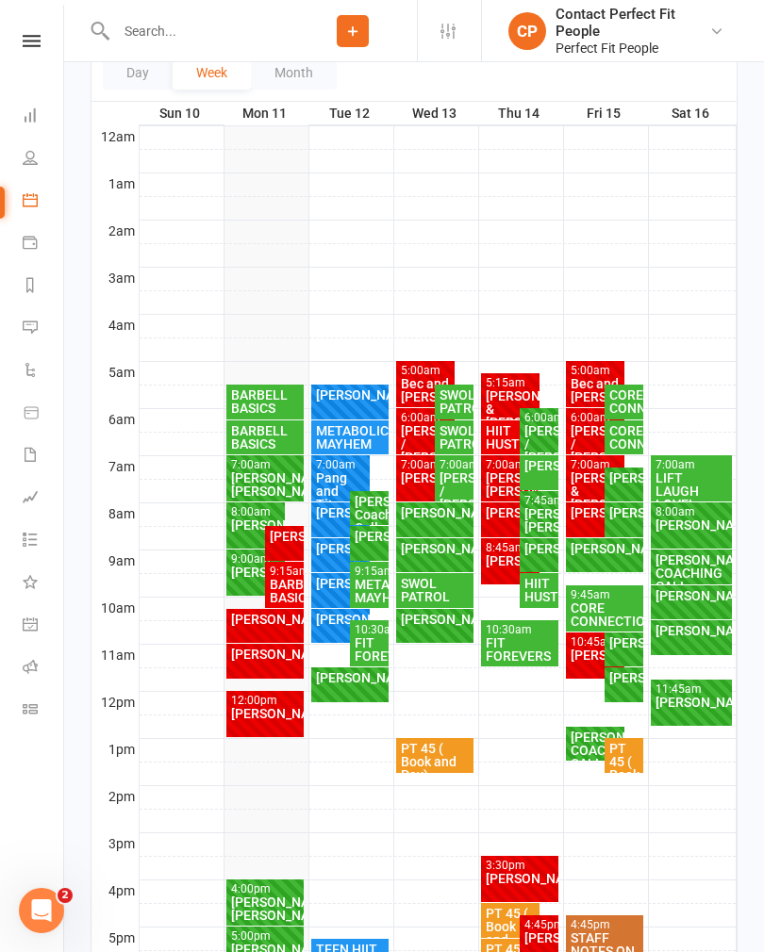
click at [258, 661] on div "[PERSON_NAME]" at bounding box center [265, 654] width 71 height 13
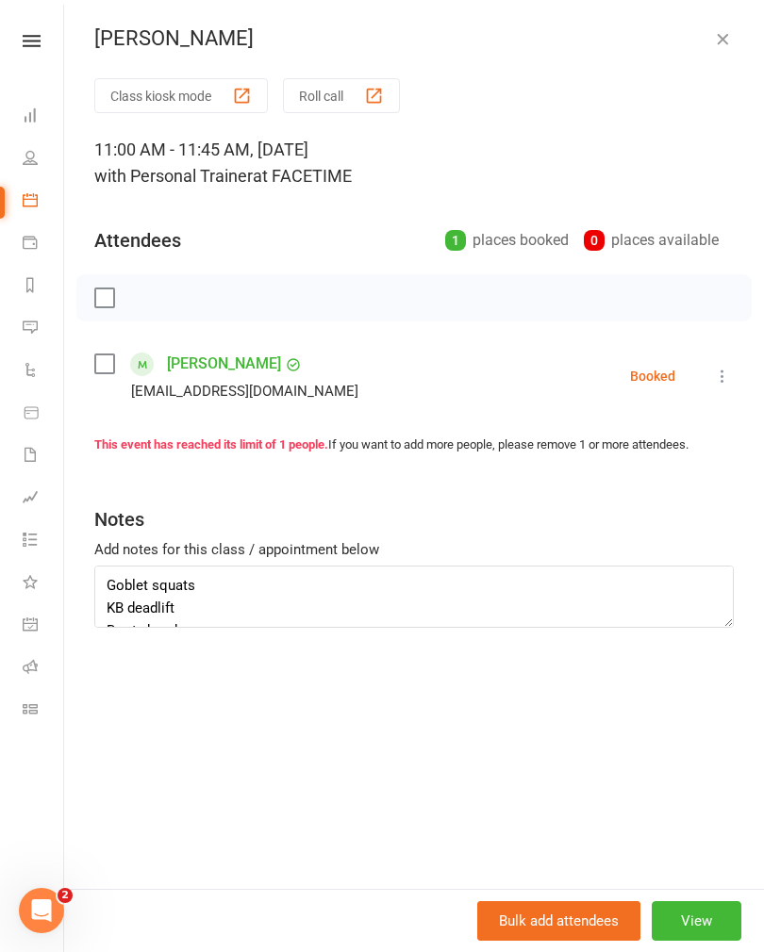
click at [731, 40] on button "button" at bounding box center [722, 38] width 23 height 23
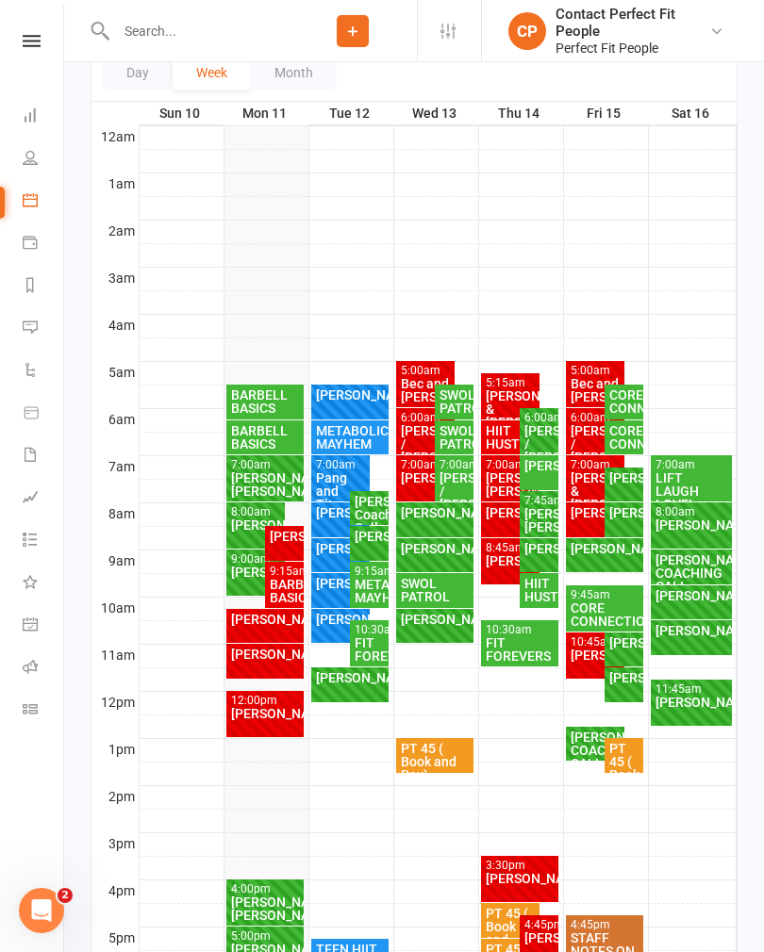
click at [254, 707] on div "[PERSON_NAME]" at bounding box center [265, 713] width 71 height 13
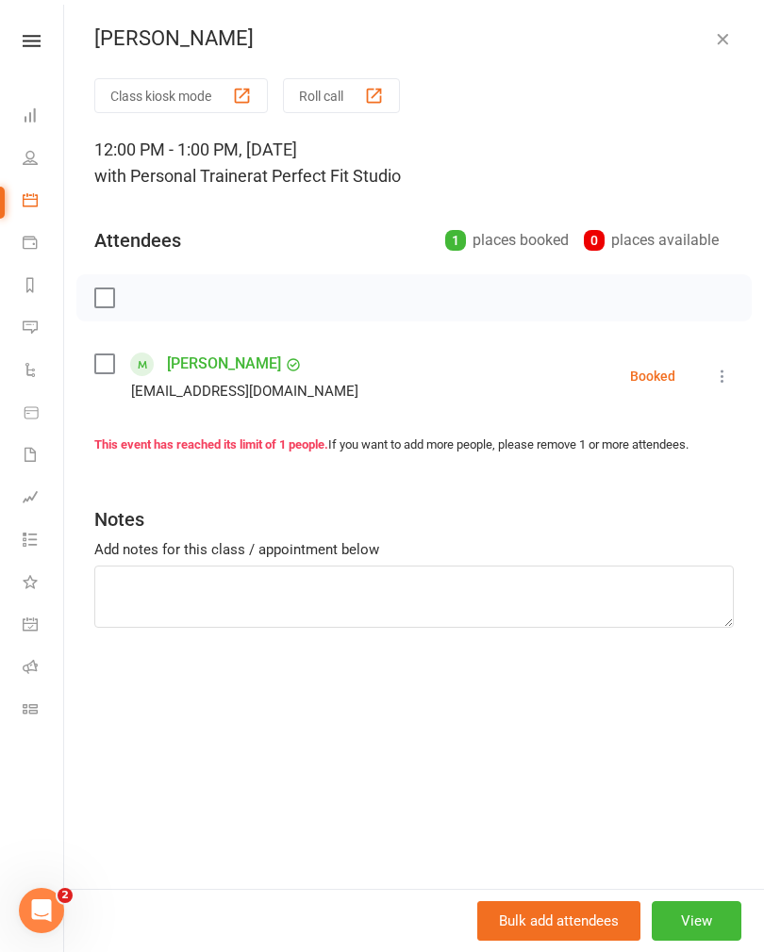
click at [722, 44] on icon "button" at bounding box center [722, 38] width 19 height 19
